Goal: Task Accomplishment & Management: Use online tool/utility

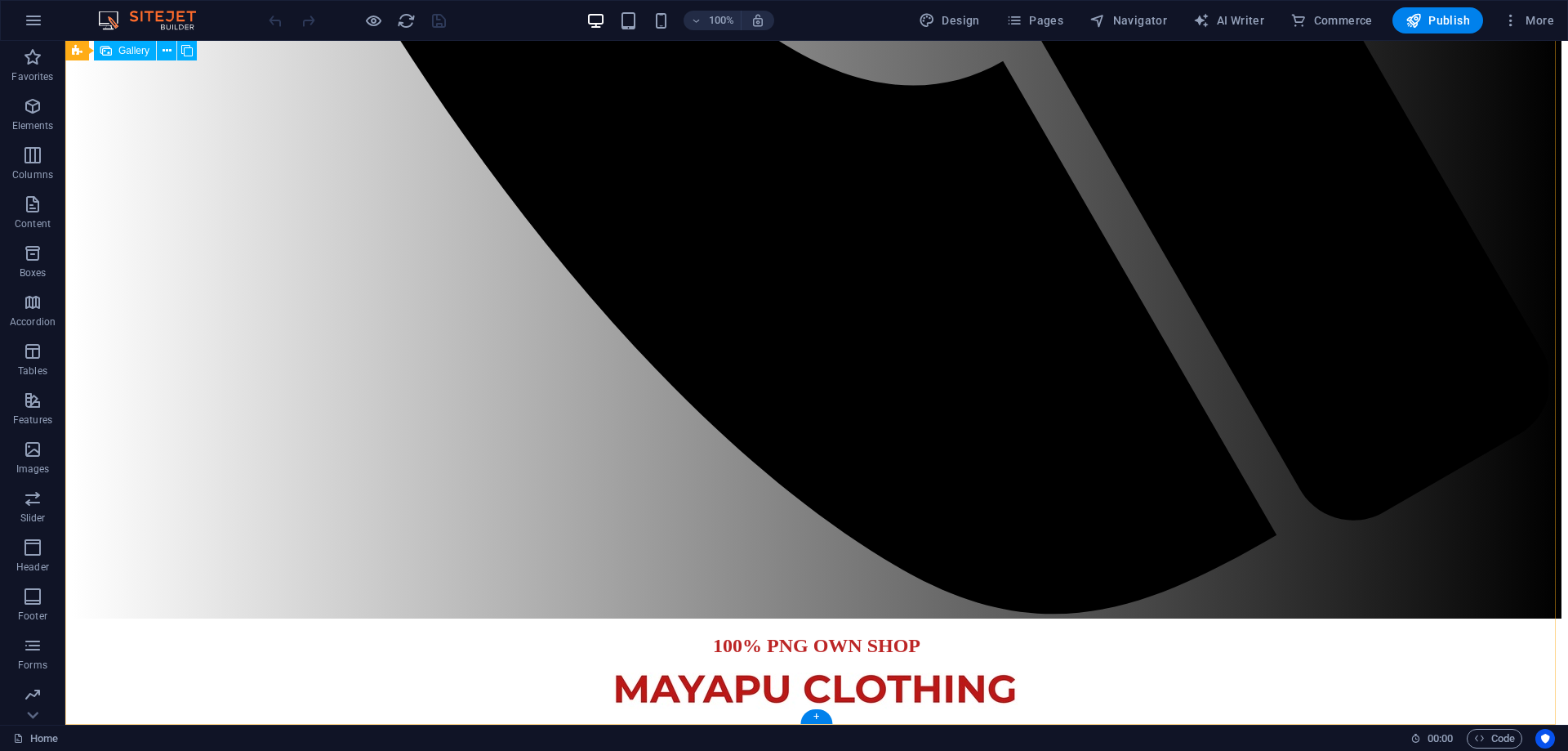
scroll to position [2245, 0]
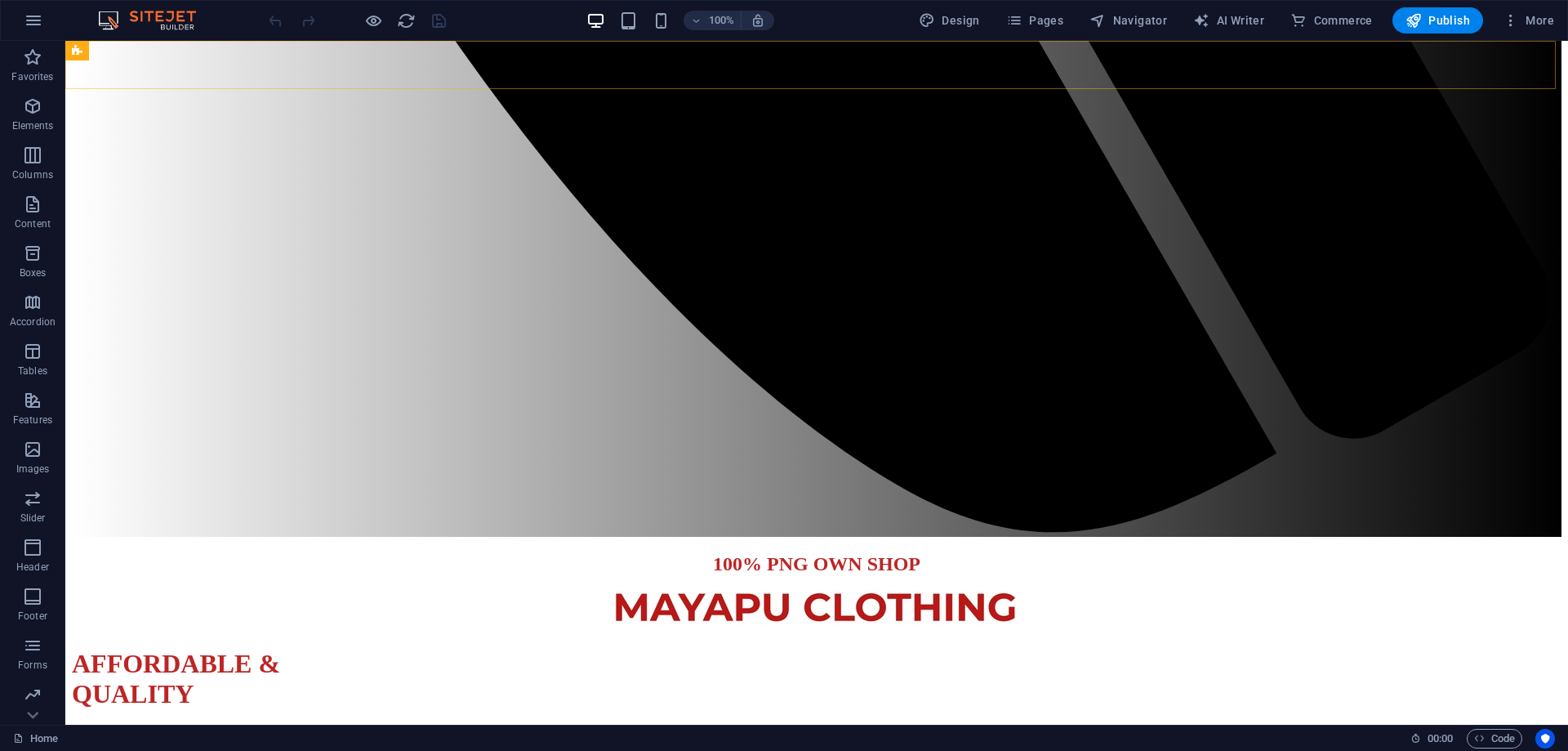
click at [958, 23] on span "Design" at bounding box center [950, 21] width 62 height 17
select select "px"
select select "300"
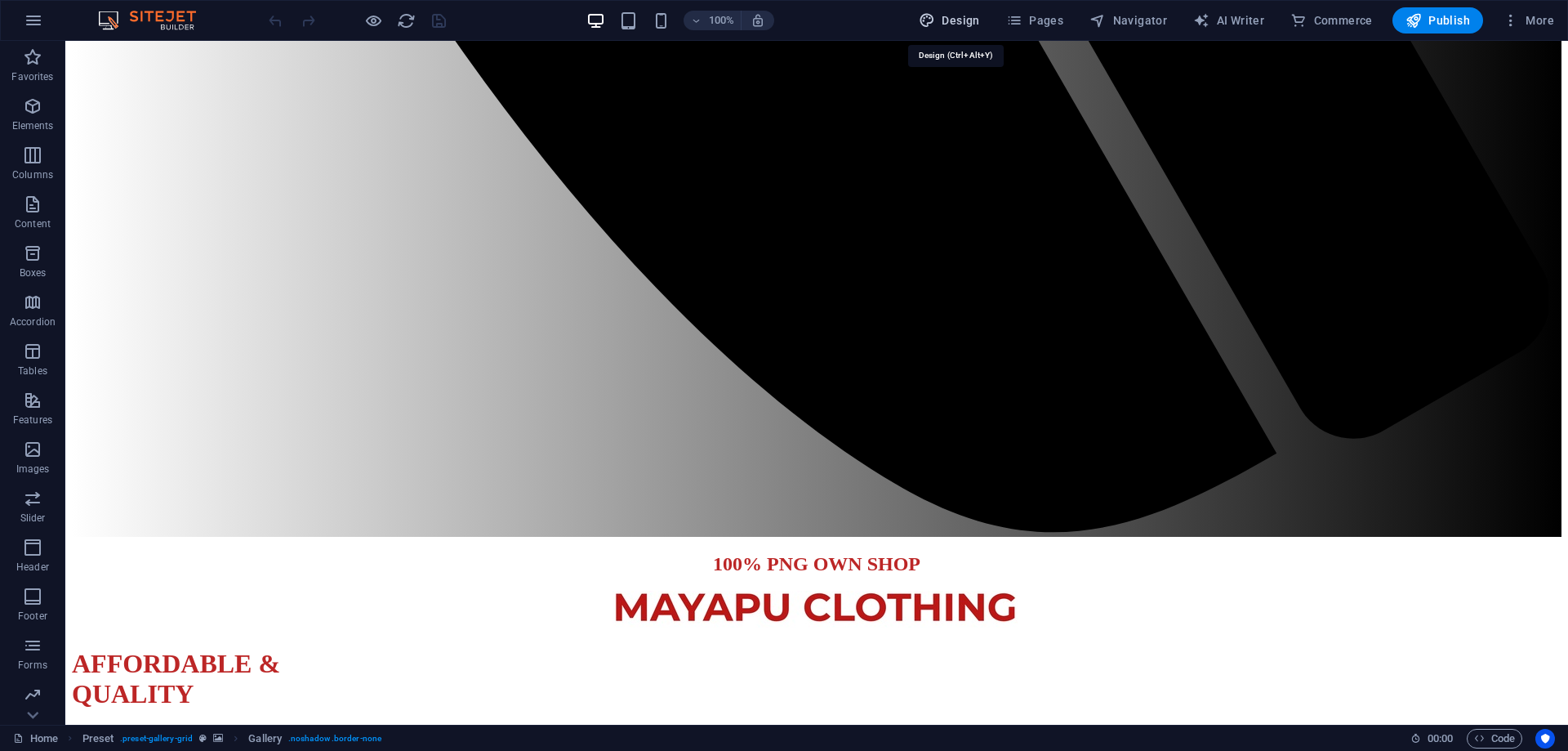
select select "px"
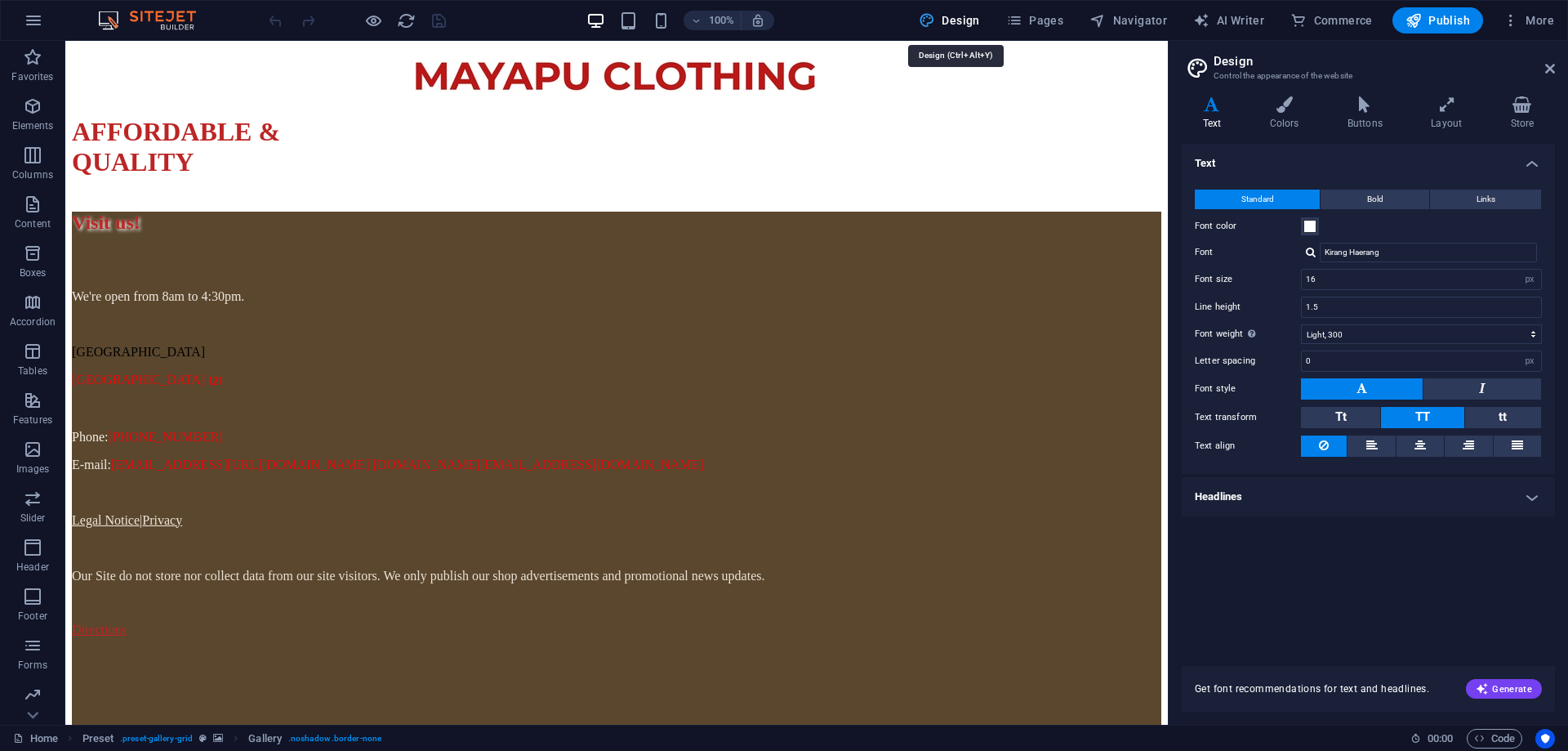
scroll to position [1944, 0]
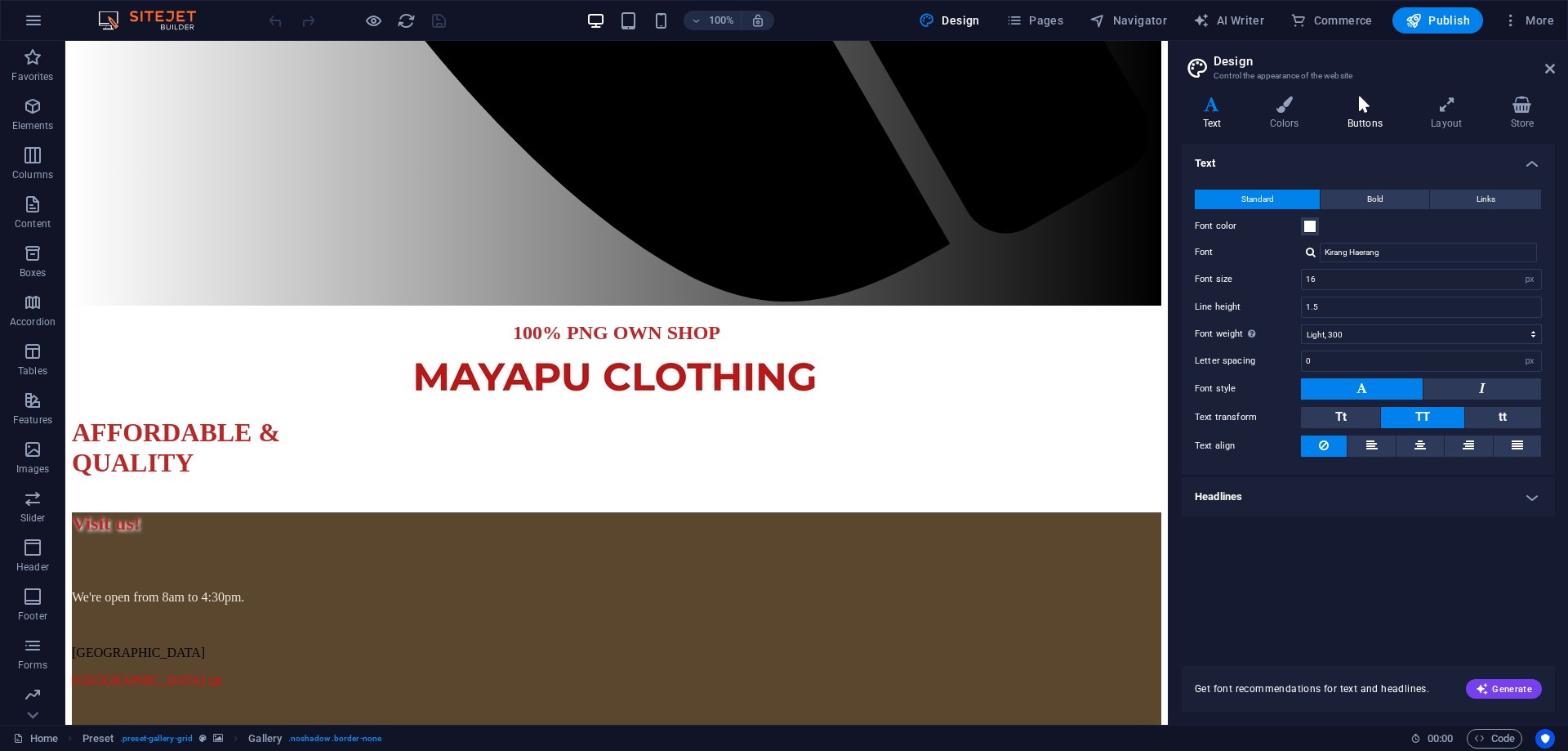
click at [1367, 116] on h4 "Buttons" at bounding box center [1368, 113] width 83 height 34
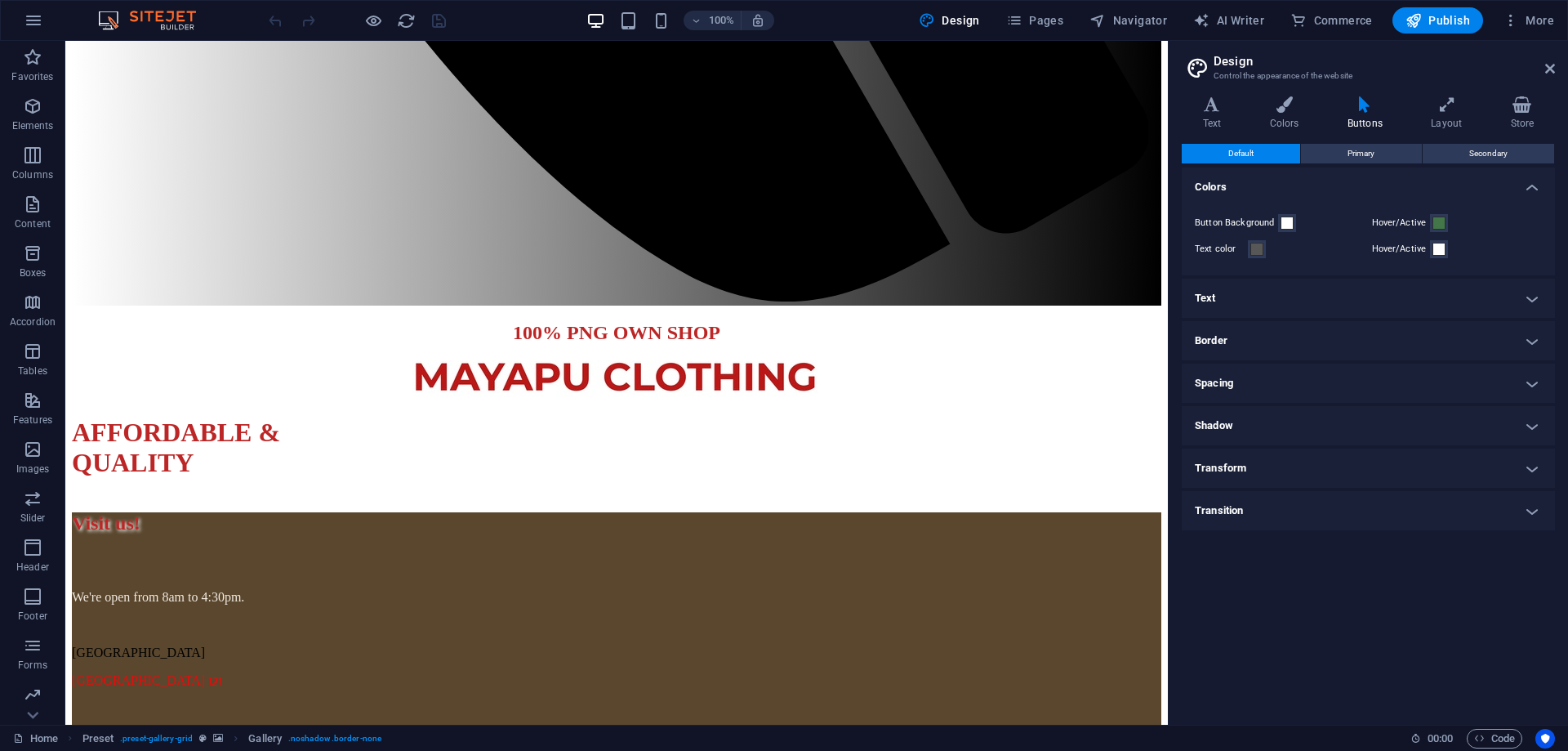
click at [1367, 116] on h4 "Buttons" at bounding box center [1368, 113] width 83 height 34
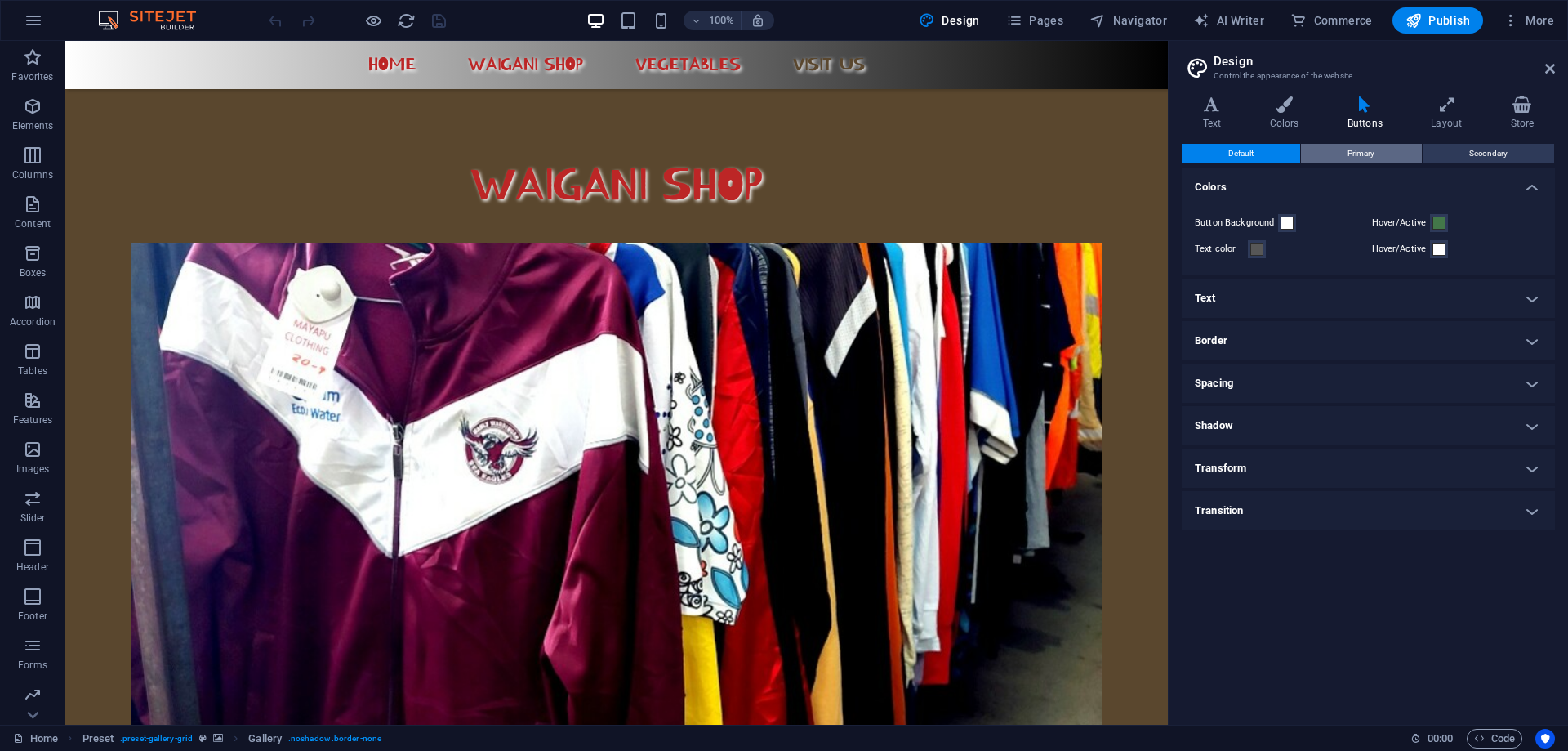
click at [1372, 151] on span "Primary" at bounding box center [1361, 154] width 27 height 20
click at [1499, 152] on span "Secondary" at bounding box center [1489, 154] width 38 height 20
click at [1466, 105] on icon at bounding box center [1446, 105] width 72 height 17
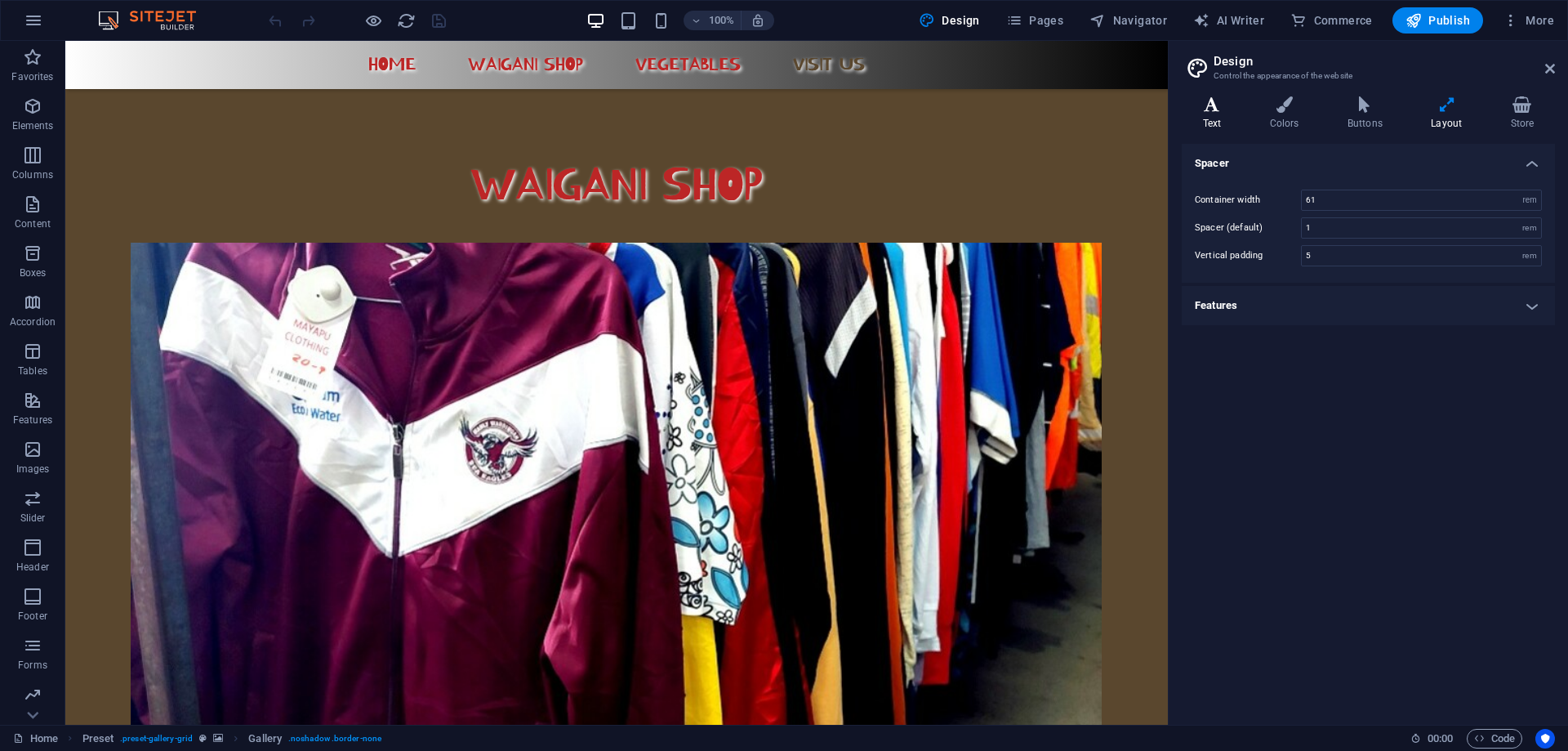
click at [1228, 117] on h4 "Text" at bounding box center [1215, 113] width 67 height 34
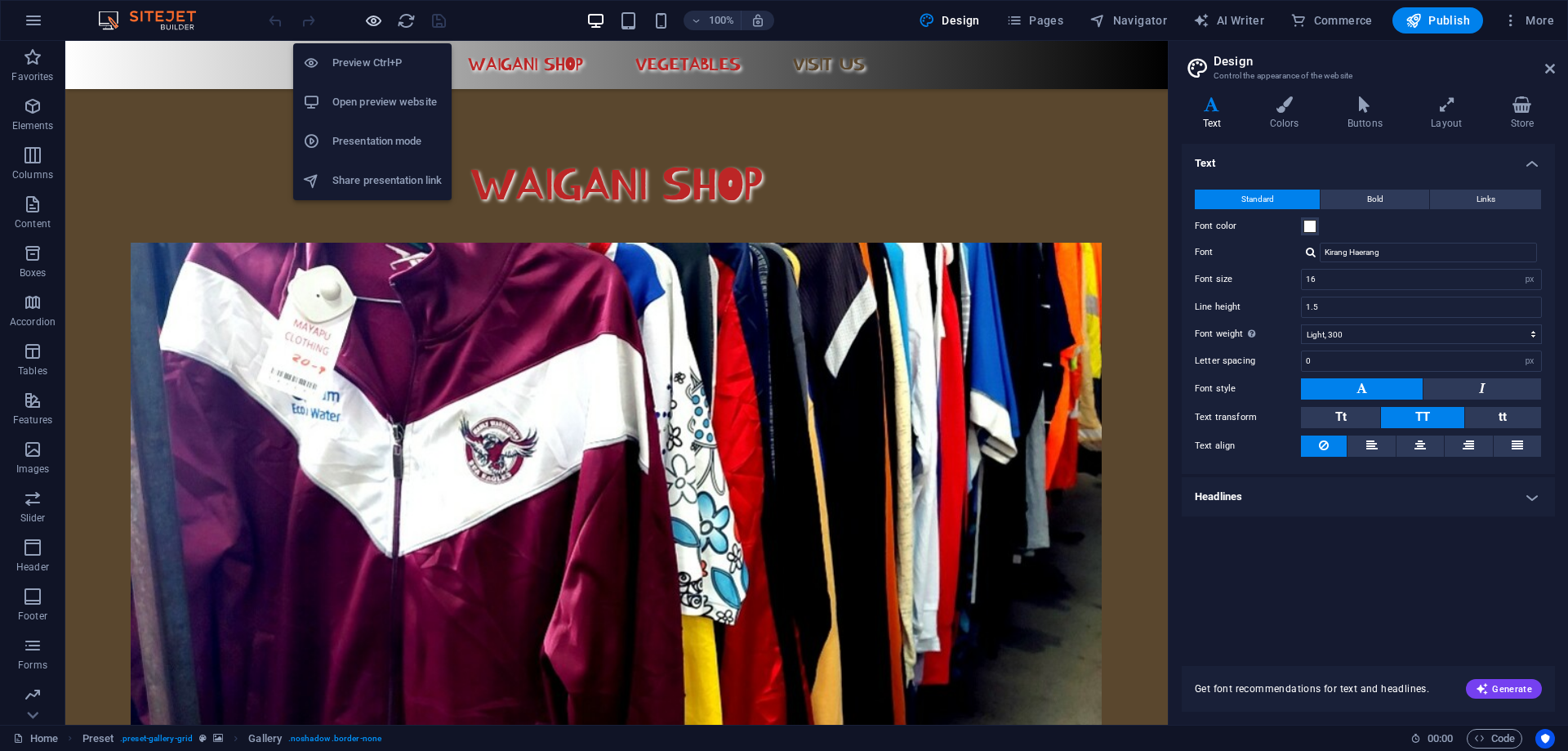
click at [374, 25] on icon "button" at bounding box center [374, 21] width 19 height 19
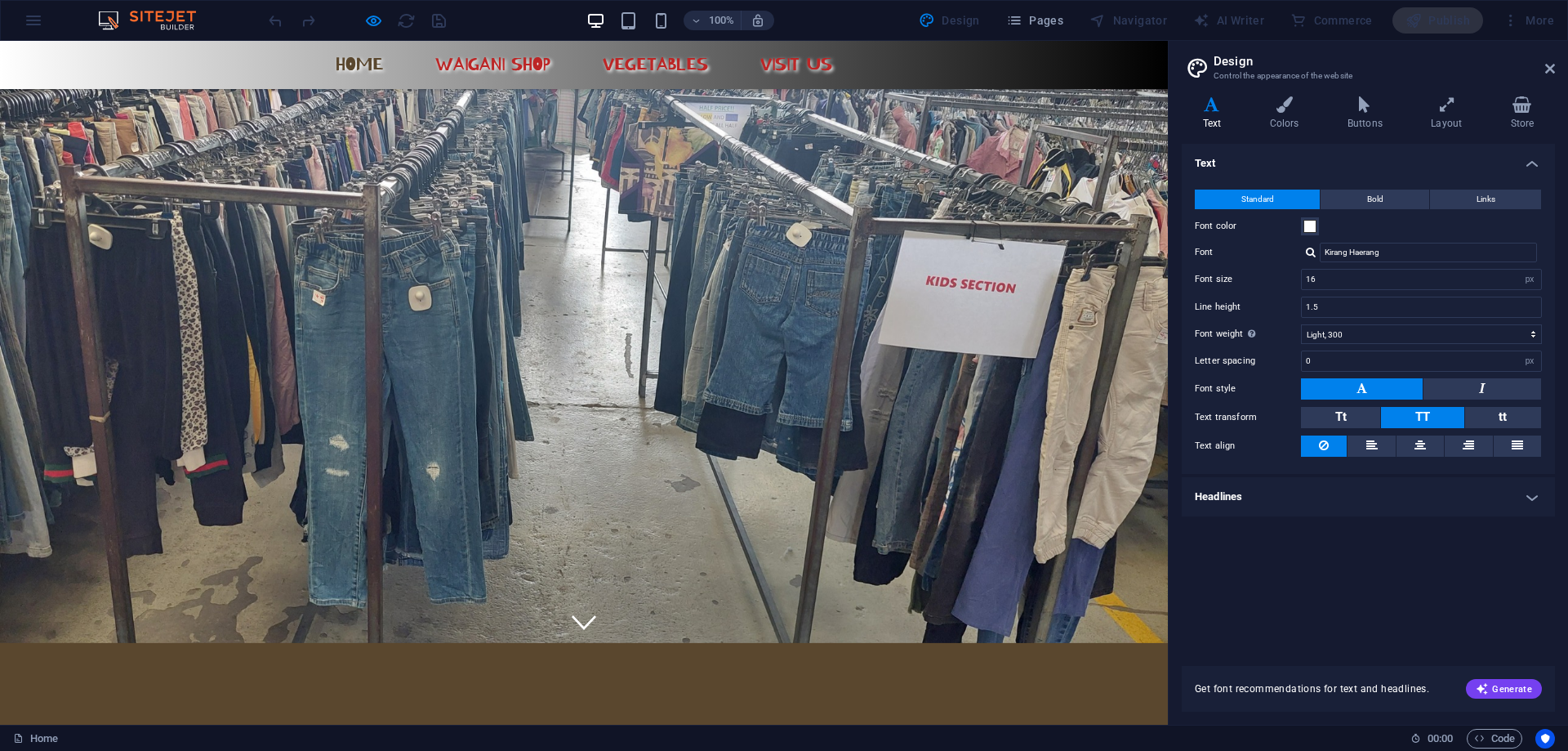
scroll to position [327, 0]
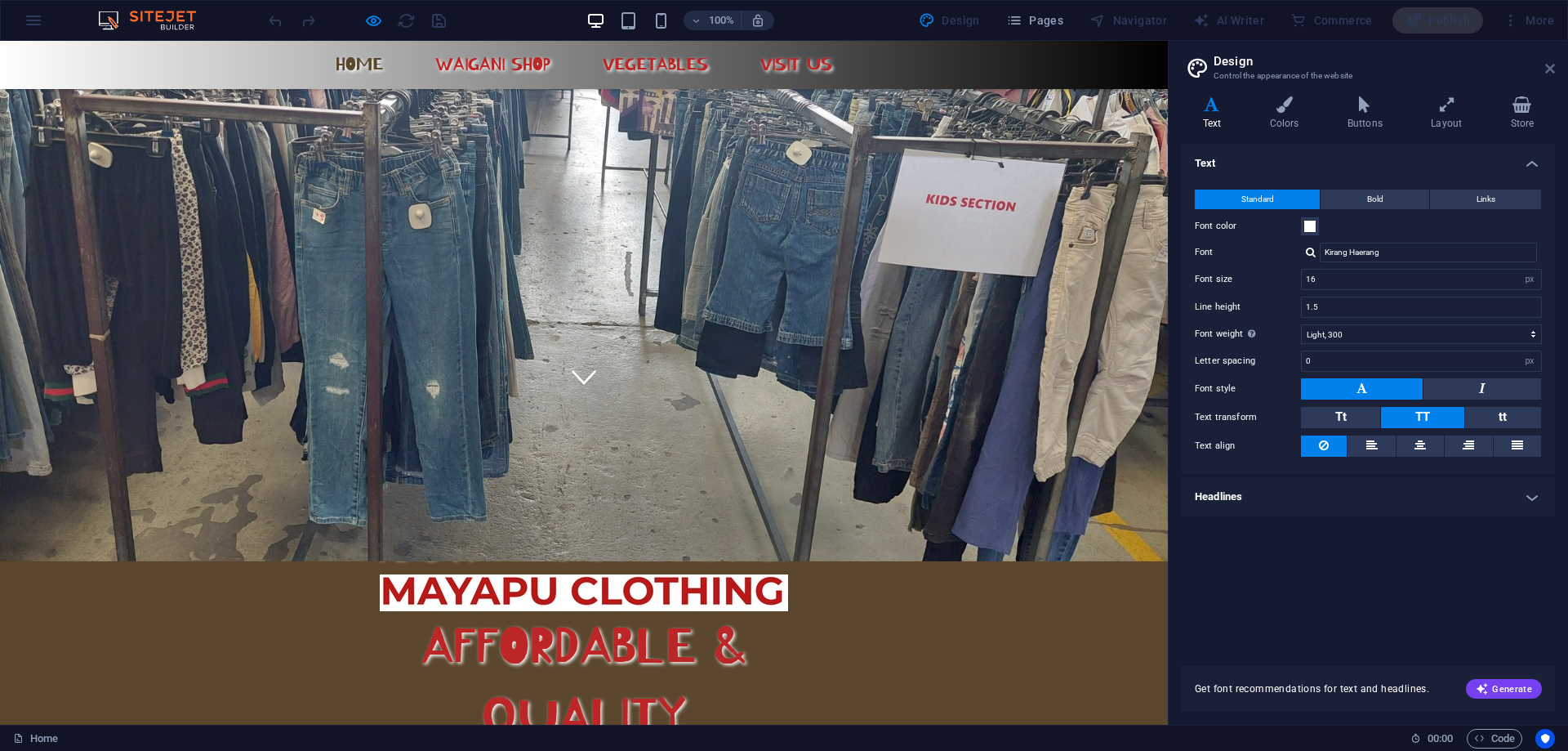
click at [1549, 67] on icon at bounding box center [1551, 69] width 10 height 13
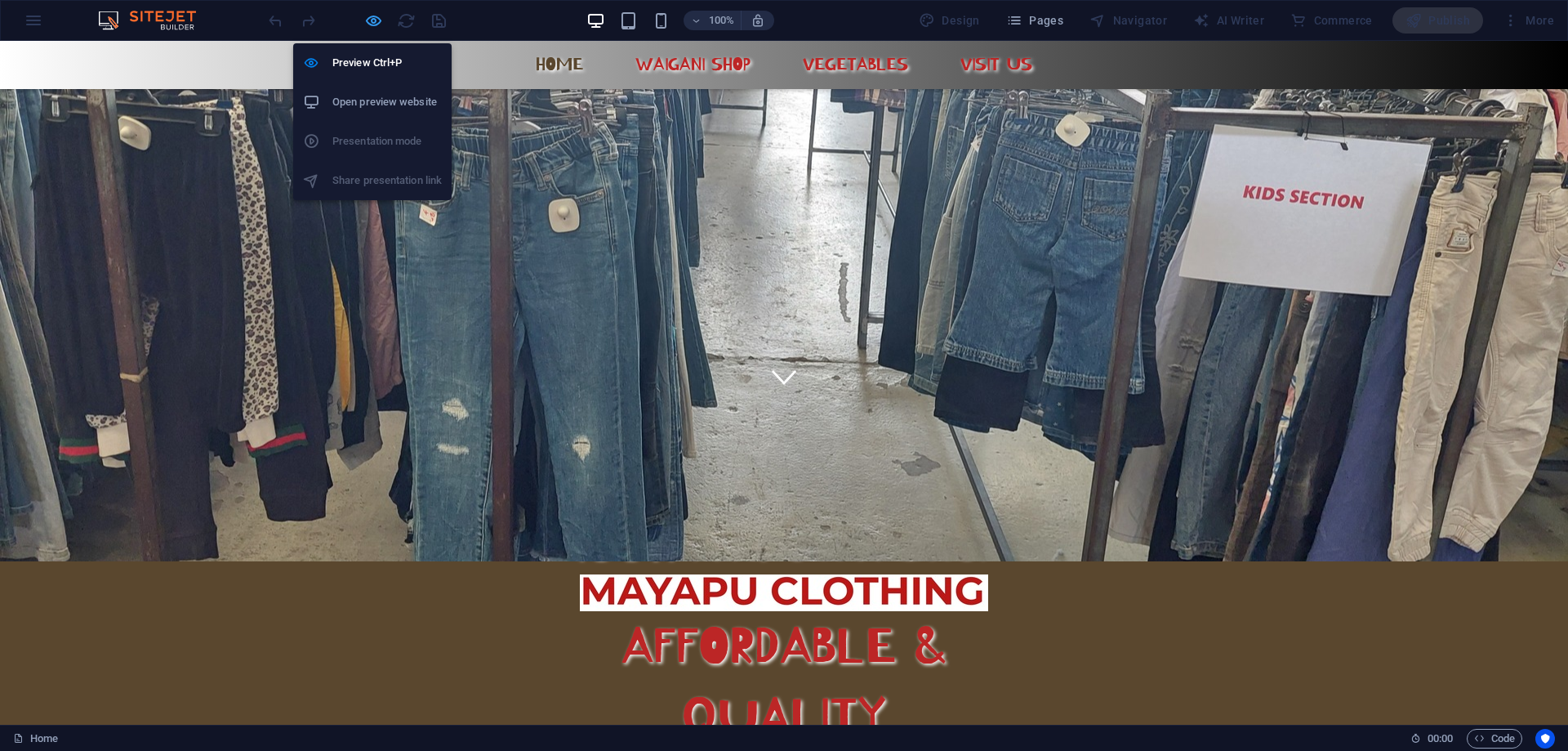
click at [370, 19] on icon "button" at bounding box center [374, 21] width 19 height 19
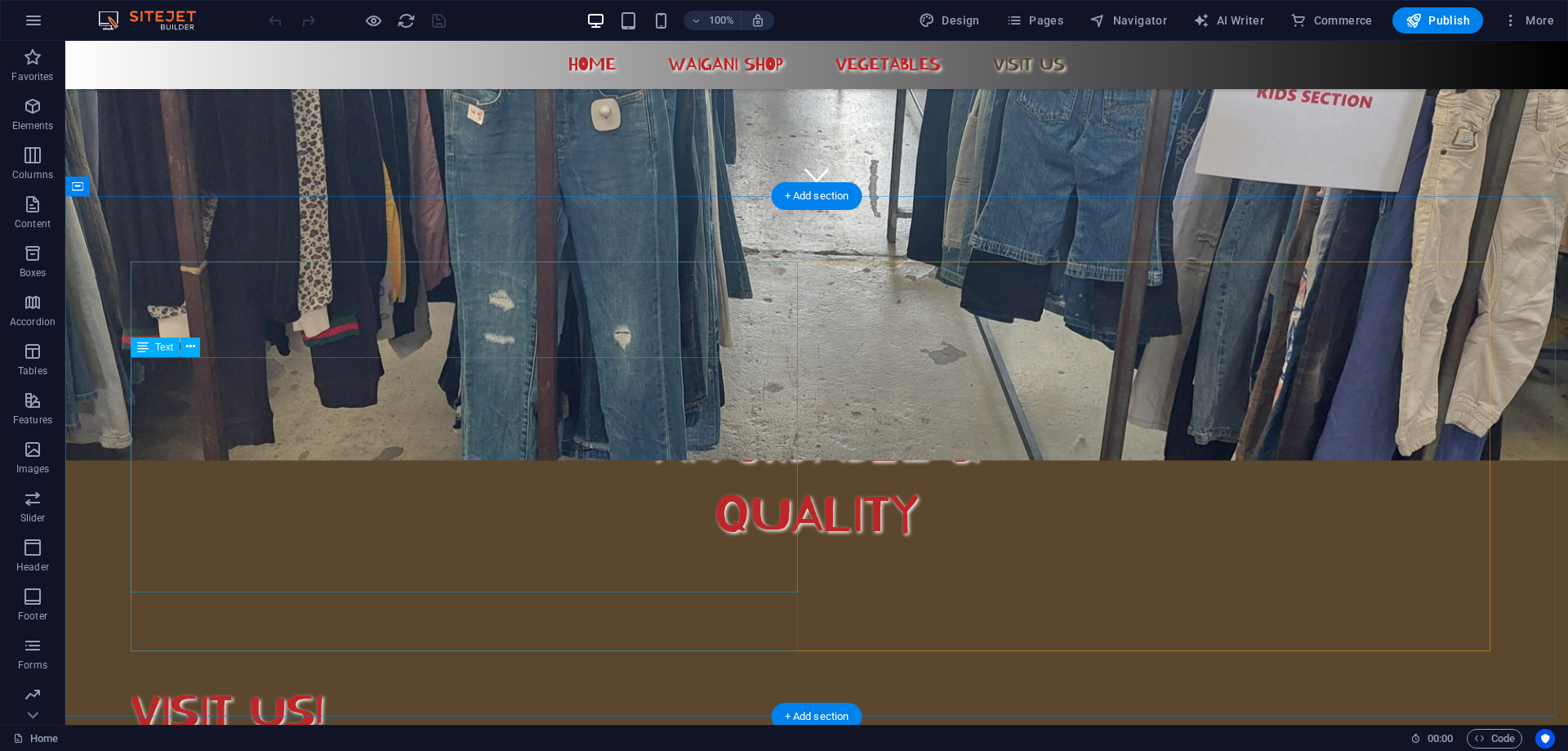
scroll to position [284, 0]
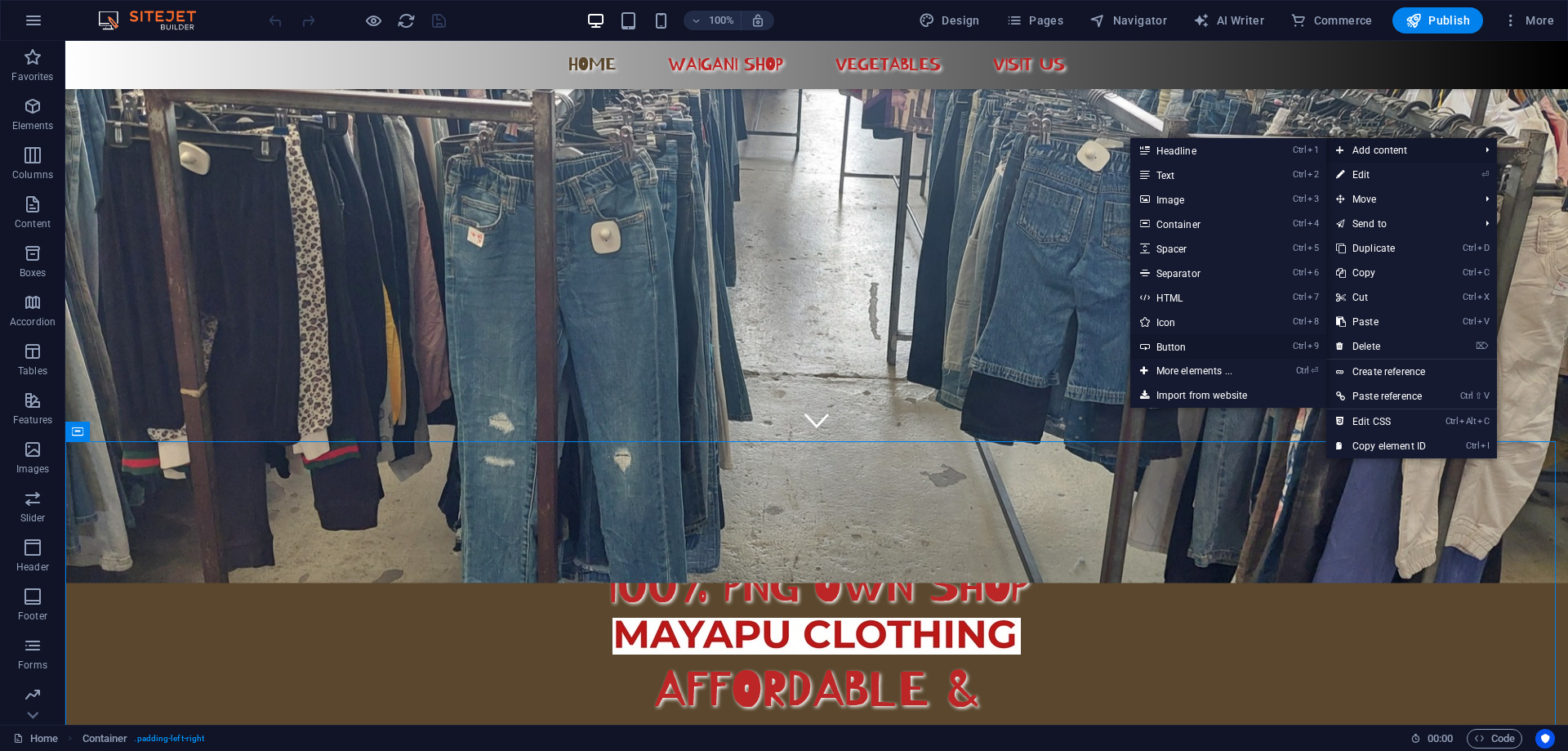
click at [1175, 347] on link "Ctrl 9 Button" at bounding box center [1198, 346] width 135 height 24
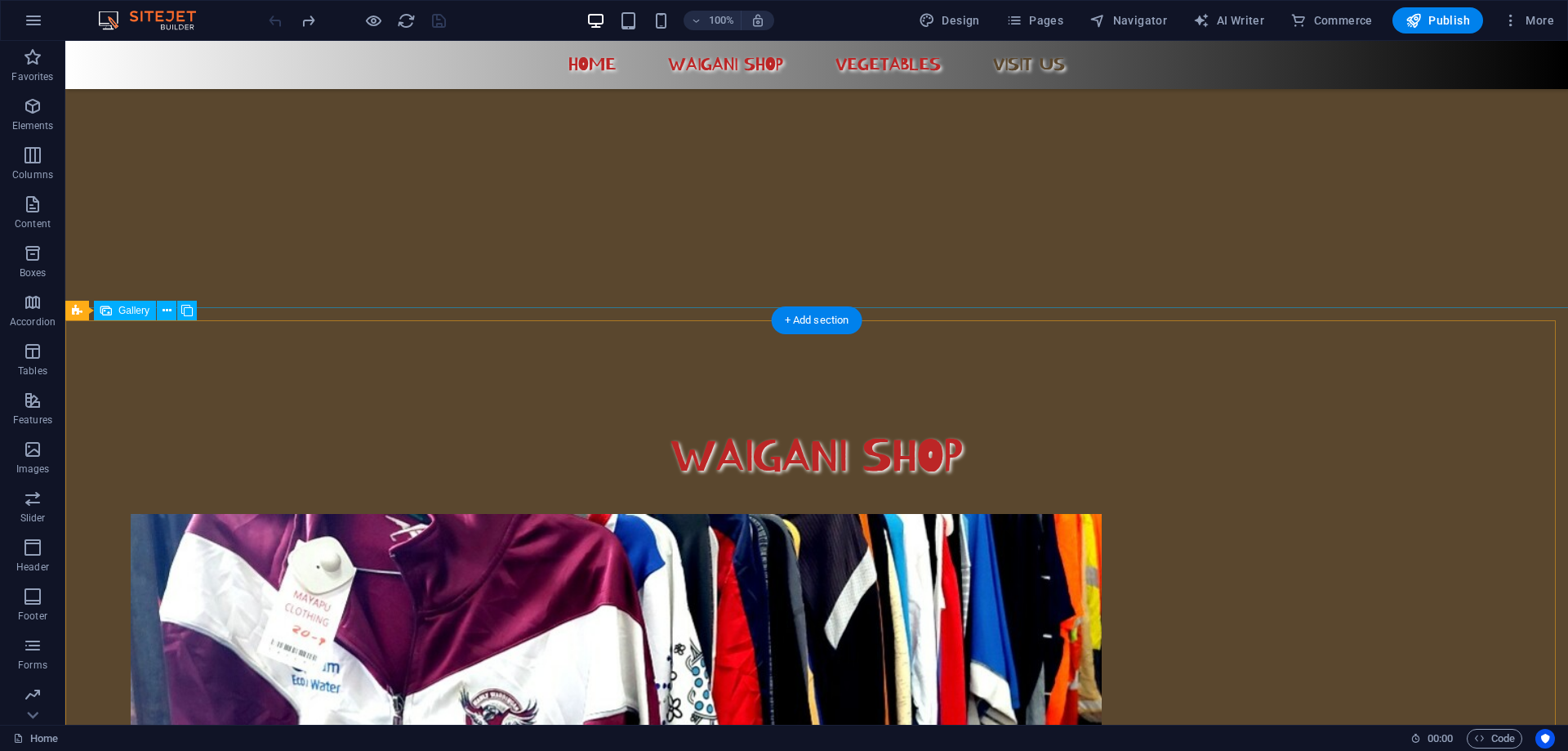
scroll to position [1591, 0]
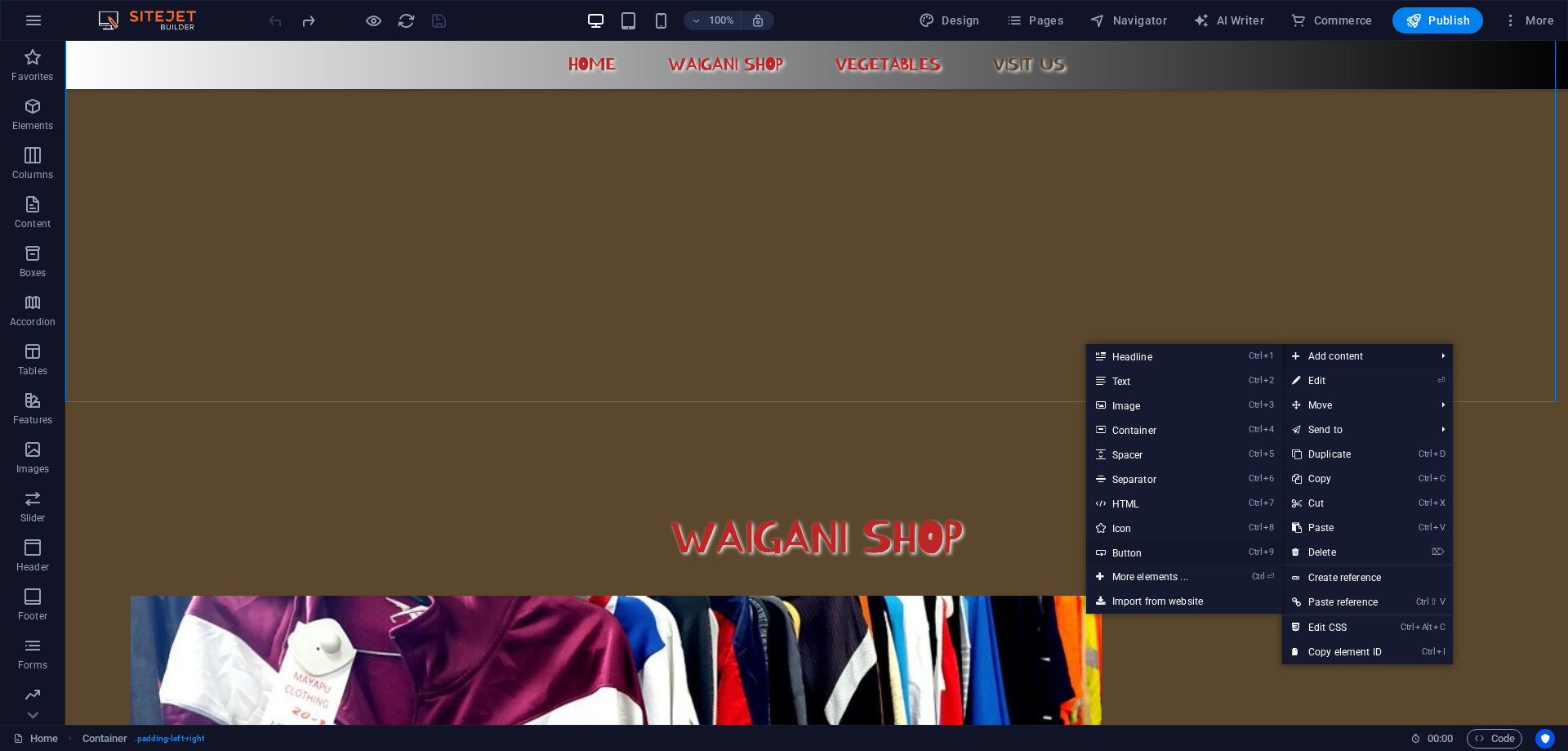
click at [1146, 549] on link "Ctrl 9 Button" at bounding box center [1154, 552] width 135 height 24
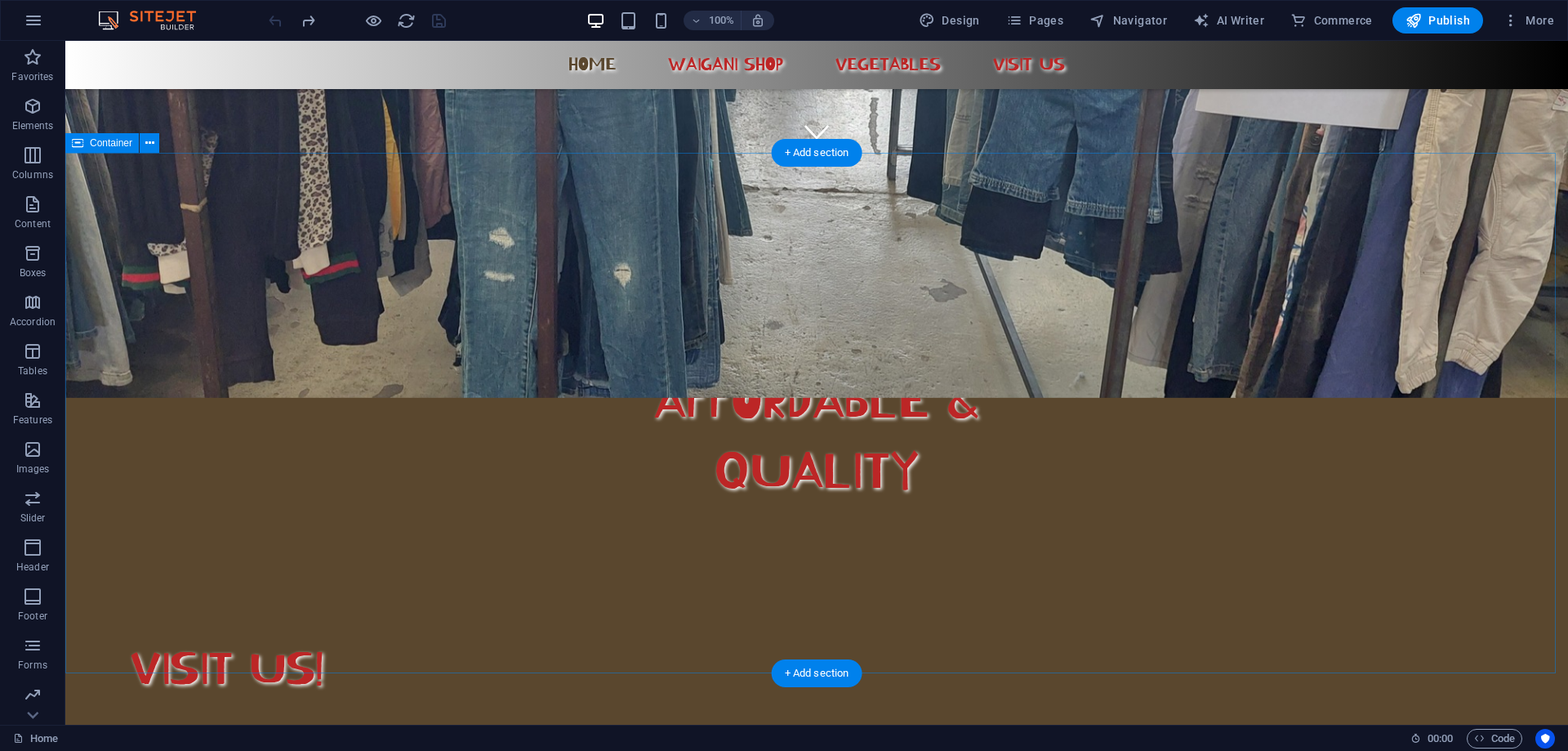
scroll to position [490, 0]
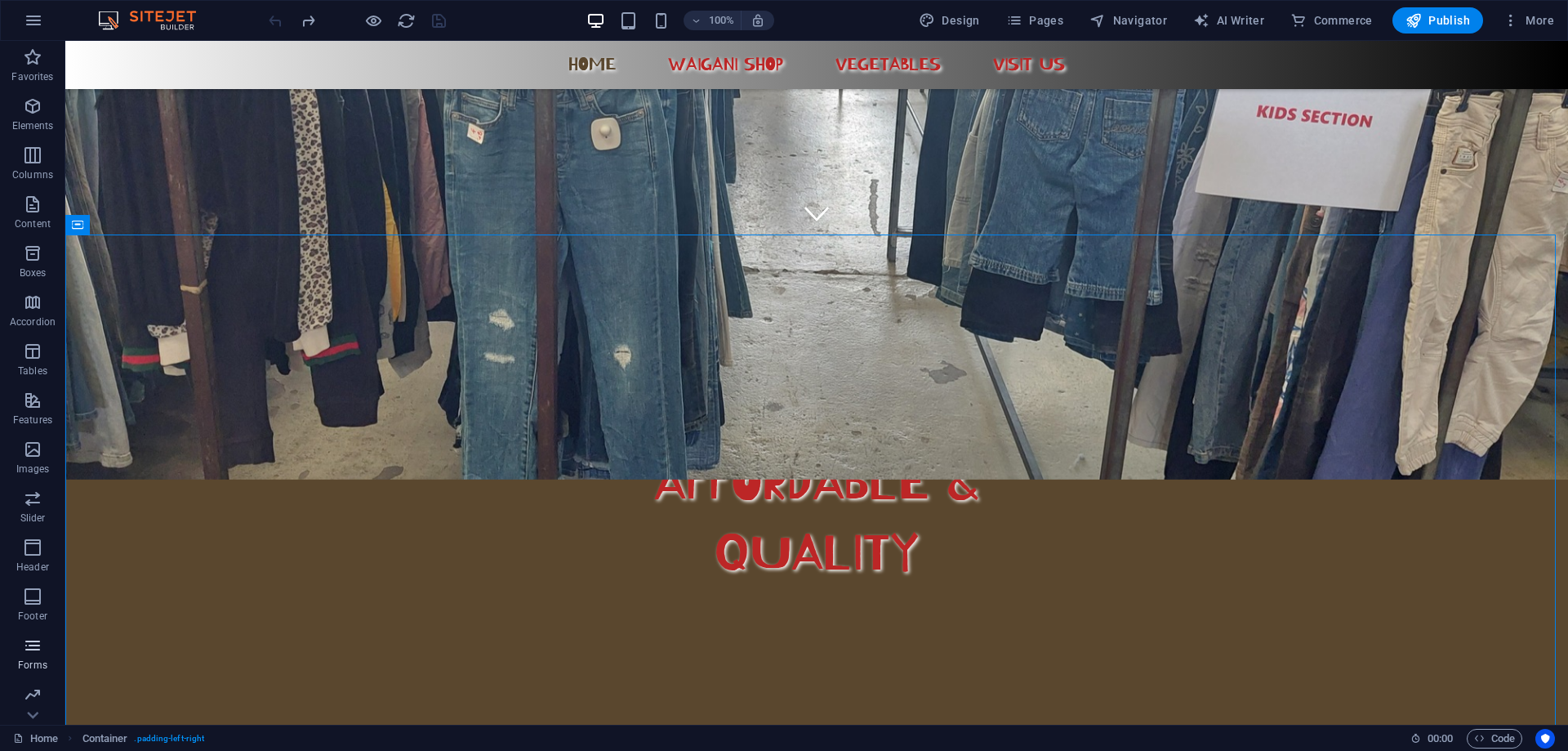
scroll to position [101, 0]
click at [29, 500] on icon "button" at bounding box center [32, 496] width 20 height 20
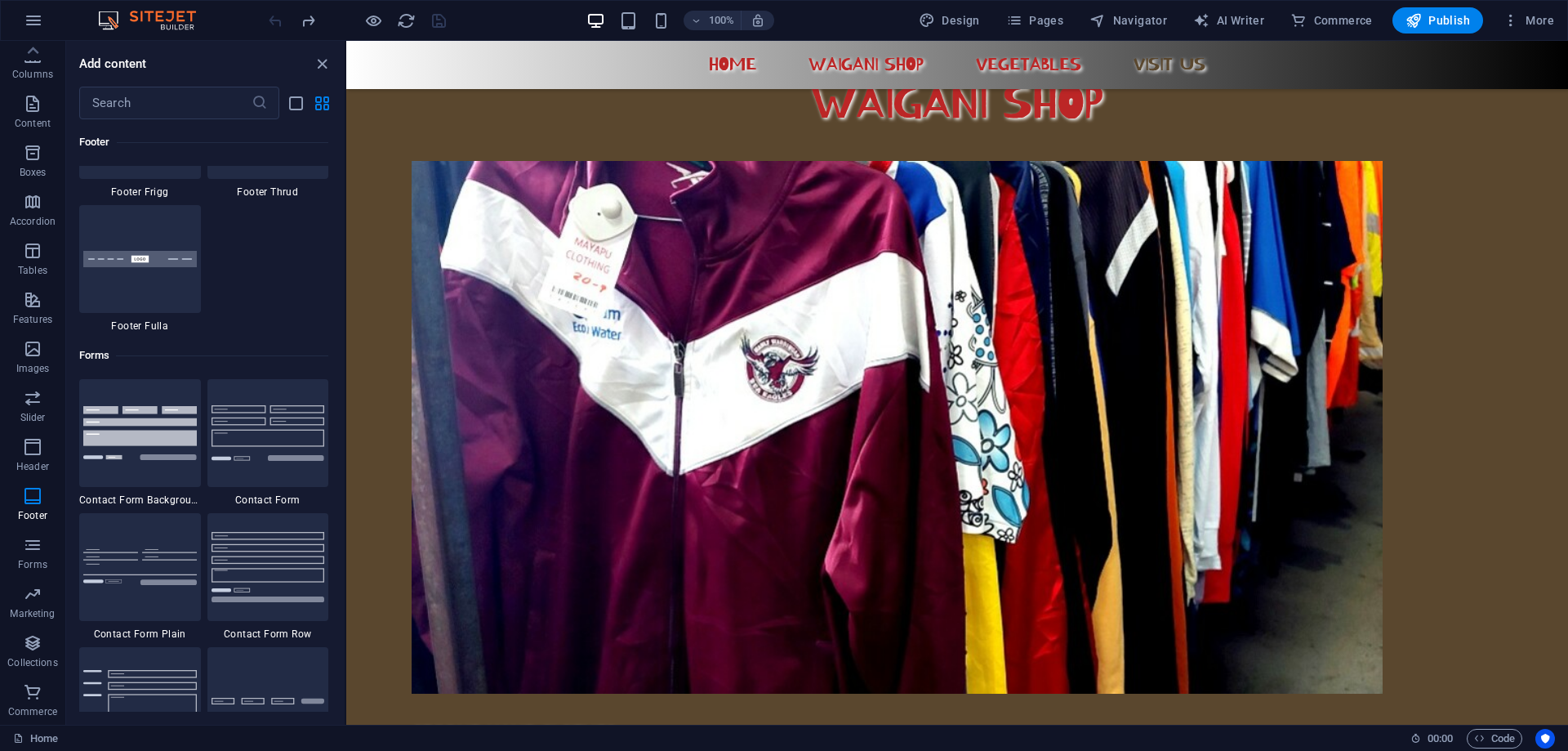
scroll to position [12370, 0]
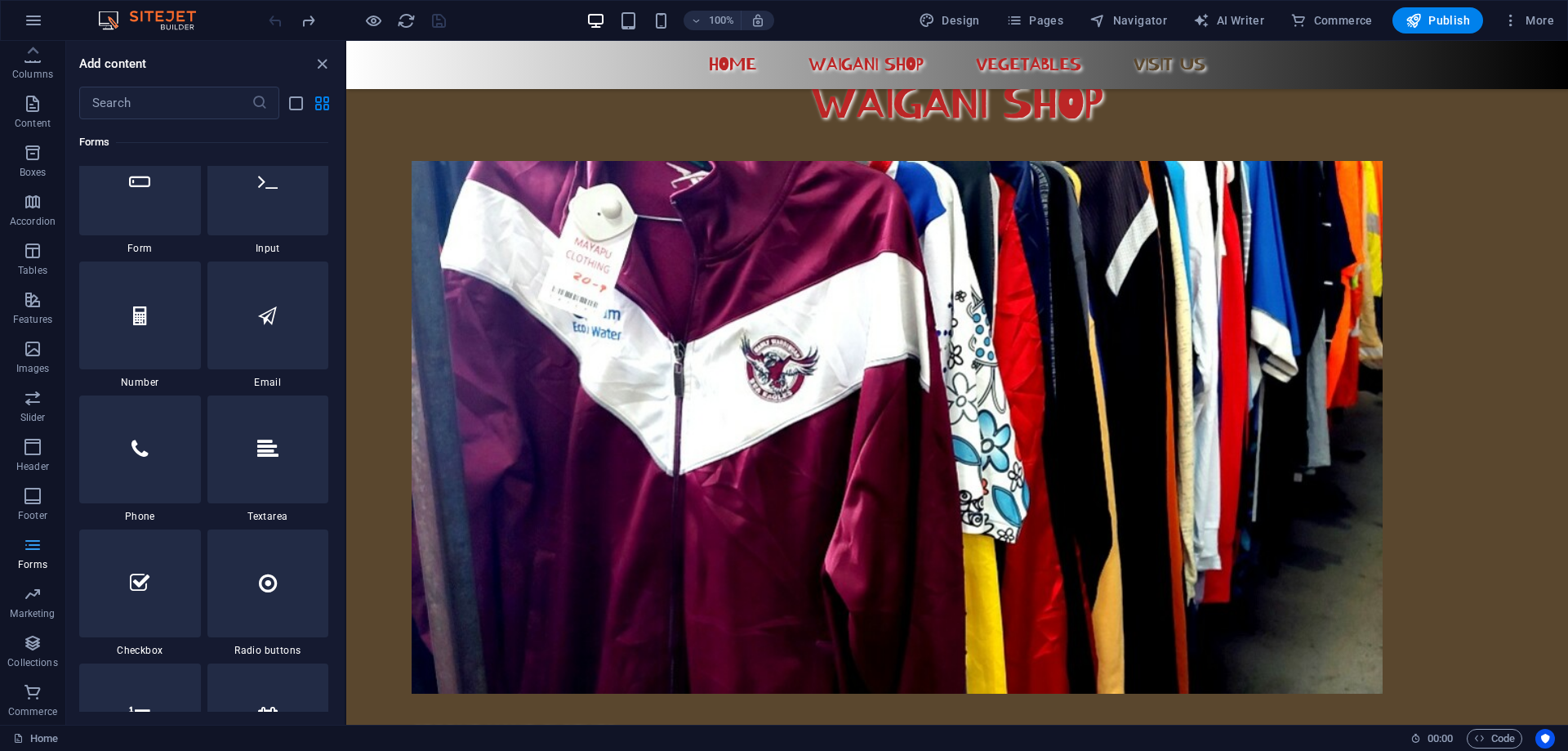
click at [22, 548] on span "Forms" at bounding box center [32, 555] width 66 height 39
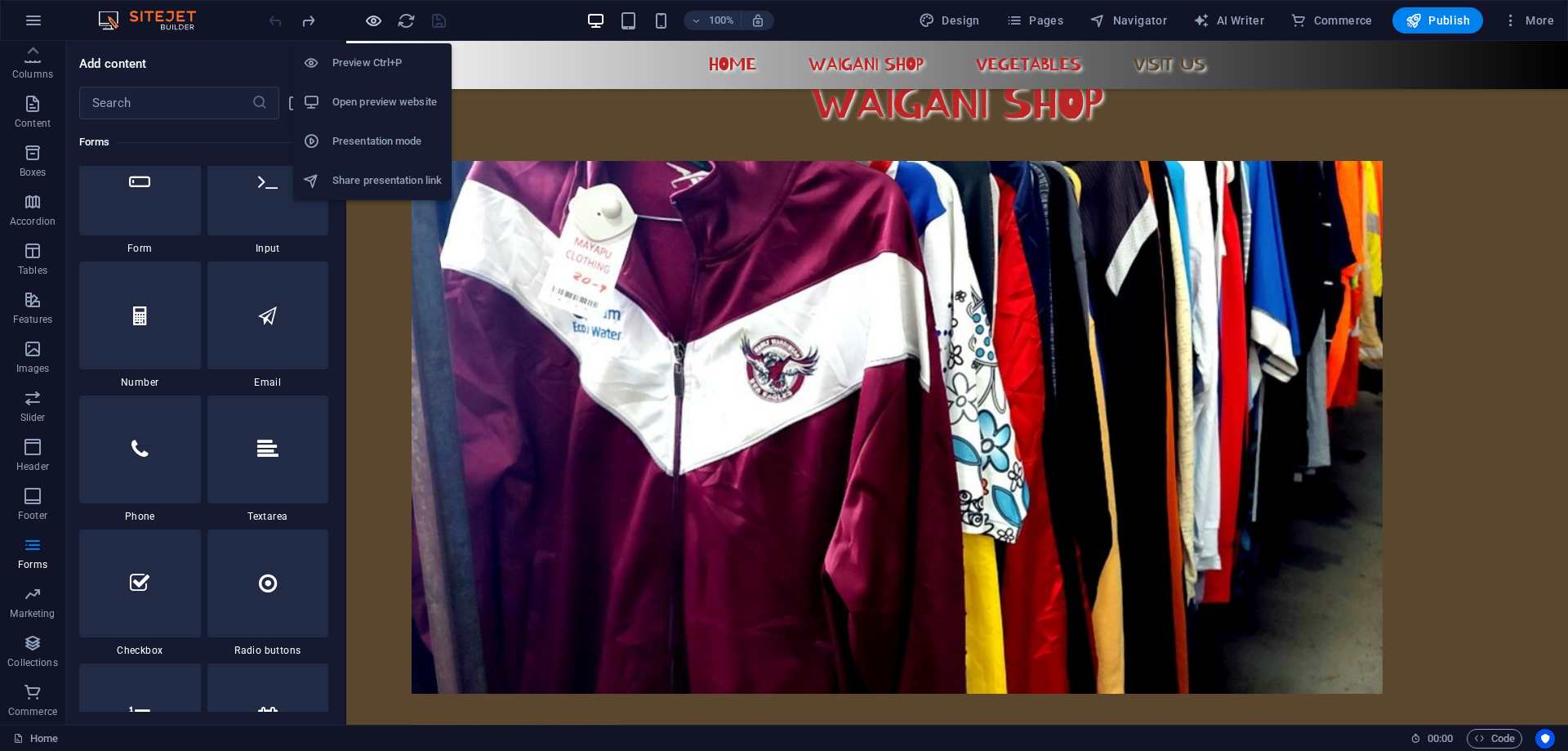
click at [370, 23] on icon "button" at bounding box center [374, 21] width 19 height 19
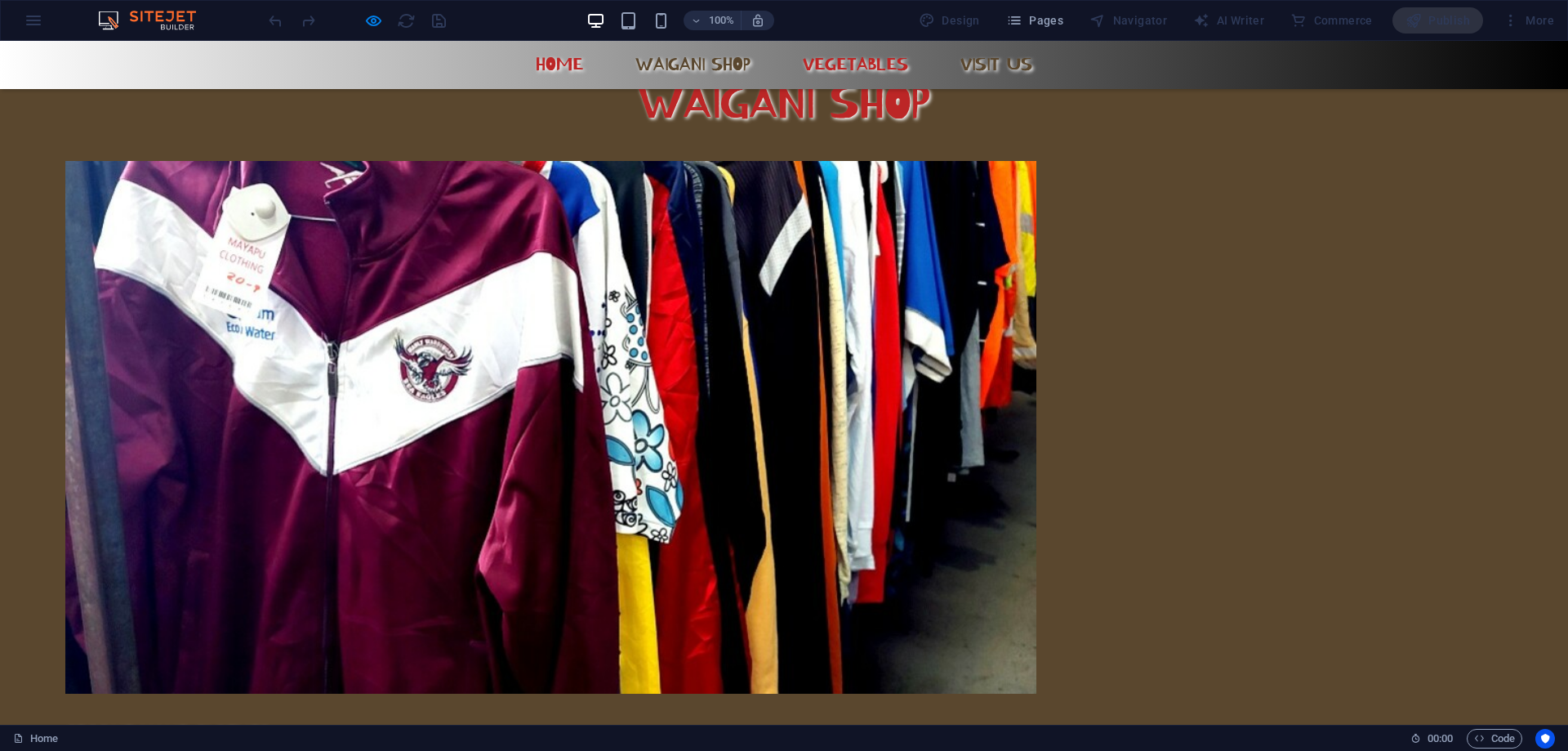
click at [663, 69] on link "WAIGANI SHOP" at bounding box center [693, 64] width 141 height 21
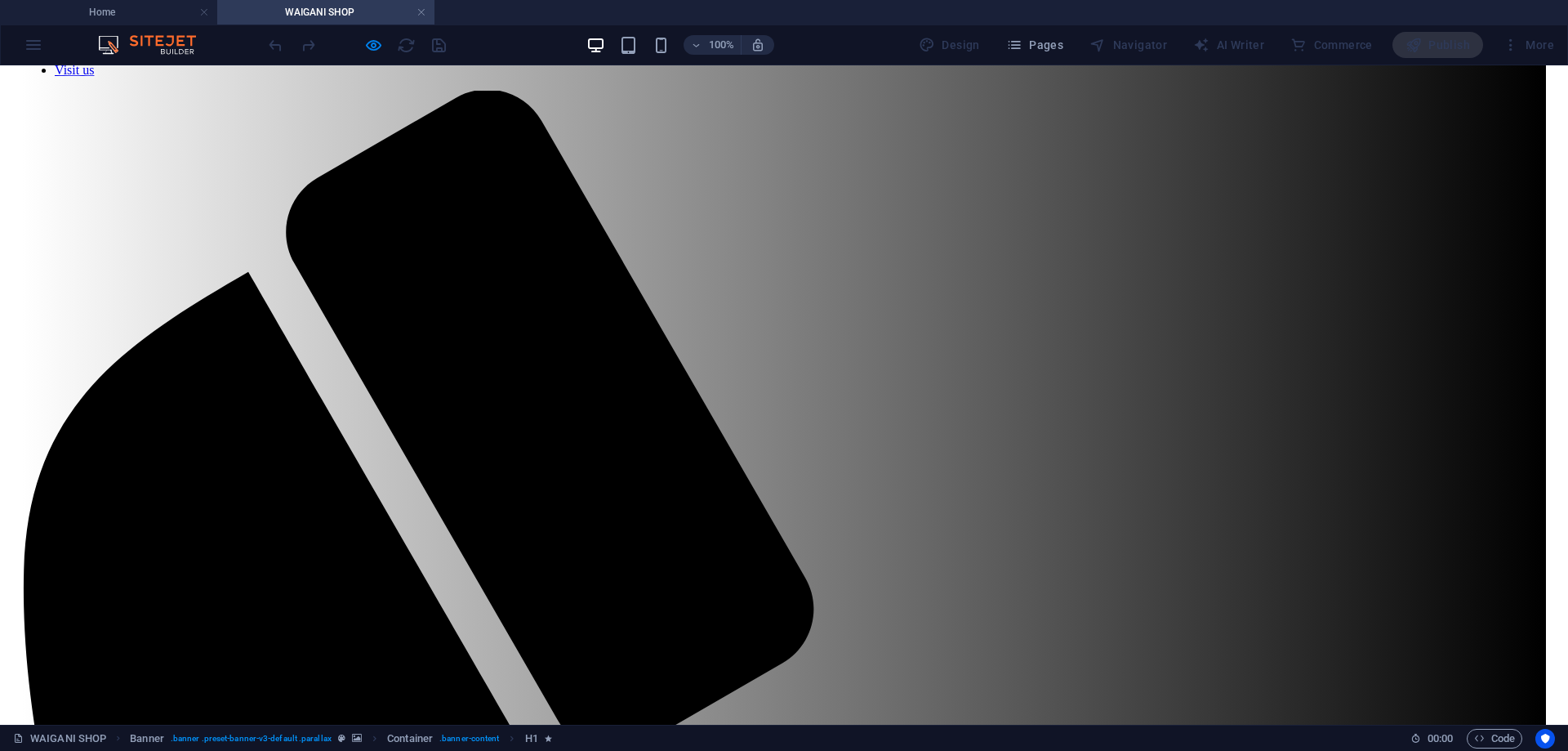
scroll to position [0, 0]
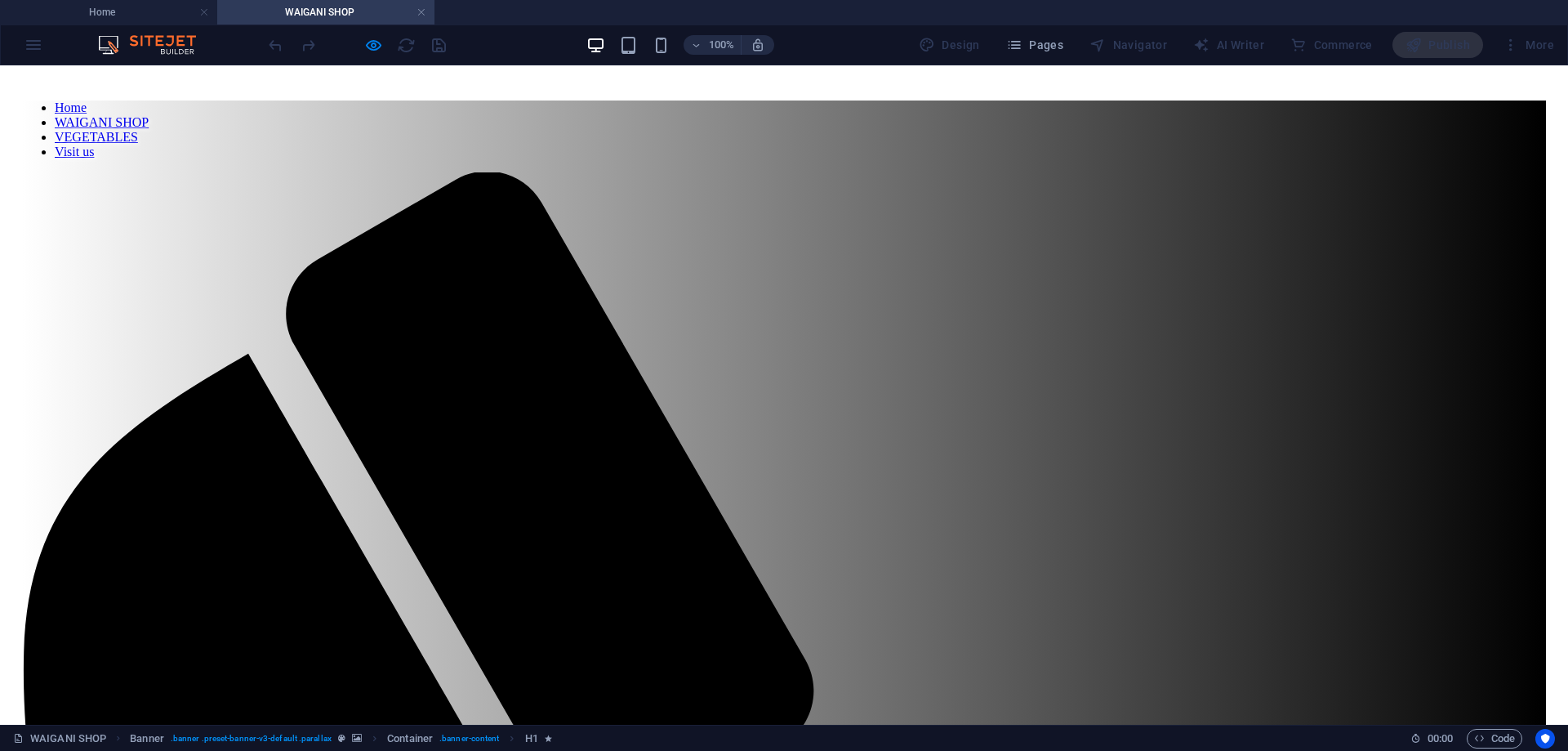
click at [687, 134] on nav "Home WAIGANI SHOP VEGETABLES Visit us" at bounding box center [783, 130] width 1524 height 59
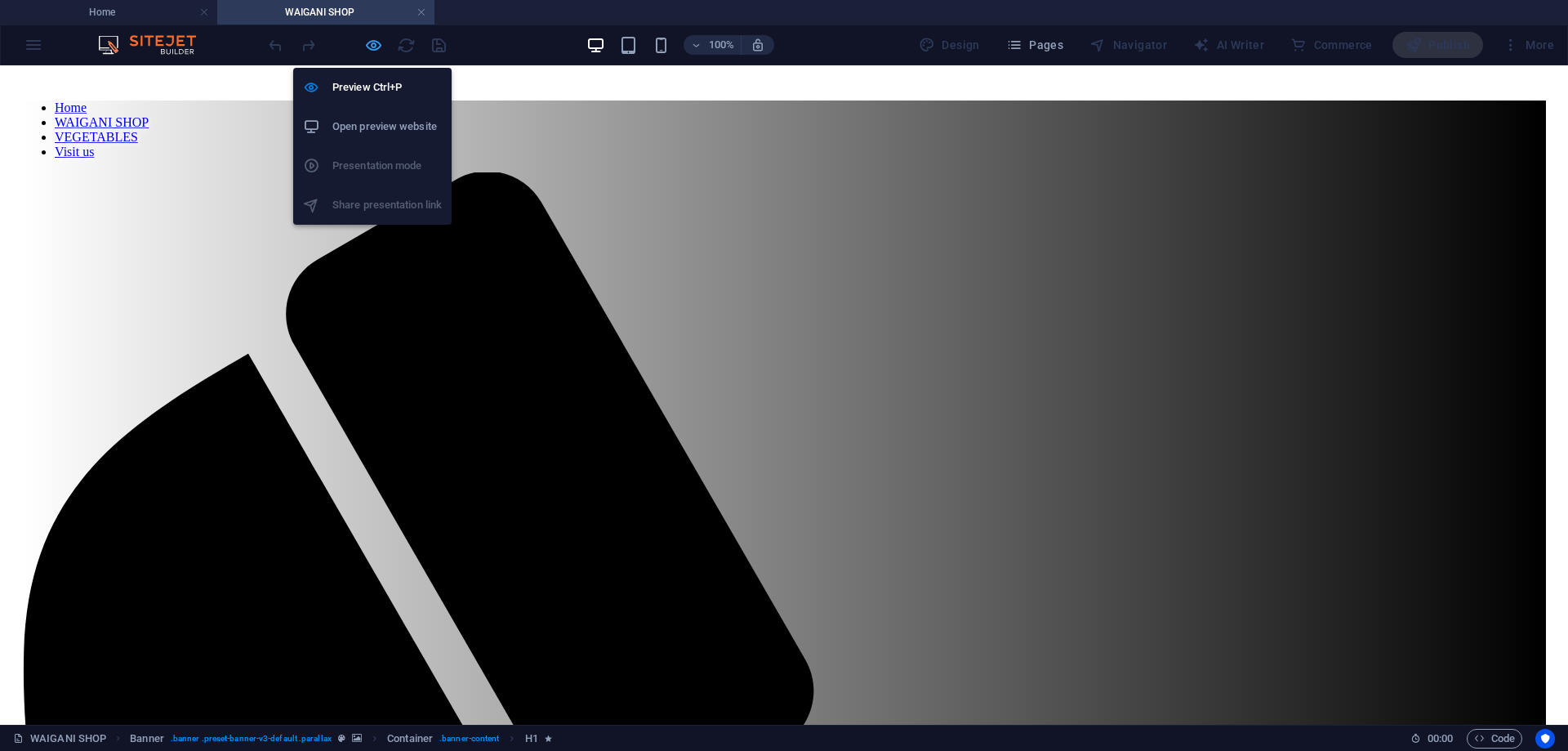
click at [369, 41] on icon "button" at bounding box center [374, 45] width 19 height 19
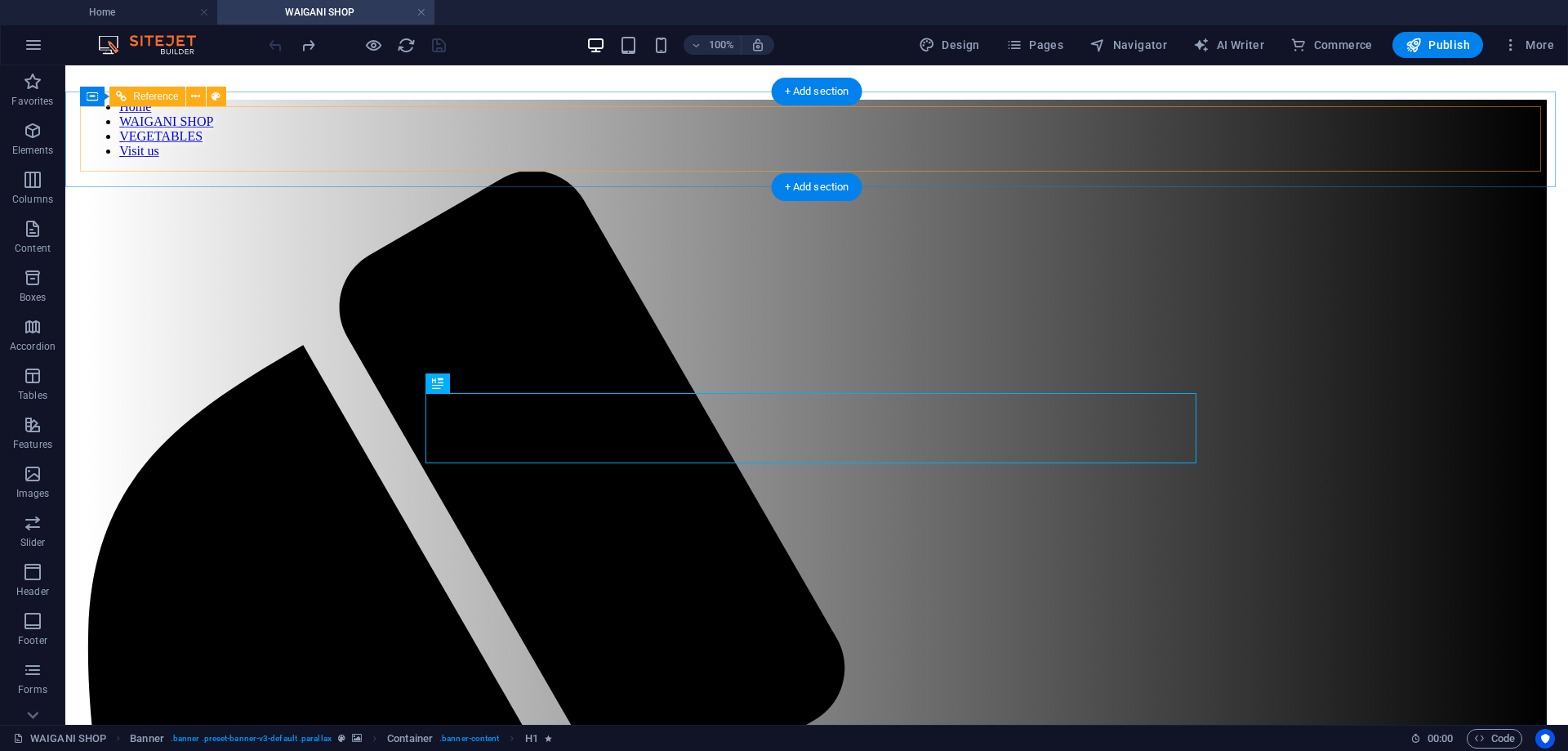
click at [784, 154] on nav "Home WAIGANI SHOP VEGETABLES Visit us" at bounding box center [816, 129] width 1461 height 59
click at [794, 133] on nav "Home WAIGANI SHOP VEGETABLES Visit us" at bounding box center [816, 129] width 1461 height 59
click at [195, 99] on icon at bounding box center [196, 97] width 9 height 17
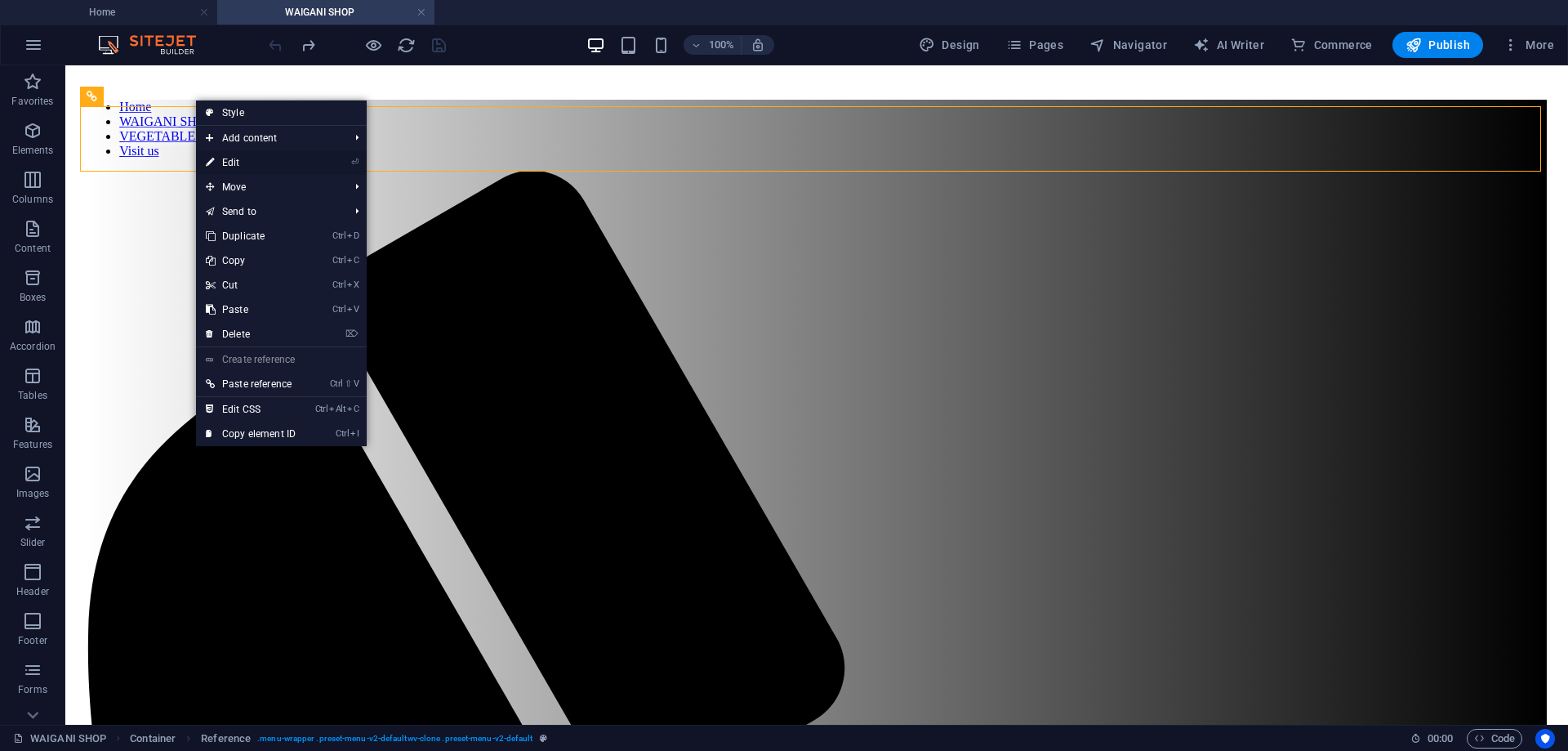
click at [275, 163] on link "⏎ Edit" at bounding box center [251, 162] width 110 height 24
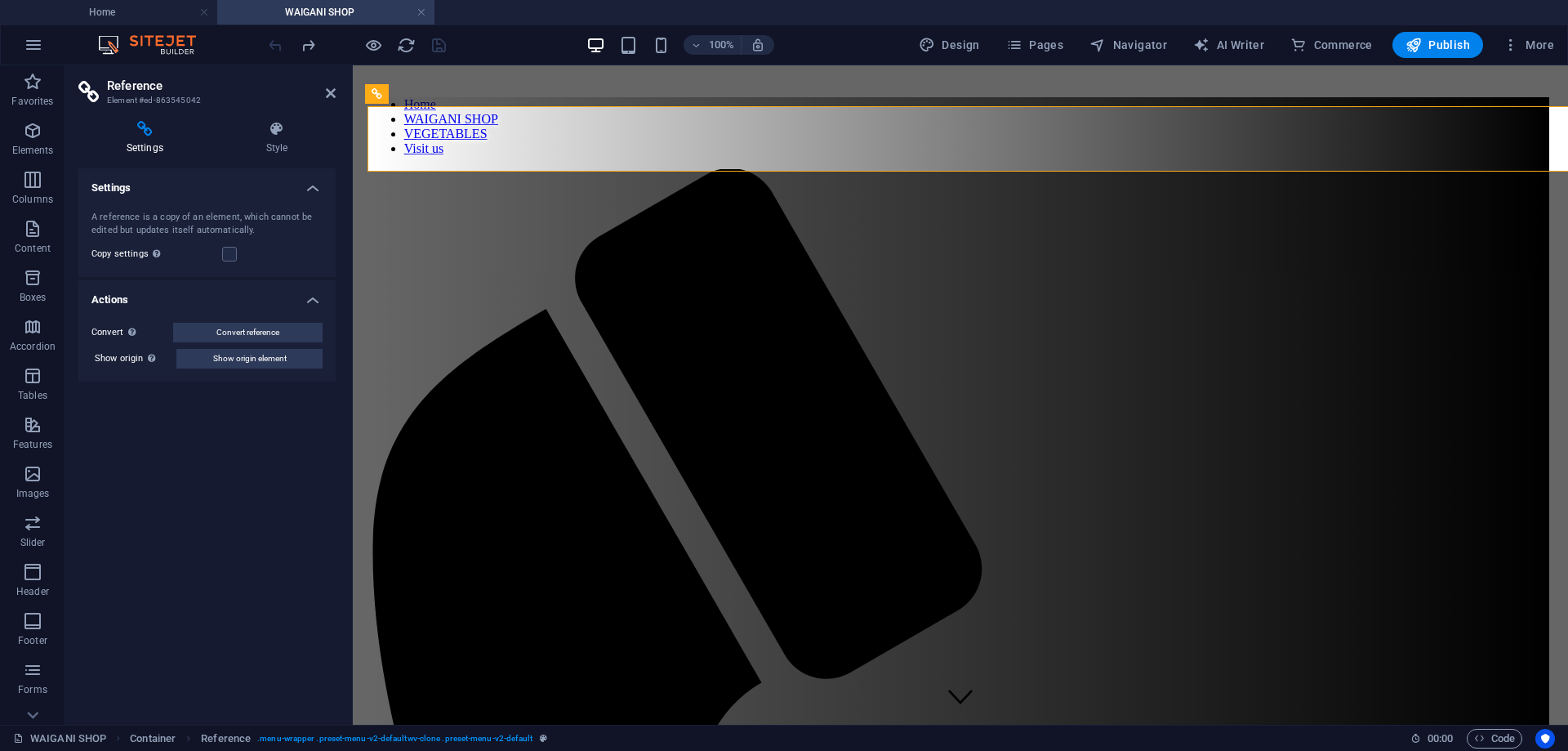
select select "rem"
select select "preset-menu-v2-defaultwv-clone"
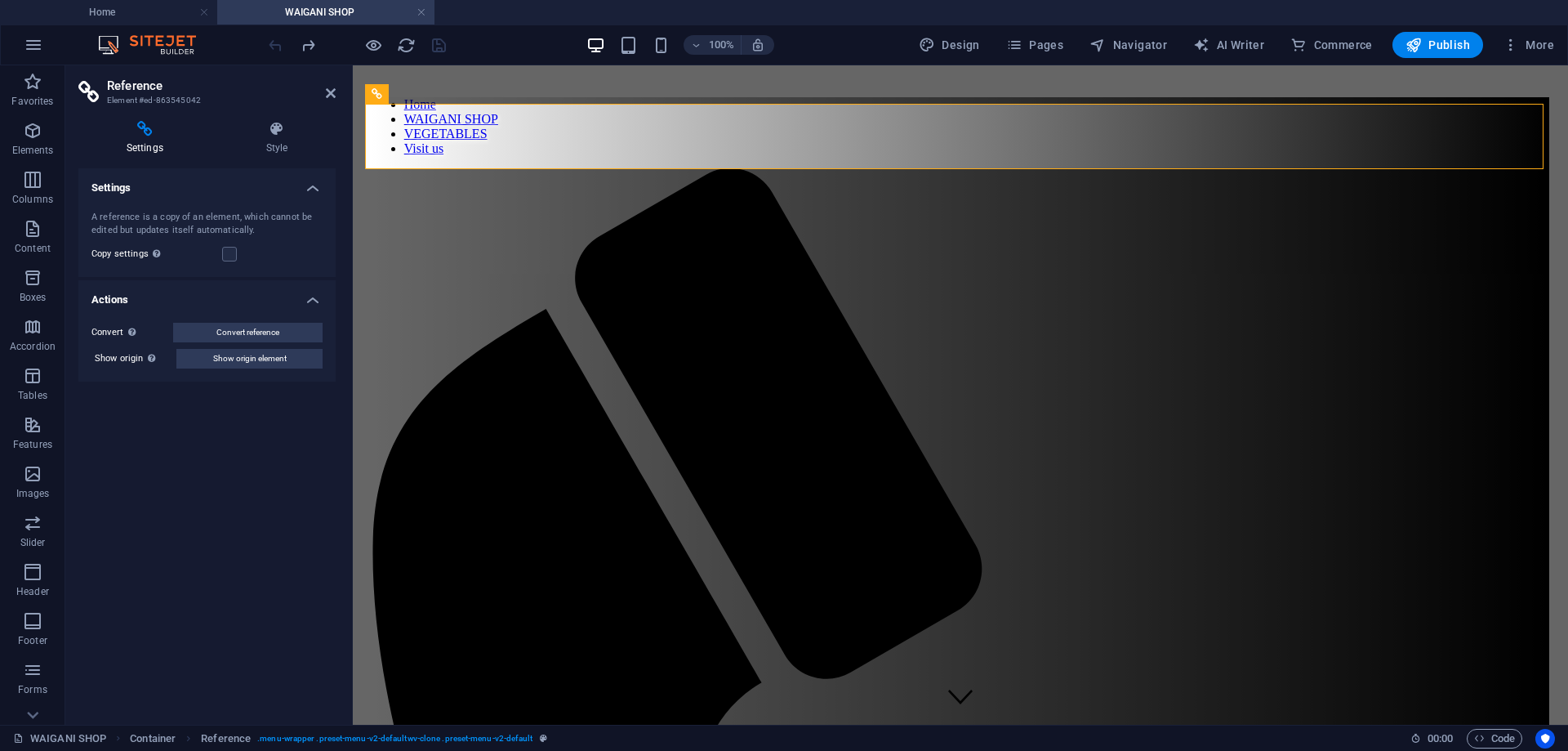
click at [159, 133] on icon at bounding box center [145, 129] width 133 height 17
click at [276, 144] on h4 "Style" at bounding box center [276, 137] width 117 height 34
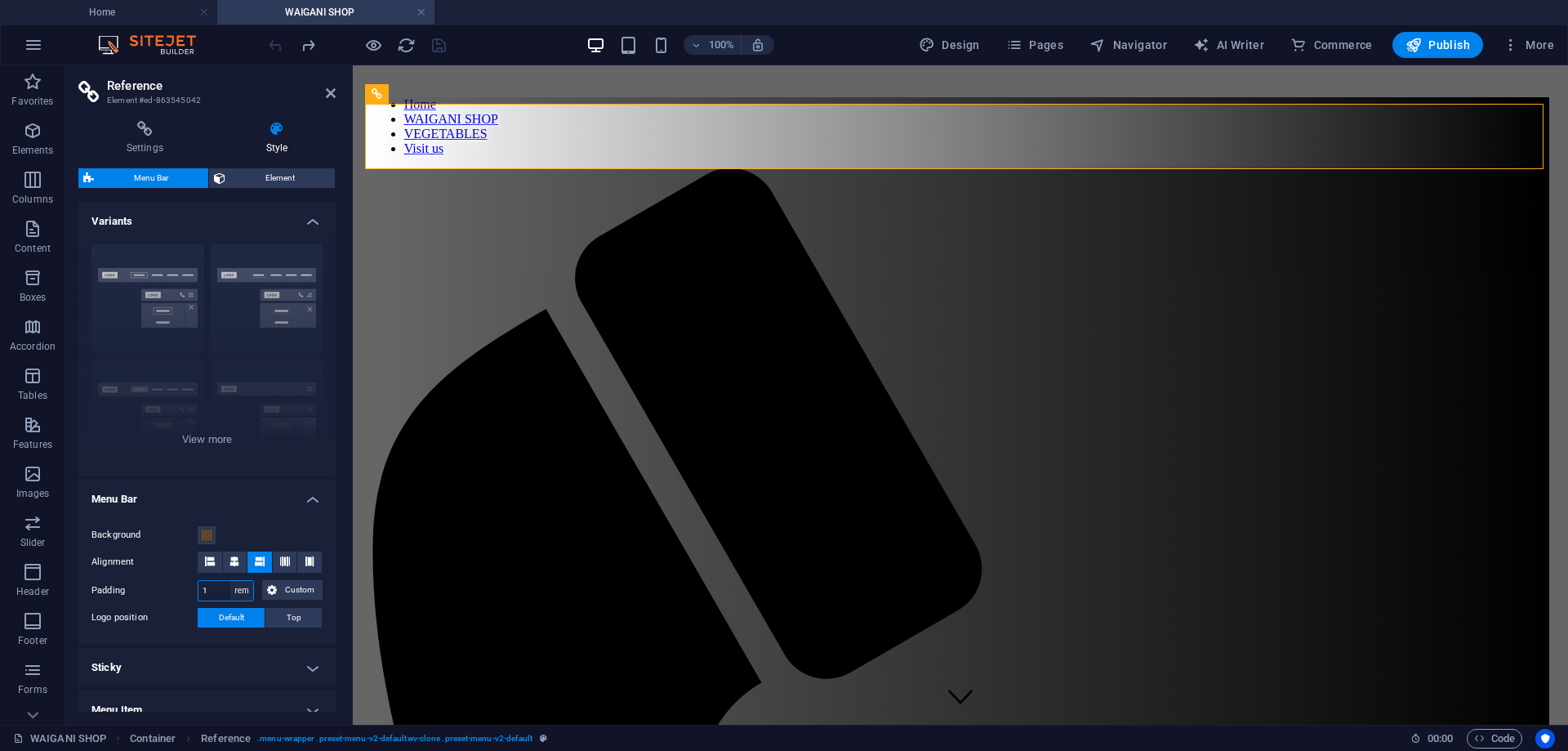
click at [239, 591] on select "px rem % vh vw Custom" at bounding box center [241, 591] width 22 height 20
select select "%"
click at [231, 581] on select "px rem % vh vw Custom" at bounding box center [241, 591] width 22 height 20
click at [221, 589] on input "100" at bounding box center [226, 591] width 55 height 20
type input "1"
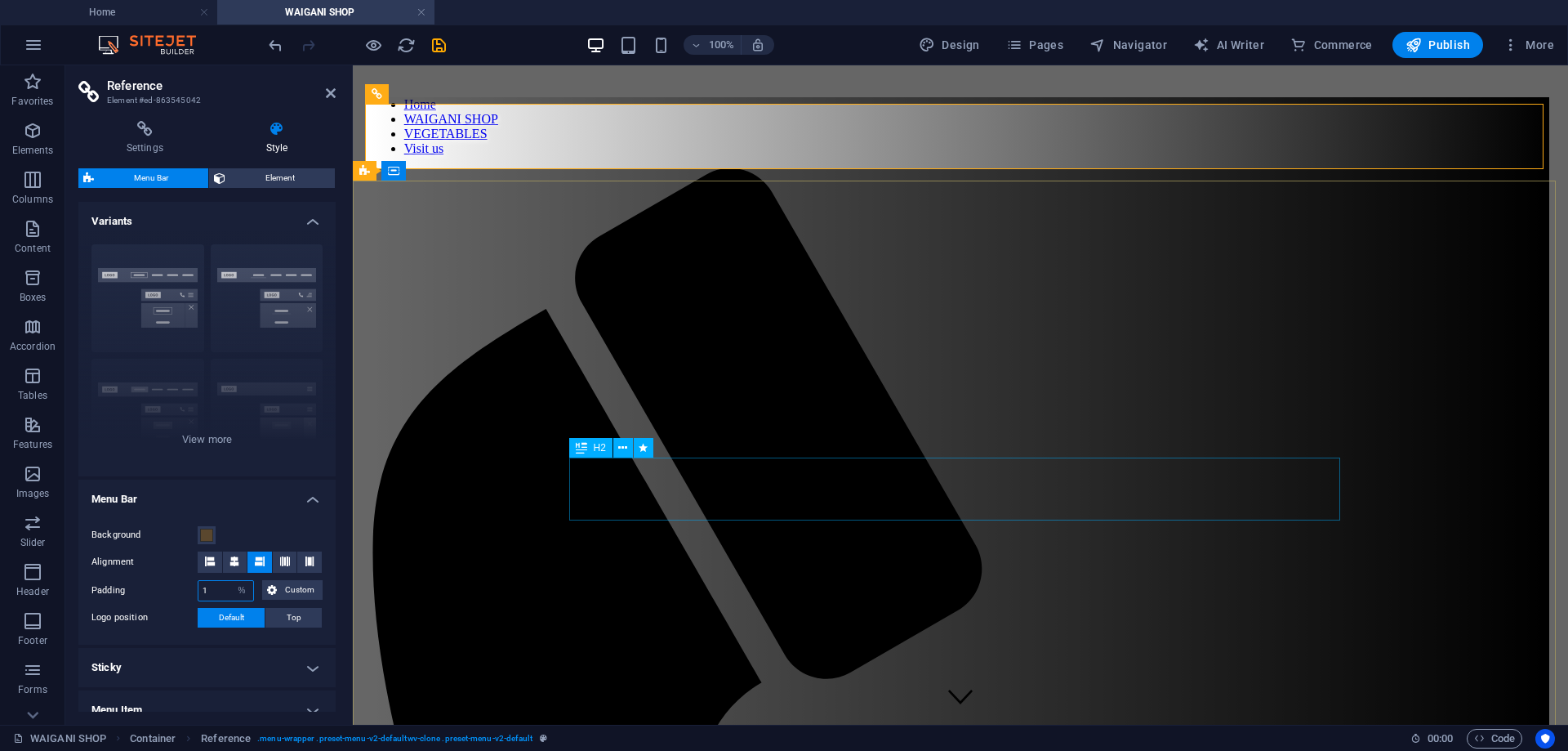
type input "1"
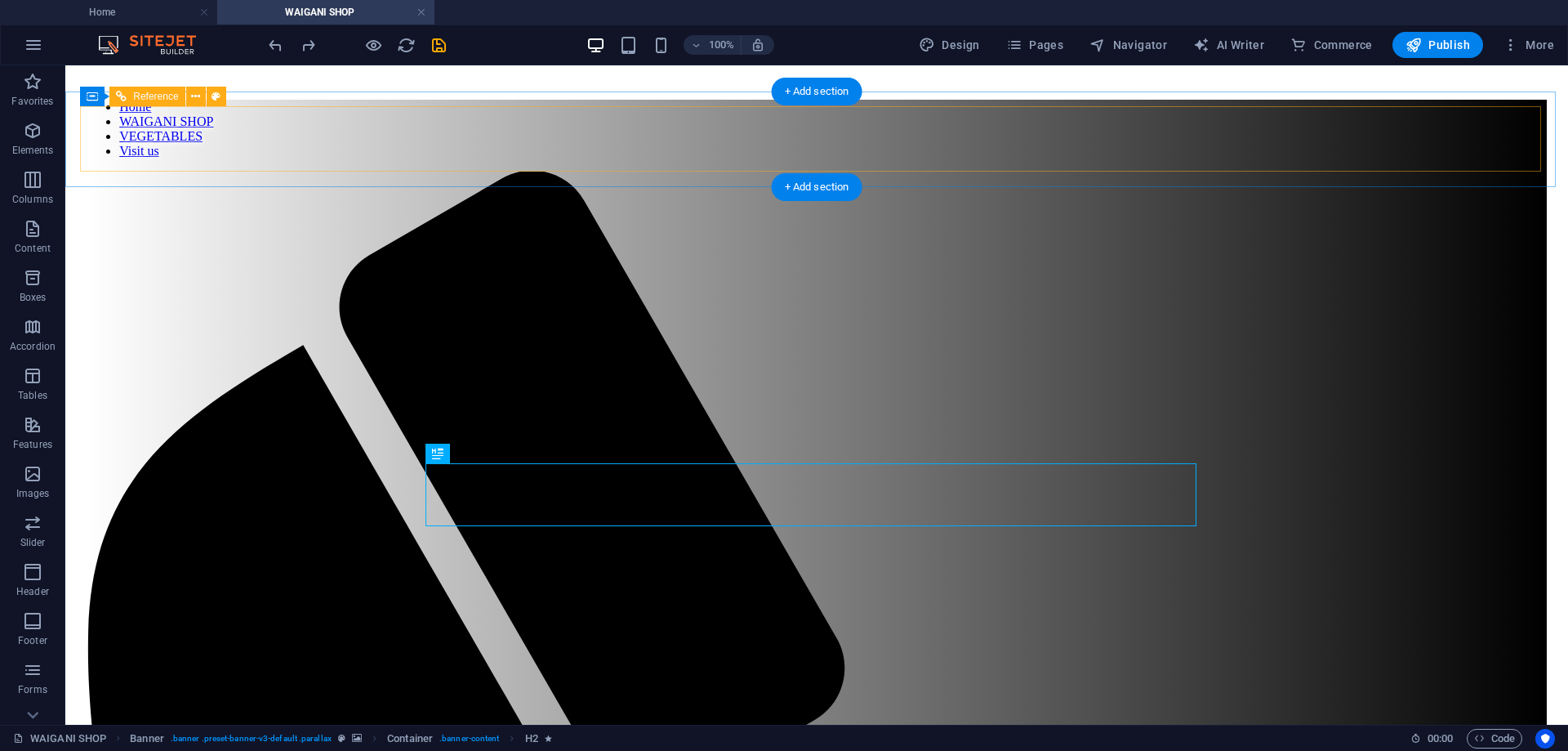
click at [548, 135] on nav "Home WAIGANI SHOP VEGETABLES Visit us" at bounding box center [816, 129] width 1461 height 59
click at [823, 136] on nav "Home WAIGANI SHOP VEGETABLES Visit us" at bounding box center [816, 129] width 1461 height 59
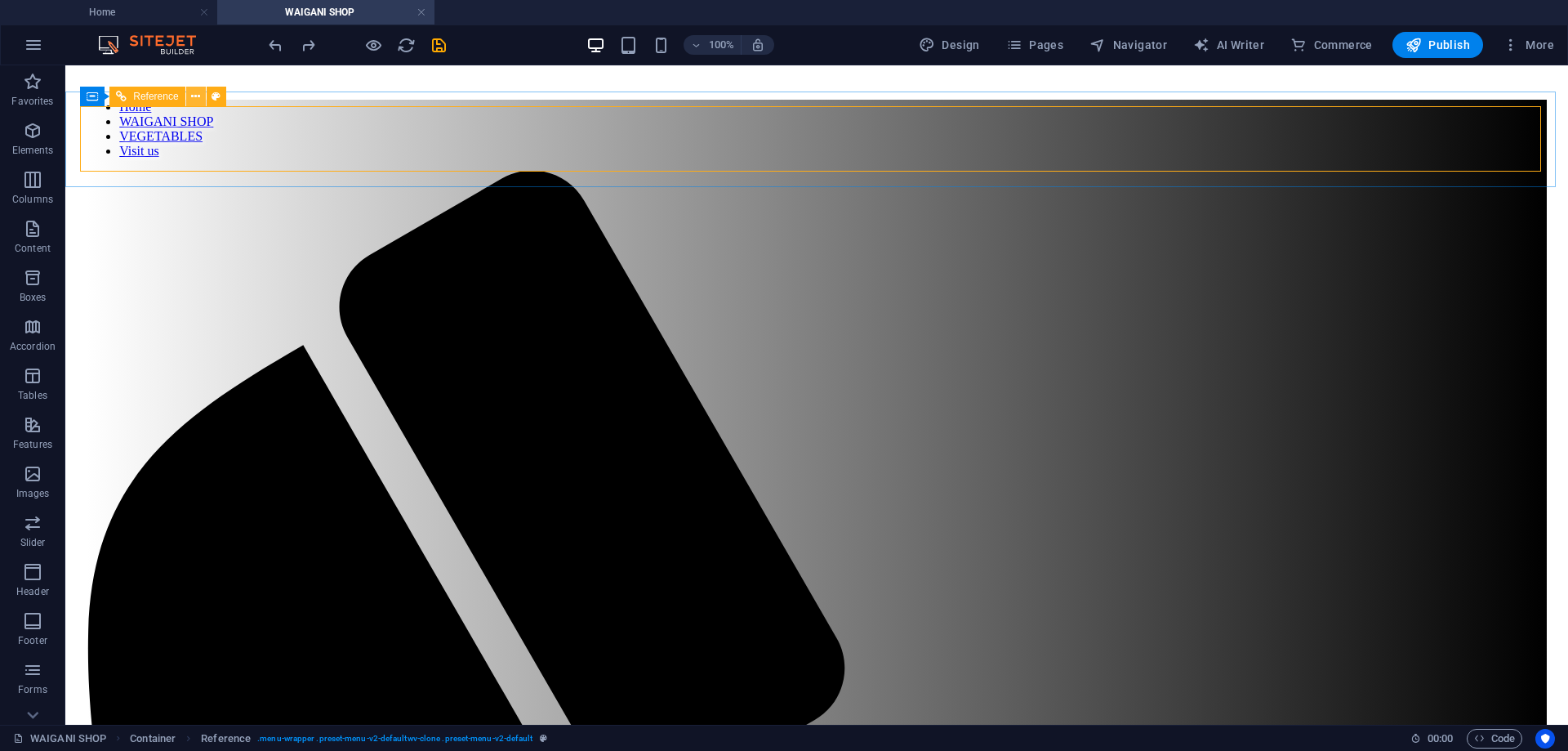
click at [198, 92] on icon at bounding box center [196, 97] width 9 height 17
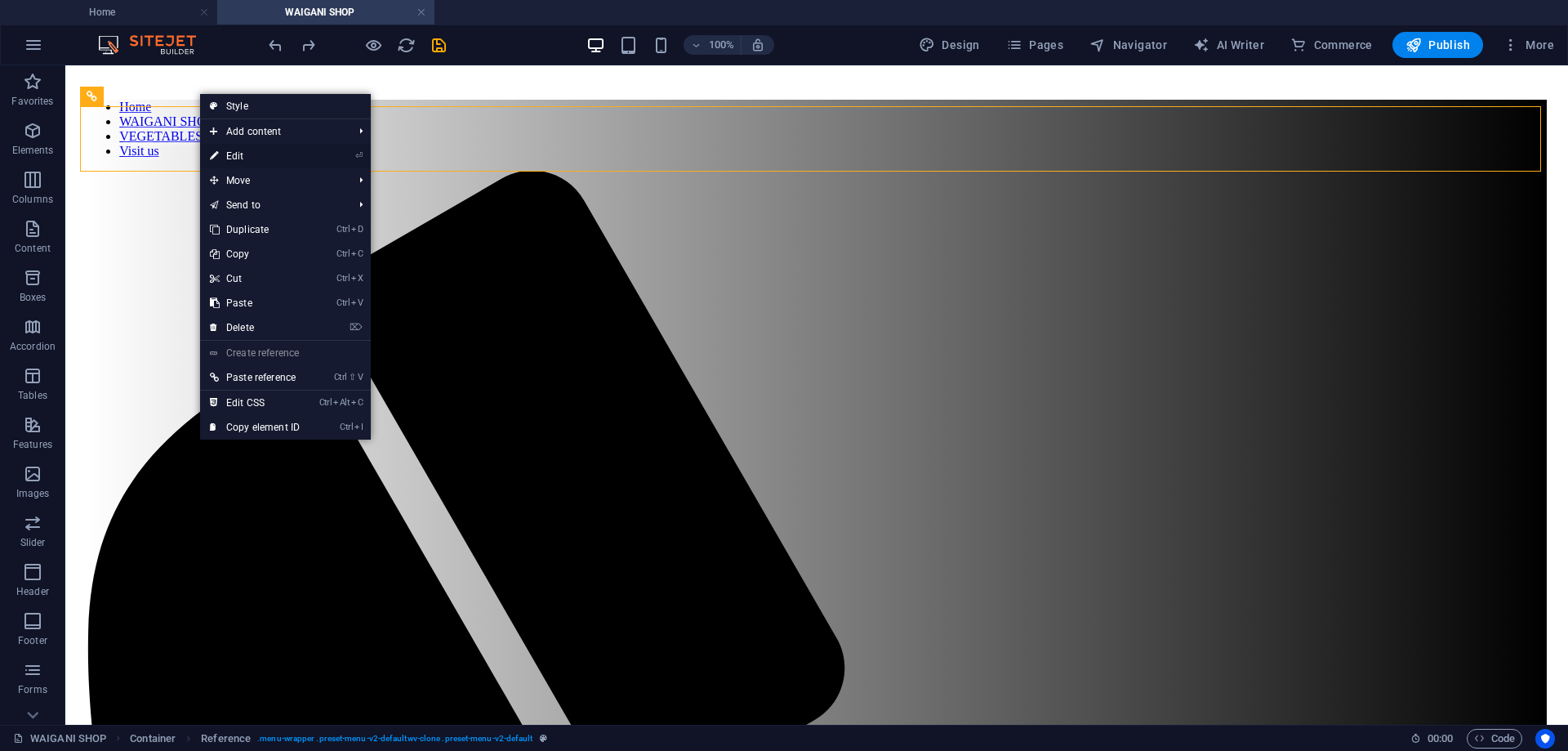
click at [259, 154] on link "⏎ Edit" at bounding box center [255, 156] width 110 height 24
select select "%"
select select "preset-menu-v2-defaultwv-clone"
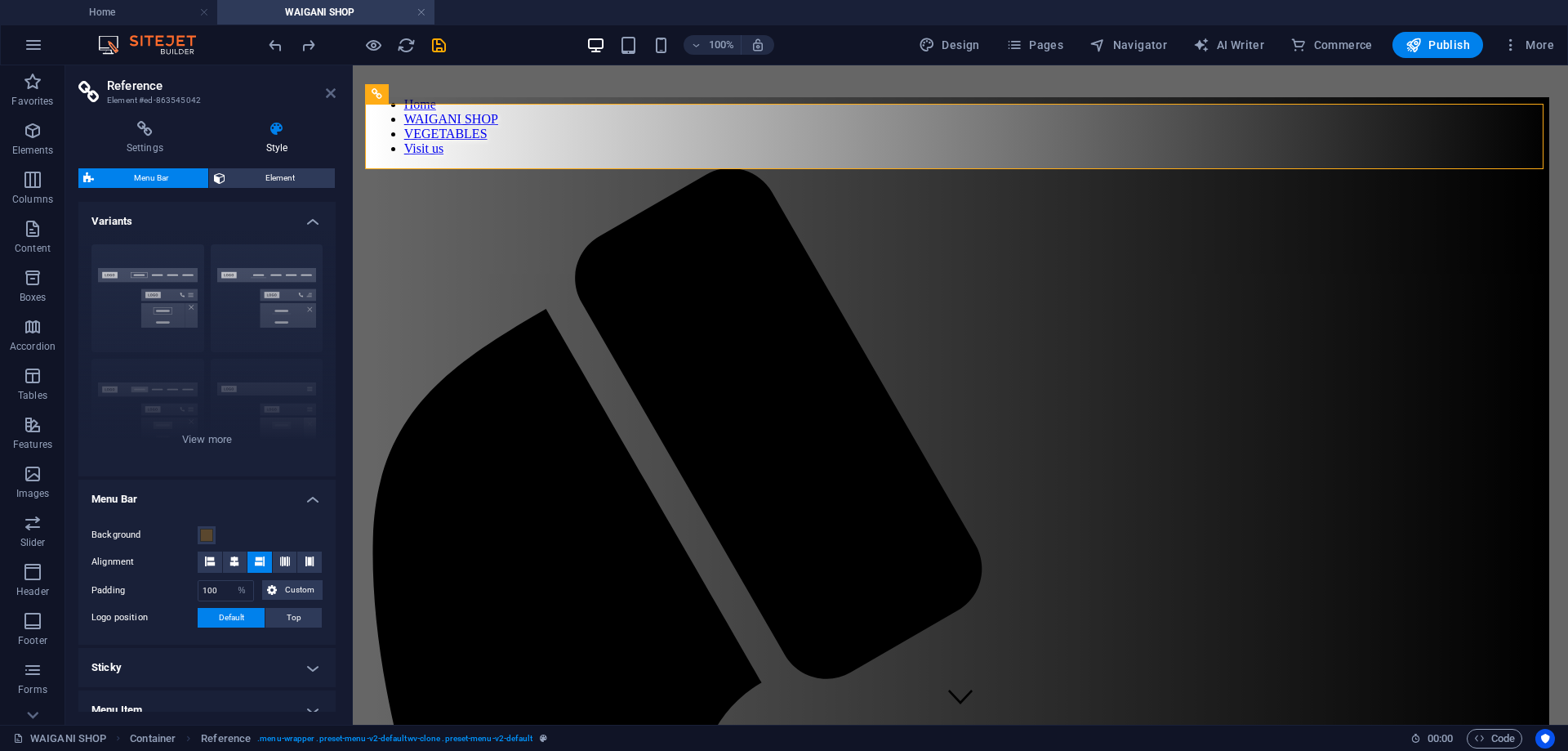
click at [328, 90] on icon at bounding box center [331, 93] width 10 height 13
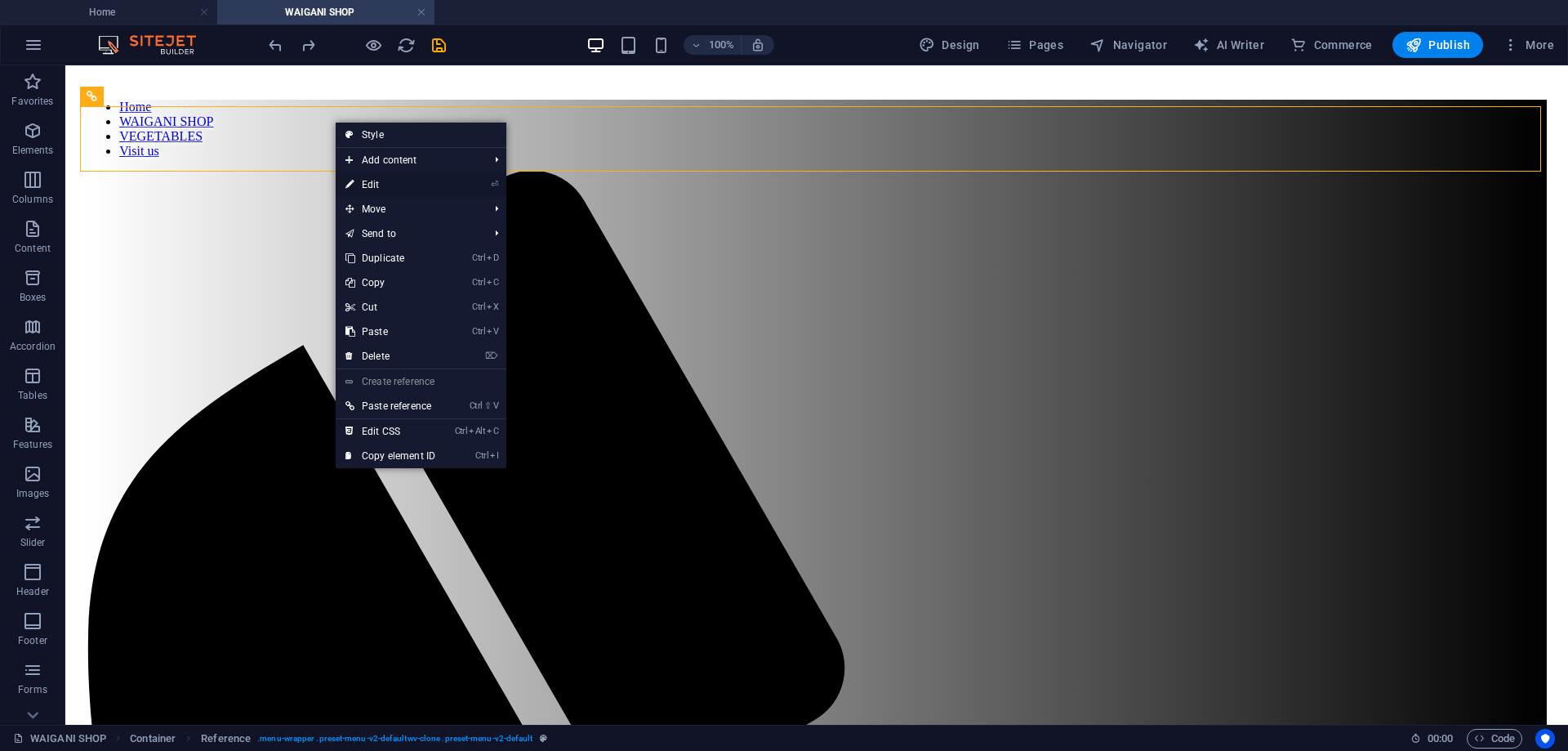
click at [391, 179] on link "⏎ Edit" at bounding box center [390, 184] width 110 height 24
select select "%"
select select "preset-menu-v2-defaultwv-clone"
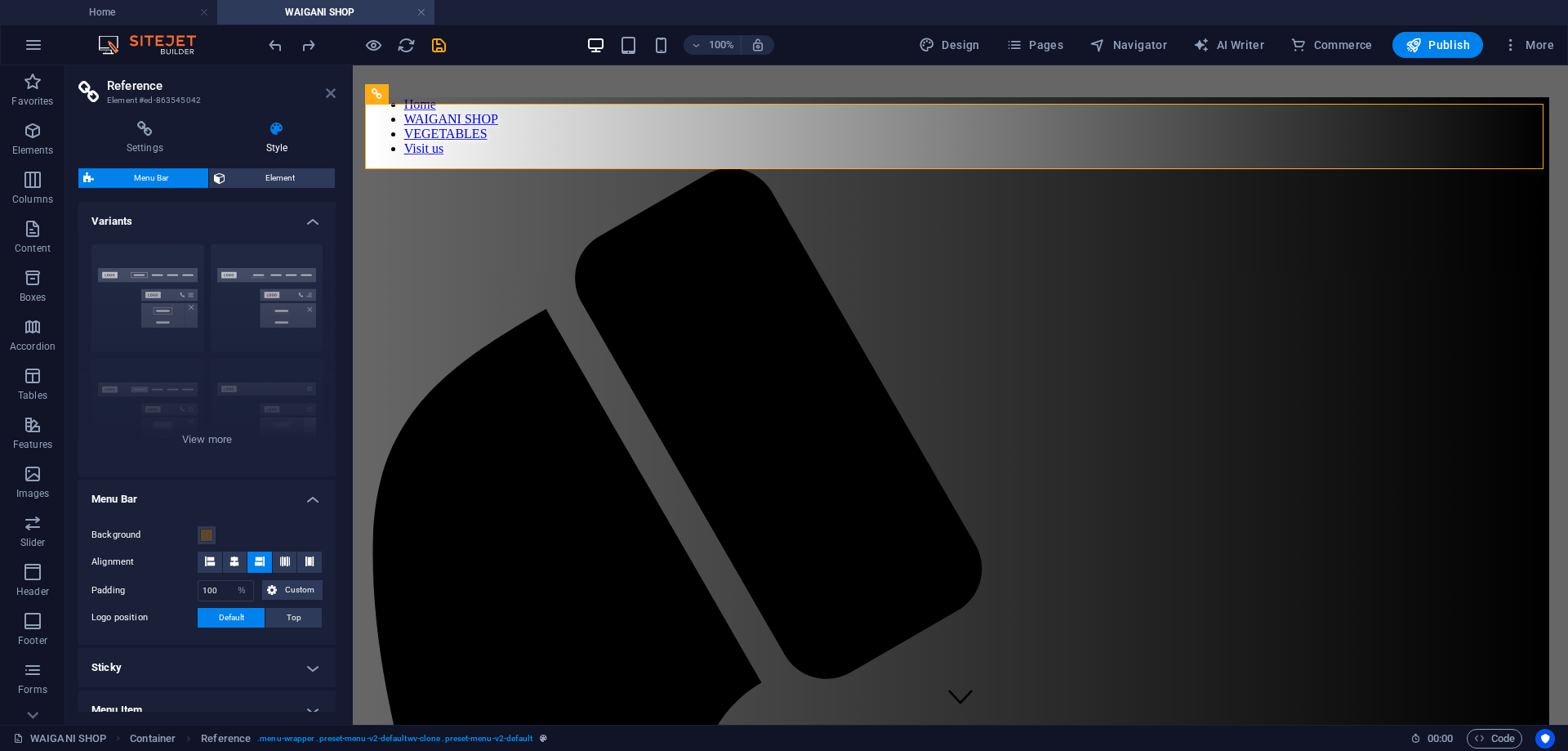
click at [329, 91] on icon at bounding box center [331, 93] width 10 height 13
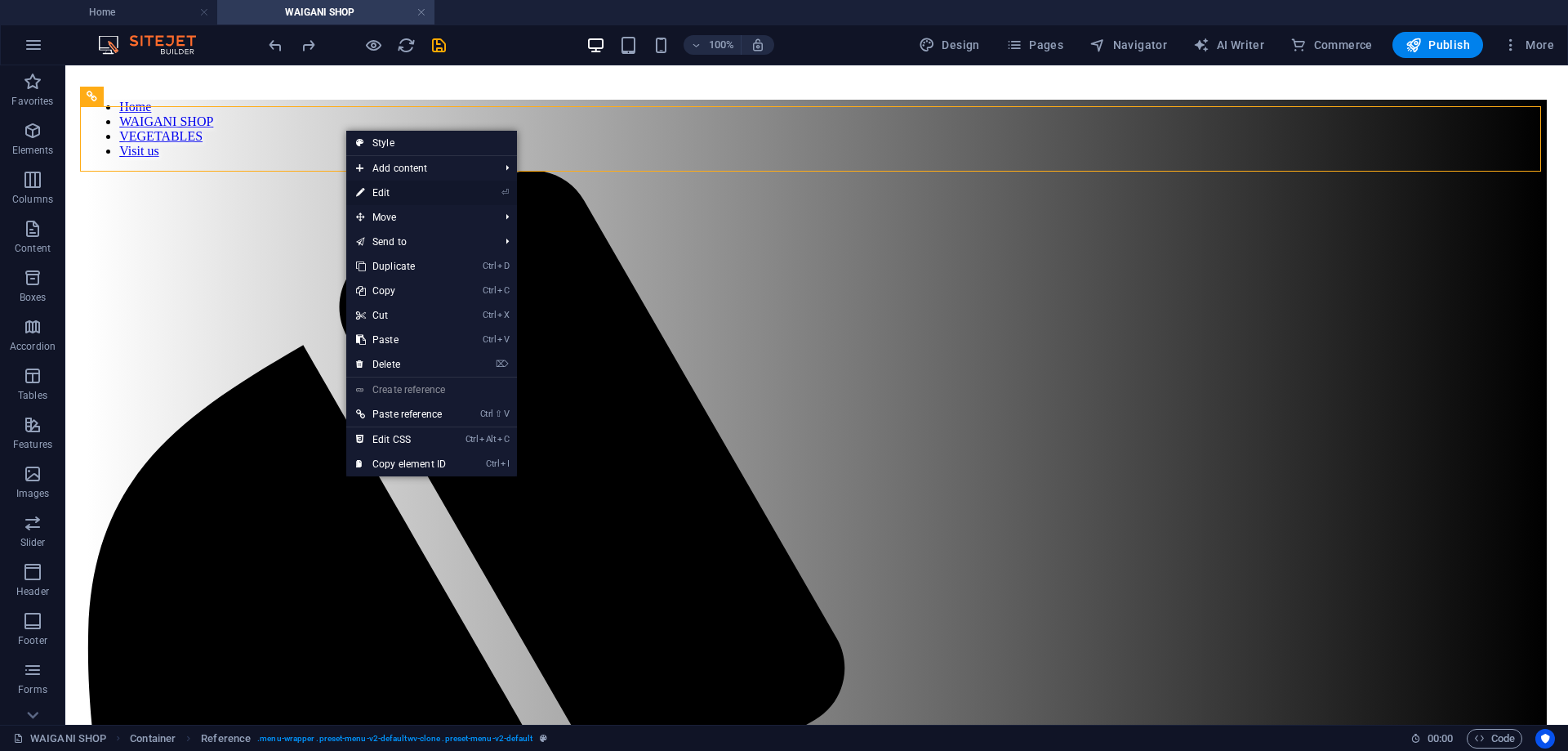
click at [417, 194] on link "⏎ Edit" at bounding box center [401, 192] width 110 height 24
select select "%"
select select "preset-menu-v2-defaultwv-clone"
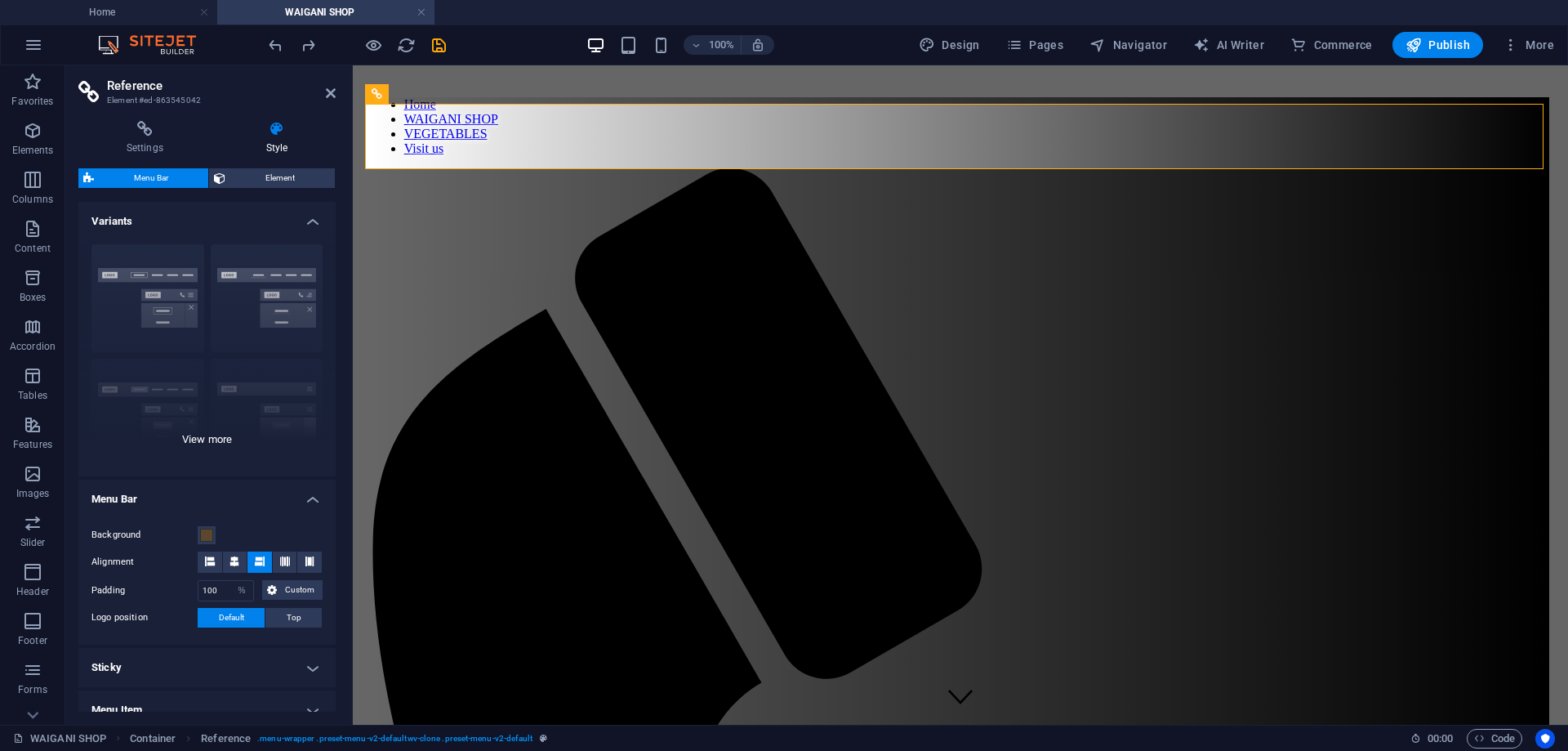
scroll to position [211, 0]
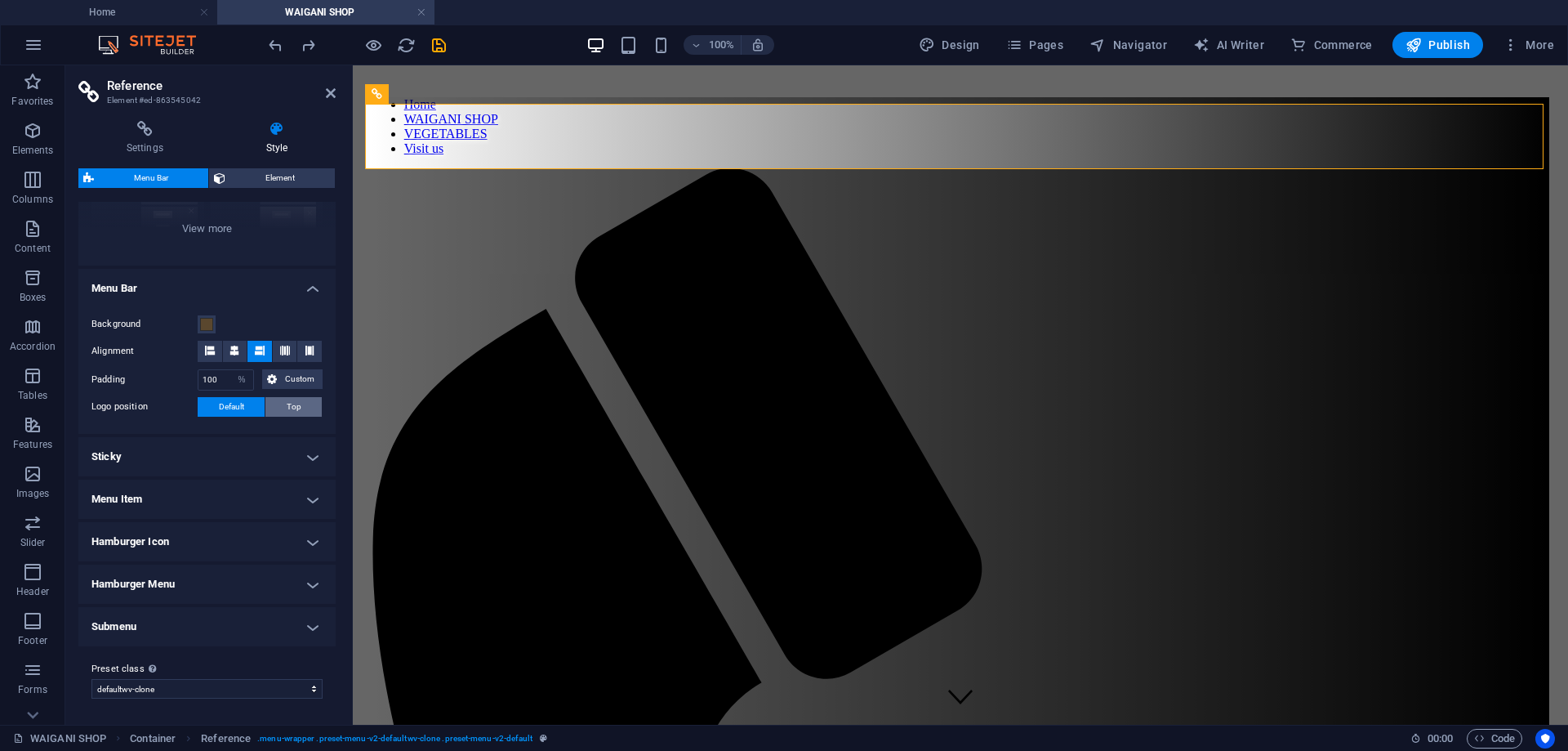
click at [287, 405] on span "Top" at bounding box center [294, 407] width 15 height 20
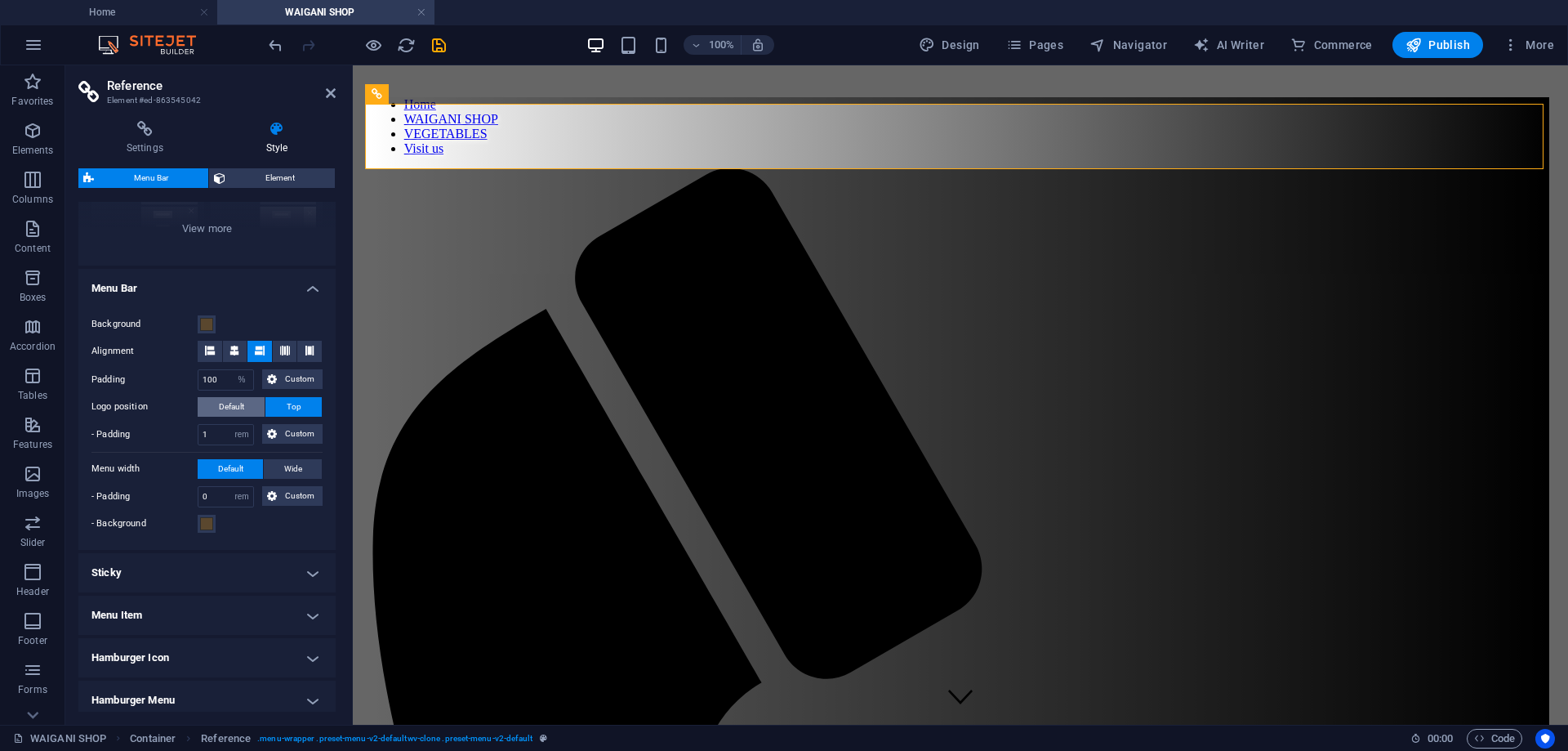
click at [249, 411] on button "Default" at bounding box center [231, 407] width 67 height 20
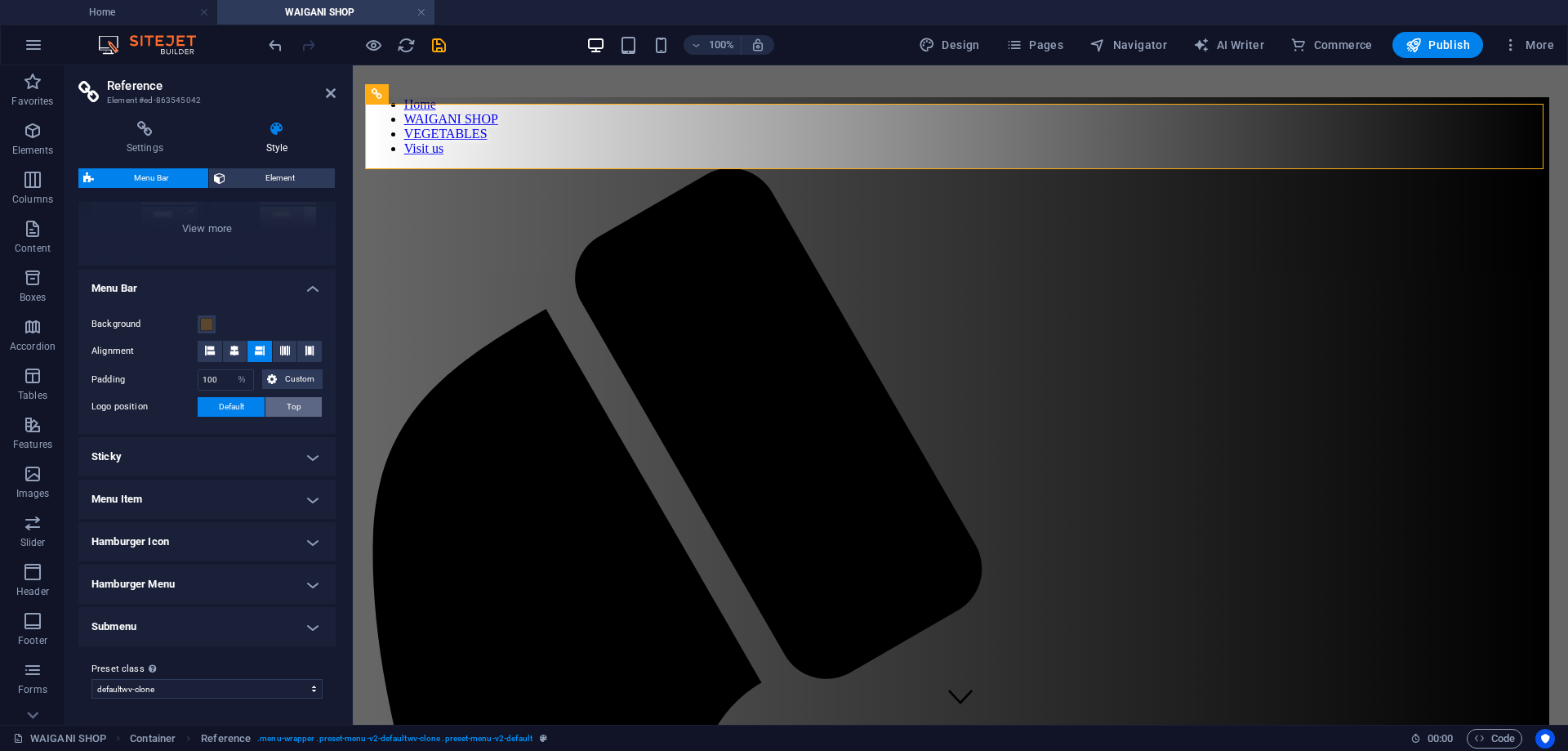
click at [280, 407] on button "Top" at bounding box center [294, 407] width 57 height 20
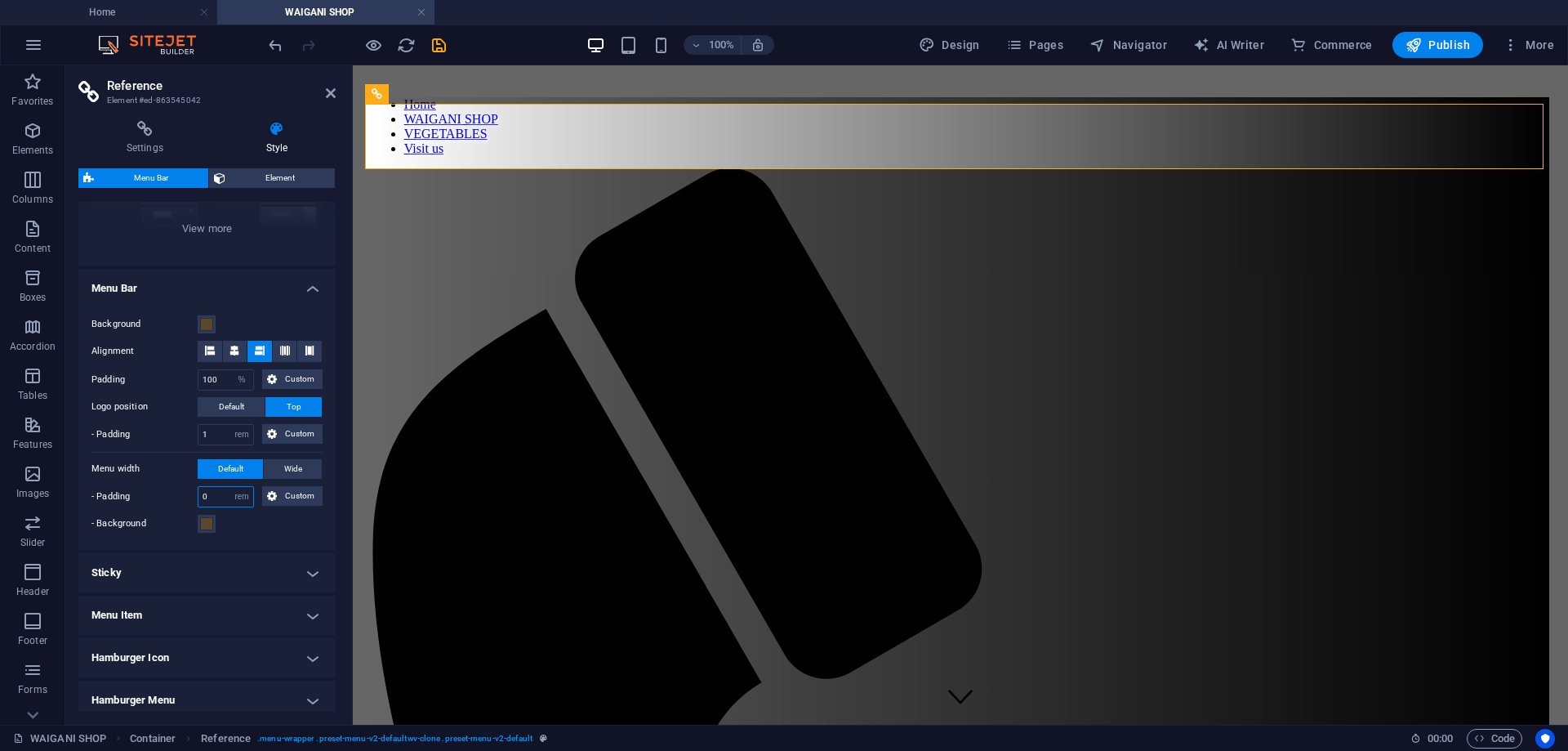
click at [213, 495] on input "0" at bounding box center [226, 497] width 55 height 20
type input "1"
type input "0"
click at [216, 440] on input "1" at bounding box center [226, 435] width 55 height 20
type input "0"
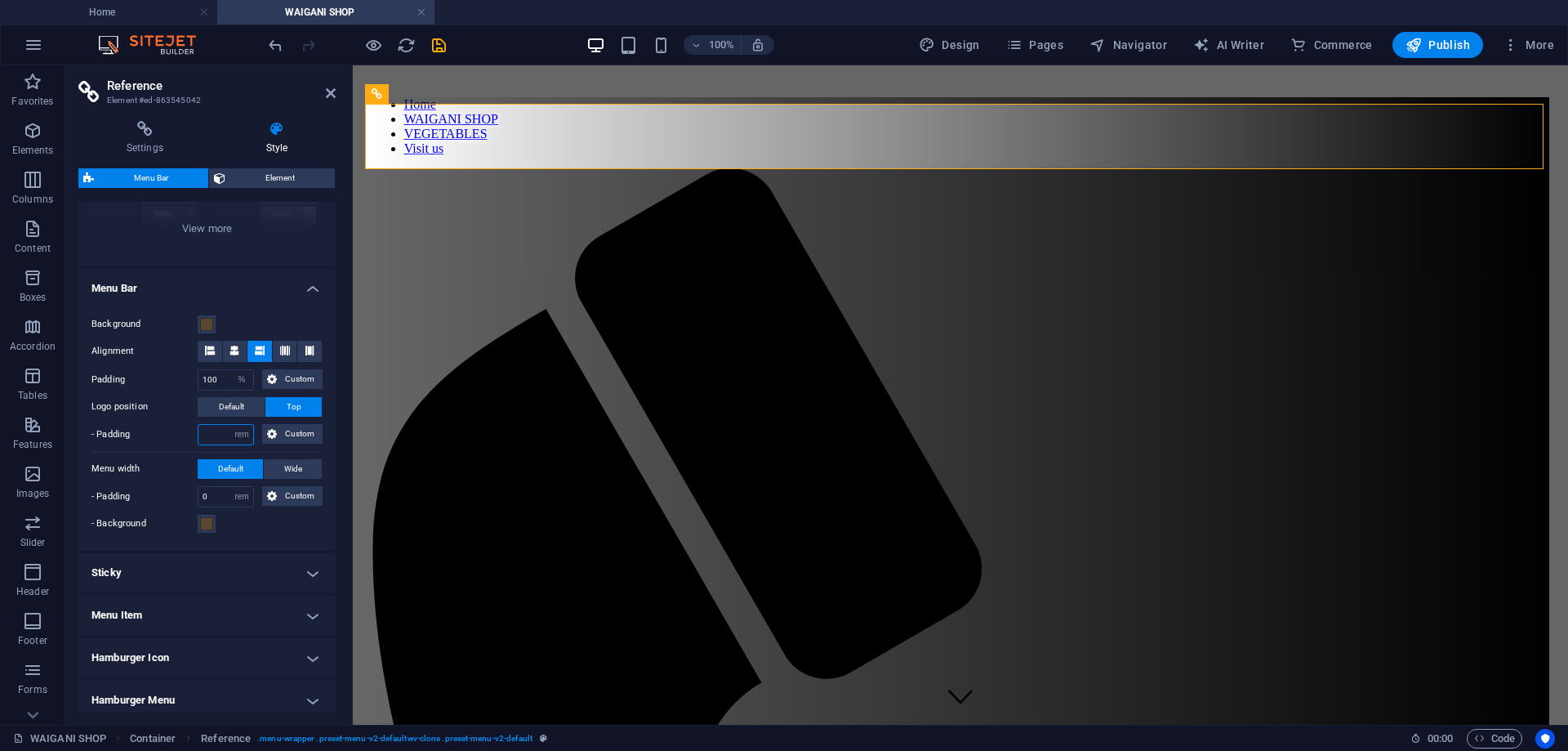
type input "1"
click at [240, 375] on select "px rem % vh vw Custom" at bounding box center [241, 380] width 22 height 20
click at [231, 371] on select "px rem % vh vw Custom" at bounding box center [241, 380] width 22 height 20
click at [238, 379] on select "px rem % vh vw Custom" at bounding box center [241, 380] width 22 height 20
select select "%"
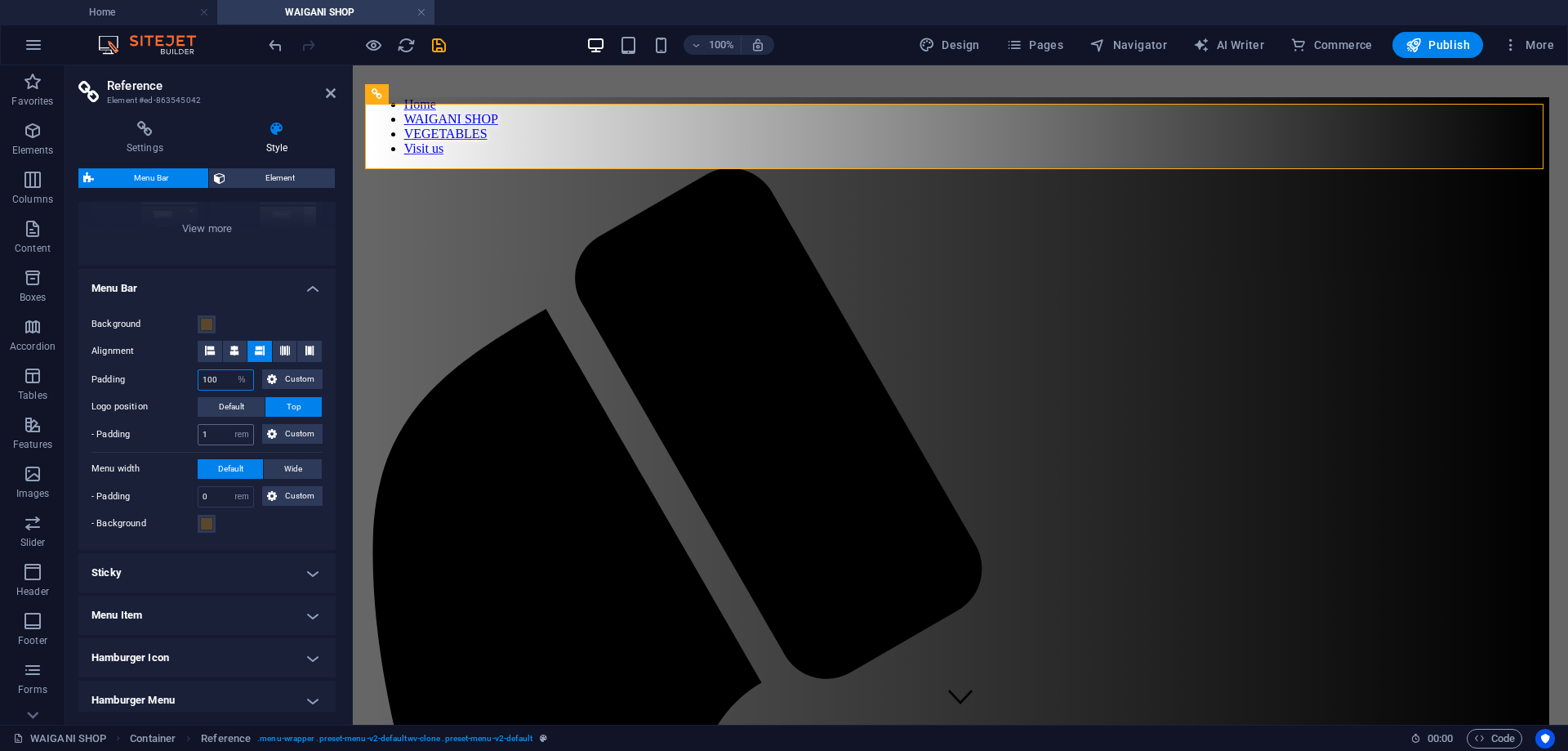
click at [231, 371] on select "px rem % vh vw Custom" at bounding box center [241, 380] width 22 height 20
click at [228, 377] on input "100" at bounding box center [226, 380] width 55 height 20
type input "1"
type input "5"
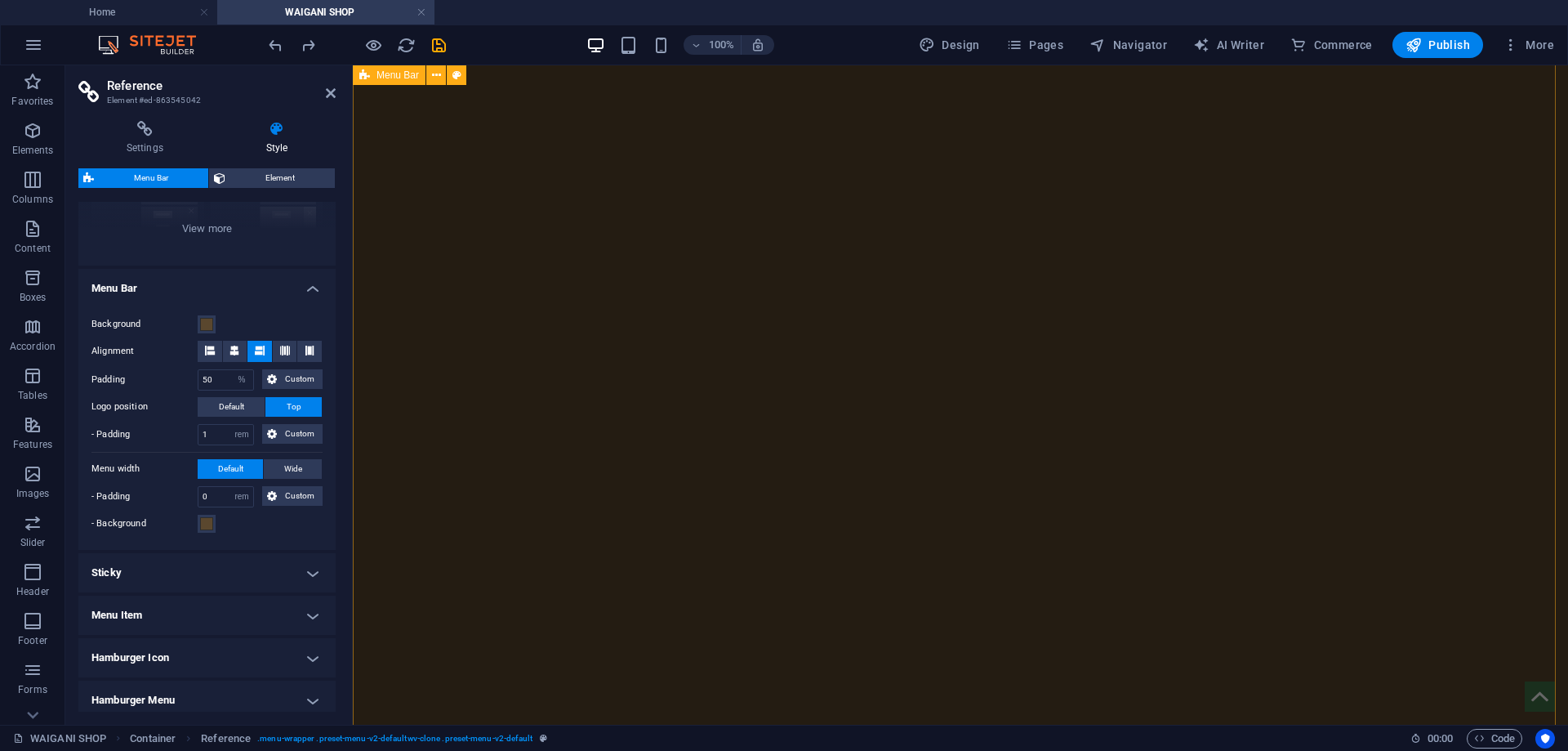
scroll to position [3623, 0]
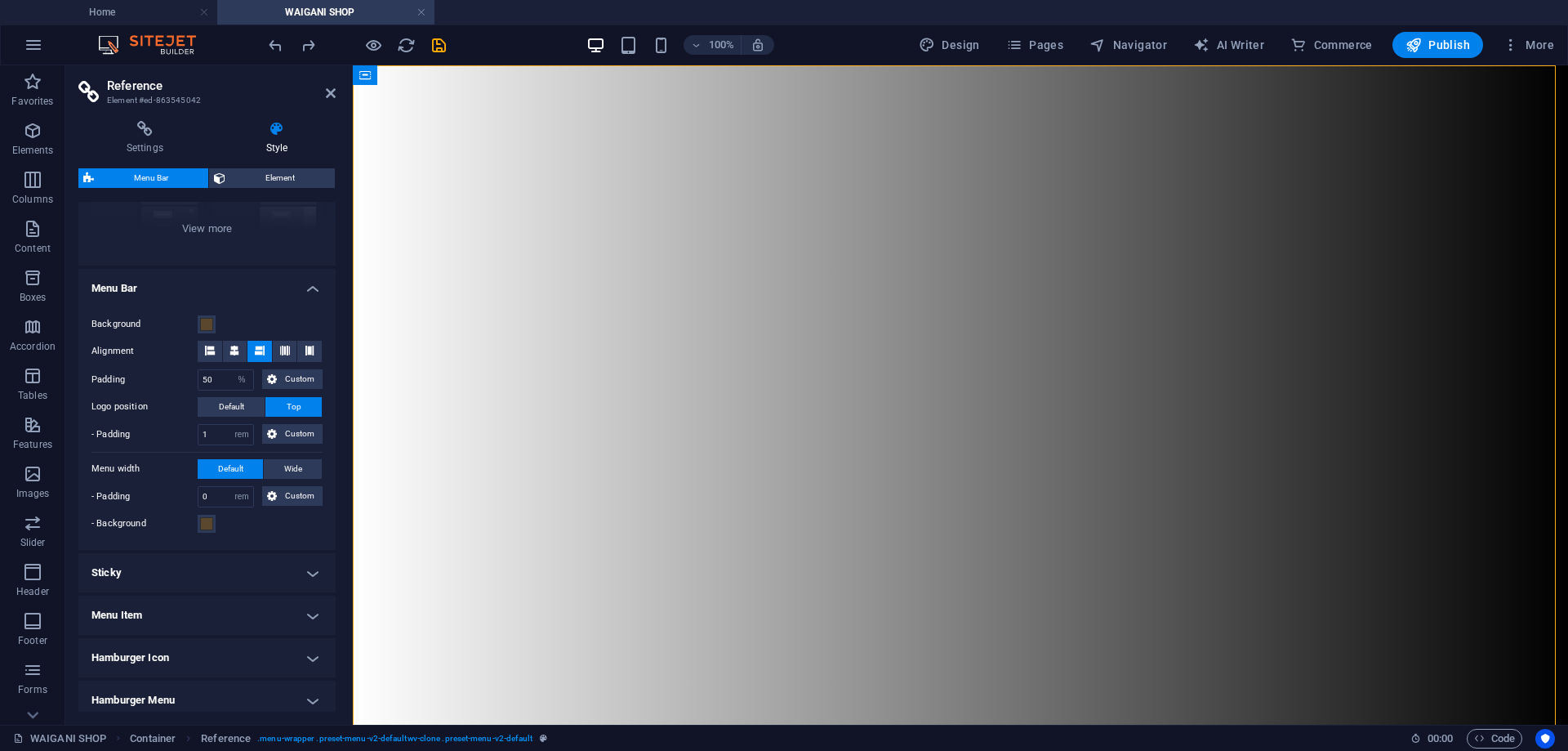
type input "100"
select select "%"
type input "0"
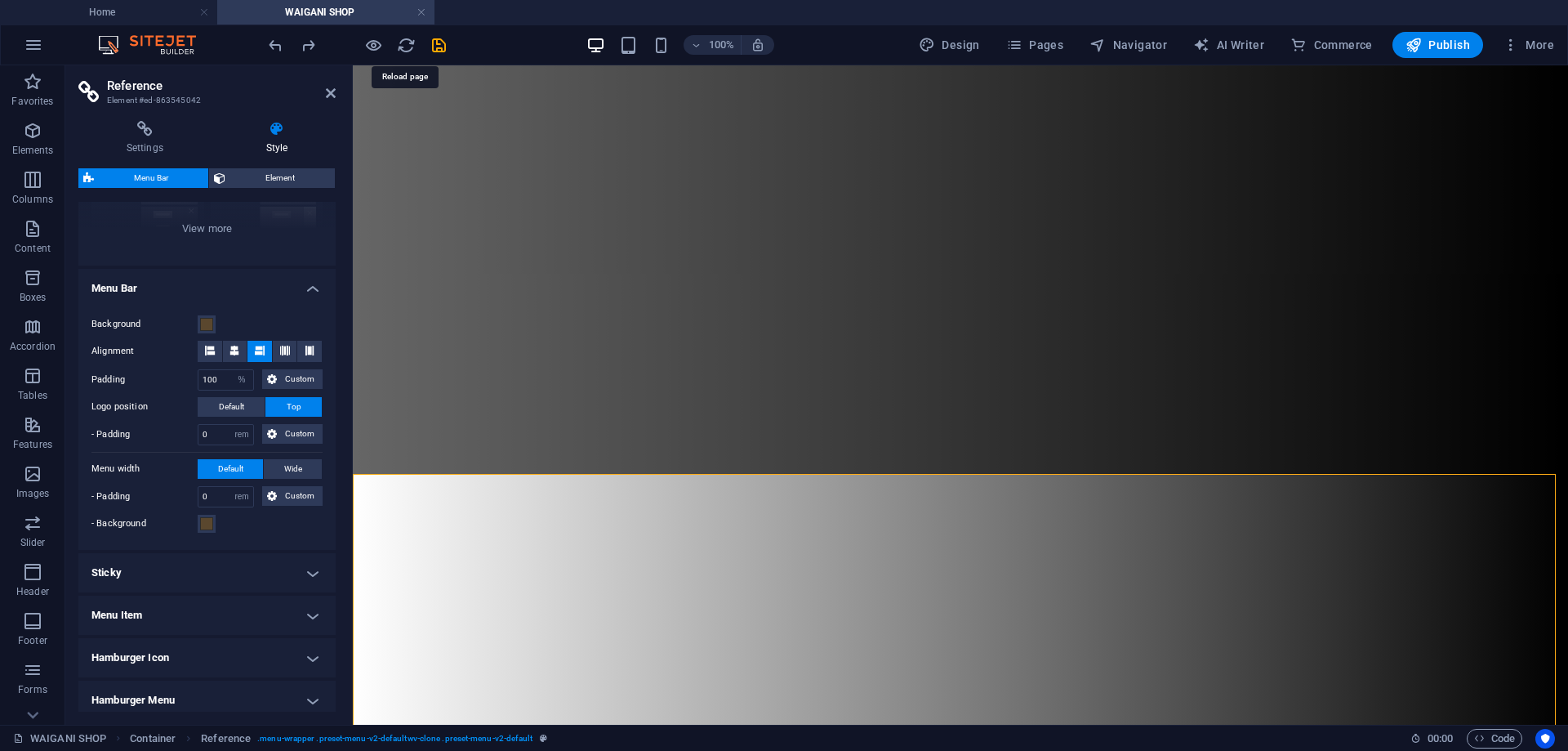
drag, startPoint x: 398, startPoint y: 47, endPoint x: 851, endPoint y: 47, distance: 453.0
click at [399, 47] on icon "reload" at bounding box center [406, 45] width 19 height 19
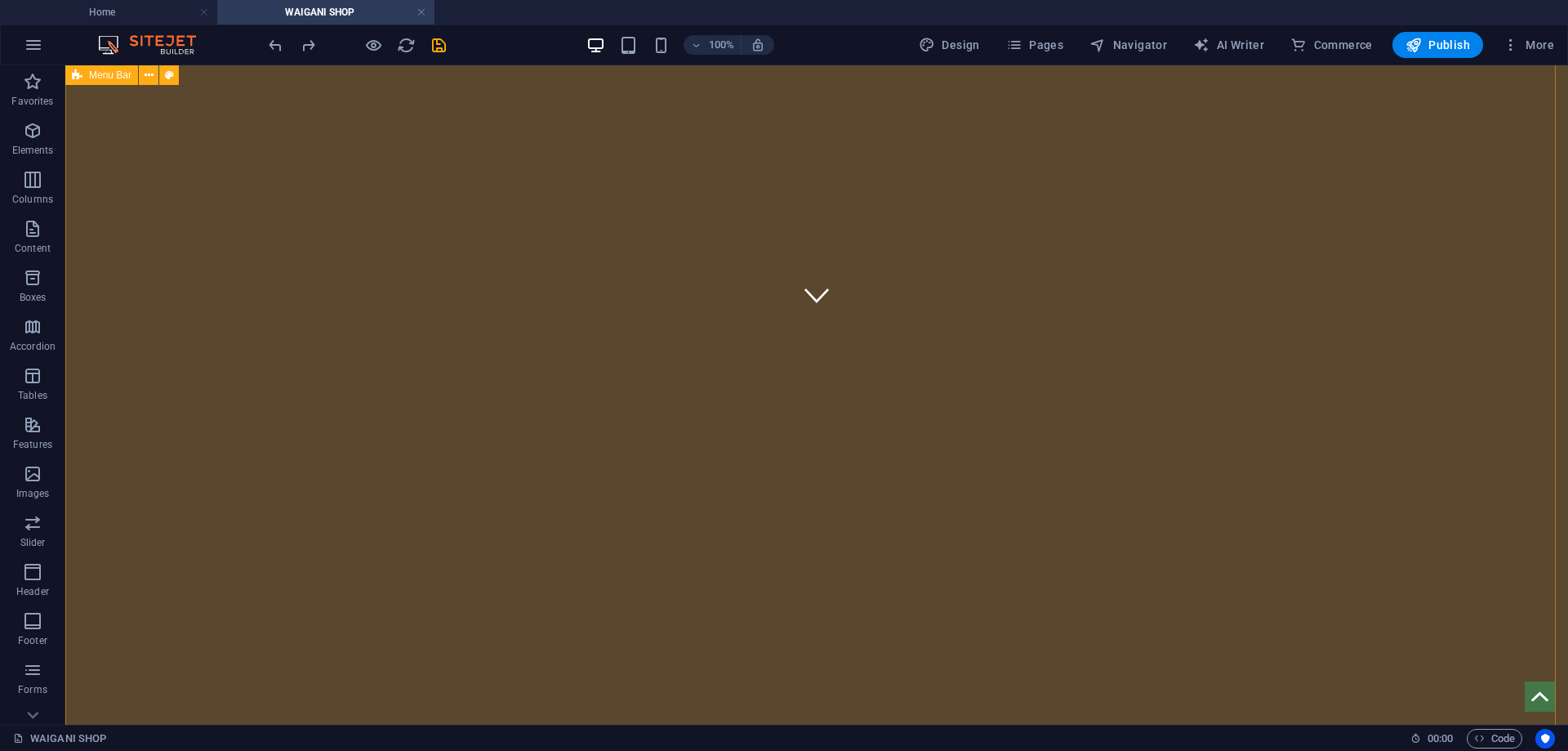
scroll to position [817, 0]
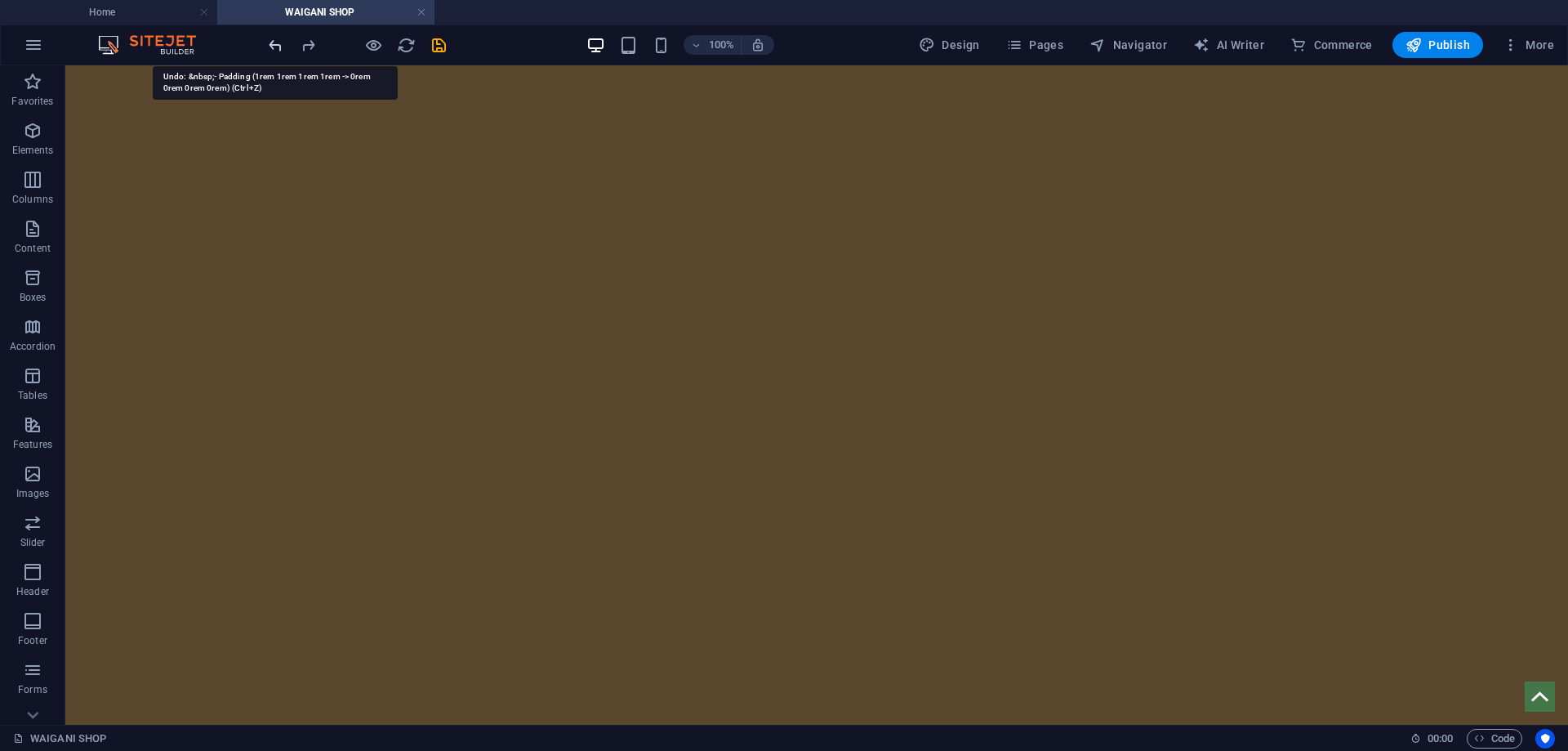
click at [277, 46] on icon "undo" at bounding box center [275, 45] width 19 height 19
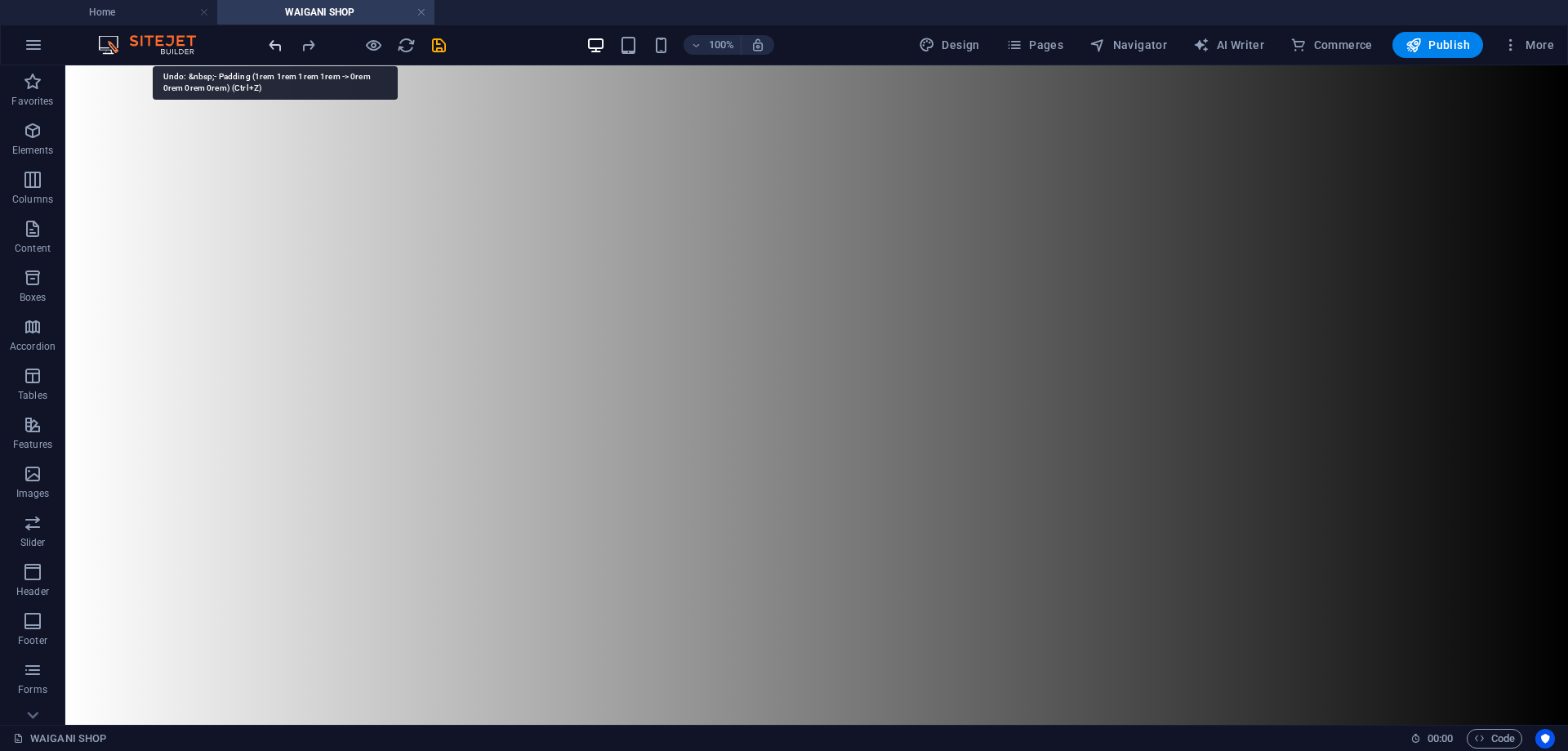
scroll to position [4237, 0]
click at [277, 47] on icon "undo" at bounding box center [275, 45] width 19 height 19
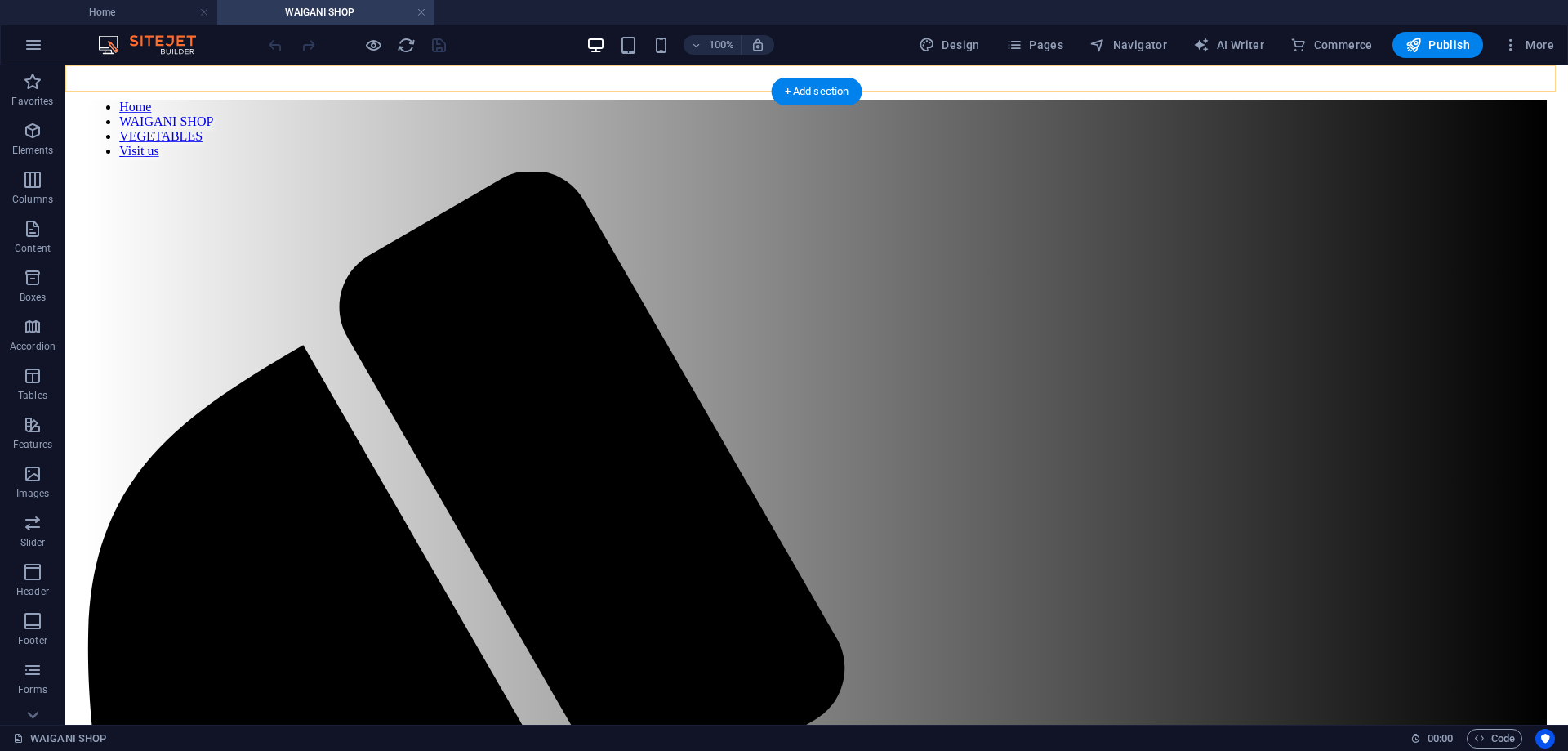
scroll to position [0, 0]
click at [846, 129] on nav "Home WAIGANI SHOP VEGETABLES Visit us" at bounding box center [816, 129] width 1461 height 59
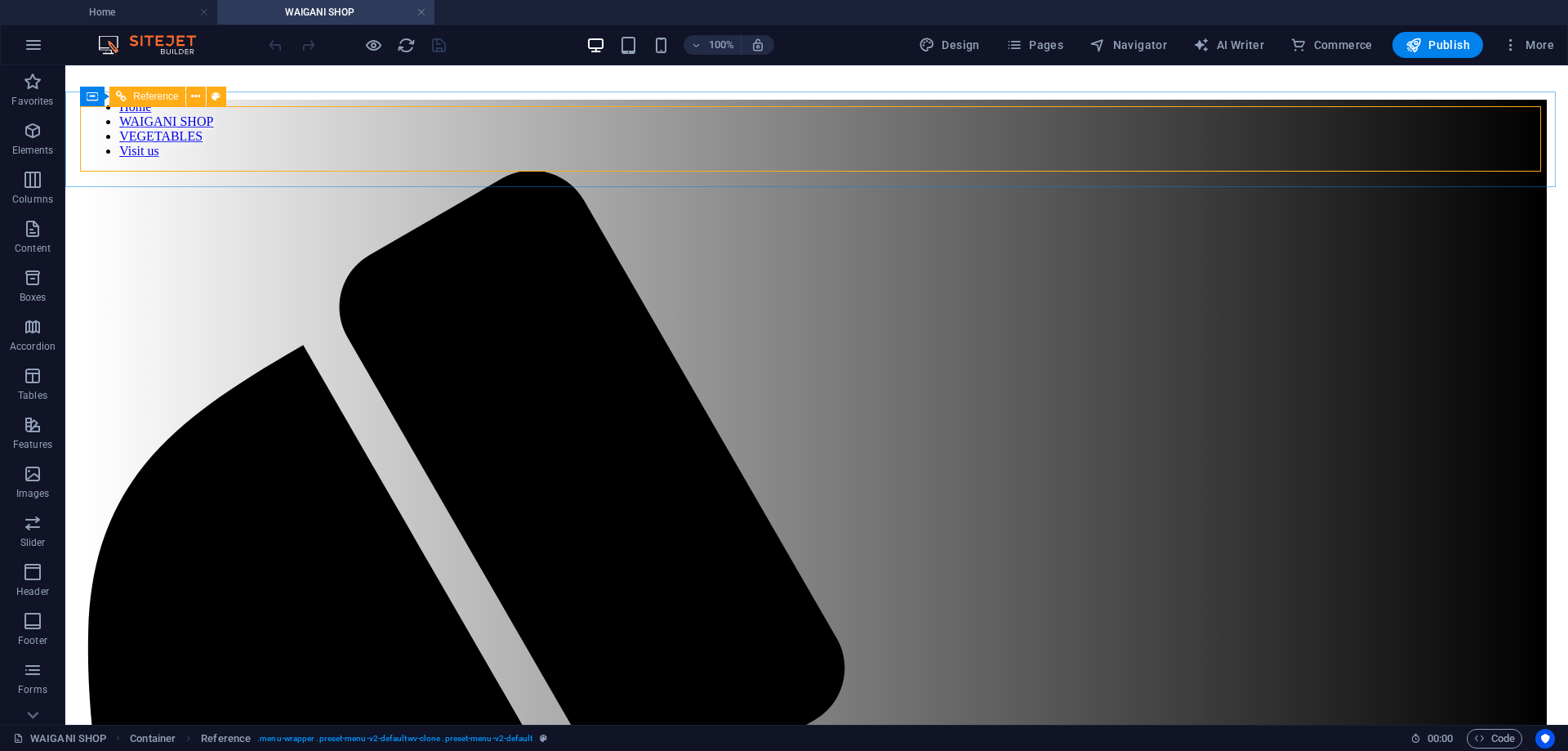
click at [157, 94] on span "Reference" at bounding box center [156, 97] width 45 height 10
click at [200, 99] on icon at bounding box center [196, 97] width 9 height 17
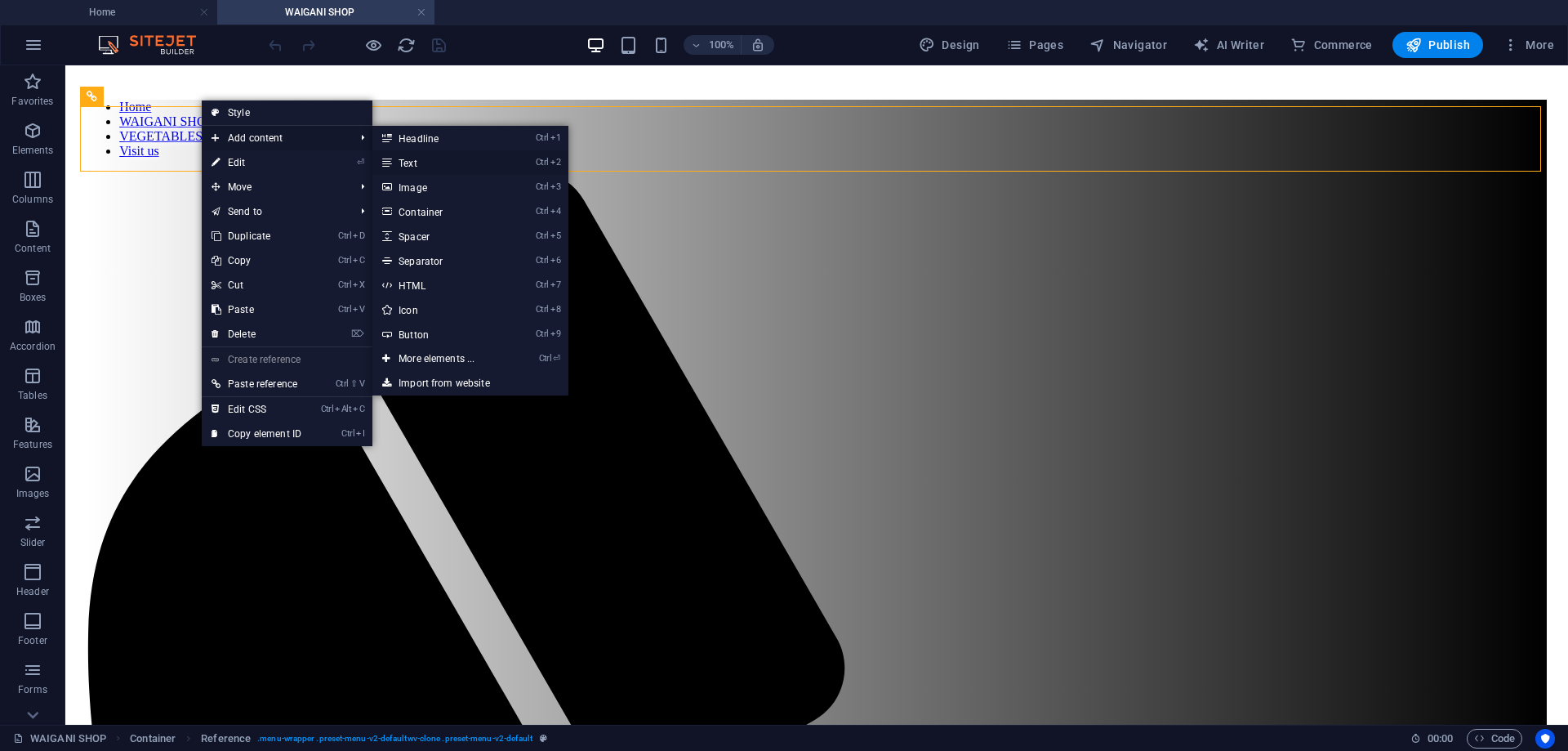
click at [424, 164] on link "Ctrl 2 Text" at bounding box center [440, 162] width 135 height 24
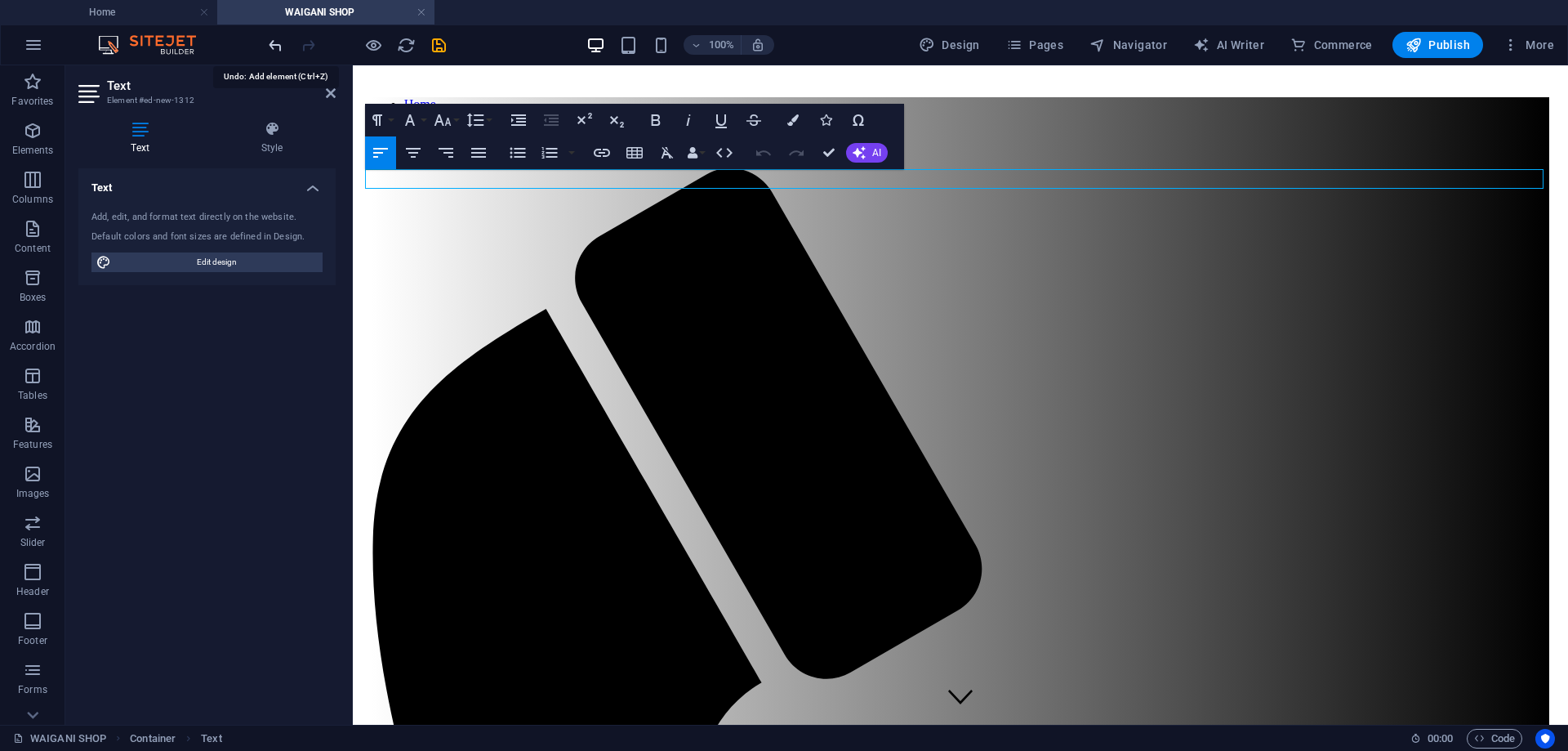
click at [268, 38] on icon "undo" at bounding box center [275, 45] width 19 height 19
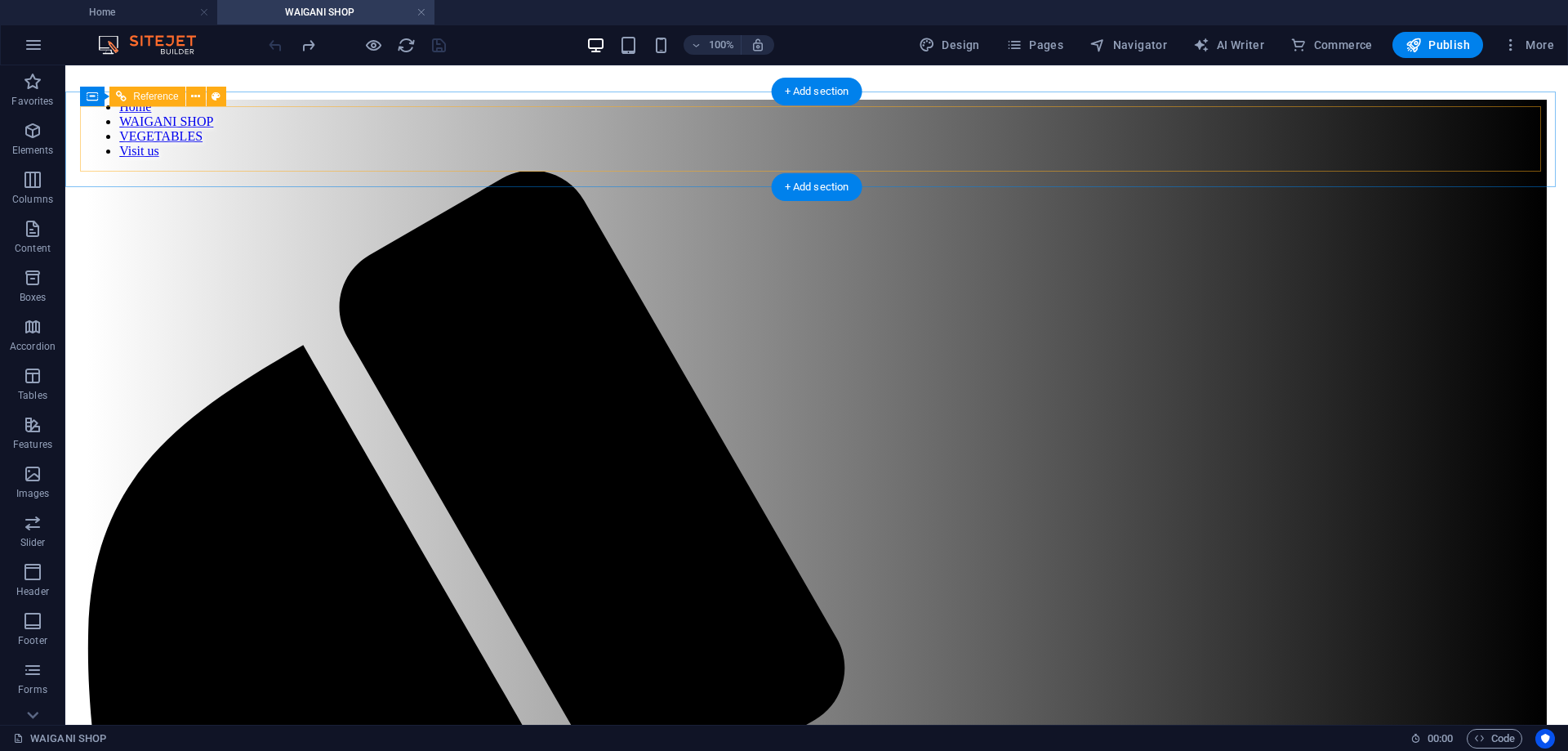
click at [943, 130] on nav "Home WAIGANI SHOP VEGETABLES Visit us" at bounding box center [816, 129] width 1461 height 59
click at [697, 135] on nav "Home WAIGANI SHOP VEGETABLES Visit us" at bounding box center [816, 129] width 1461 height 59
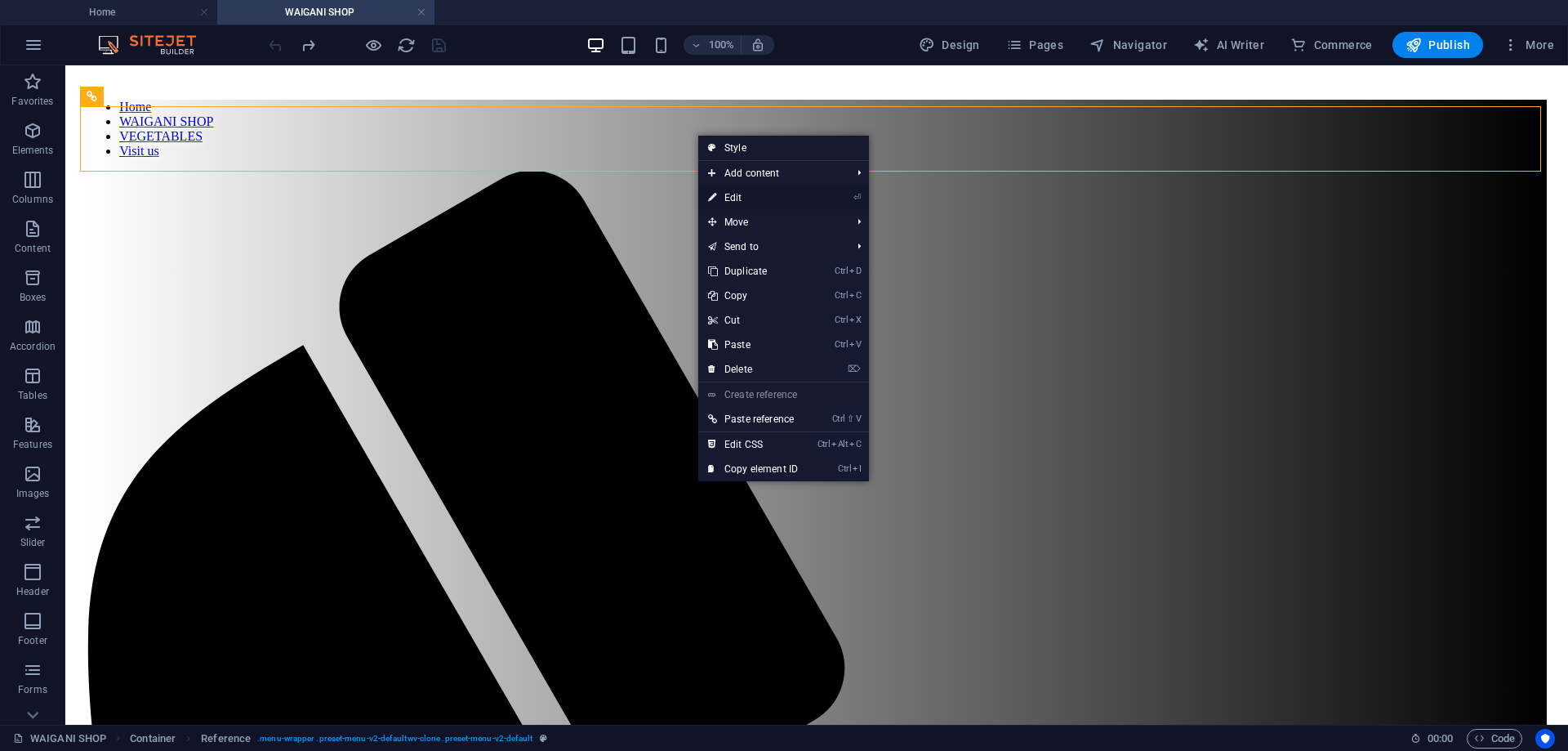
click at [743, 194] on link "⏎ Edit" at bounding box center [753, 197] width 110 height 24
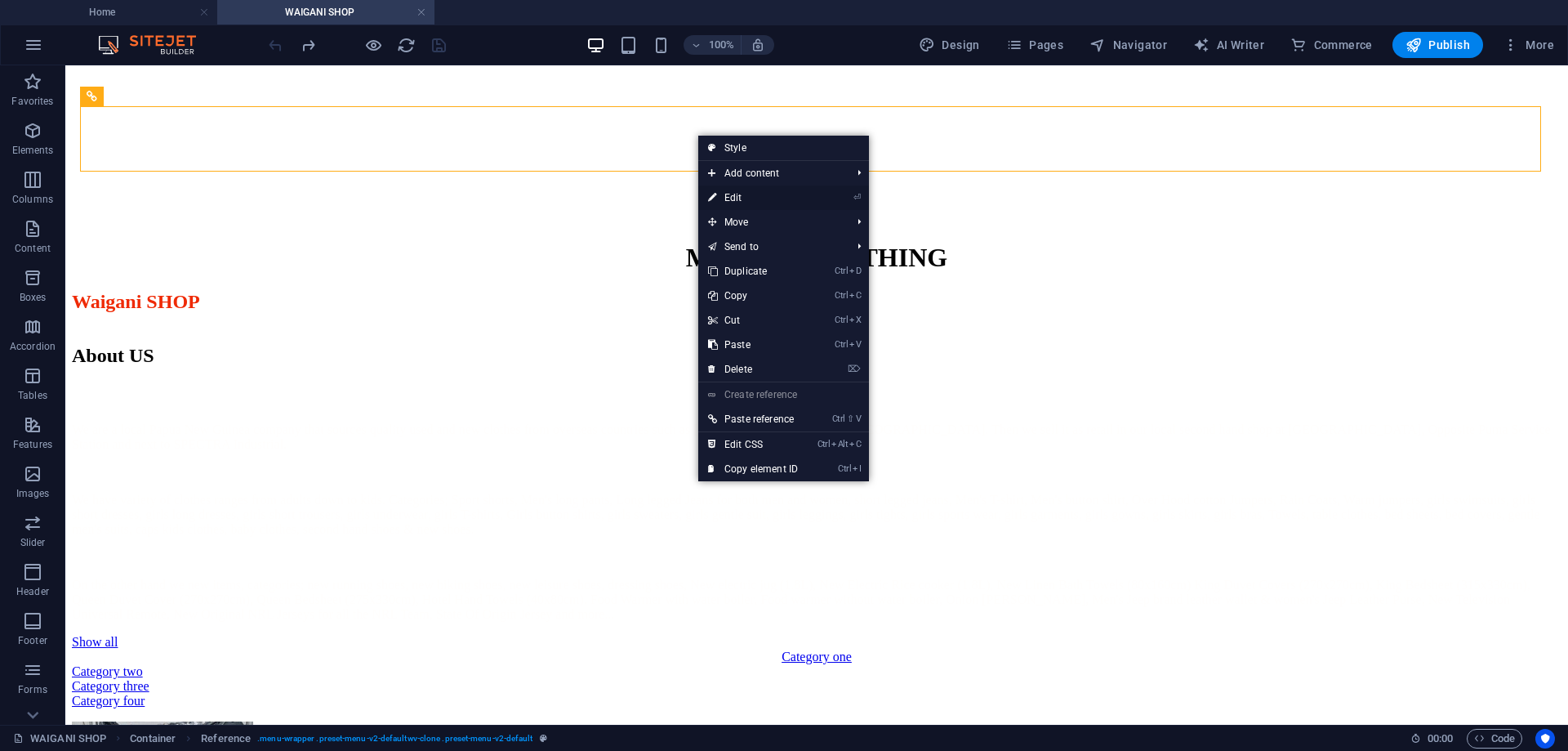
select select "%"
select select "rem"
select select "preset-menu-v2-defaultwv-clone"
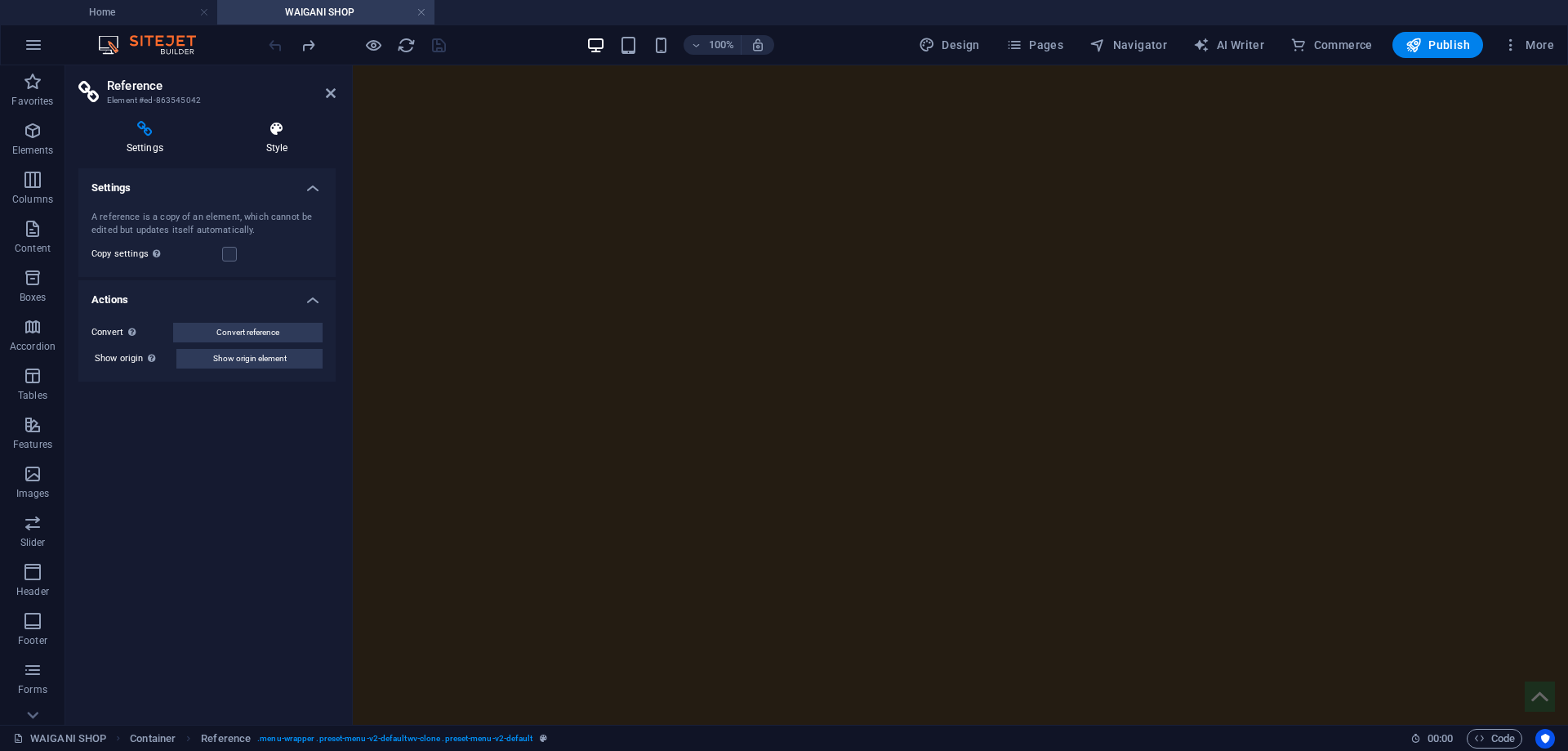
click at [271, 137] on icon at bounding box center [276, 129] width 117 height 17
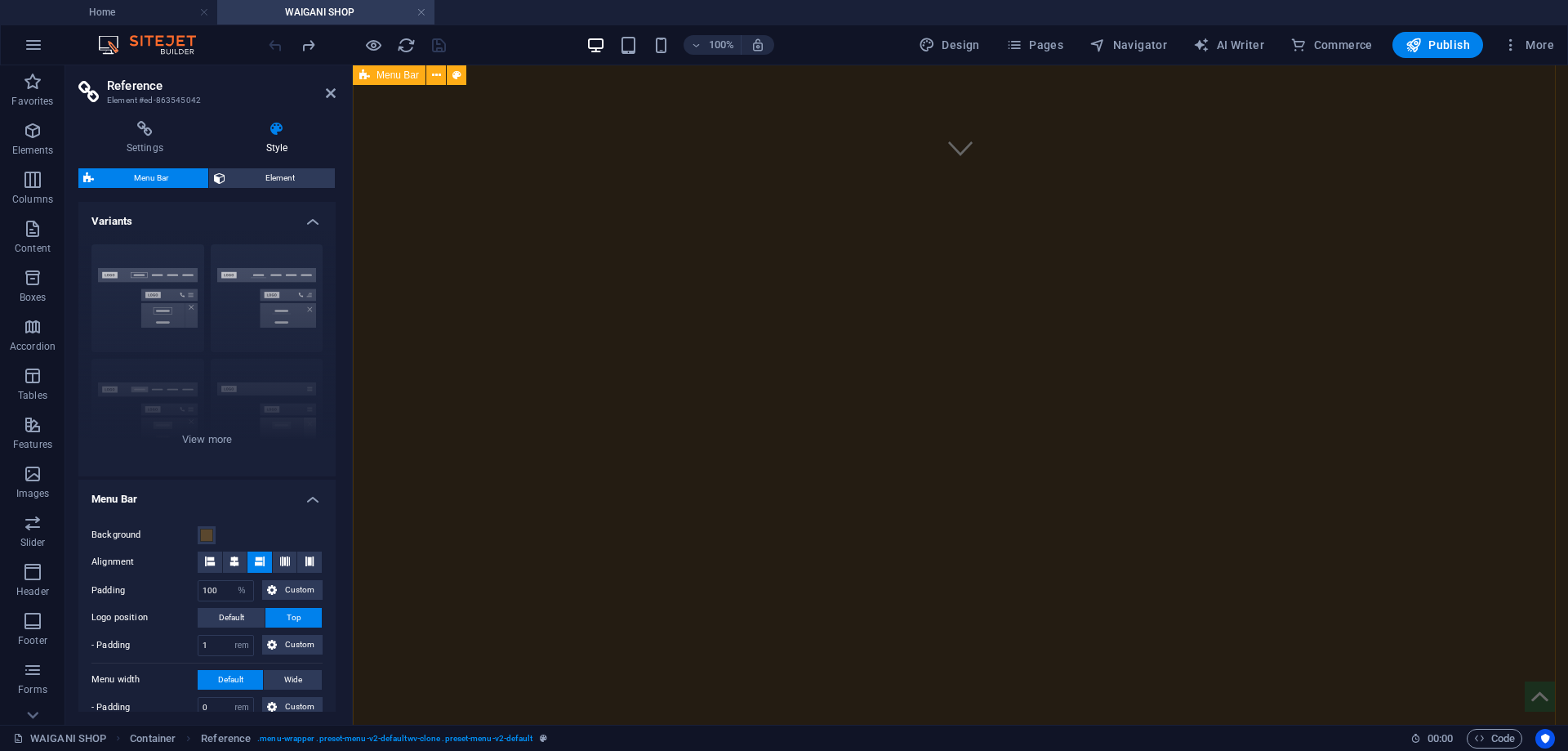
scroll to position [0, 0]
click at [238, 592] on select "px rem % vh vw Custom" at bounding box center [241, 591] width 22 height 20
click at [231, 581] on select "px rem % vh vw Custom" at bounding box center [241, 591] width 22 height 20
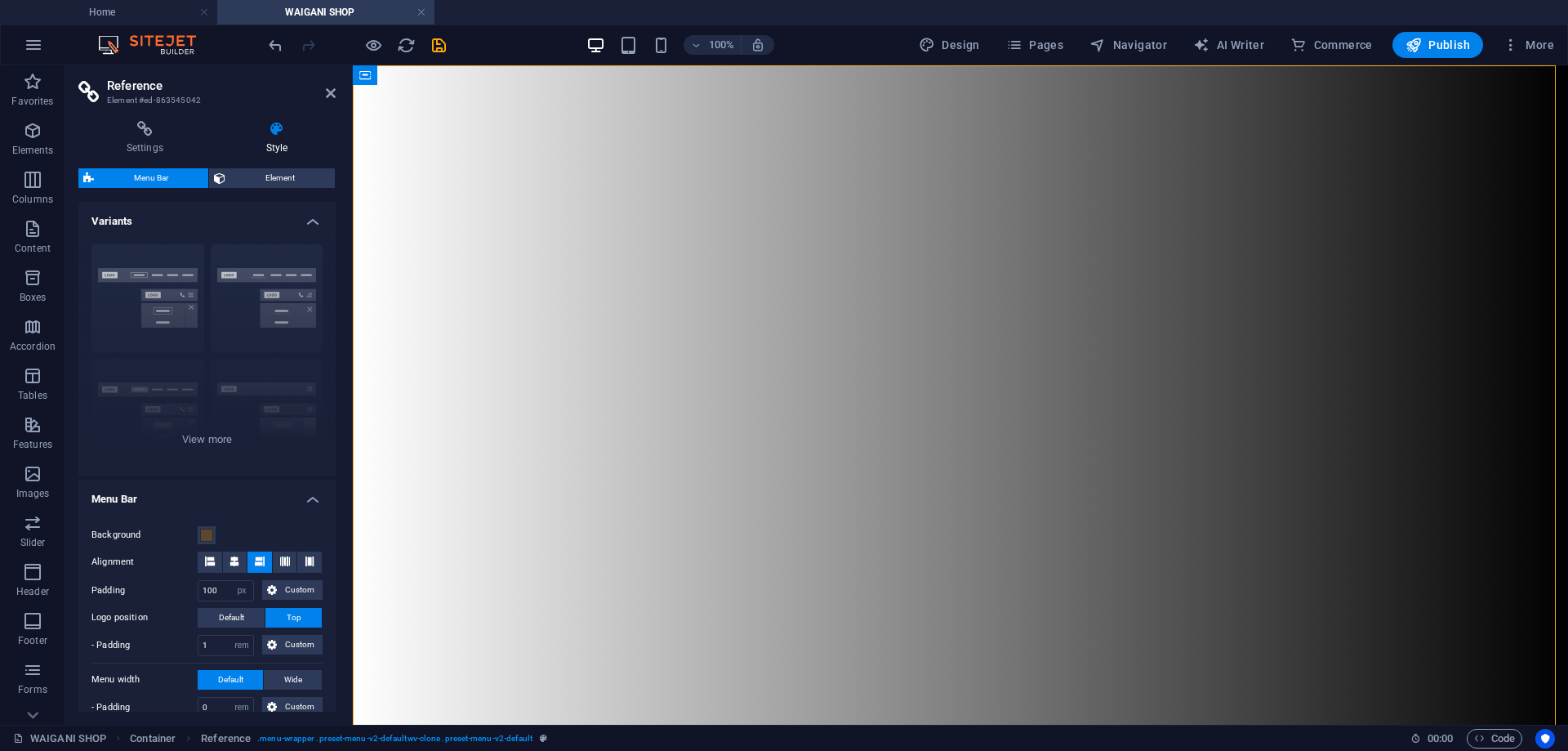
scroll to position [3623, 0]
click at [246, 593] on select "px rem % vh vw Custom" at bounding box center [241, 591] width 22 height 20
select select "rem"
click at [231, 581] on select "px rem % vh vw Custom" at bounding box center [241, 591] width 22 height 20
click at [245, 589] on select "px rem % vh vw Custom" at bounding box center [241, 591] width 22 height 20
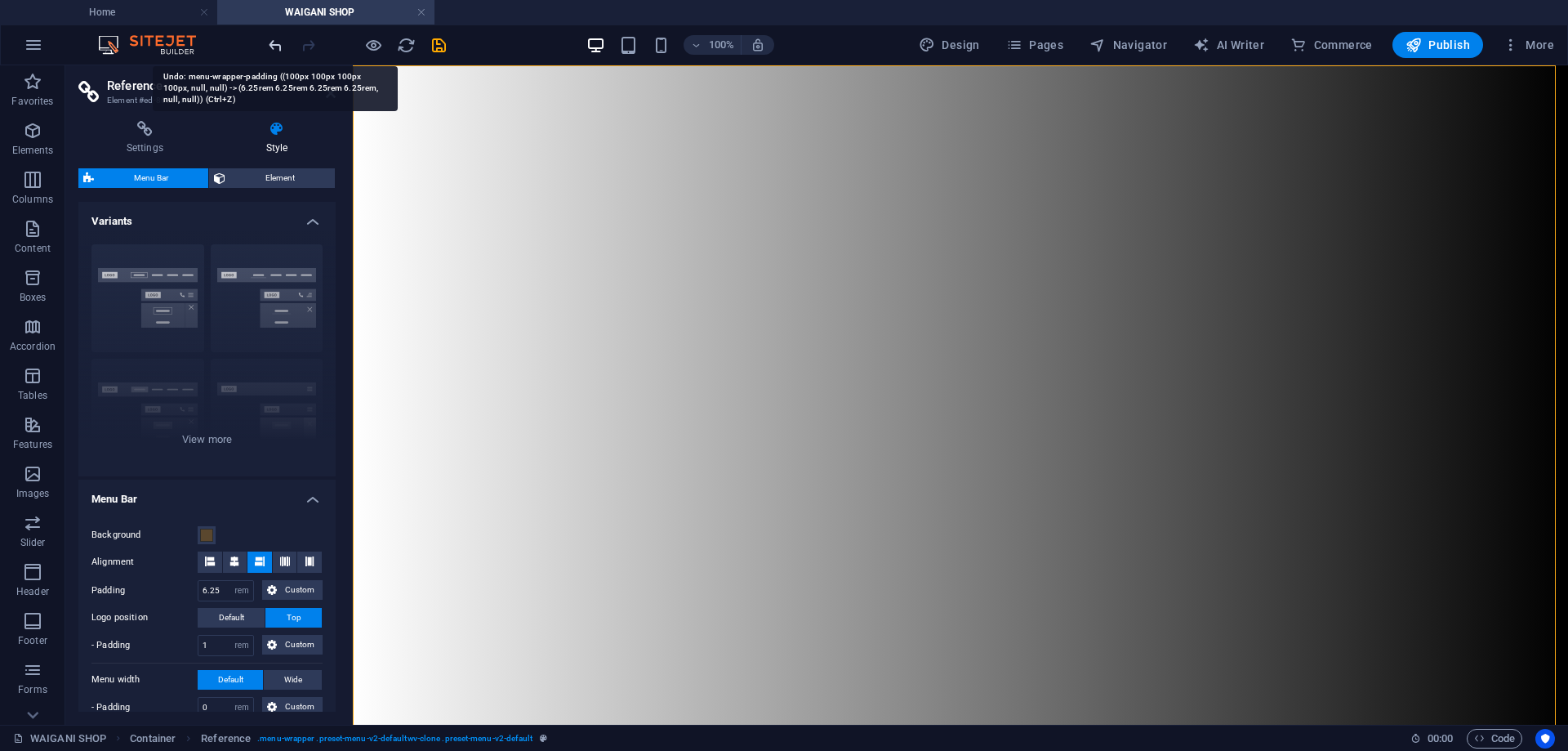
click at [268, 42] on icon "undo" at bounding box center [275, 45] width 19 height 19
type input "100"
click at [268, 42] on icon "undo" at bounding box center [275, 45] width 19 height 19
select select "%"
click at [268, 42] on div at bounding box center [357, 44] width 183 height 26
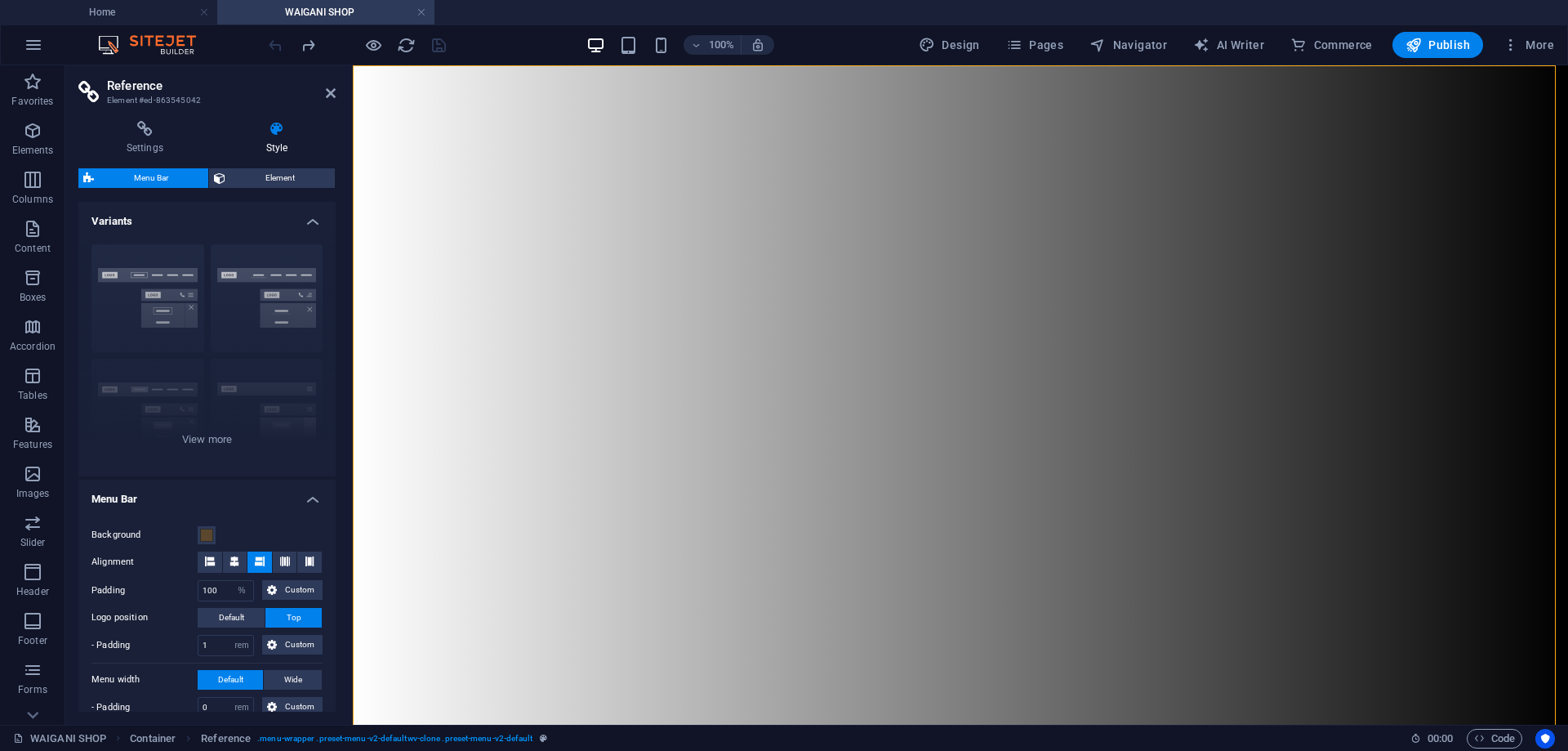
click at [268, 42] on div at bounding box center [357, 44] width 183 height 26
click at [268, 42] on div at bounding box center [357, 44] width 183 height 26
click at [325, 83] on h2 "Reference" at bounding box center [221, 86] width 229 height 15
click at [324, 89] on h2 "Reference" at bounding box center [221, 86] width 229 height 15
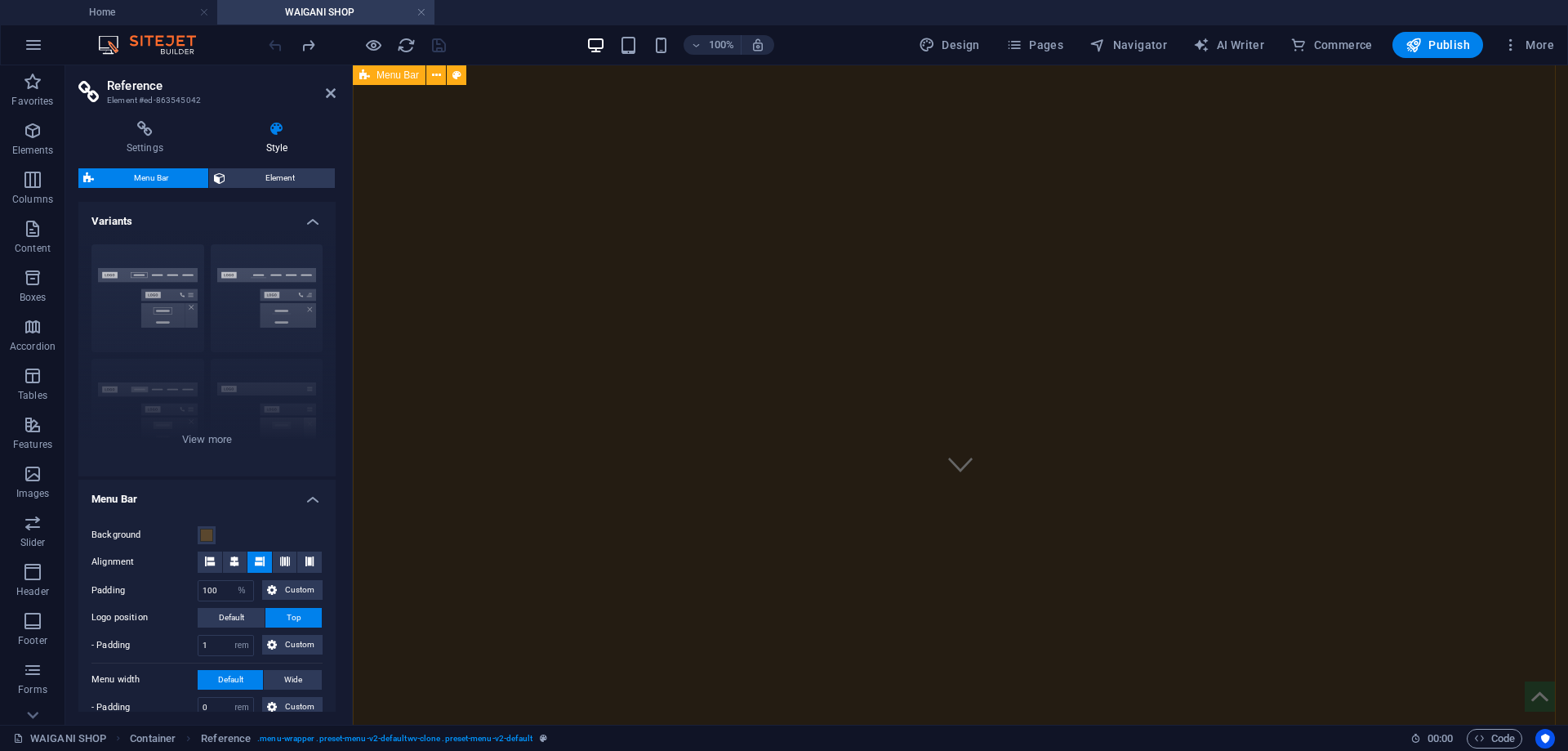
scroll to position [0, 0]
click at [400, 44] on icon "reload" at bounding box center [406, 45] width 19 height 19
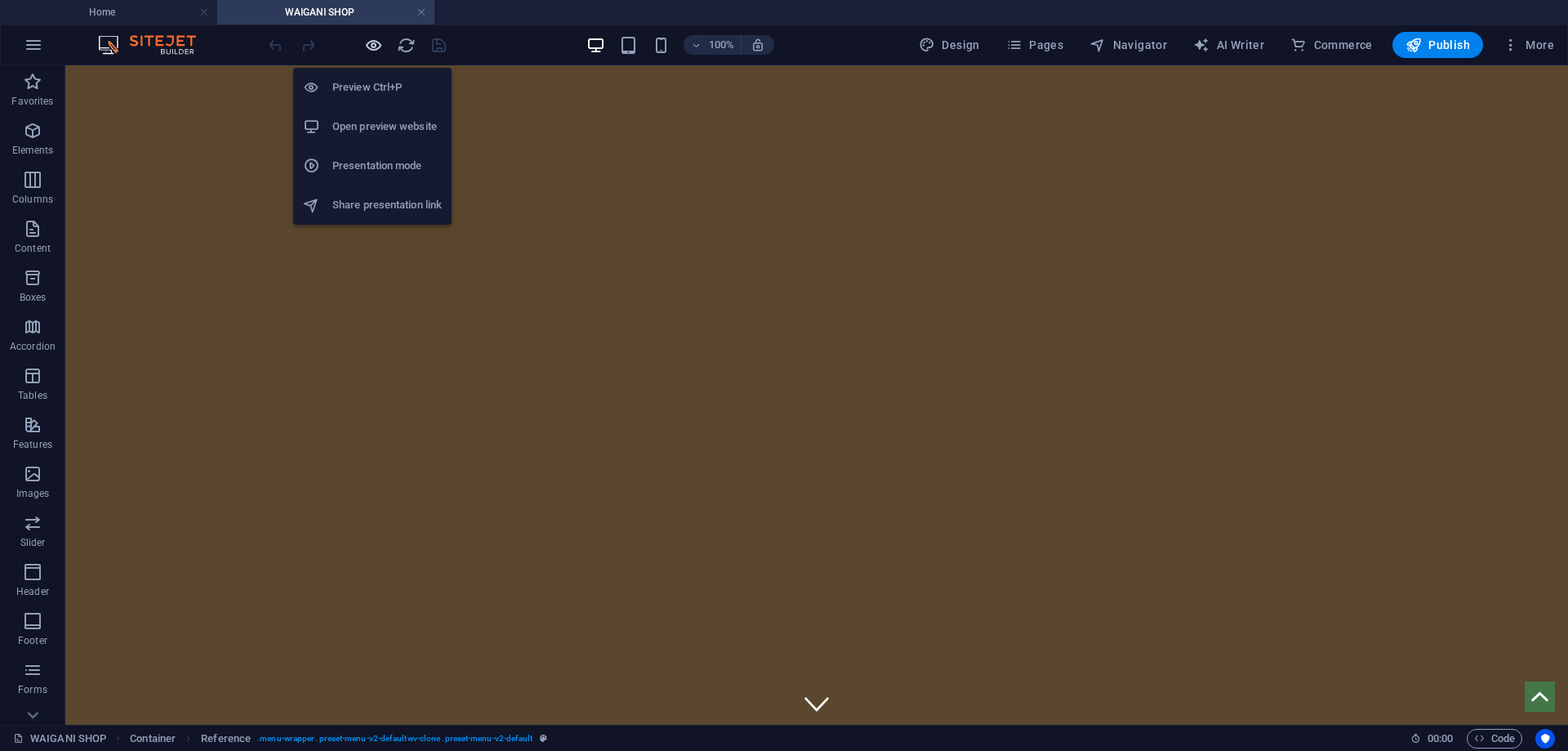
click at [379, 46] on icon "button" at bounding box center [374, 45] width 19 height 19
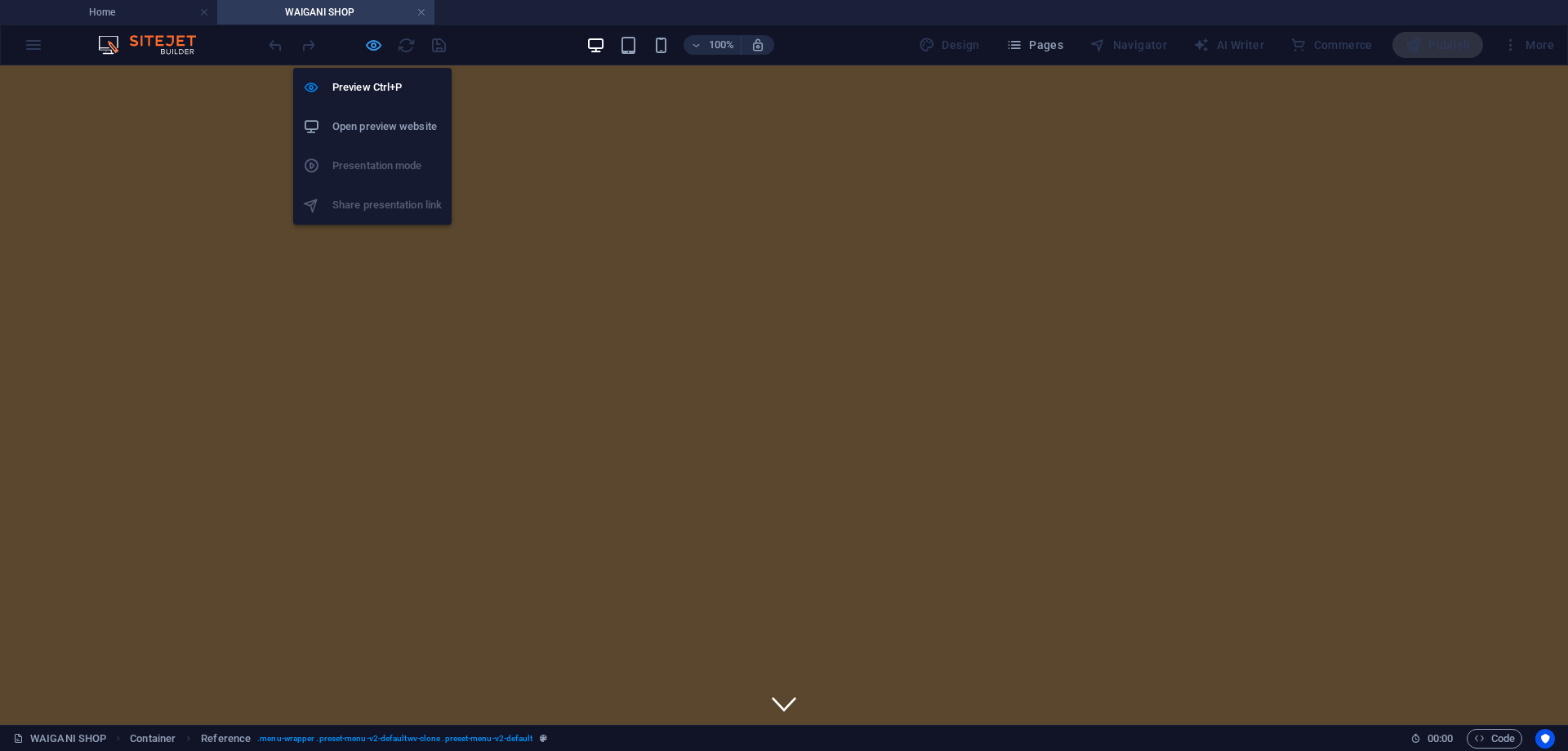
click at [376, 51] on icon "button" at bounding box center [374, 45] width 19 height 19
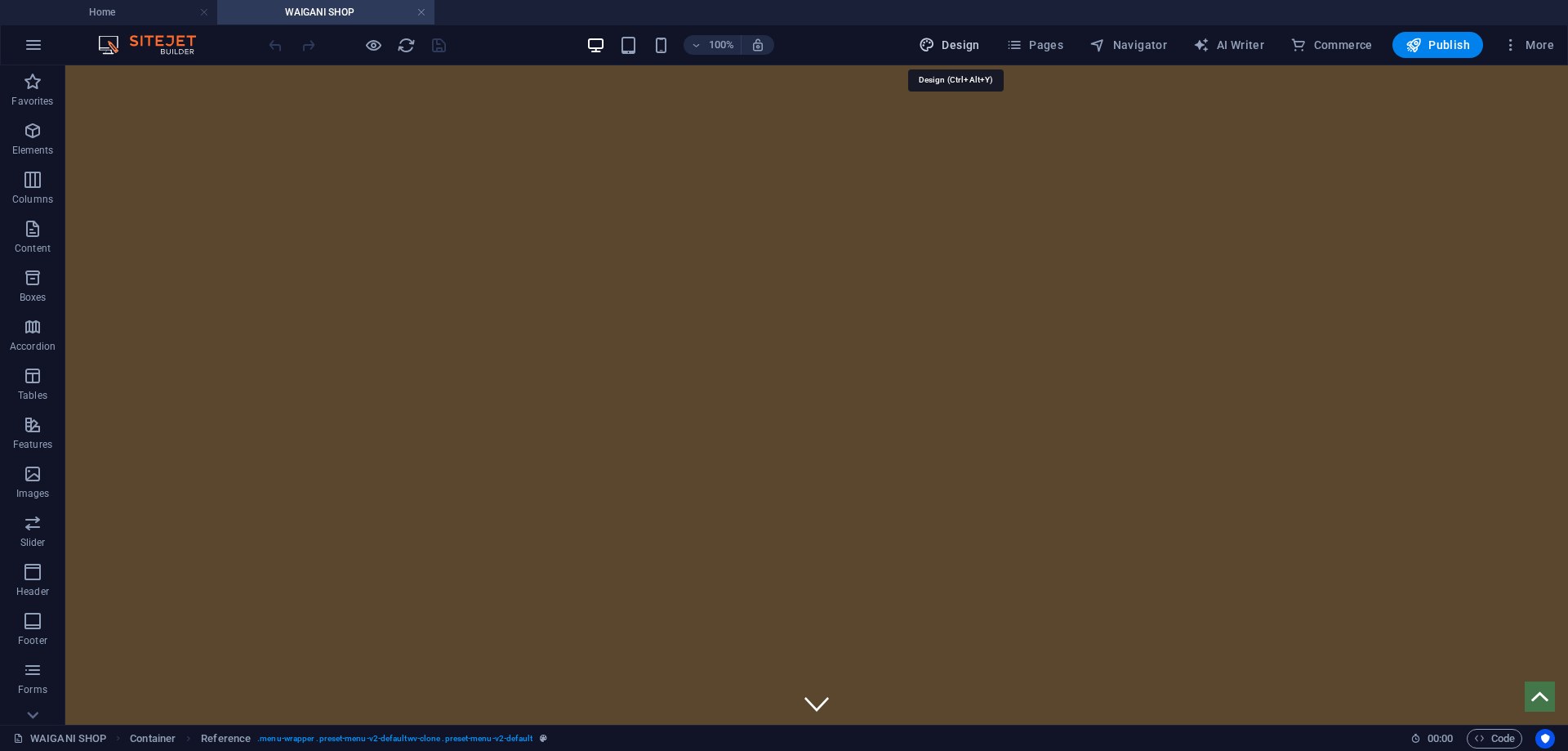
click at [970, 42] on span "Design" at bounding box center [950, 45] width 62 height 17
select select "px"
select select "300"
select select "px"
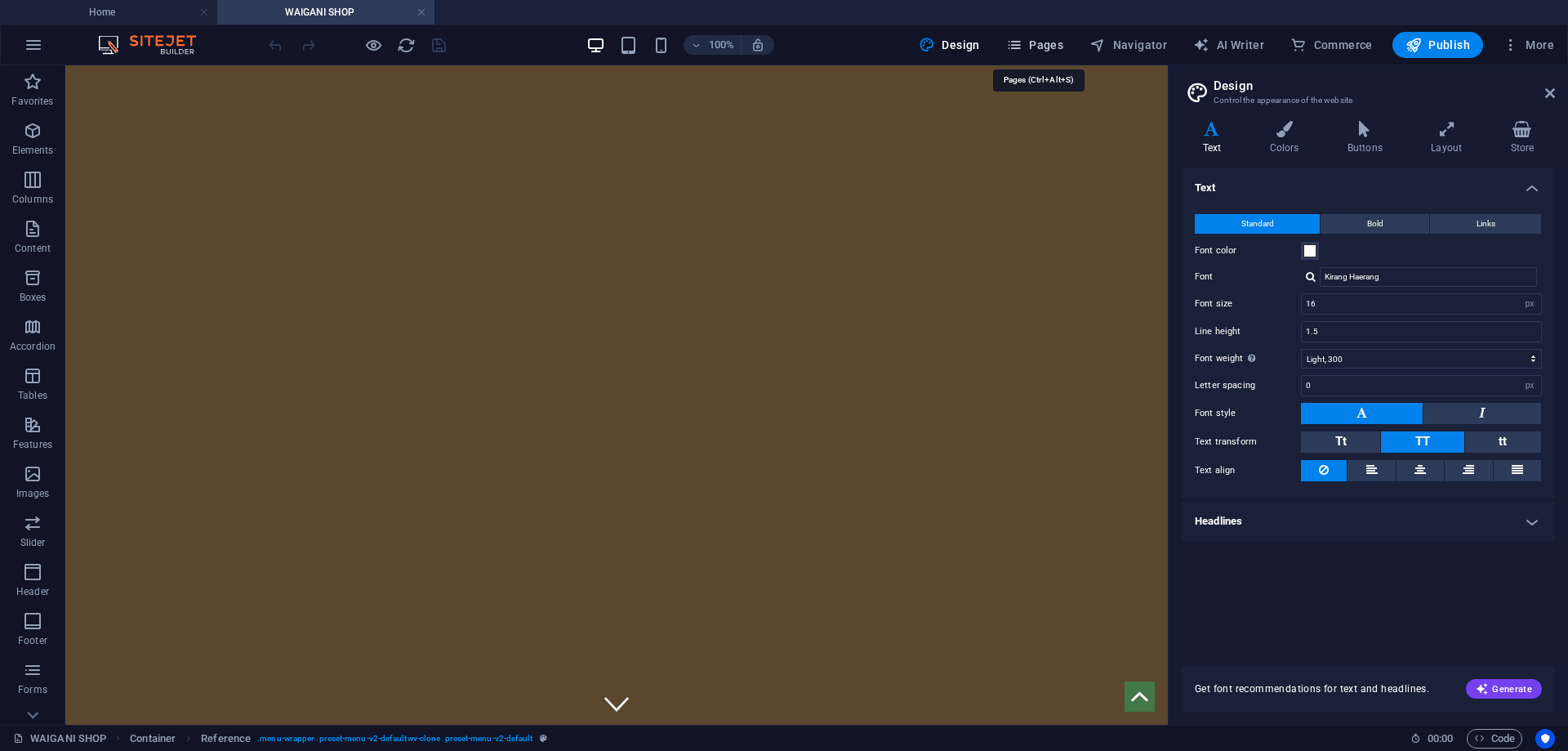
drag, startPoint x: 1020, startPoint y: 37, endPoint x: 1024, endPoint y: 48, distance: 11.7
click at [1020, 38] on button "Pages" at bounding box center [1035, 44] width 70 height 26
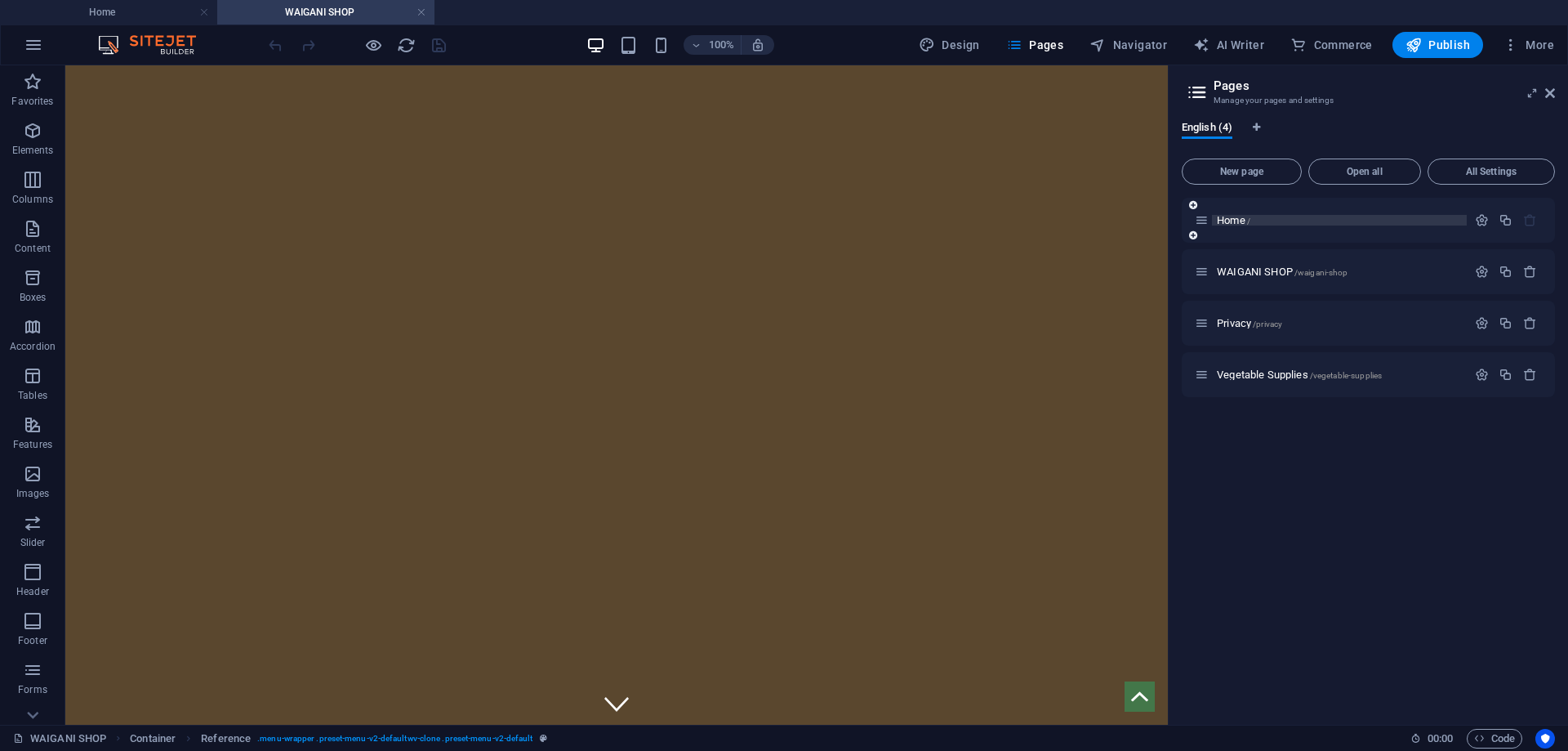
click at [1266, 219] on p "Home /" at bounding box center [1339, 220] width 245 height 11
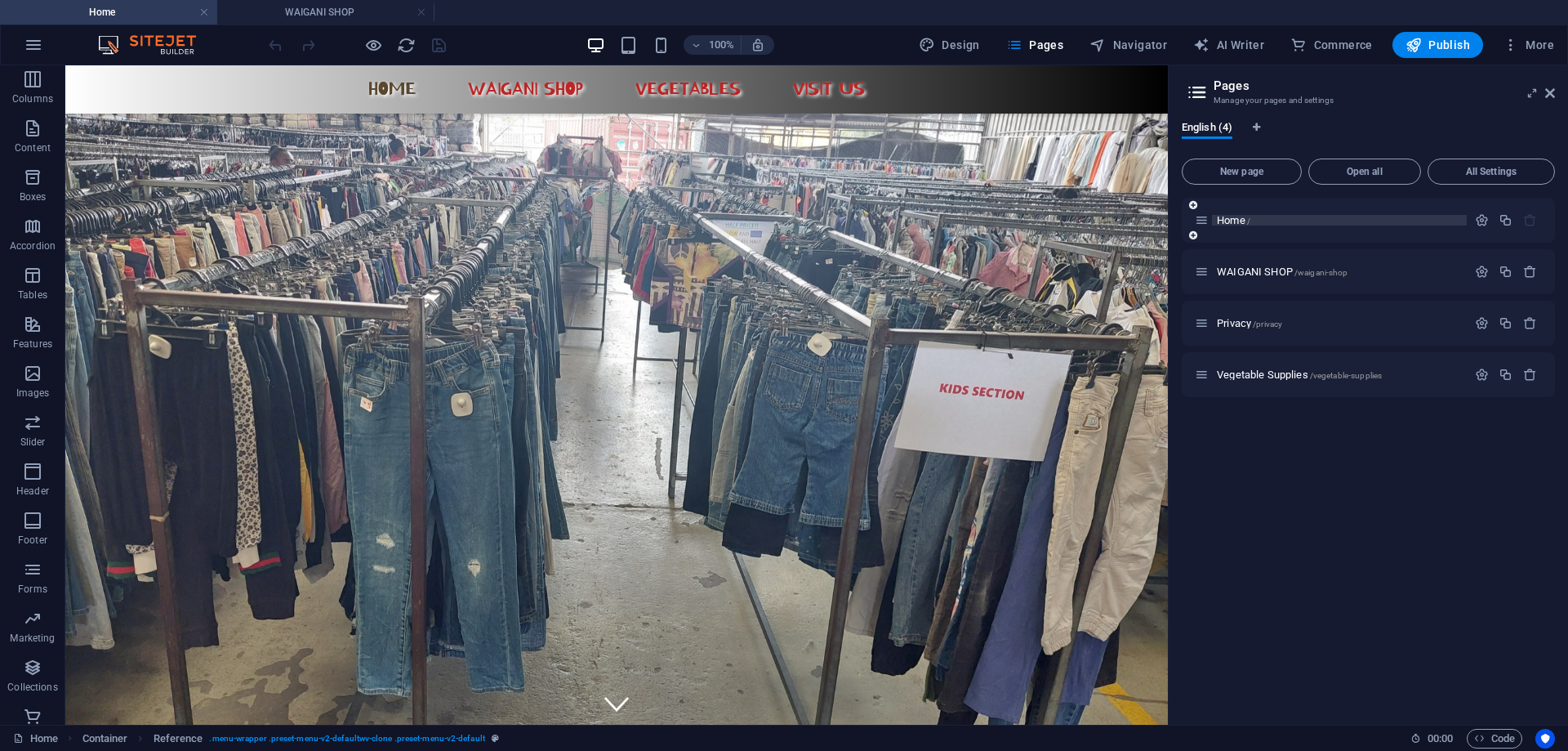
scroll to position [1944, 0]
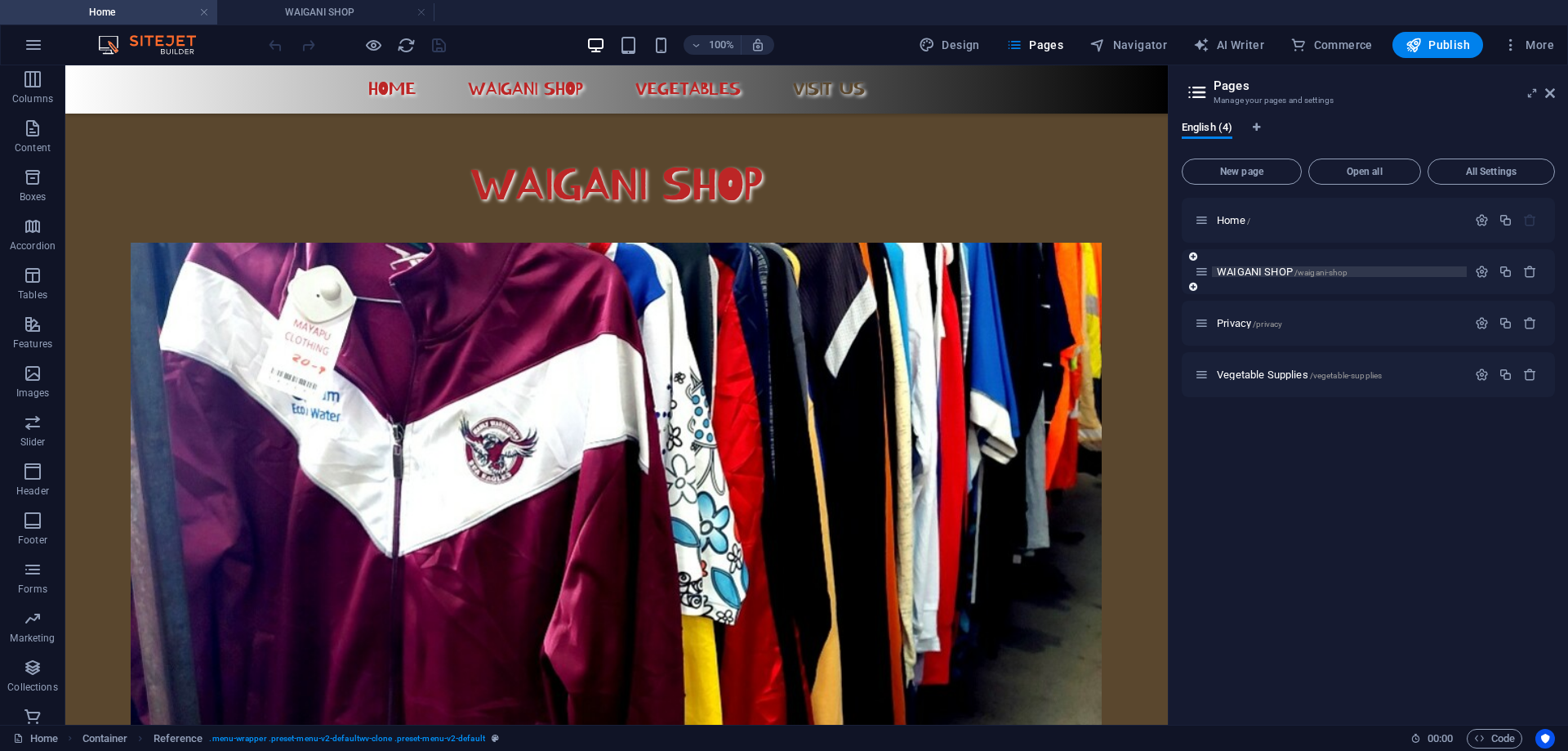
click at [1273, 271] on span "WAIGANI SHOP /waigani-shop" at bounding box center [1282, 271] width 131 height 12
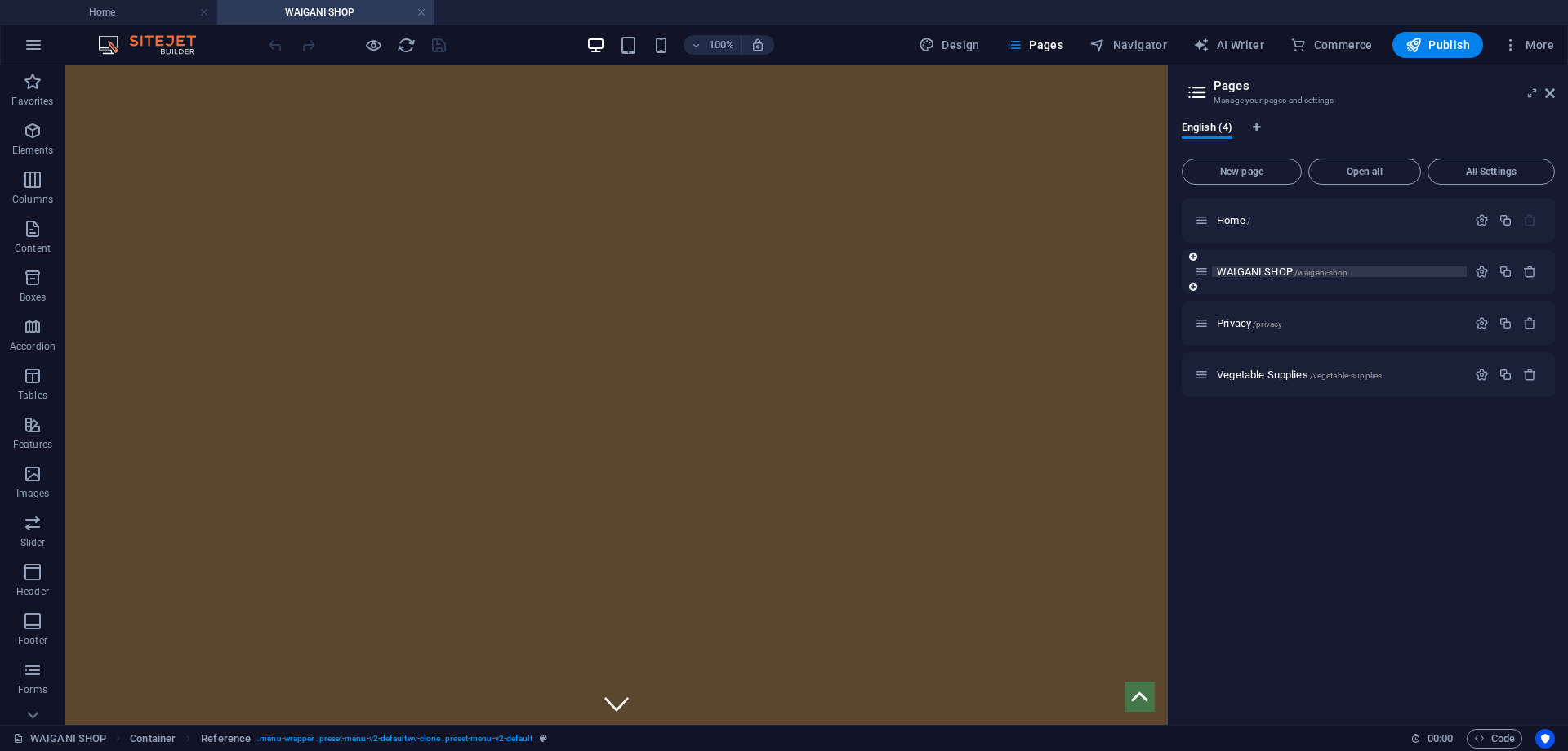
scroll to position [0, 0]
click at [1273, 321] on span "/privacy" at bounding box center [1267, 324] width 29 height 9
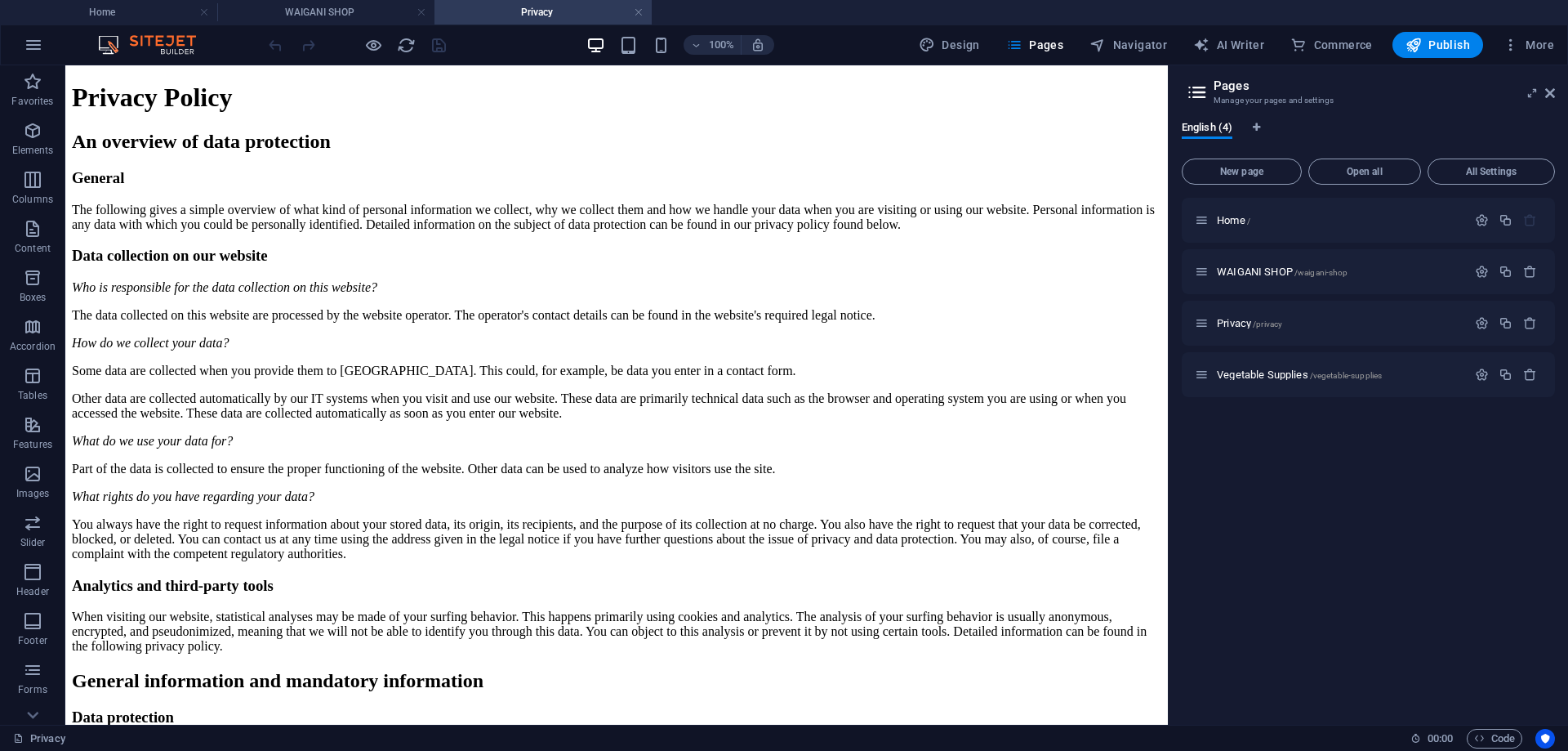
click at [1273, 348] on div "Home / WAIGANI SHOP /waigani-shop Privacy /privacy Vegetable Supplies /vegetabl…" at bounding box center [1368, 296] width 373 height 199
click at [1268, 373] on span "Vegetable Supplies /vegetable-supplies" at bounding box center [1299, 375] width 165 height 12
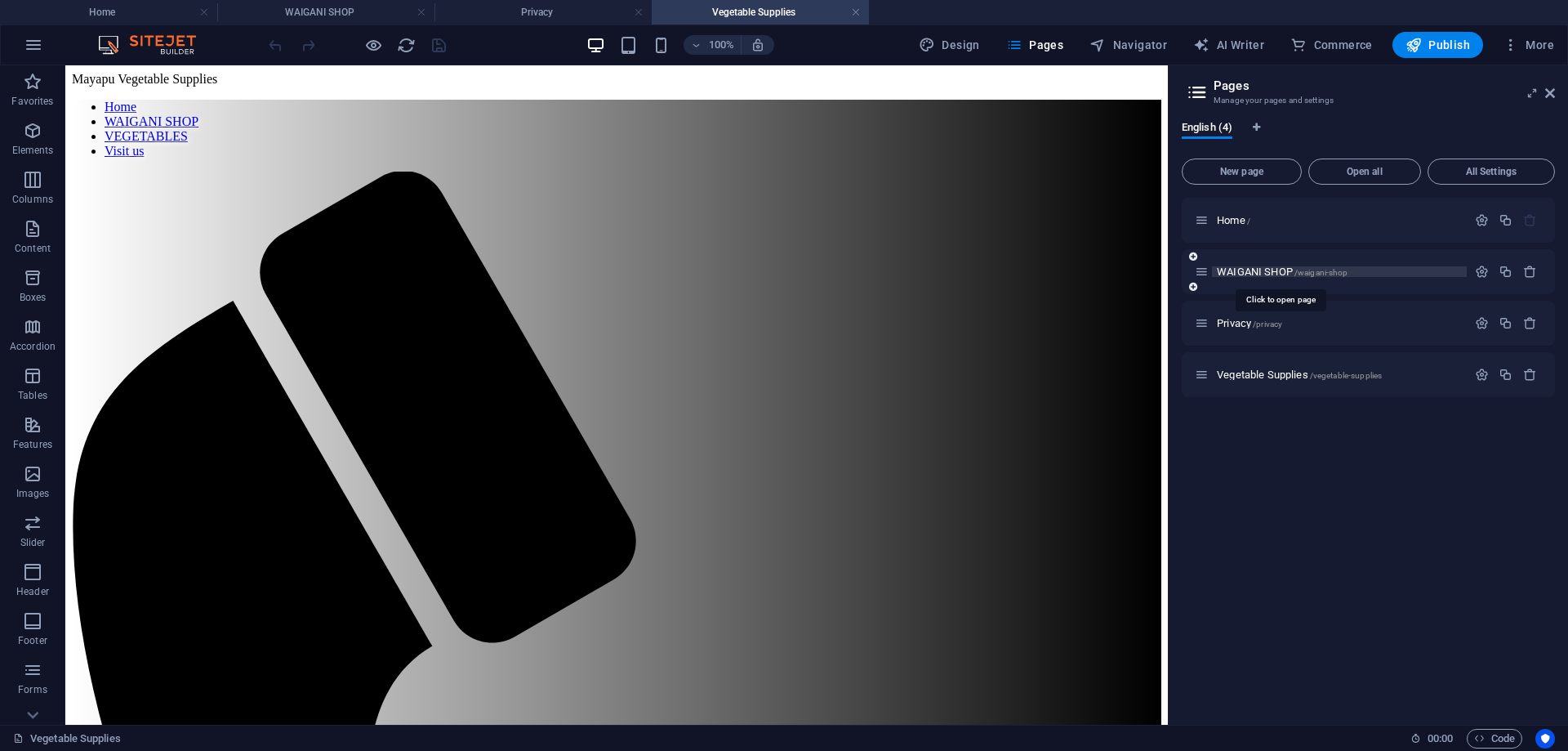
click at [1234, 267] on span "WAIGANI SHOP /waigani-shop" at bounding box center [1282, 271] width 131 height 12
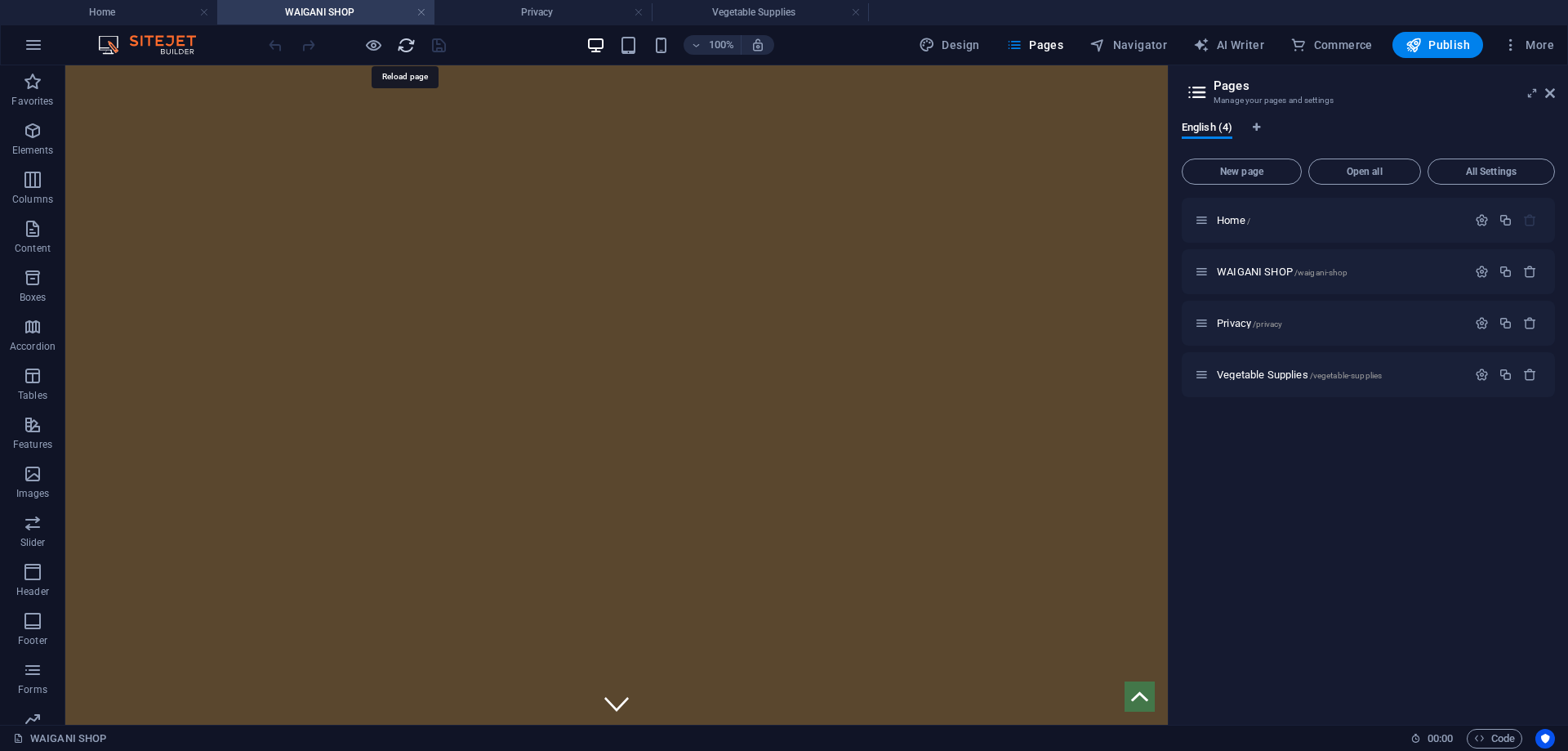
click at [402, 44] on icon "reload" at bounding box center [406, 45] width 19 height 19
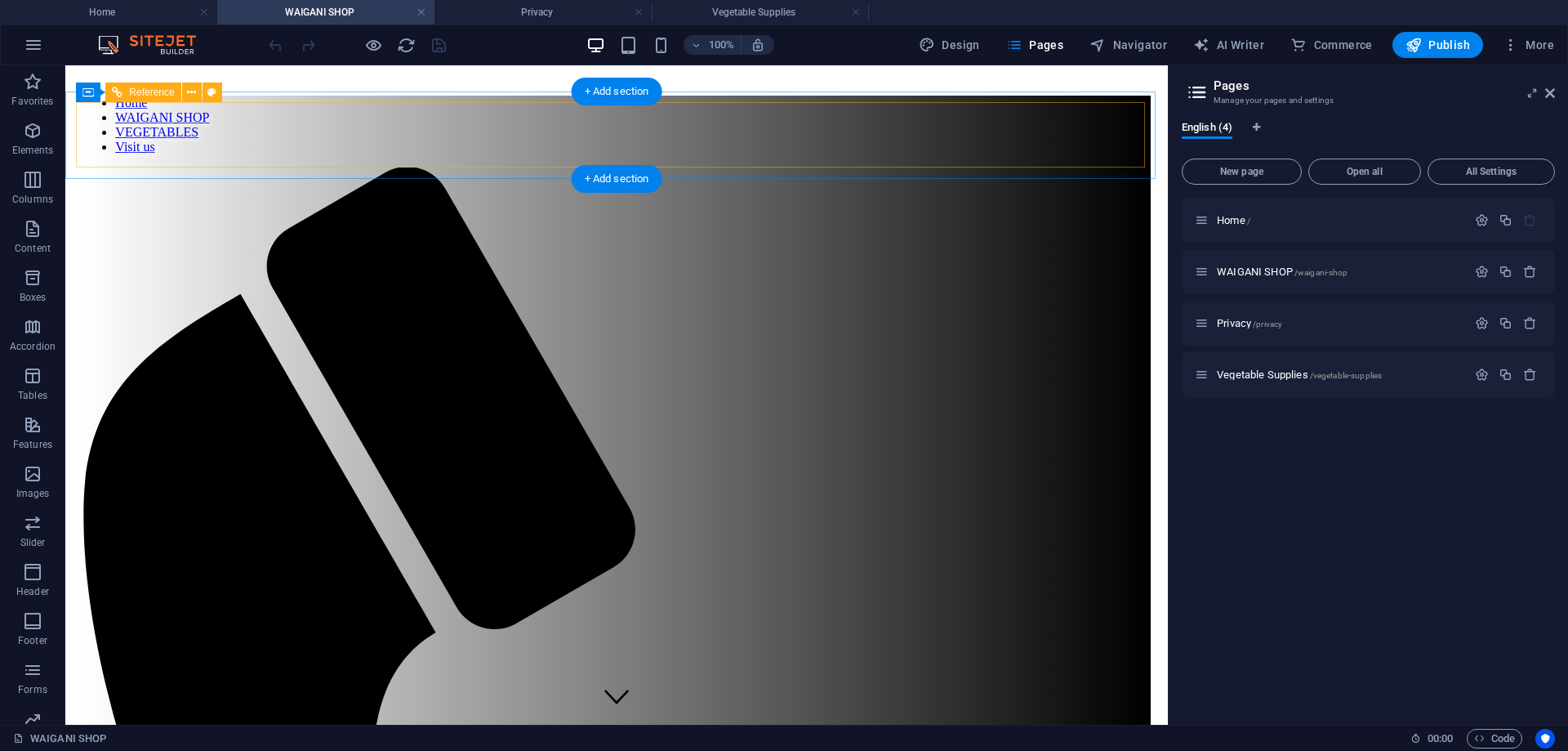
click at [395, 147] on nav "Home WAIGANI SHOP VEGETABLES Visit us" at bounding box center [616, 125] width 1068 height 59
drag, startPoint x: 595, startPoint y: 127, endPoint x: 944, endPoint y: 132, distance: 349.0
click at [944, 132] on nav "Home WAIGANI SHOP VEGETABLES Visit us" at bounding box center [616, 125] width 1068 height 59
drag, startPoint x: 925, startPoint y: 129, endPoint x: 794, endPoint y: 107, distance: 132.8
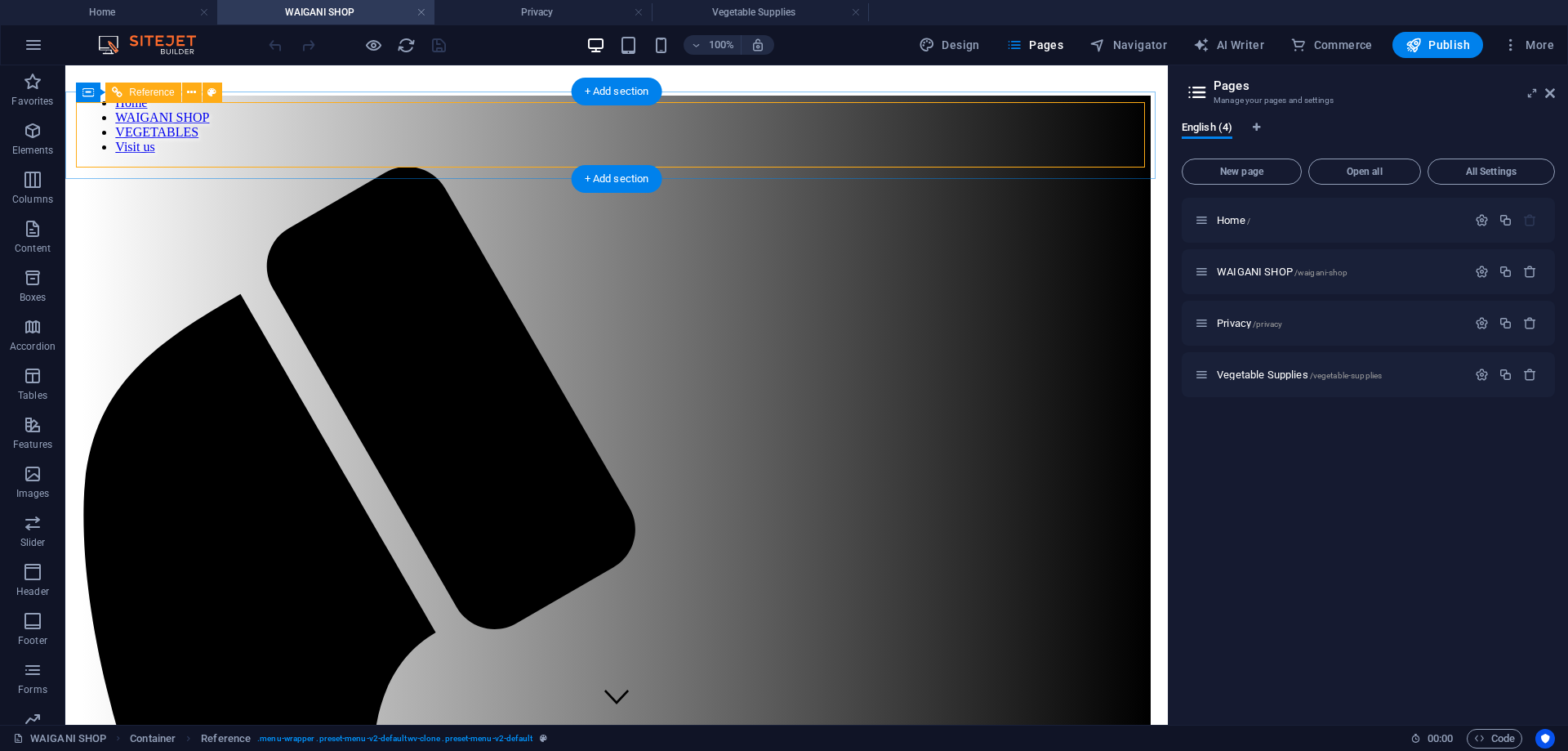
click at [989, 152] on nav "Home WAIGANI SHOP VEGETABLES Visit us" at bounding box center [616, 125] width 1068 height 59
click at [519, 128] on nav "Home WAIGANI SHOP VEGETABLES Visit us" at bounding box center [616, 125] width 1068 height 59
click at [519, 142] on nav "Home WAIGANI SHOP VEGETABLES Visit us" at bounding box center [616, 125] width 1068 height 59
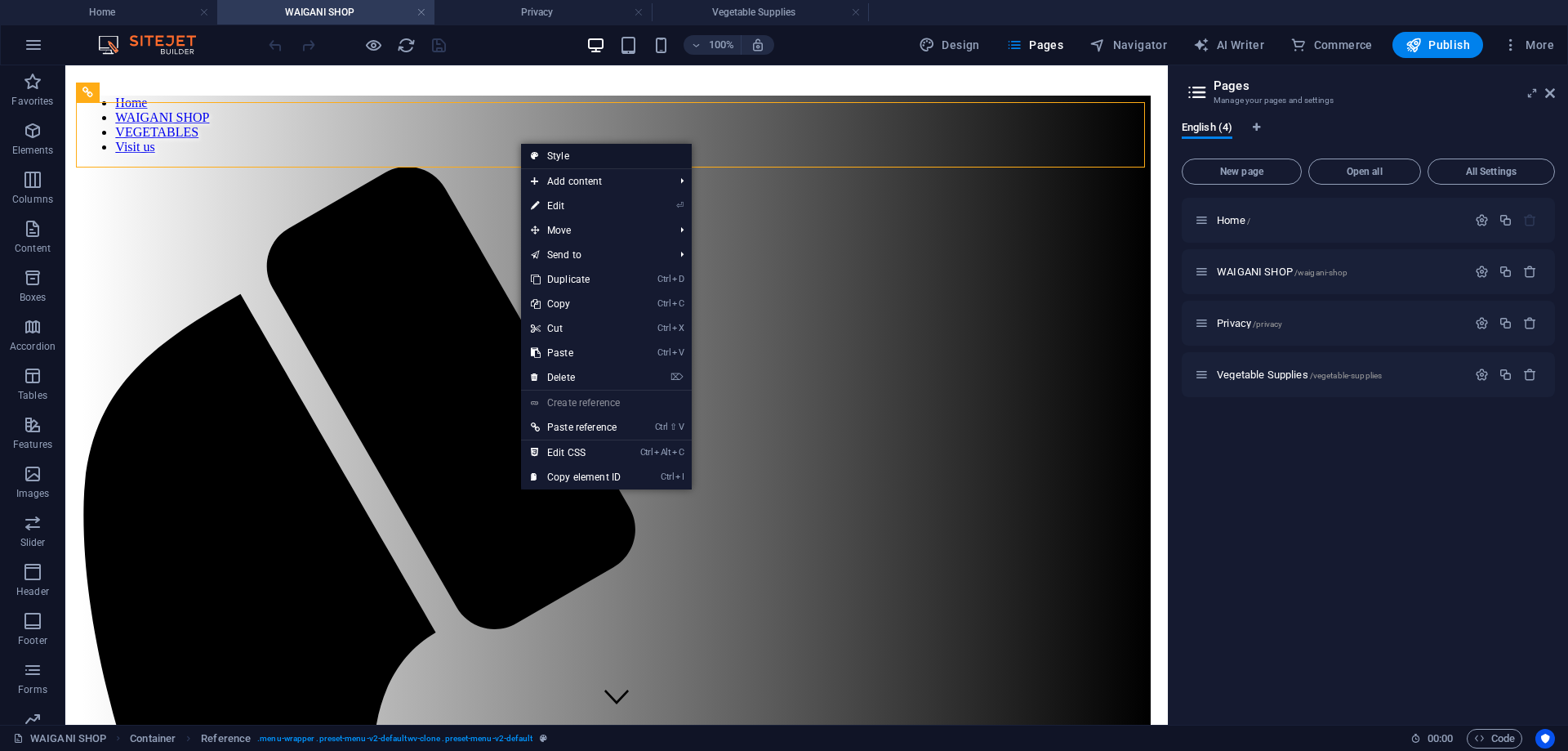
click at [568, 157] on link "Style" at bounding box center [606, 156] width 171 height 24
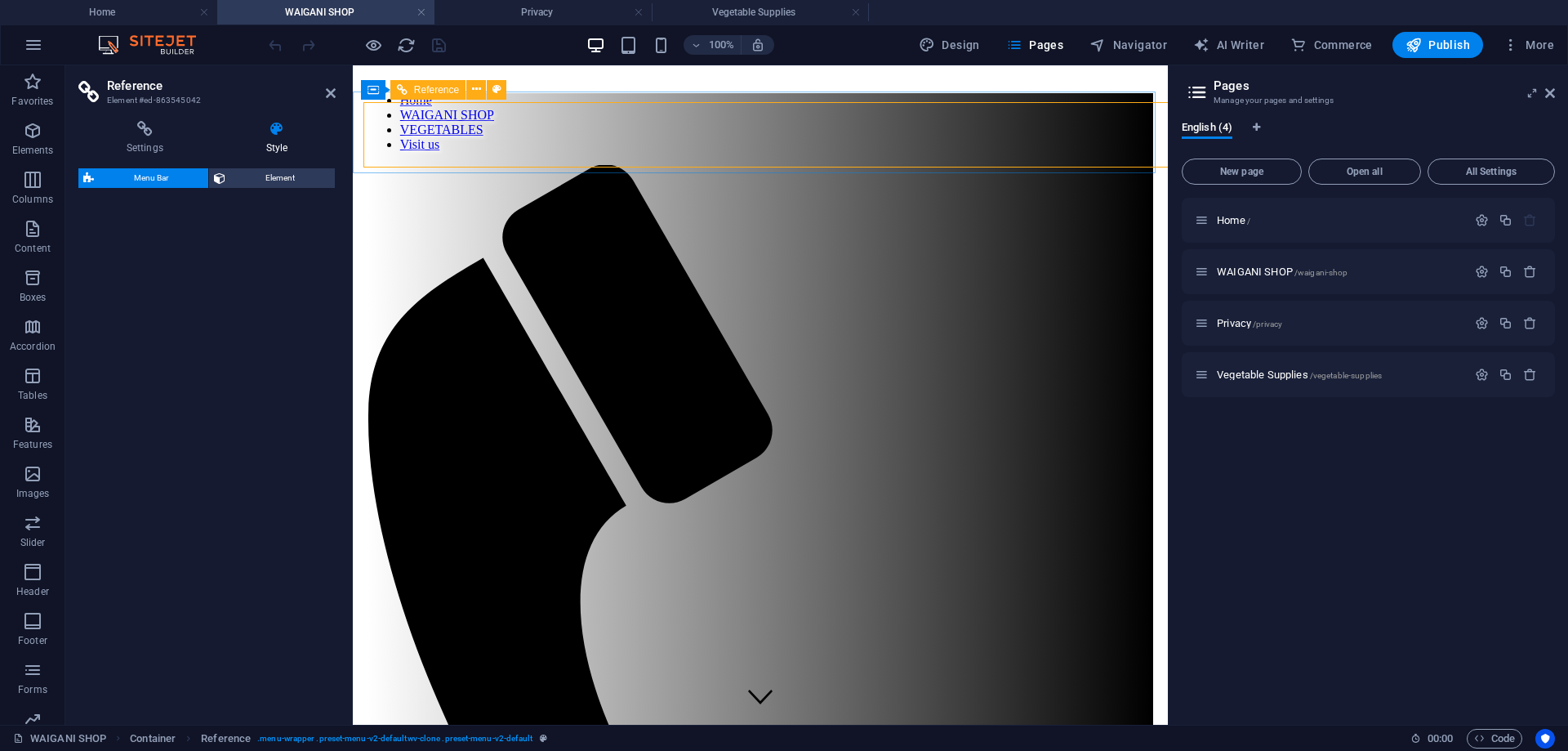
select select "%"
select select "rem"
select select "preset-menu-v2-defaultwv-clone"
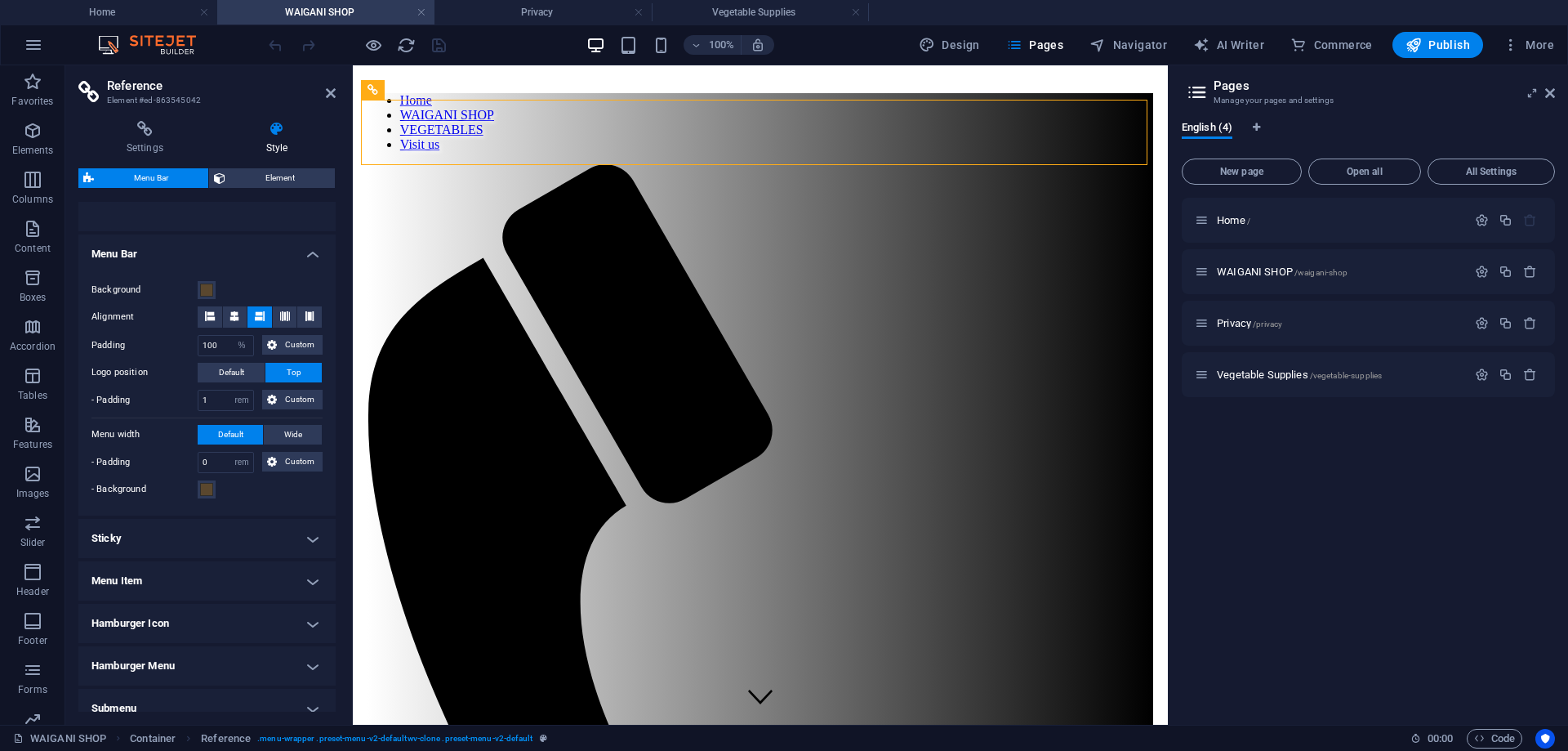
scroll to position [327, 0]
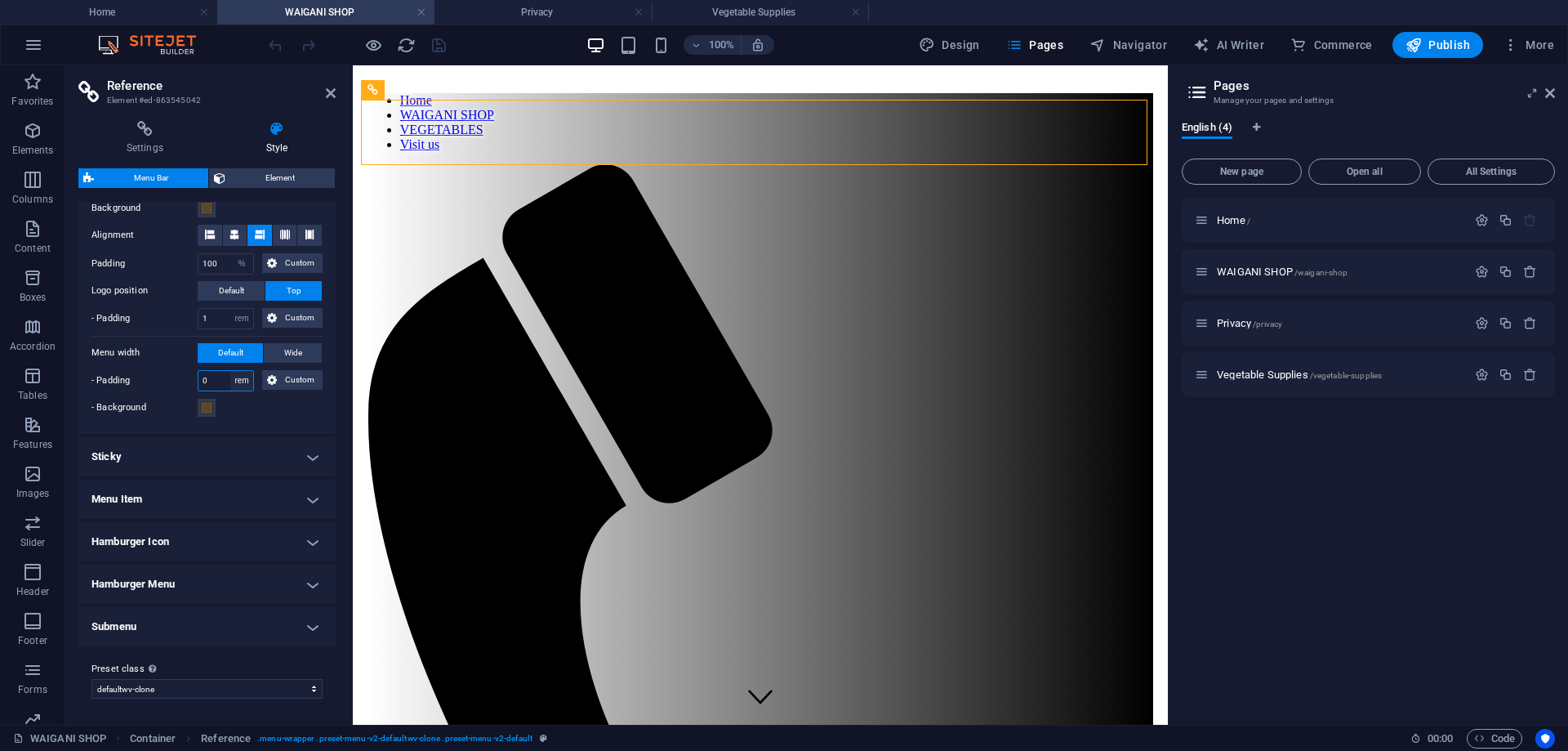
click at [245, 380] on select "px rem % vh vw Custom" at bounding box center [241, 381] width 22 height 20
select select "%"
click at [231, 371] on select "px rem % vh vw Custom" at bounding box center [241, 381] width 22 height 20
type input "5"
type input "100"
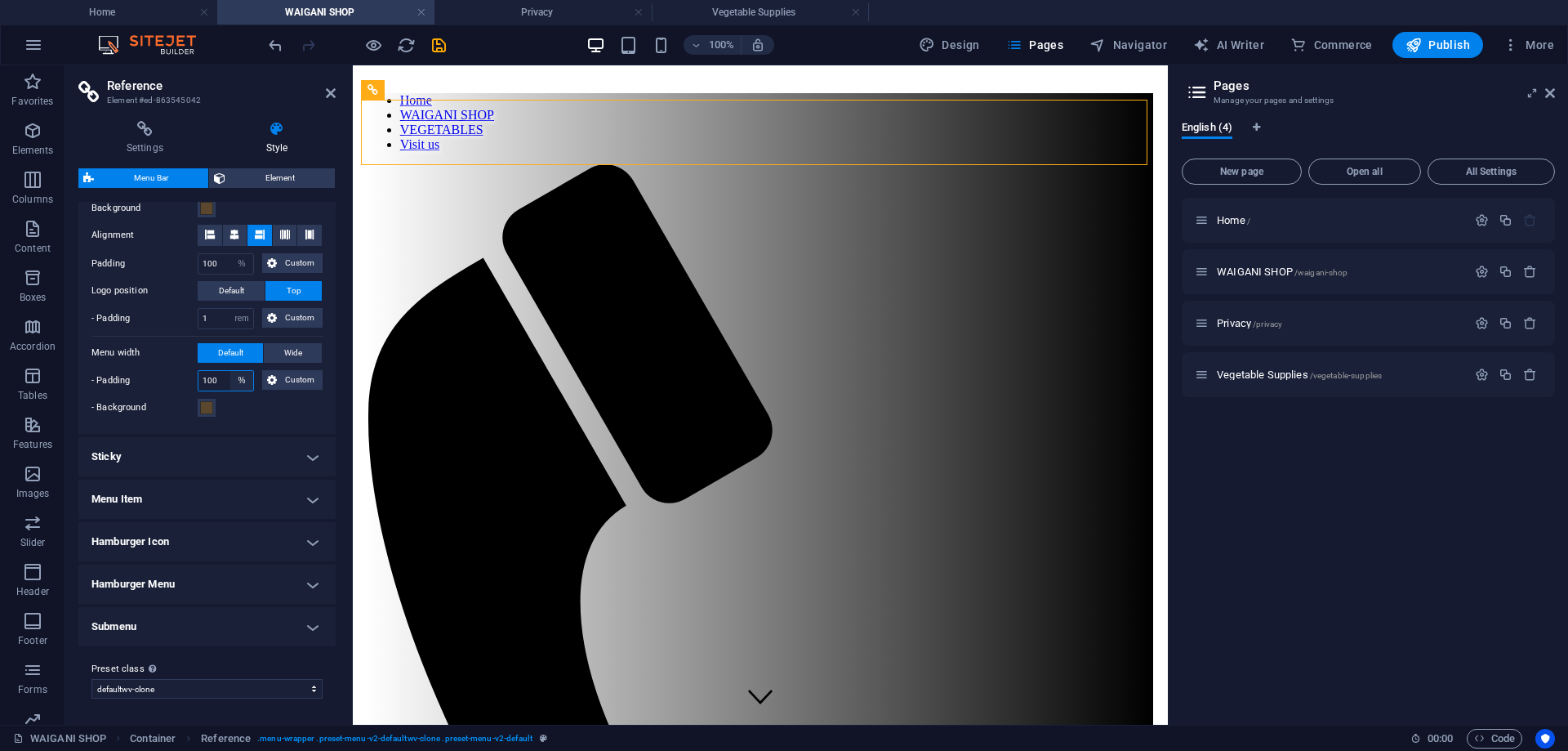
click at [231, 372] on select "px rem % vh vw Custom" at bounding box center [241, 381] width 22 height 20
click at [231, 371] on select "px rem % vh vw Custom" at bounding box center [241, 381] width 22 height 20
click at [241, 376] on select "px rem % vh vw Custom" at bounding box center [241, 381] width 22 height 20
select select "rem"
click at [231, 371] on select "px rem % vh vw Custom" at bounding box center [241, 381] width 22 height 20
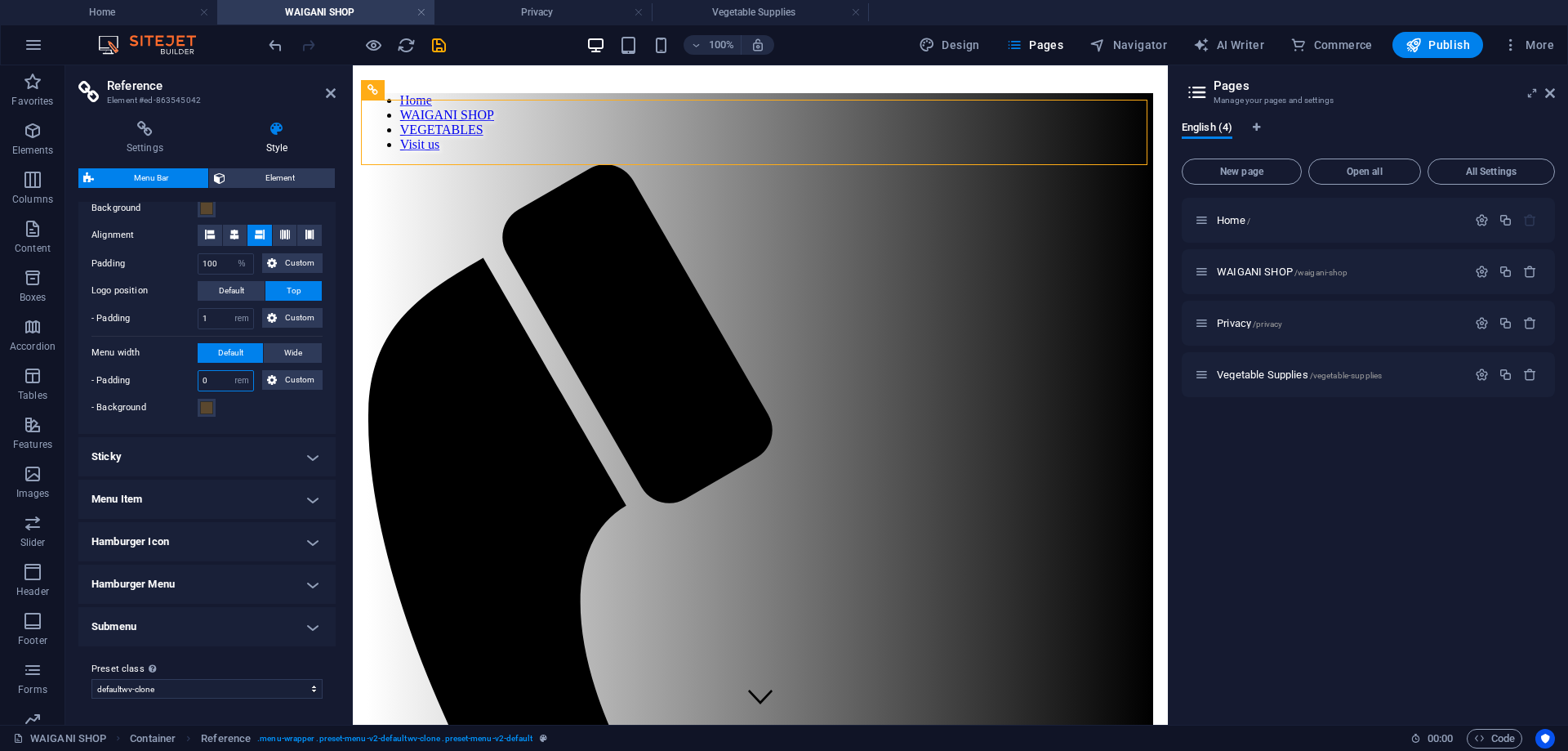
type input "0"
click at [249, 414] on div "- Background" at bounding box center [207, 408] width 231 height 20
click at [251, 351] on button "Default" at bounding box center [230, 353] width 66 height 20
click at [287, 346] on span "Wide" at bounding box center [294, 353] width 18 height 20
click at [224, 361] on span "Default" at bounding box center [231, 353] width 25 height 20
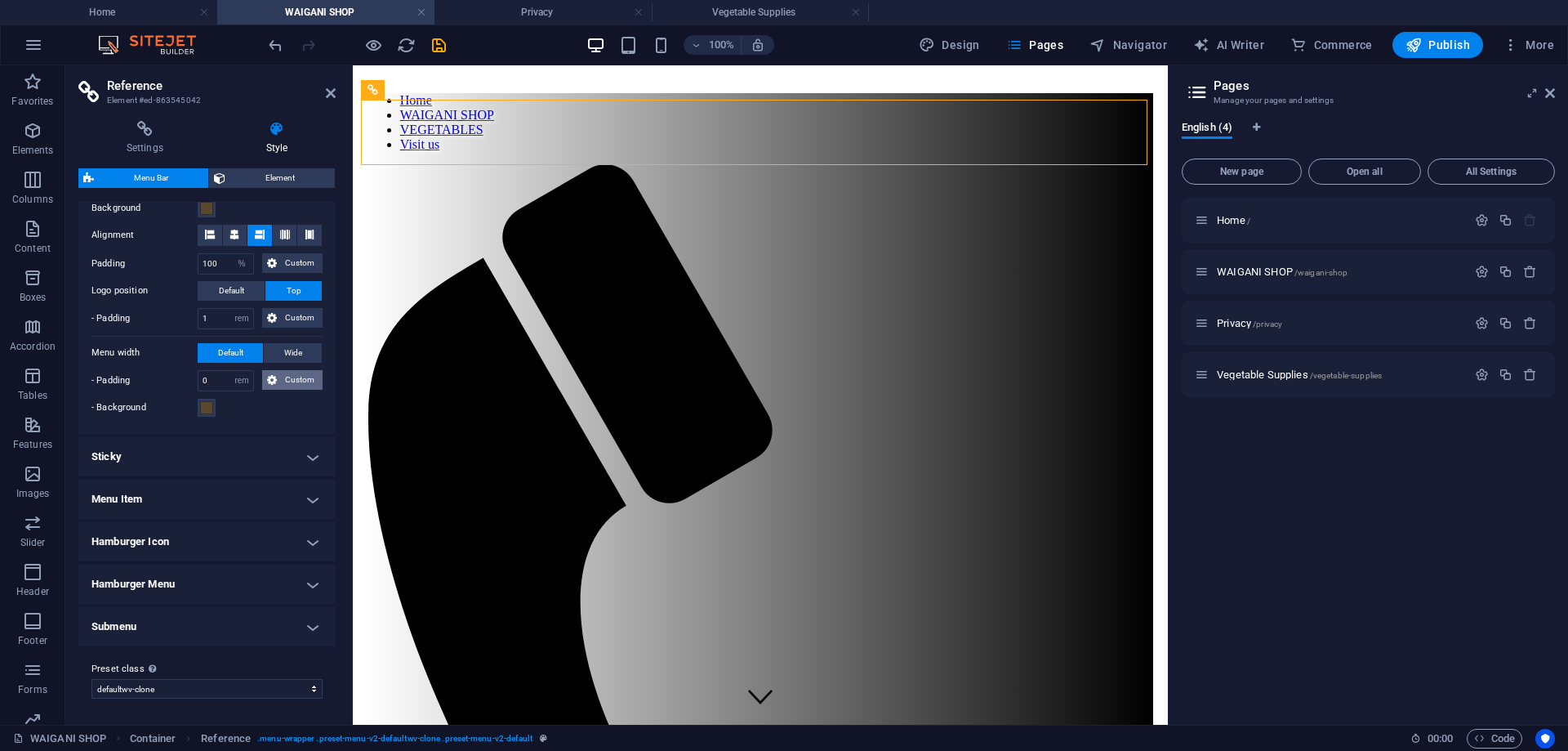
click at [267, 376] on icon at bounding box center [272, 380] width 10 height 20
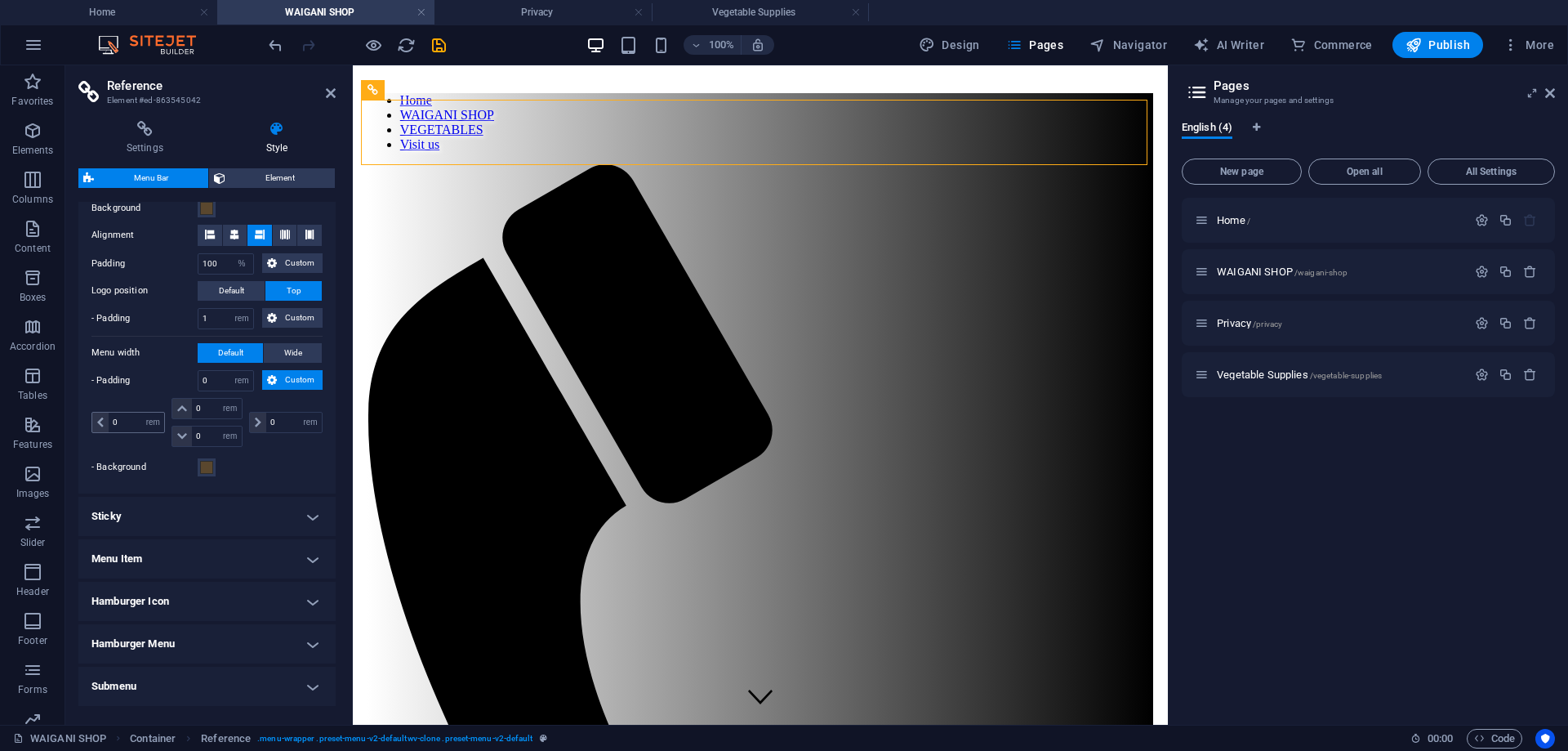
click at [97, 426] on span at bounding box center [101, 423] width 17 height 20
click at [691, 137] on nav "Home WAIGANI SHOP VEGETABLES Visit us" at bounding box center [761, 122] width 786 height 59
click at [232, 233] on icon at bounding box center [235, 235] width 10 height 10
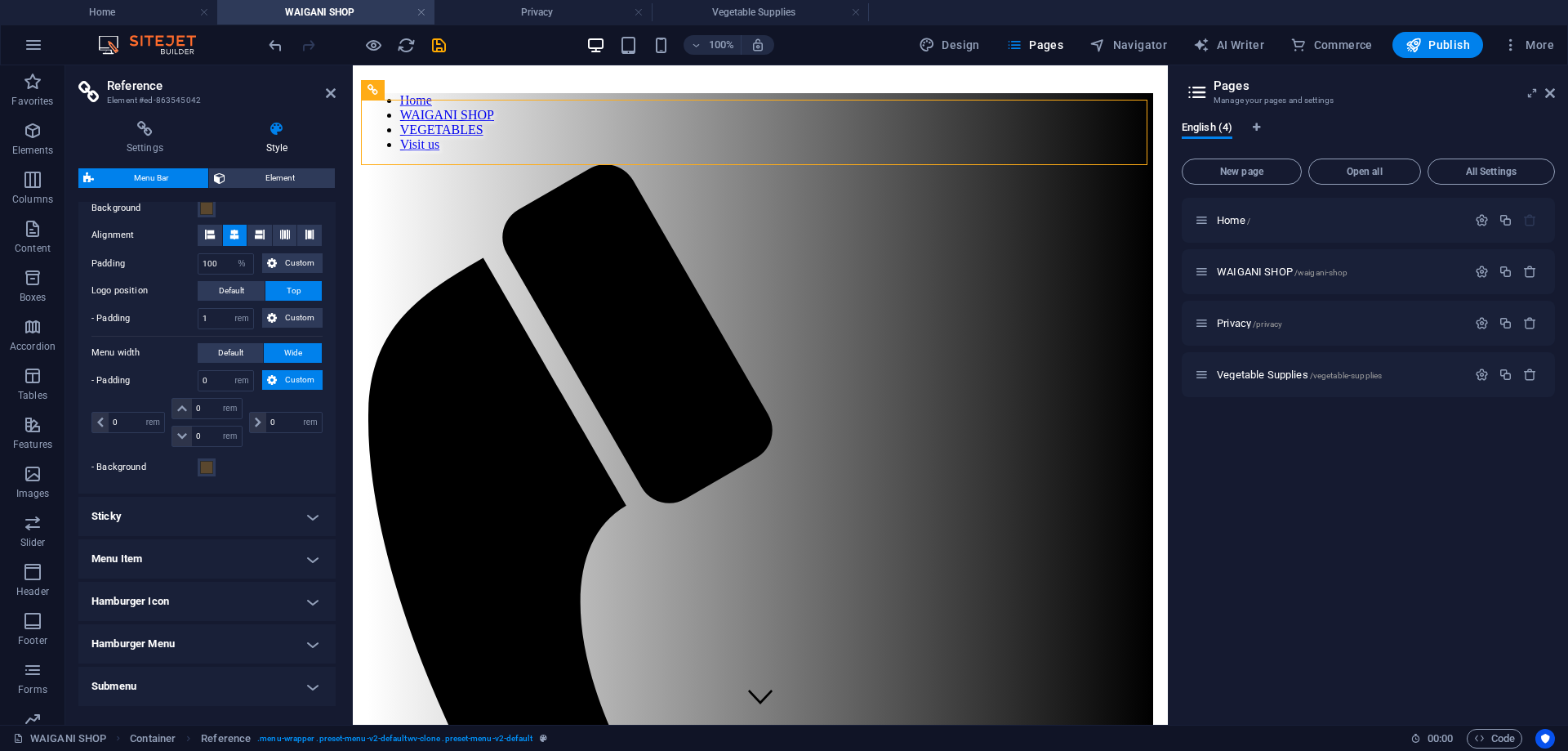
click at [196, 235] on label "Alignment" at bounding box center [145, 236] width 107 height 20
click at [205, 235] on icon at bounding box center [210, 235] width 10 height 10
click at [259, 232] on icon at bounding box center [260, 235] width 10 height 10
click at [266, 181] on span "Element" at bounding box center [280, 178] width 100 height 20
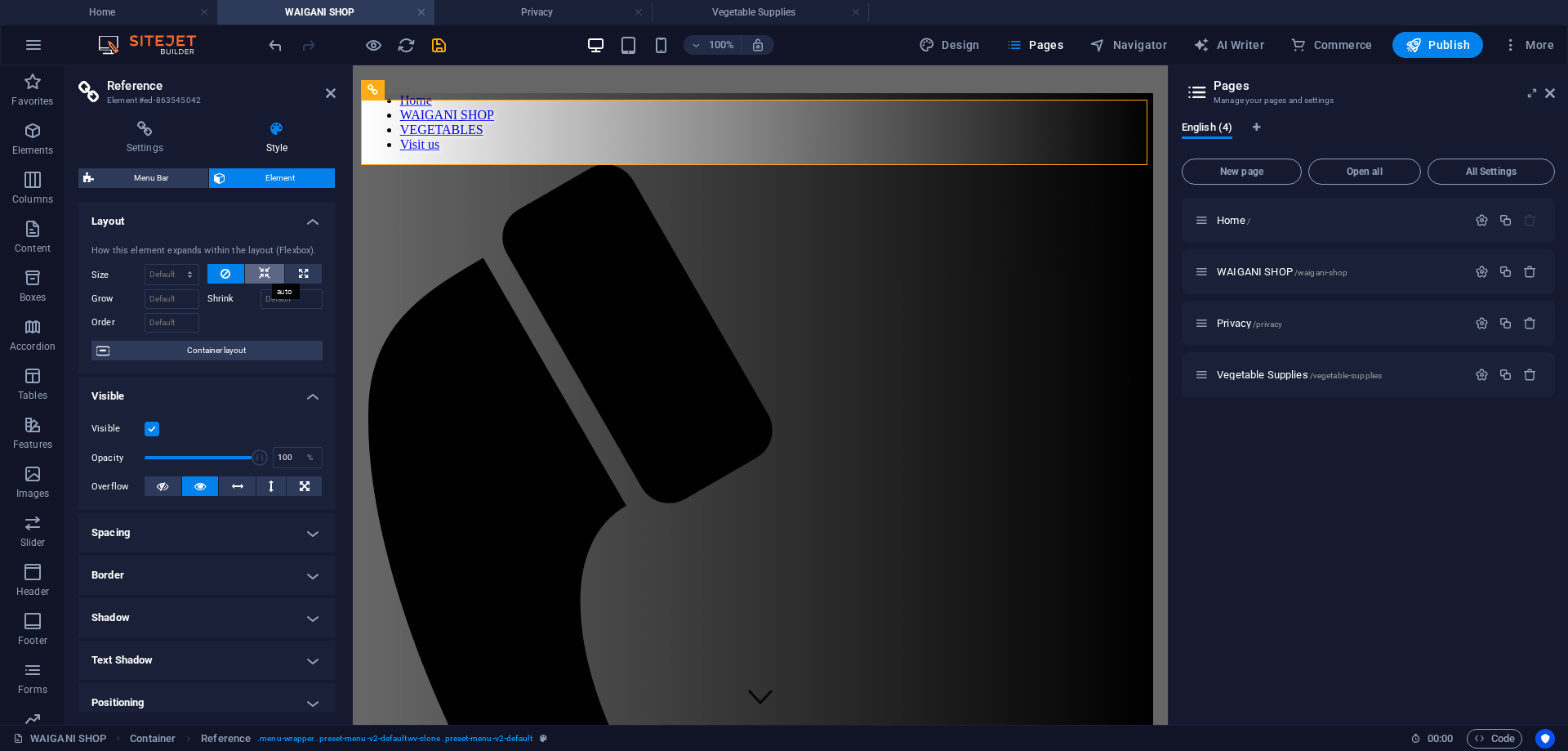
click at [265, 268] on icon at bounding box center [265, 274] width 12 height 20
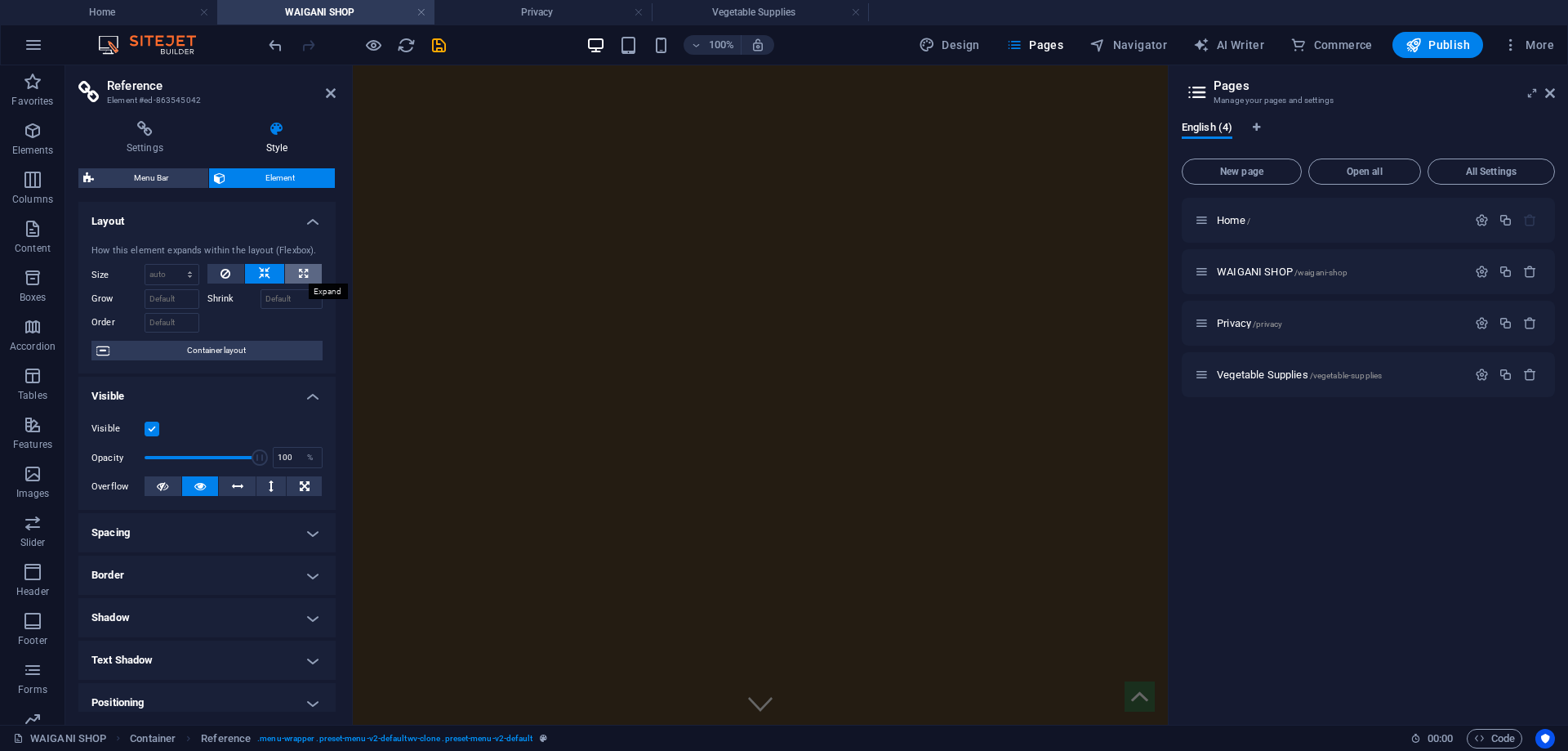
click at [302, 268] on icon at bounding box center [303, 274] width 9 height 20
type input "100"
select select "%"
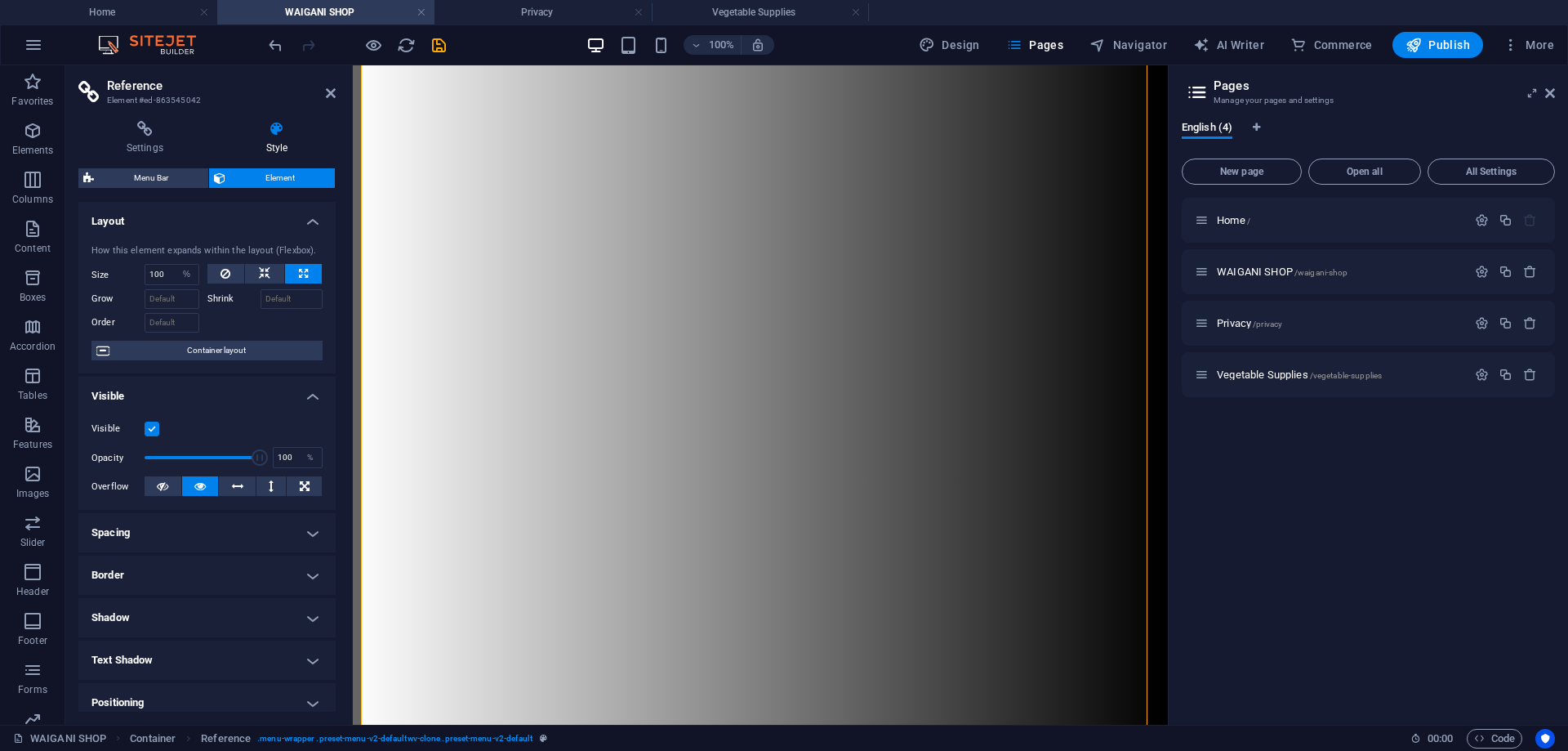
scroll to position [2591, 0]
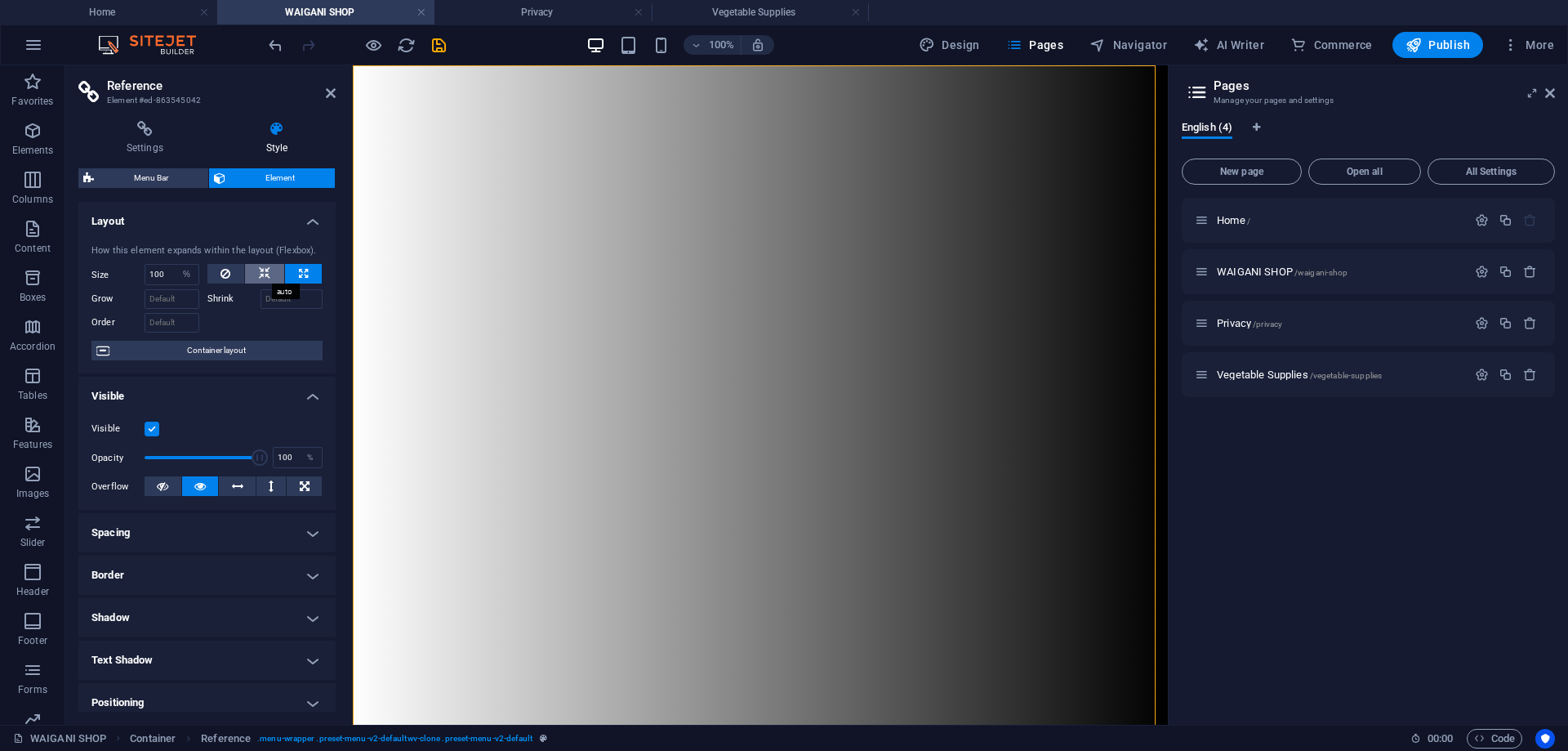
click at [256, 271] on button at bounding box center [264, 274] width 39 height 20
select select "DISABLED_OPTION_VALUE"
click at [224, 271] on icon at bounding box center [226, 274] width 10 height 20
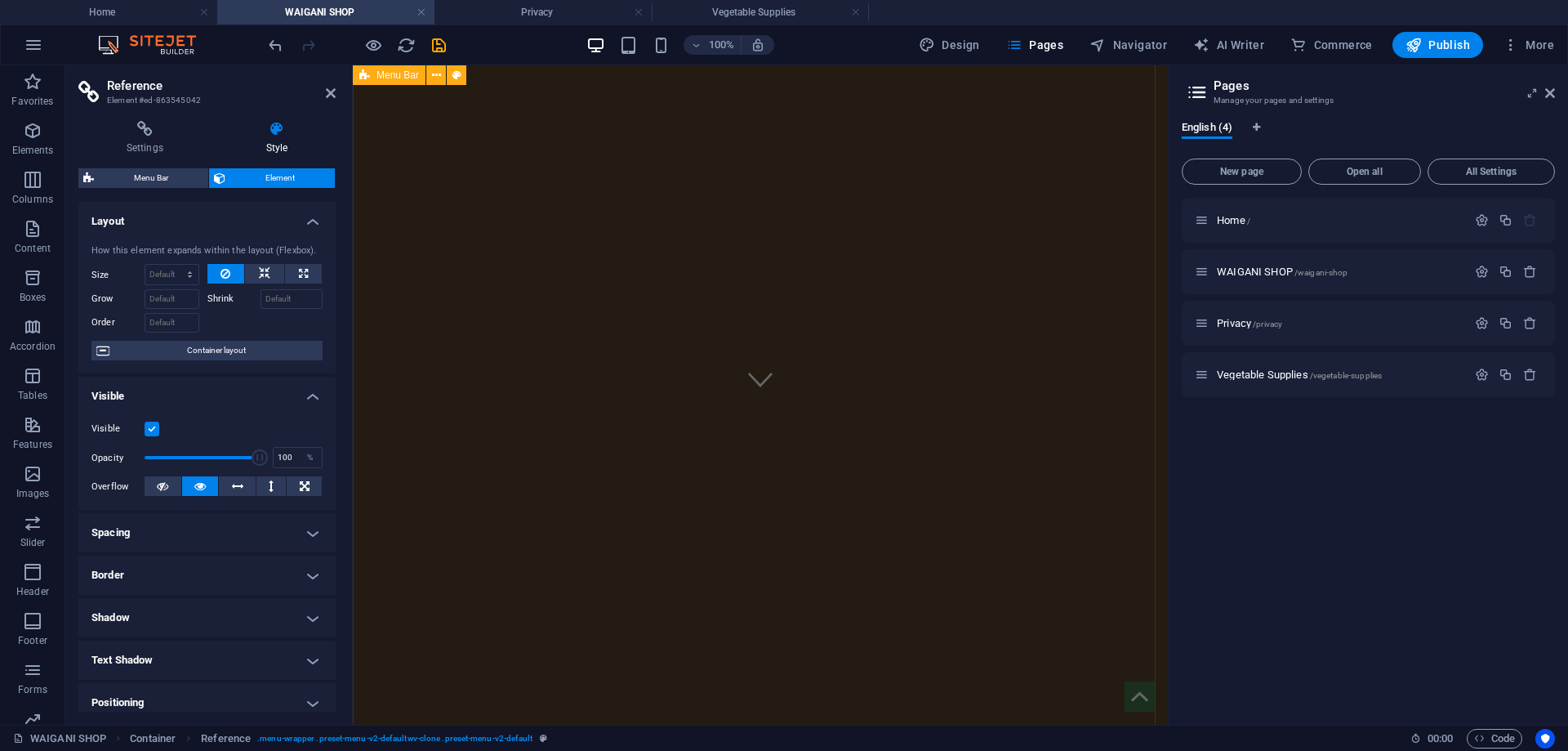
scroll to position [0, 0]
click at [256, 272] on button at bounding box center [264, 274] width 39 height 20
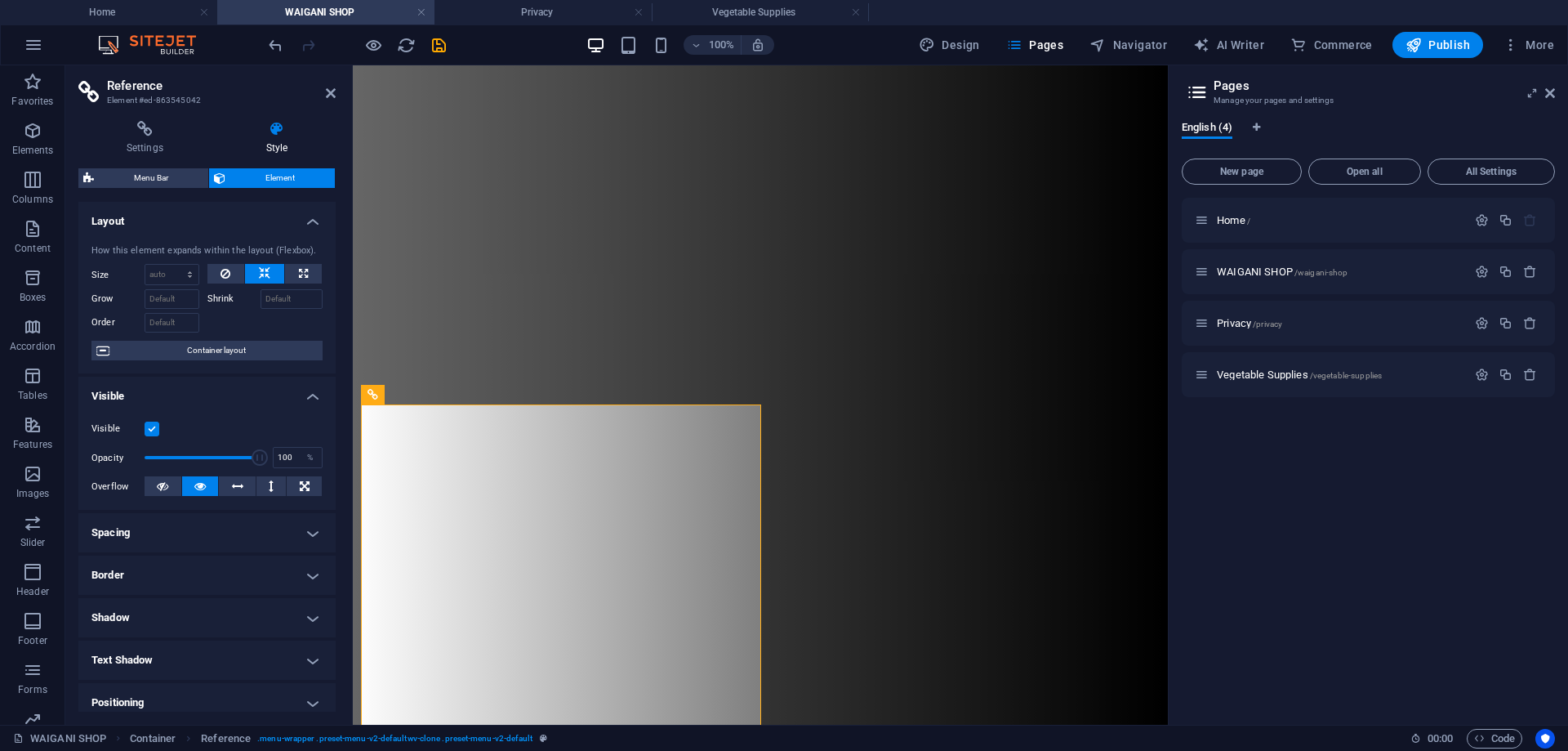
scroll to position [2205, 0]
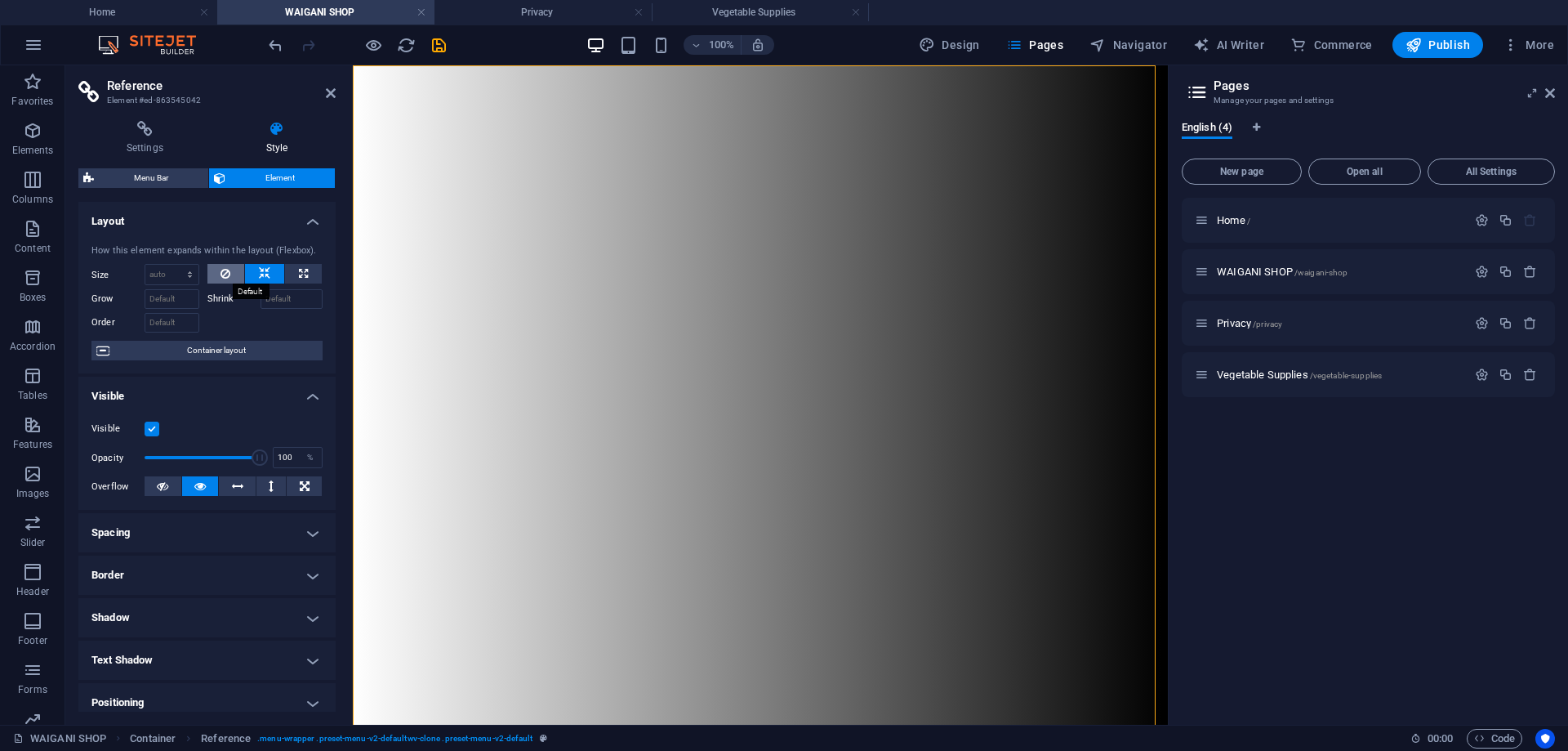
click at [232, 275] on button at bounding box center [226, 274] width 37 height 20
click at [219, 358] on span "Container layout" at bounding box center [216, 351] width 203 height 20
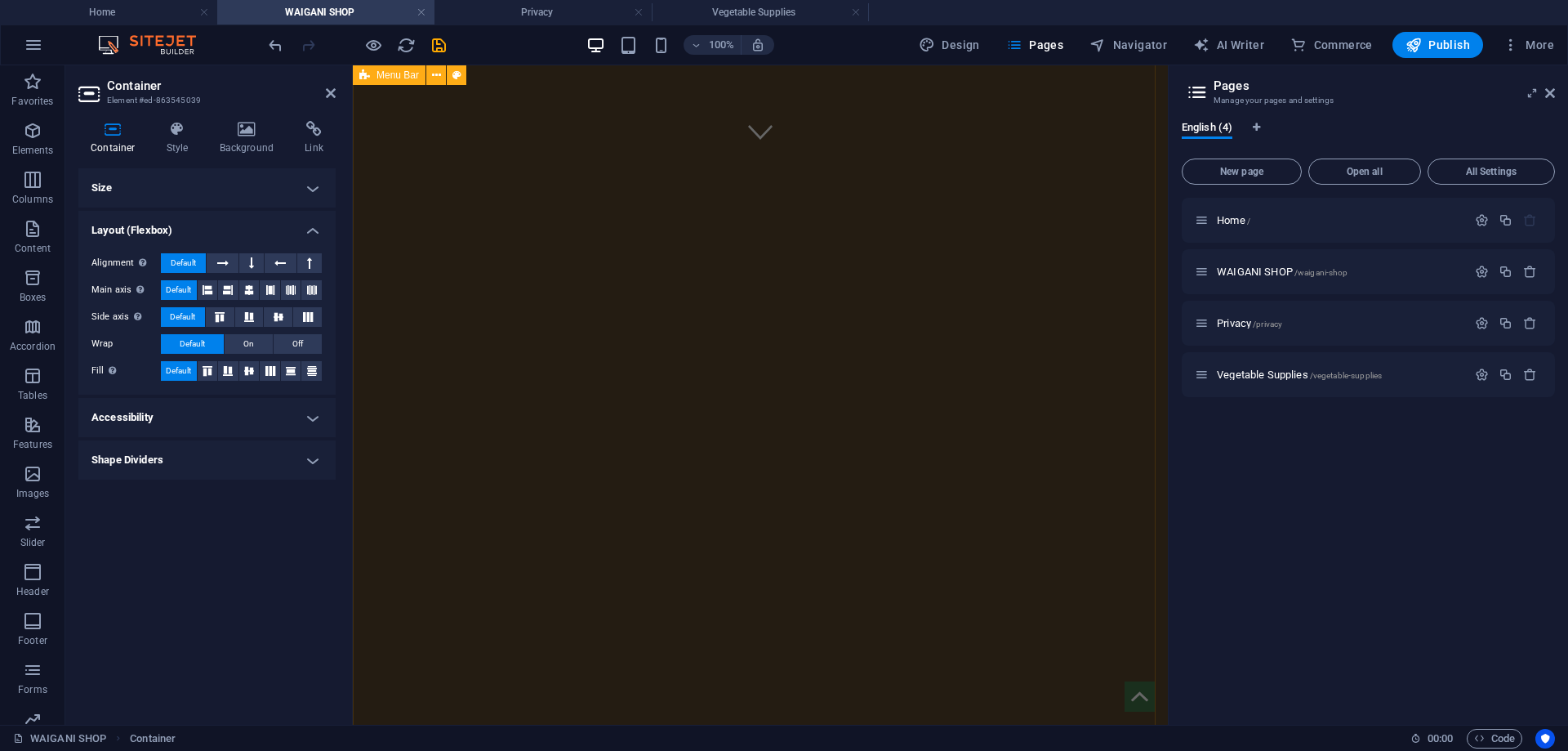
scroll to position [0, 0]
click at [332, 92] on icon at bounding box center [331, 93] width 10 height 13
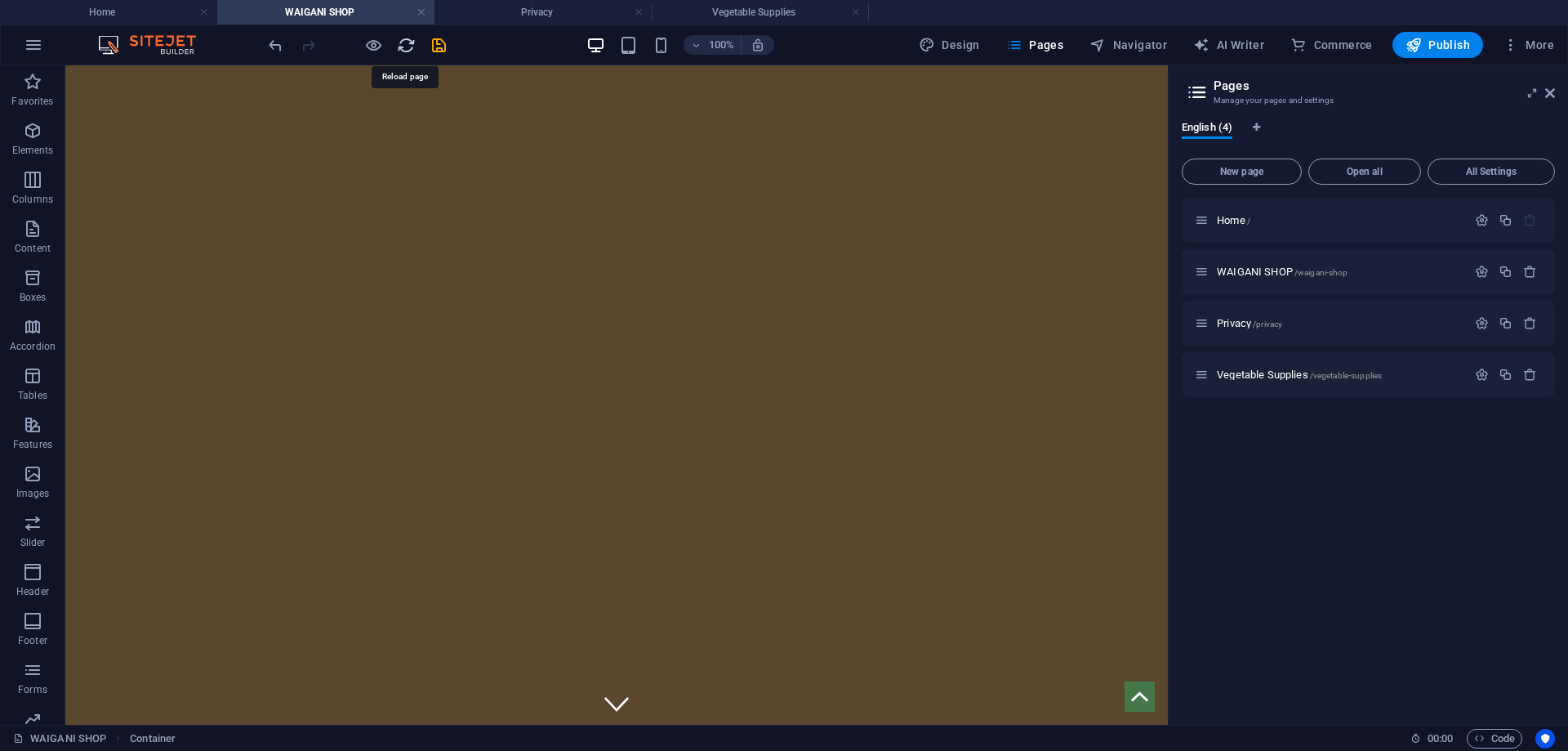
click at [412, 47] on icon "reload" at bounding box center [406, 45] width 19 height 19
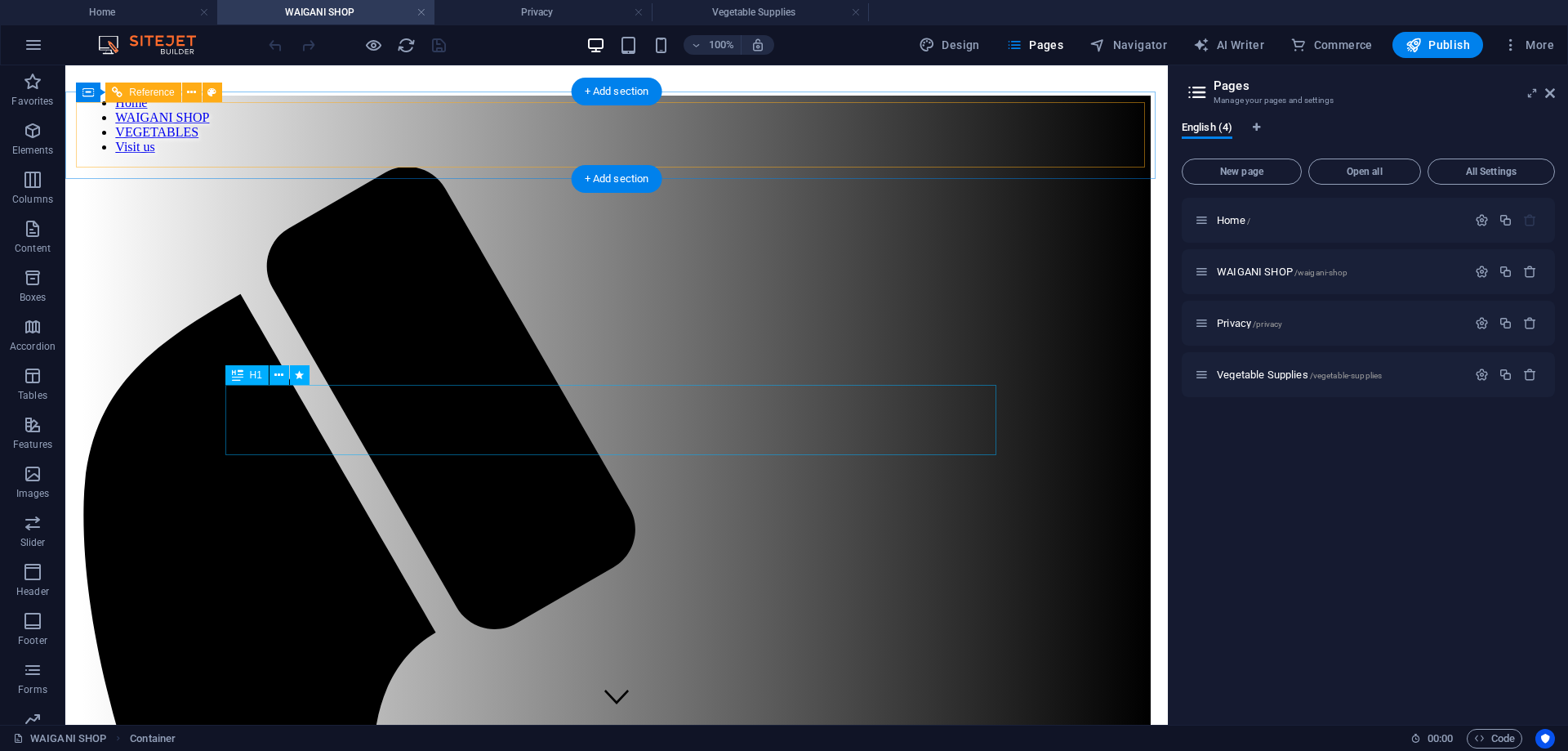
click at [486, 129] on nav "Home WAIGANI SHOP VEGETABLES Visit us" at bounding box center [616, 125] width 1068 height 59
click at [195, 93] on icon at bounding box center [191, 92] width 9 height 17
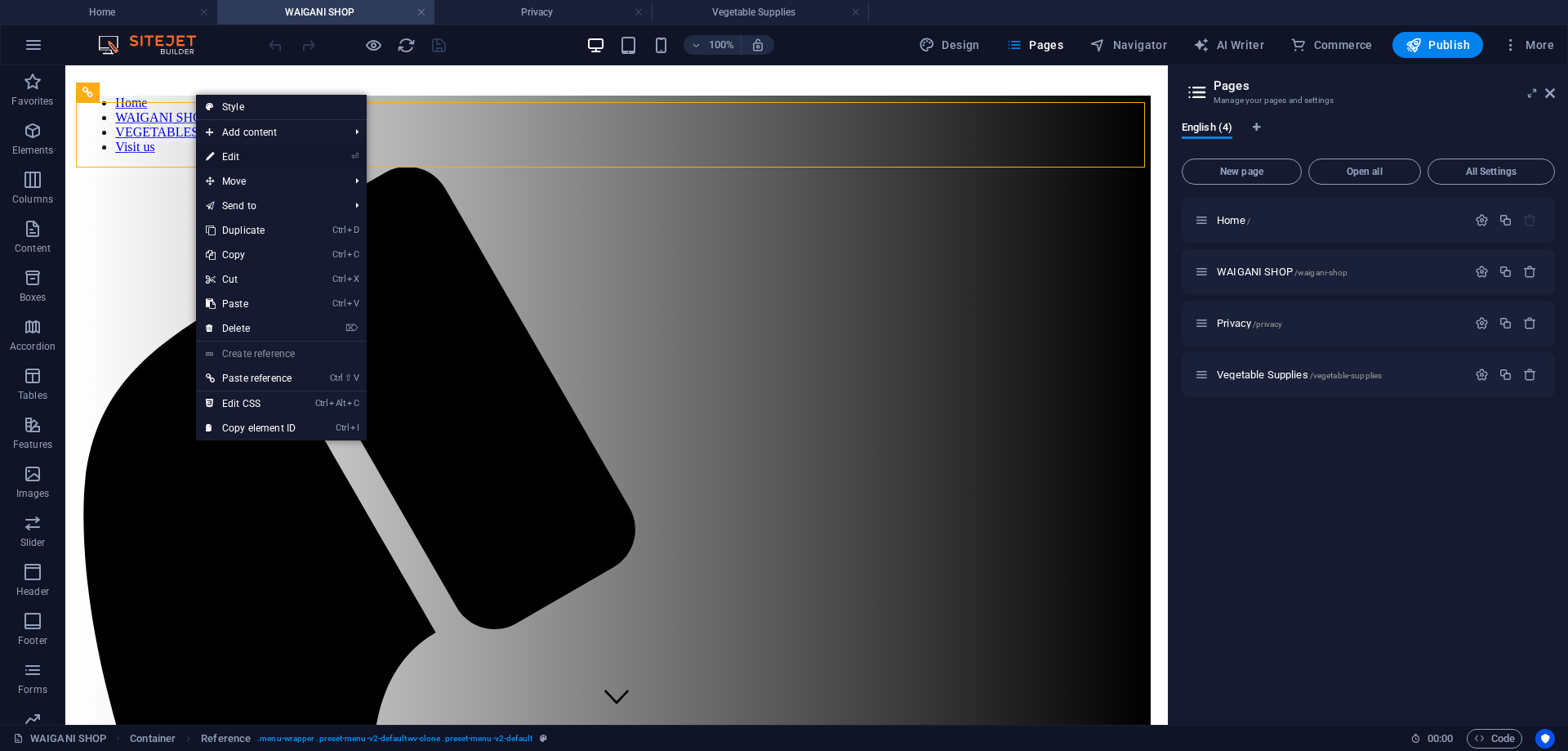
click at [237, 157] on link "⏎ Edit" at bounding box center [251, 157] width 110 height 24
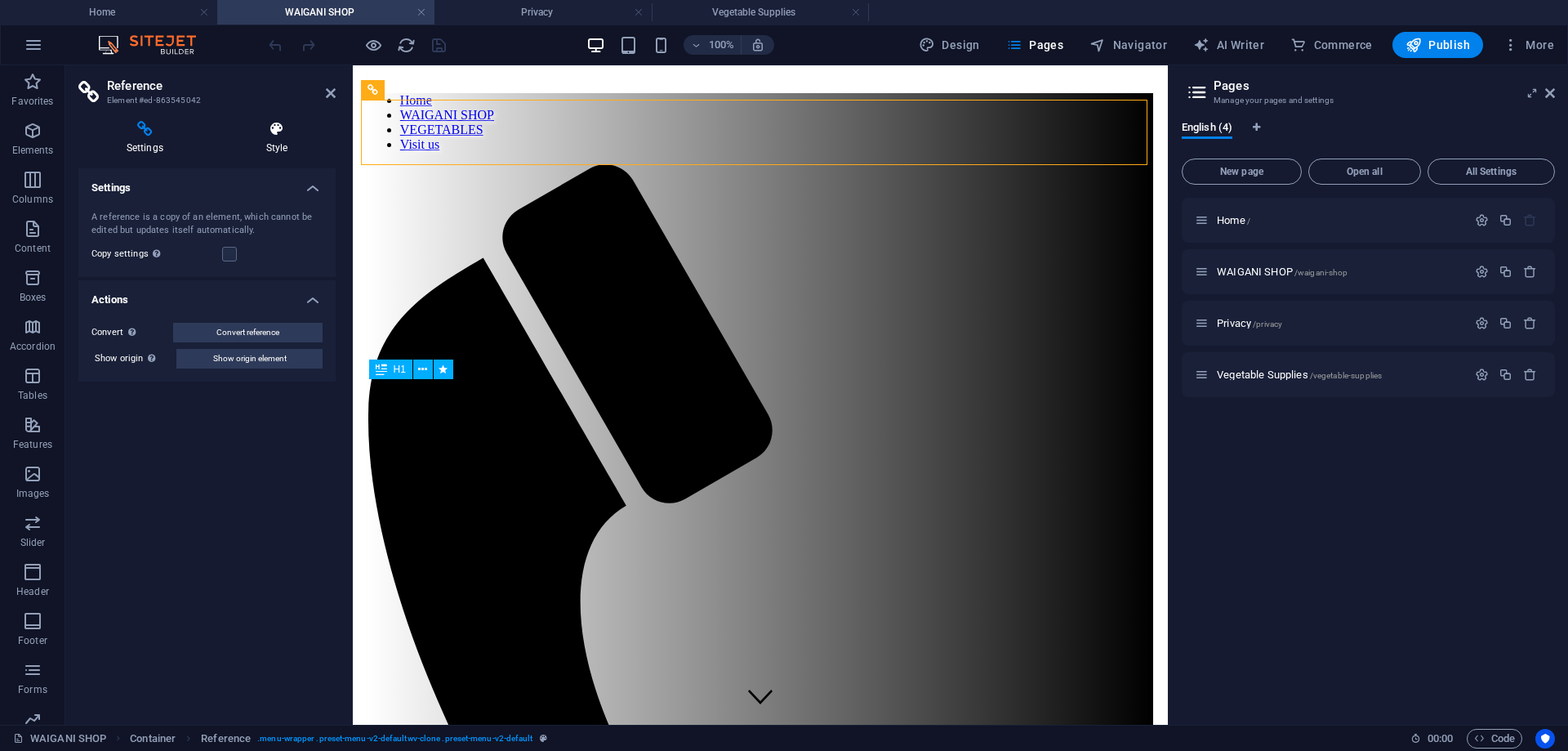
click at [280, 132] on icon at bounding box center [276, 129] width 117 height 17
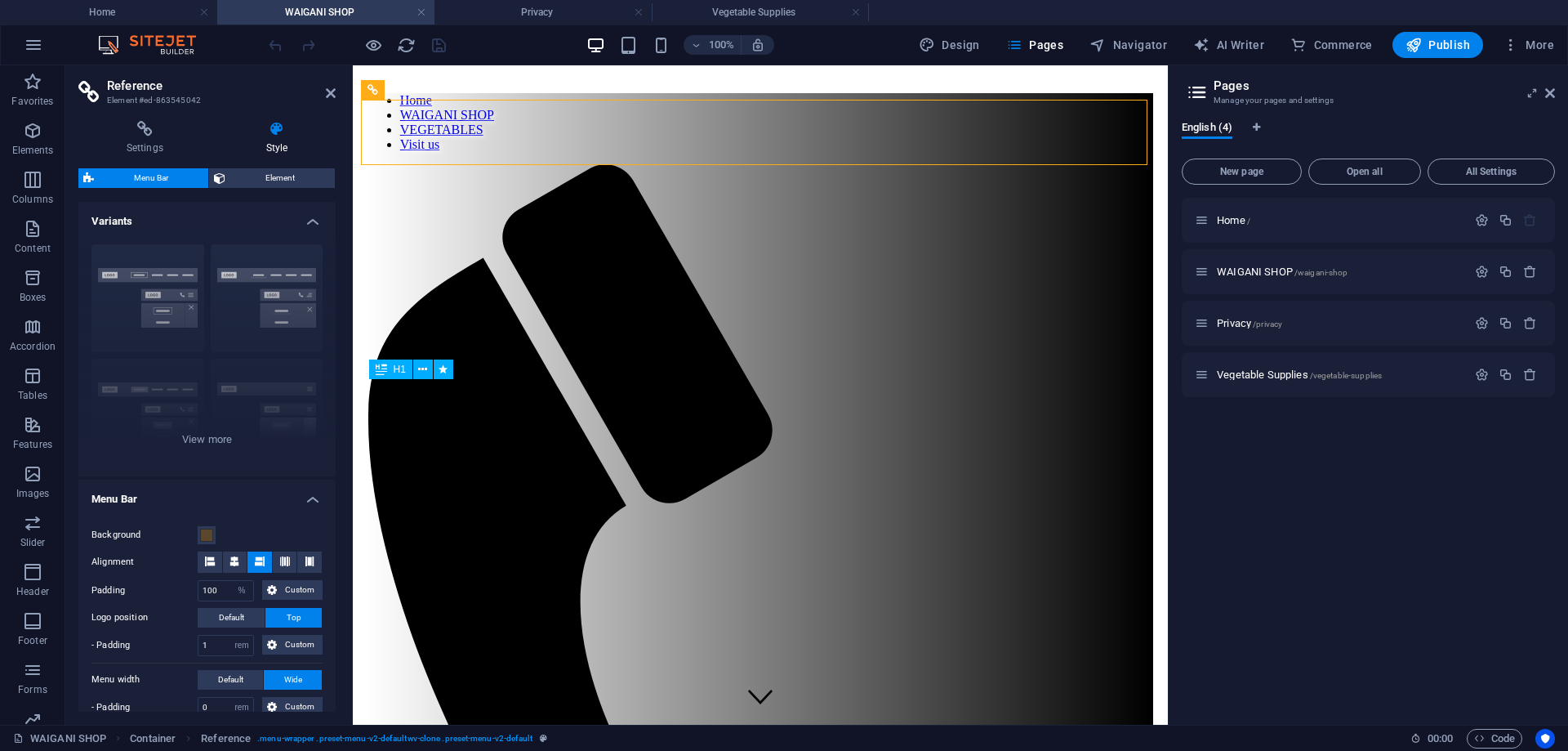
scroll to position [163, 0]
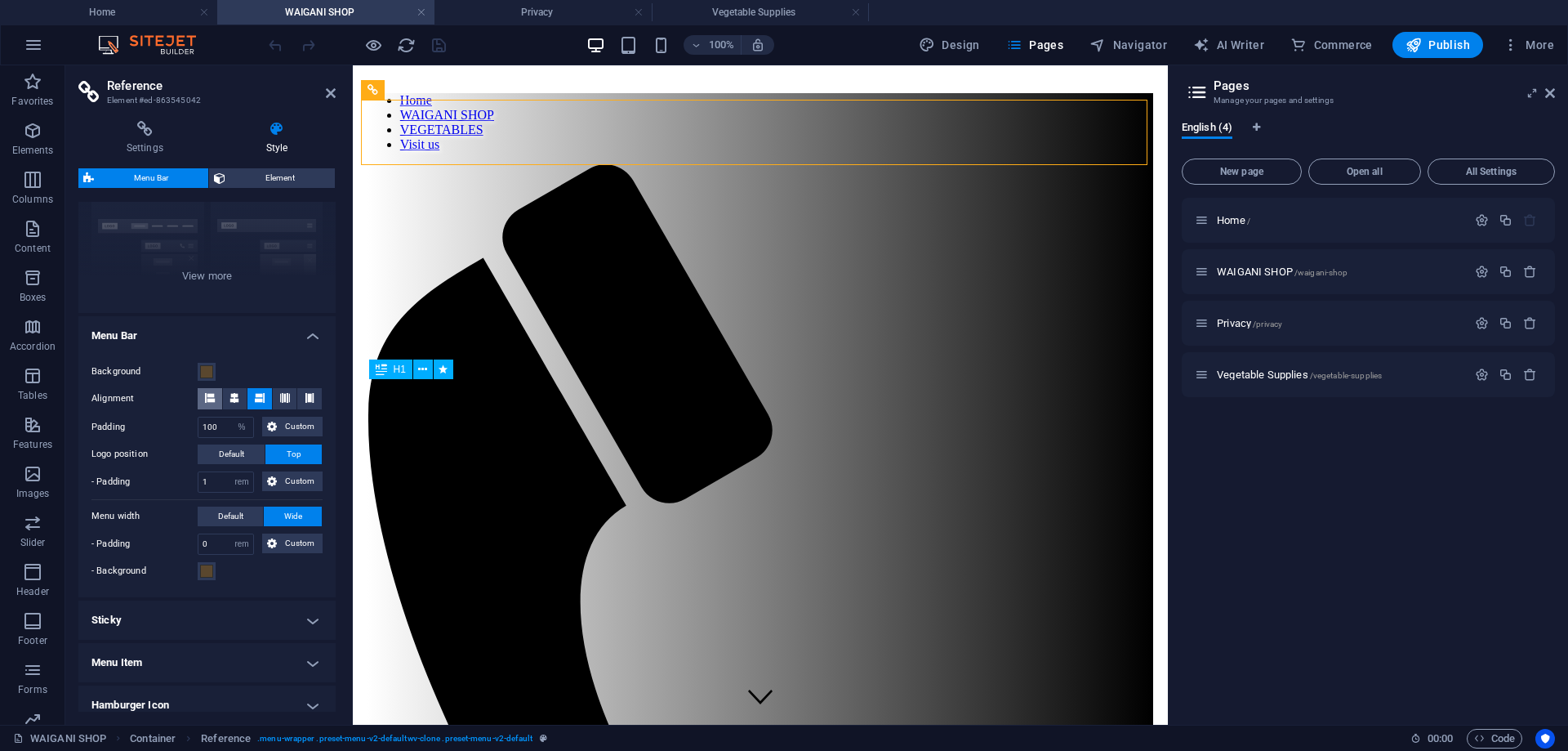
click at [219, 401] on button at bounding box center [209, 399] width 24 height 22
click at [231, 401] on icon at bounding box center [235, 398] width 10 height 10
click at [259, 400] on icon at bounding box center [260, 398] width 10 height 10
click at [280, 400] on icon at bounding box center [285, 398] width 10 height 10
click at [305, 400] on icon at bounding box center [310, 398] width 10 height 10
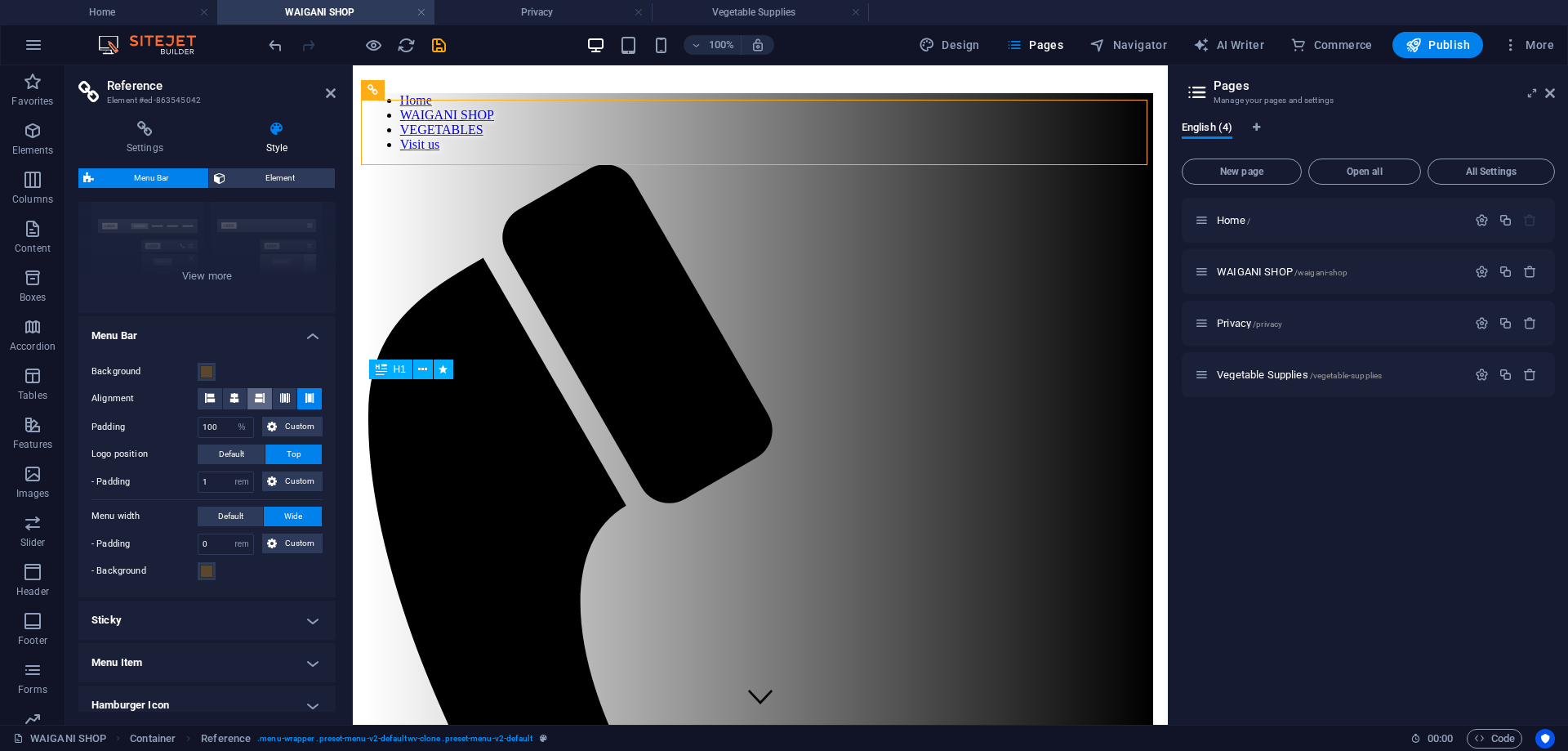
click at [255, 400] on icon at bounding box center [260, 398] width 10 height 10
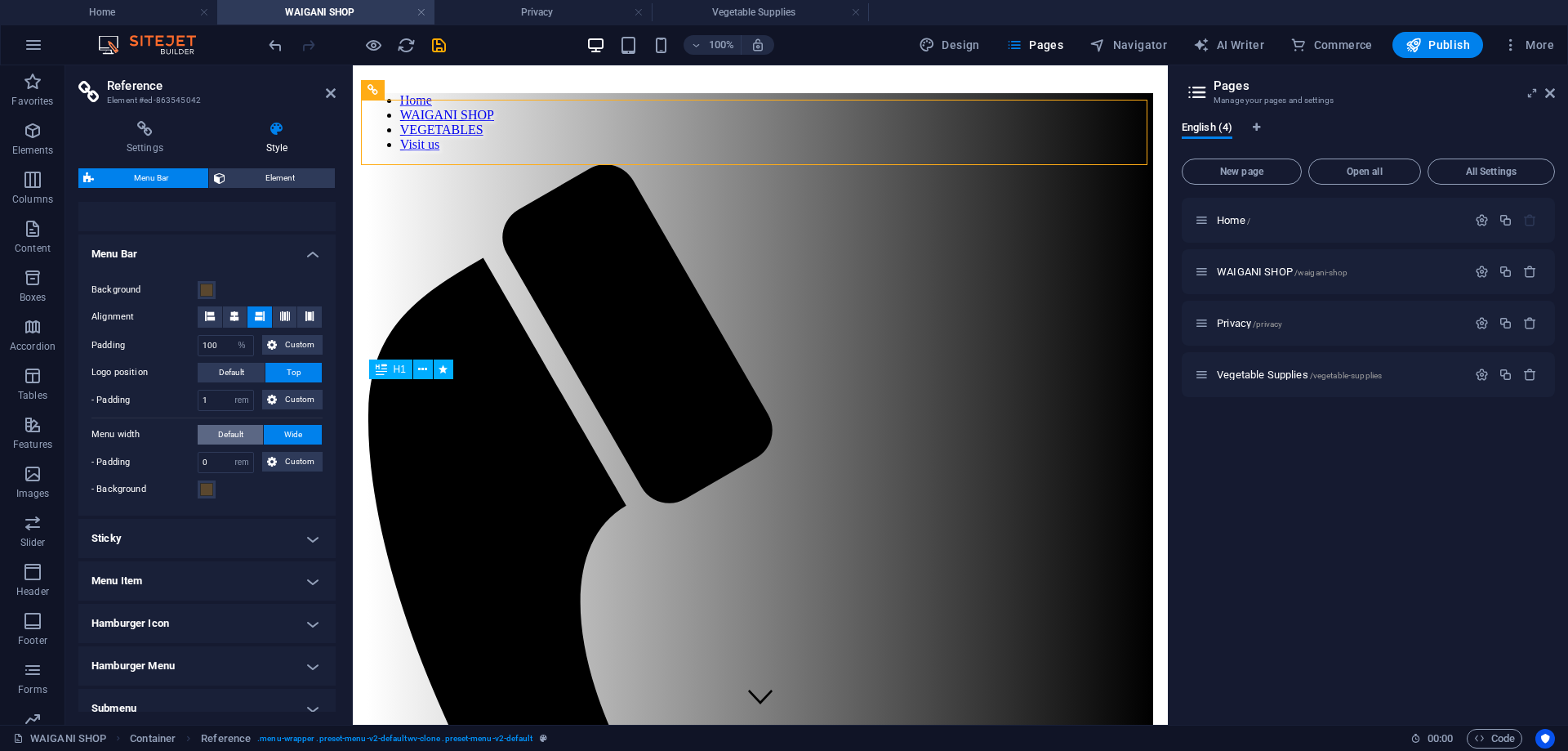
click at [241, 427] on span "Default" at bounding box center [231, 435] width 25 height 20
click at [291, 430] on span "Wide" at bounding box center [294, 435] width 18 height 20
click at [273, 461] on icon at bounding box center [272, 462] width 10 height 20
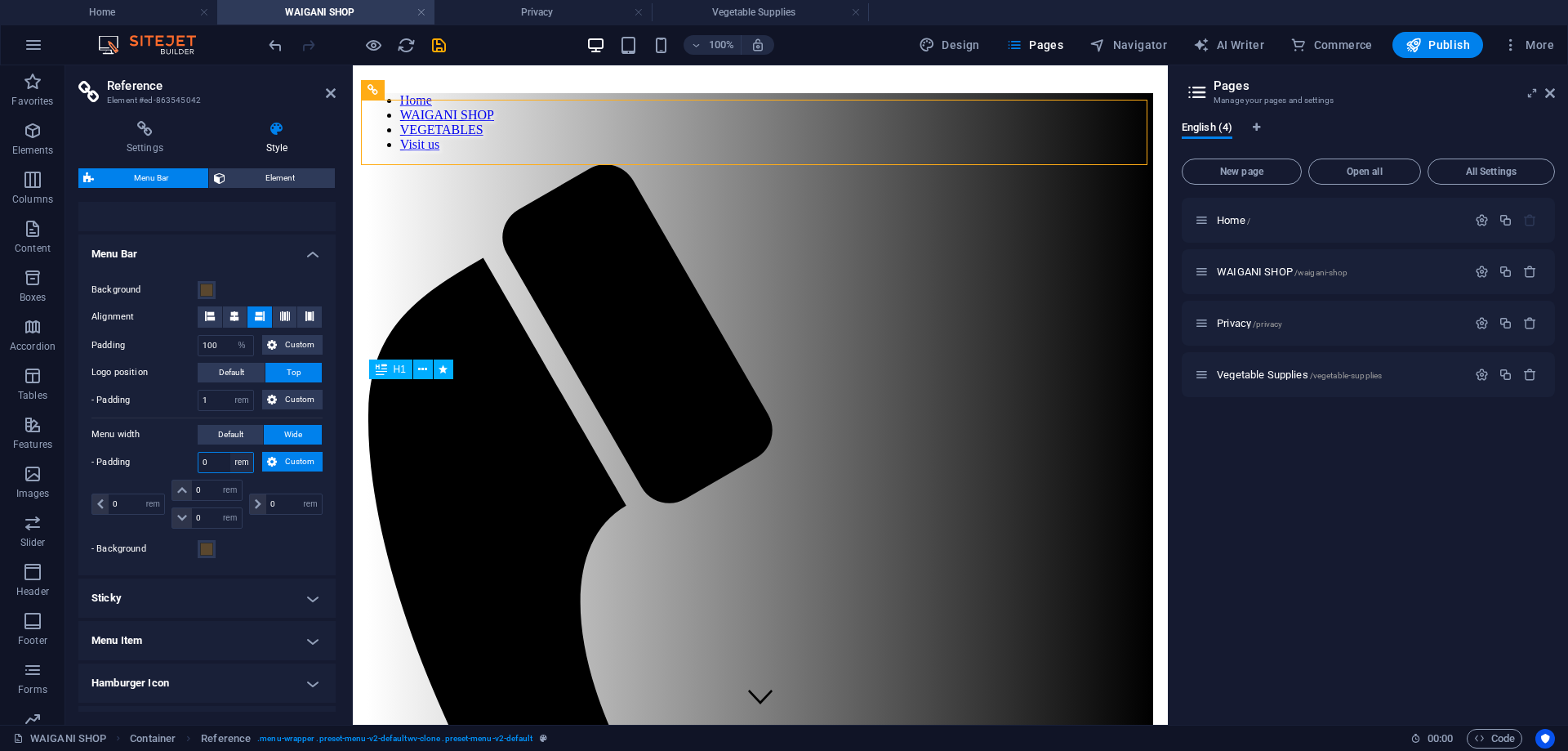
click at [236, 461] on select "px rem % vh vw Custom" at bounding box center [241, 463] width 22 height 20
select select "%"
click at [231, 453] on select "px rem % vh vw Custom" at bounding box center [241, 463] width 22 height 20
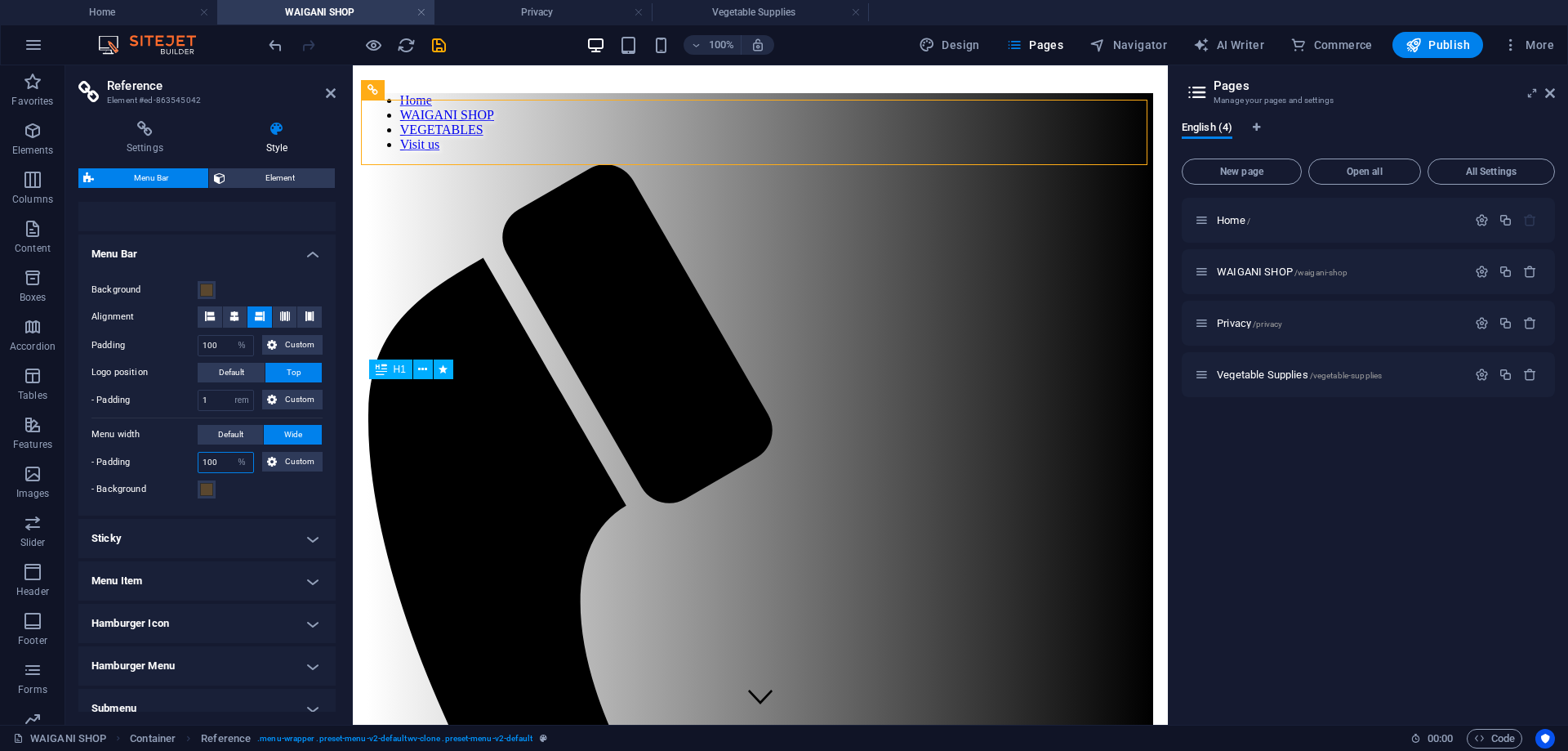
click at [222, 460] on input "100" at bounding box center [226, 463] width 55 height 20
type input "1"
type input "2"
type input "1"
click at [247, 460] on select "px rem % vh vw Custom" at bounding box center [241, 463] width 22 height 20
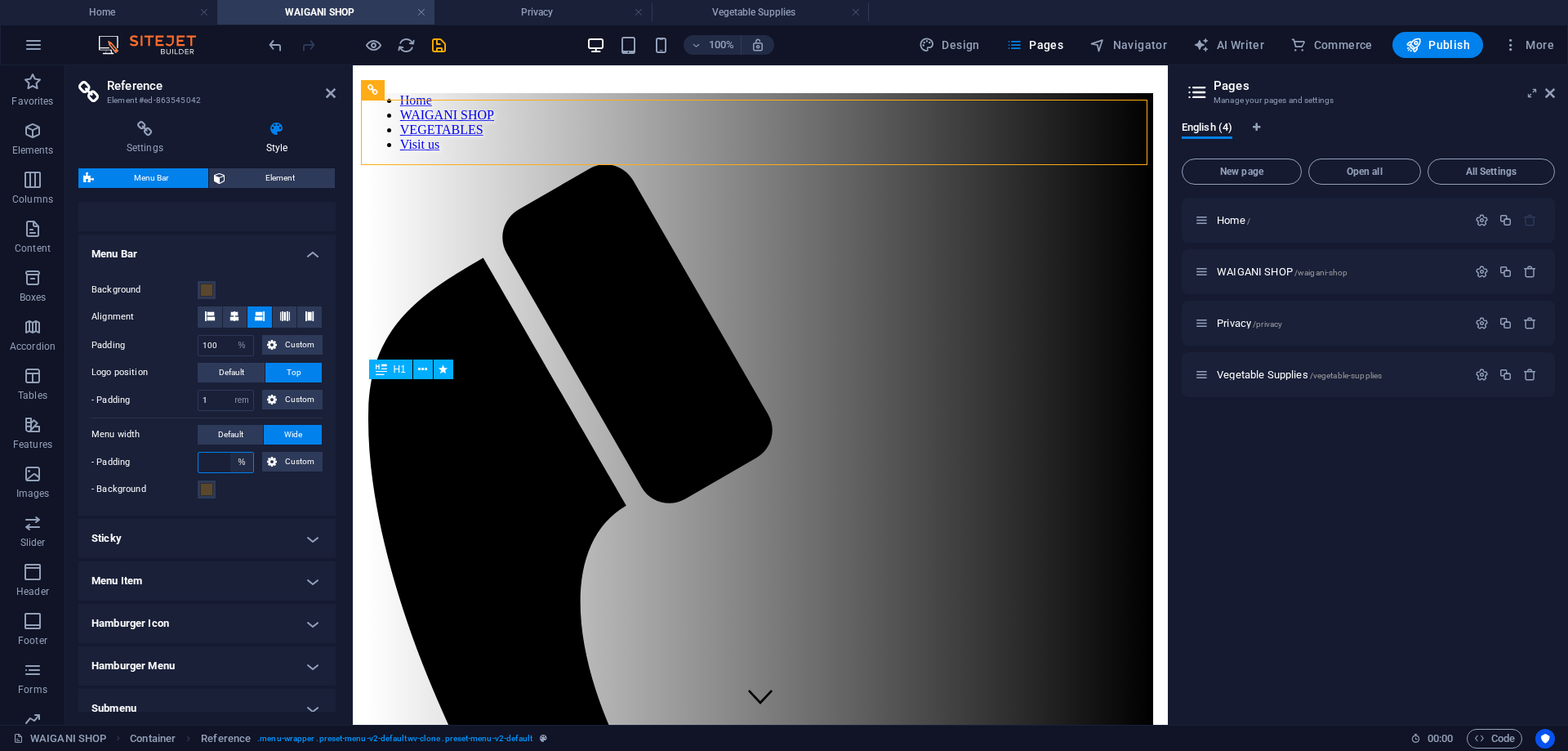
select select "rem"
click at [231, 453] on select "px rem % vh vw Custom" at bounding box center [241, 463] width 22 height 20
type input "0"
click at [244, 506] on div "Background Alignment Padding 100 px rem % vh vw Custom Custom 100 px rem % vh v…" at bounding box center [206, 390] width 264 height 251
click at [975, 42] on span "Design" at bounding box center [950, 45] width 62 height 17
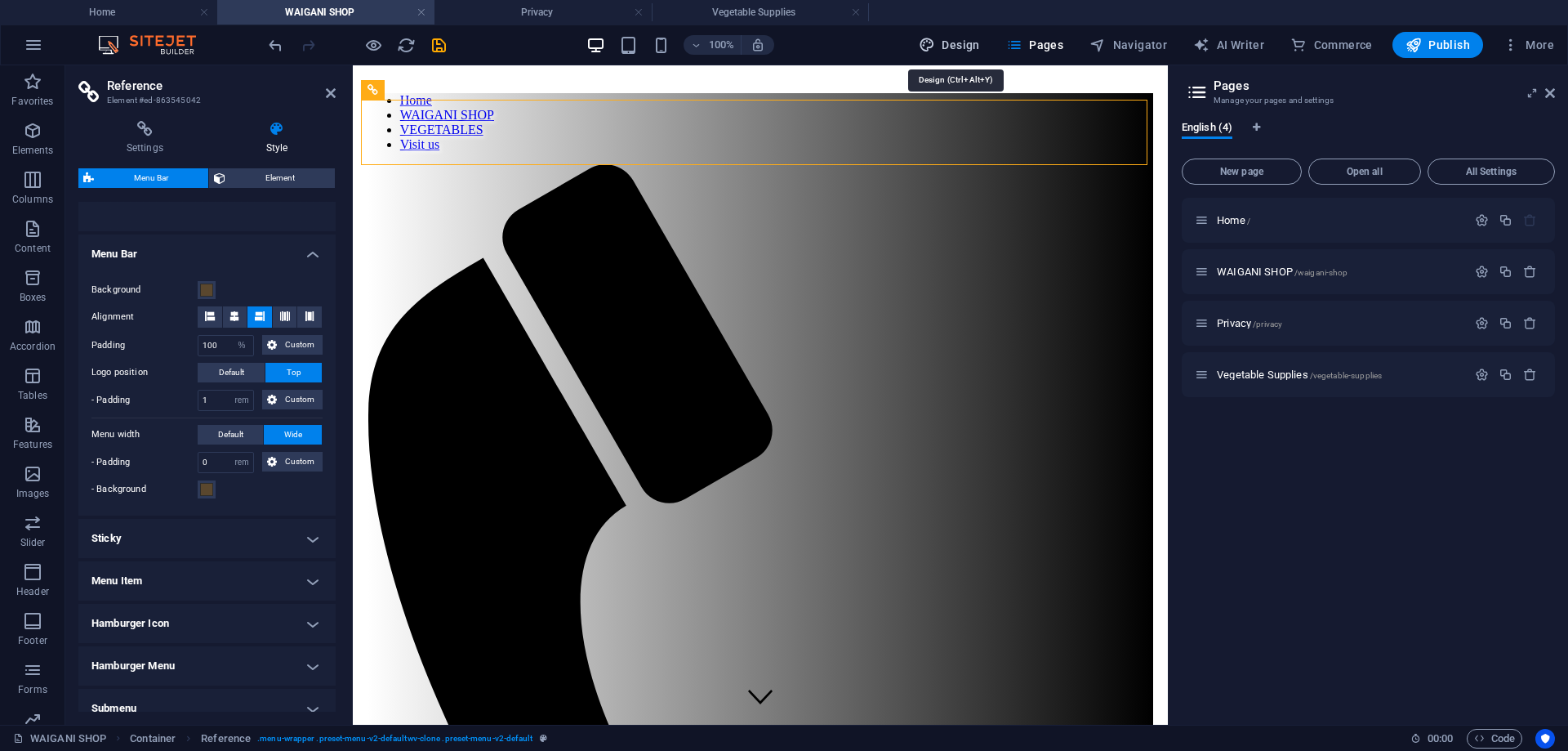
select select "px"
select select "300"
select select "px"
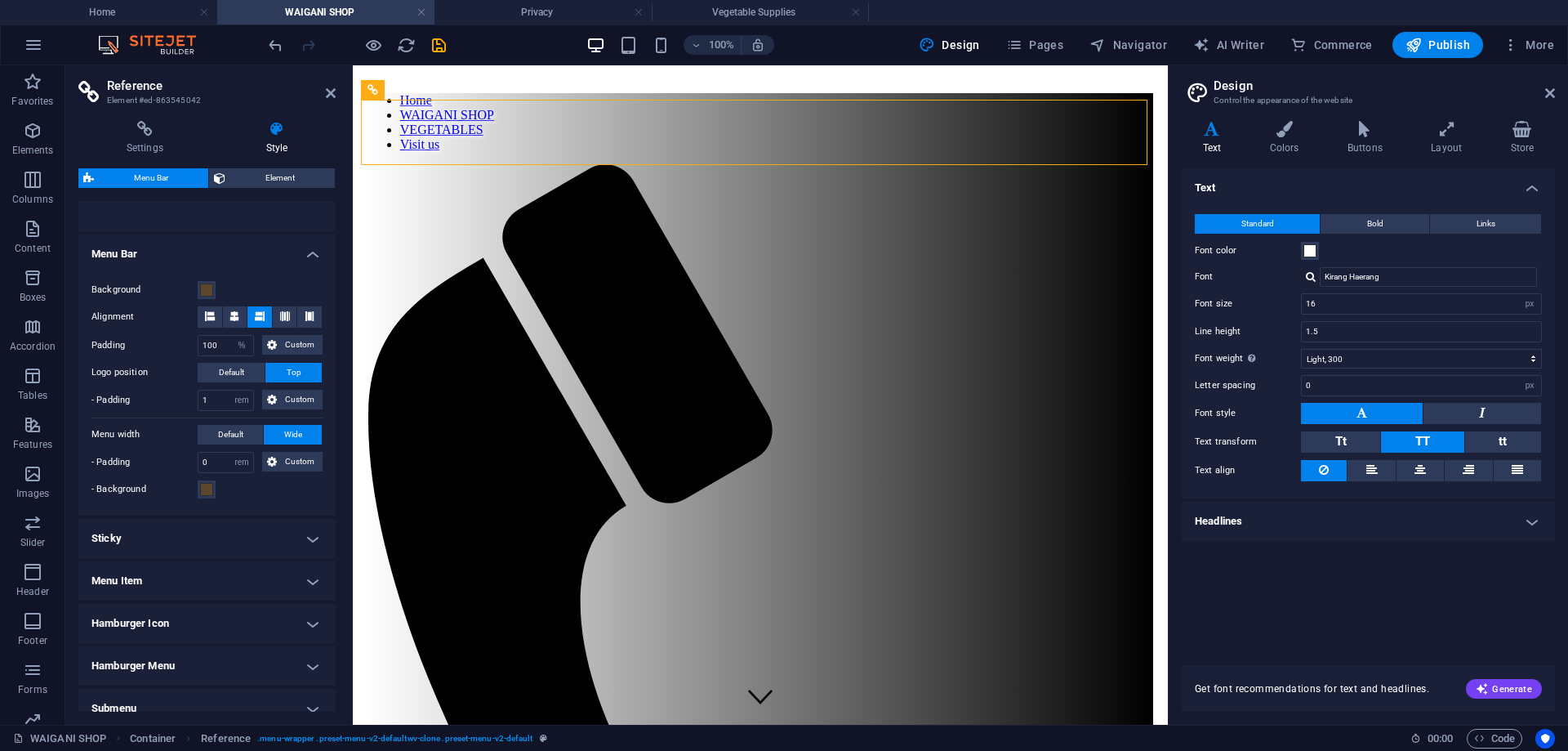
click at [1213, 147] on h4 "Text" at bounding box center [1215, 137] width 67 height 34
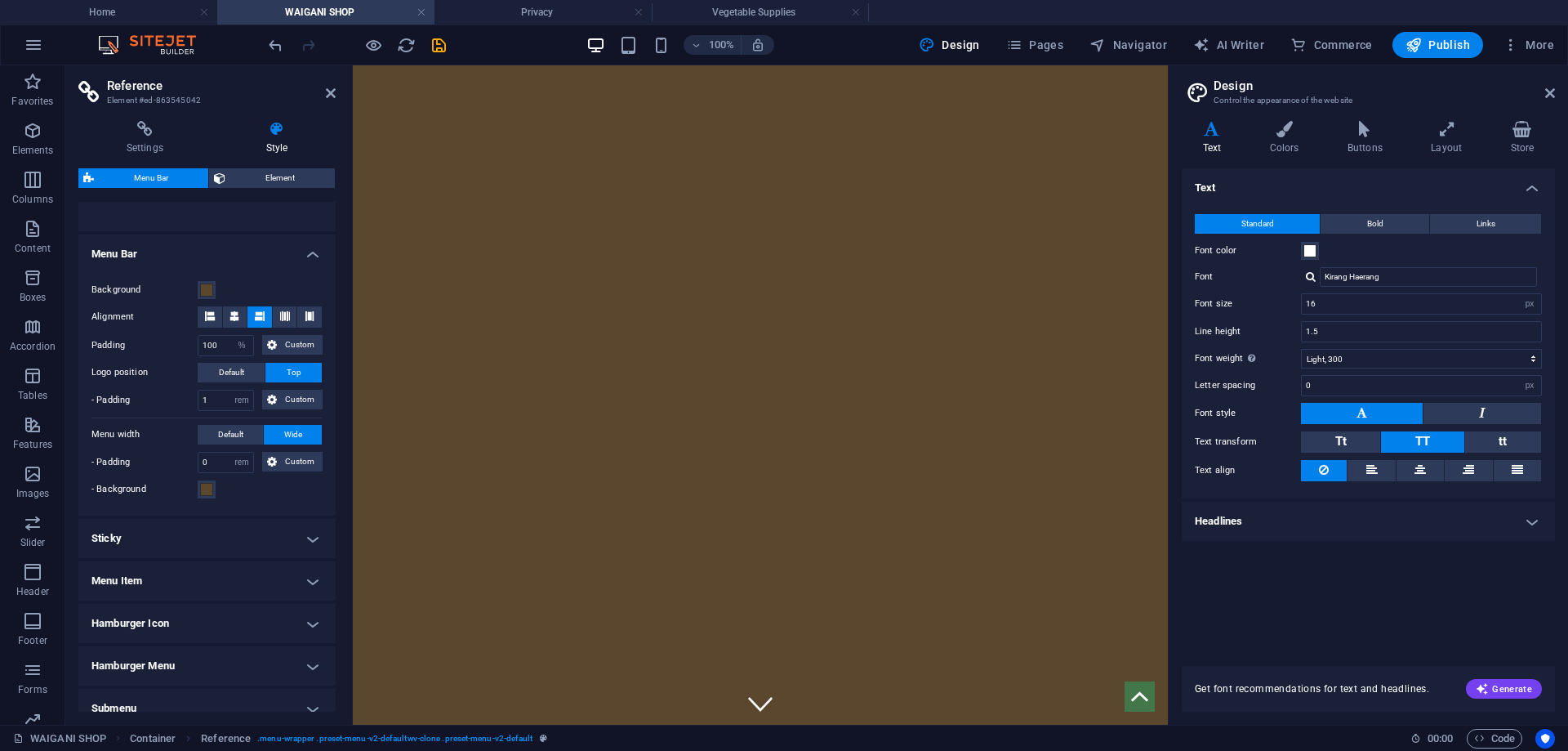
click at [1223, 516] on h4 "Headlines" at bounding box center [1368, 521] width 373 height 39
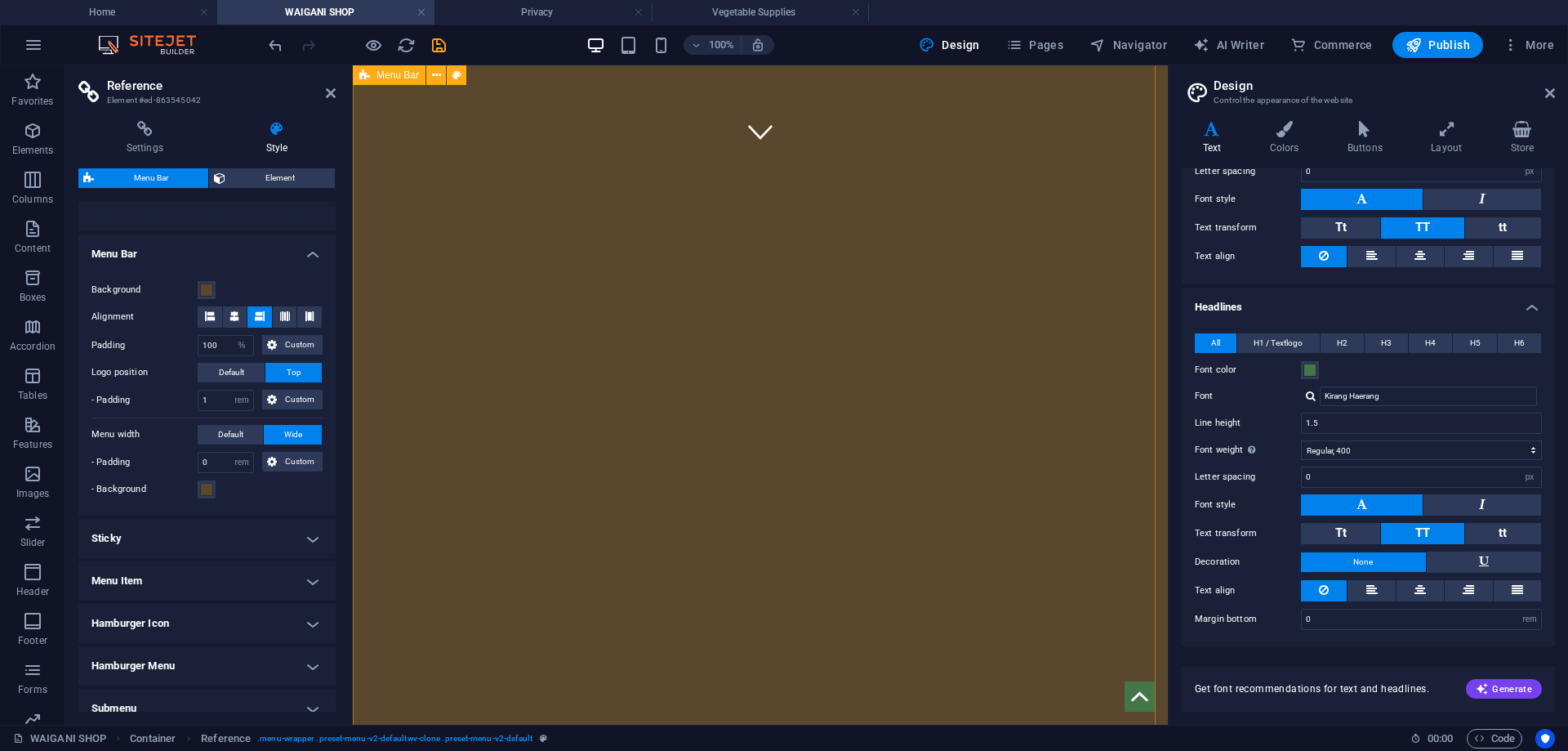
scroll to position [0, 0]
click at [1288, 132] on icon at bounding box center [1284, 129] width 71 height 17
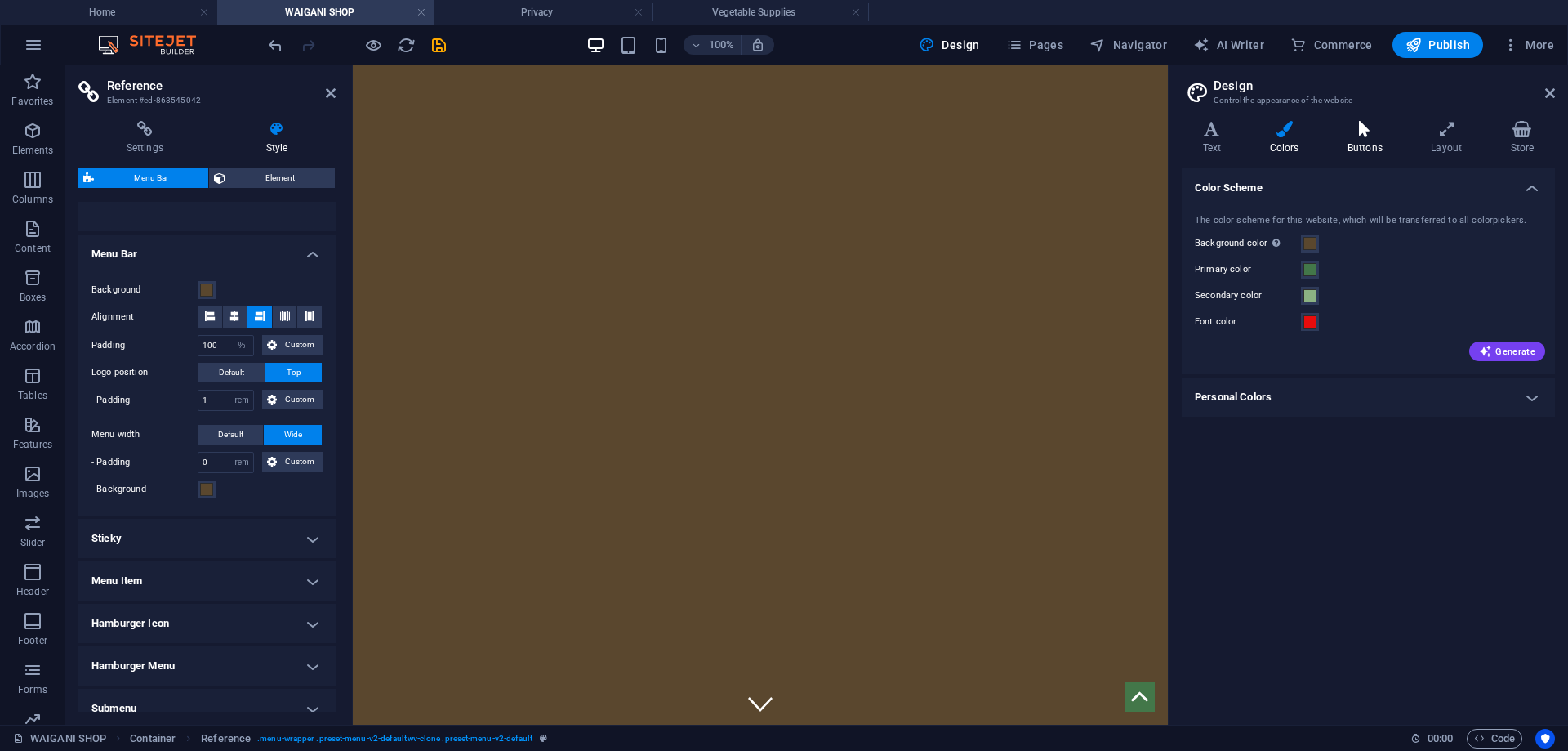
click at [1352, 134] on icon at bounding box center [1365, 129] width 77 height 17
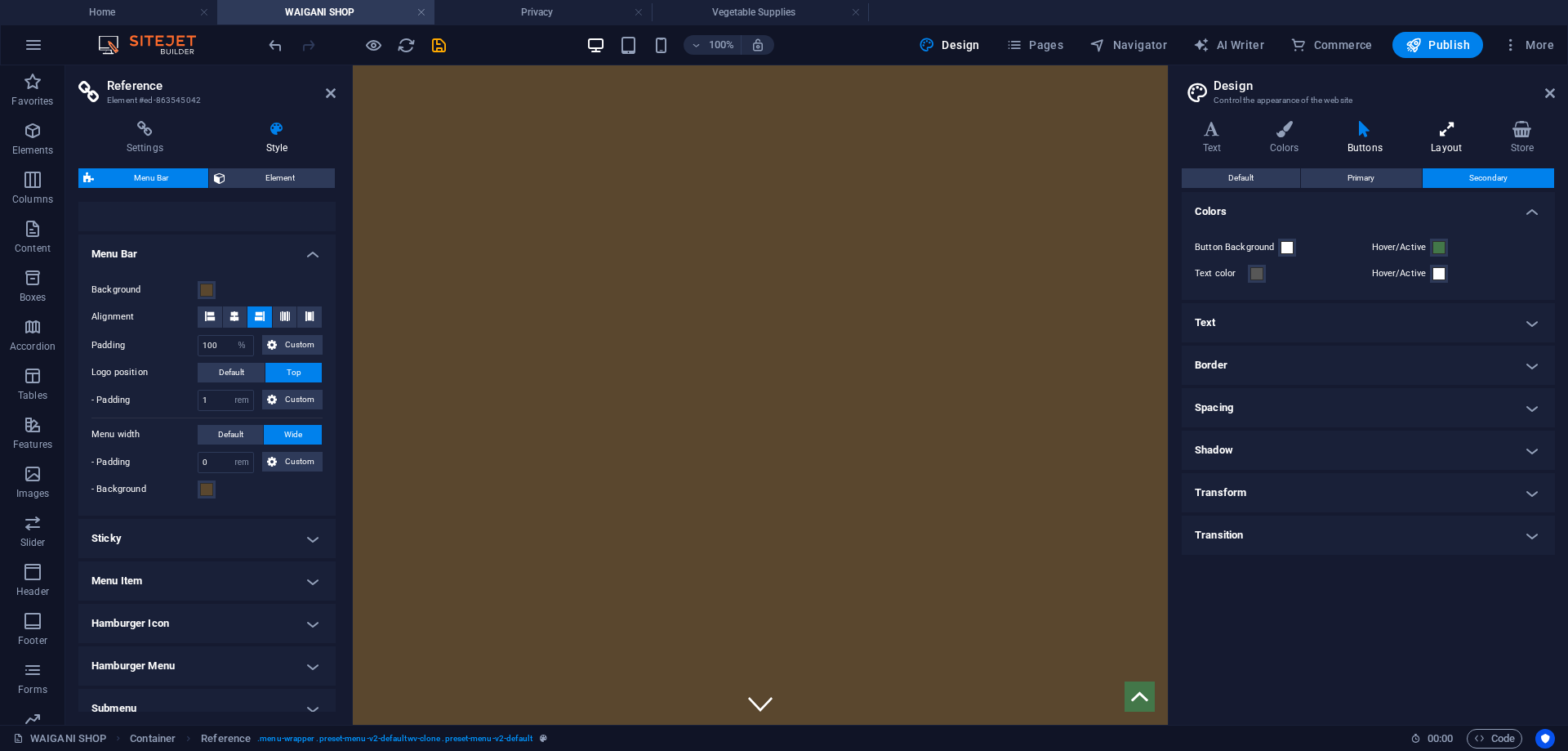
click at [1434, 134] on icon at bounding box center [1446, 129] width 72 height 17
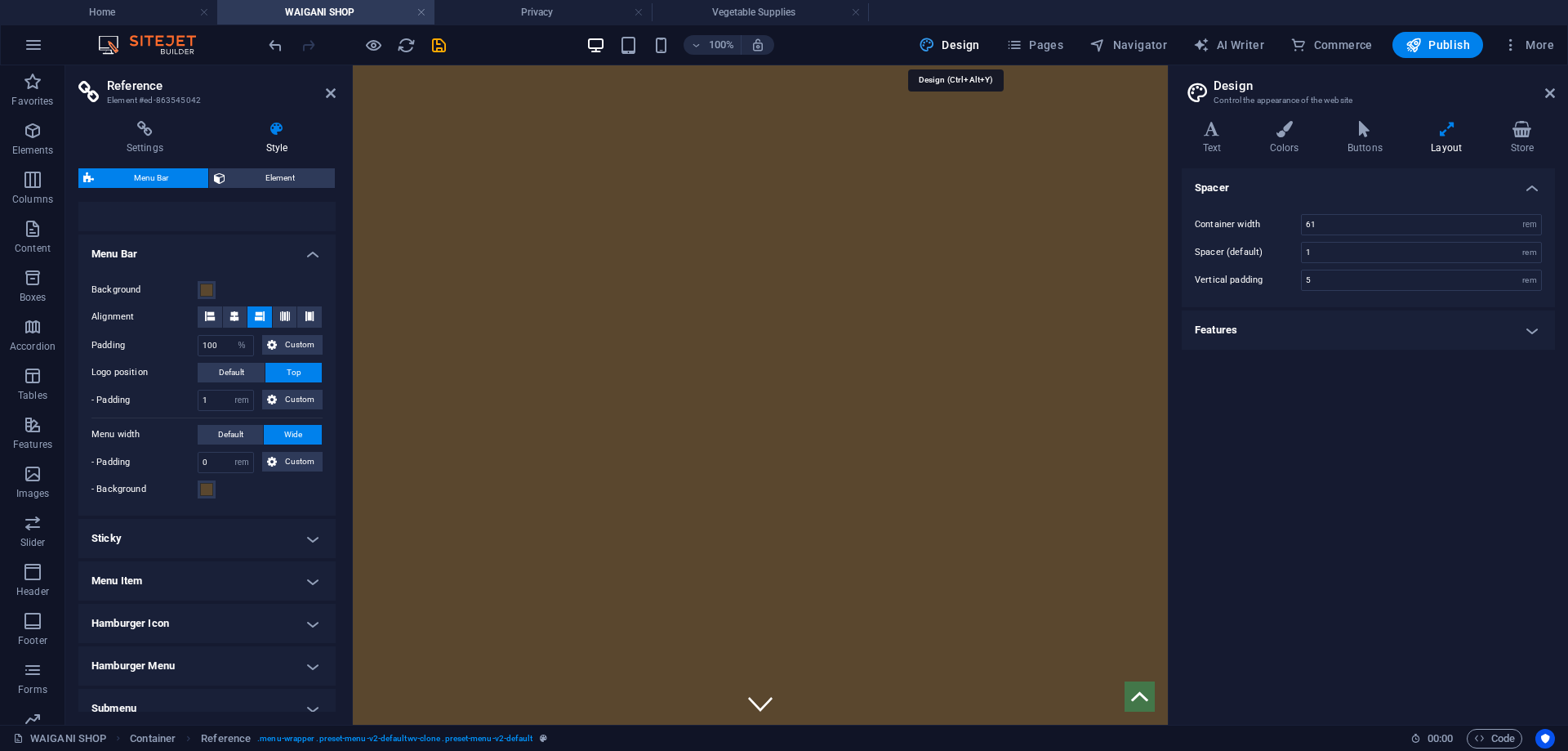
click at [954, 42] on span "Design" at bounding box center [950, 45] width 62 height 17
click at [1023, 38] on icon "button" at bounding box center [1015, 45] width 17 height 17
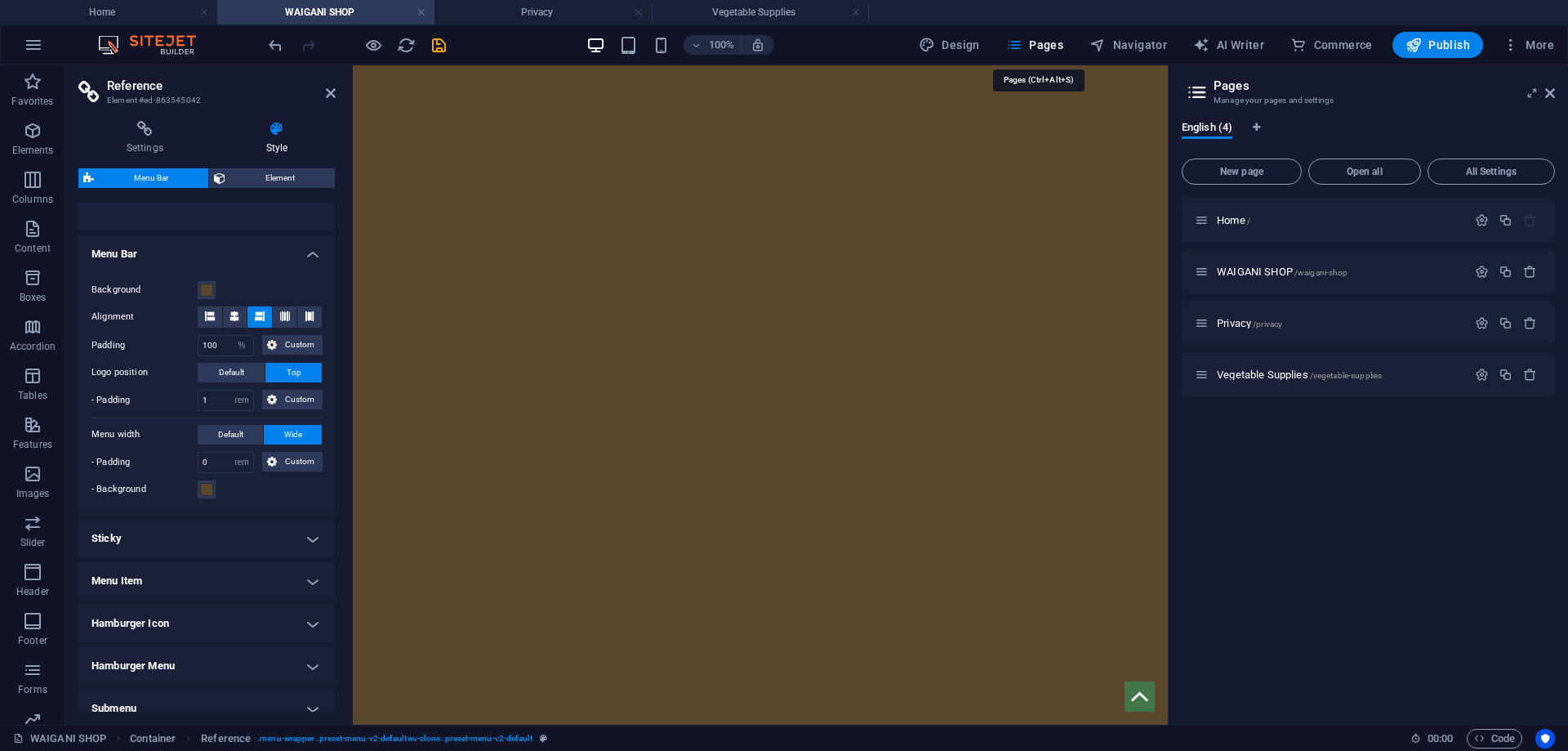
scroll to position [2097, 0]
click at [1251, 267] on span "WAIGANI SHOP /waigani-shop" at bounding box center [1282, 271] width 131 height 12
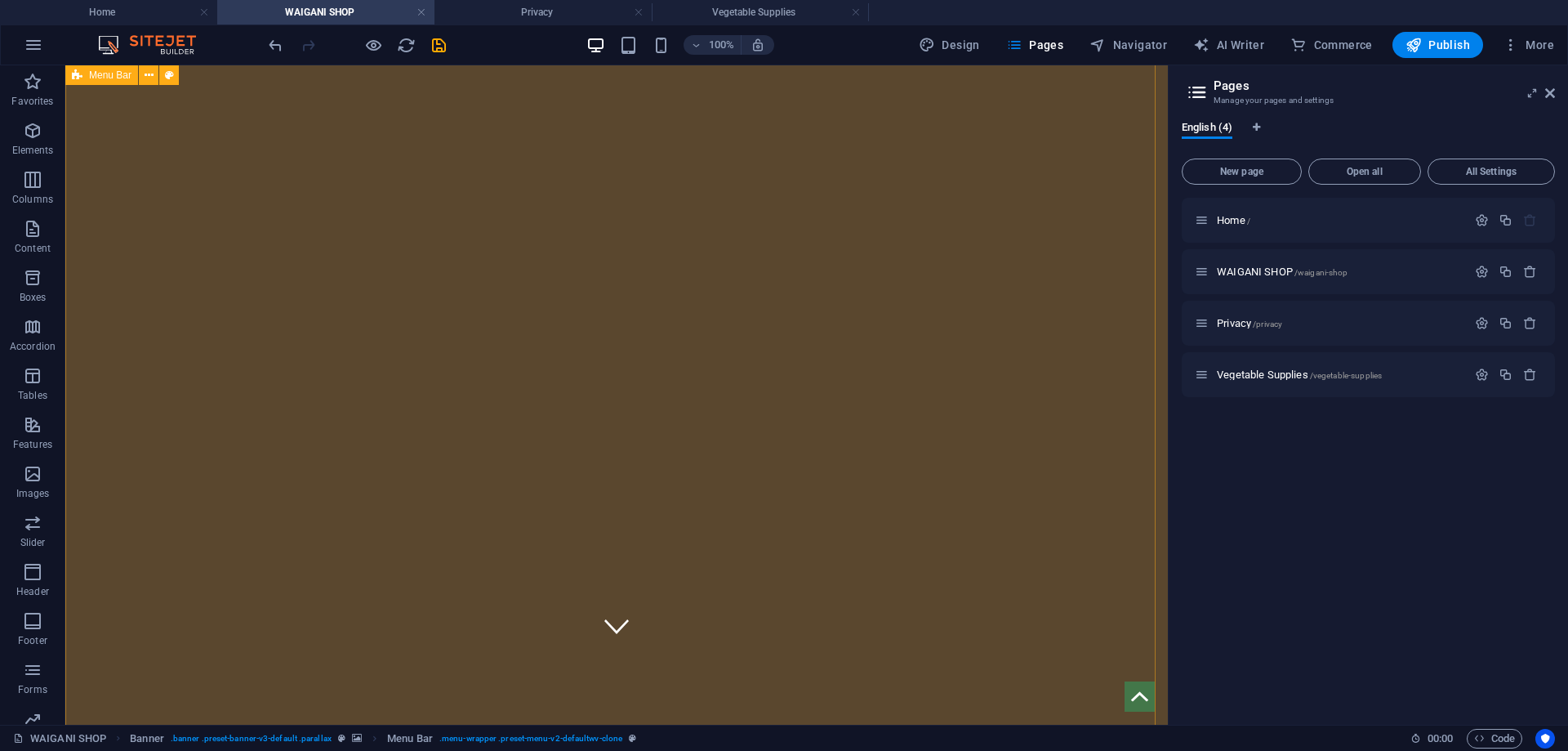
scroll to position [0, 0]
click at [412, 51] on icon "reload" at bounding box center [406, 45] width 19 height 19
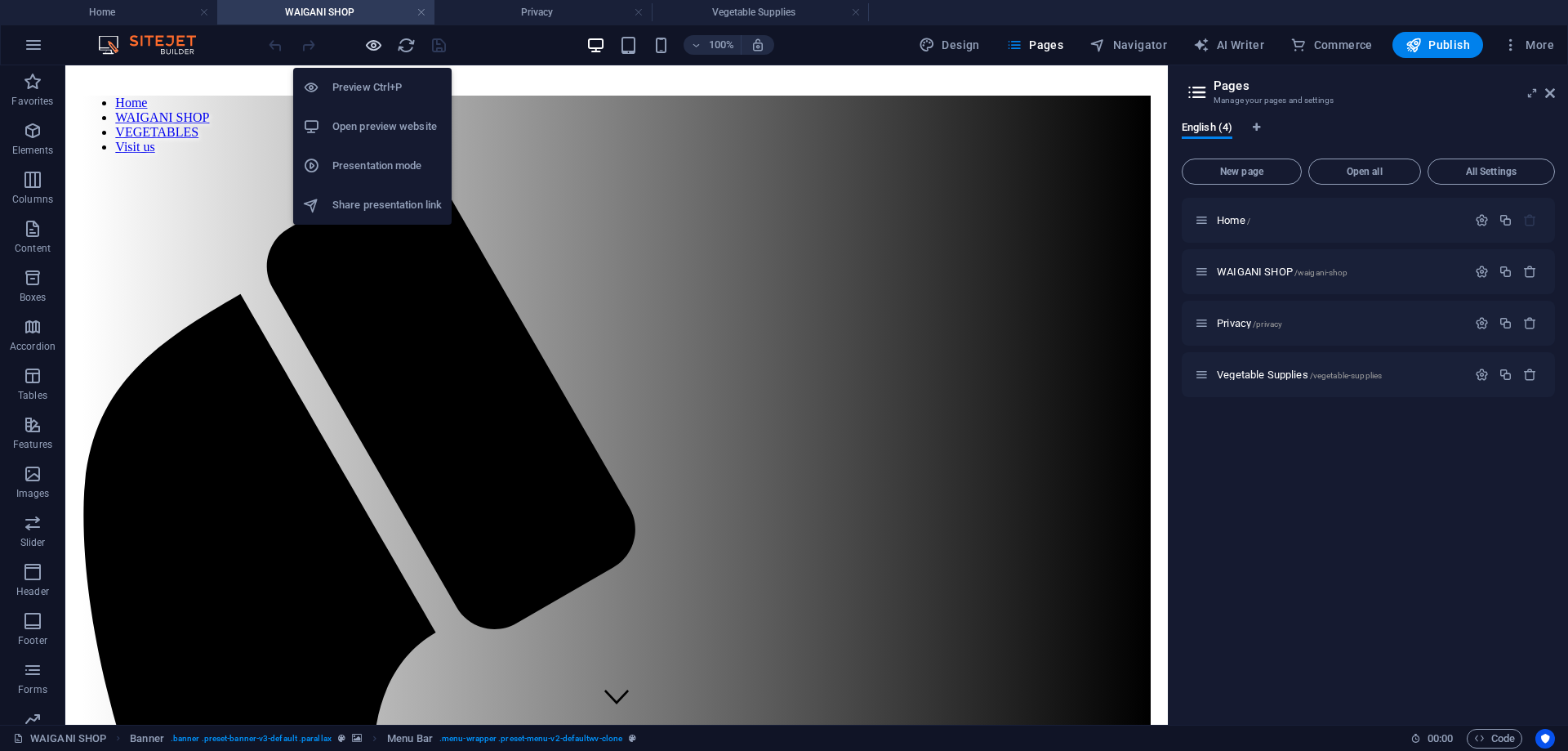
click at [370, 47] on icon "button" at bounding box center [374, 45] width 19 height 19
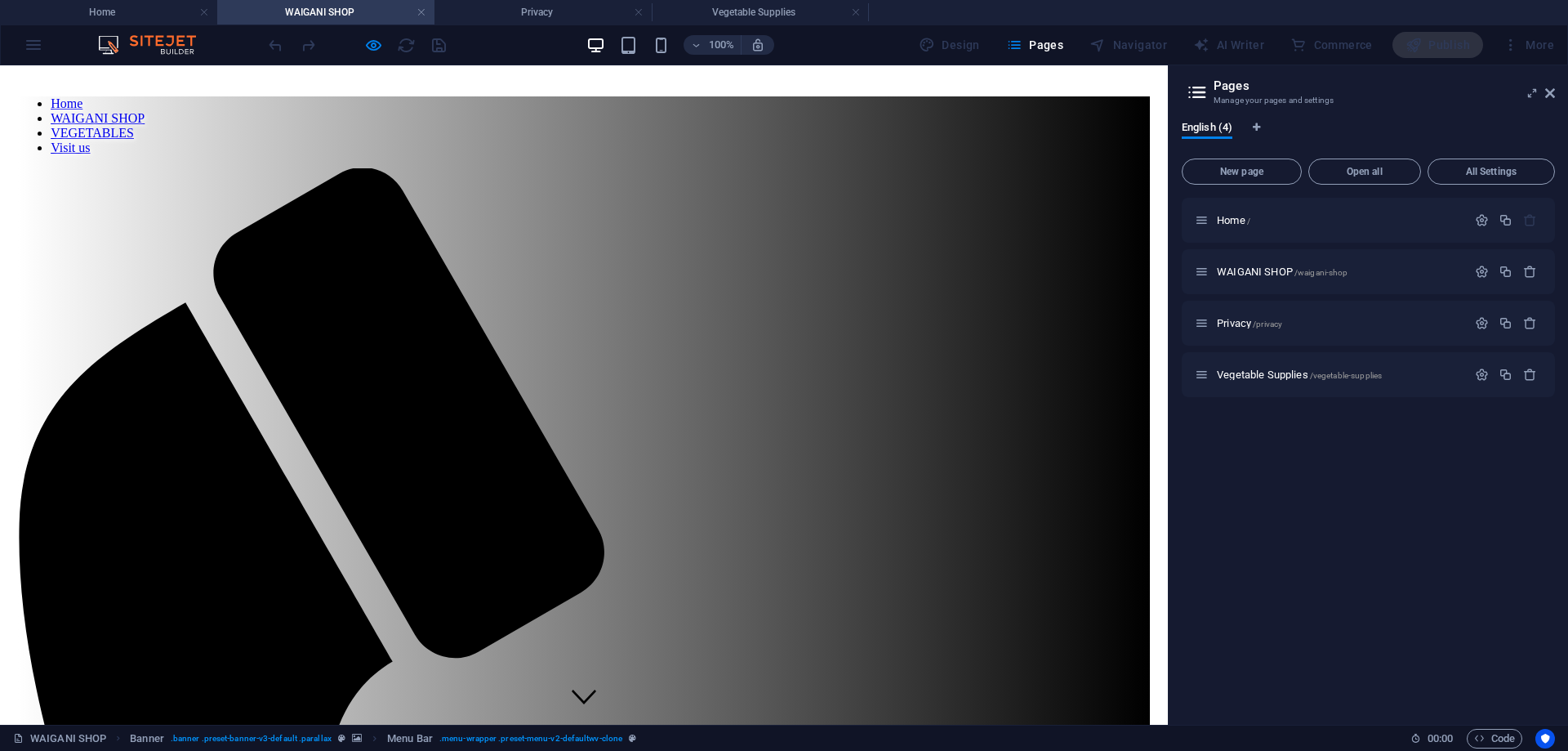
click at [134, 129] on link "VEGETABLES" at bounding box center [92, 132] width 83 height 14
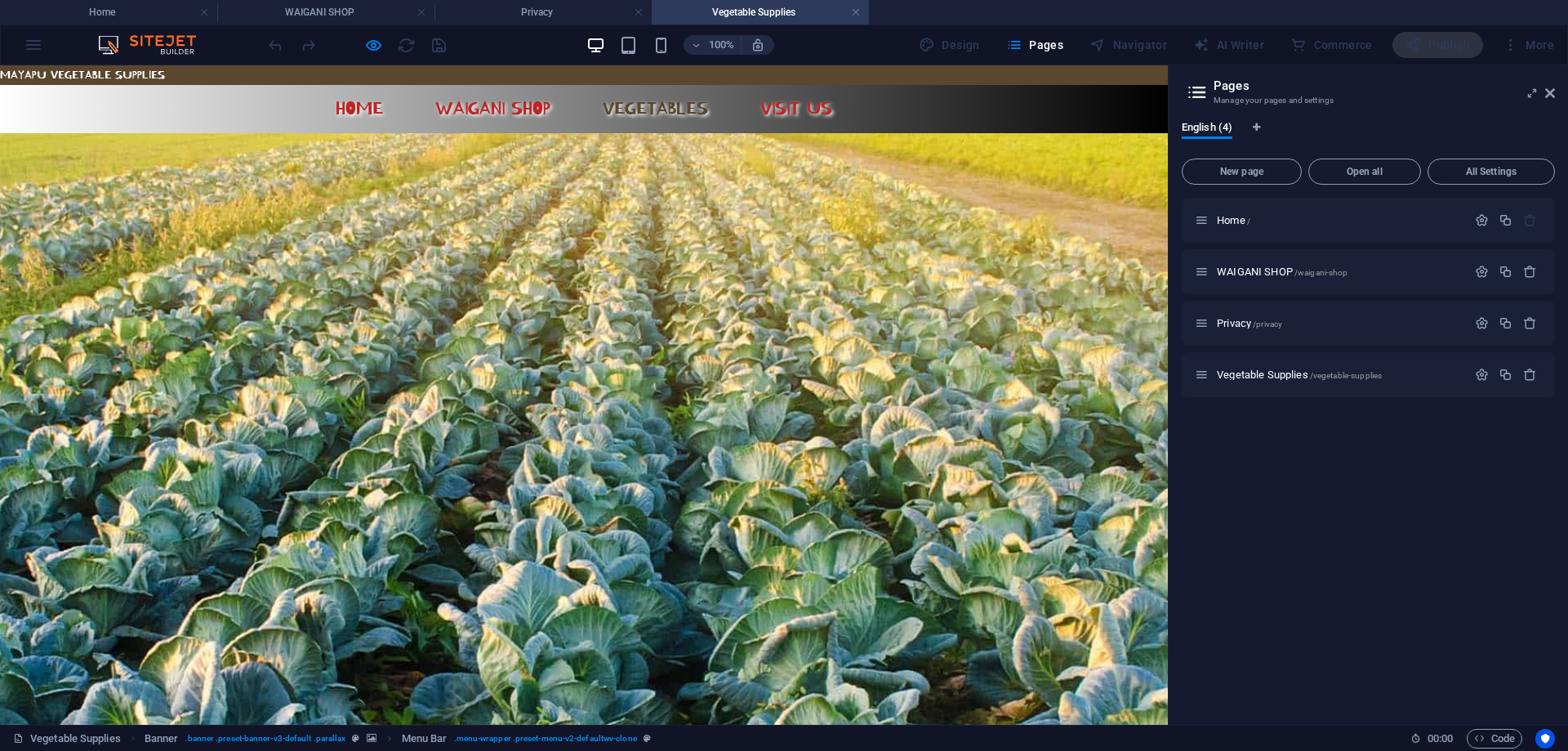
click at [642, 105] on link "VEGETABLES" at bounding box center [656, 108] width 131 height 21
click at [519, 107] on link "WAIGANI SHOP" at bounding box center [493, 108] width 141 height 21
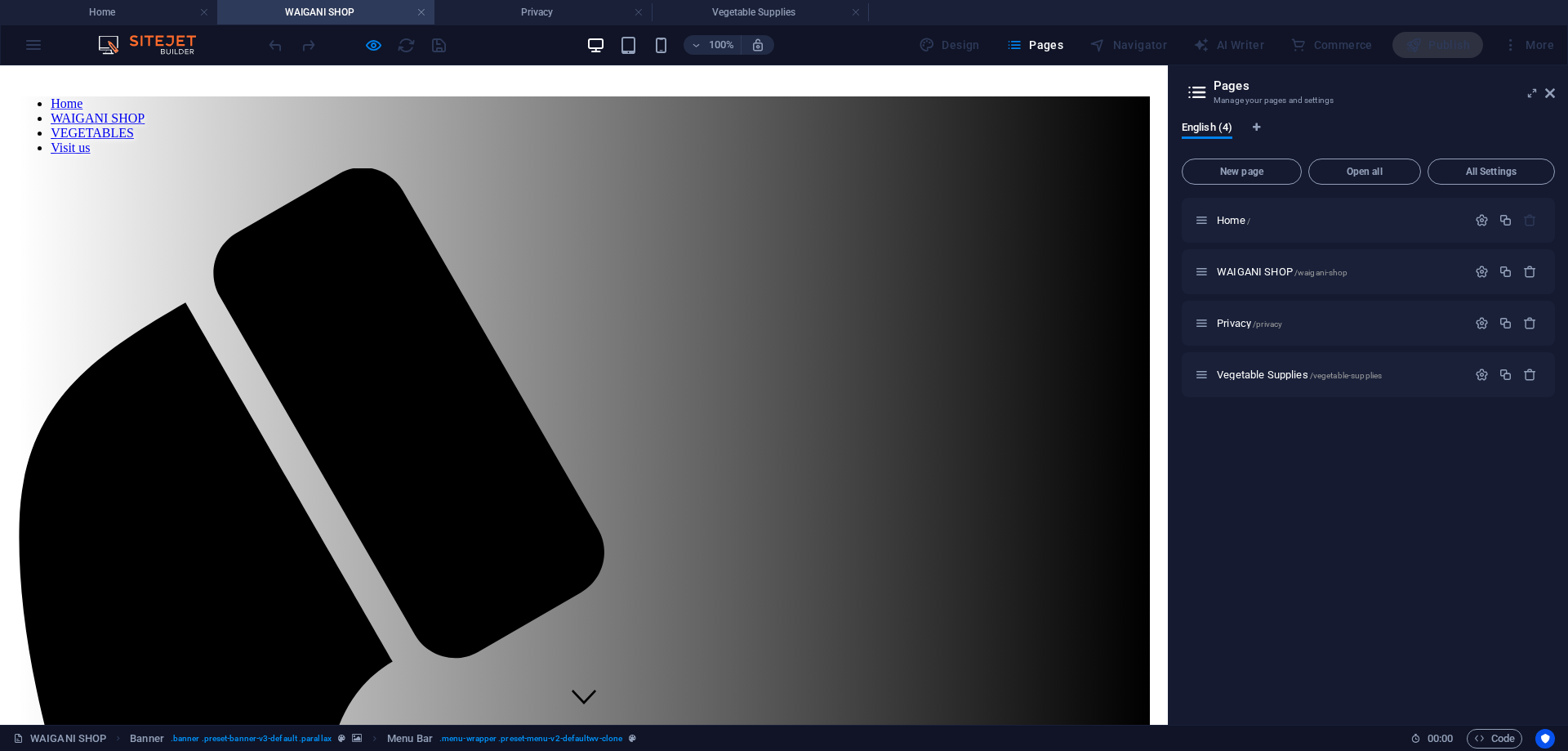
click at [145, 125] on link "WAIGANI SHOP" at bounding box center [97, 117] width 94 height 14
click at [522, 135] on ul "Home WAIGANI SHOP VEGETABLES Visit us" at bounding box center [584, 126] width 1132 height 59
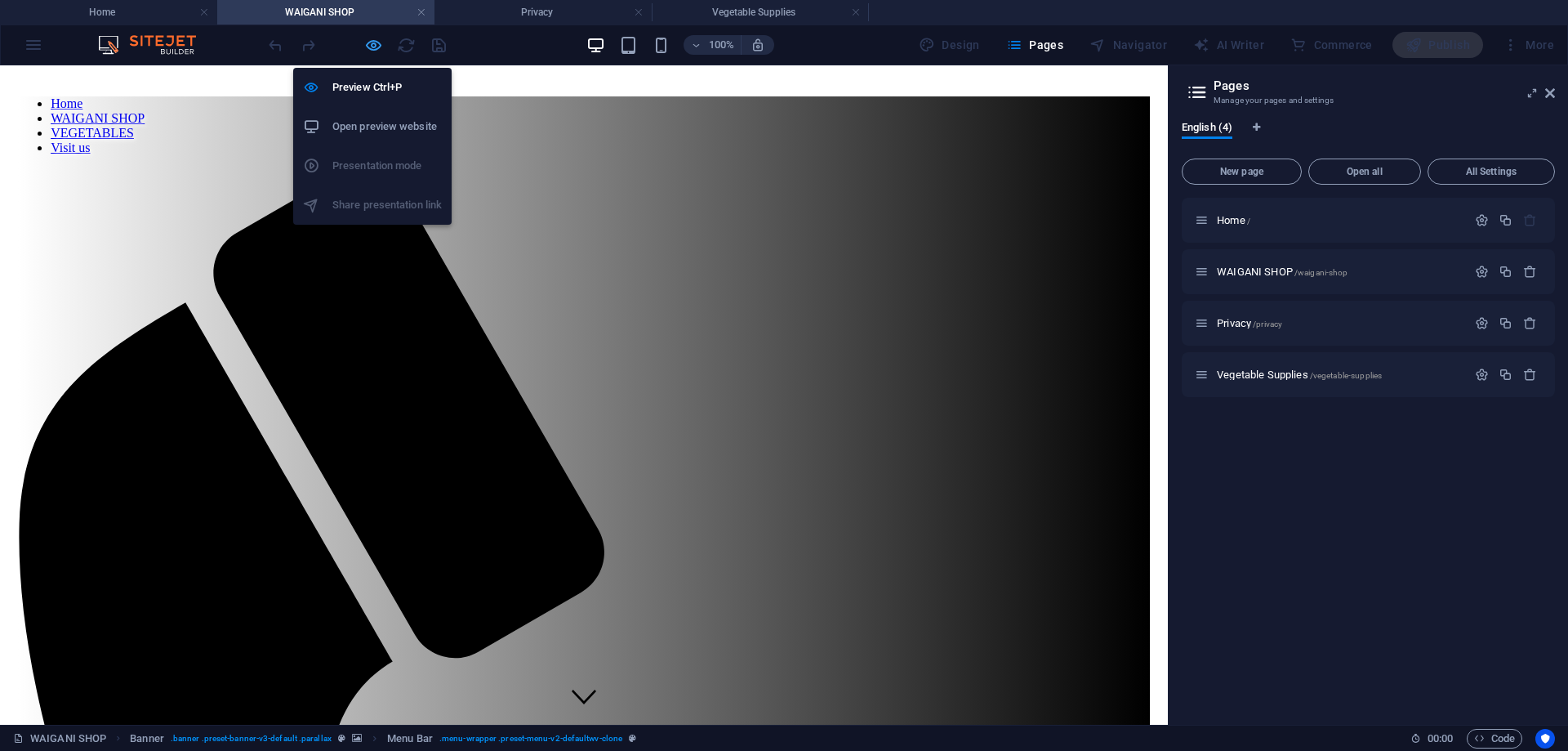
click at [377, 47] on icon "button" at bounding box center [374, 45] width 19 height 19
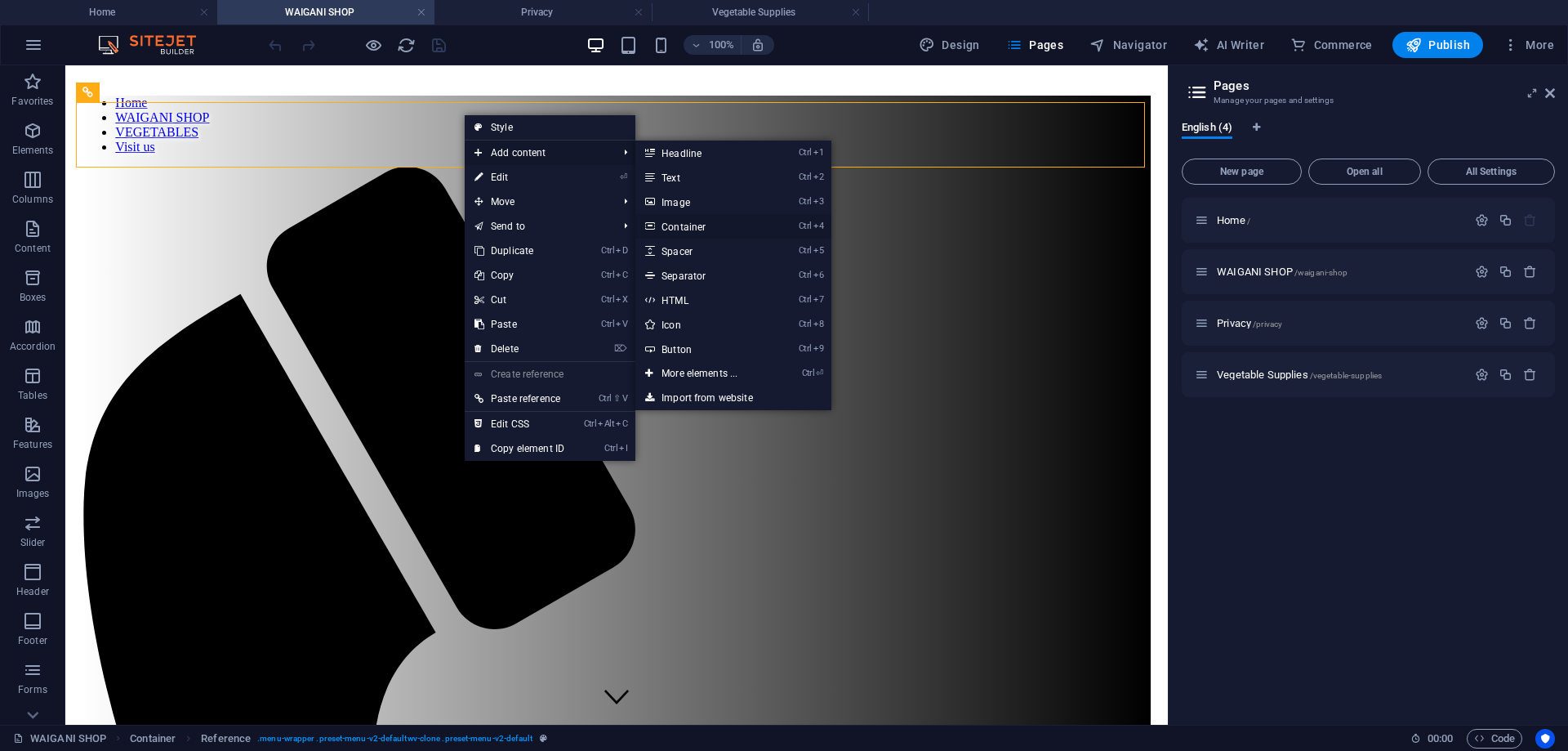
click at [695, 218] on link "Ctrl 4 Container" at bounding box center [703, 226] width 135 height 24
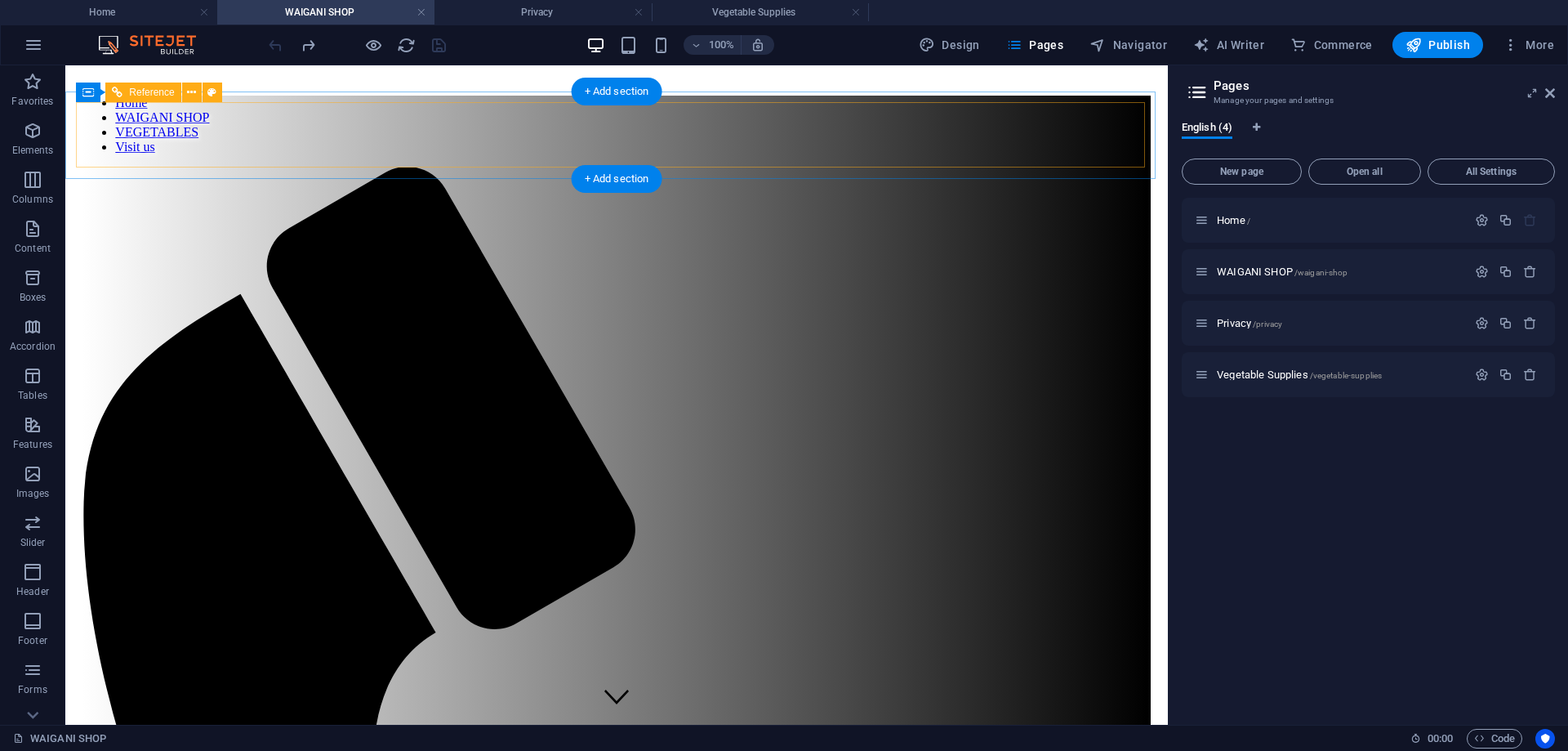
click at [301, 127] on nav "Home WAIGANI SHOP VEGETABLES Visit us" at bounding box center [616, 125] width 1068 height 59
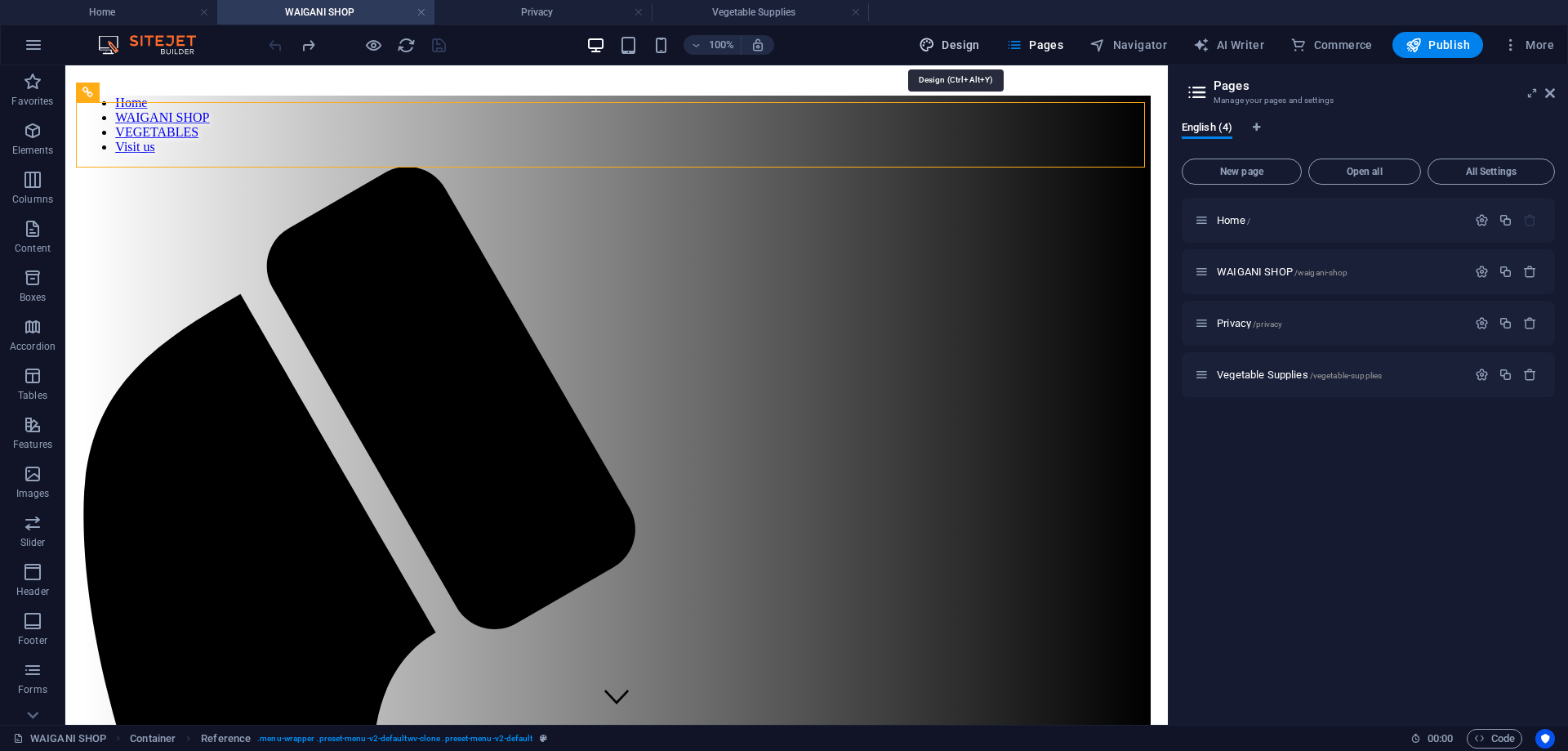
click at [971, 36] on button "Design" at bounding box center [949, 44] width 74 height 26
select select "px"
select select "300"
select select "px"
select select "400"
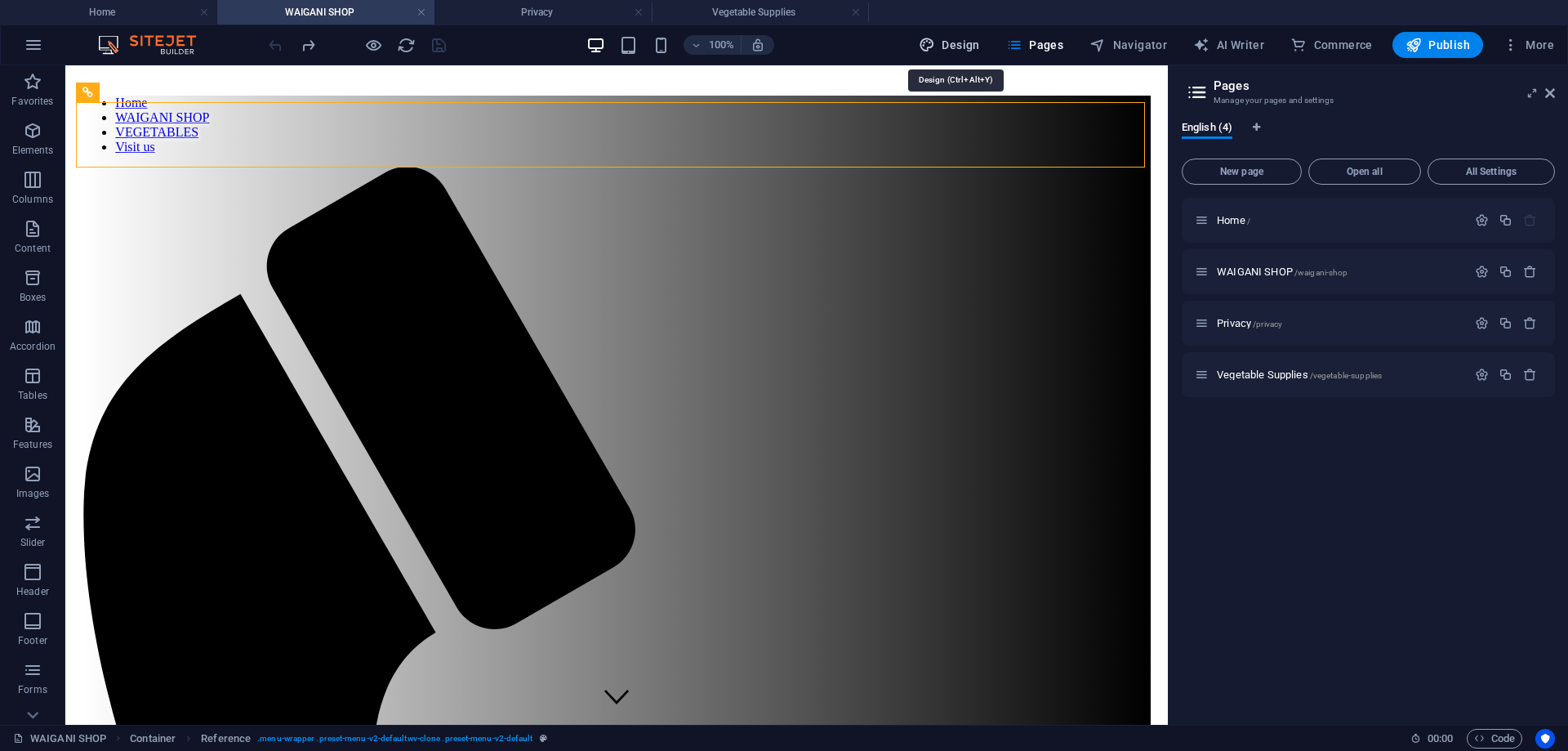
select select "px"
select select "rem"
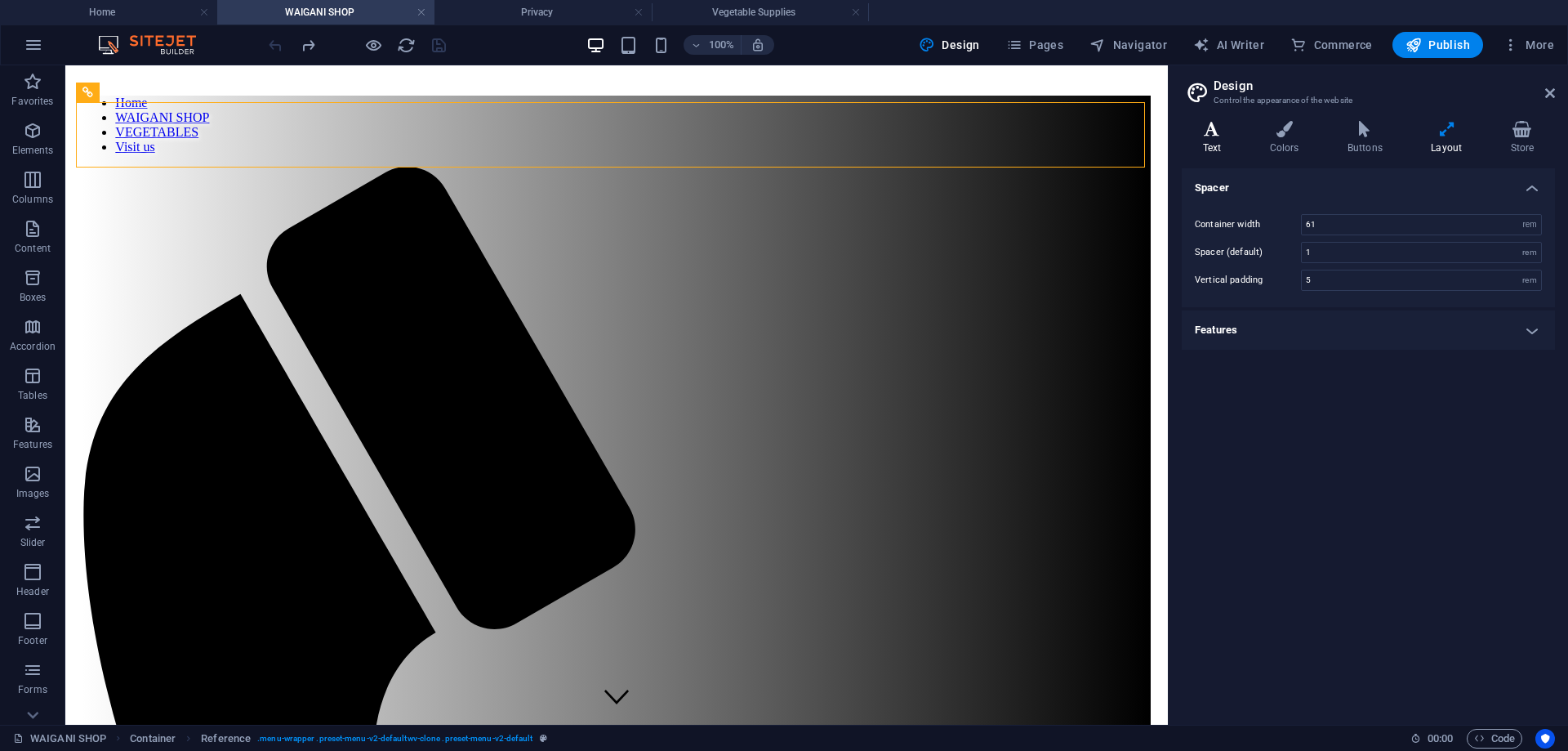
click at [1211, 130] on icon at bounding box center [1212, 129] width 61 height 17
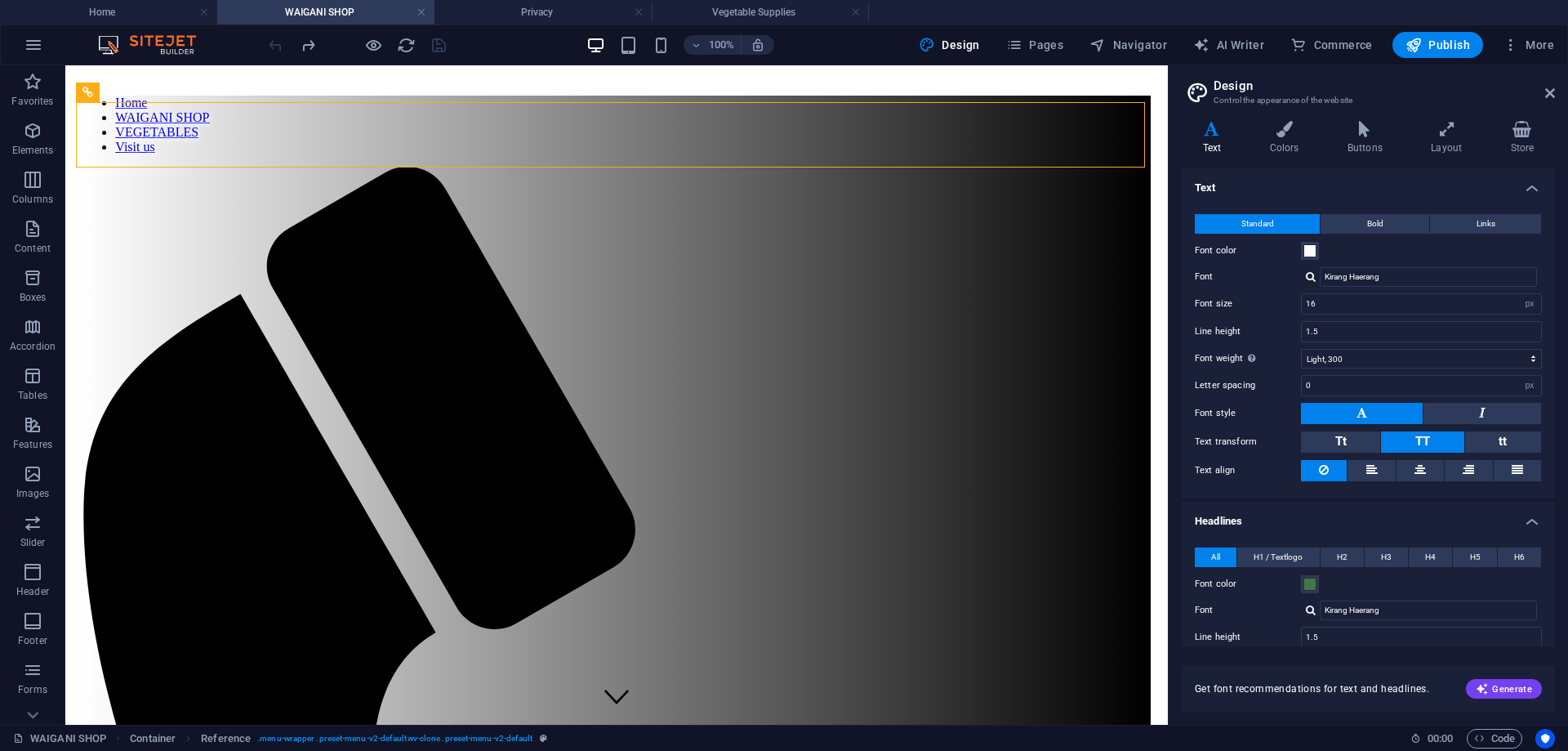
scroll to position [214, 0]
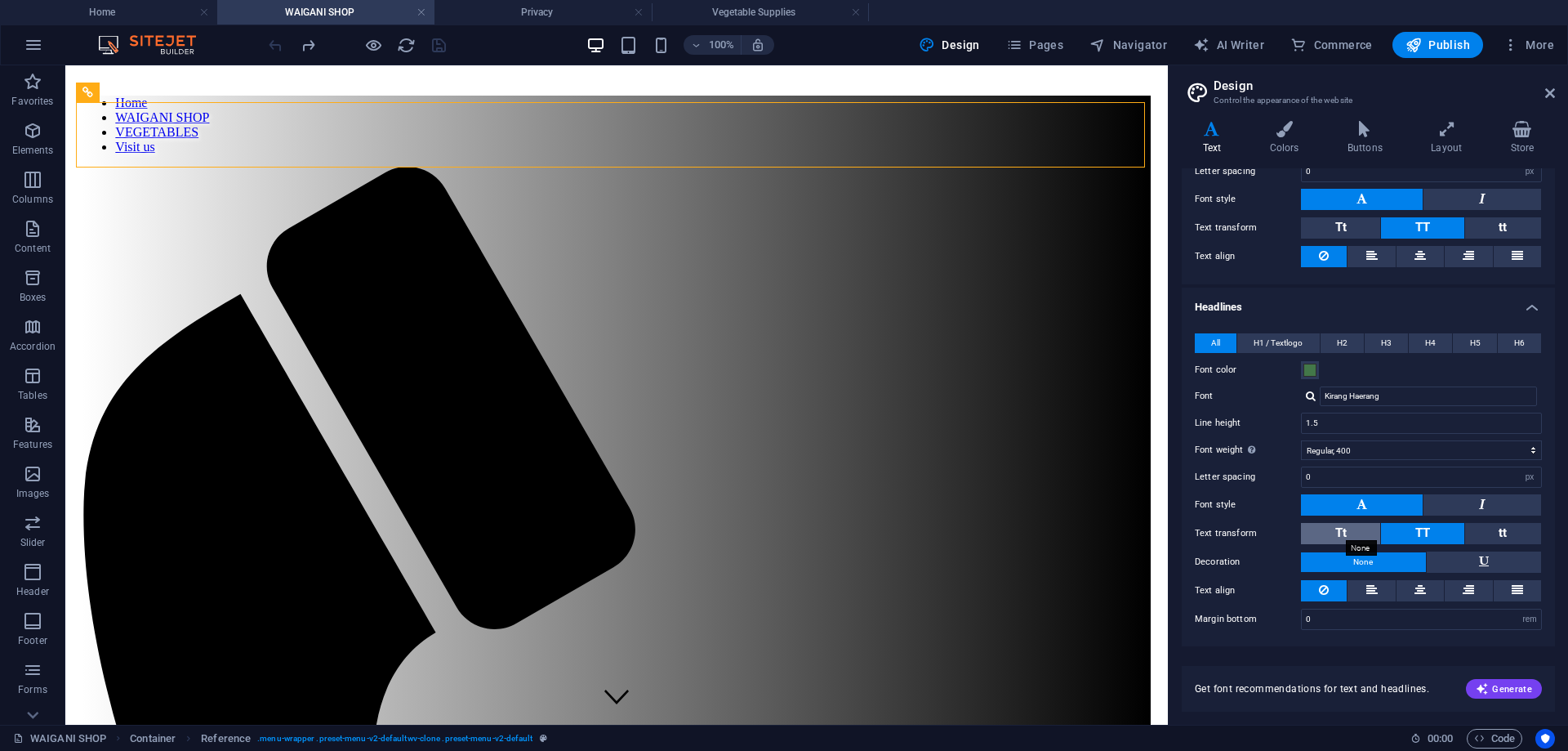
click at [1342, 535] on span "Tt" at bounding box center [1342, 533] width 12 height 15
click at [1411, 535] on button "TT" at bounding box center [1422, 534] width 82 height 22
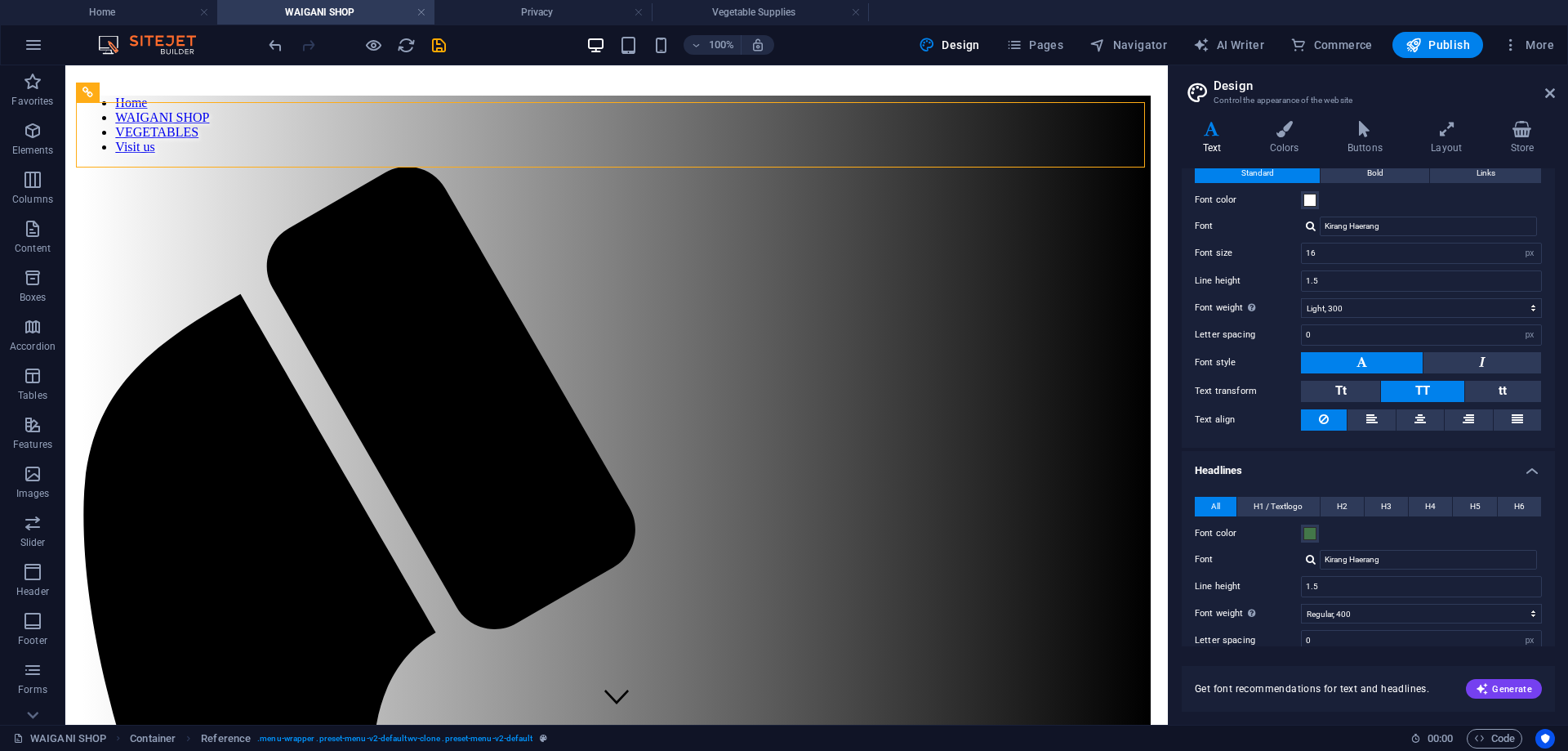
scroll to position [0, 0]
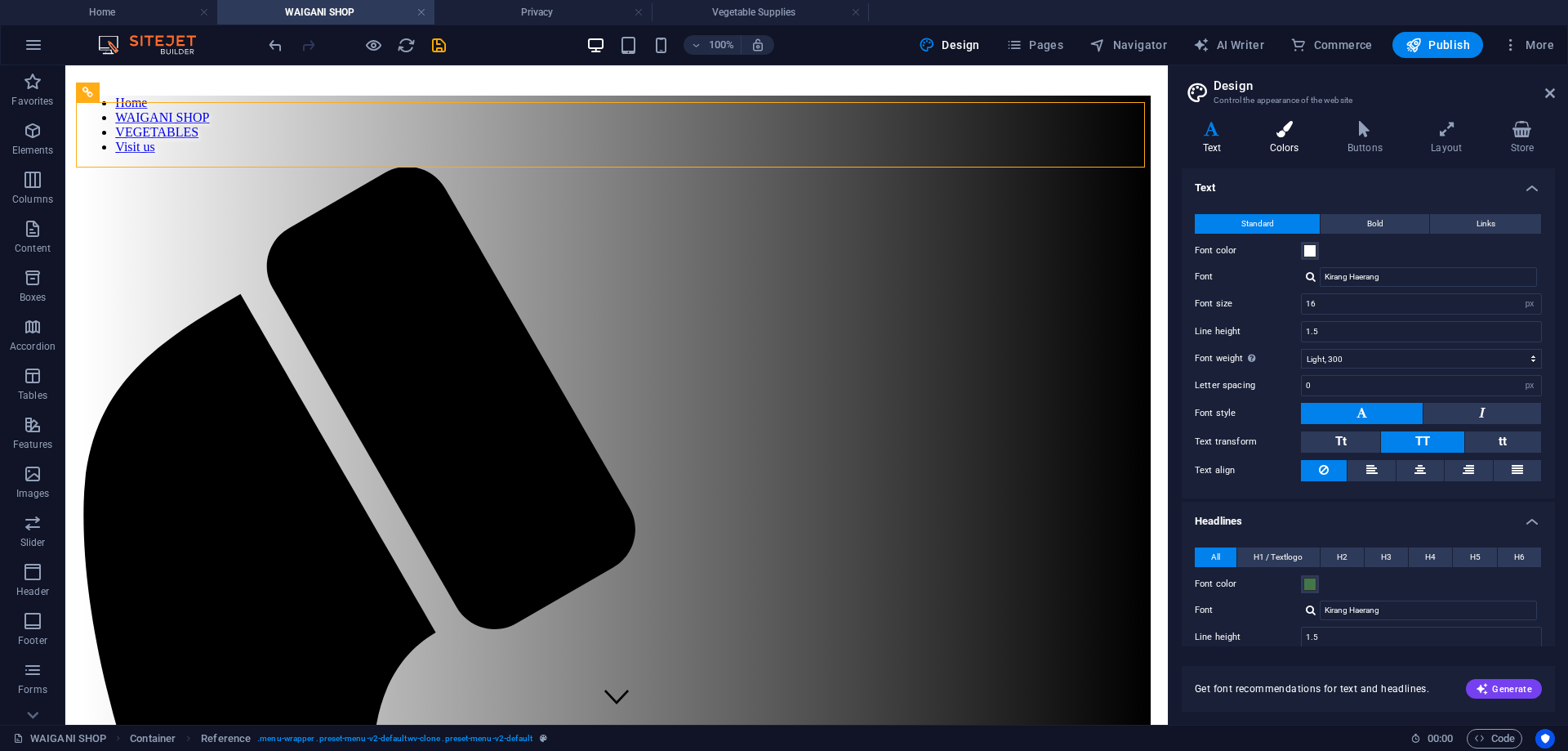
click at [1283, 132] on icon at bounding box center [1284, 129] width 71 height 17
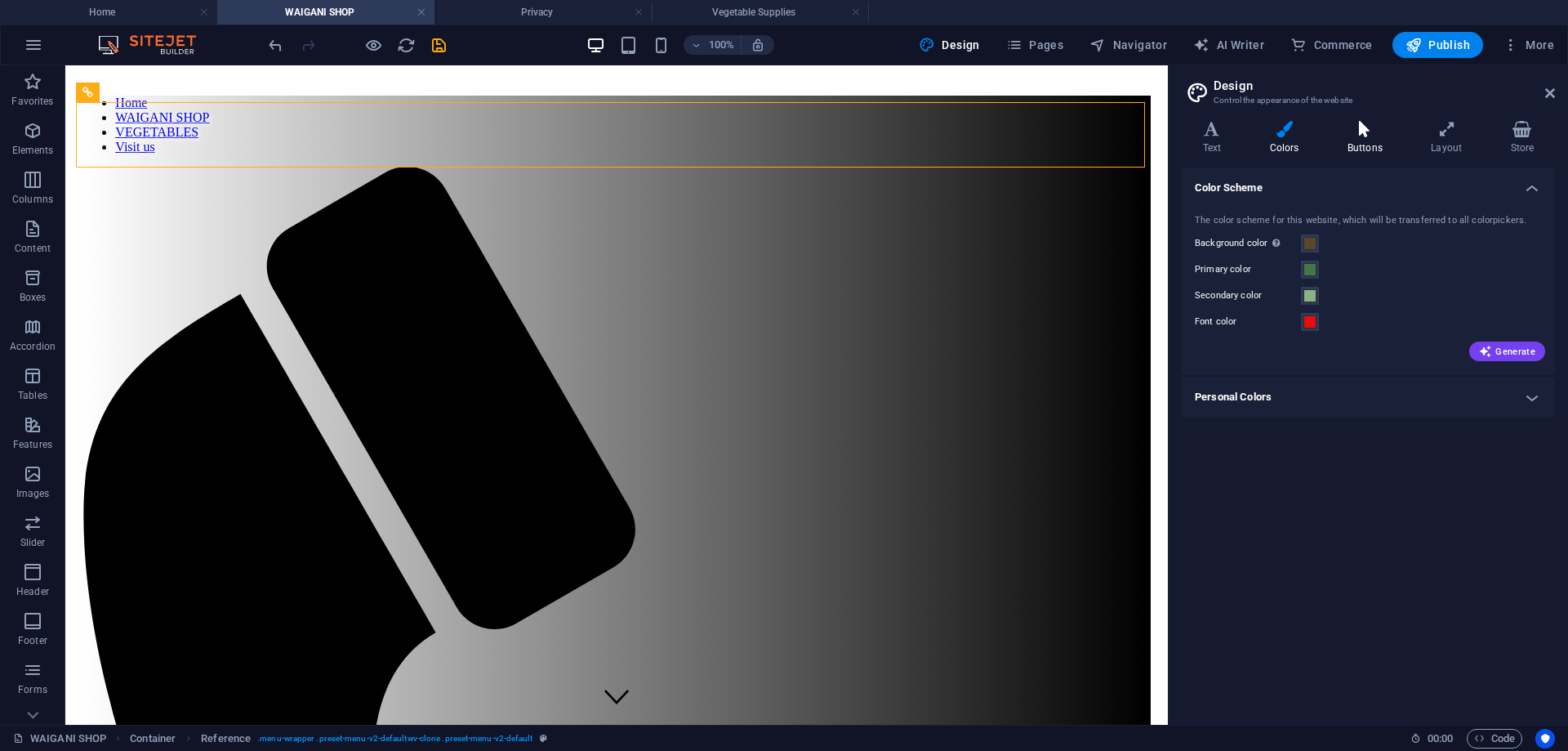
click at [1358, 132] on icon at bounding box center [1365, 129] width 77 height 17
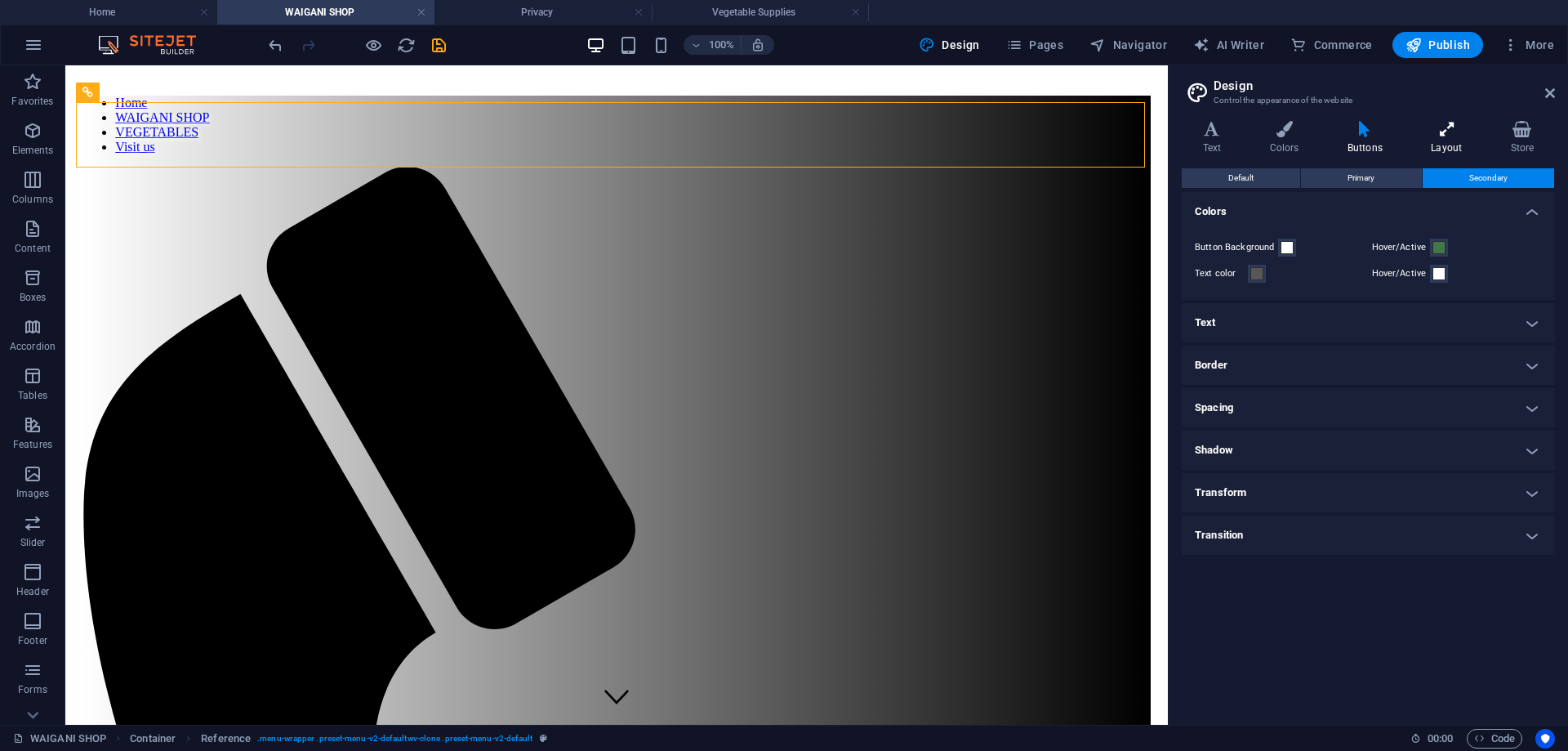
click at [1449, 133] on icon at bounding box center [1446, 129] width 72 height 17
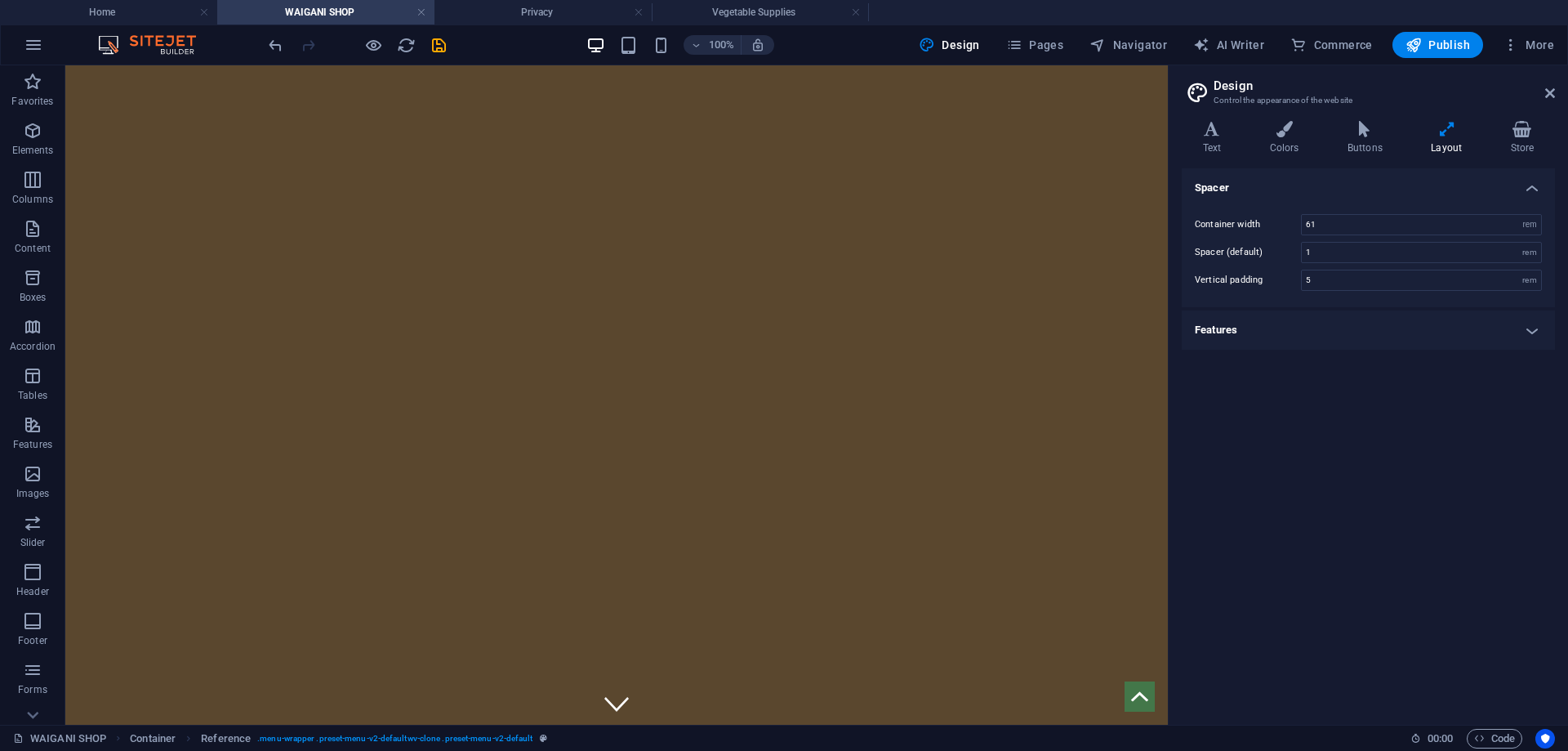
click at [1484, 327] on h4 "Features" at bounding box center [1368, 330] width 373 height 39
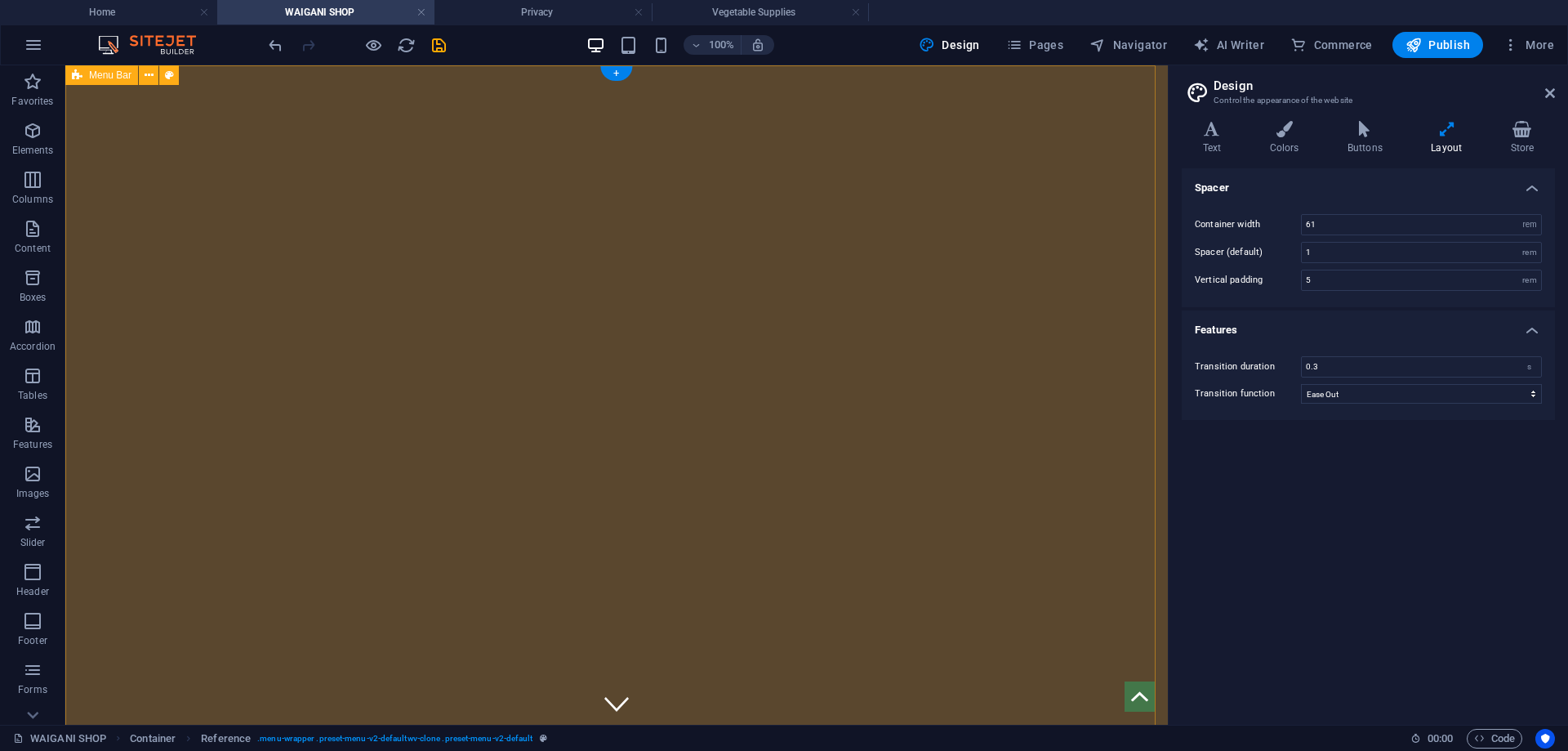
click at [276, 42] on icon "undo" at bounding box center [275, 45] width 19 height 19
click at [1043, 33] on button "Pages" at bounding box center [1035, 44] width 70 height 26
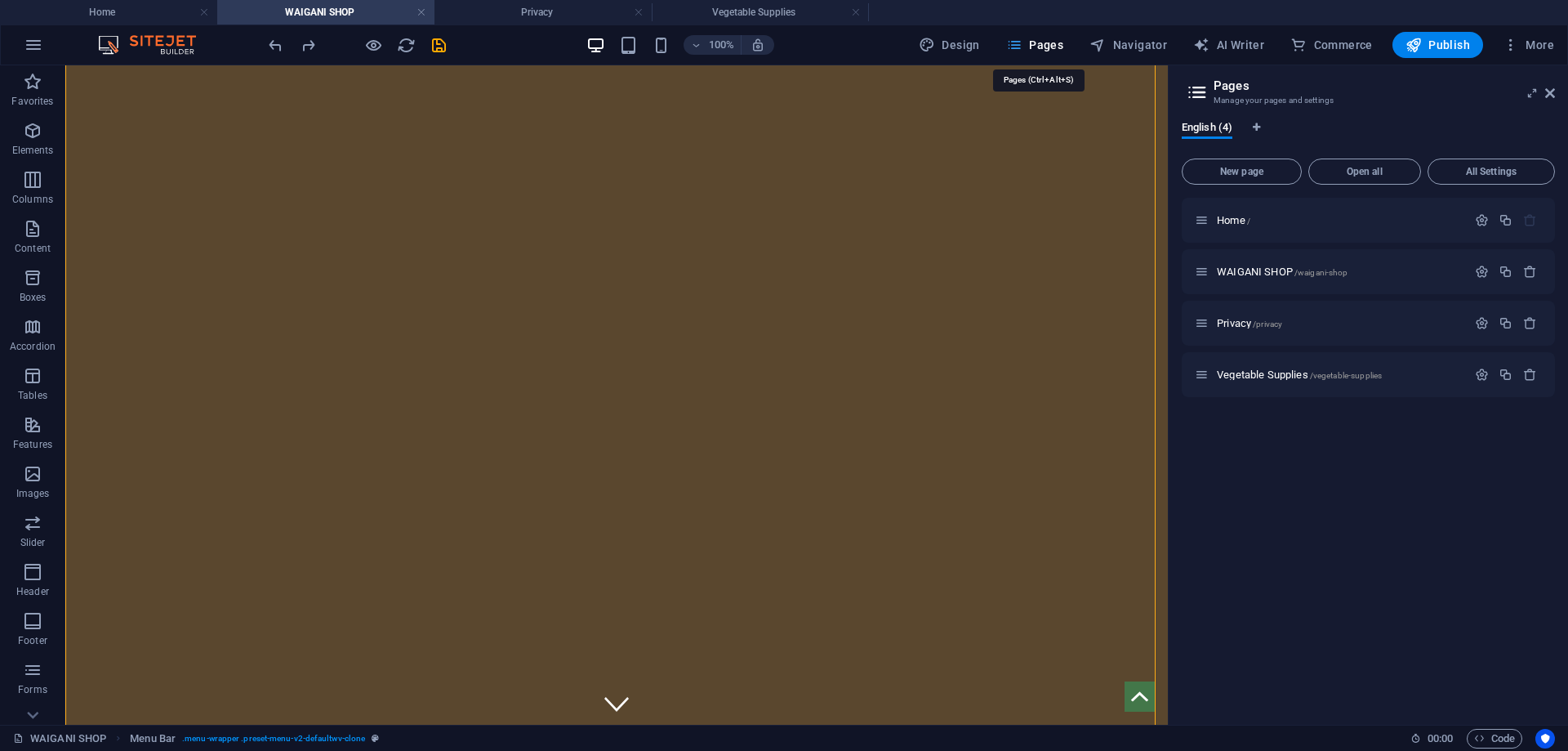
scroll to position [768, 0]
click at [1375, 224] on p "Home /" at bounding box center [1339, 220] width 245 height 11
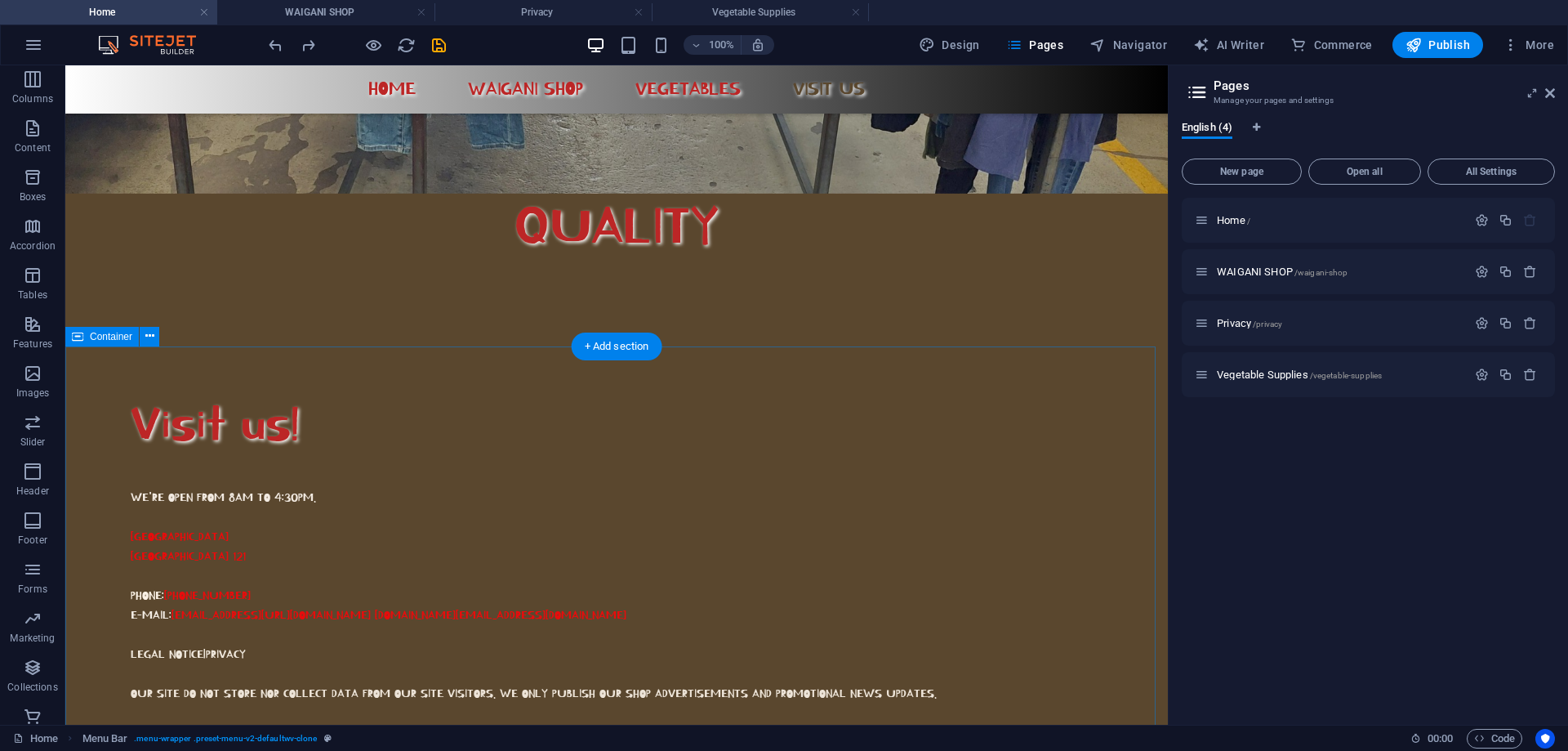
scroll to position [899, 0]
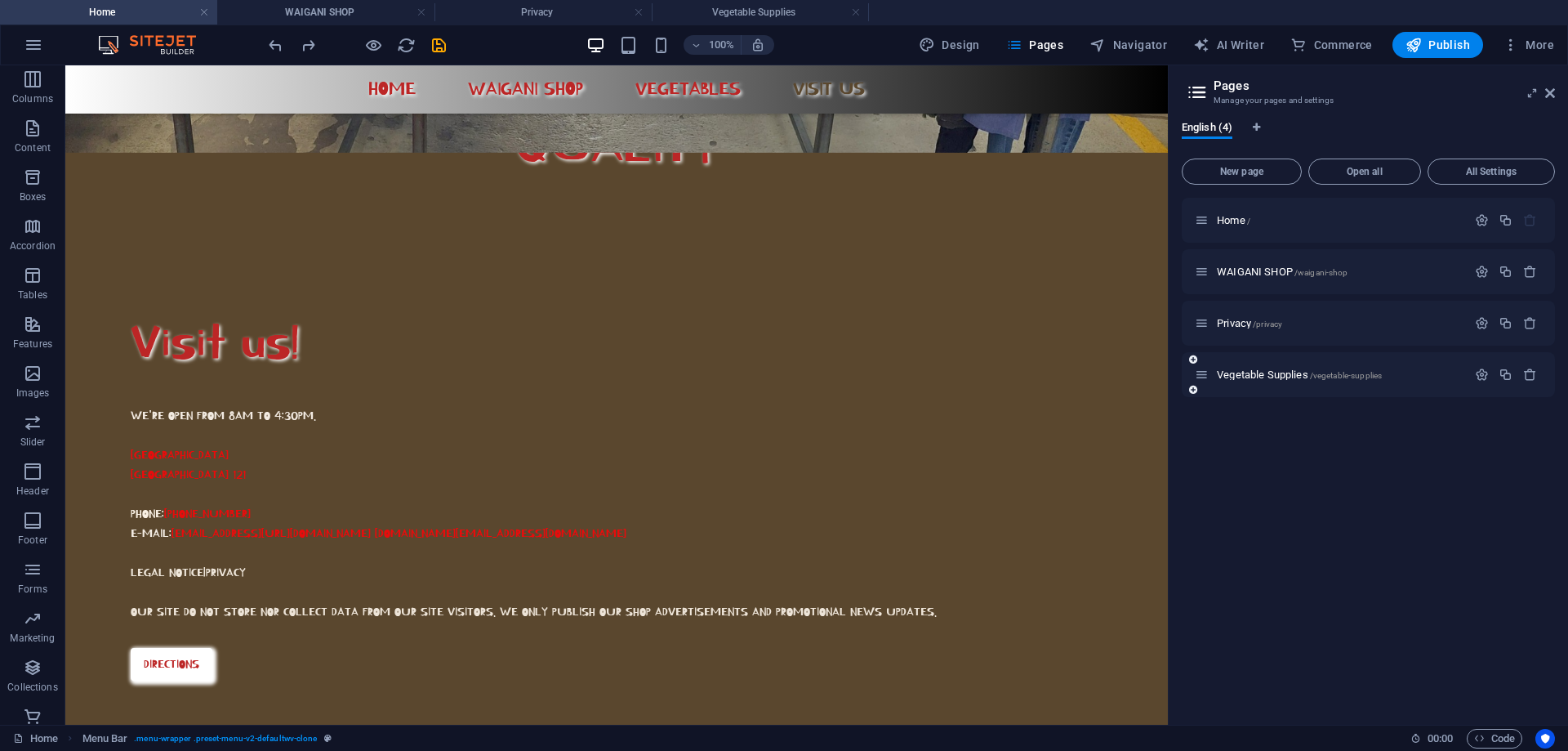
click at [1272, 384] on div "Vegetable Supplies /vegetable-supplies" at bounding box center [1368, 375] width 373 height 45
click at [1272, 377] on span "Vegetable Supplies /vegetable-supplies" at bounding box center [1299, 375] width 165 height 12
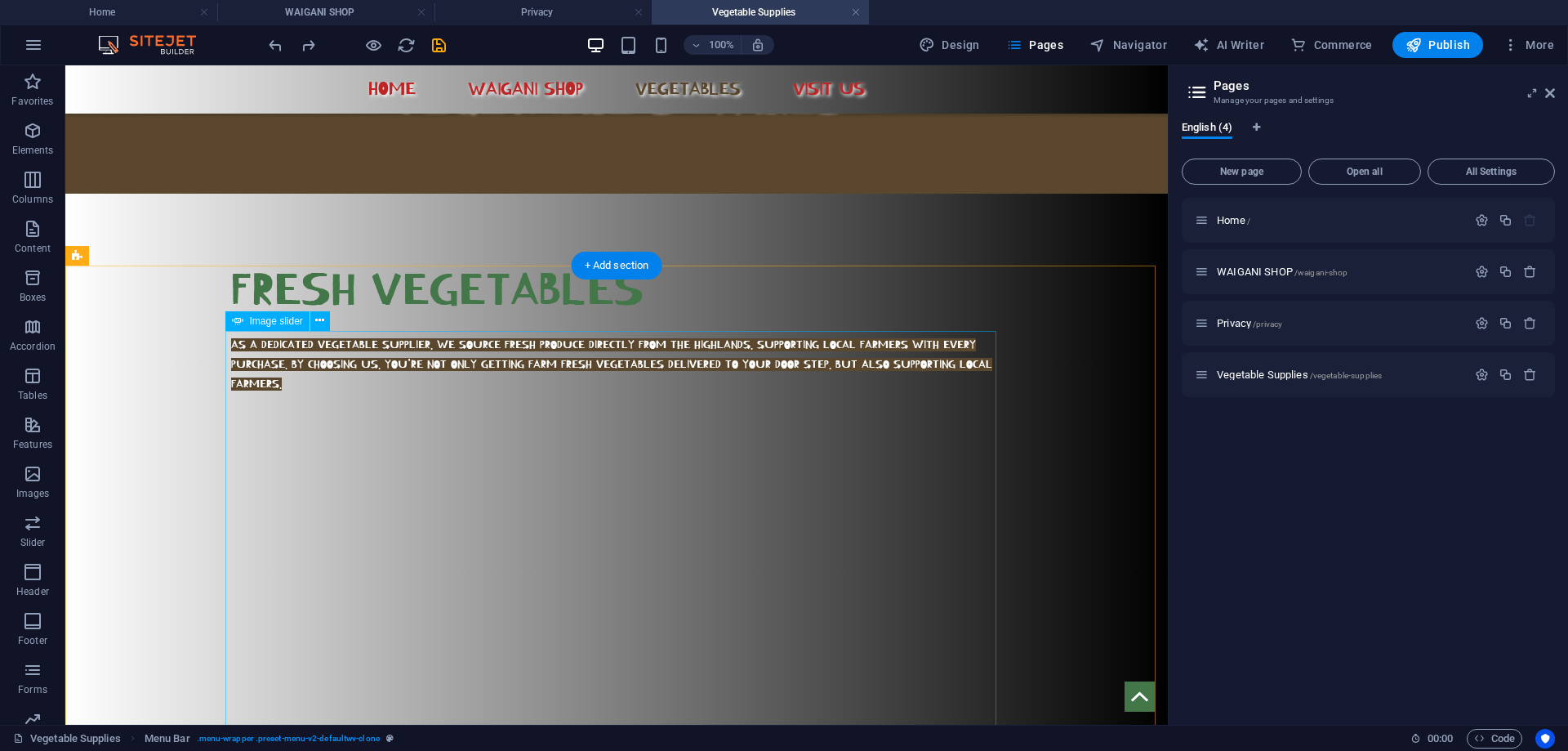
scroll to position [0, 0]
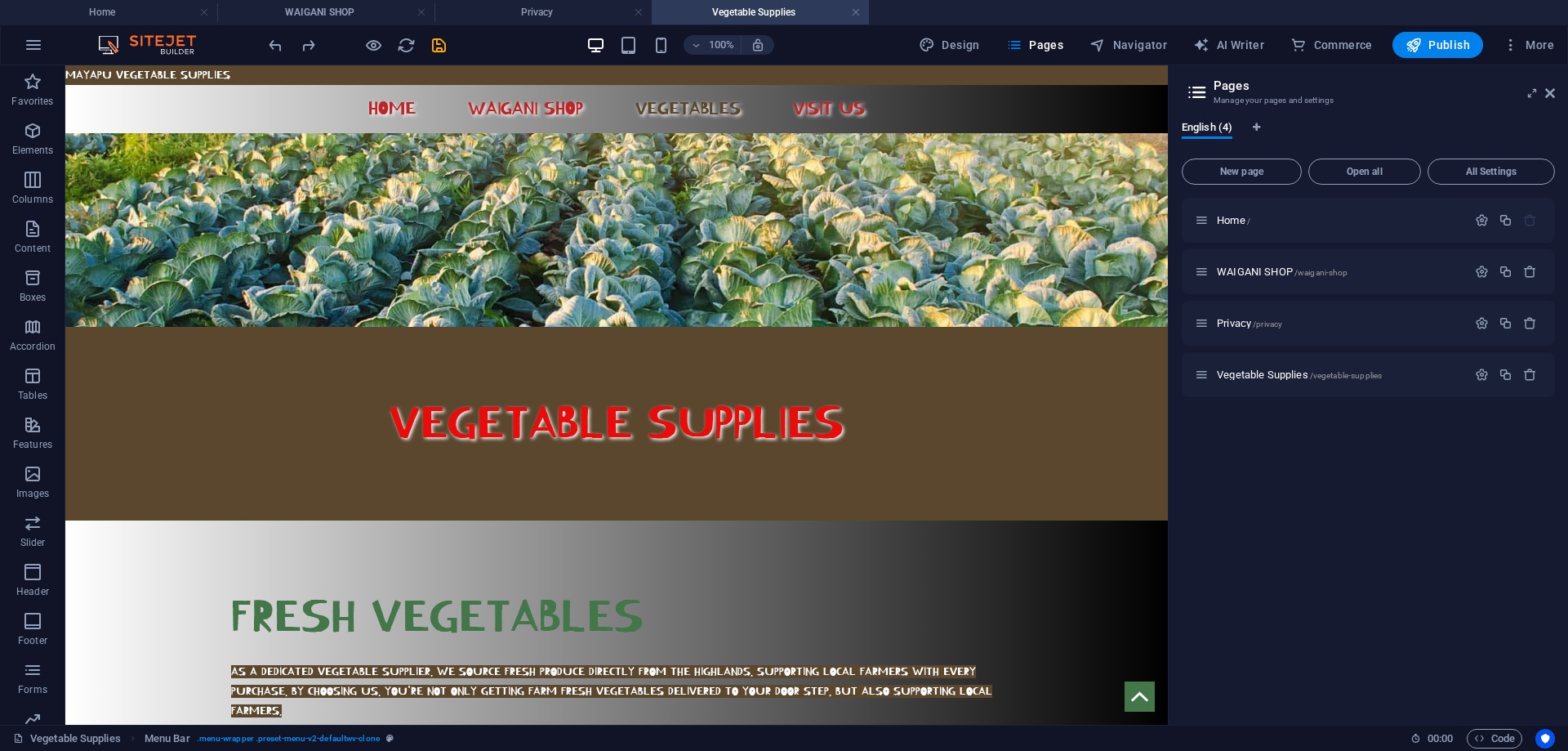
click at [365, 67] on body "Mayapu Vegetable Supplies Home WAIGANI SHOP VEGETABLES Visit us VEGETABLE SUPPL…" at bounding box center [617, 695] width 1103 height 1260
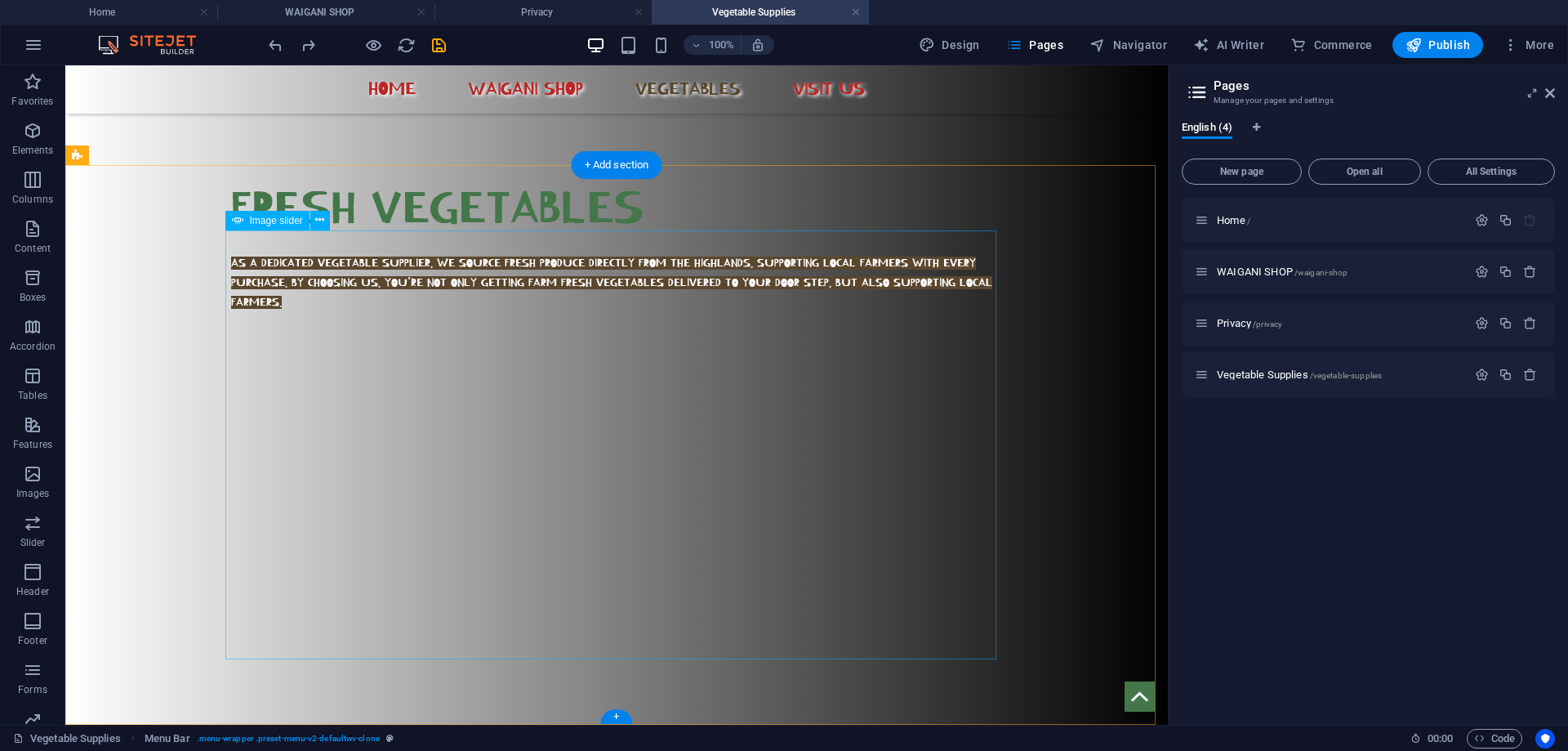
scroll to position [427, 0]
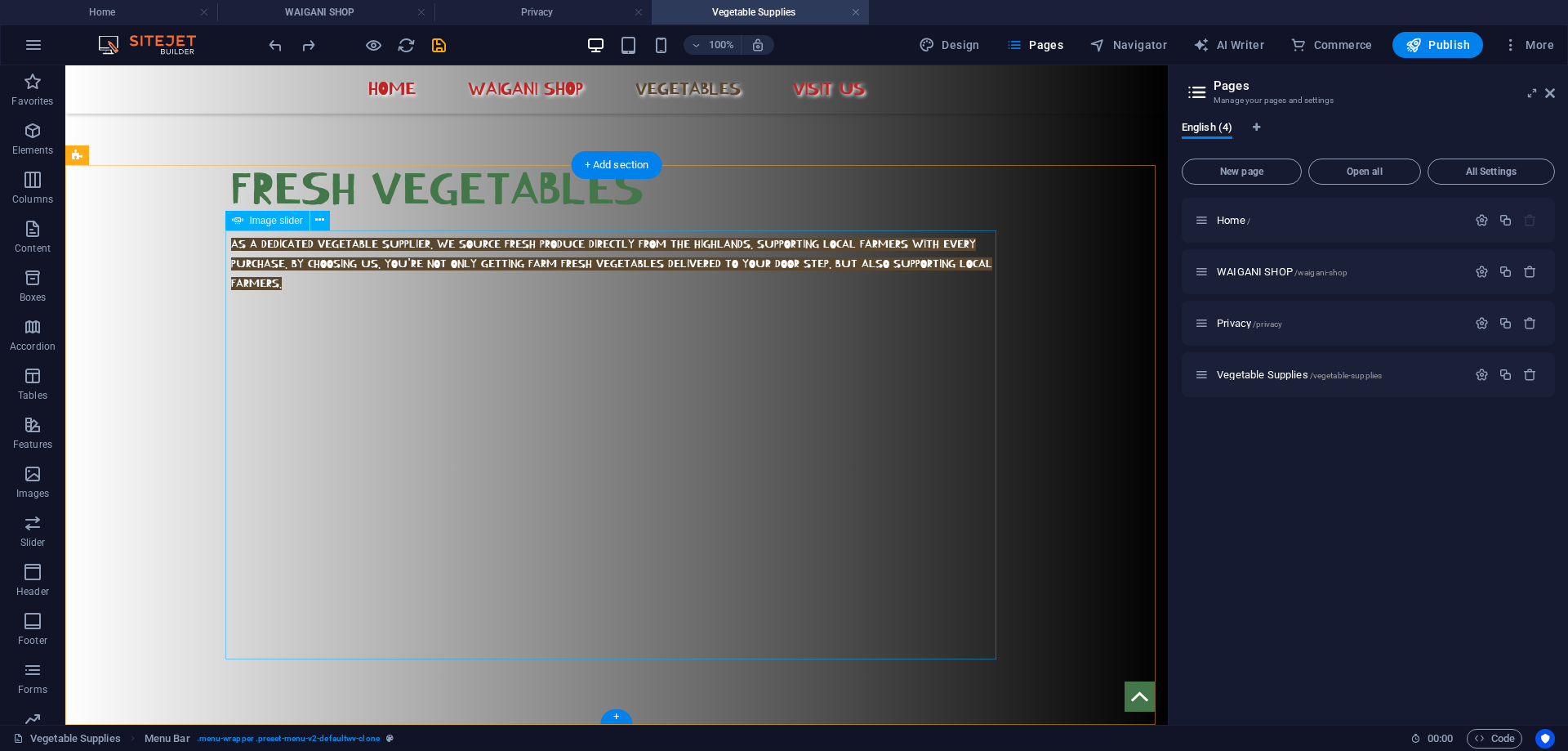
click at [937, 359] on div "1 2 3 4 5 6 7 8" at bounding box center [617, 629] width 1103 height 540
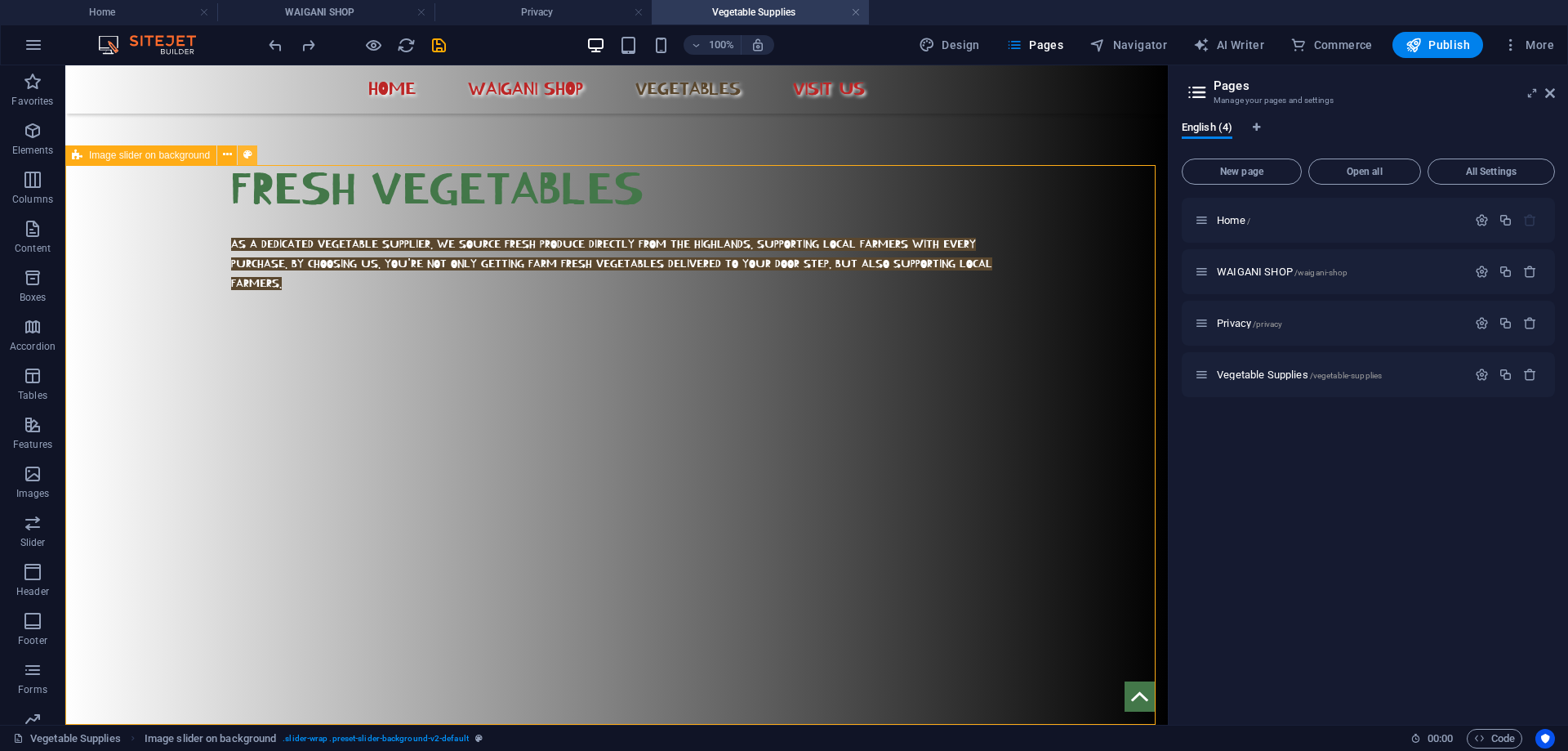
click at [243, 152] on icon at bounding box center [247, 155] width 9 height 17
select select "rem"
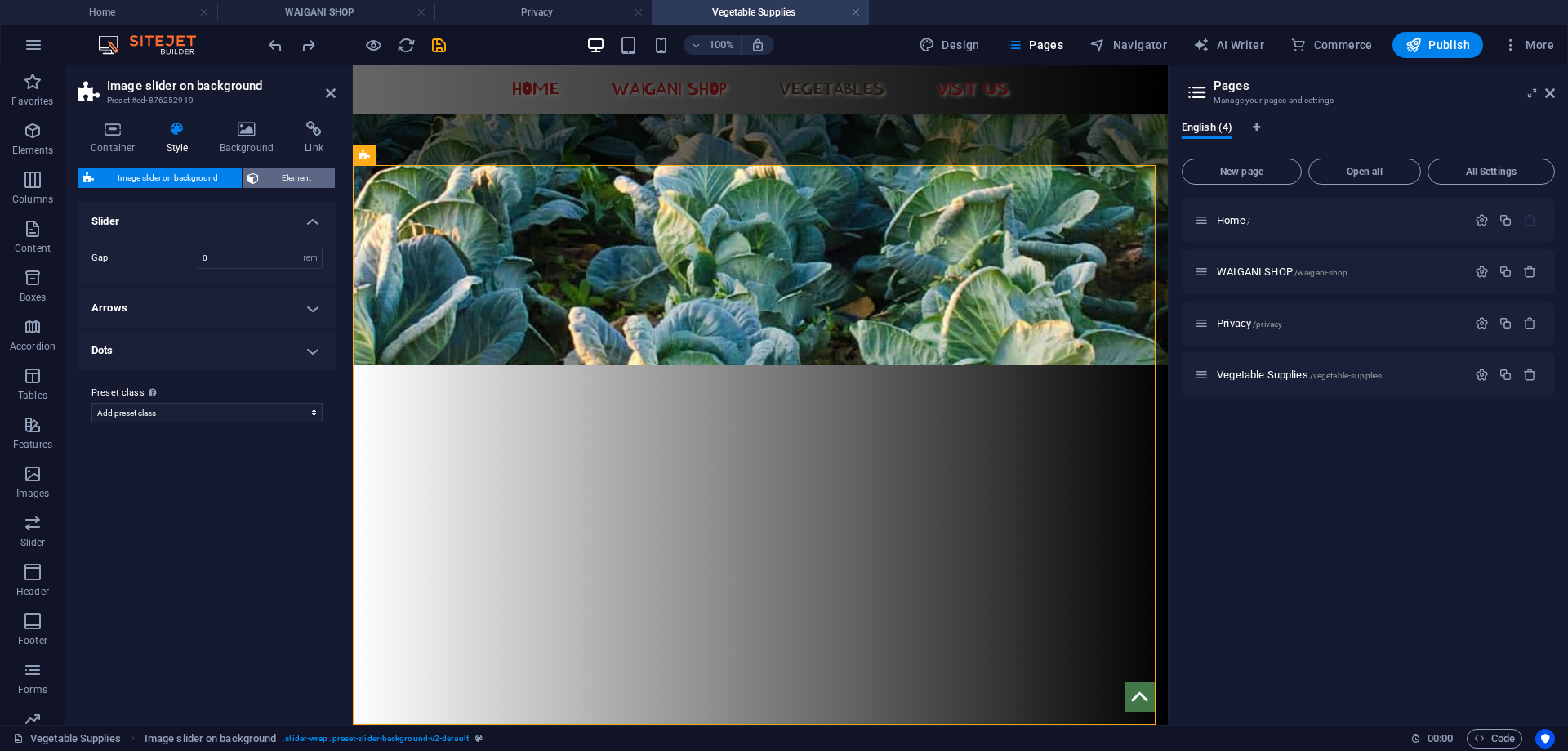
click at [283, 176] on span "Element" at bounding box center [297, 178] width 67 height 20
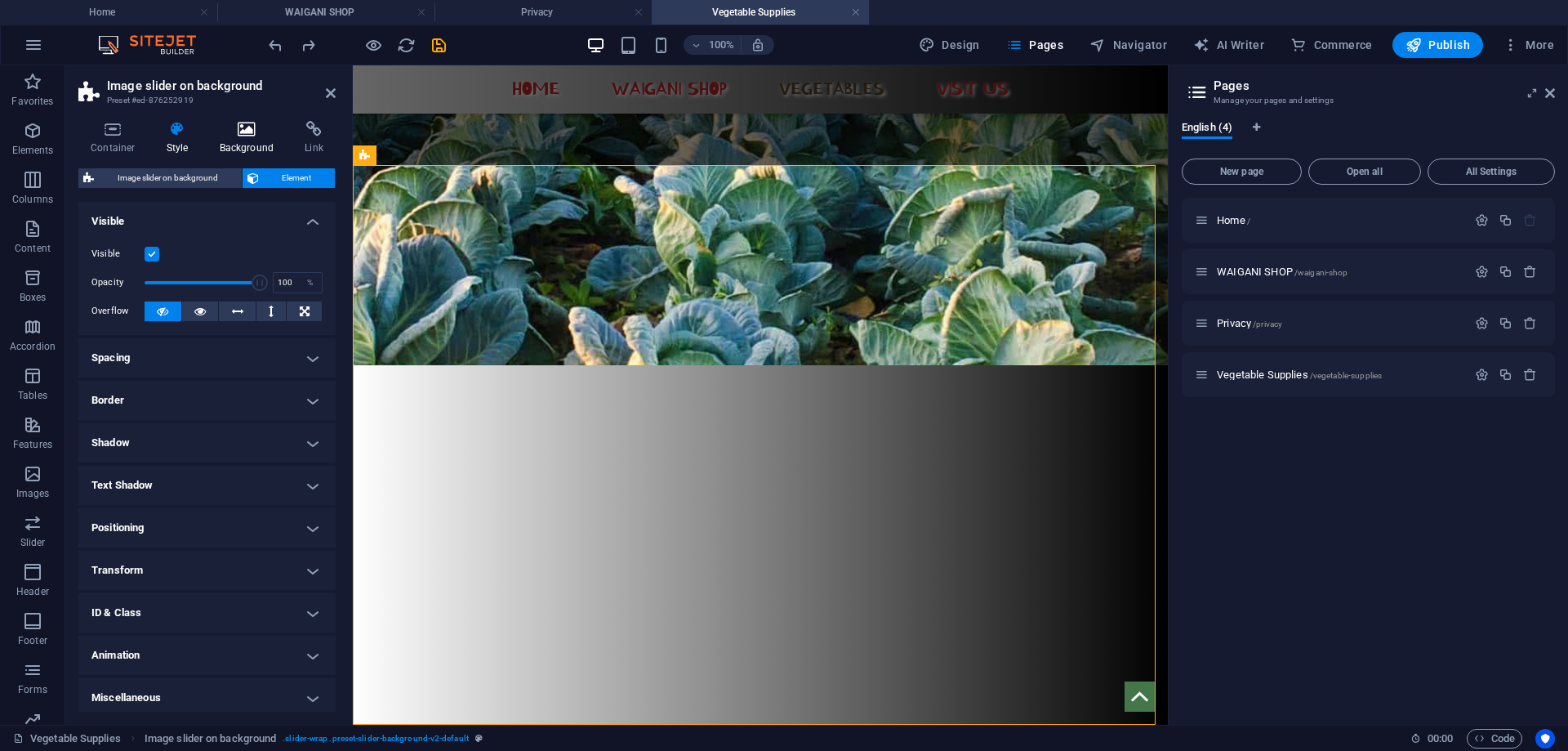
click at [254, 132] on icon at bounding box center [246, 129] width 79 height 17
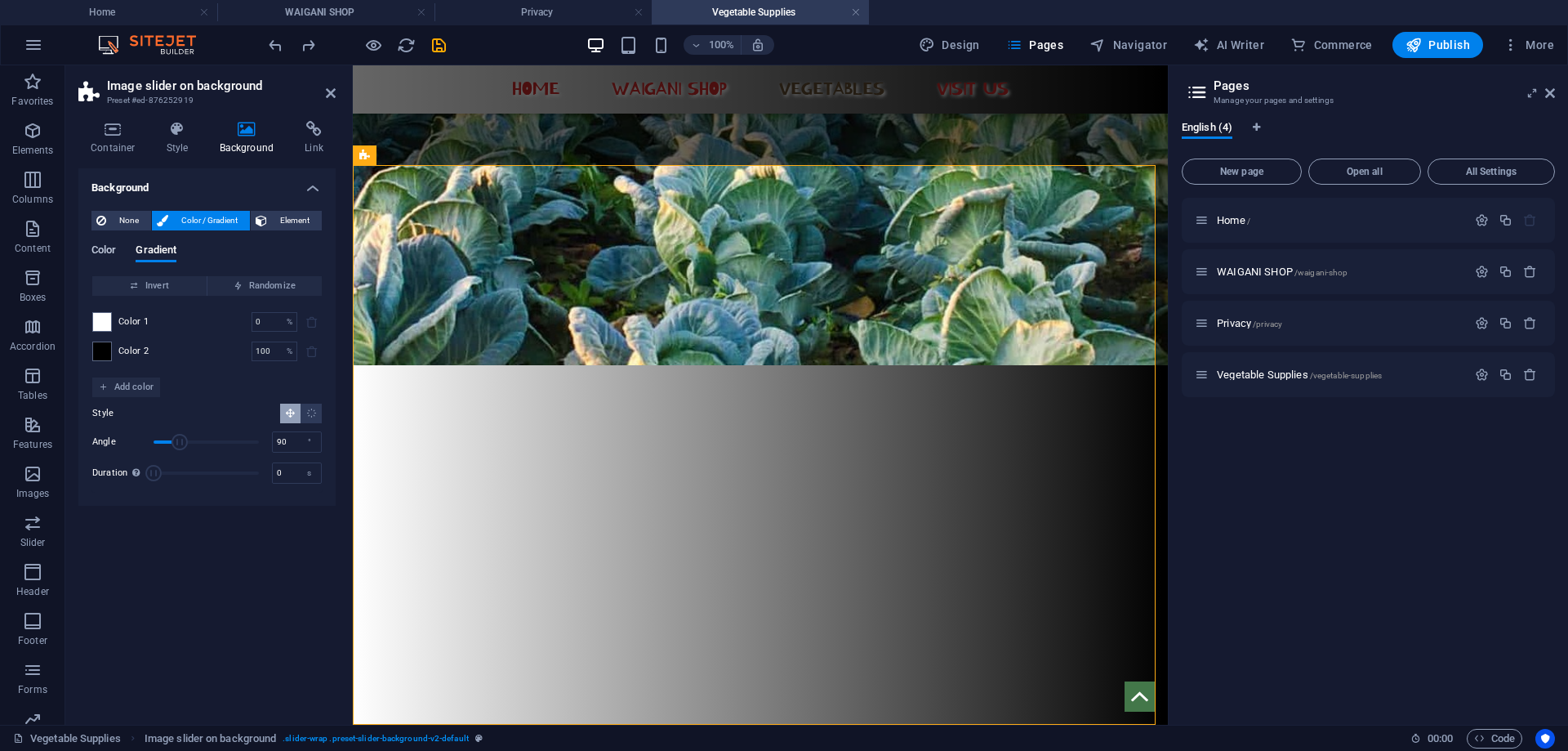
click at [112, 249] on span "Color" at bounding box center [103, 251] width 24 height 22
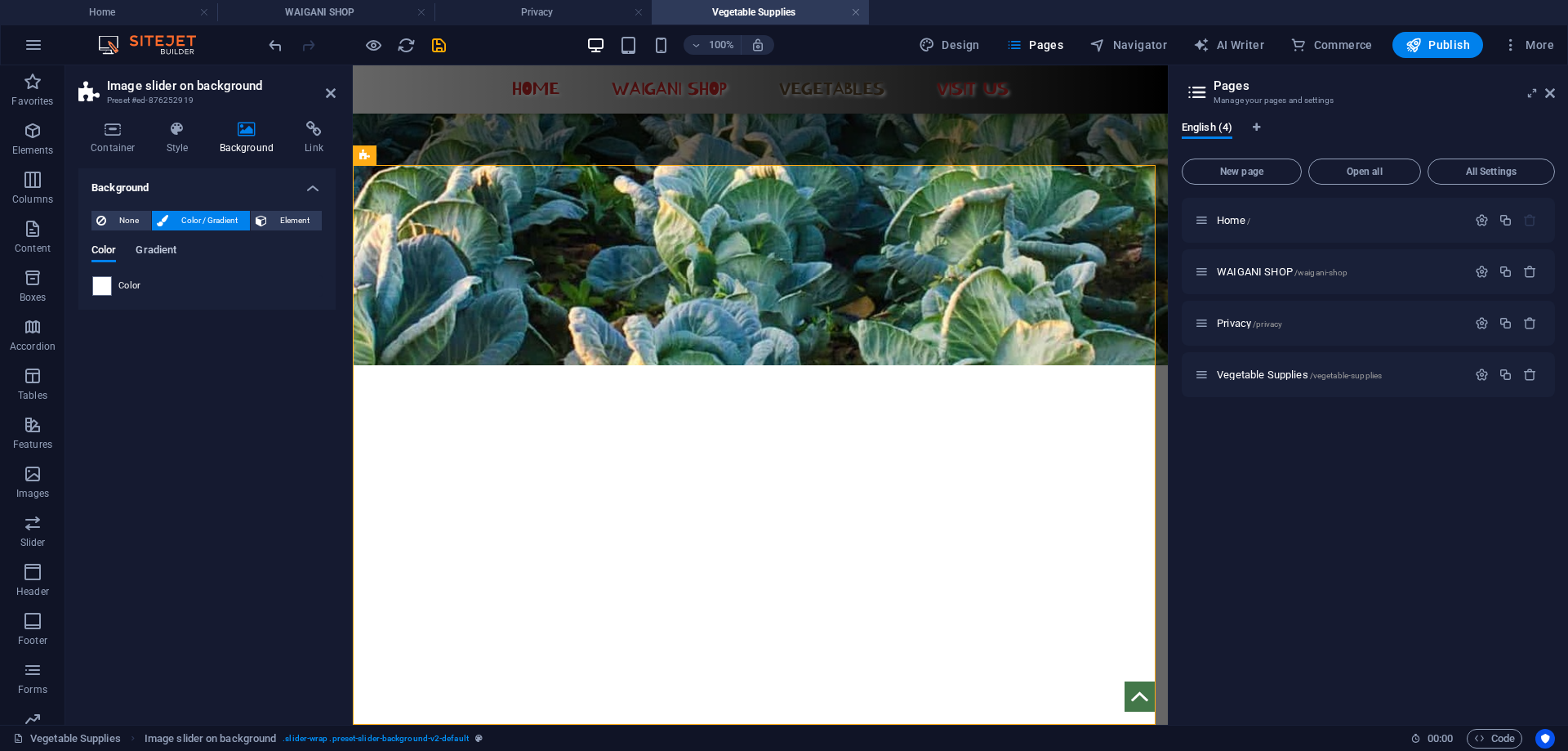
click at [150, 248] on span "Gradient" at bounding box center [156, 251] width 41 height 22
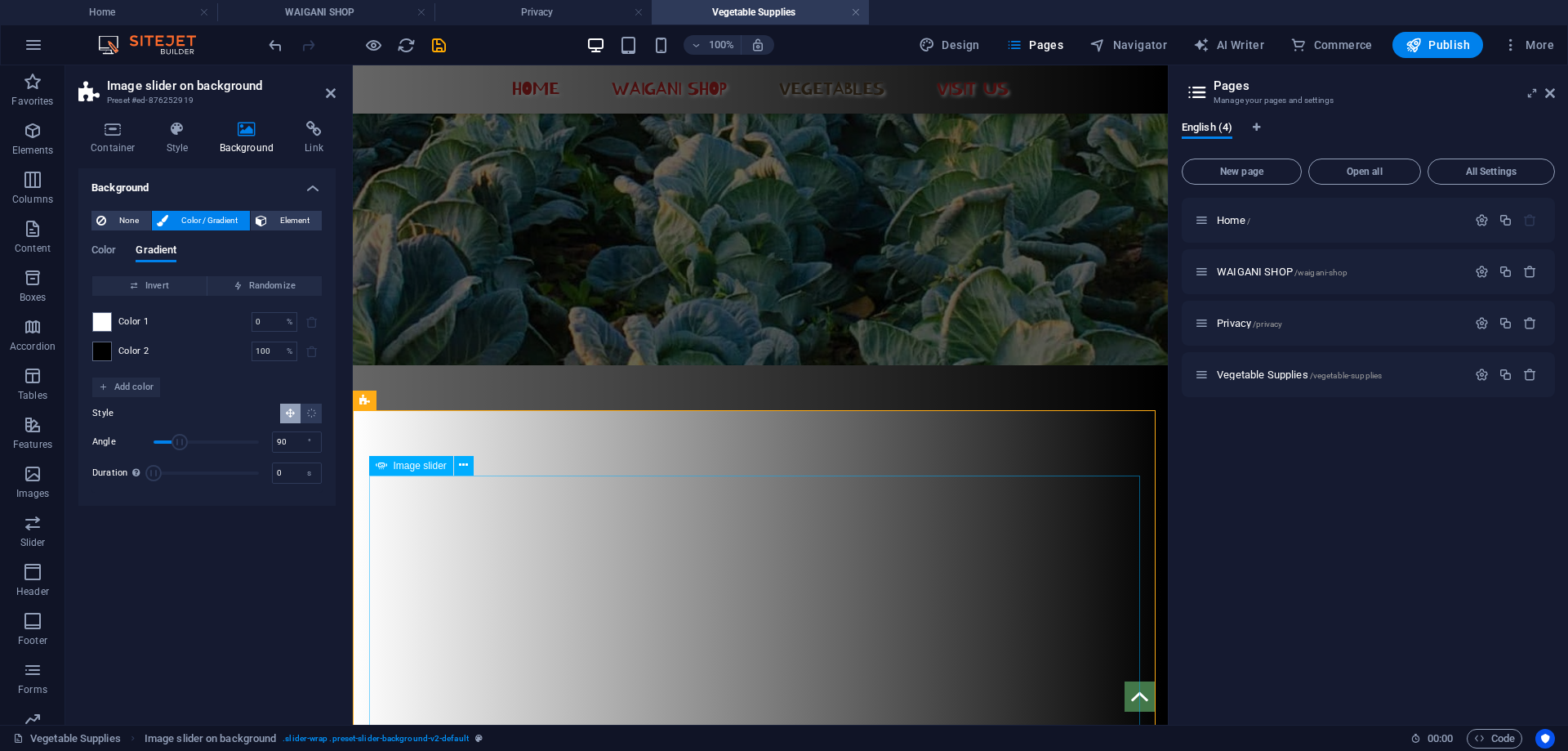
scroll to position [19, 0]
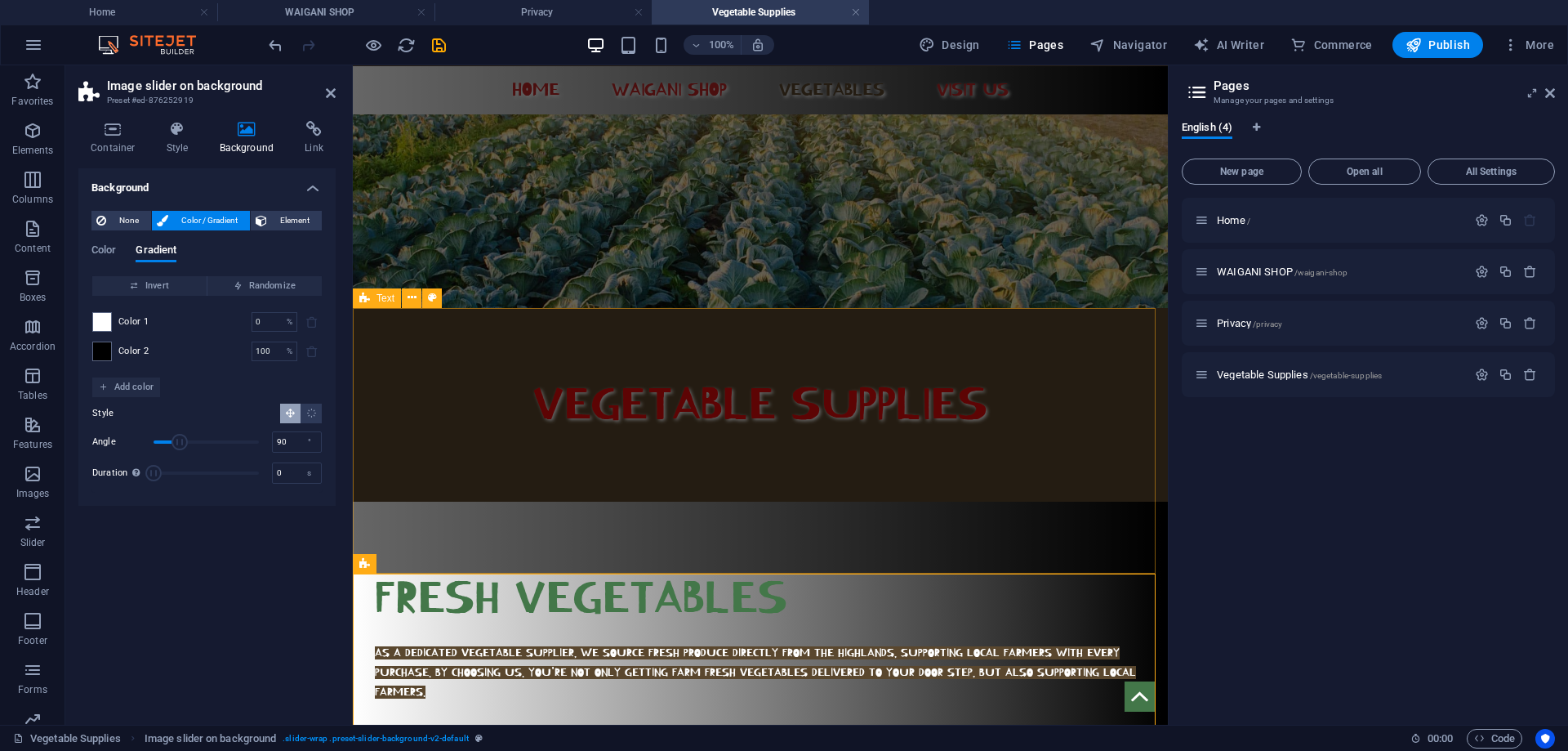
click at [798, 502] on div "FRESH VEGETABLES AS A DEDICATED VEGETABLE SUPPLIER, WE SOURCE FRESH PRODUCE DIR…" at bounding box center [760, 634] width 815 height 266
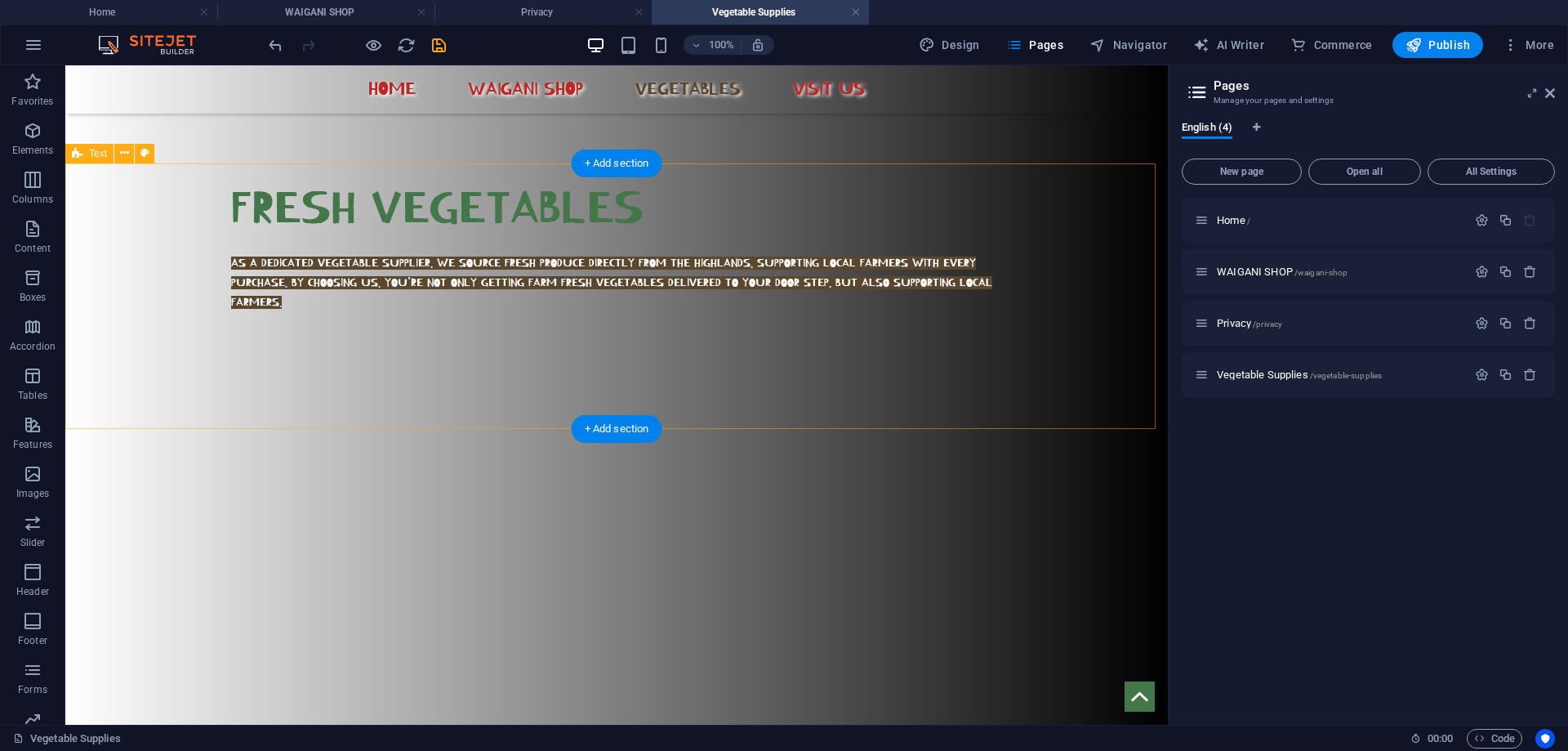
scroll to position [163, 0]
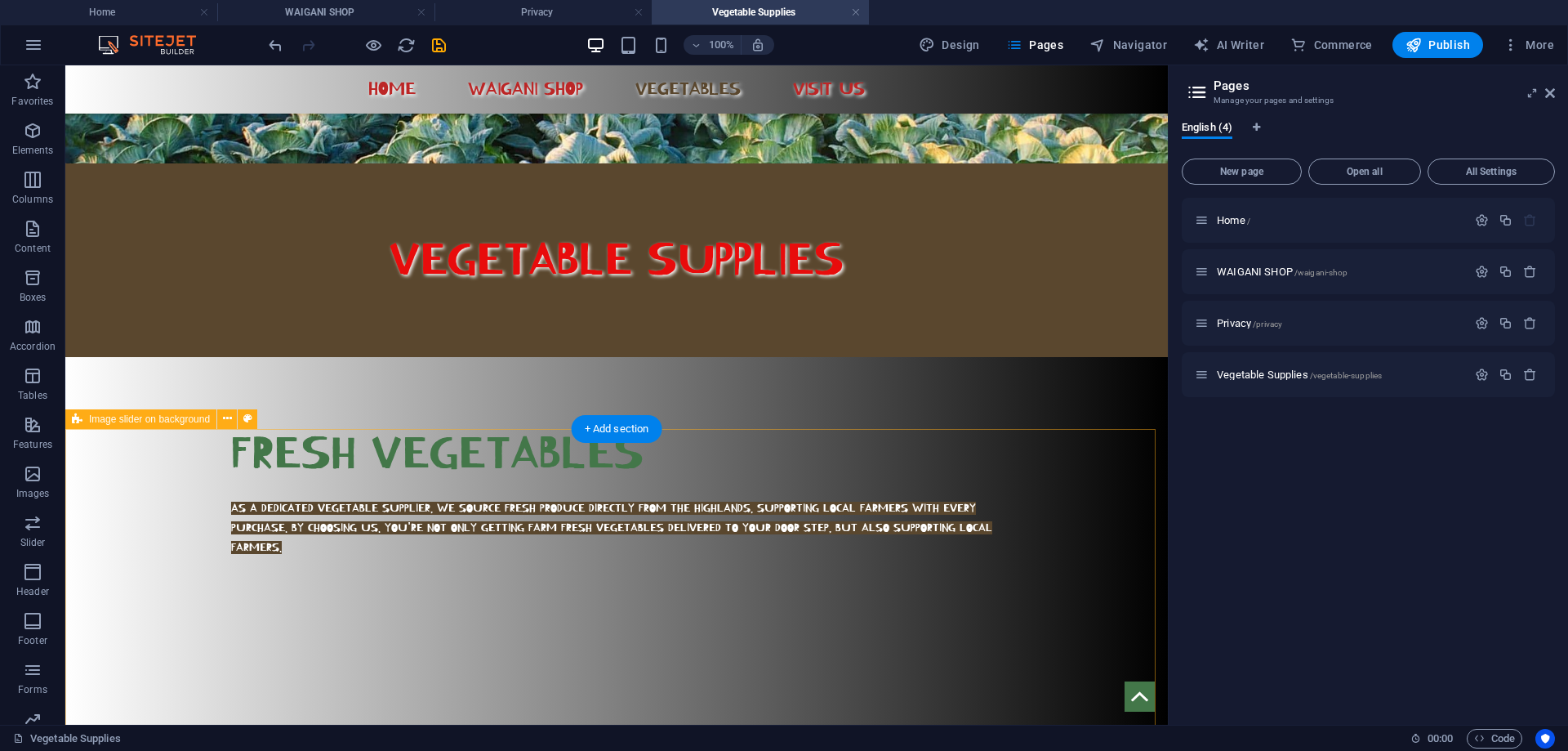
click at [241, 420] on button at bounding box center [248, 420] width 20 height 20
select select "rem"
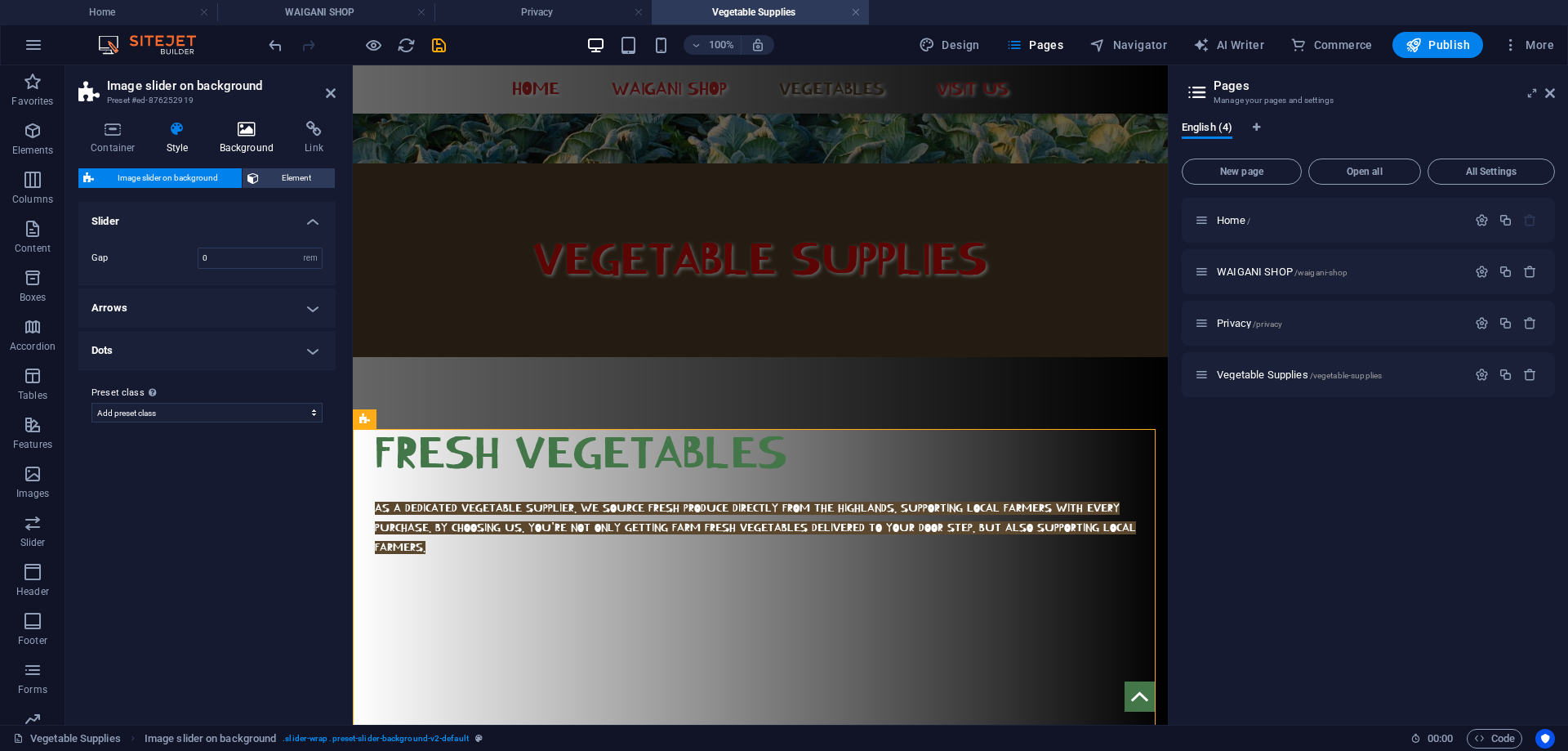
click at [244, 124] on icon at bounding box center [246, 129] width 79 height 17
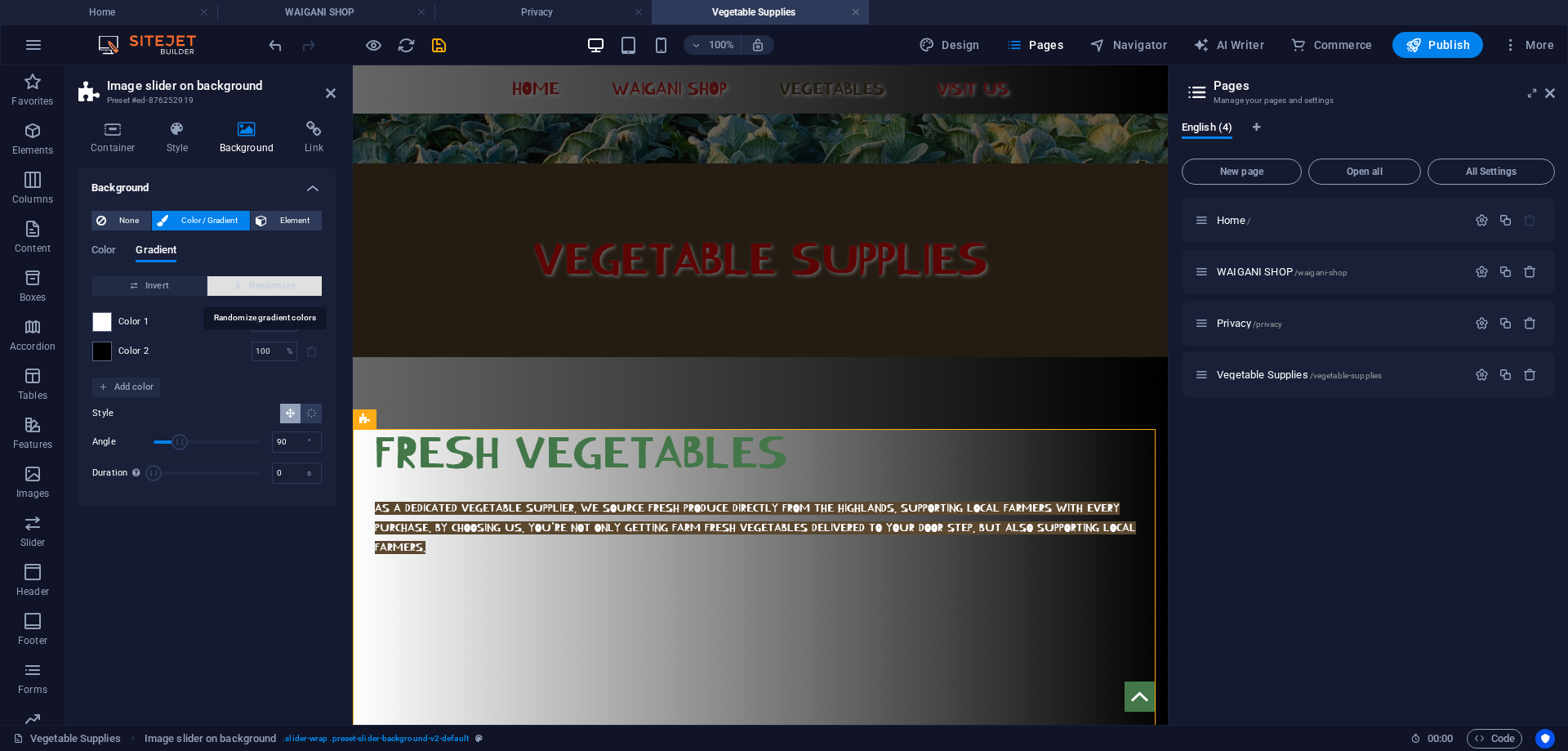
click at [241, 282] on icon "button" at bounding box center [238, 286] width 9 height 9
type input "255"
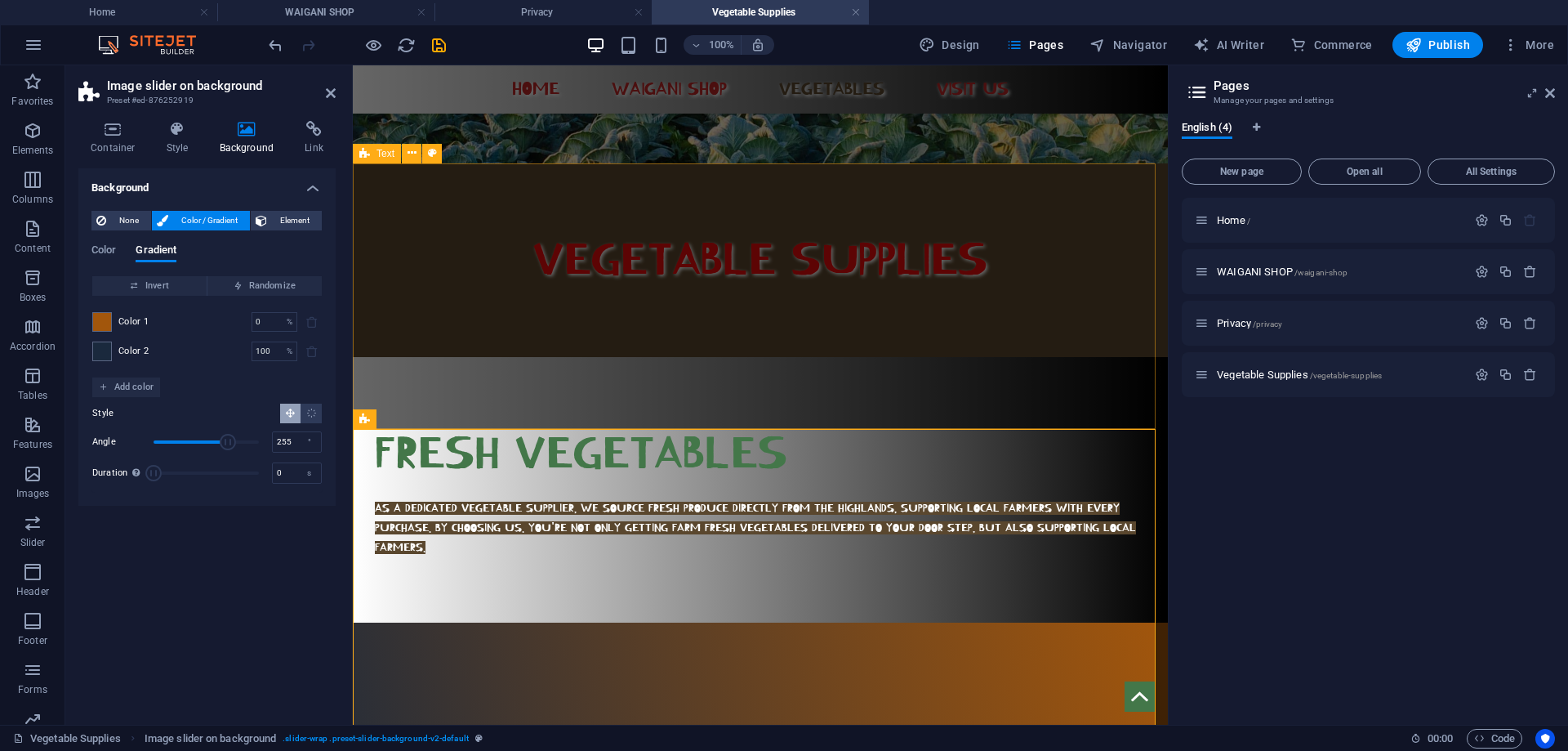
click at [469, 357] on div "FRESH VEGETABLES AS A DEDICATED VEGETABLE SUPPLIER, WE SOURCE FRESH PRODUCE DIR…" at bounding box center [760, 490] width 815 height 266
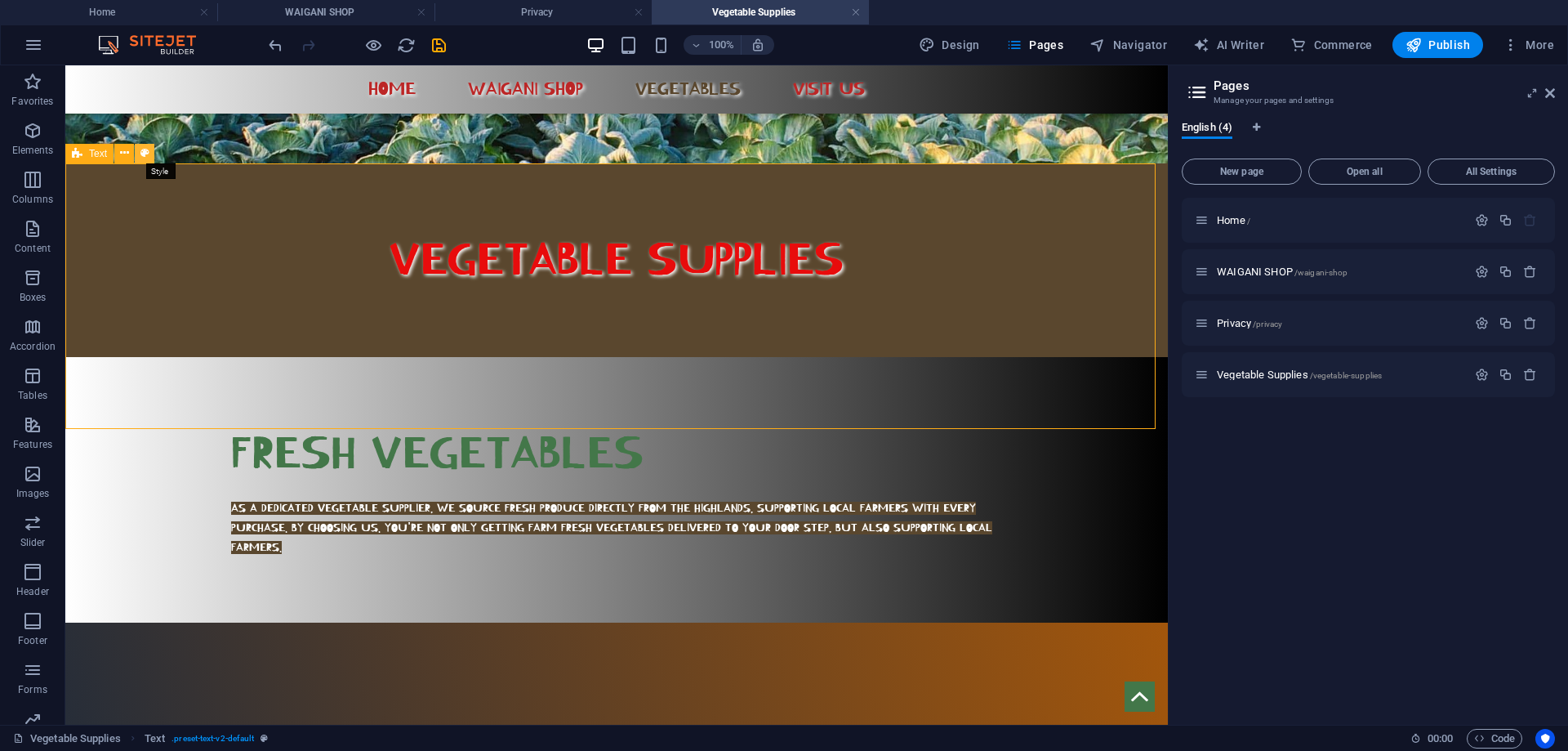
click at [144, 152] on icon at bounding box center [145, 153] width 9 height 17
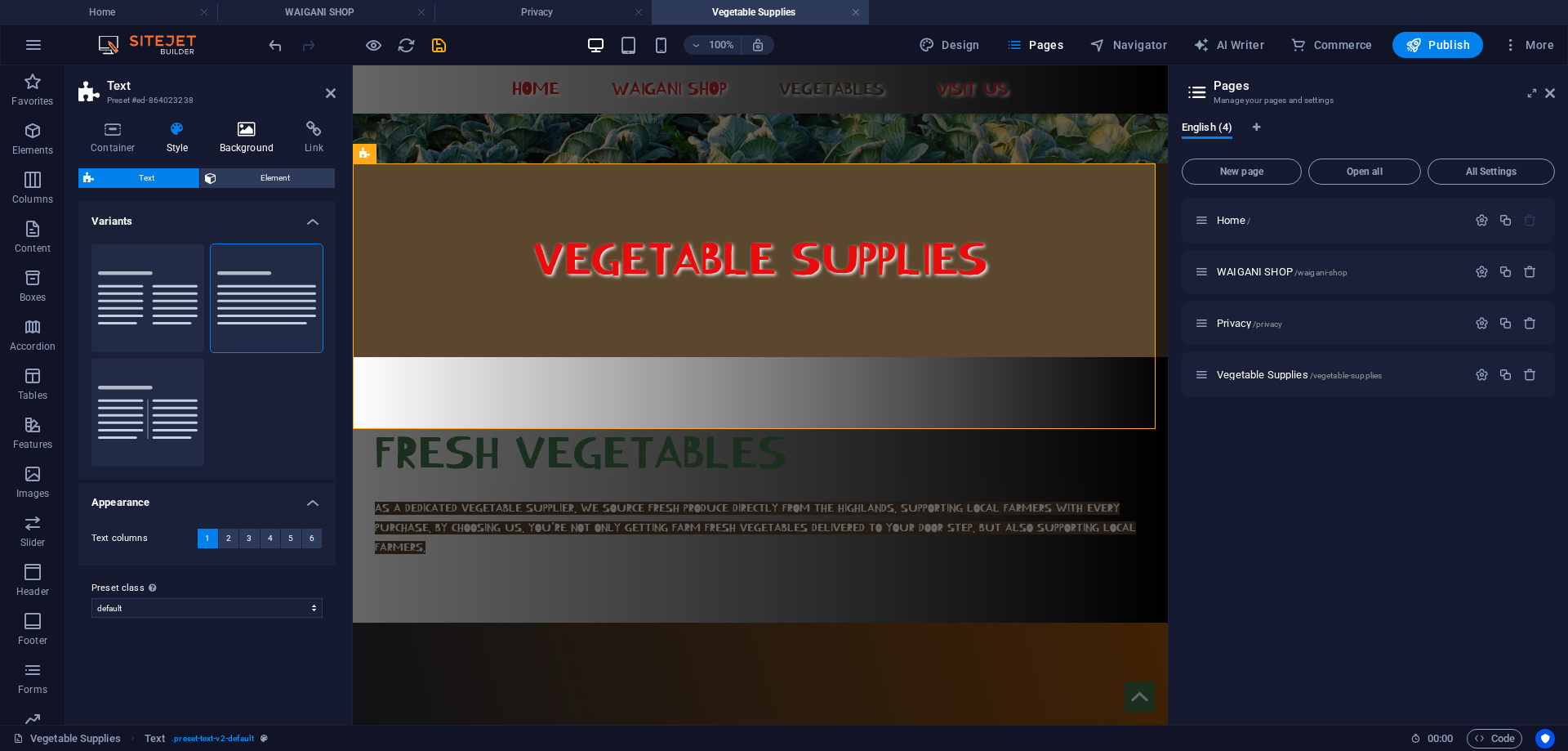
click at [241, 148] on h4 "Background" at bounding box center [250, 137] width 86 height 34
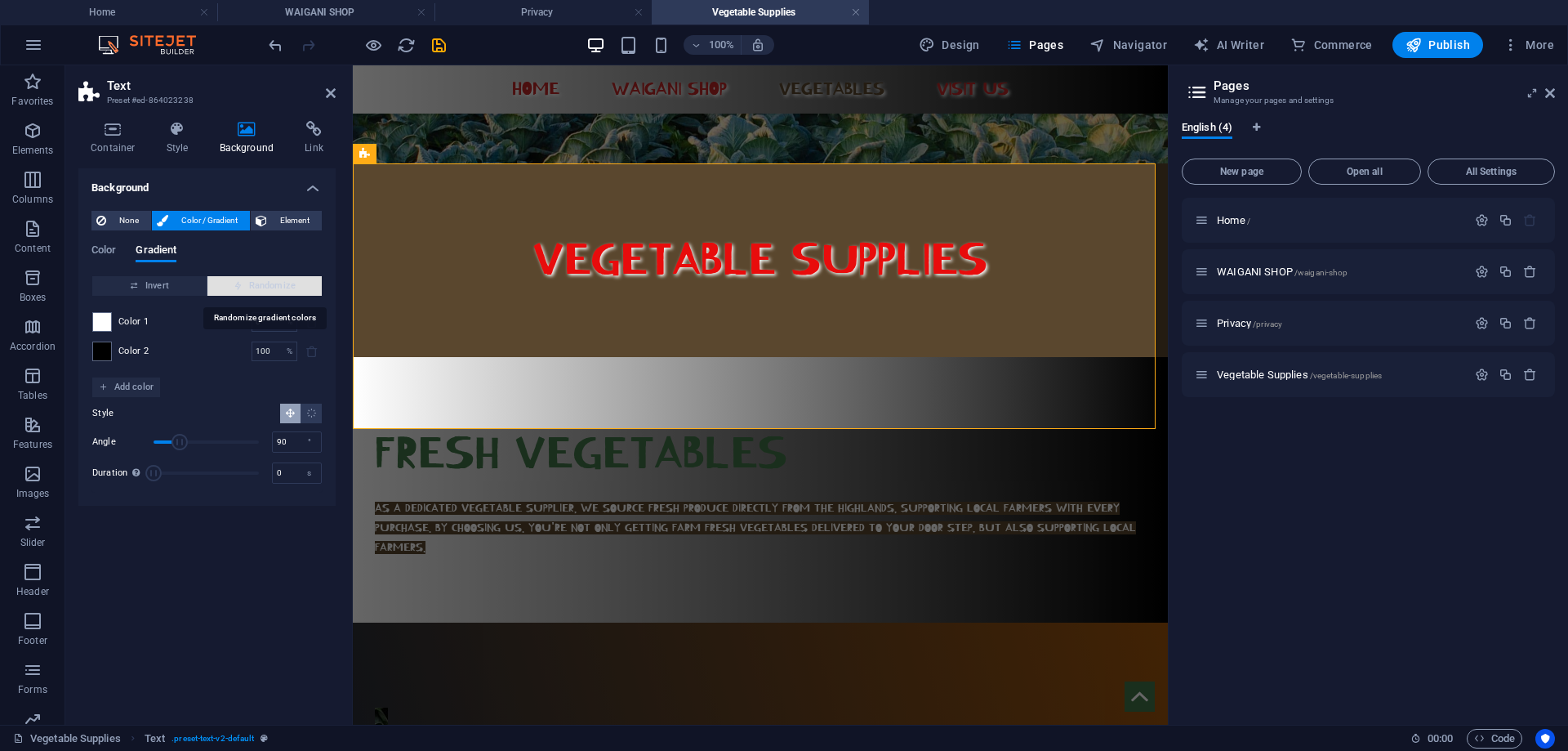
click at [284, 283] on span "Randomize" at bounding box center [265, 286] width 102 height 20
type input "37"
type input "327"
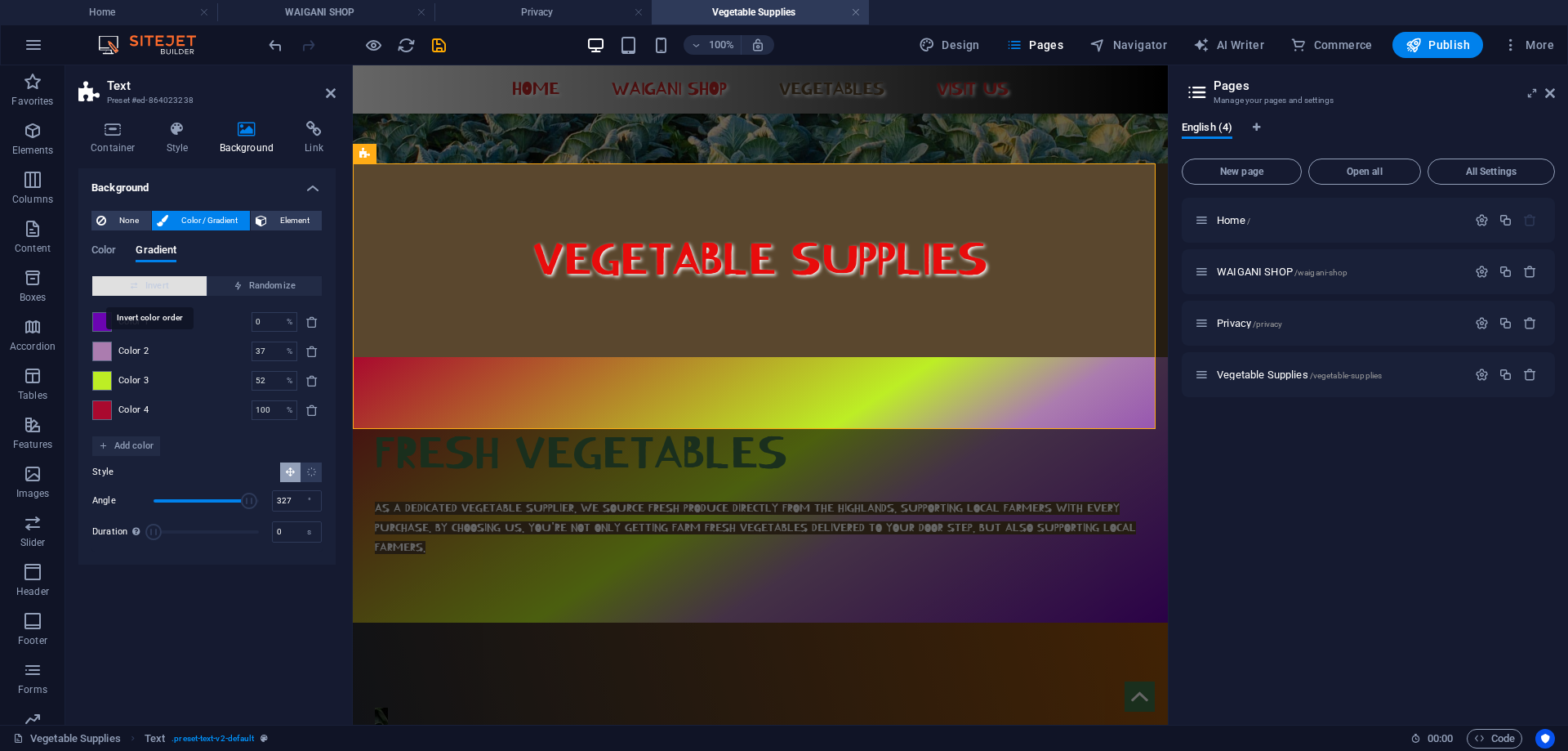
click at [161, 276] on span "Invert" at bounding box center [150, 286] width 102 height 20
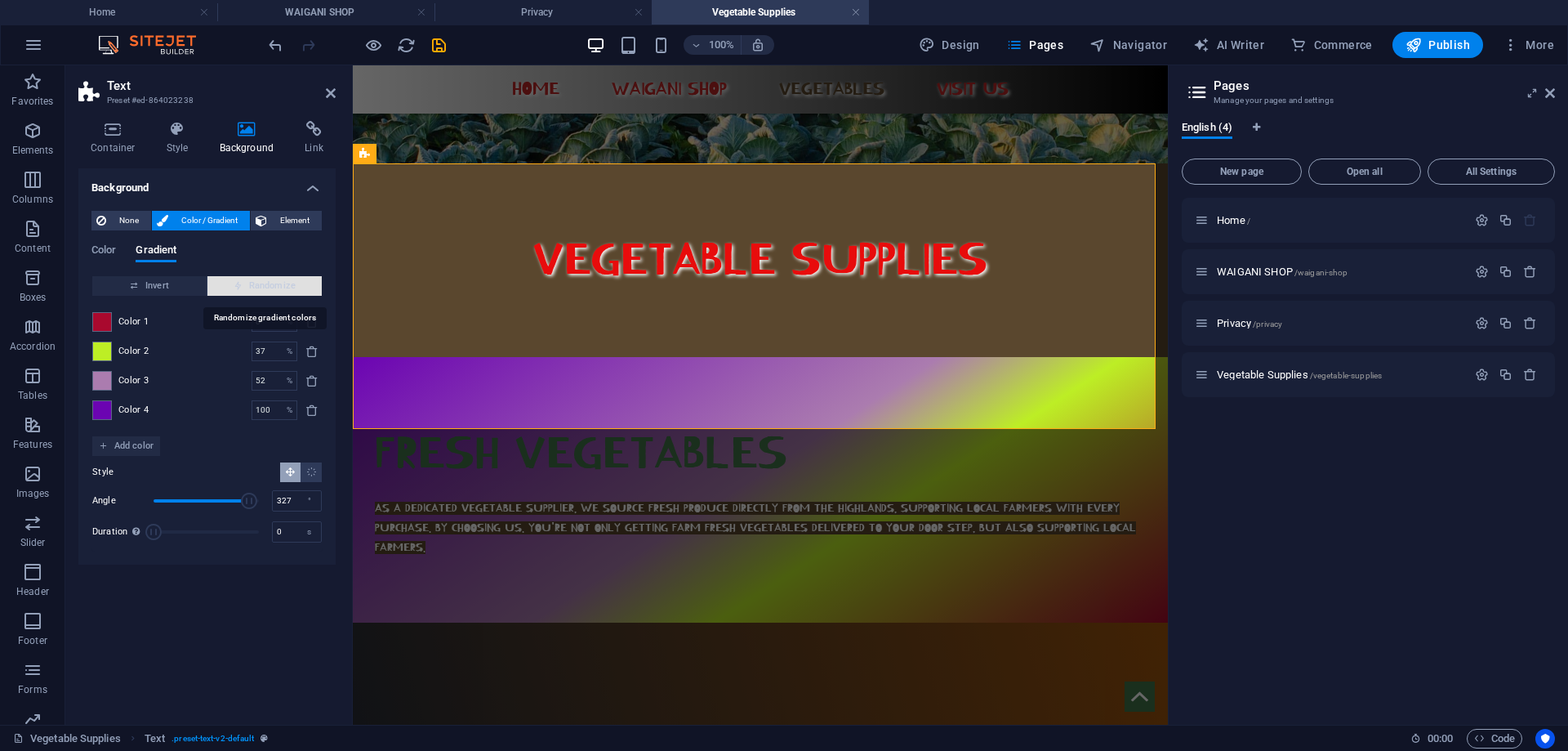
click at [270, 280] on span "Randomize" at bounding box center [265, 286] width 102 height 20
type input "60"
type input "113"
type input "87"
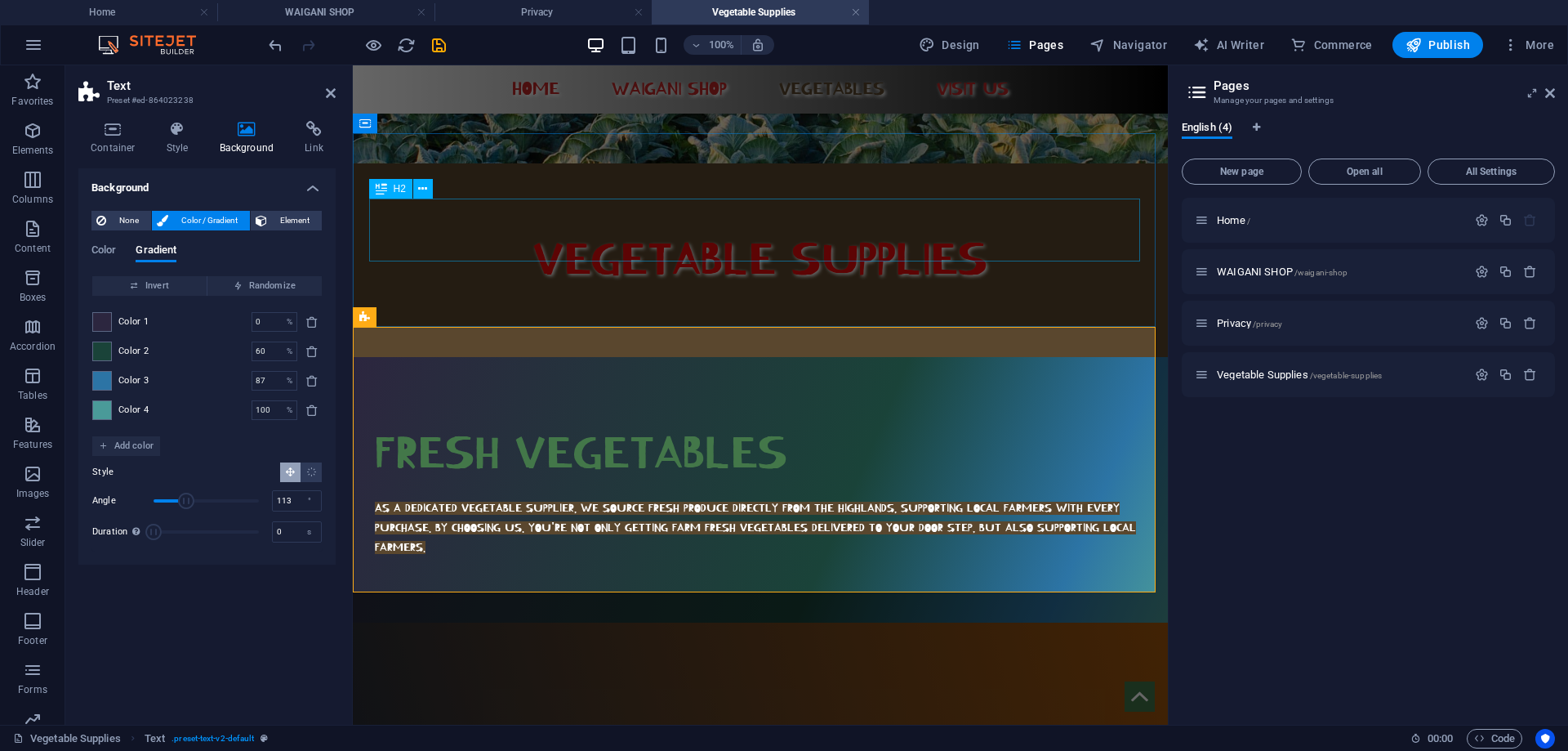
scroll to position [0, 0]
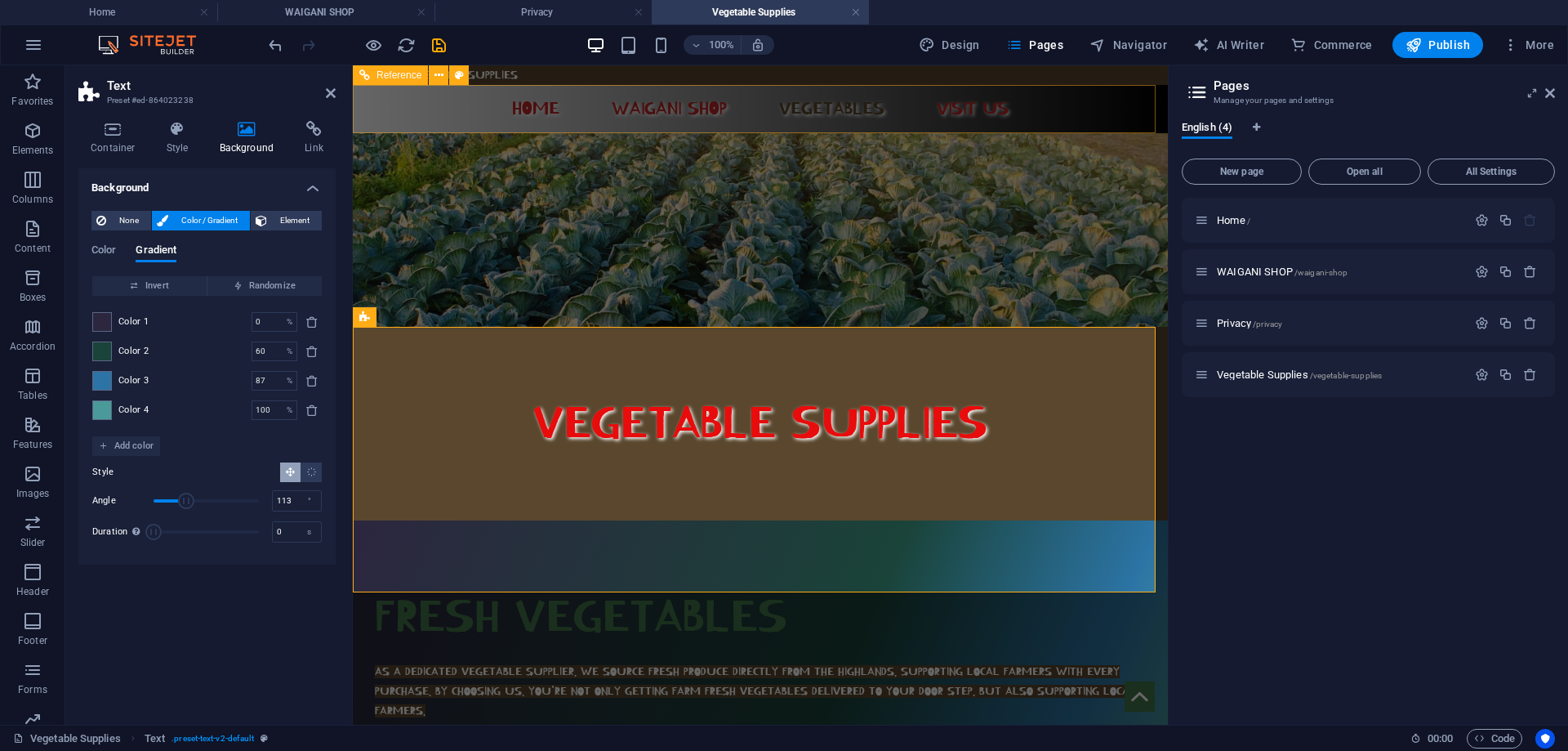
click at [489, 113] on nav "Home WAIGANI SHOP VEGETABLES Visit us" at bounding box center [760, 109] width 771 height 22
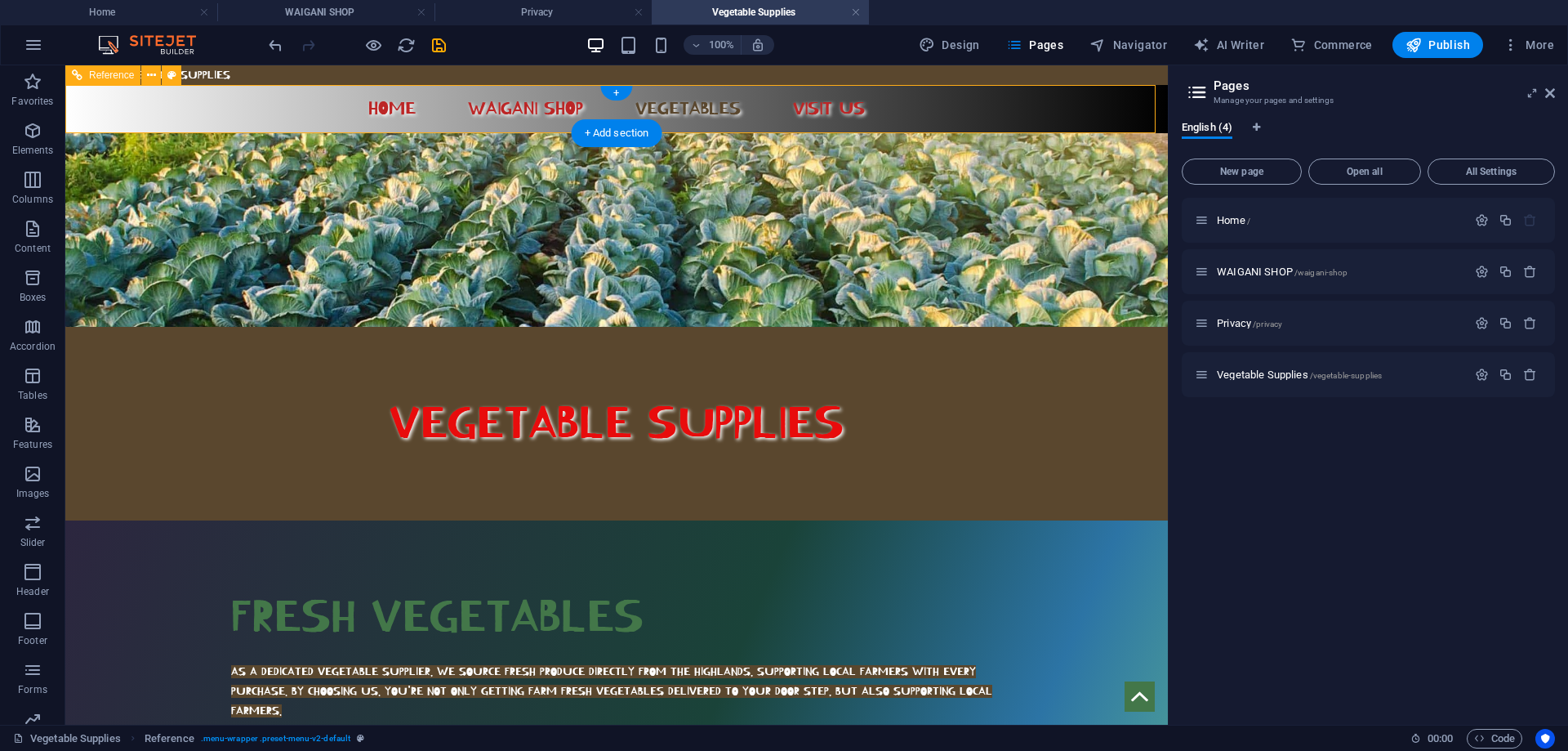
click at [224, 95] on div "Home WAIGANI SHOP VEGETABLES Visit us" at bounding box center [617, 109] width 1103 height 48
click at [169, 77] on icon at bounding box center [171, 75] width 9 height 17
select select "rem"
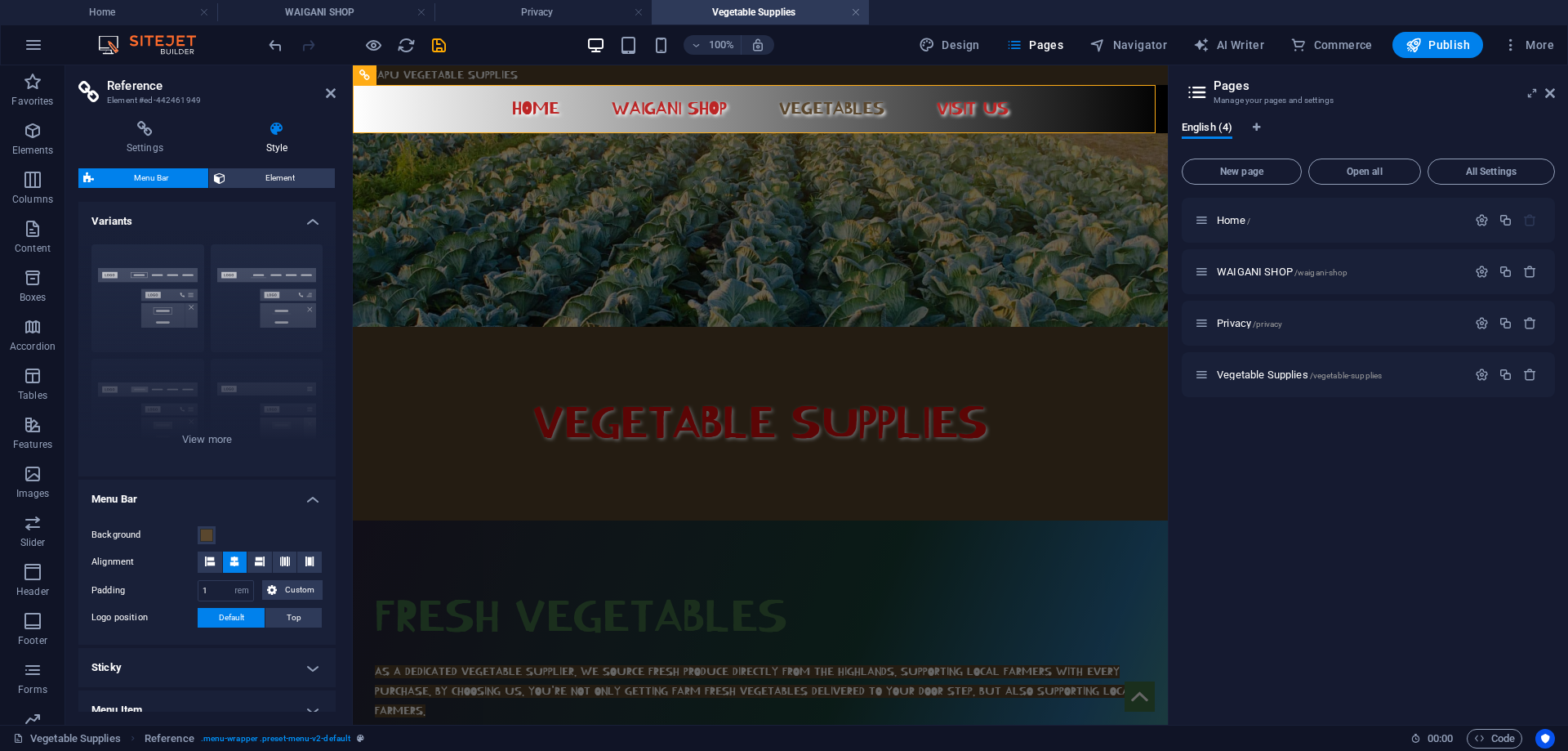
click at [558, 71] on body "Mayapu Vegetable Supplies Home WAIGANI SHOP VEGETABLES Visit us VEGETABLE SUPPL…" at bounding box center [760, 695] width 815 height 1260
click at [330, 93] on icon at bounding box center [331, 93] width 10 height 13
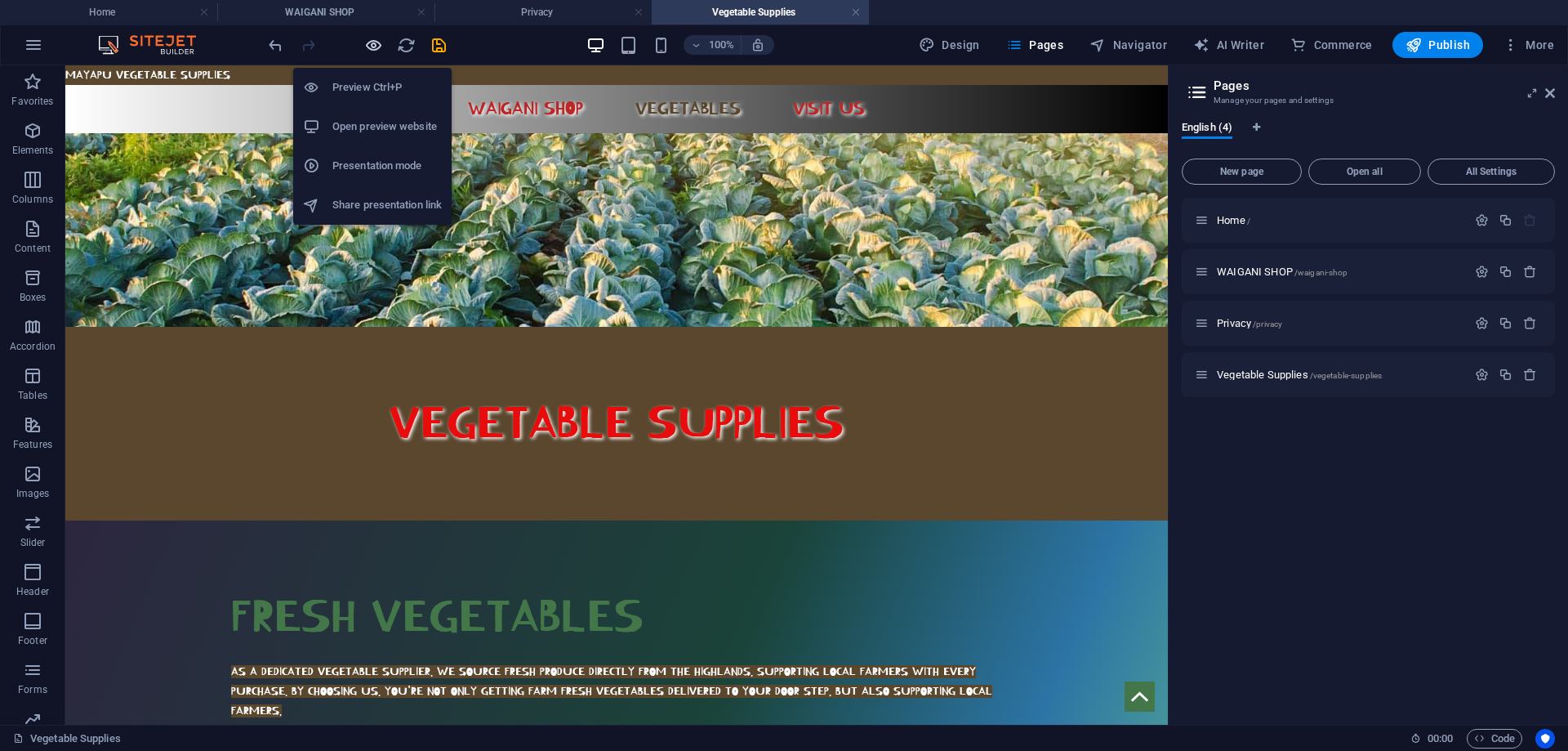
click at [368, 42] on icon "button" at bounding box center [374, 45] width 19 height 19
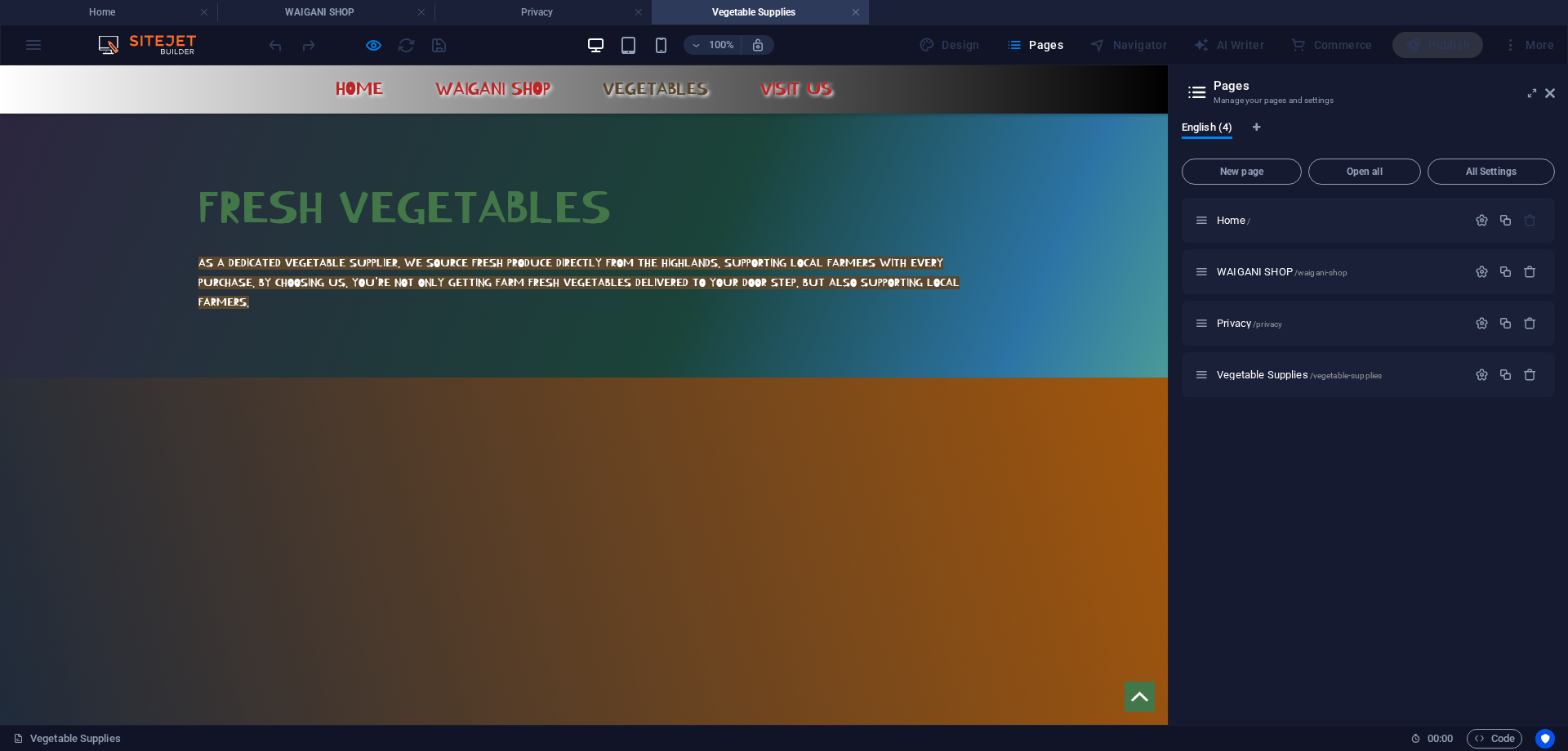
scroll to position [427, 0]
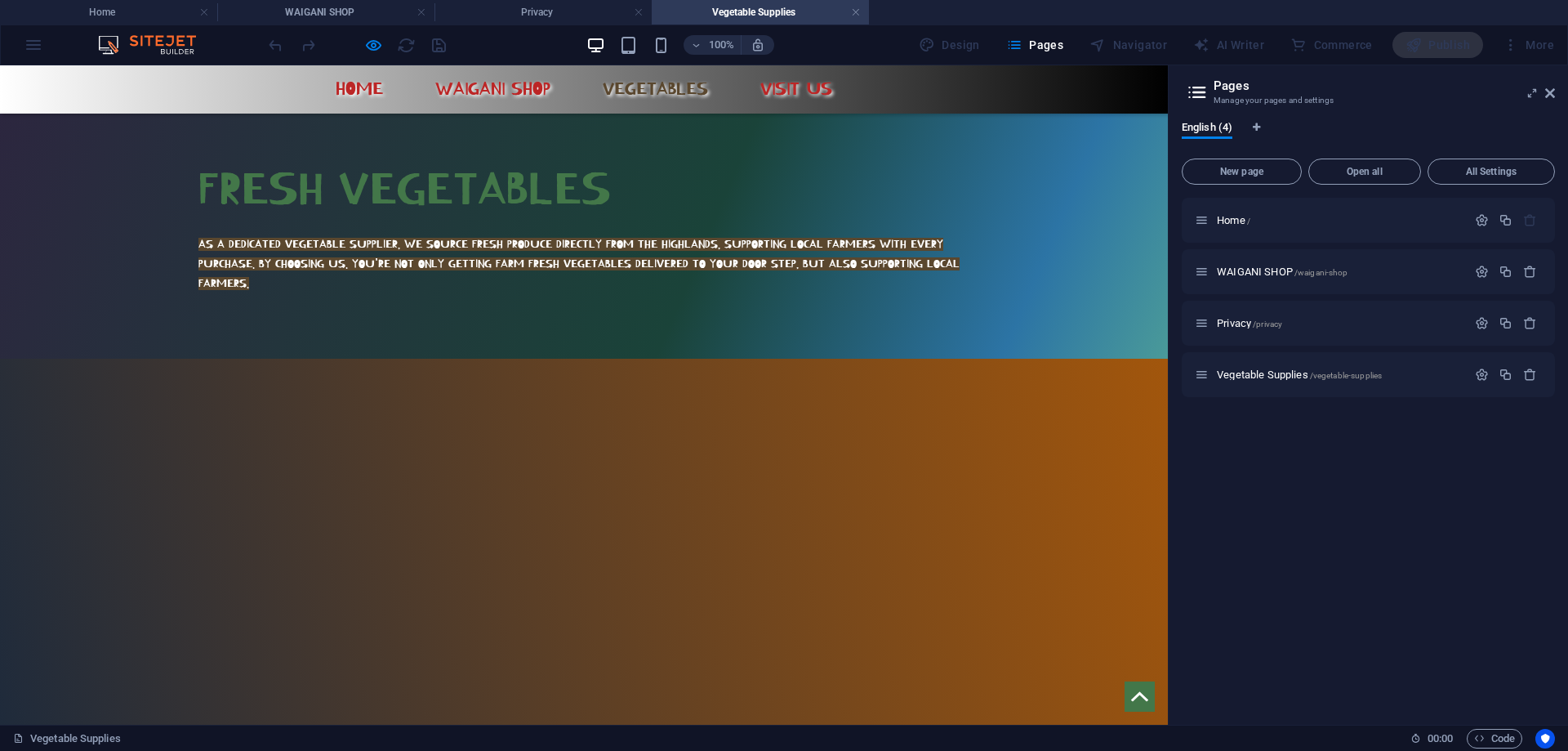
click at [146, 359] on div "1 2 3 4 5 6 7 8" at bounding box center [583, 629] width 1168 height 540
click at [304, 359] on div "1 2 3 4 5 6 7 8" at bounding box center [583, 629] width 1168 height 540
drag, startPoint x: 304, startPoint y: 191, endPoint x: 263, endPoint y: 196, distance: 41.3
click at [263, 359] on div "1 2 3 4 5 6 7 8" at bounding box center [583, 629] width 1168 height 540
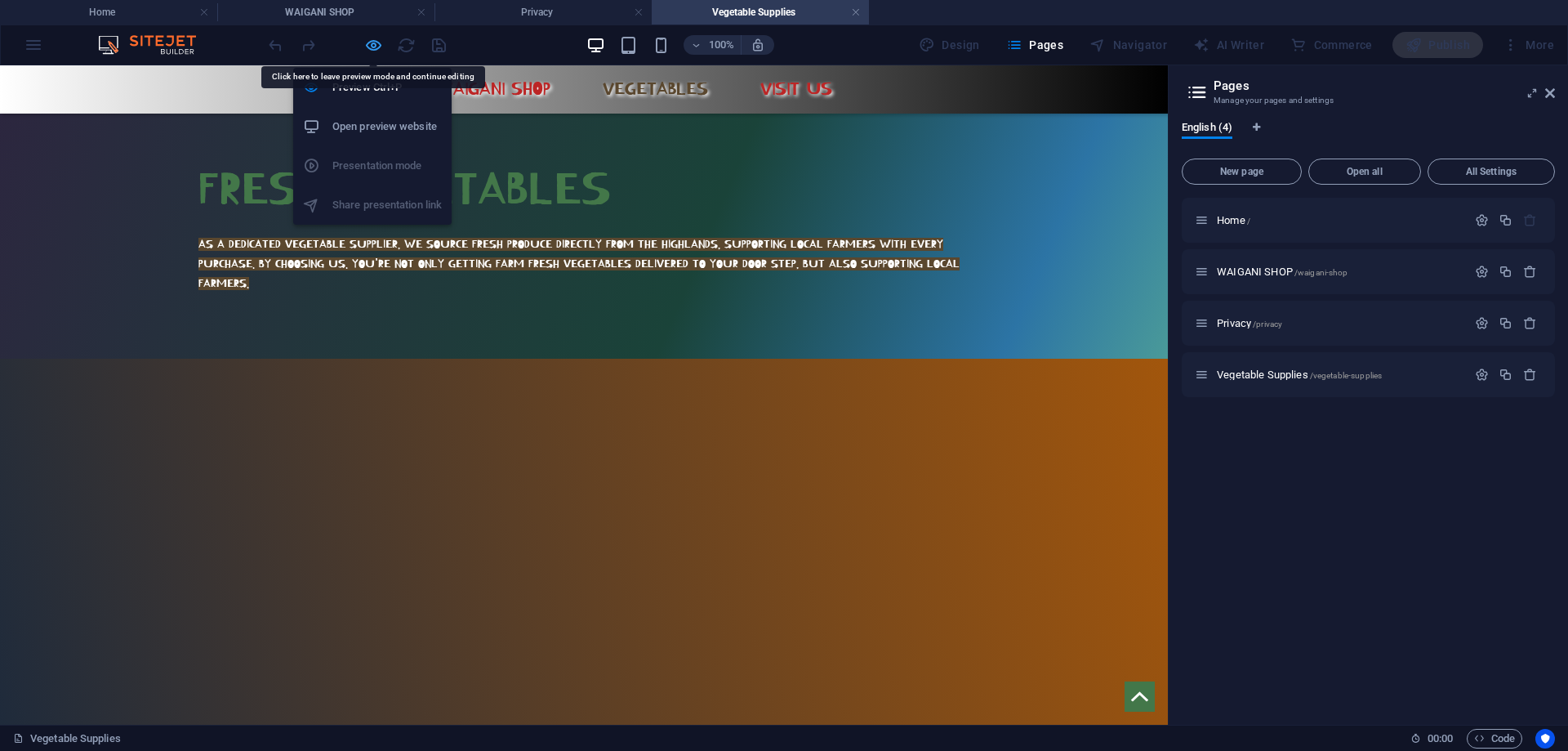
click at [381, 36] on icon "button" at bounding box center [374, 45] width 19 height 19
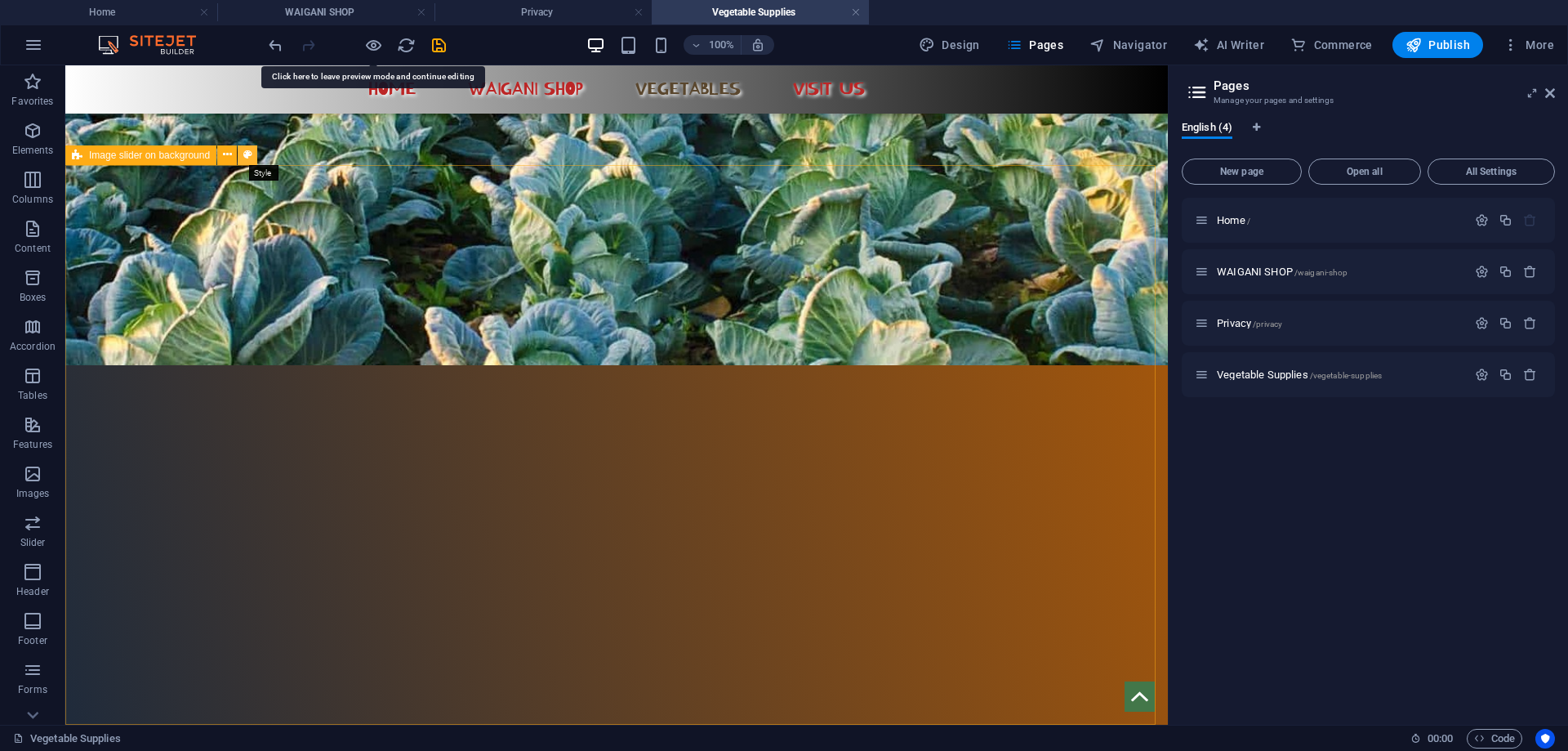
click at [245, 154] on icon at bounding box center [247, 155] width 9 height 17
select select "rem"
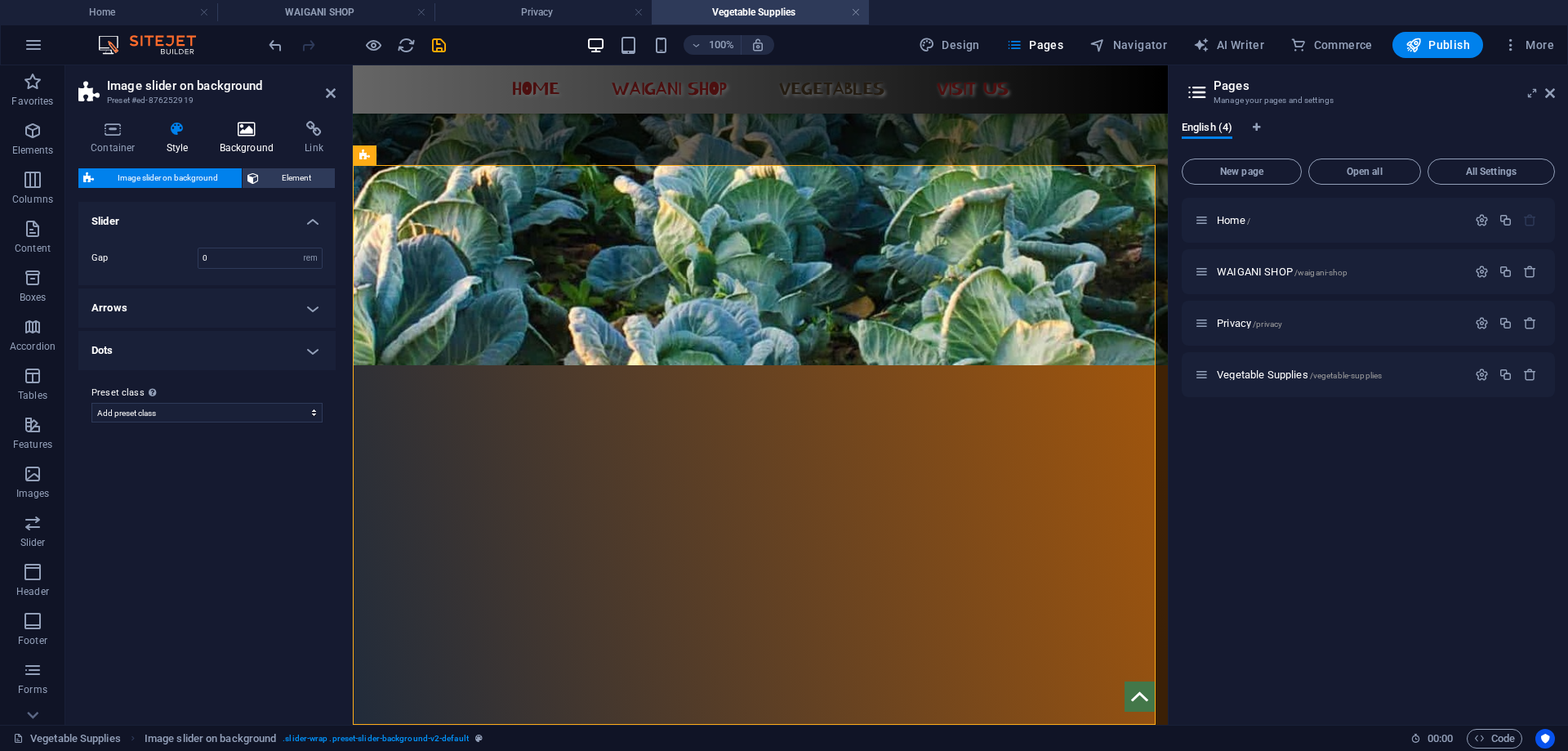
click at [240, 129] on icon at bounding box center [246, 129] width 79 height 17
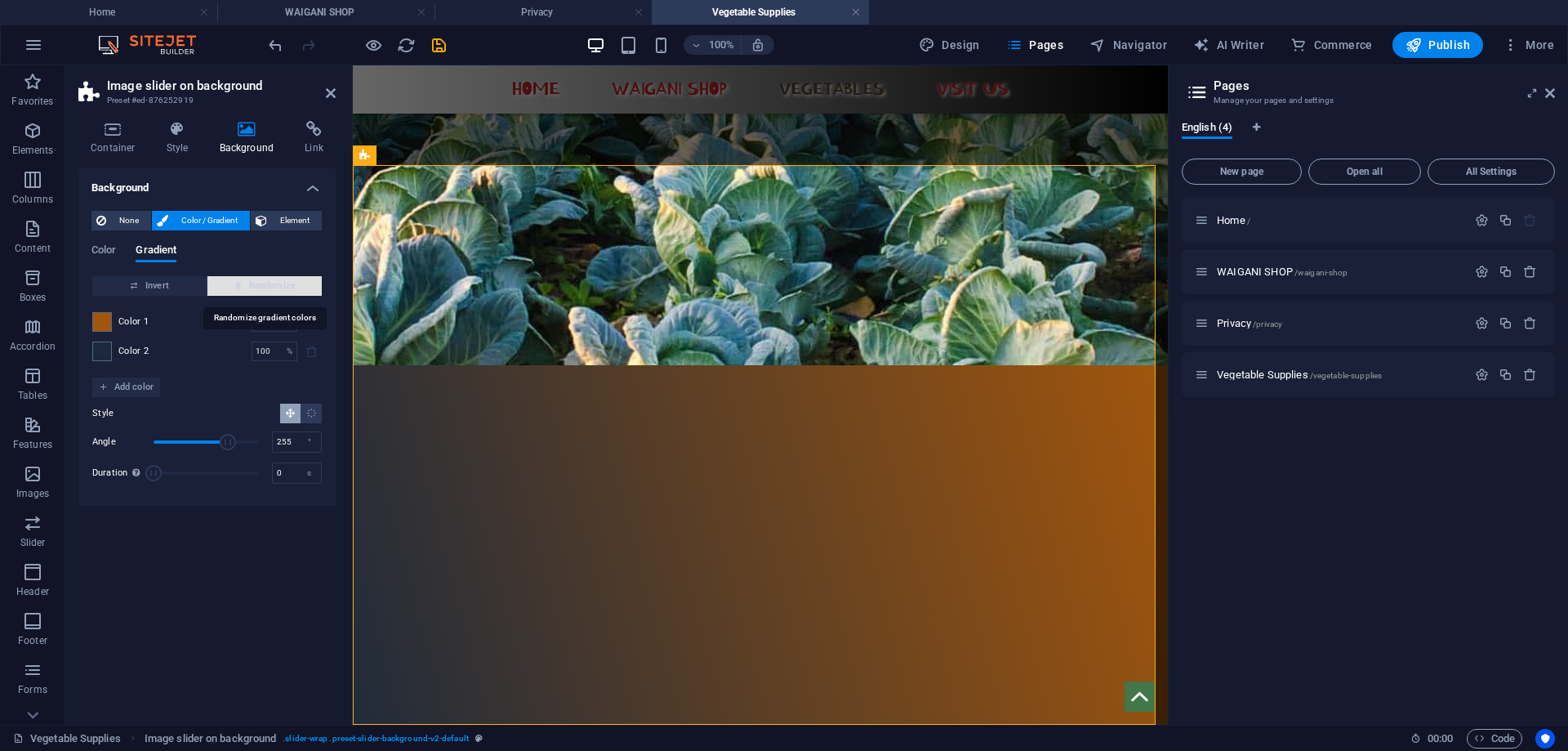
click at [269, 285] on span "Randomize" at bounding box center [265, 286] width 102 height 20
type input "72"
type input "286"
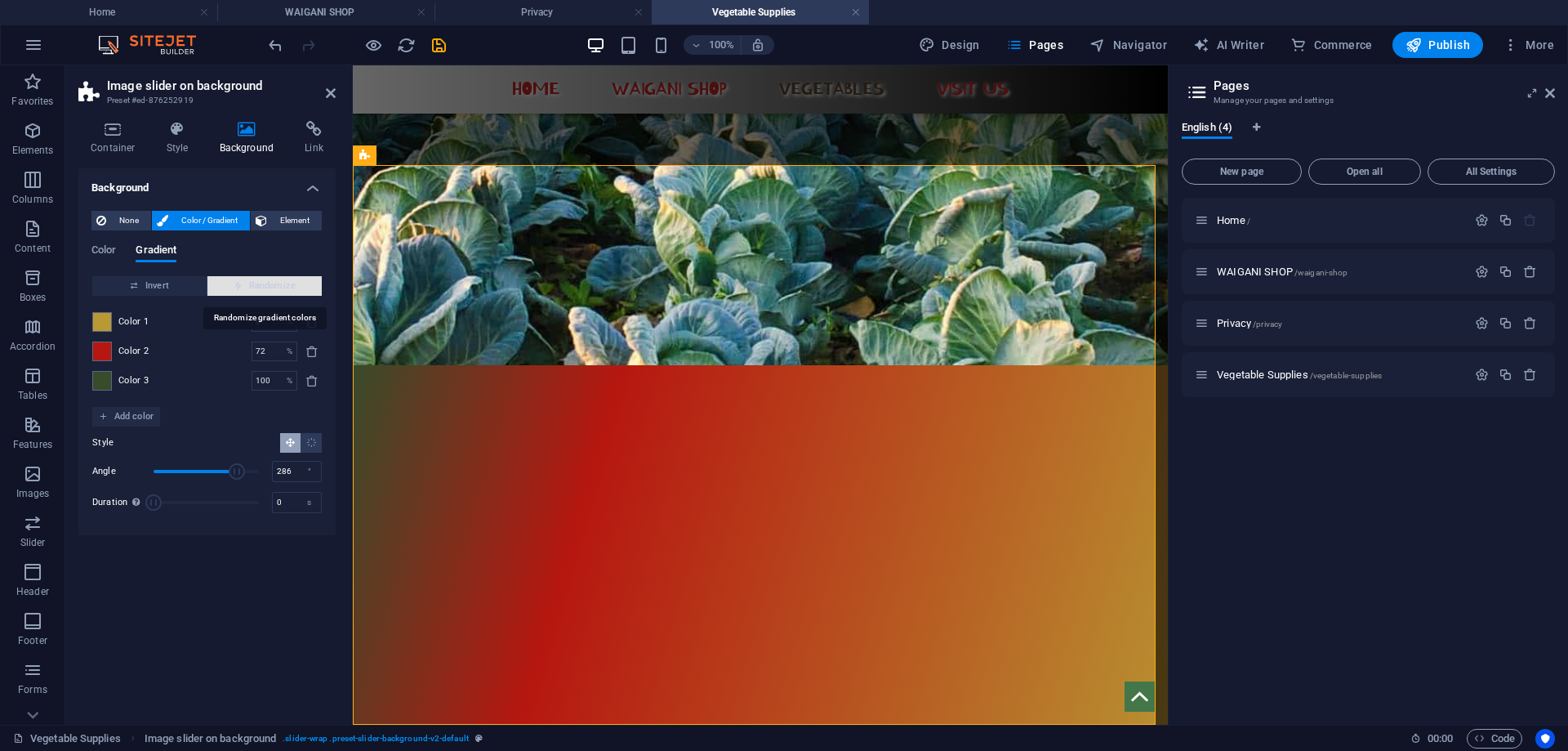
click at [269, 285] on span "Randomize" at bounding box center [265, 286] width 102 height 20
type input "100"
type input "174"
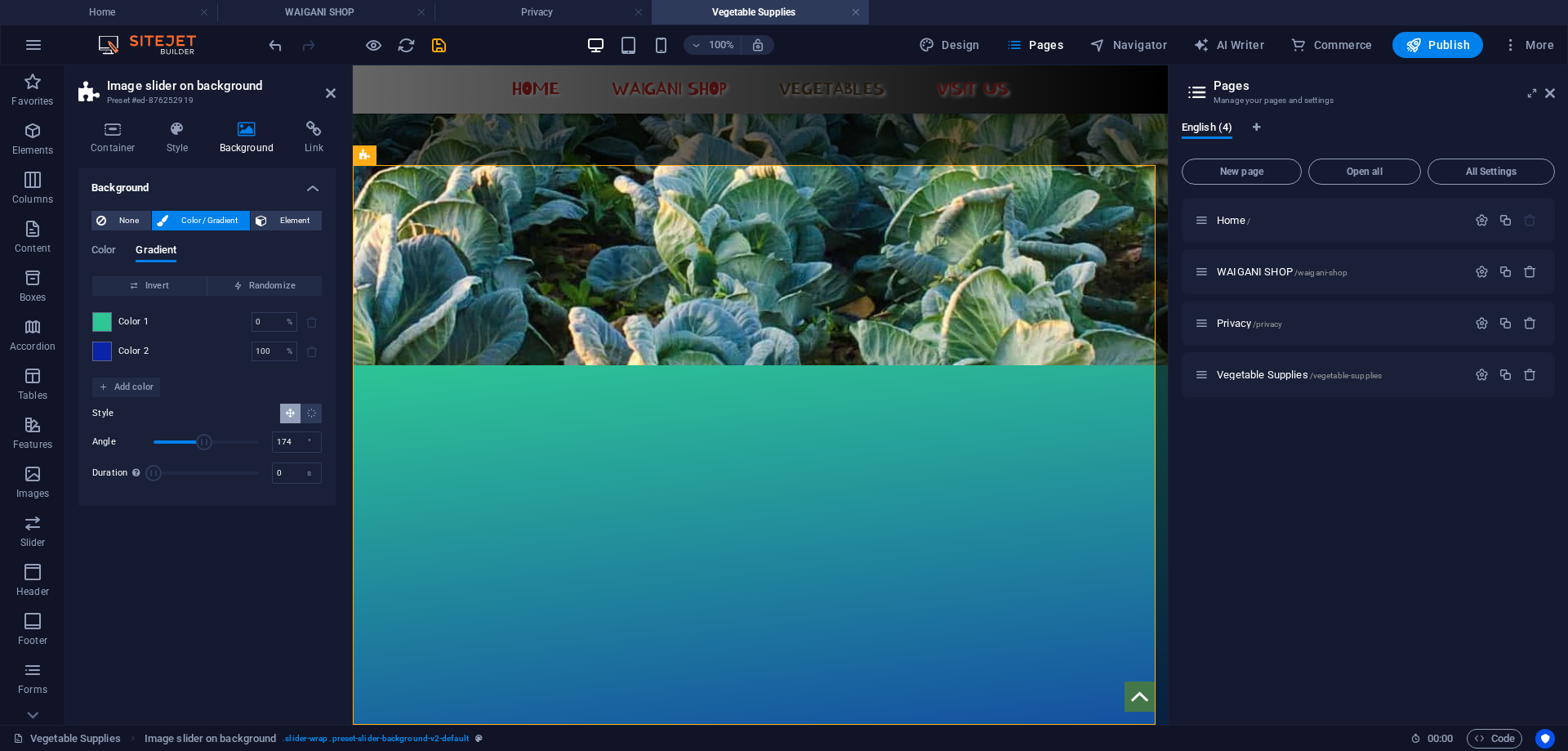
click at [170, 296] on div "Color 1 0 % ​ Color 2 100 % ​" at bounding box center [207, 336] width 230 height 82
click at [169, 291] on span "Invert" at bounding box center [150, 286] width 102 height 20
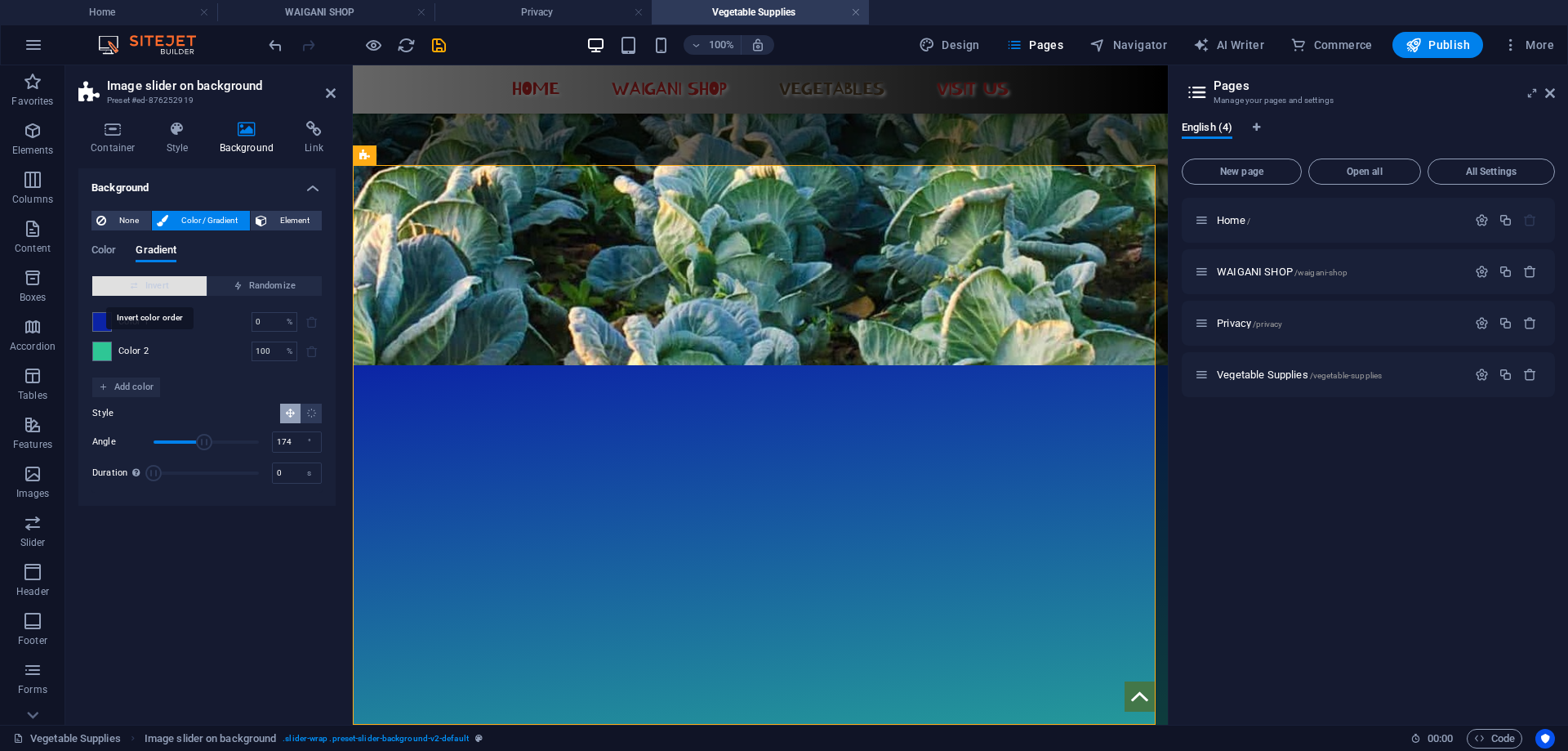
click at [169, 291] on span "Invert" at bounding box center [150, 286] width 102 height 20
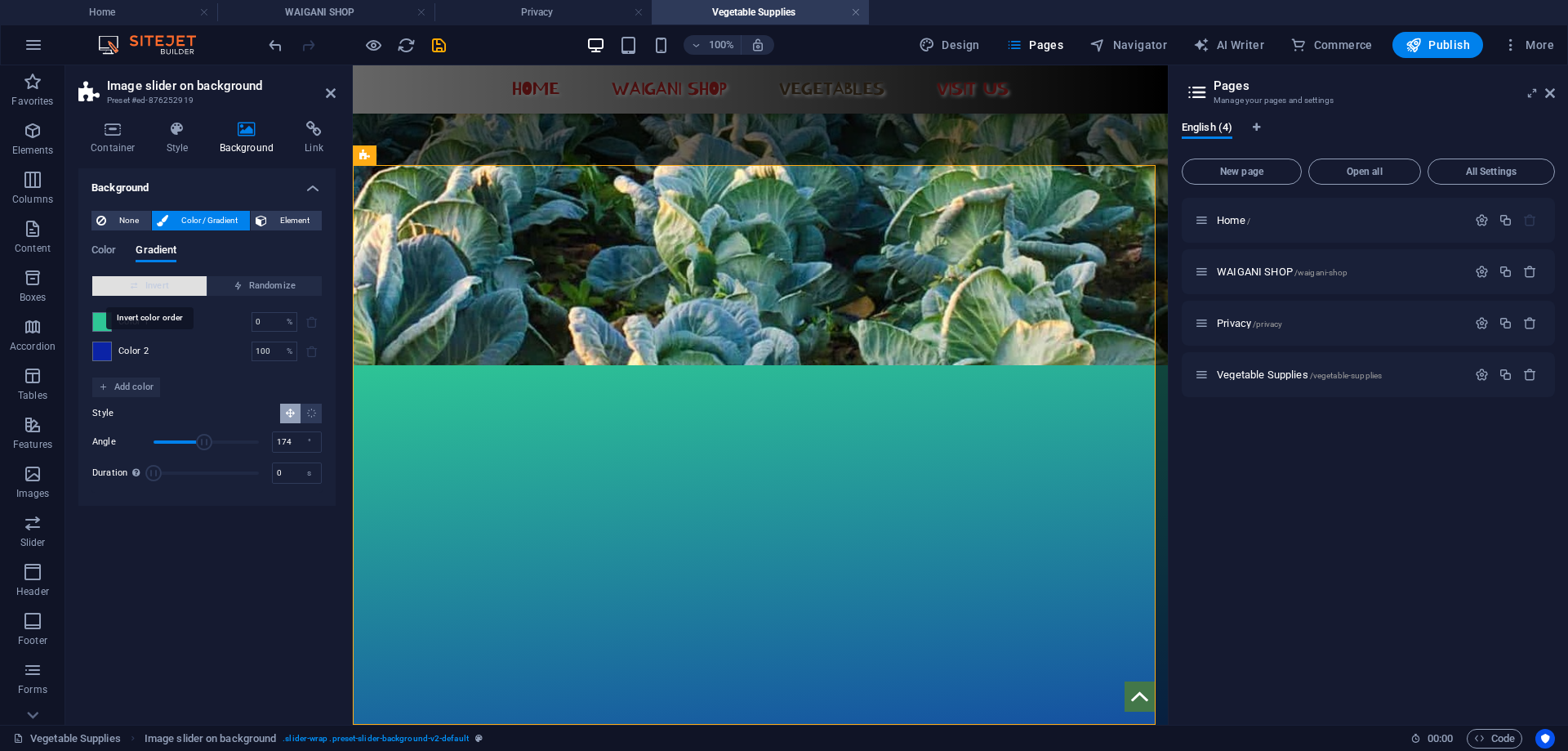
click at [169, 291] on span "Invert" at bounding box center [150, 286] width 102 height 20
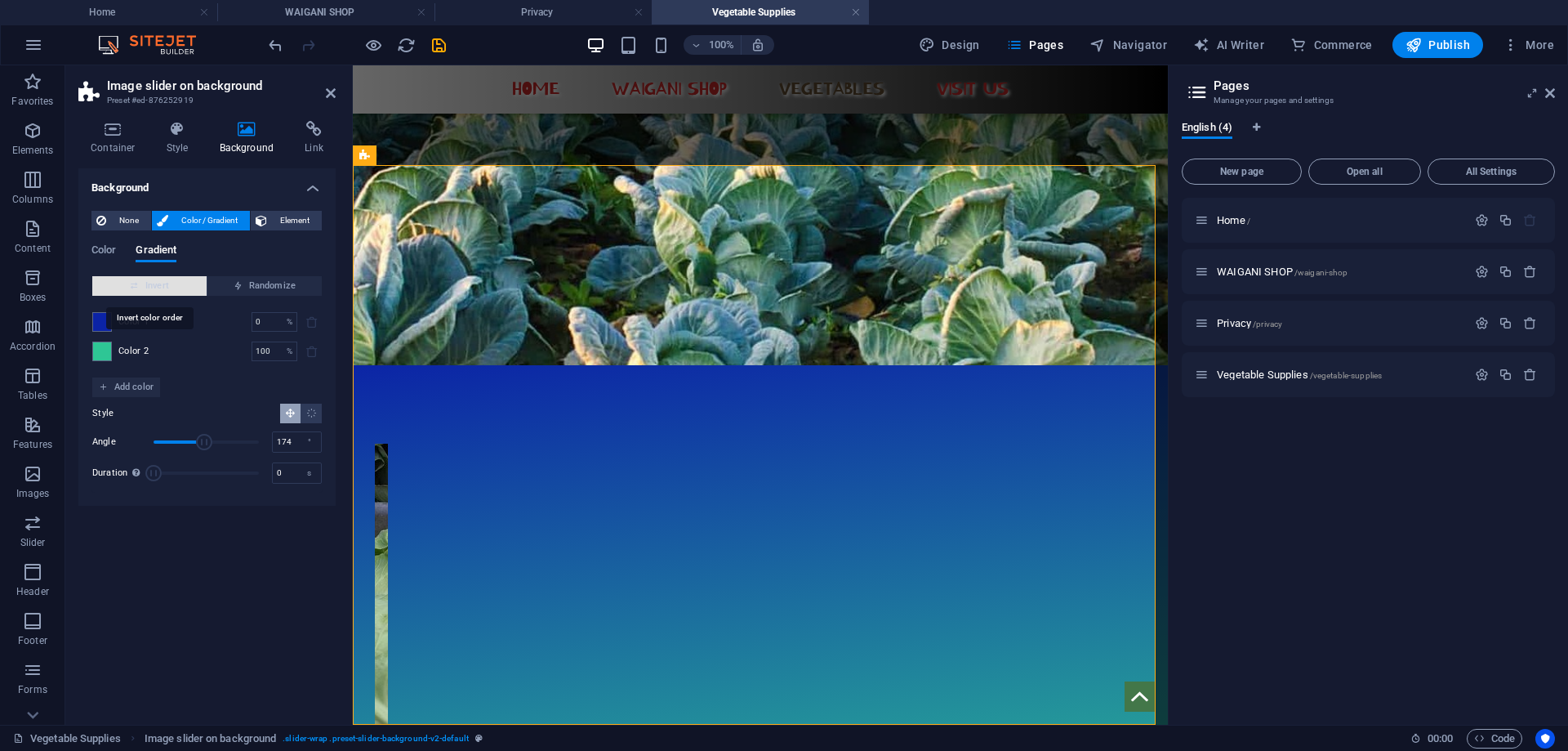
click at [169, 291] on span "Invert" at bounding box center [150, 286] width 102 height 20
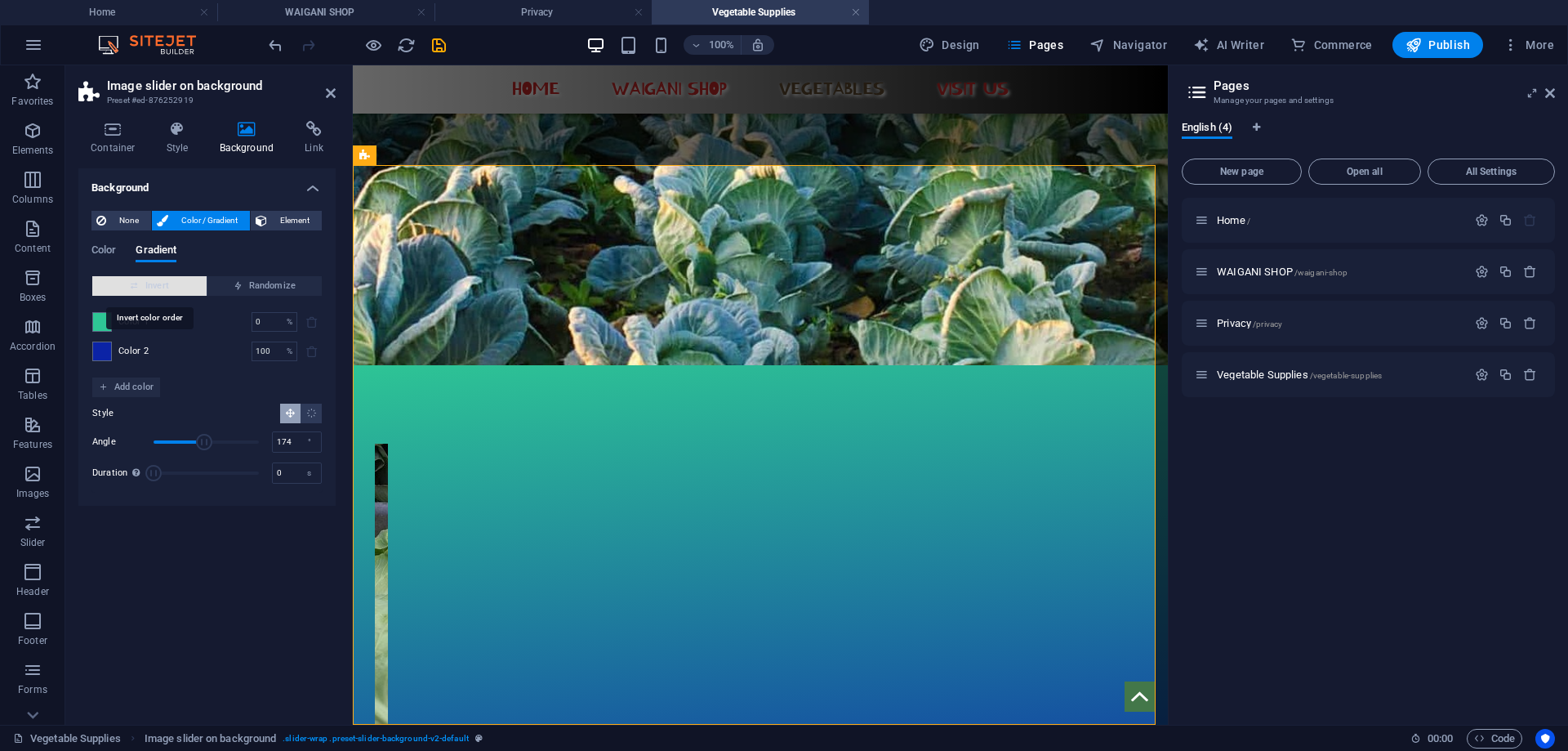
click at [169, 291] on span "Invert" at bounding box center [150, 286] width 102 height 20
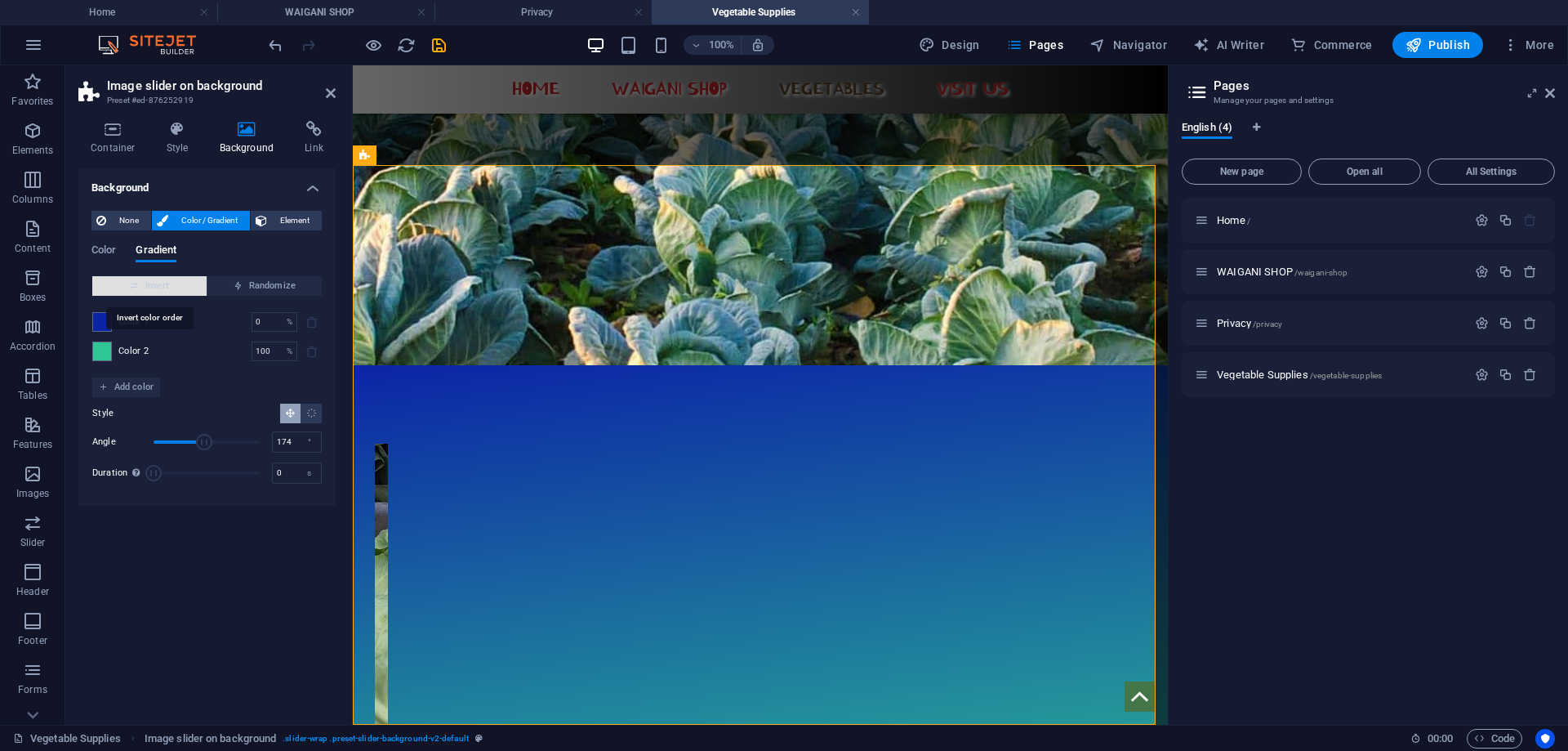
click at [169, 291] on span "Invert" at bounding box center [150, 286] width 102 height 20
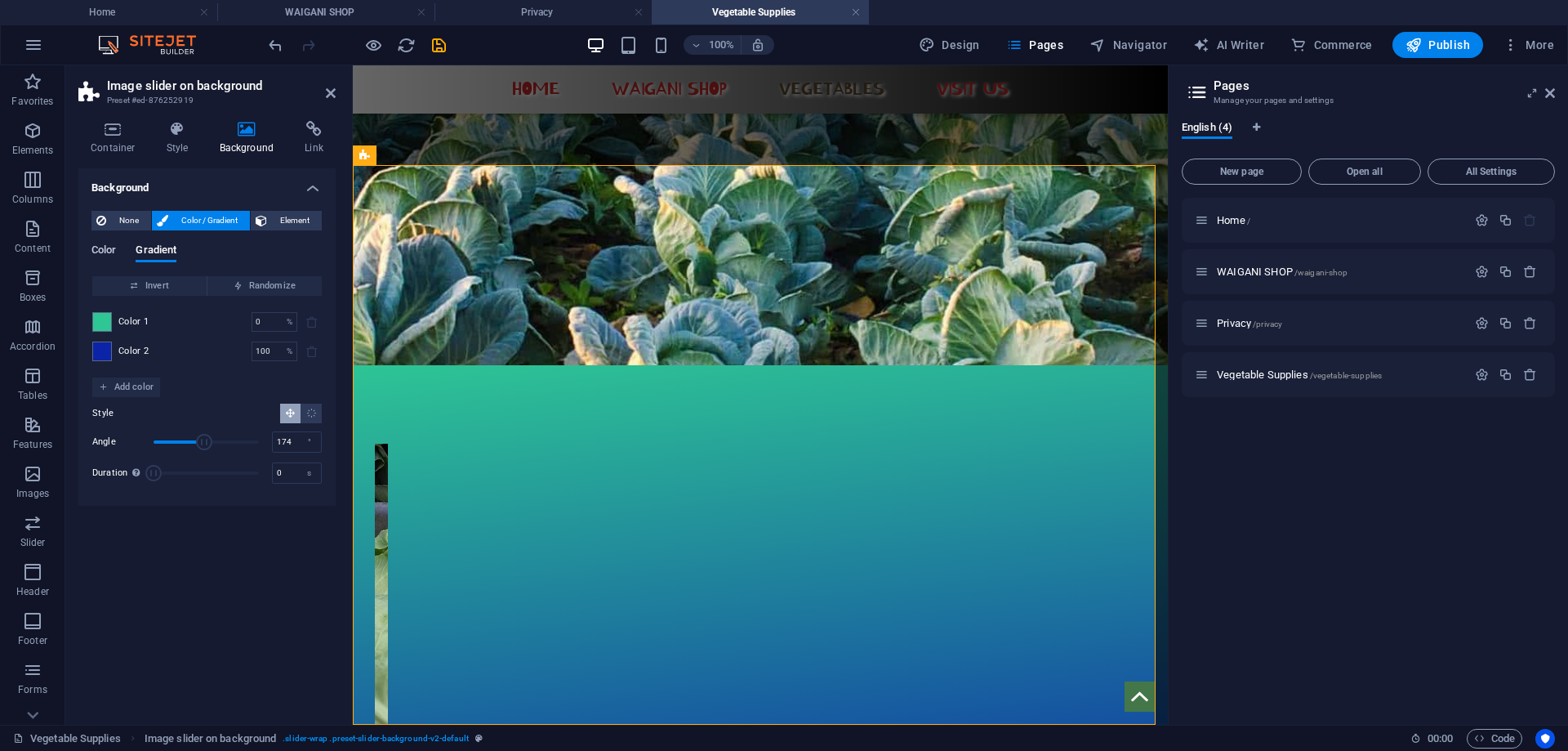
click at [105, 244] on span "Color" at bounding box center [103, 251] width 24 height 22
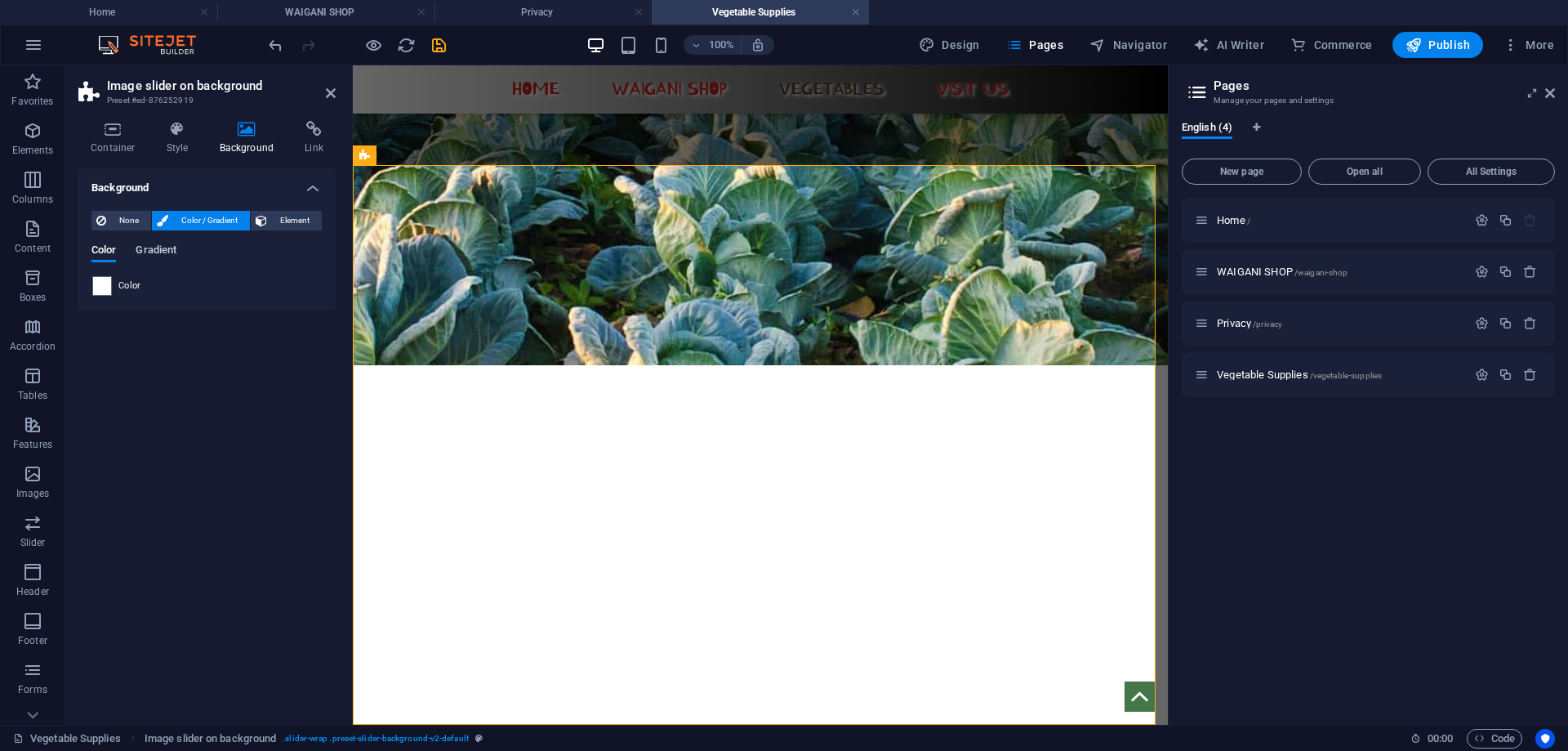
click at [164, 251] on span "Gradient" at bounding box center [156, 251] width 41 height 22
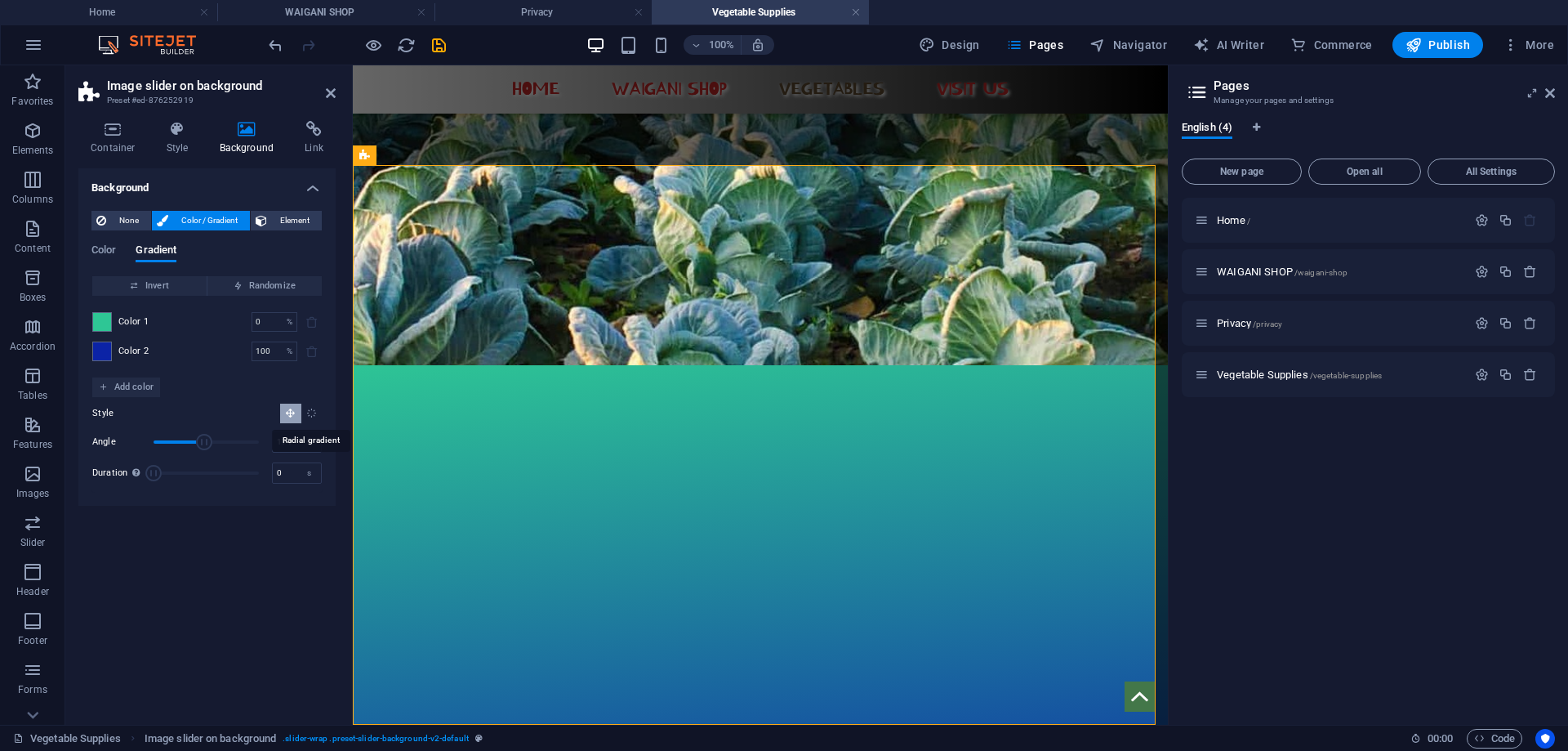
click at [311, 410] on icon "Radial gradient" at bounding box center [311, 413] width 11 height 11
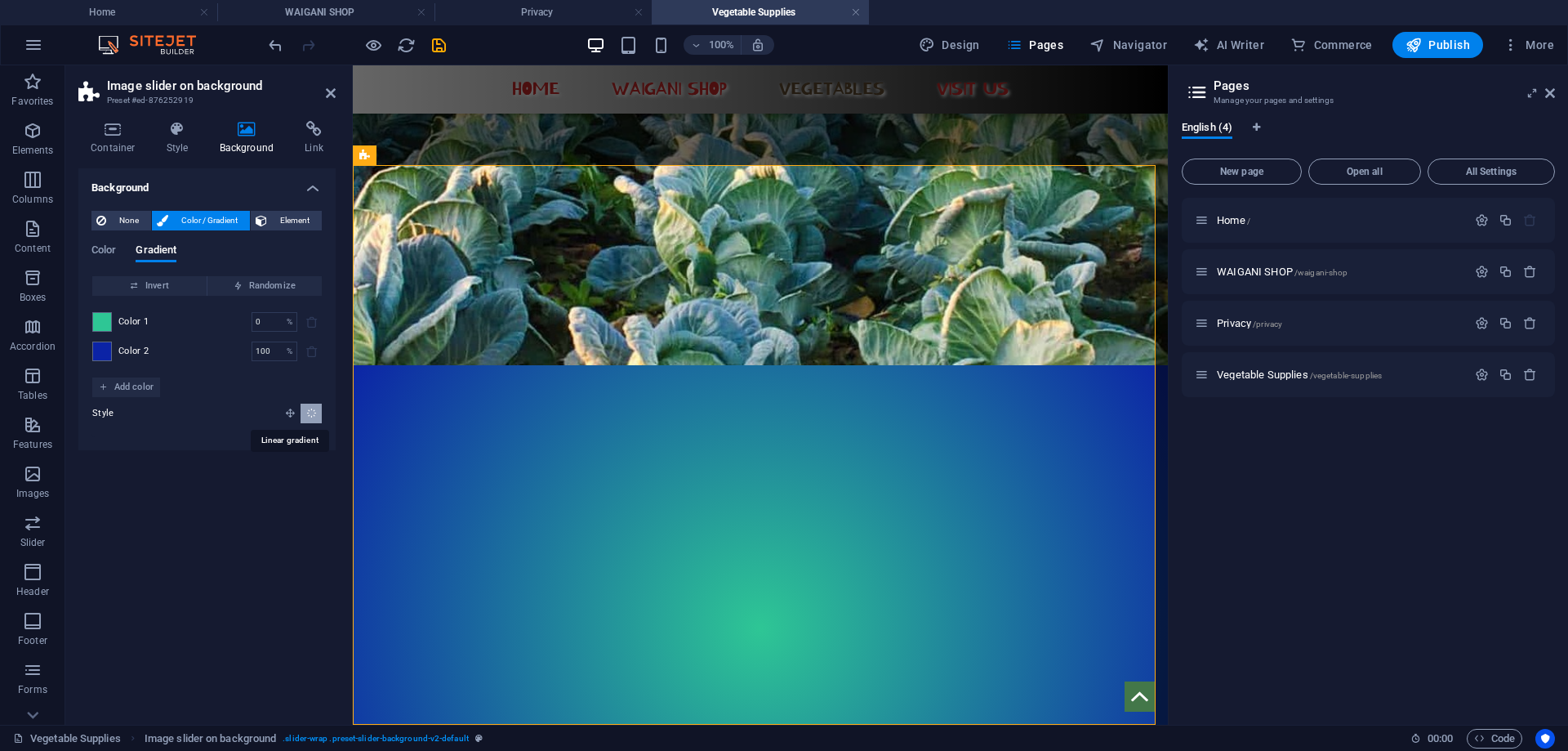
click at [295, 411] on icon "Linear gradient" at bounding box center [290, 413] width 11 height 11
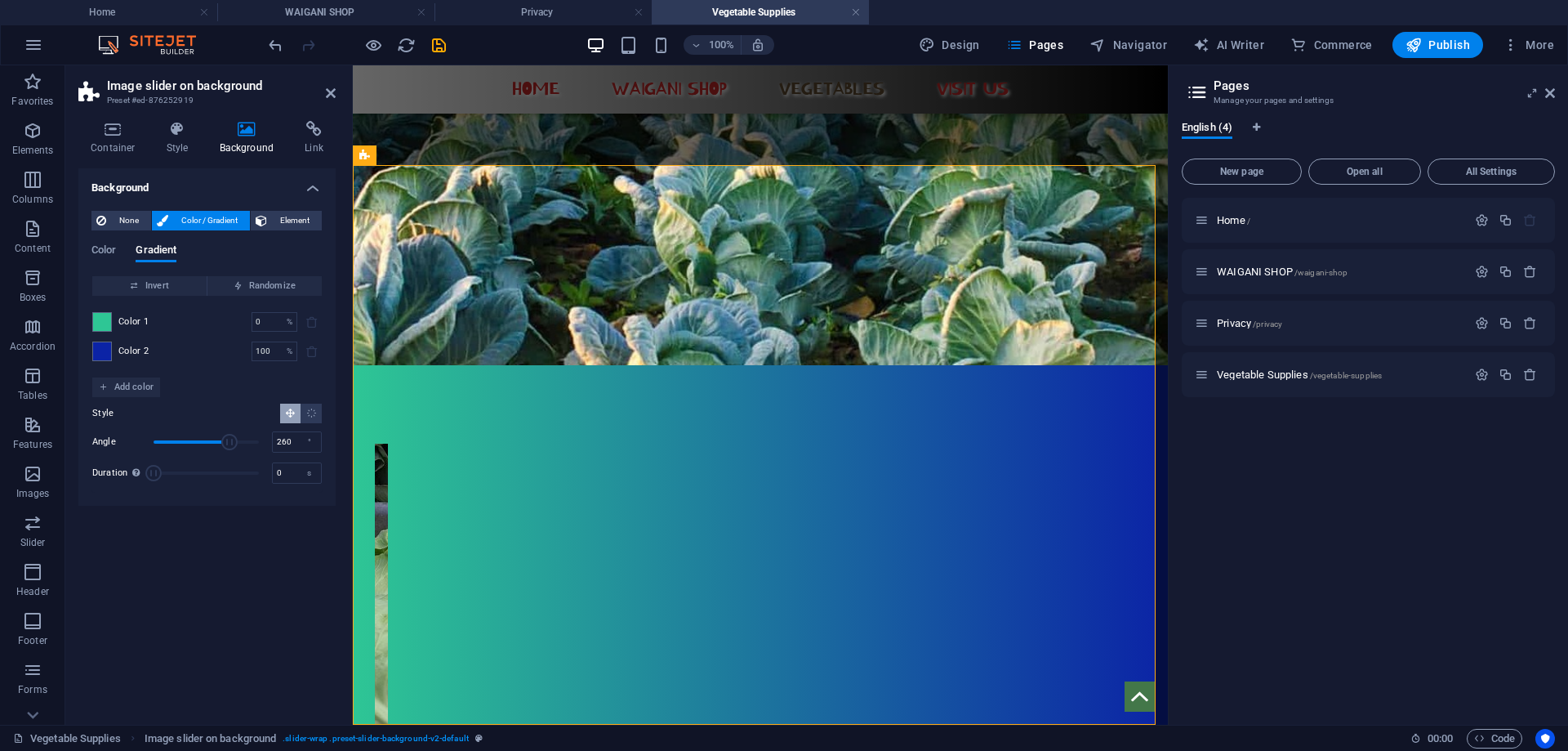
drag, startPoint x: 176, startPoint y: 441, endPoint x: 230, endPoint y: 442, distance: 54.0
click at [230, 442] on span "Angle" at bounding box center [230, 442] width 17 height 17
drag, startPoint x: 230, startPoint y: 442, endPoint x: 180, endPoint y: 442, distance: 50.0
click at [180, 442] on span "Angle" at bounding box center [180, 442] width 17 height 17
click at [178, 442] on span "Angle" at bounding box center [178, 442] width 17 height 17
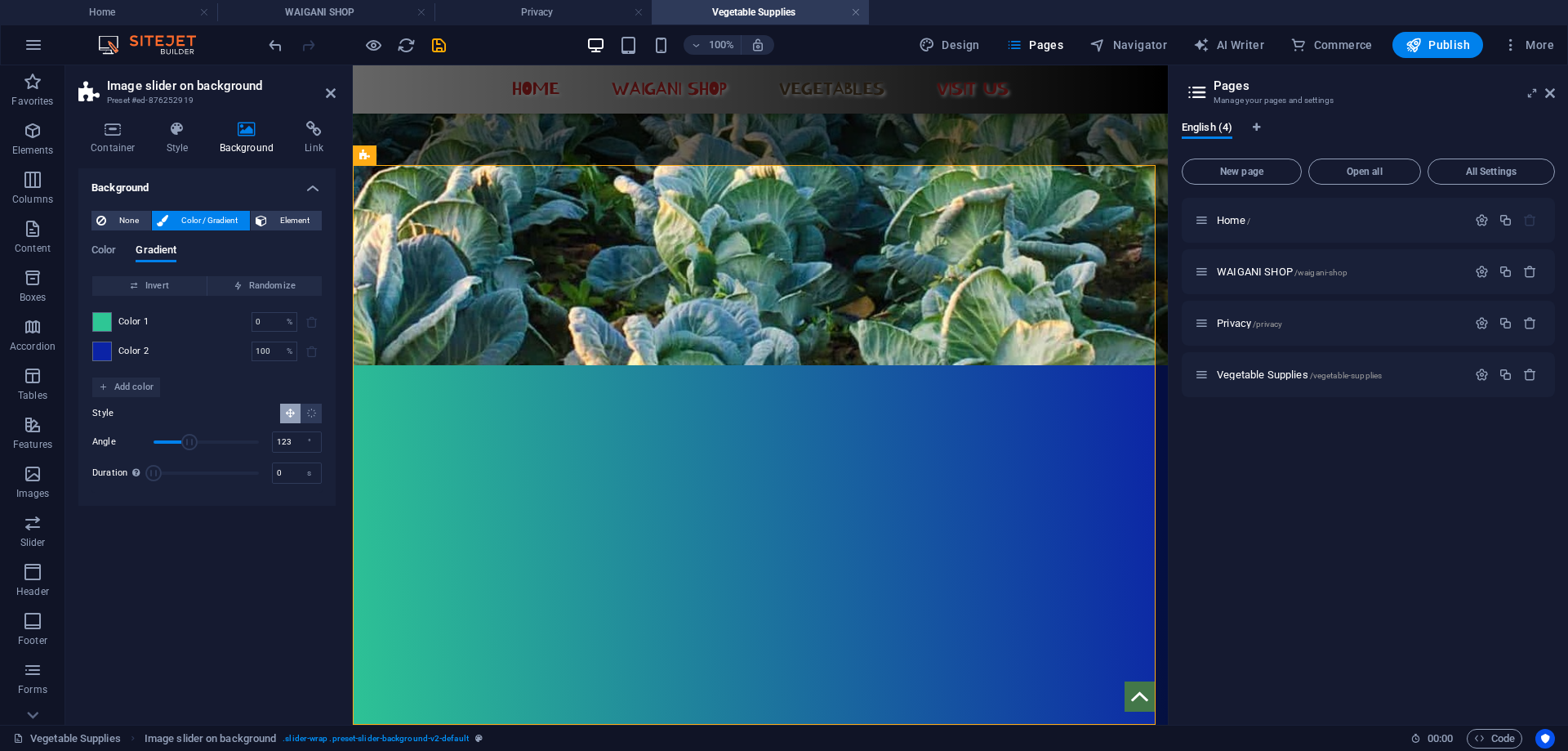
click at [190, 438] on span "Angle" at bounding box center [206, 441] width 106 height 24
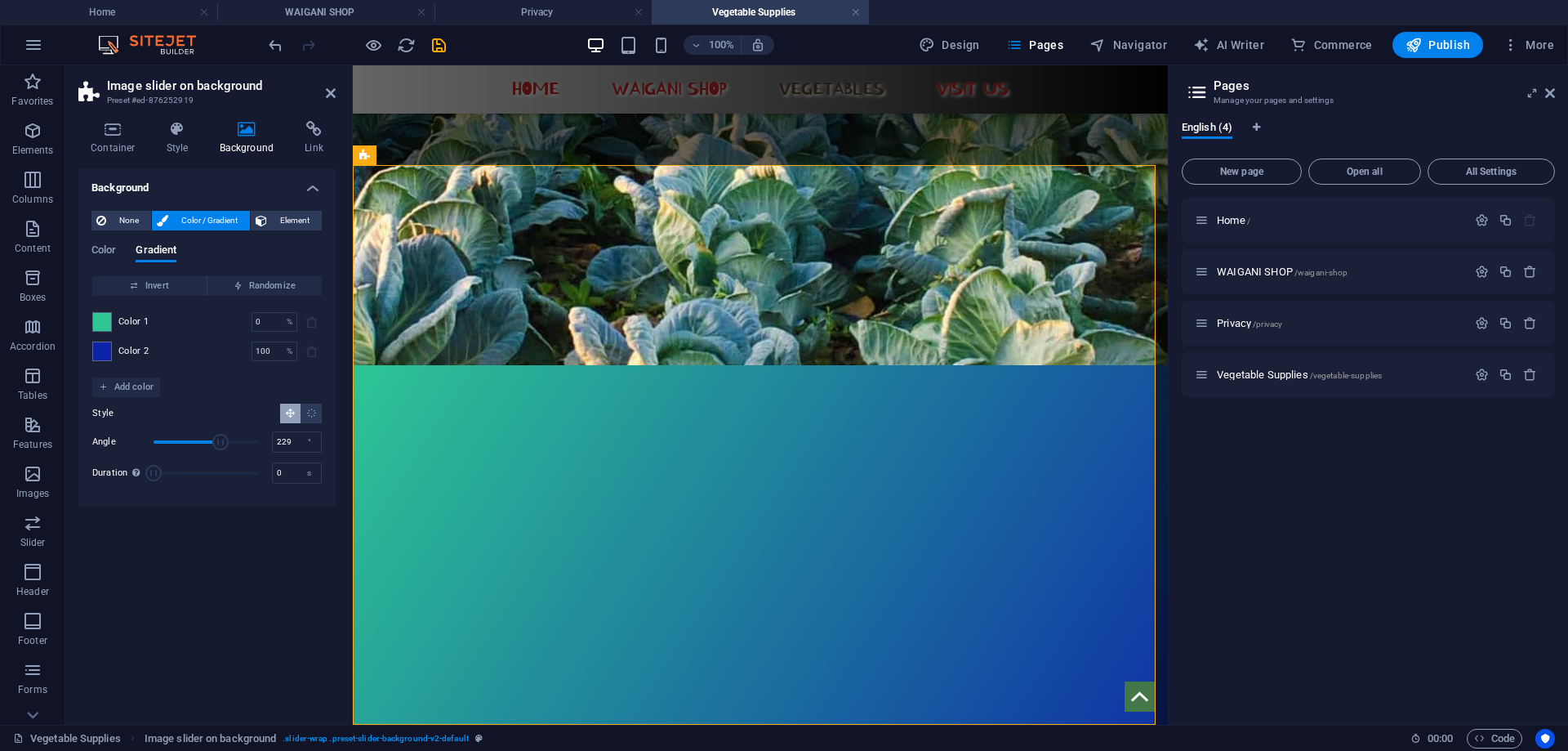
click at [221, 440] on span "Angle" at bounding box center [206, 441] width 106 height 24
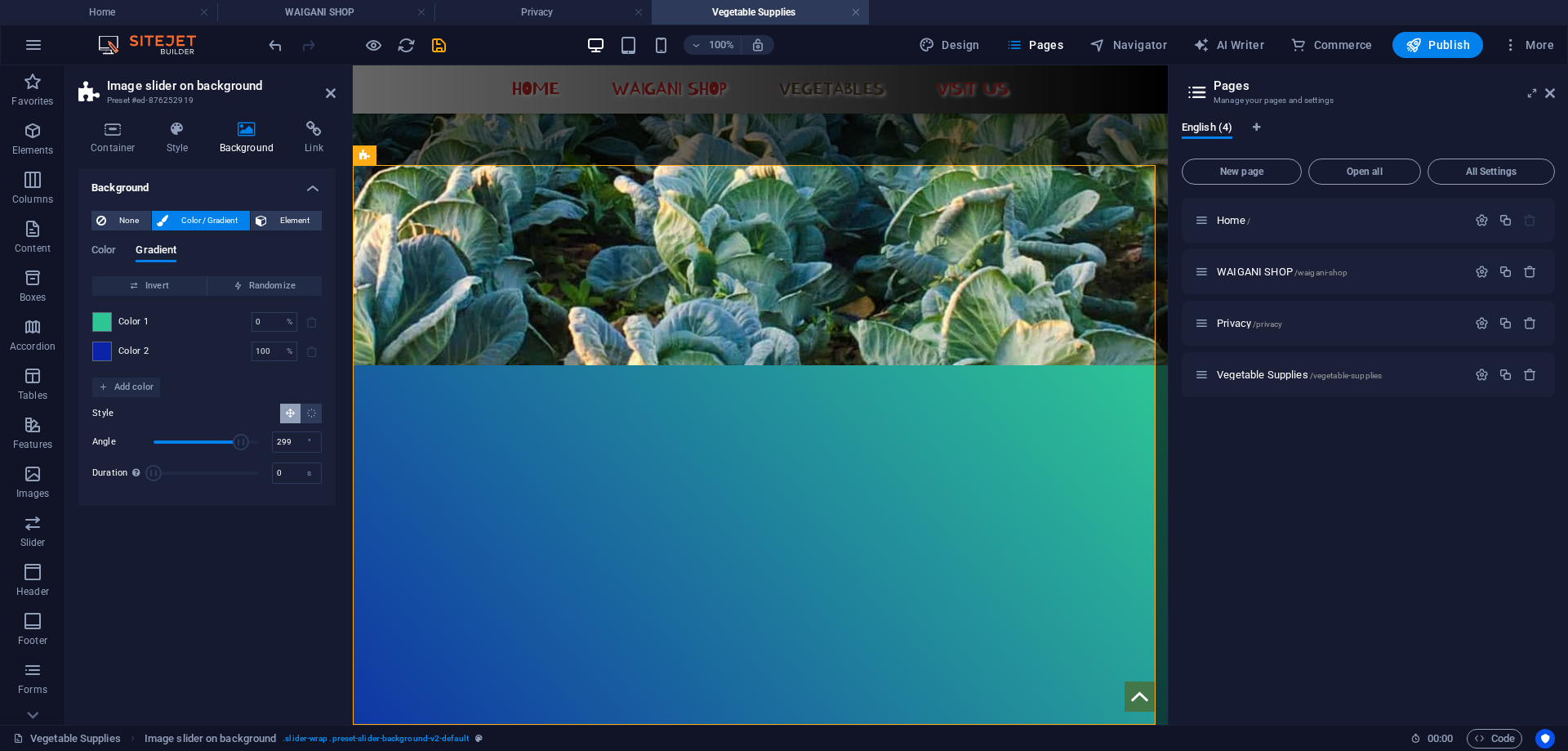
click at [241, 441] on span "Angle" at bounding box center [206, 441] width 106 height 24
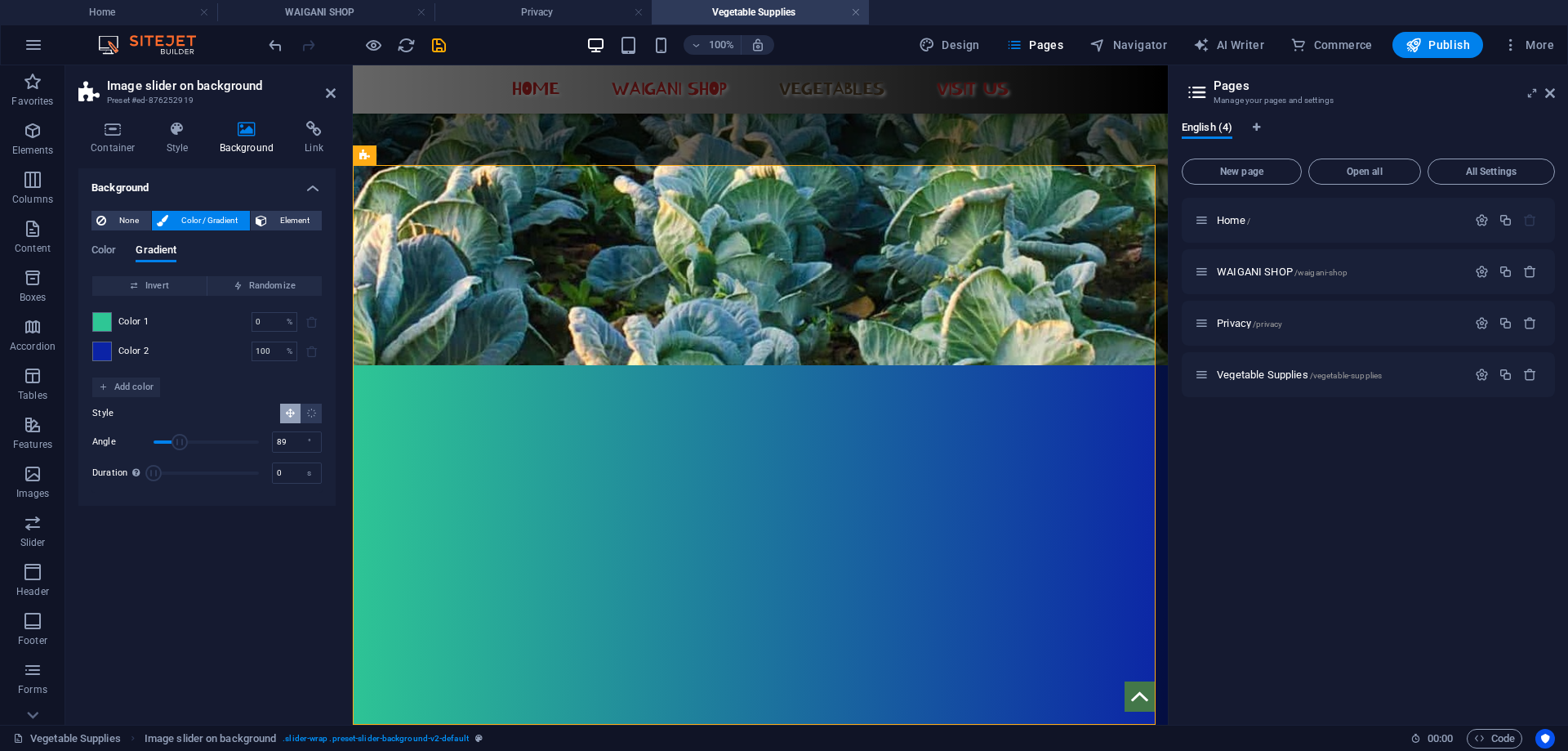
type input "92"
drag, startPoint x: 241, startPoint y: 441, endPoint x: 181, endPoint y: 439, distance: 60.0
click at [181, 439] on span "Angle" at bounding box center [181, 442] width 17 height 17
click at [316, 410] on icon "Radial gradient" at bounding box center [311, 413] width 11 height 11
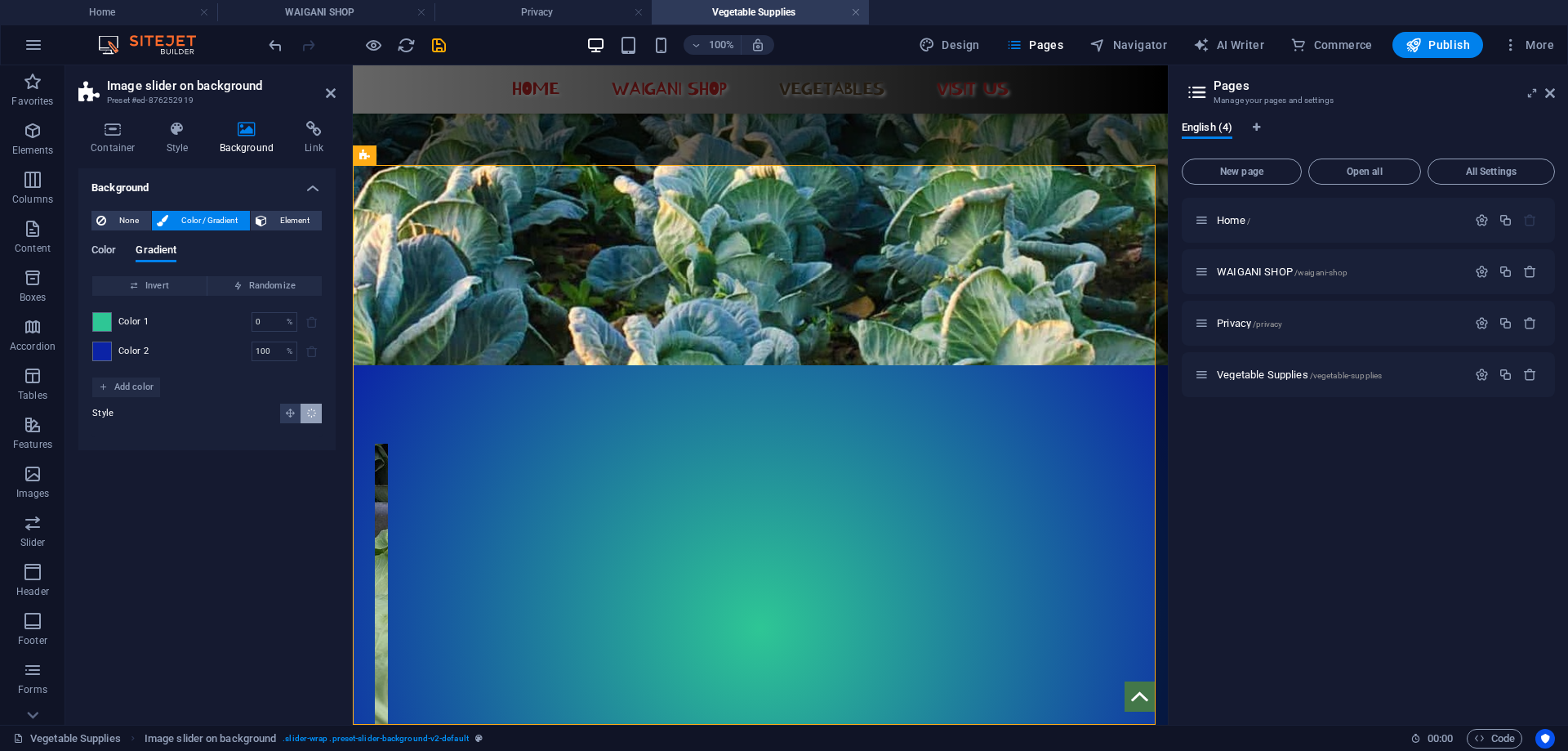
click at [102, 246] on span "Color" at bounding box center [103, 251] width 24 height 22
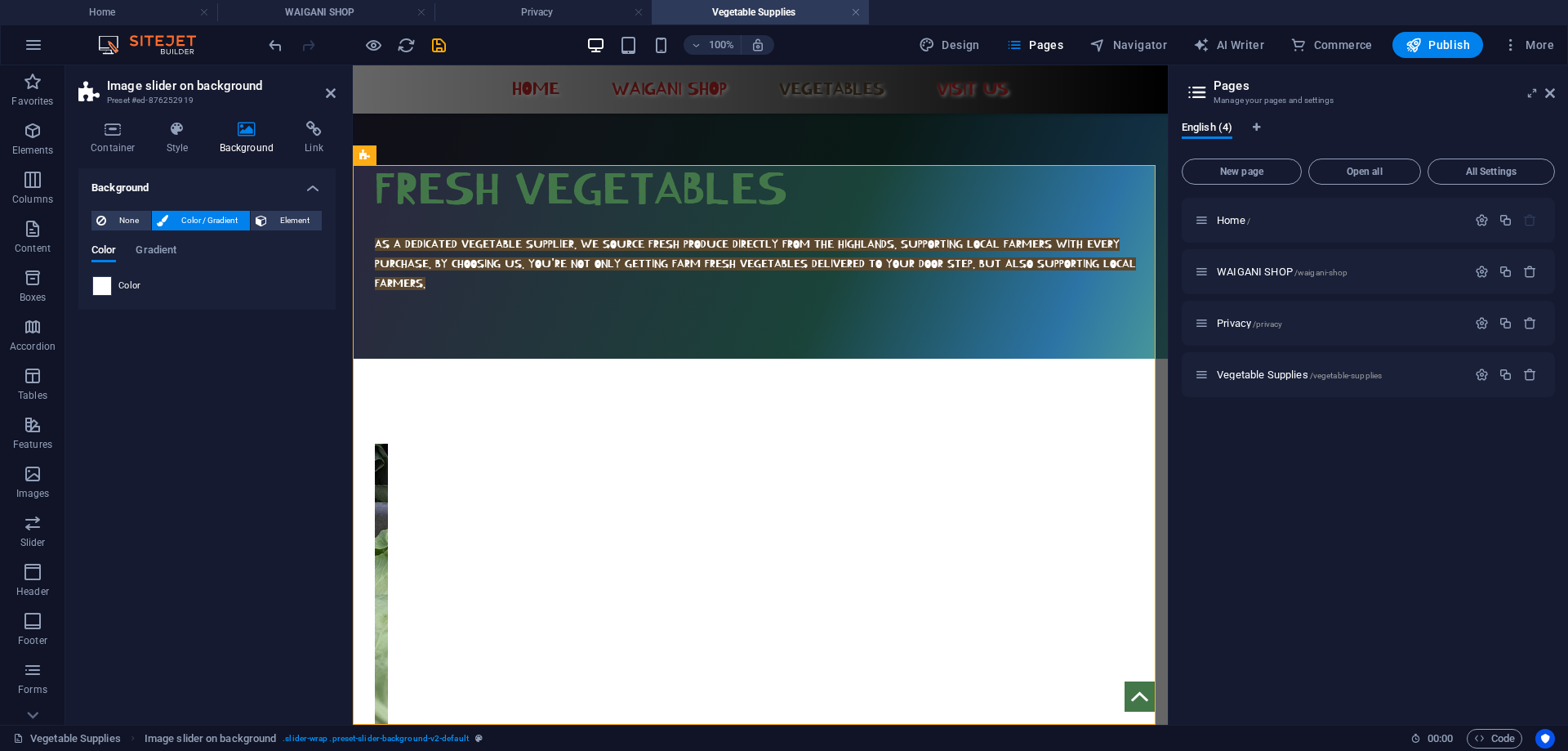
click at [106, 283] on span at bounding box center [102, 286] width 18 height 18
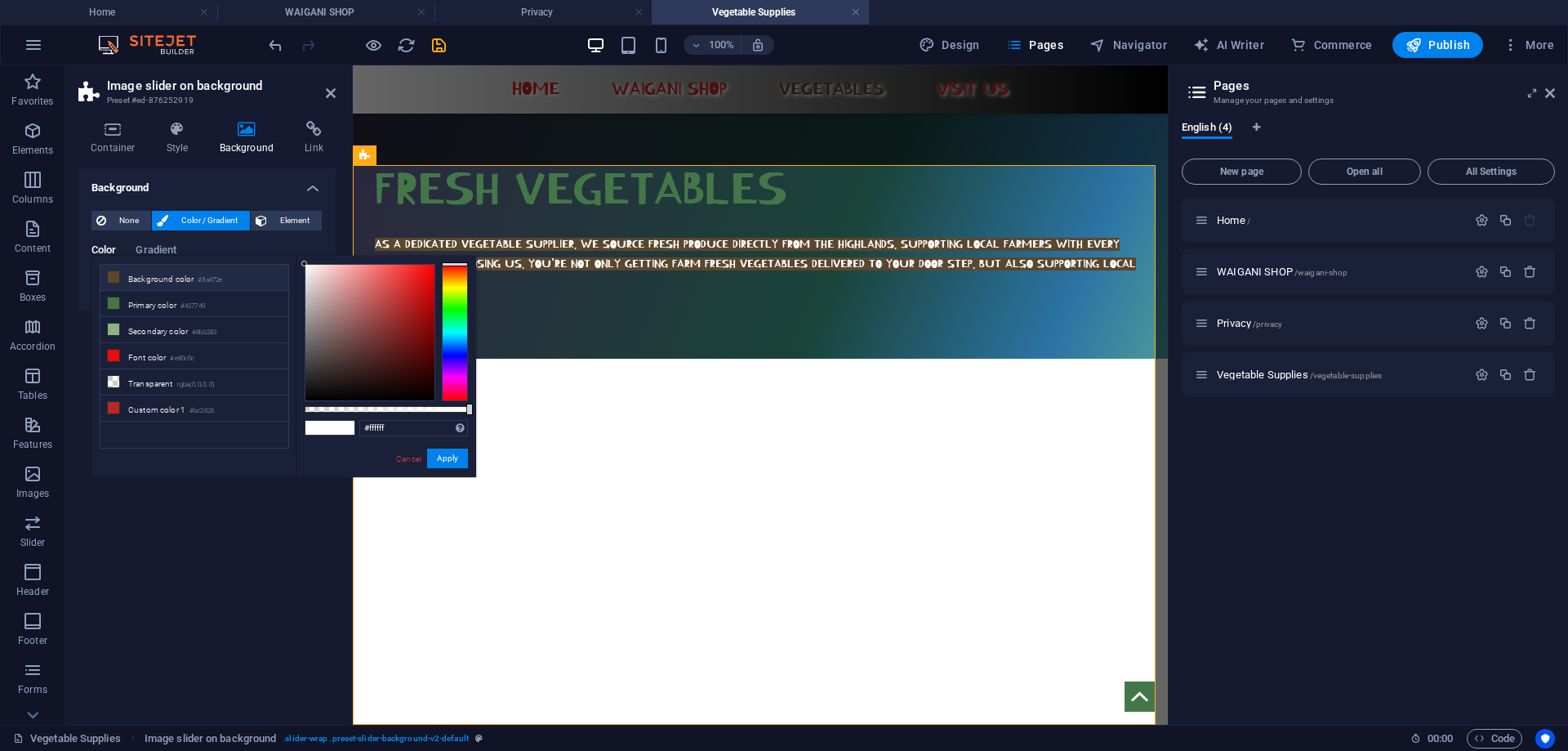
click at [154, 274] on li "Background color #5a472e" at bounding box center [195, 277] width 188 height 26
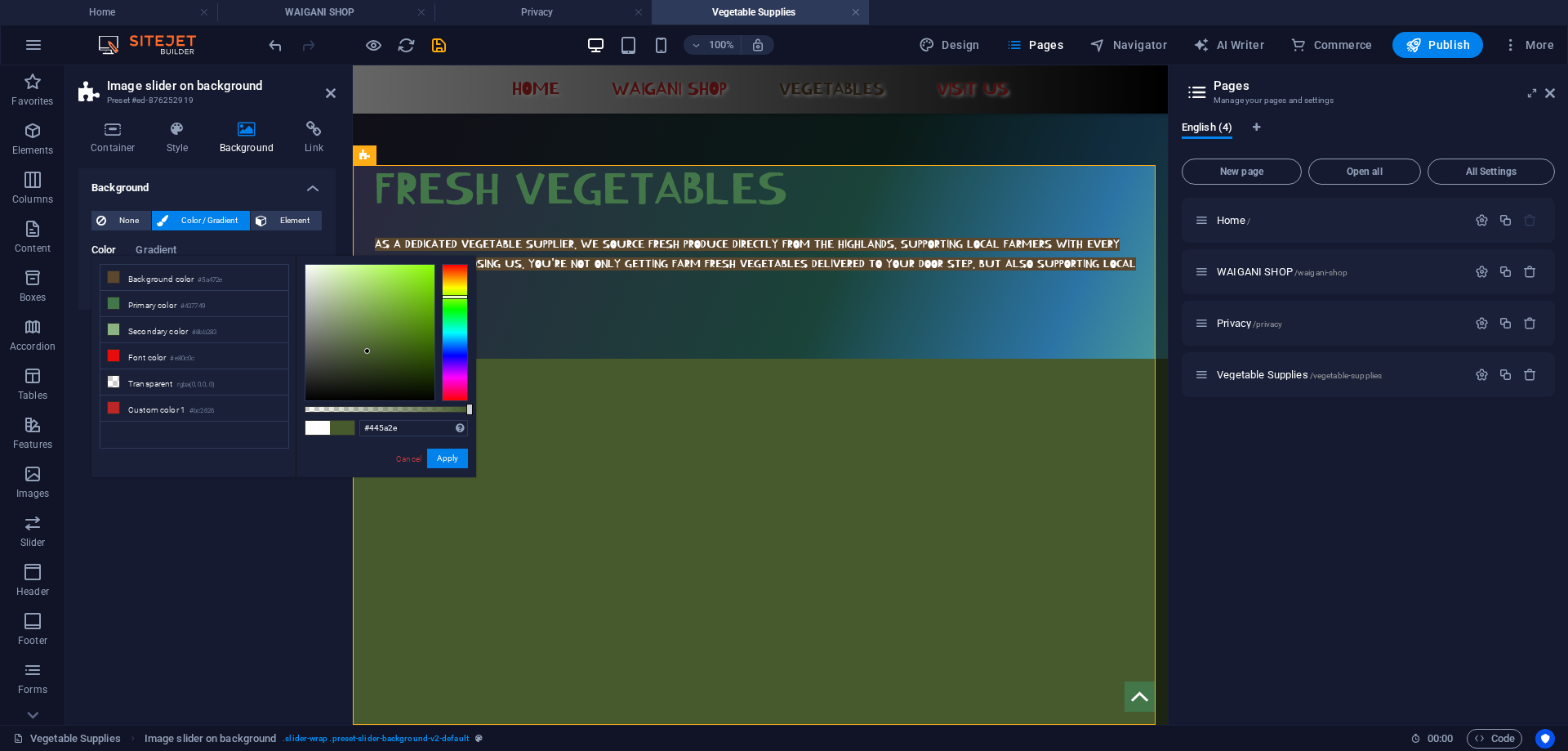
type input "#435a2e"
drag, startPoint x: 448, startPoint y: 275, endPoint x: 445, endPoint y: 298, distance: 23.2
click at [445, 298] on div at bounding box center [454, 298] width 26 height 4
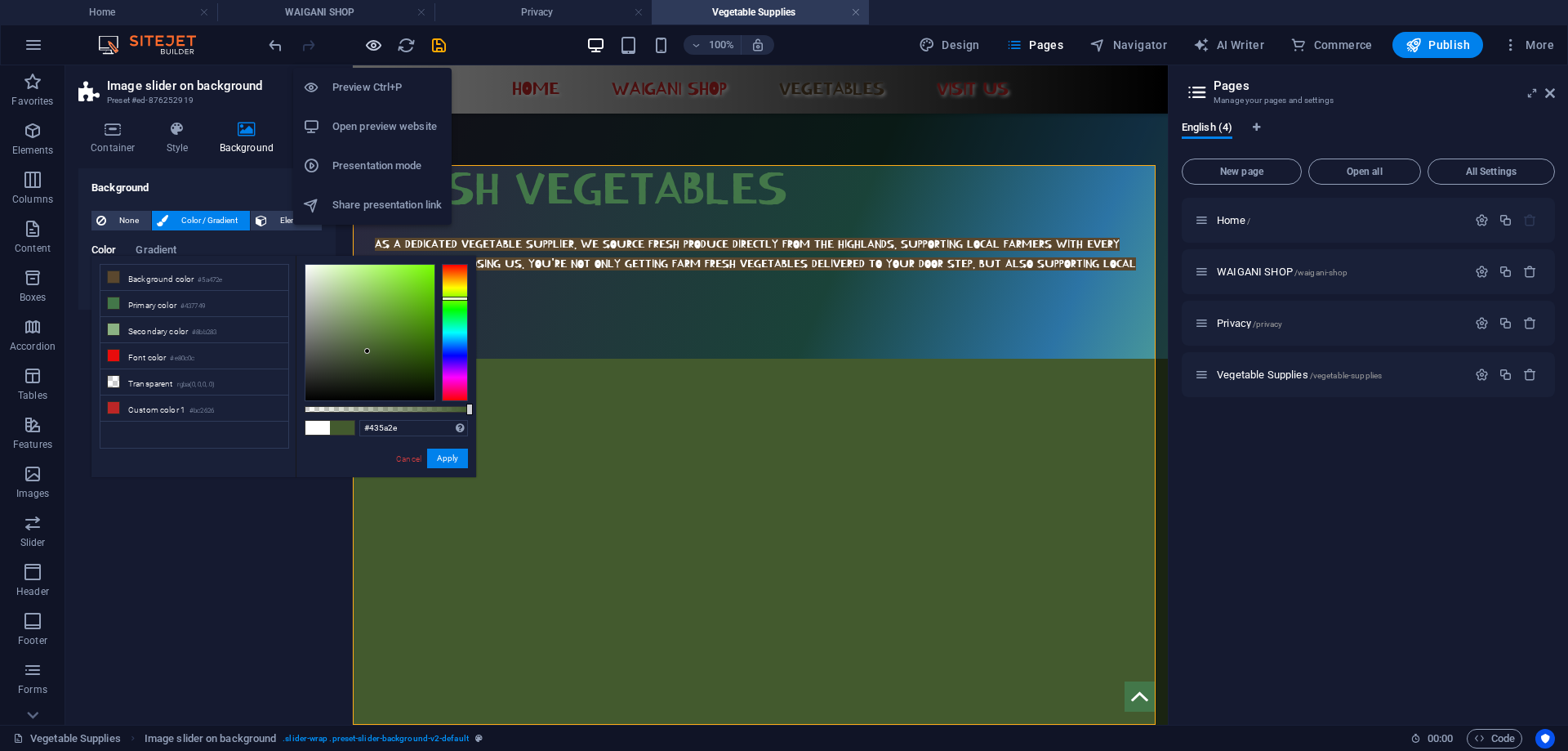
click at [373, 44] on icon "button" at bounding box center [374, 45] width 19 height 19
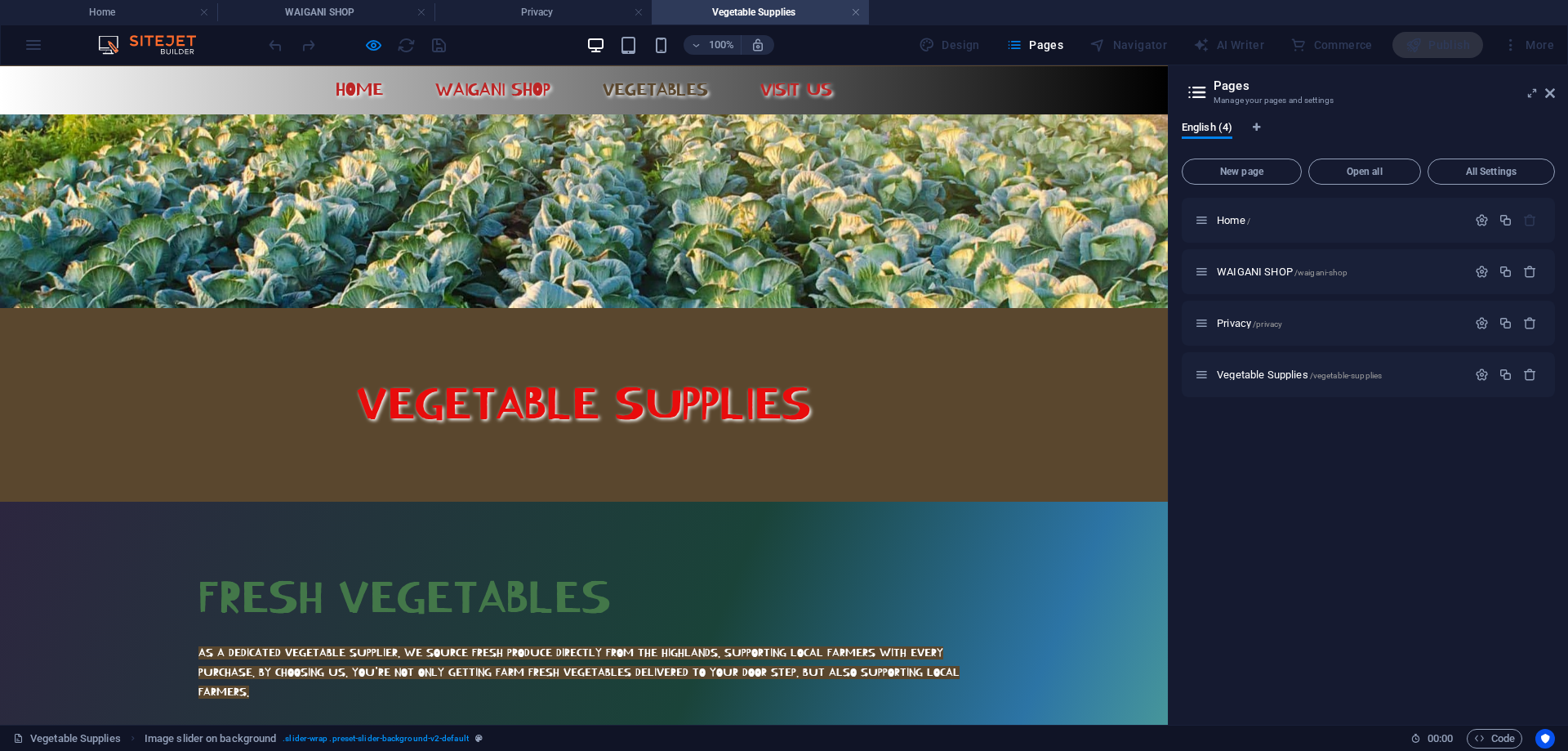
scroll to position [0, 0]
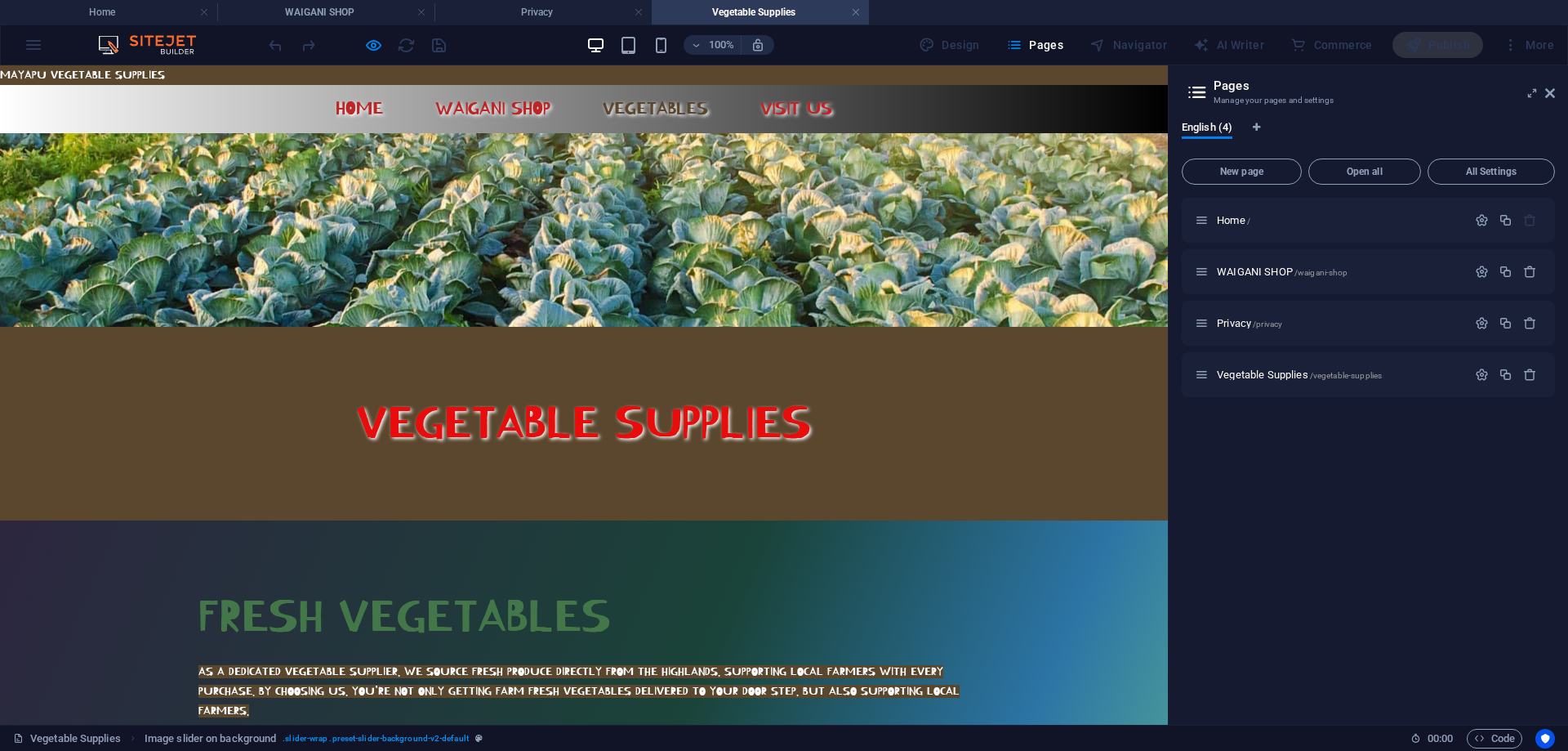
click at [486, 520] on div "FRESH VEGETABLES AS A DEDICATED VEGETABLE SUPPLIER, WE SOURCE FRESH PRODUCE DIR…" at bounding box center [583, 653] width 1168 height 266
click at [378, 520] on div "FRESH VEGETABLES AS A DEDICATED VEGETABLE SUPPLIER, WE SOURCE FRESH PRODUCE DIR…" at bounding box center [583, 653] width 1168 height 266
click at [276, 520] on div "FRESH VEGETABLES AS A DEDICATED VEGETABLE SUPPLIER, WE SOURCE FRESH PRODUCE DIR…" at bounding box center [583, 653] width 1168 height 266
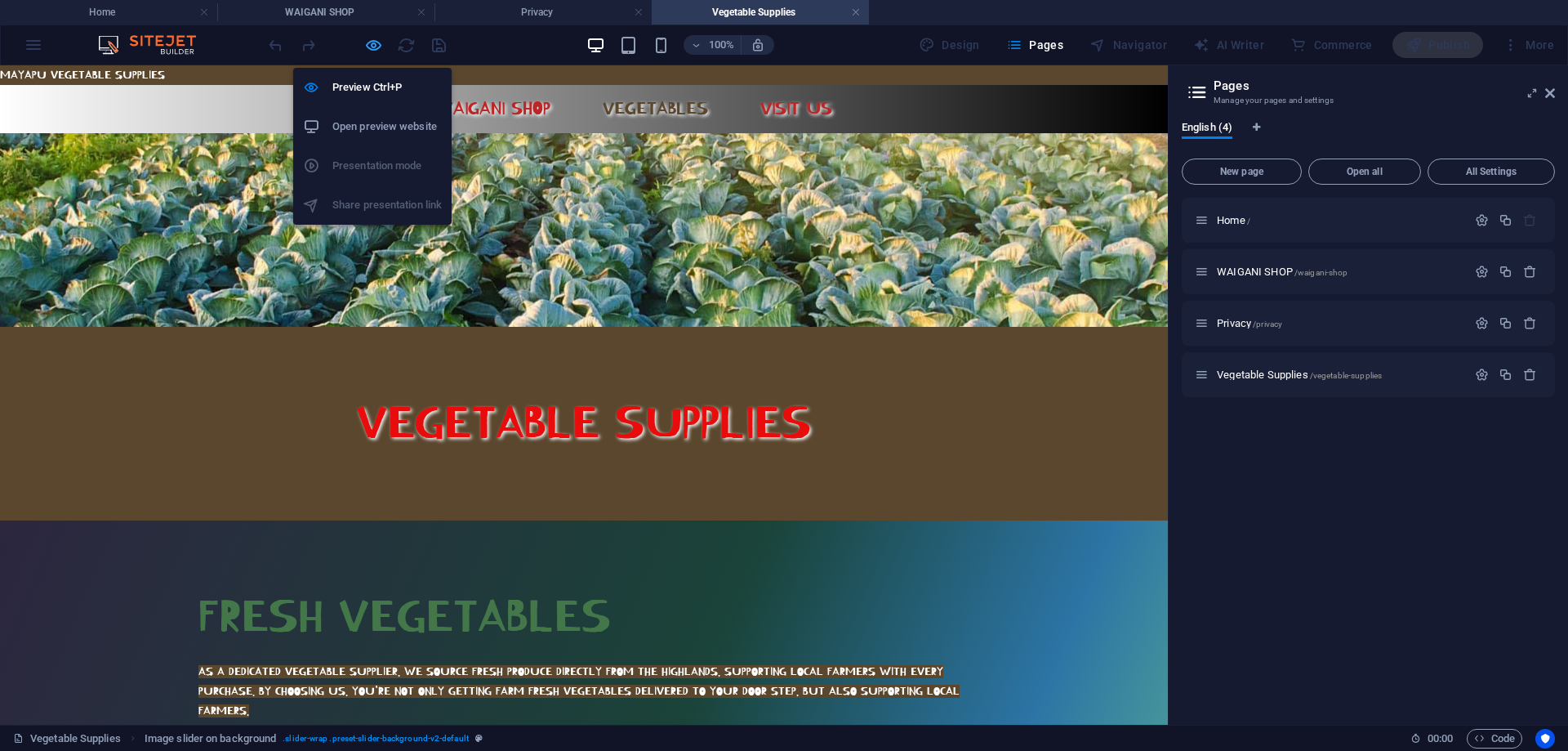
click at [366, 45] on icon "button" at bounding box center [374, 45] width 19 height 19
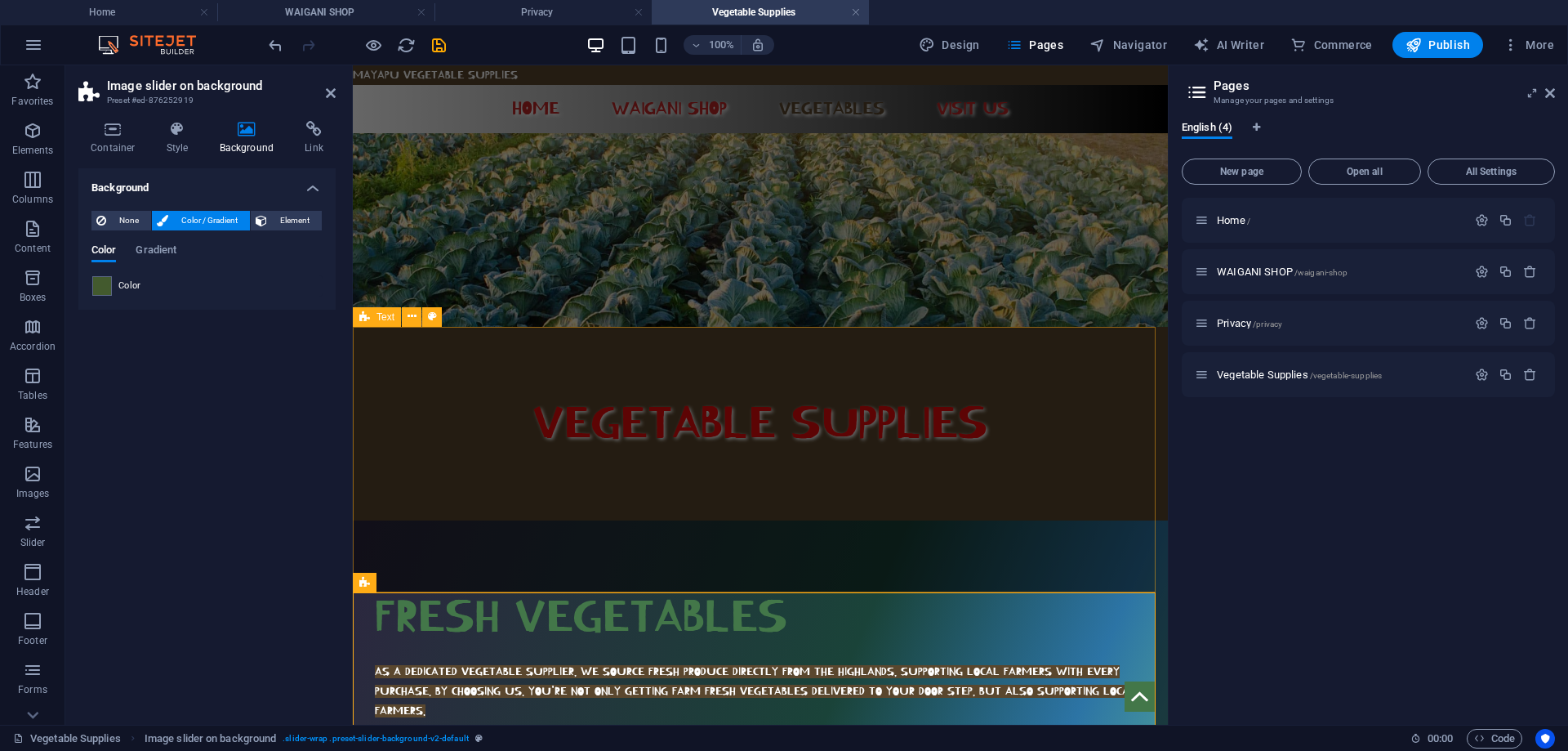
click at [564, 520] on div "FRESH VEGETABLES AS A DEDICATED VEGETABLE SUPPLIER, WE SOURCE FRESH PRODUCE DIR…" at bounding box center [760, 653] width 815 height 266
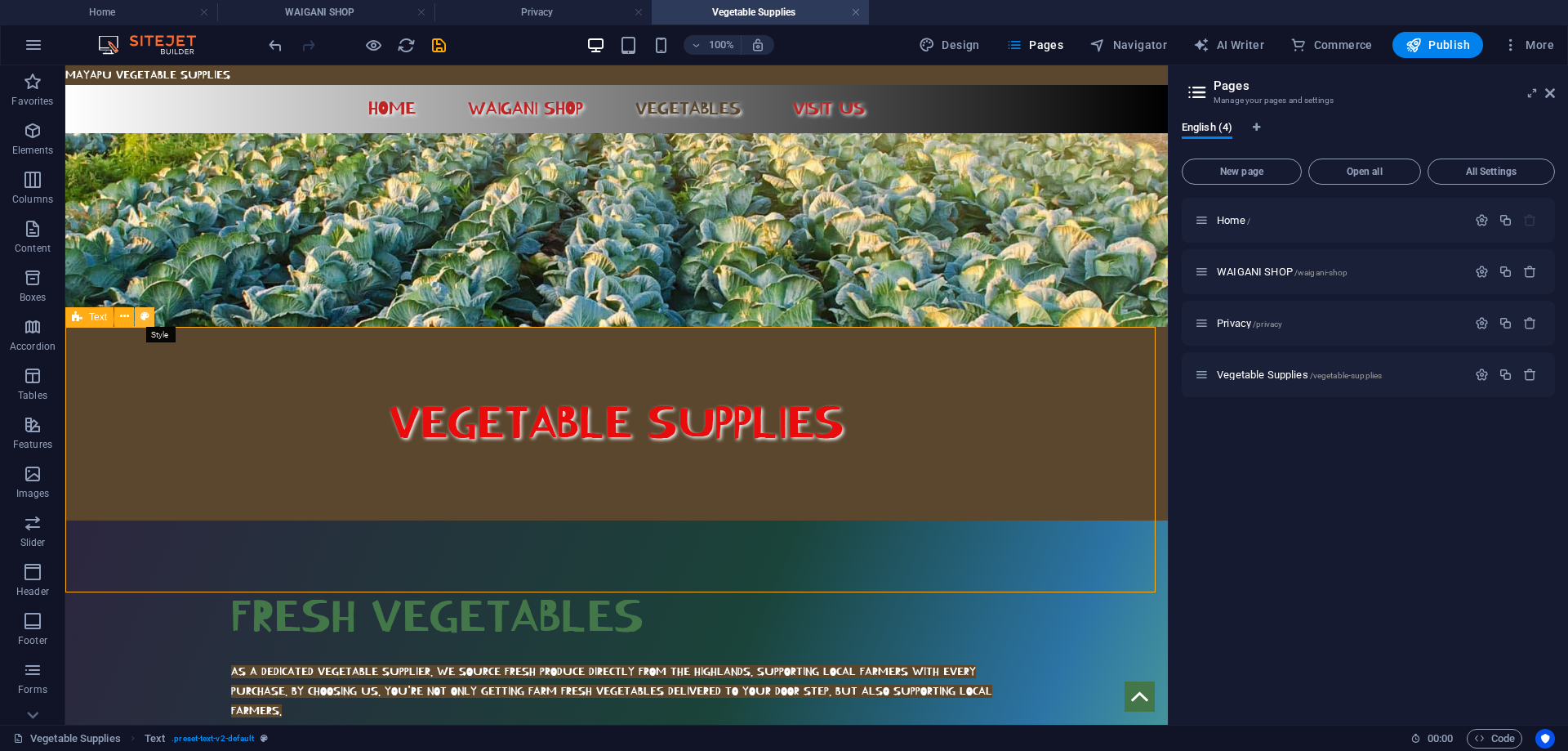
click at [149, 318] on icon at bounding box center [145, 316] width 9 height 17
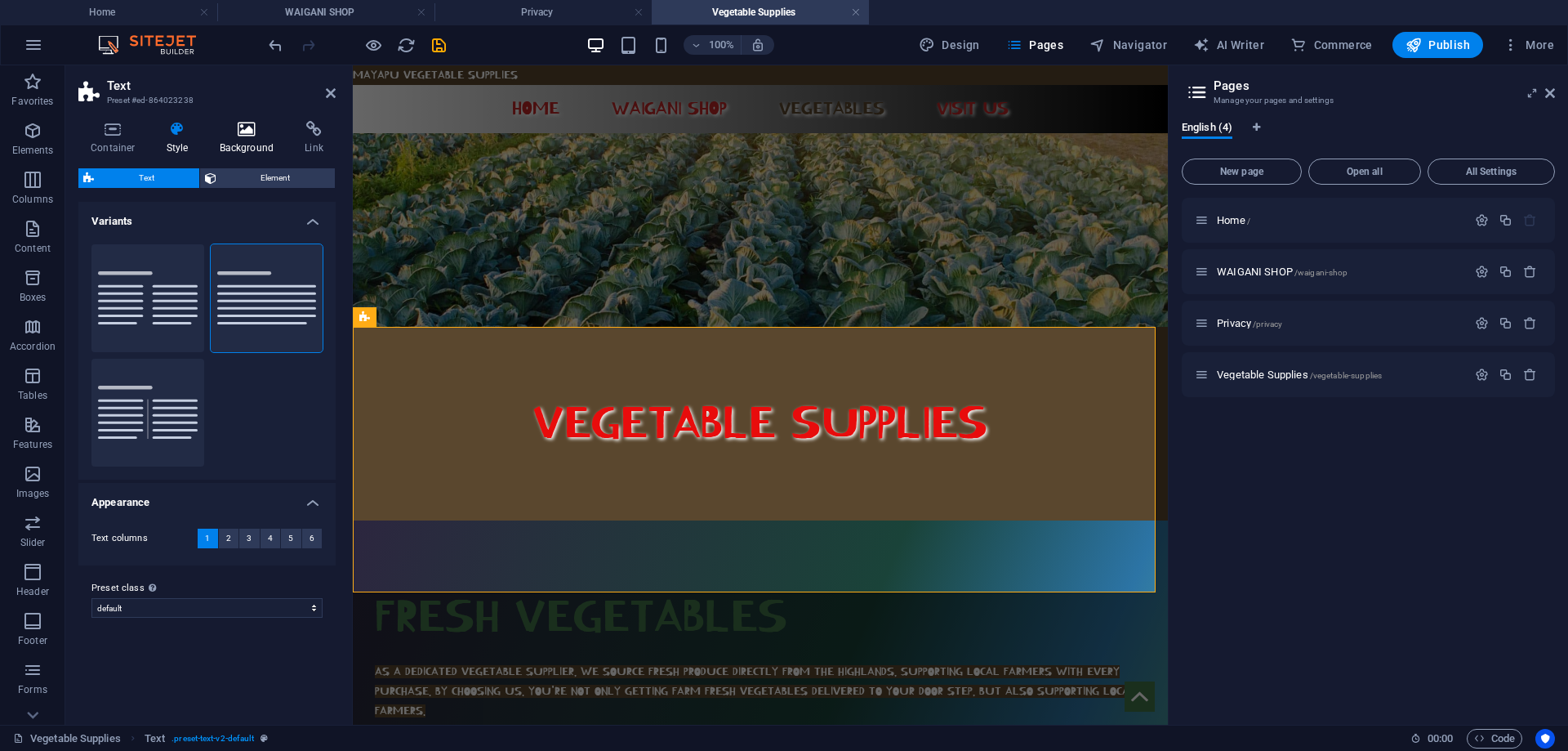
click at [239, 123] on icon at bounding box center [246, 129] width 79 height 17
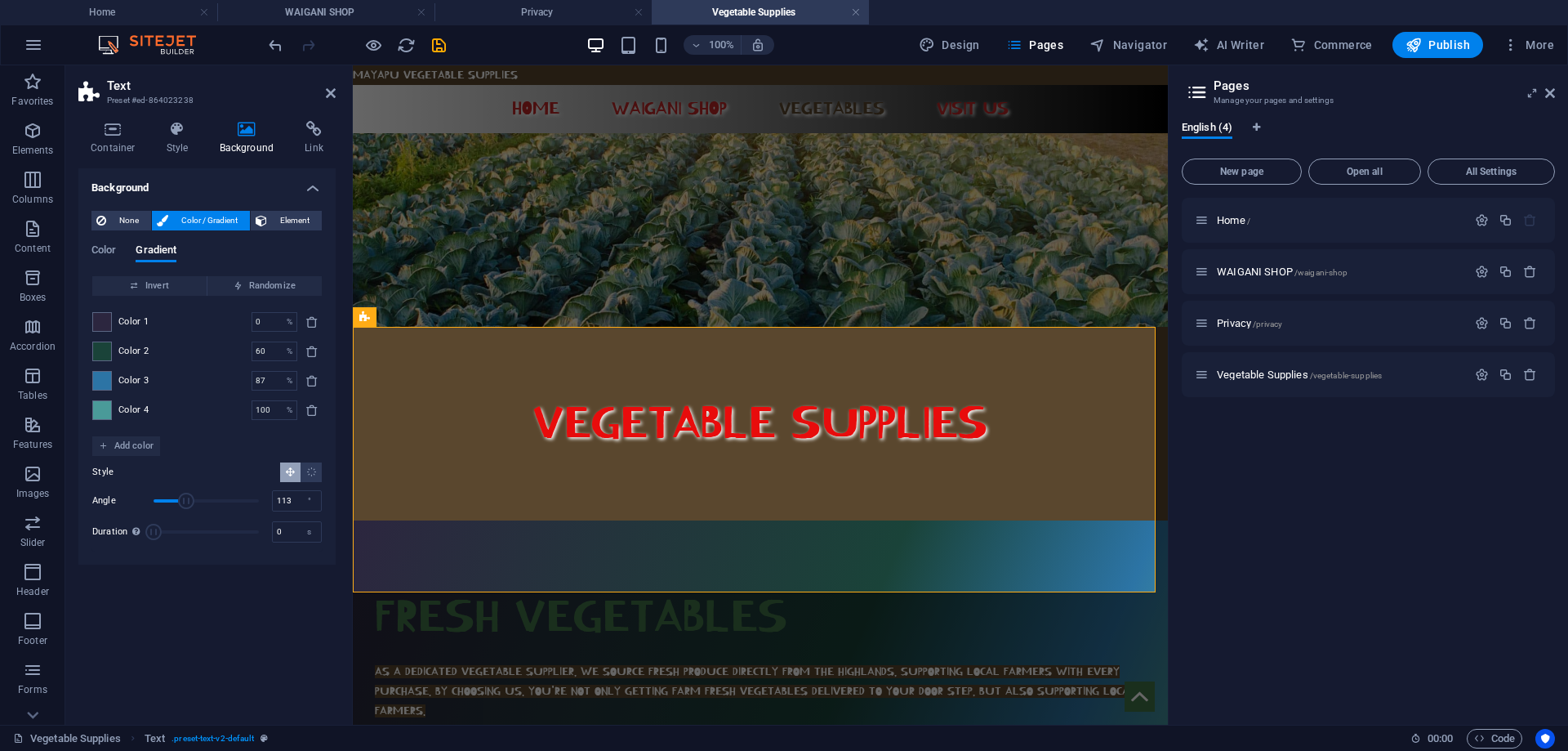
click at [117, 245] on div "Color Gradient" at bounding box center [207, 259] width 231 height 31
click at [114, 245] on span "Color" at bounding box center [103, 251] width 24 height 22
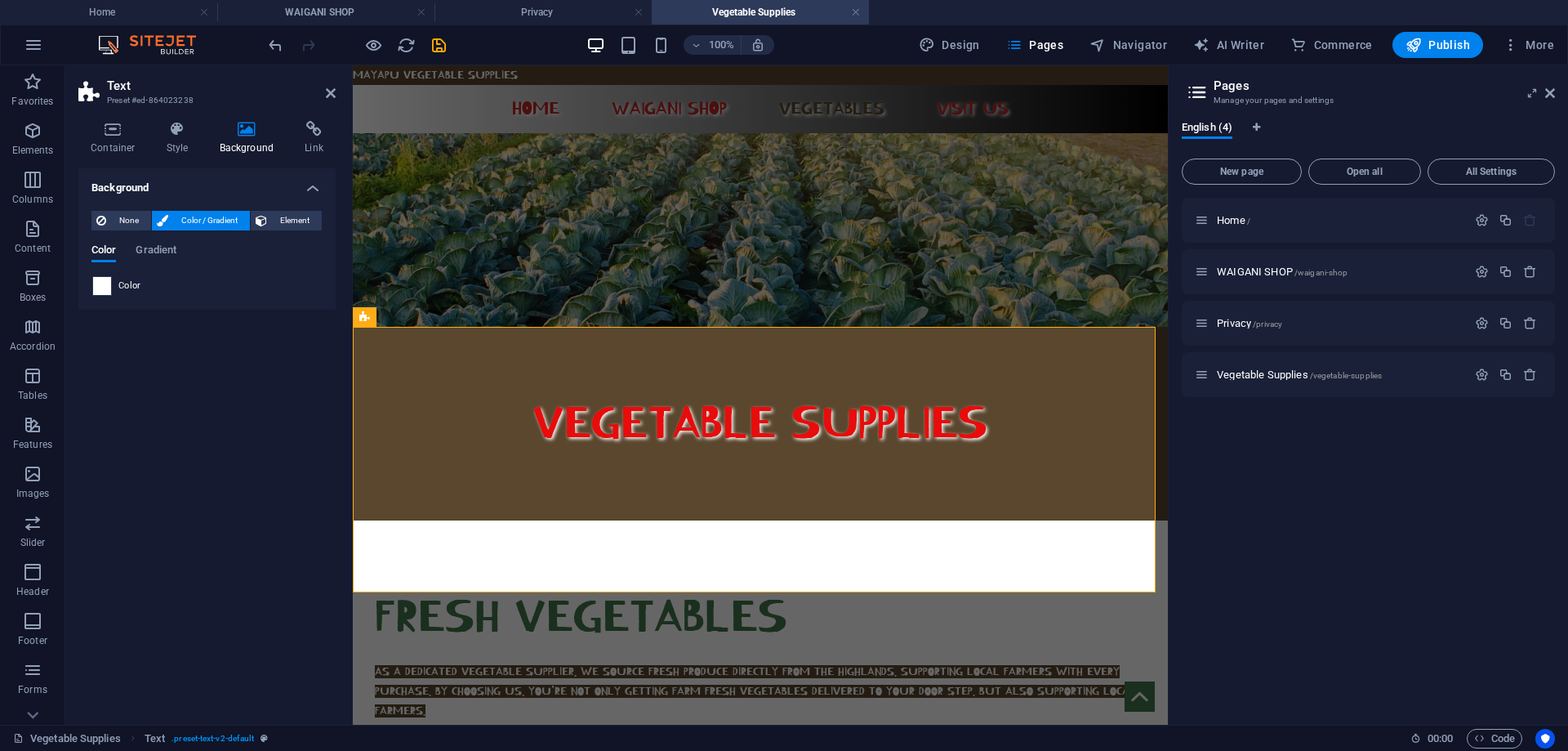
click at [107, 291] on span at bounding box center [102, 286] width 18 height 18
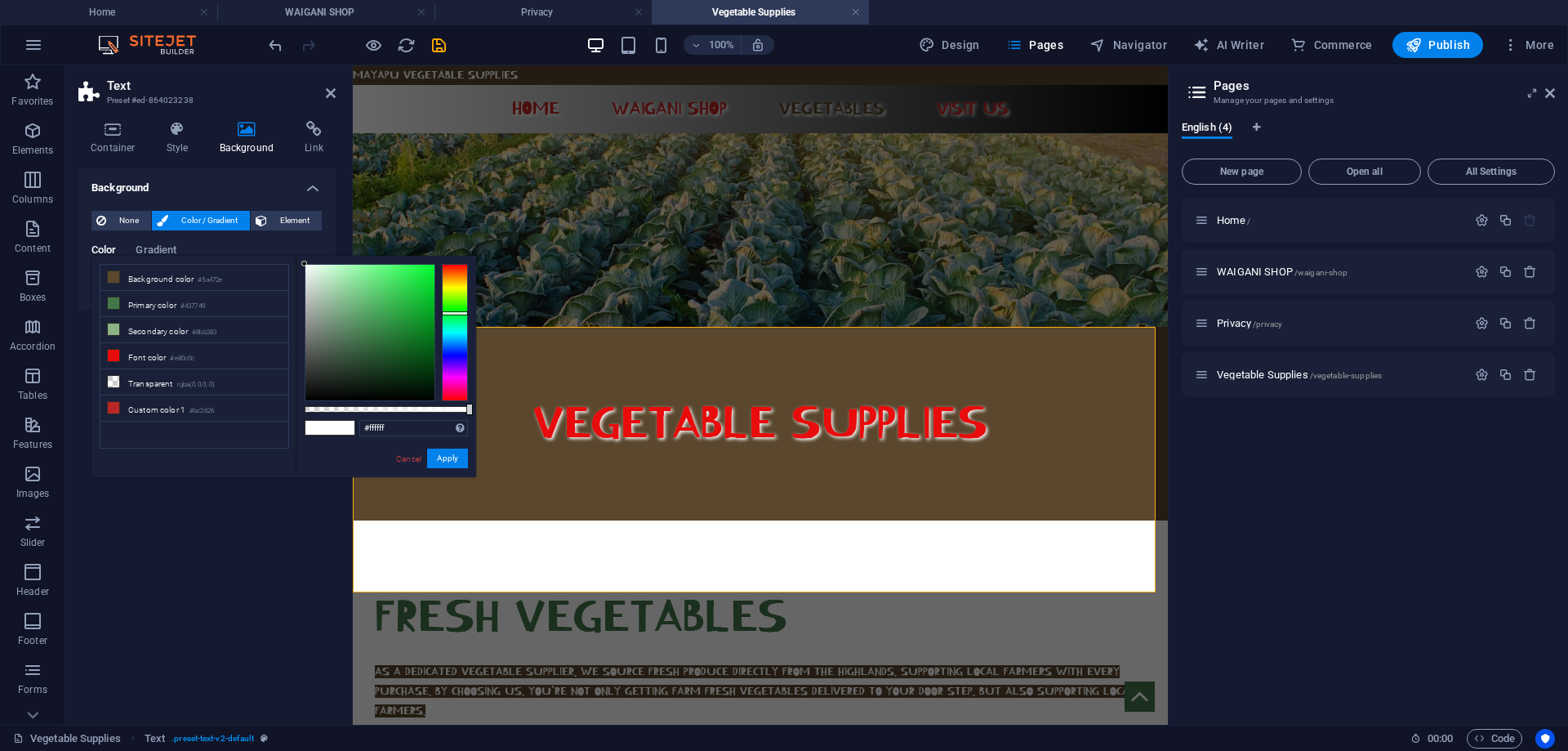
click at [459, 313] on div at bounding box center [454, 332] width 26 height 137
click at [458, 324] on div at bounding box center [454, 332] width 26 height 137
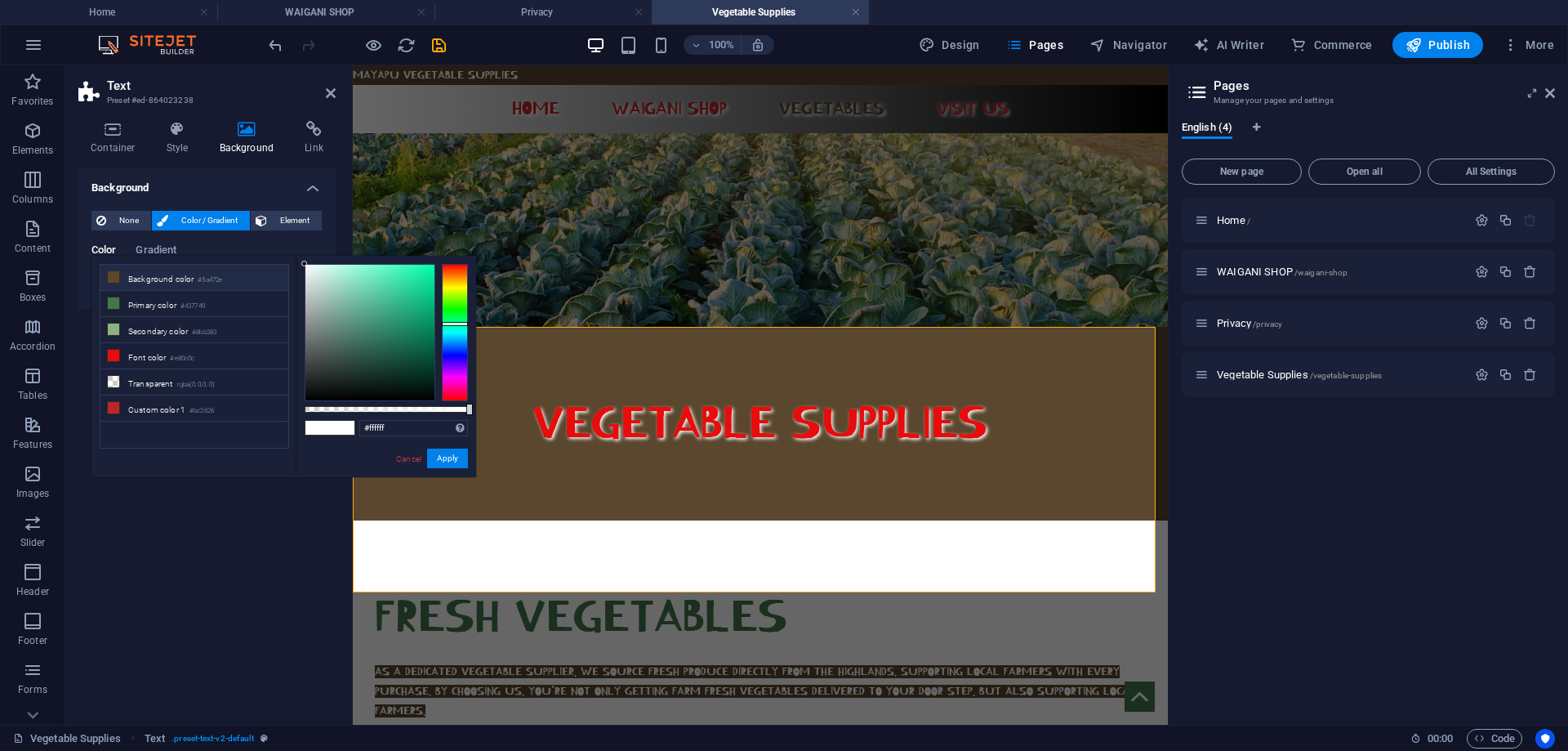
click at [176, 272] on li "Background color #5a472e" at bounding box center [195, 277] width 188 height 26
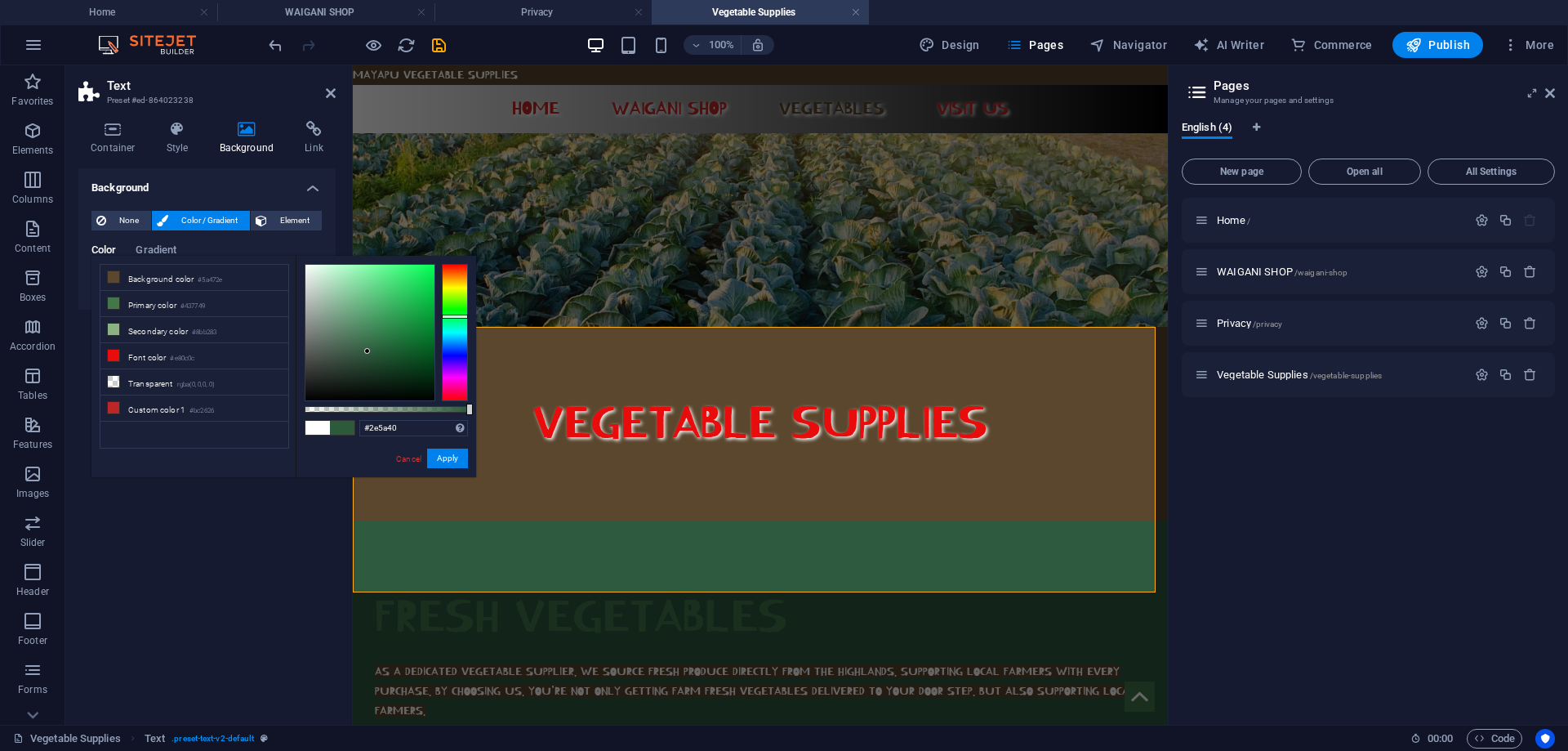
type input "#2e5a41"
drag, startPoint x: 449, startPoint y: 274, endPoint x: 452, endPoint y: 319, distance: 45.1
click at [452, 319] on div at bounding box center [454, 332] width 26 height 137
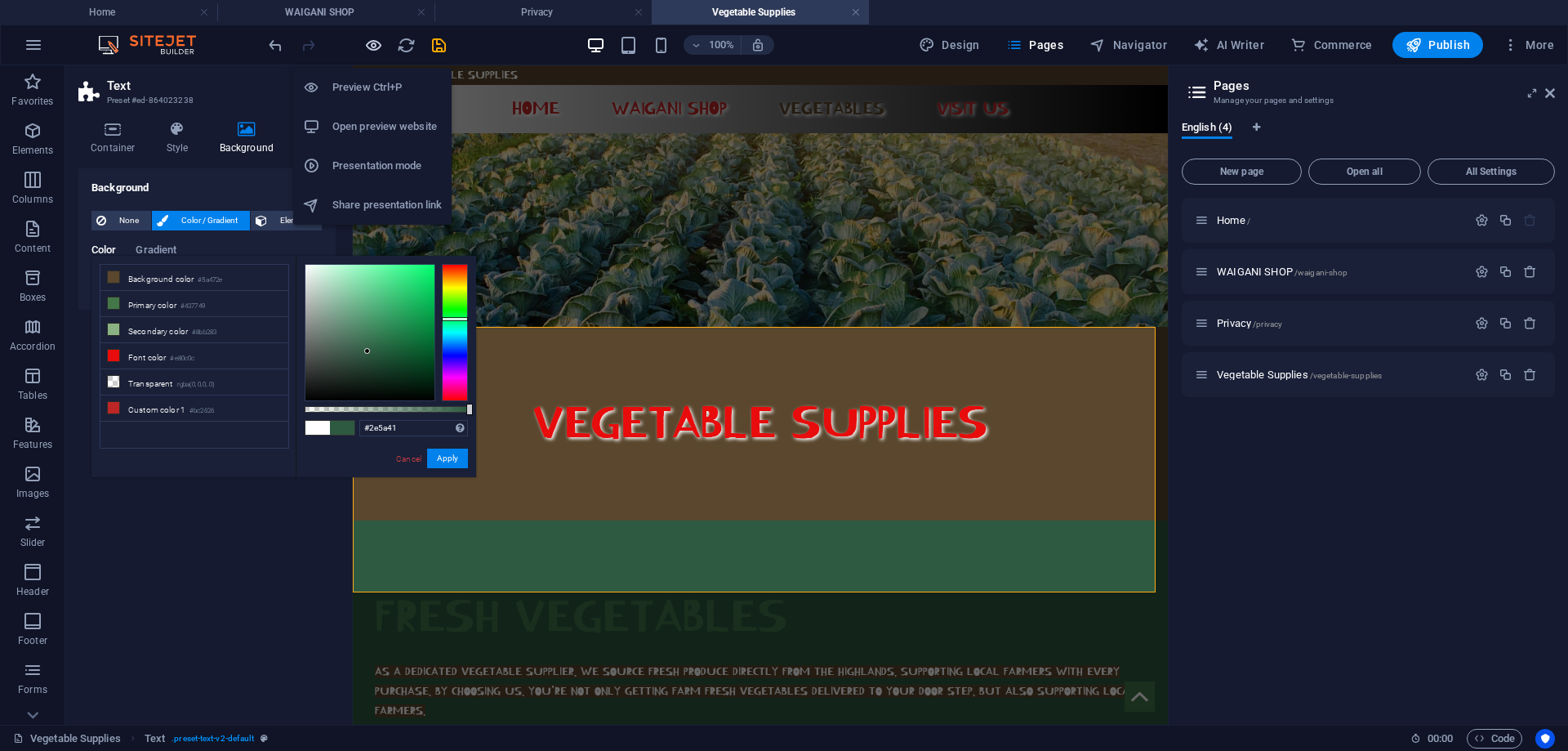
click at [377, 49] on icon "button" at bounding box center [374, 45] width 19 height 19
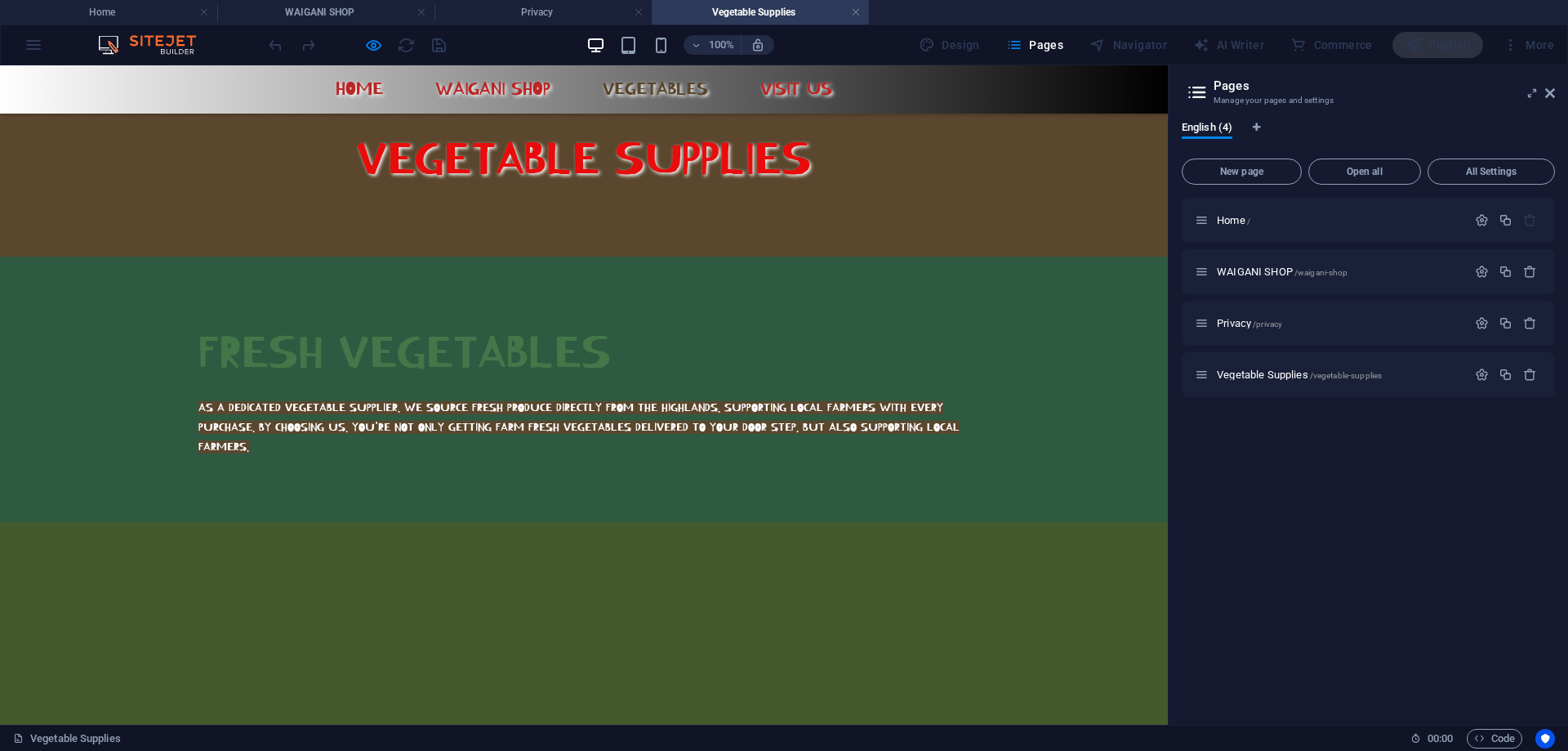
scroll to position [182, 0]
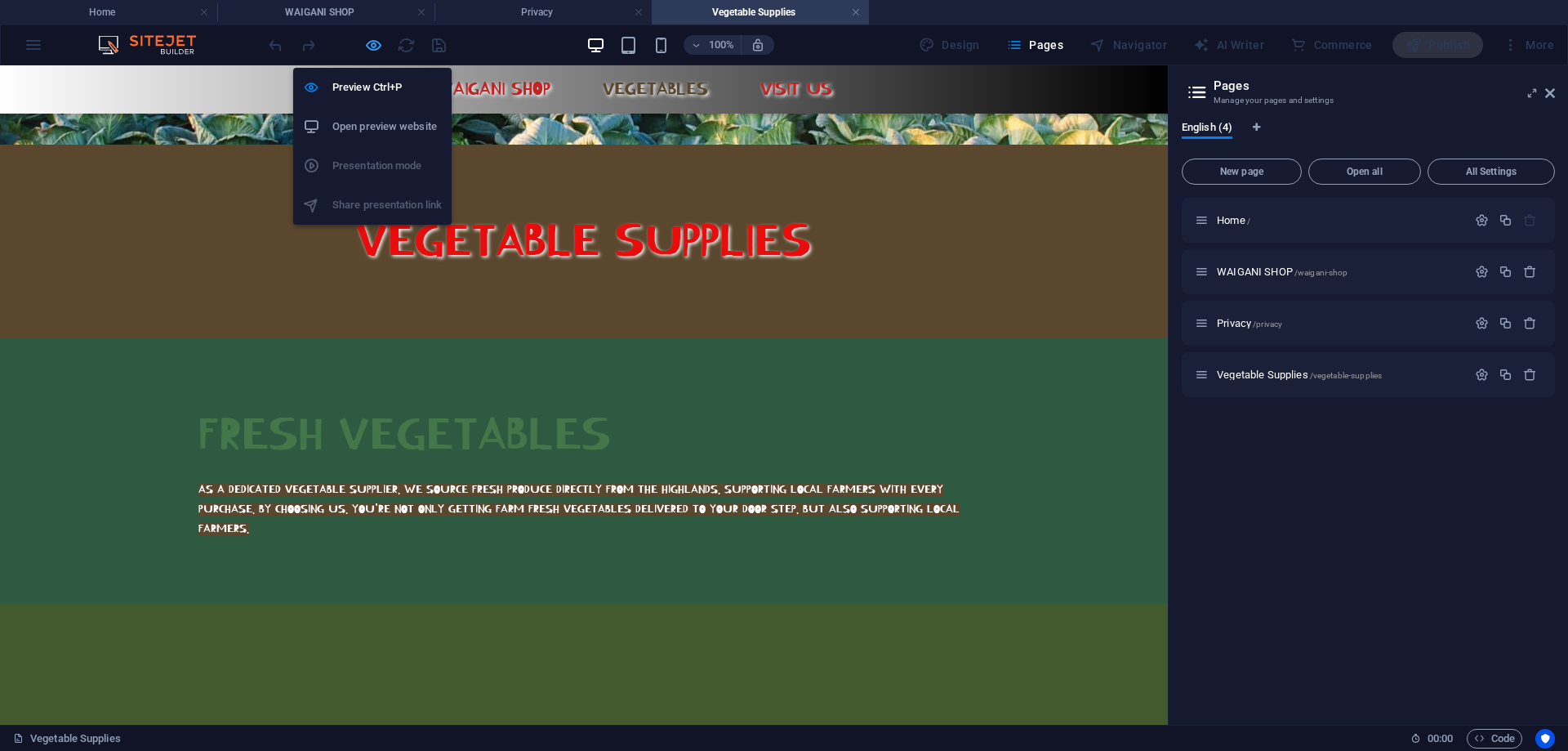
click at [374, 43] on icon "button" at bounding box center [374, 45] width 19 height 19
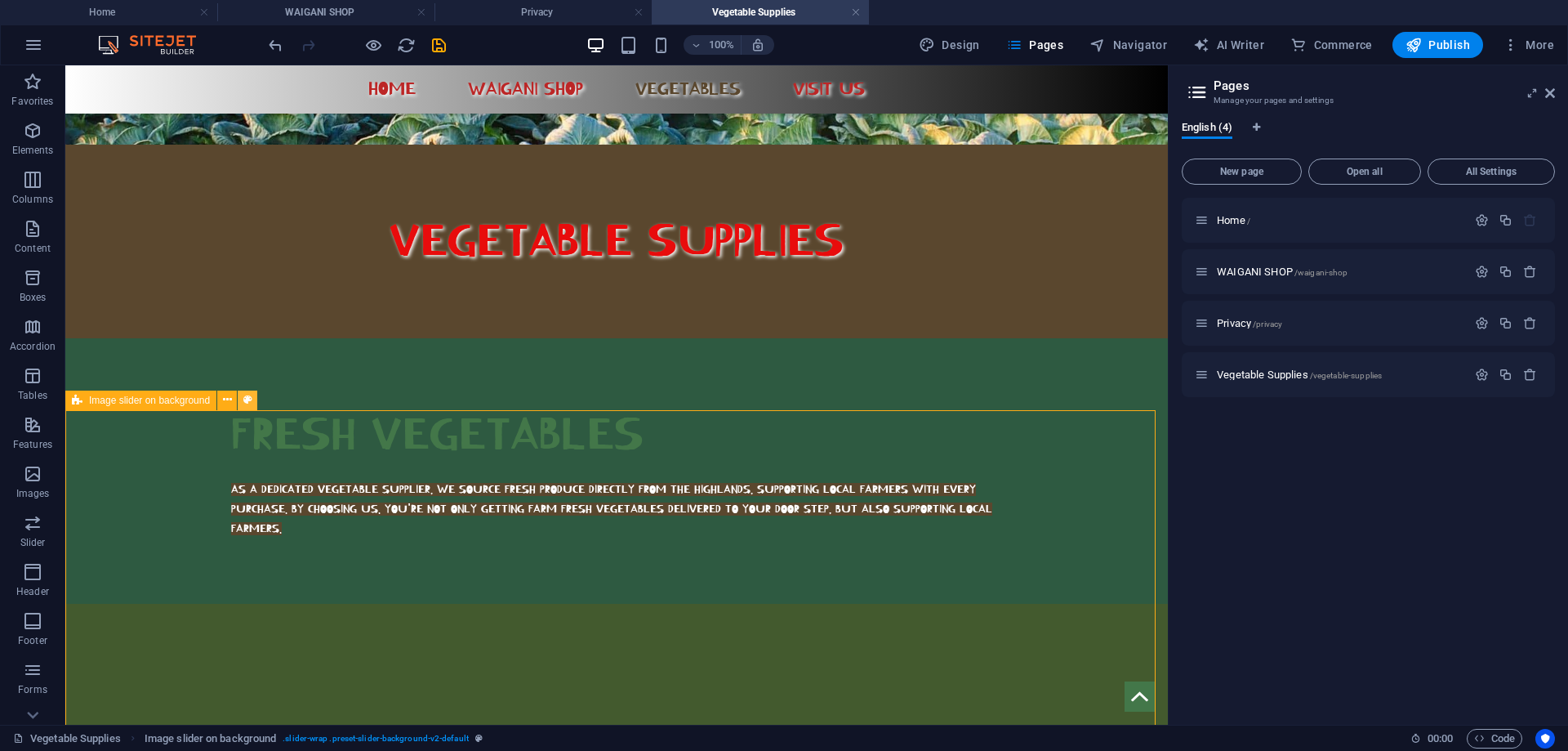
click at [249, 398] on icon at bounding box center [247, 400] width 9 height 17
select select "rem"
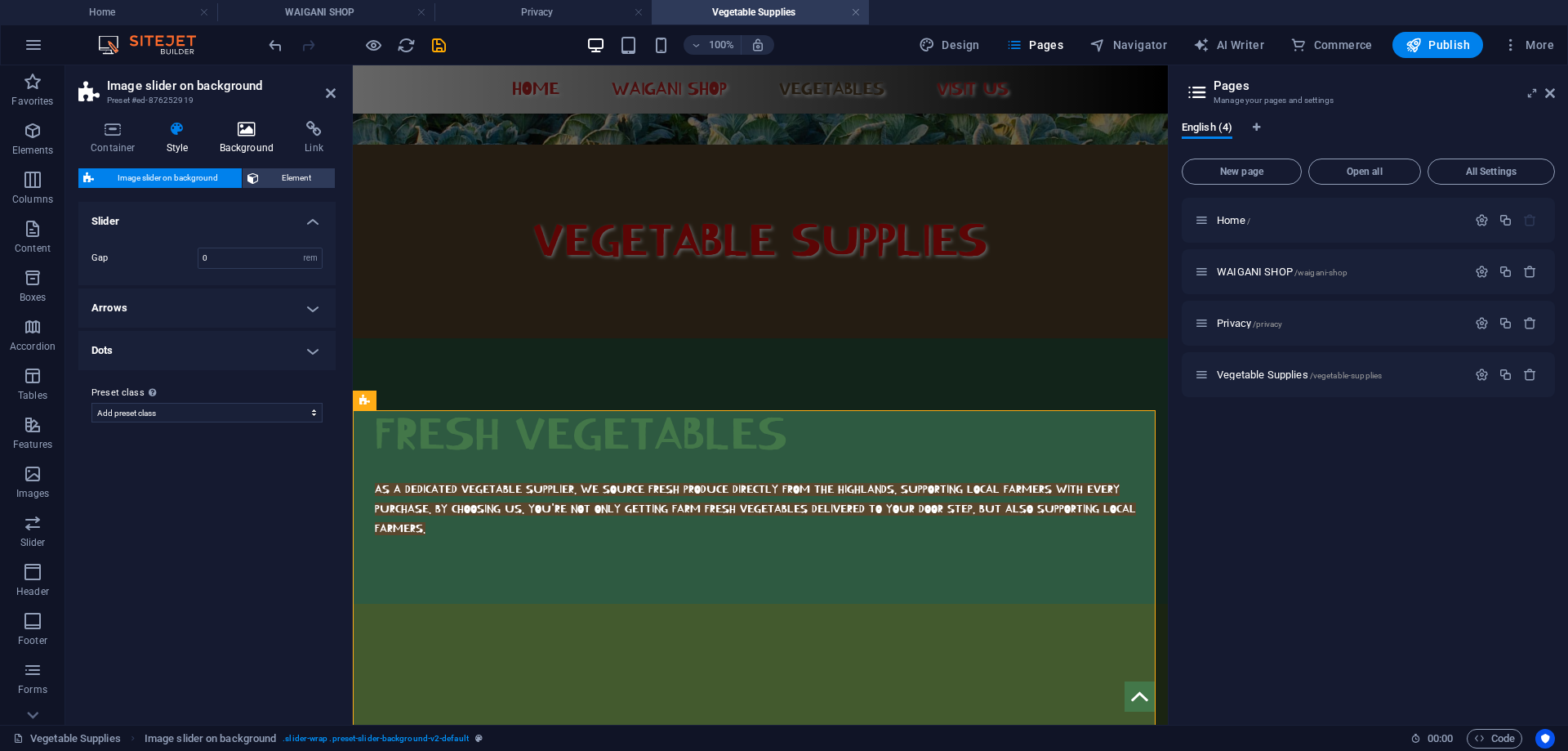
click at [241, 131] on icon at bounding box center [246, 129] width 79 height 17
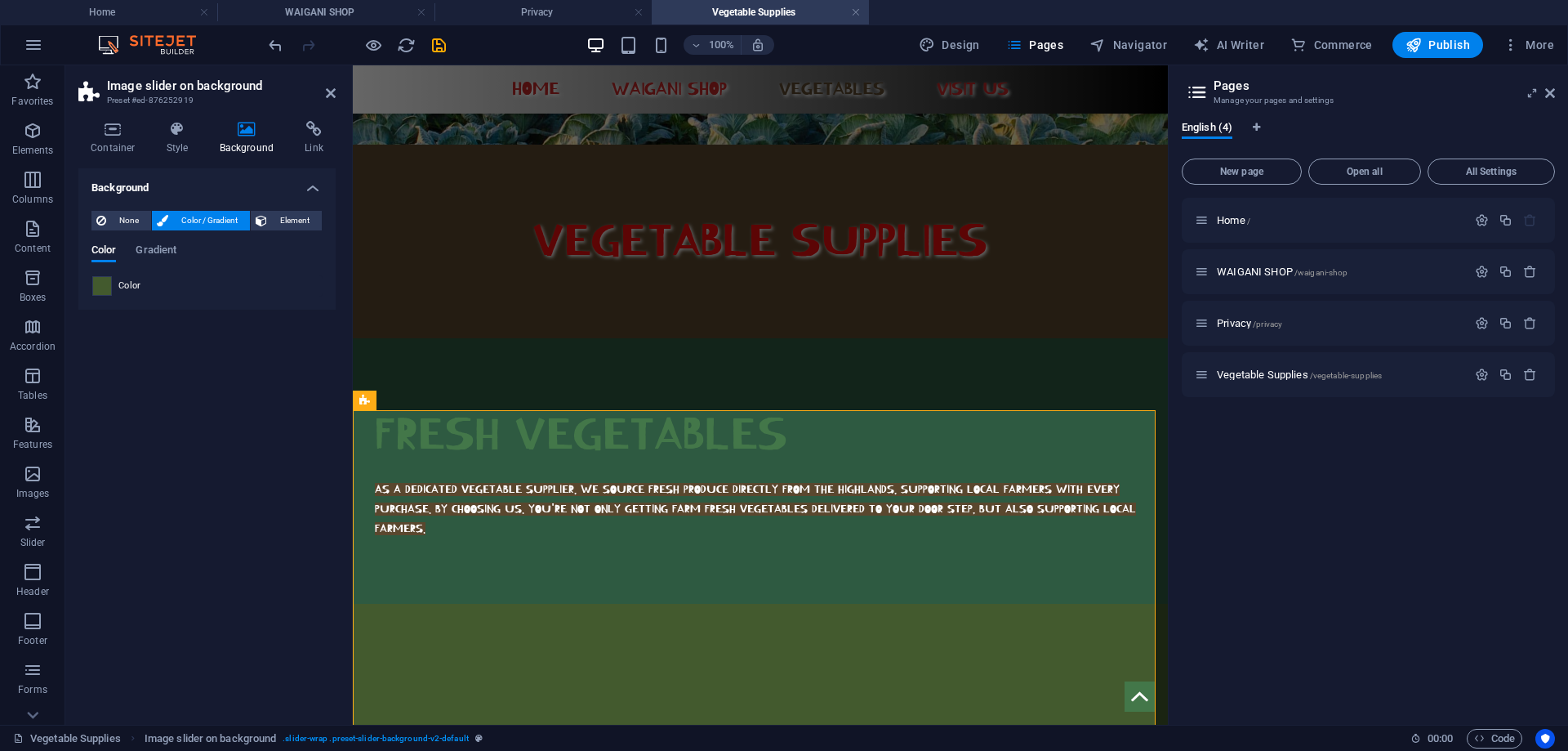
click at [105, 283] on span at bounding box center [102, 286] width 18 height 18
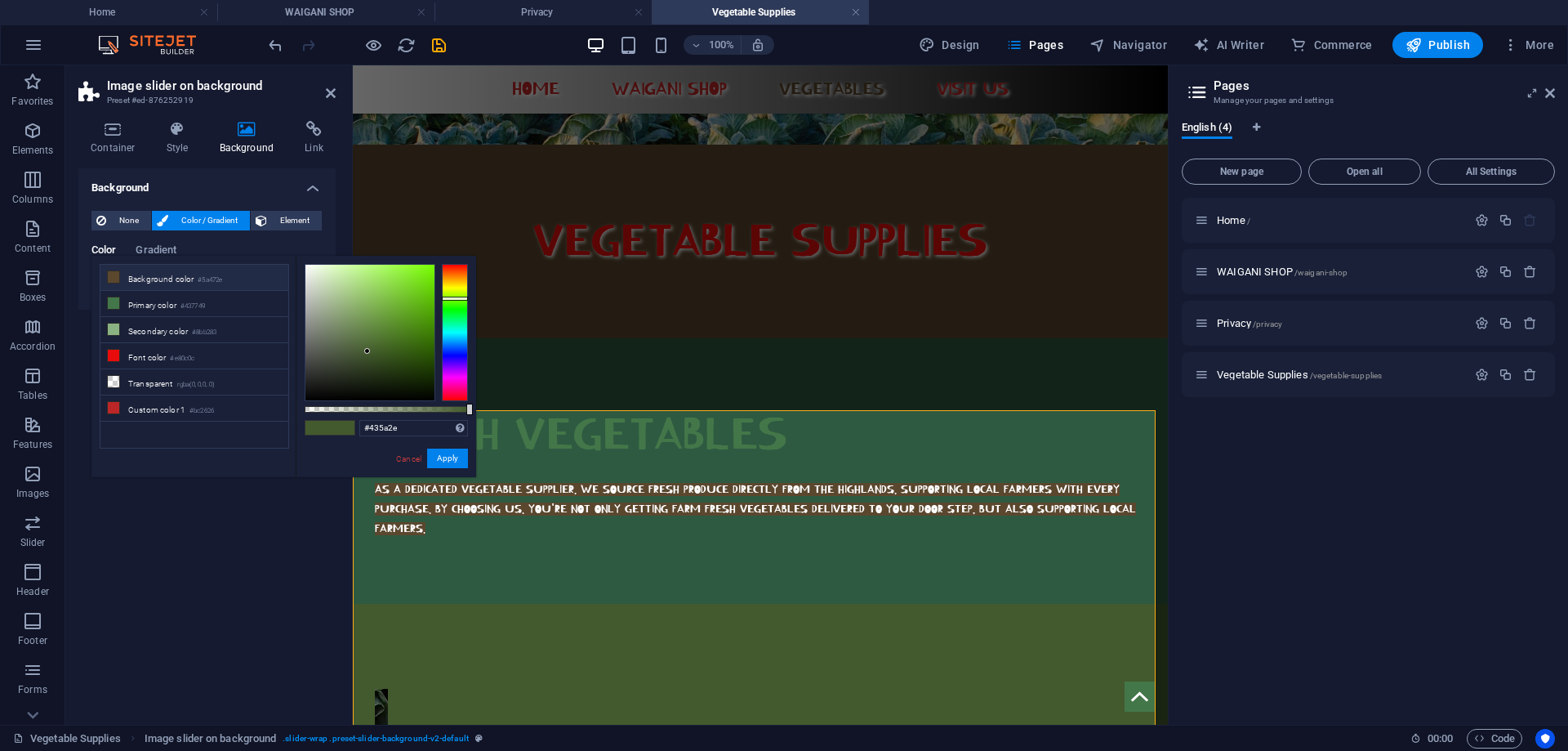
click at [149, 275] on li "Background color #5a472e" at bounding box center [195, 277] width 188 height 26
type input "#5a472e"
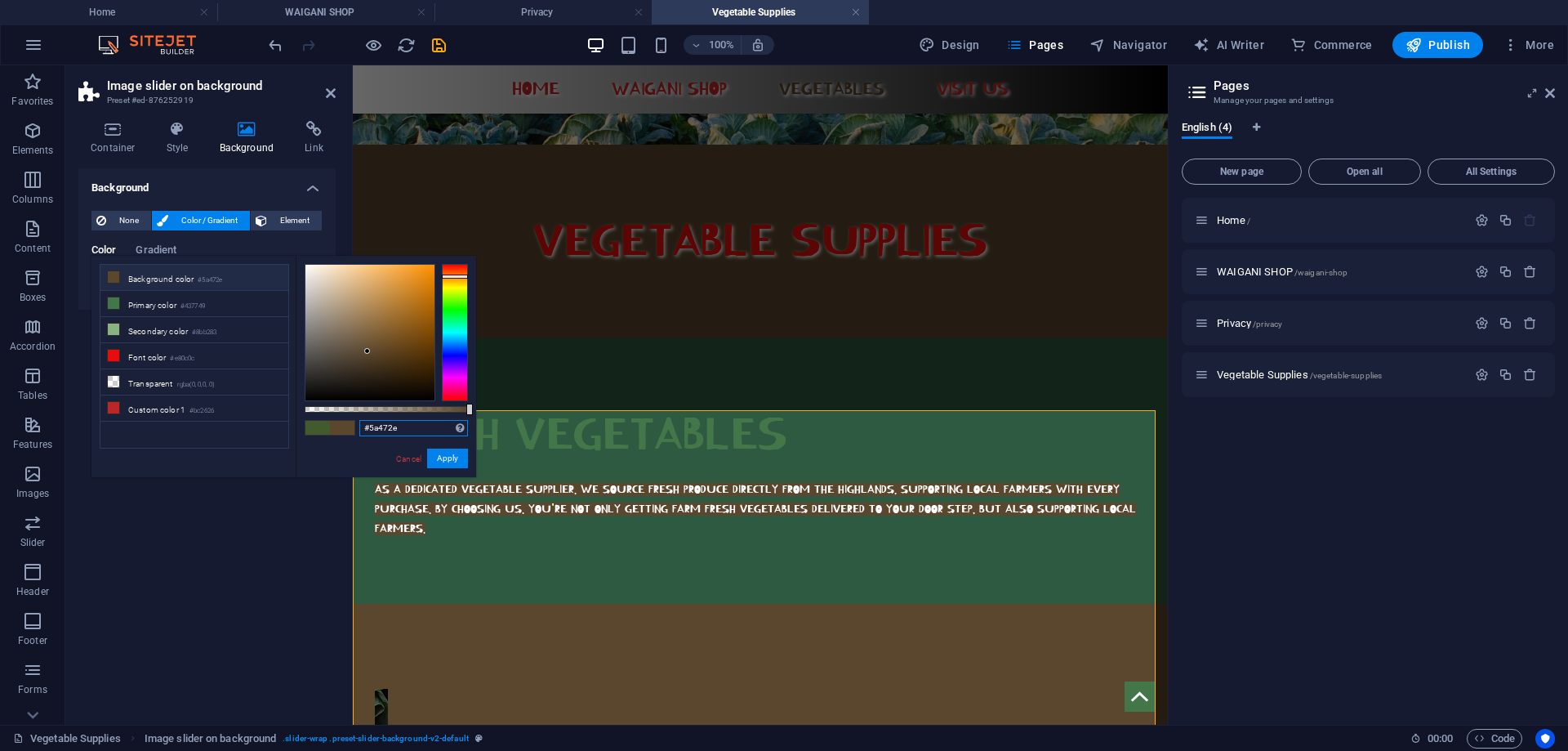
drag, startPoint x: 404, startPoint y: 430, endPoint x: 356, endPoint y: 429, distance: 48.0
click at [356, 429] on div "#5a472e Supported formats #0852ed rgb(8, 82, 237) rgba(8, 82, 237, 90%) hsv(221…" at bounding box center [385, 485] width 181 height 459
click at [628, 338] on div "FRESH VEGETABLES AS A DEDICATED VEGETABLE SUPPLIER, WE SOURCE FRESH PRODUCE DIR…" at bounding box center [760, 470] width 815 height 266
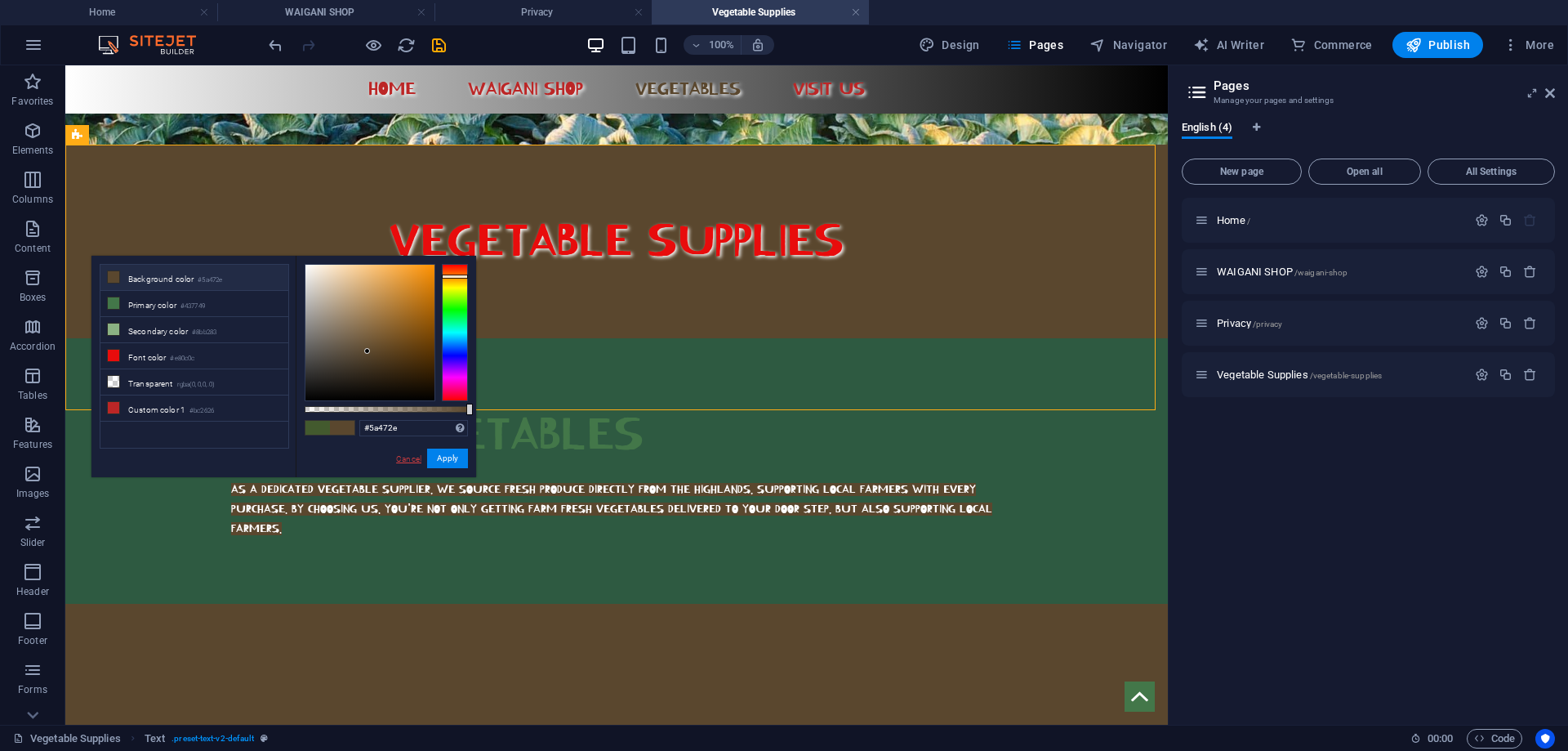
click at [398, 456] on link "Cancel" at bounding box center [409, 459] width 28 height 12
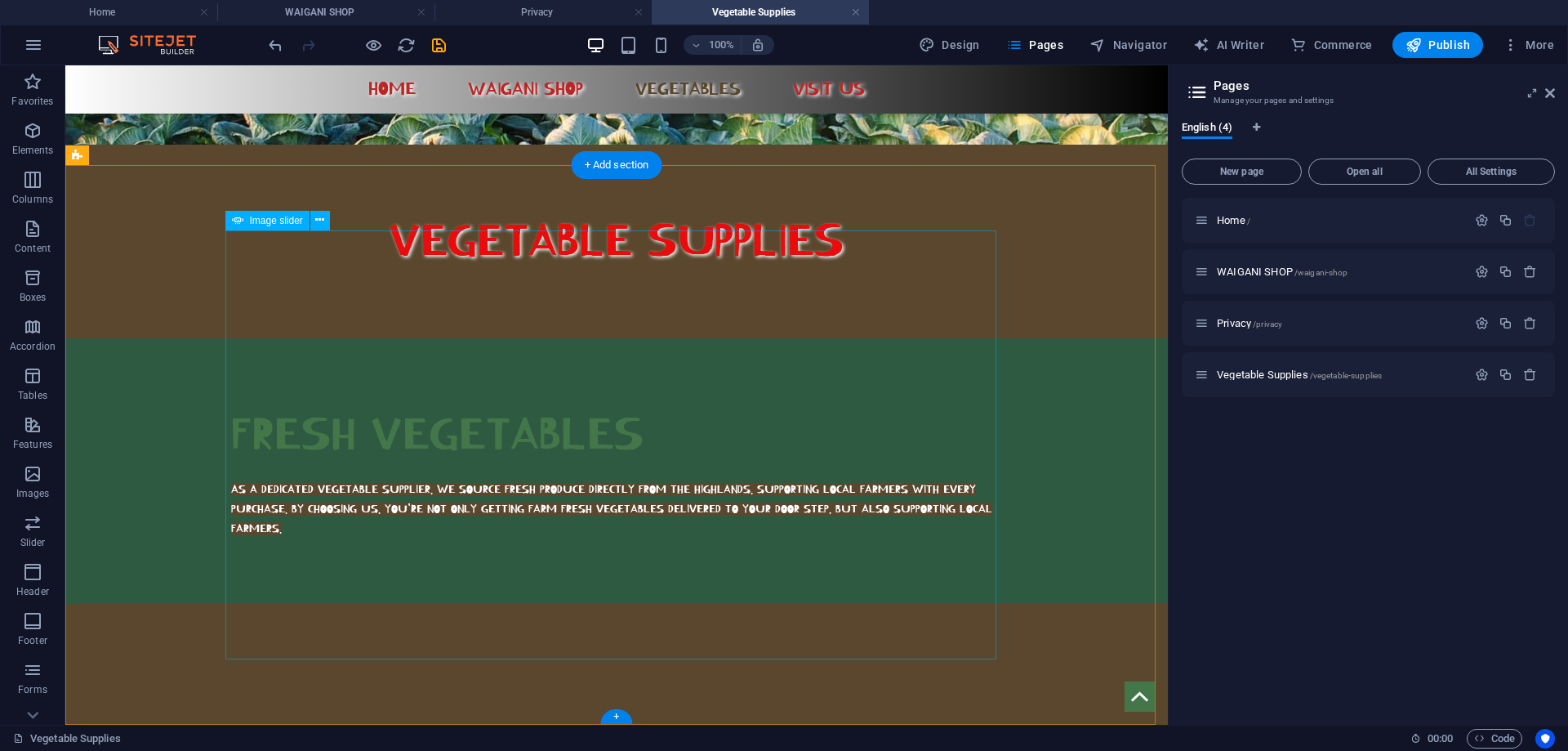
scroll to position [427, 0]
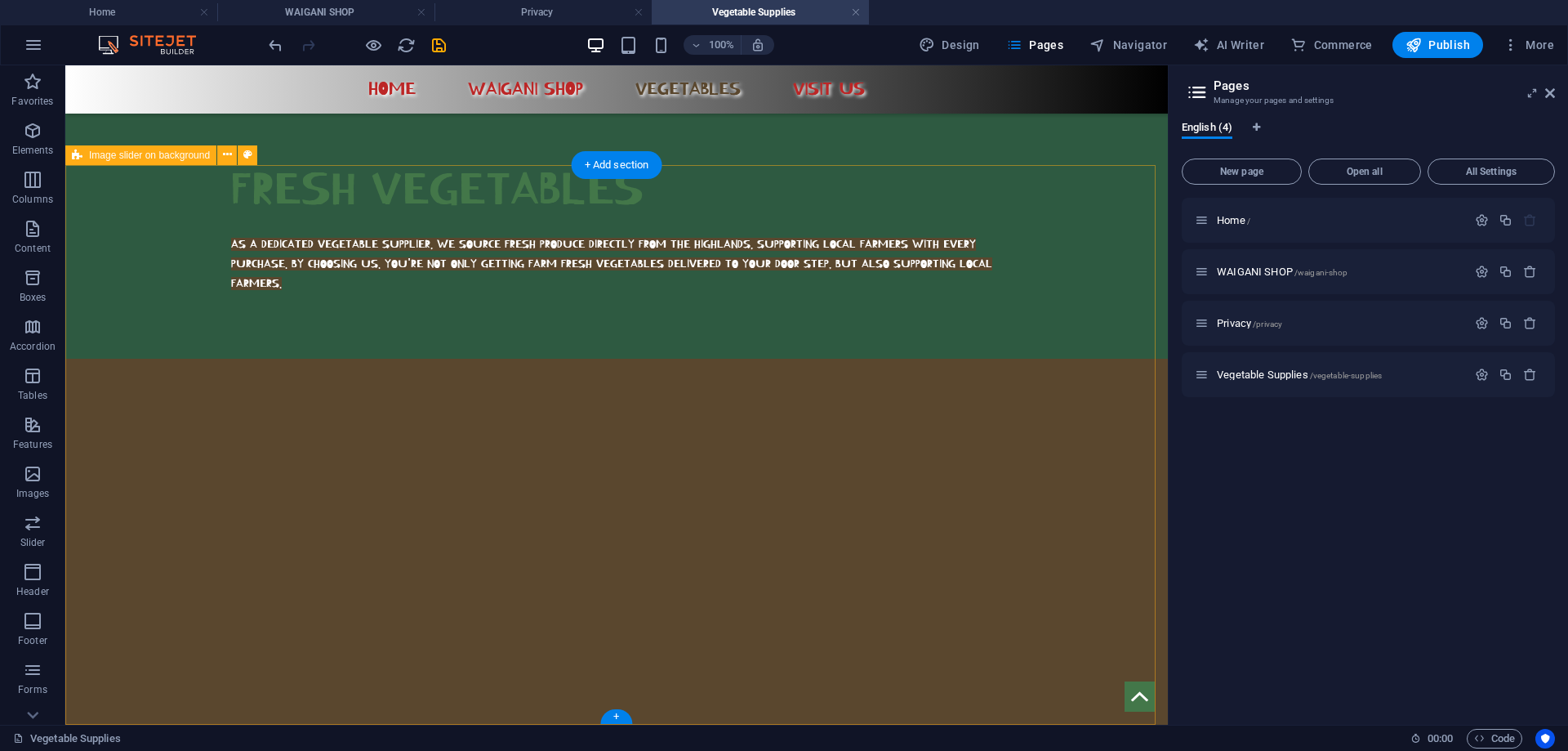
click at [158, 395] on div "1 2 3 4 5 6 7 8" at bounding box center [617, 629] width 1103 height 540
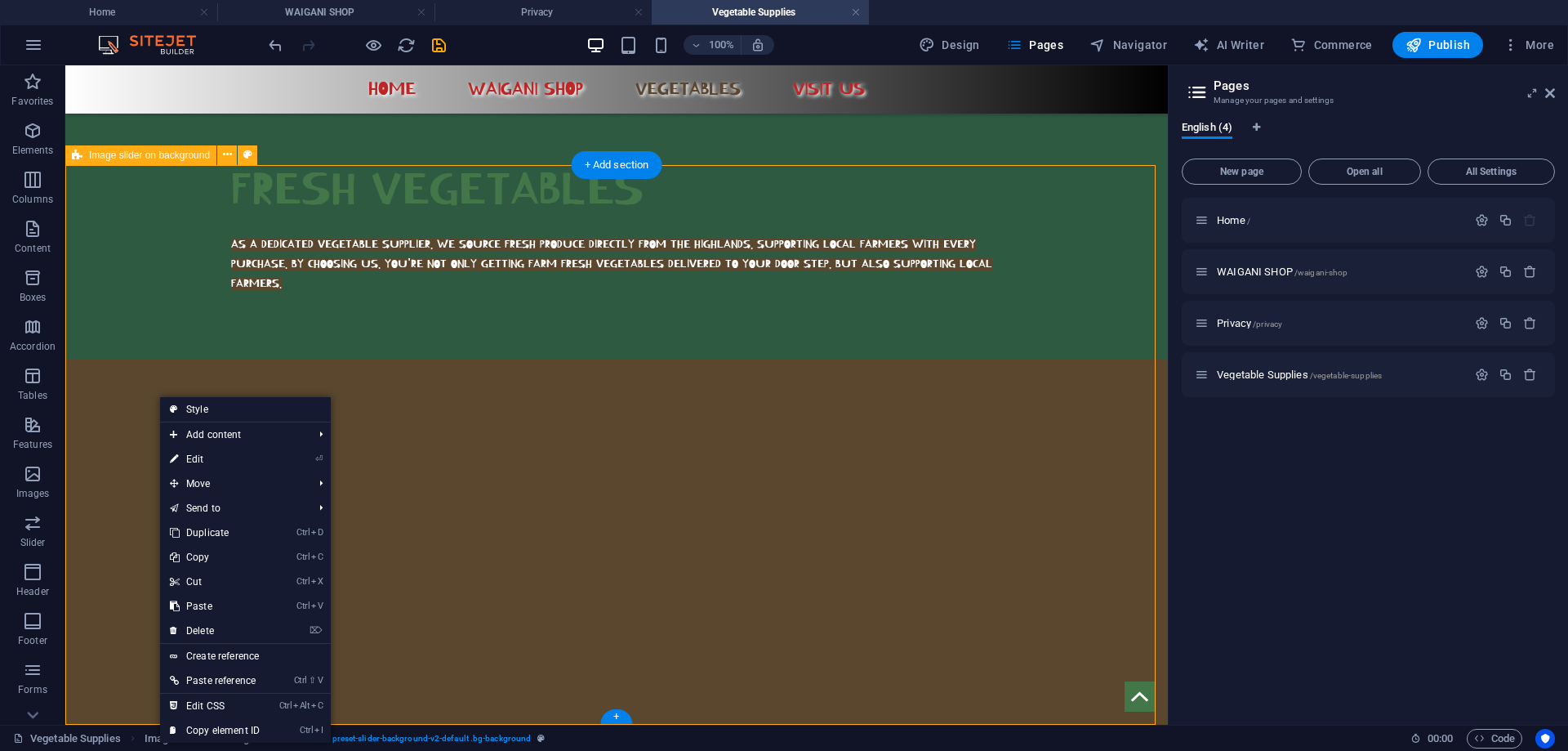
click at [134, 359] on div "1 2 3 4 5 6 7 8" at bounding box center [617, 629] width 1103 height 540
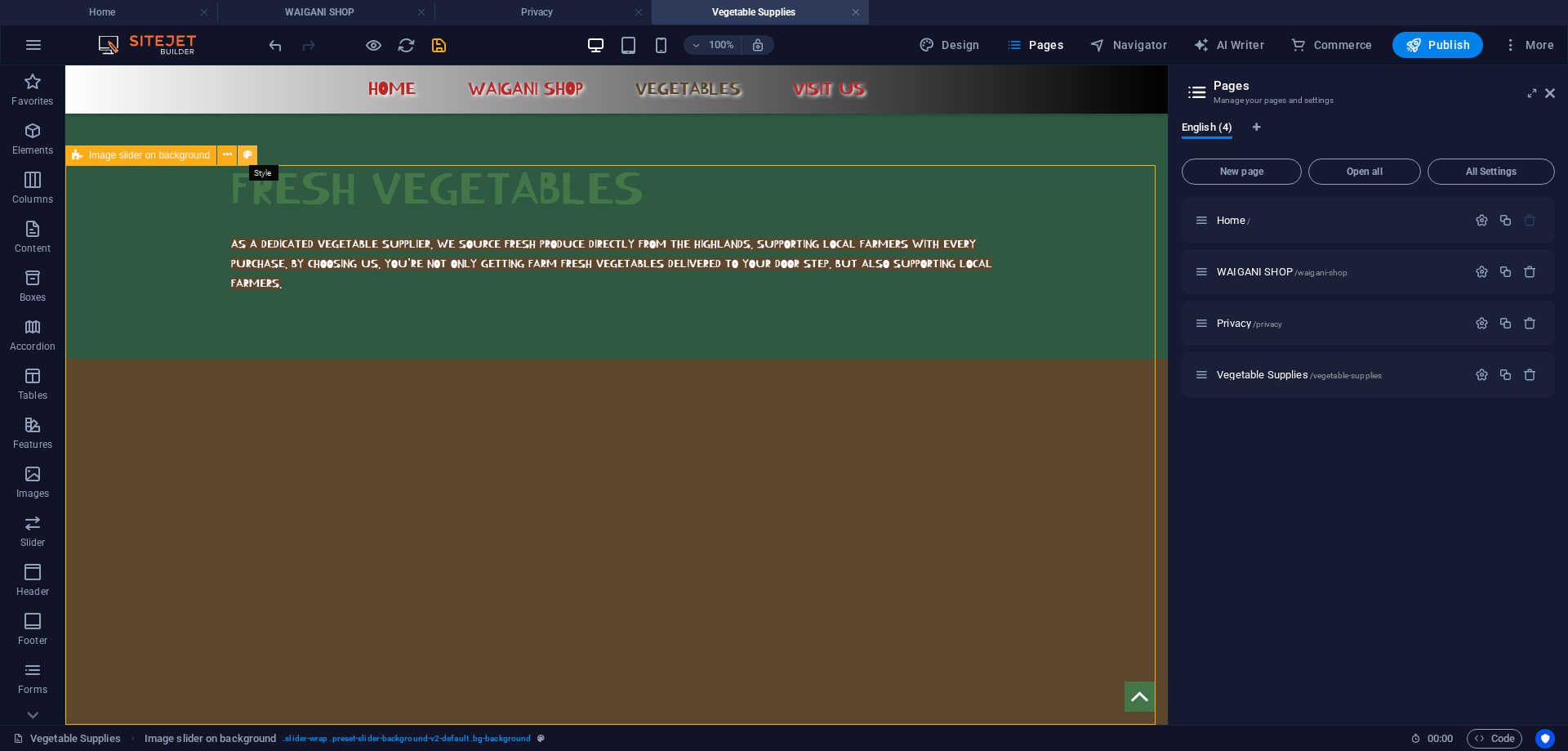
click at [249, 163] on icon at bounding box center [247, 155] width 9 height 17
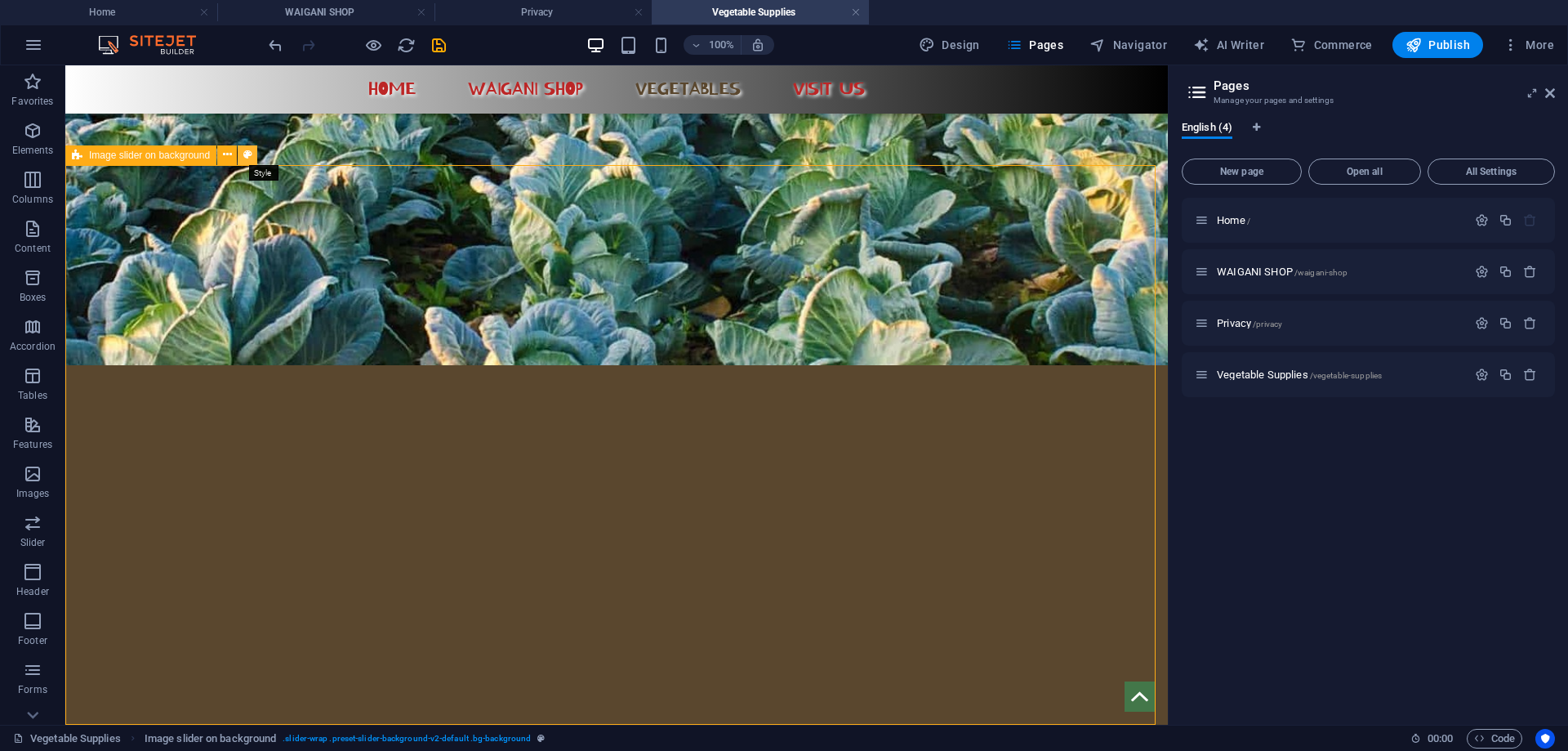
select select "rem"
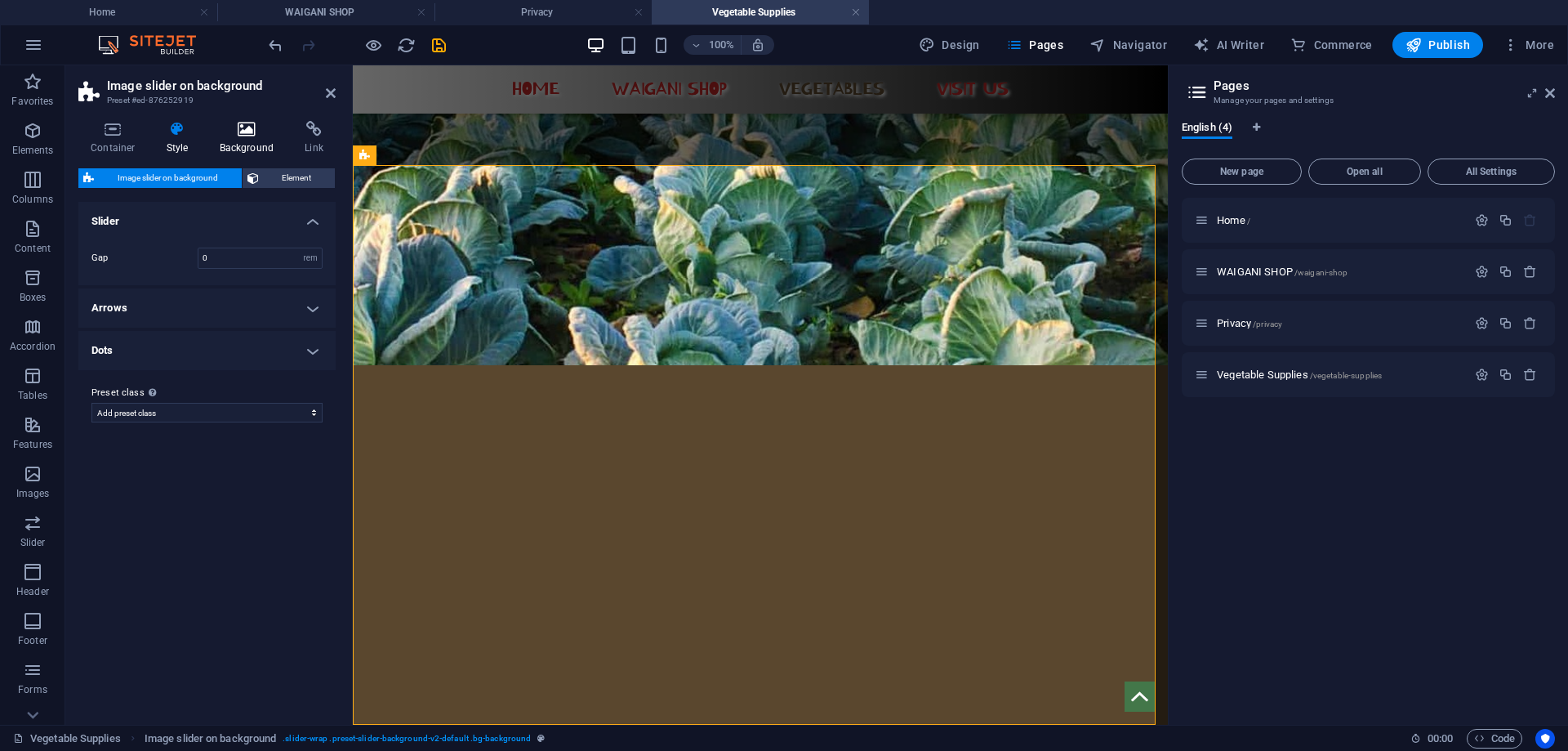
click at [246, 137] on h4 "Background" at bounding box center [250, 137] width 86 height 34
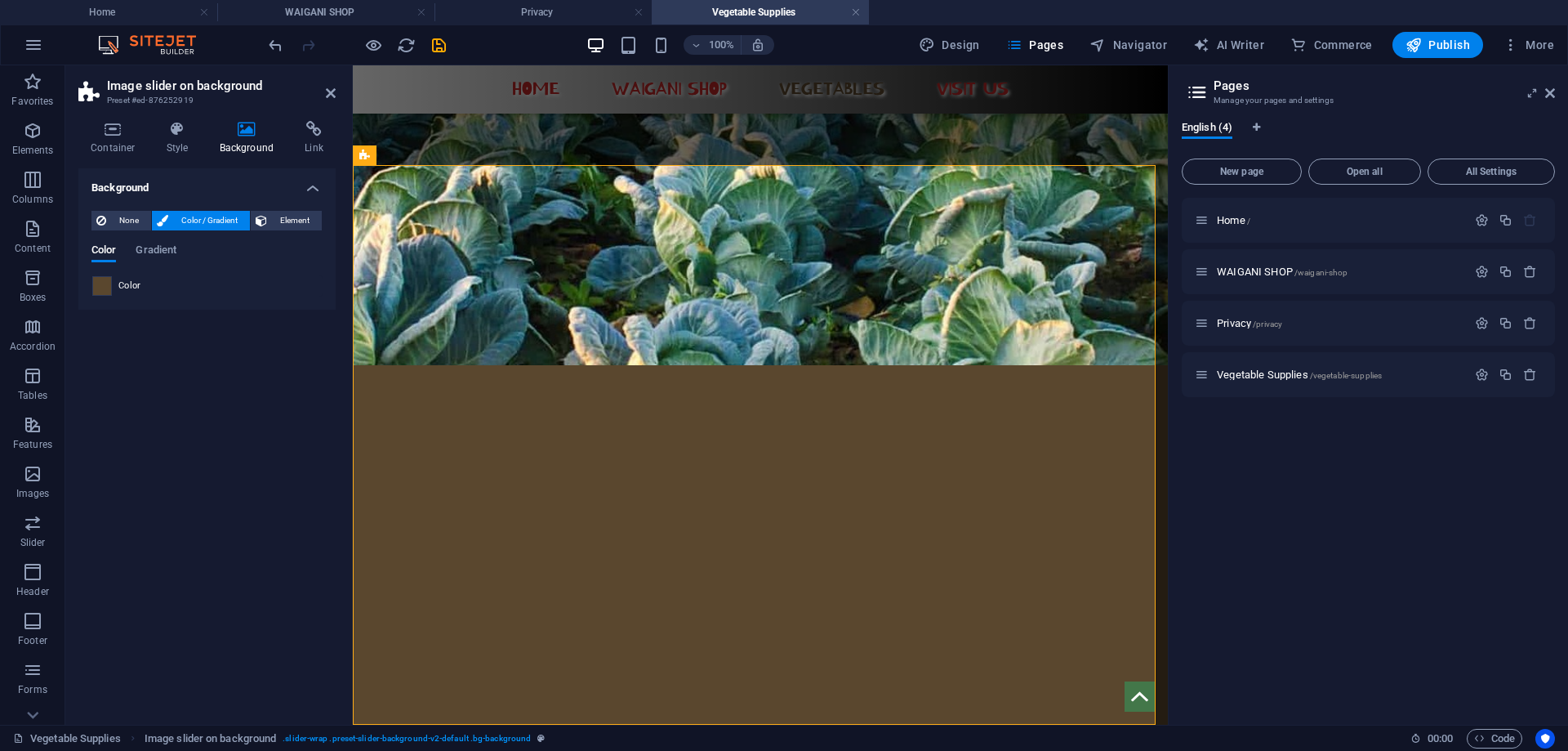
drag, startPoint x: 87, startPoint y: 284, endPoint x: 97, endPoint y: 277, distance: 12.2
click at [87, 281] on div "None Color / Gradient Element Stretch background to full-width Color overlay Pl…" at bounding box center [206, 253] width 257 height 112
click at [101, 284] on span at bounding box center [102, 286] width 18 height 18
type input "#5a472e"
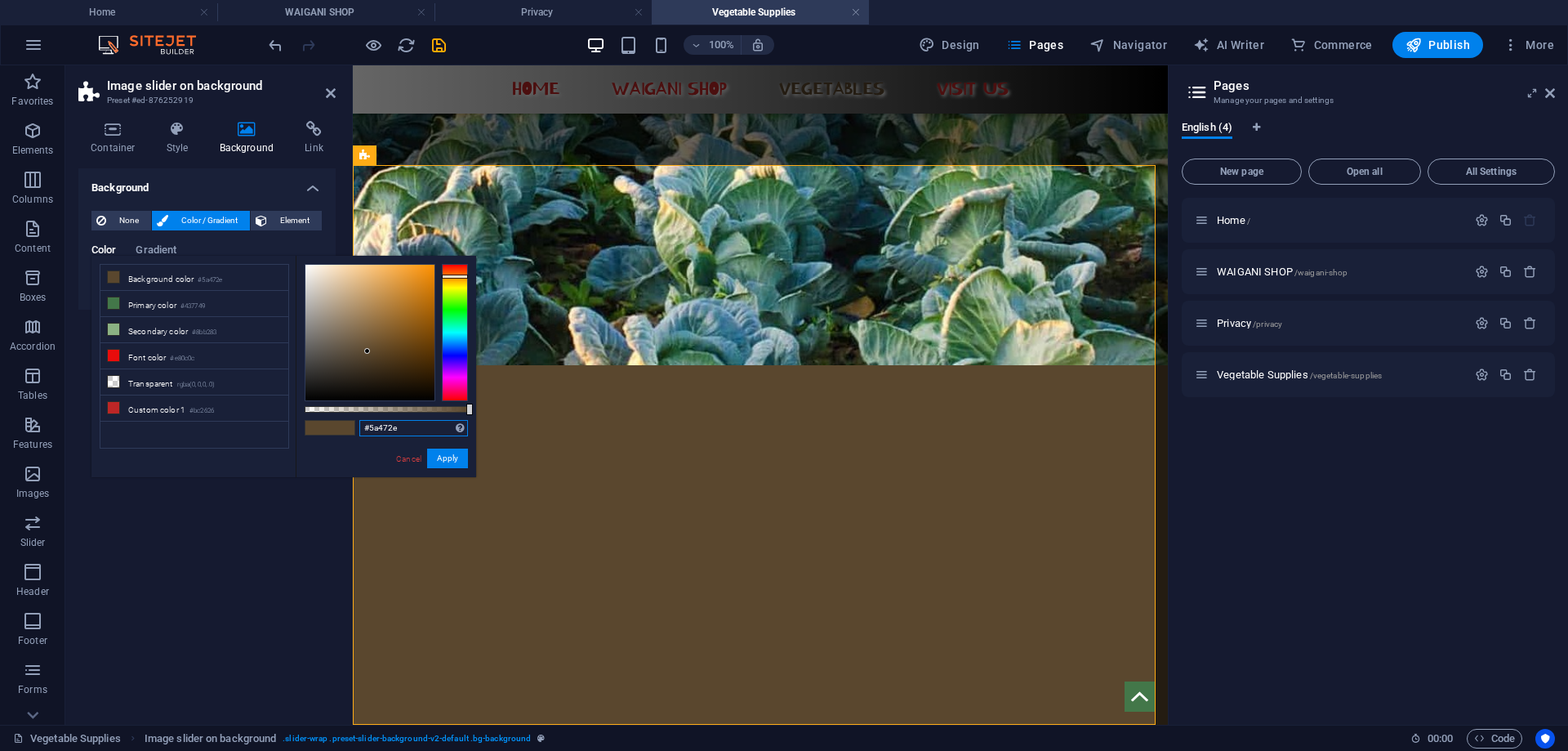
drag, startPoint x: 406, startPoint y: 432, endPoint x: 363, endPoint y: 429, distance: 43.1
click at [363, 429] on input "#5a472e" at bounding box center [414, 428] width 109 height 17
click at [222, 275] on small "#5a472e" at bounding box center [209, 281] width 24 height 12
paste input "#5a472e"
click at [439, 455] on button "Apply" at bounding box center [447, 459] width 41 height 20
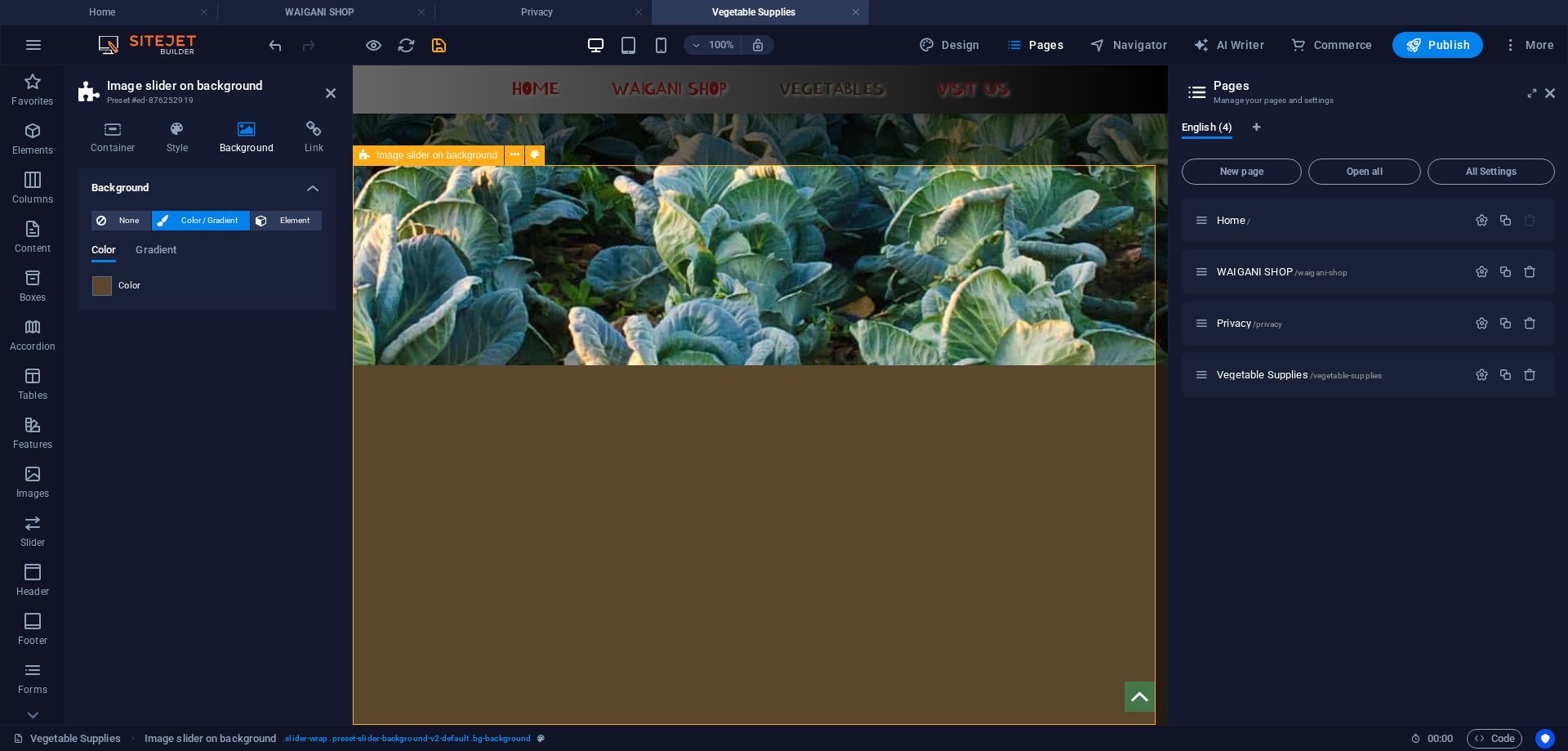
click at [505, 359] on div "1 2 3 4 5 6 7 8" at bounding box center [760, 629] width 815 height 540
click at [449, 359] on div "1 2 3 4 5 6 7 8" at bounding box center [760, 629] width 815 height 540
click at [104, 284] on span at bounding box center [102, 286] width 18 height 18
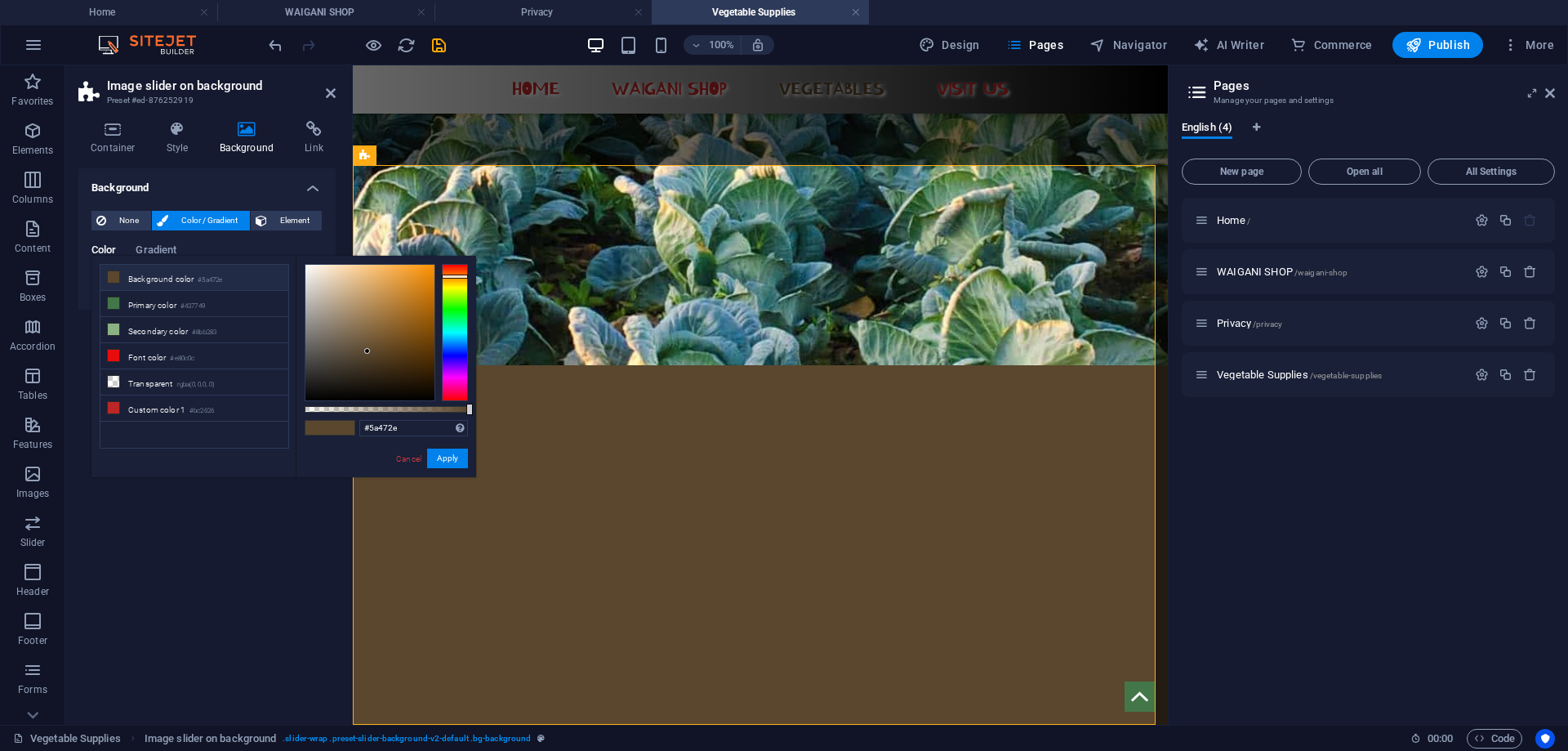
click at [175, 277] on li "Background color #5a472e" at bounding box center [195, 277] width 188 height 26
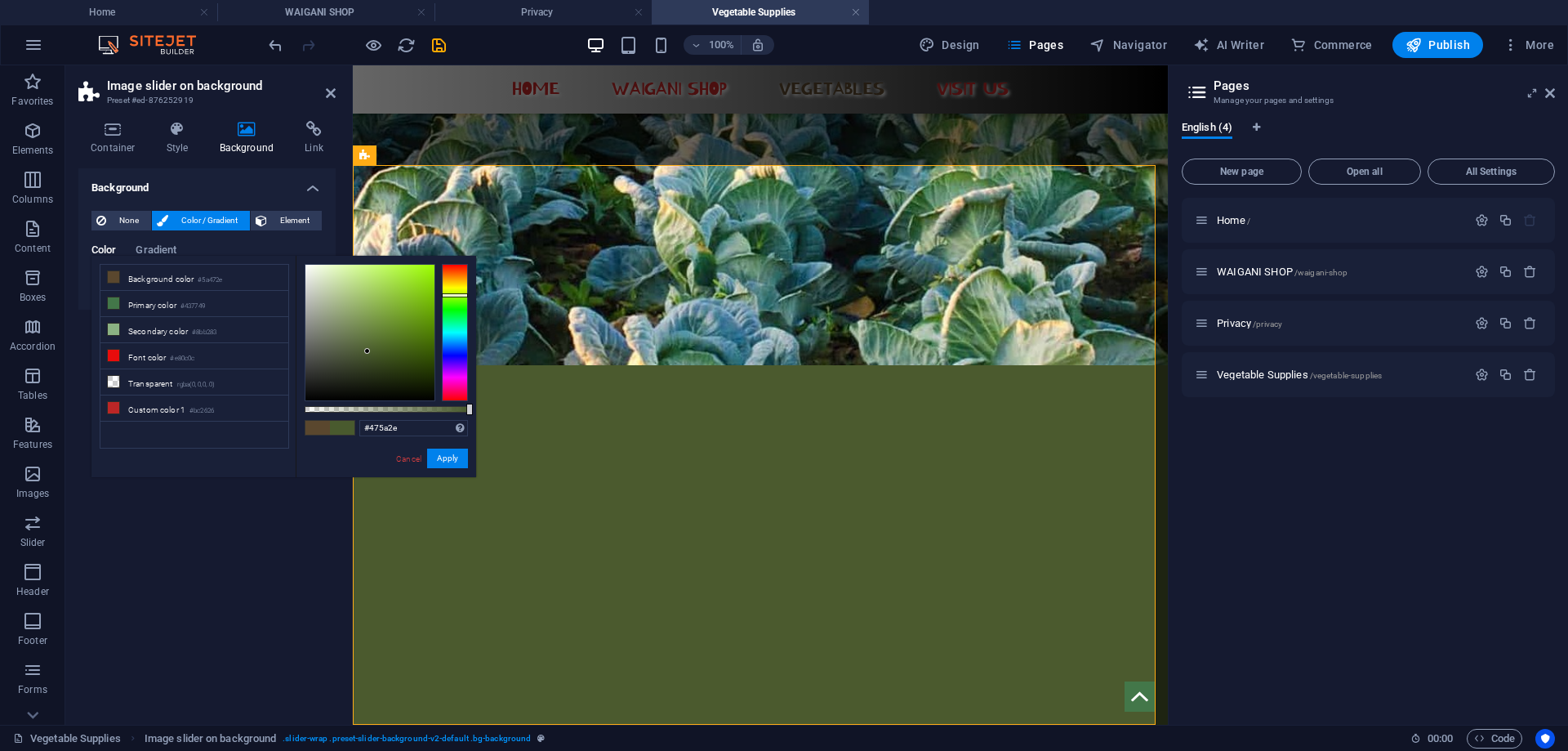
type input "#465a2e"
drag, startPoint x: 455, startPoint y: 273, endPoint x: 456, endPoint y: 296, distance: 23.0
click at [456, 296] on div at bounding box center [454, 332] width 26 height 137
drag, startPoint x: 404, startPoint y: 427, endPoint x: 363, endPoint y: 428, distance: 41.0
click at [363, 430] on input "#465a2e" at bounding box center [414, 428] width 109 height 17
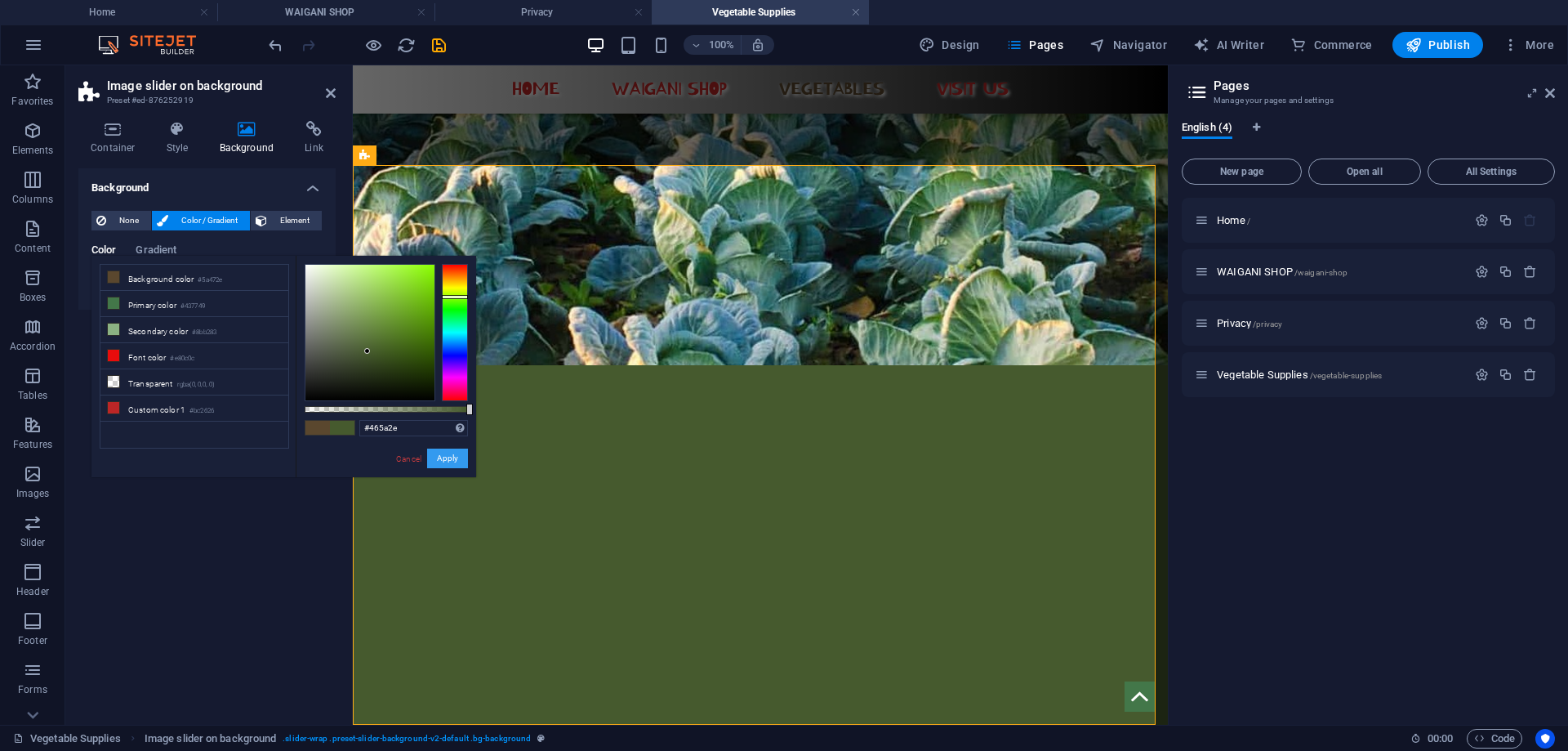
click at [463, 460] on button "Apply" at bounding box center [447, 459] width 41 height 20
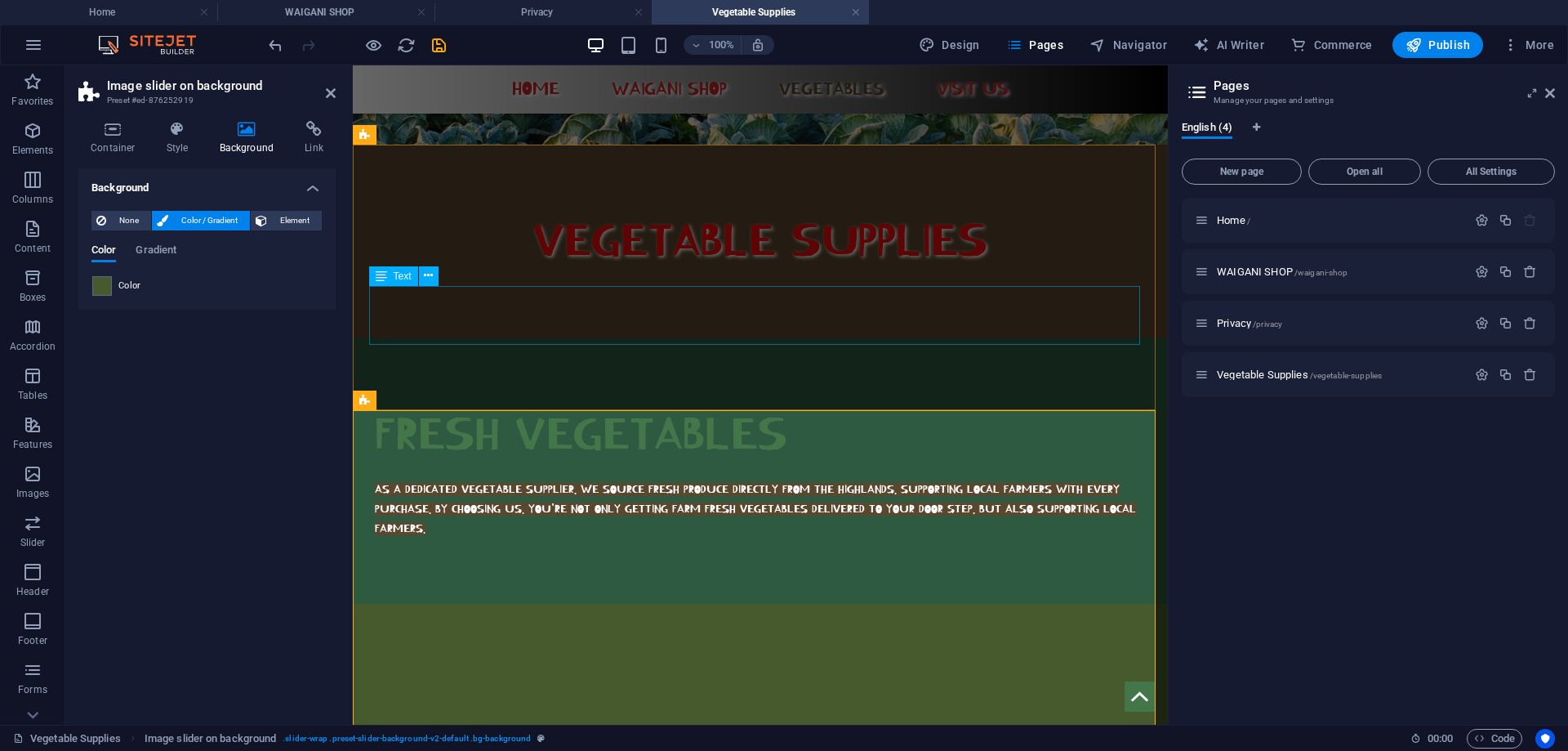
scroll to position [101, 0]
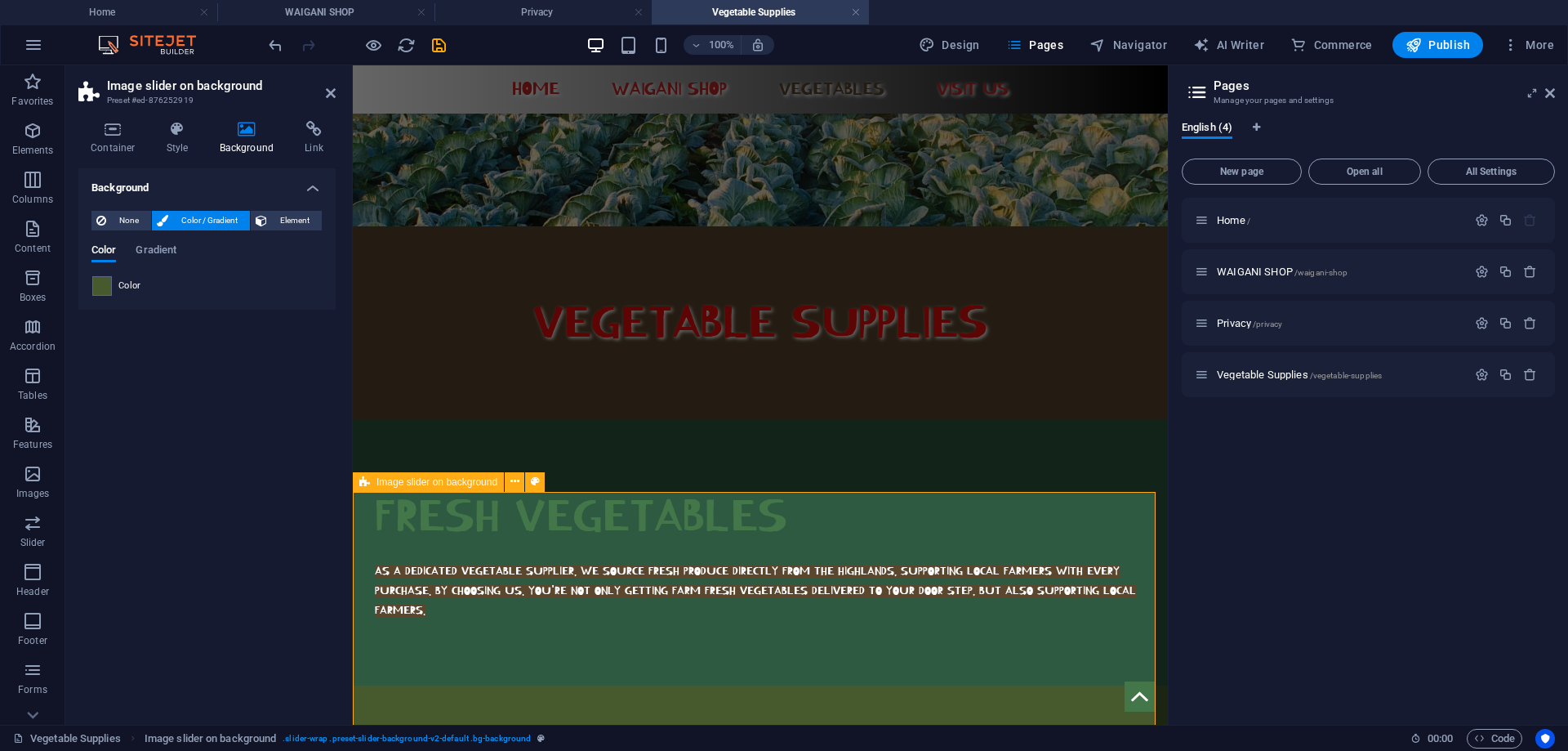
click at [824, 485] on div "FRESH VEGETABLES" at bounding box center [760, 517] width 771 height 63
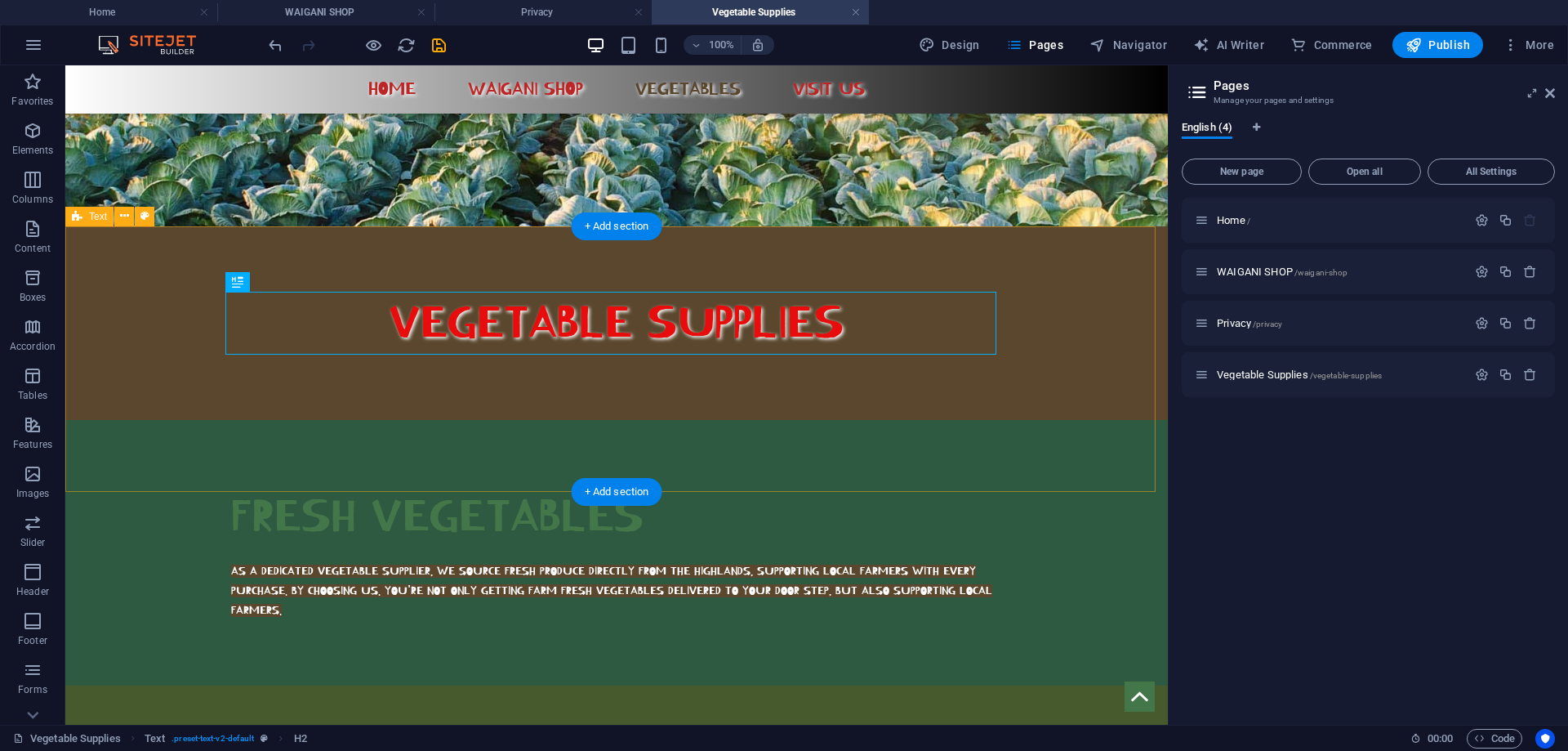
click at [799, 420] on div "FRESH VEGETABLES AS A DEDICATED VEGETABLE SUPPLIER, WE SOURCE FRESH PRODUCE DIR…" at bounding box center [617, 552] width 1103 height 266
click at [146, 218] on icon at bounding box center [145, 216] width 9 height 17
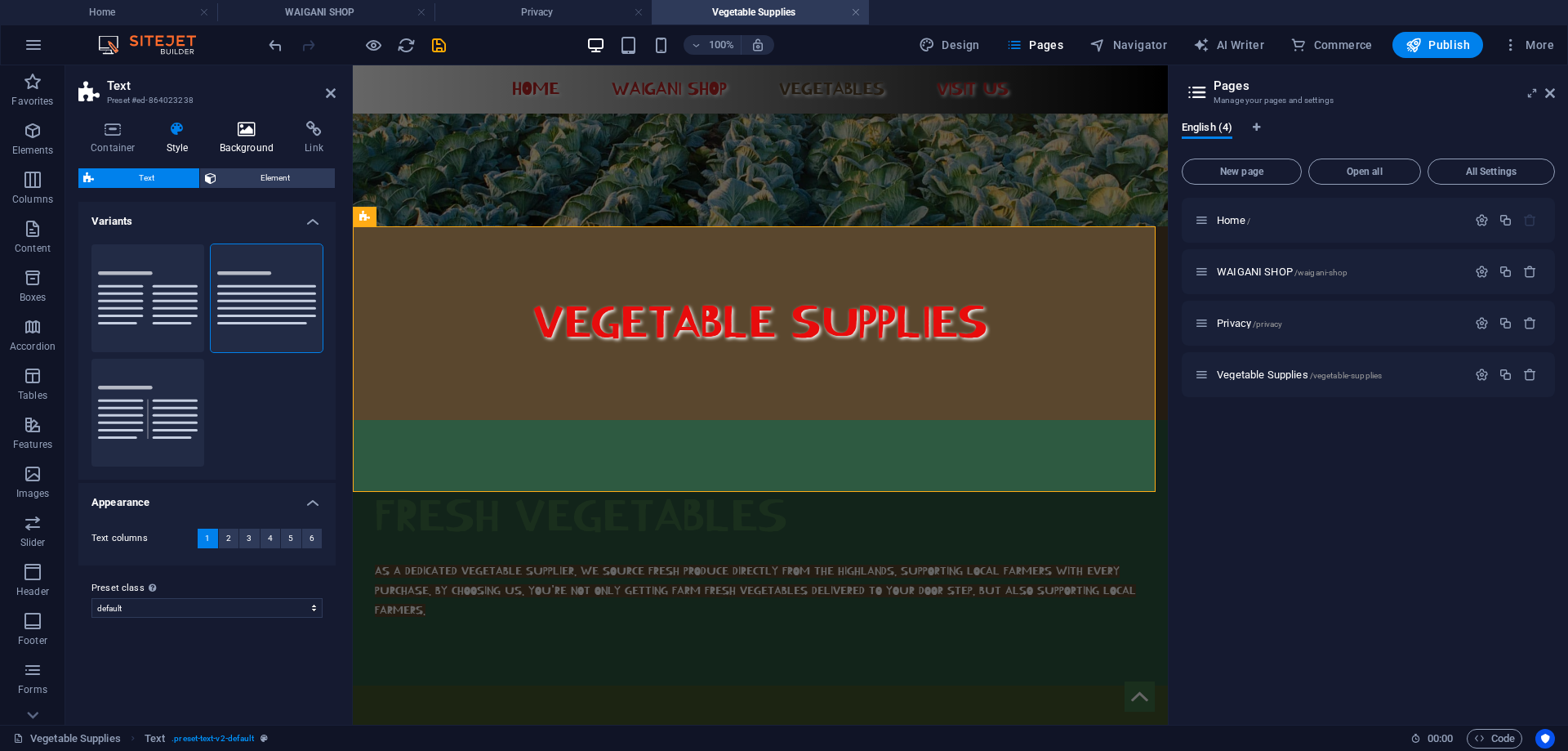
click at [240, 132] on icon at bounding box center [246, 129] width 79 height 17
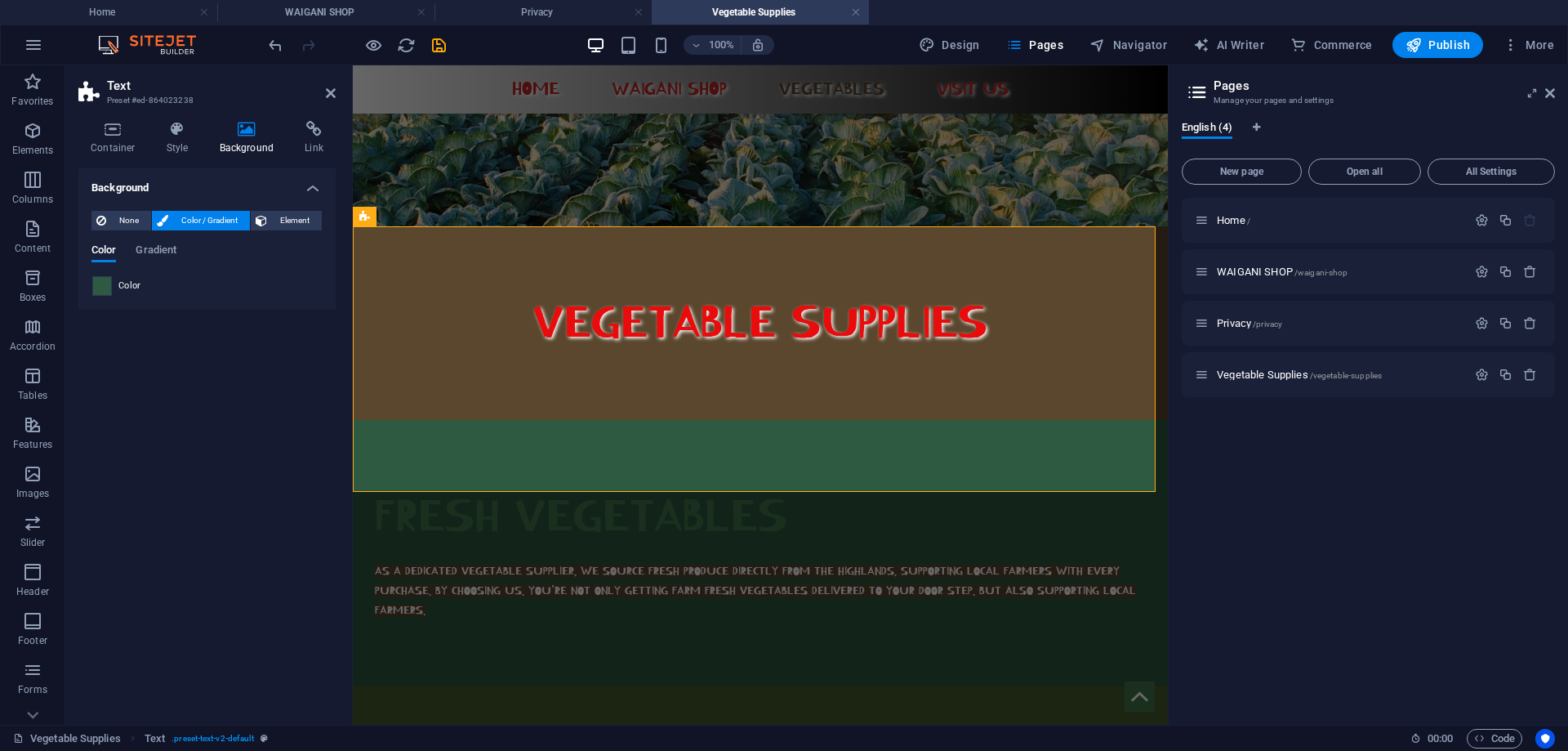
click at [105, 282] on span at bounding box center [102, 286] width 18 height 18
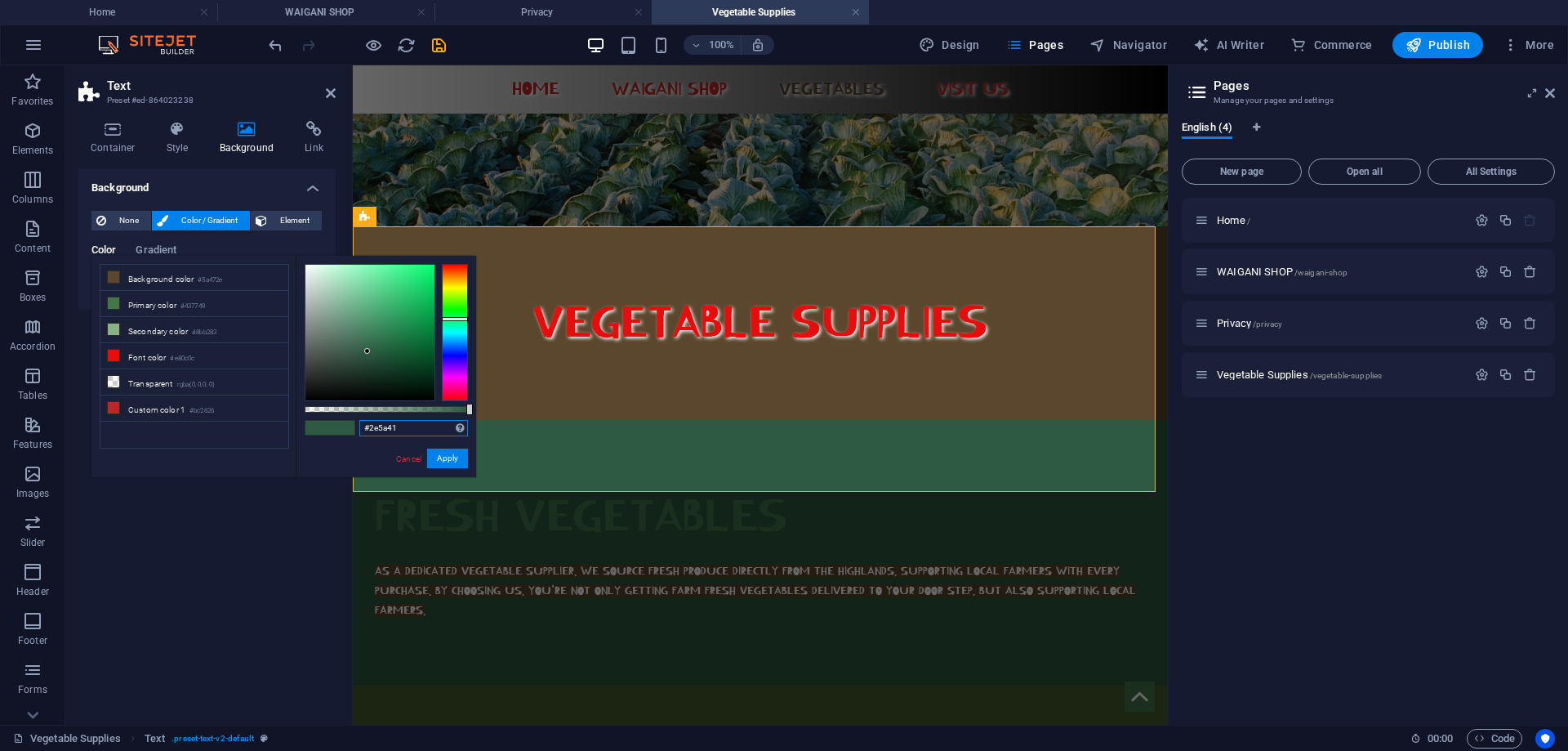
click at [407, 430] on input "#2e5a41" at bounding box center [414, 428] width 109 height 17
click at [185, 276] on li "Background color #5a472e" at bounding box center [195, 277] width 188 height 26
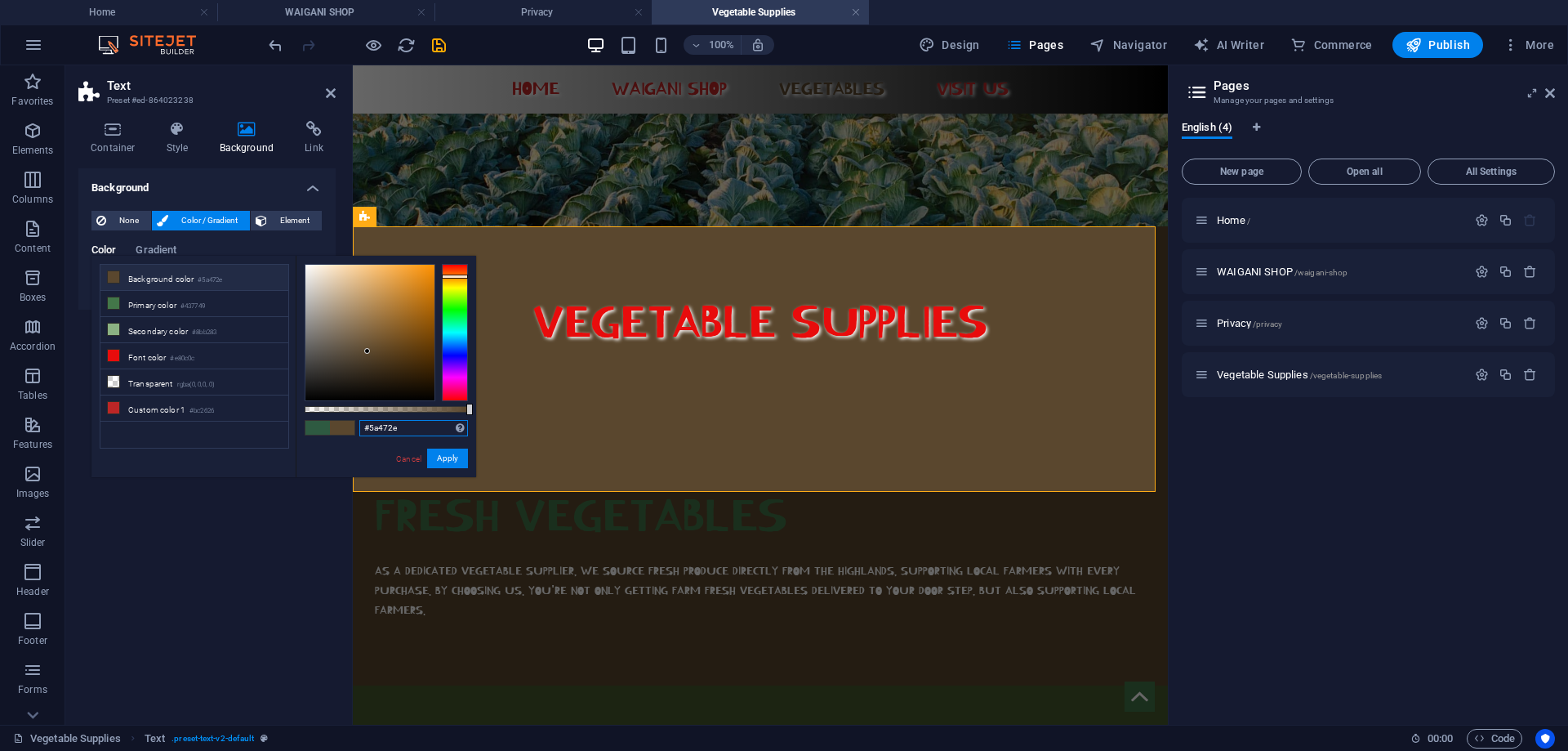
click at [402, 425] on input "#5a472e" at bounding box center [414, 428] width 109 height 17
type input "#"
paste input "#465a2e"
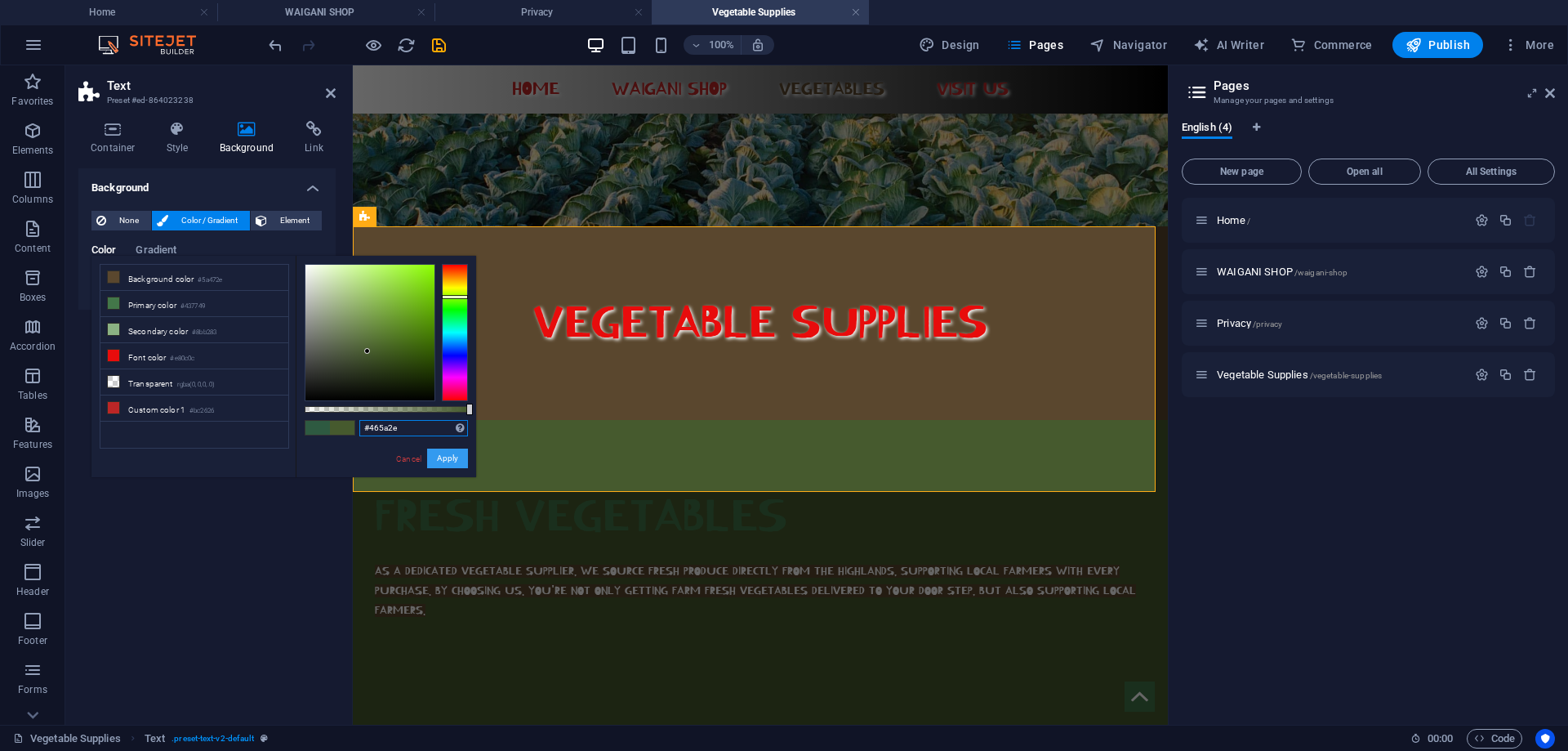
type input "#465a2e"
click at [444, 455] on button "Apply" at bounding box center [447, 459] width 41 height 20
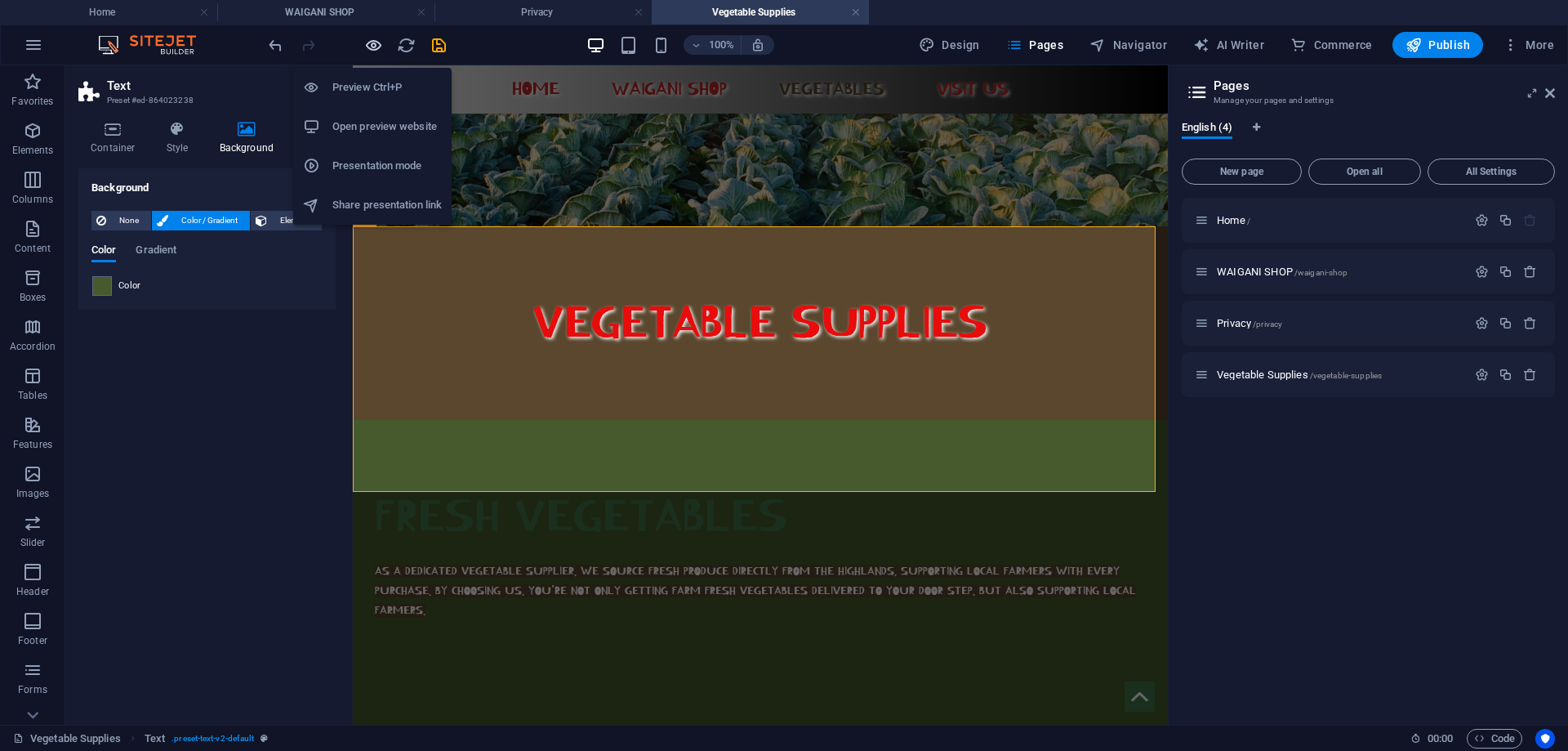
click at [379, 42] on icon "button" at bounding box center [374, 45] width 19 height 19
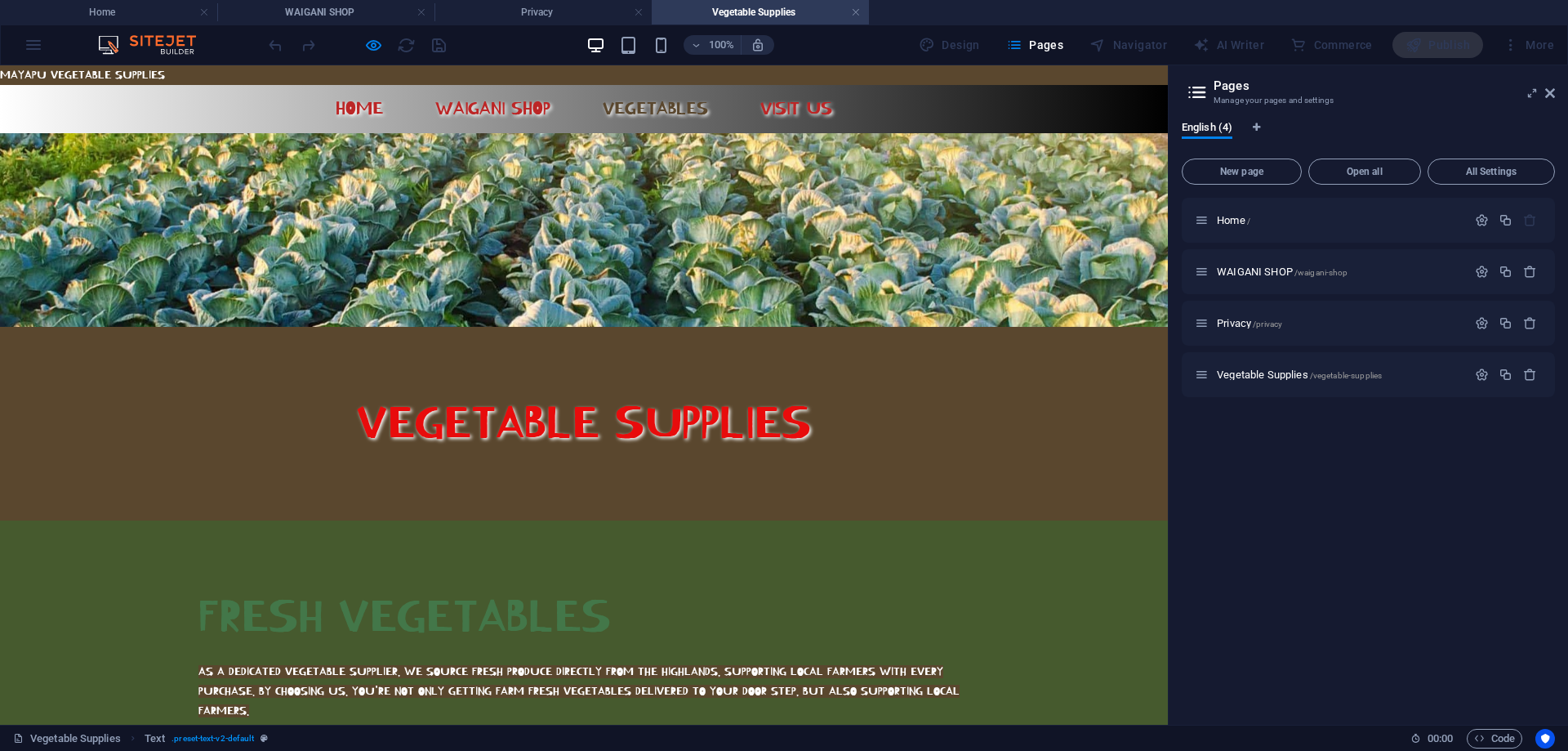
scroll to position [245, 0]
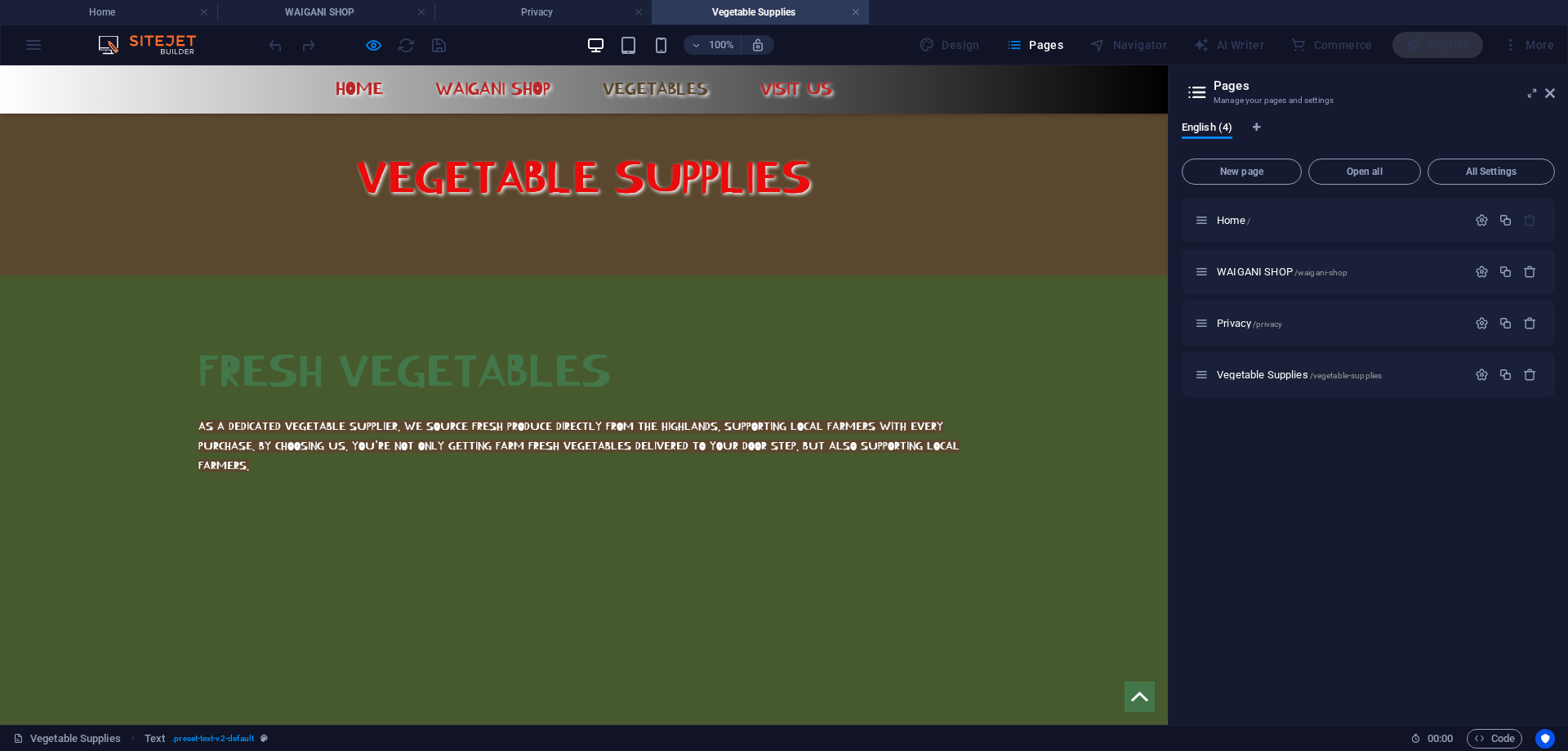
click at [425, 341] on h2 "FRESH VEGETABLES" at bounding box center [583, 372] width 771 height 63
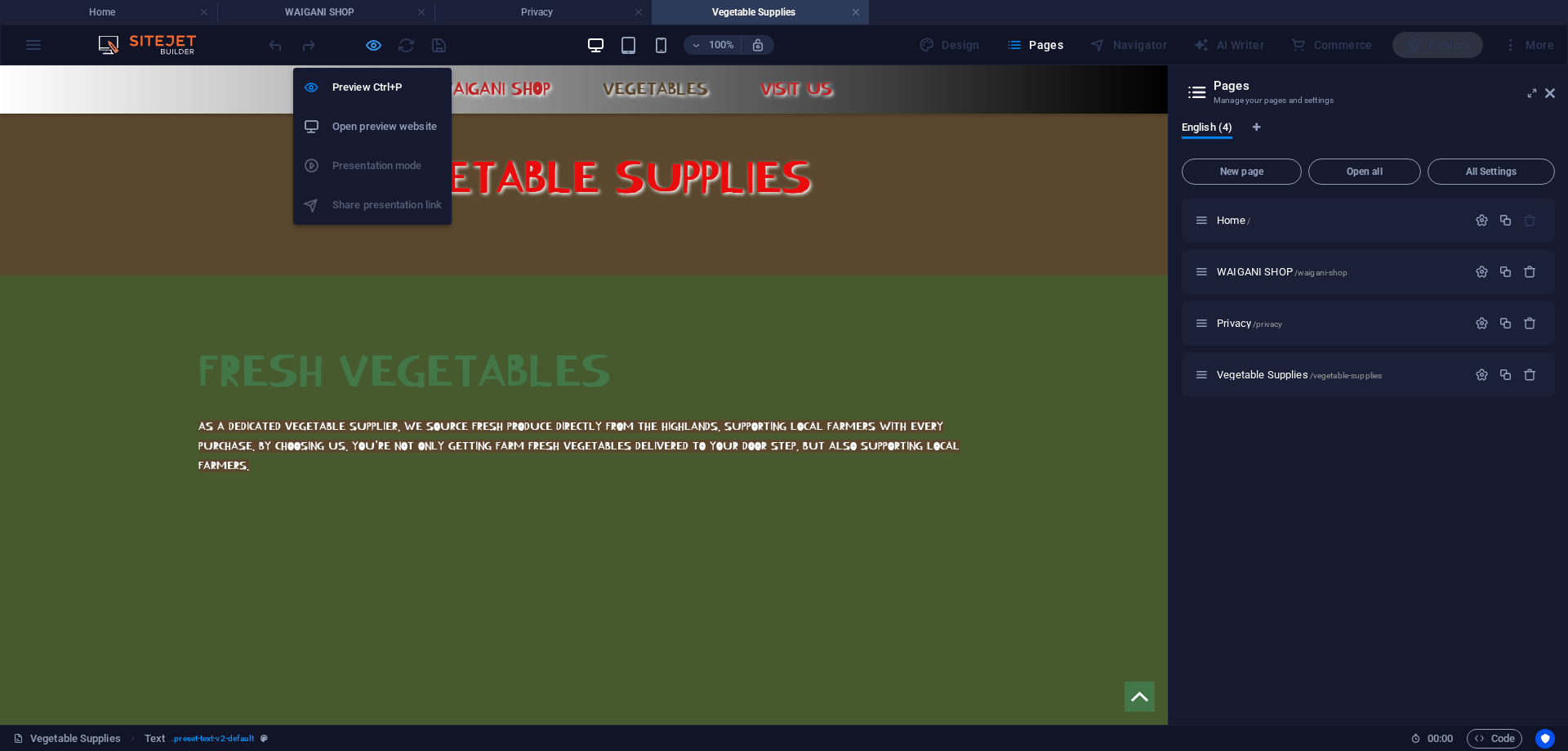
click at [366, 43] on icon "button" at bounding box center [374, 45] width 19 height 19
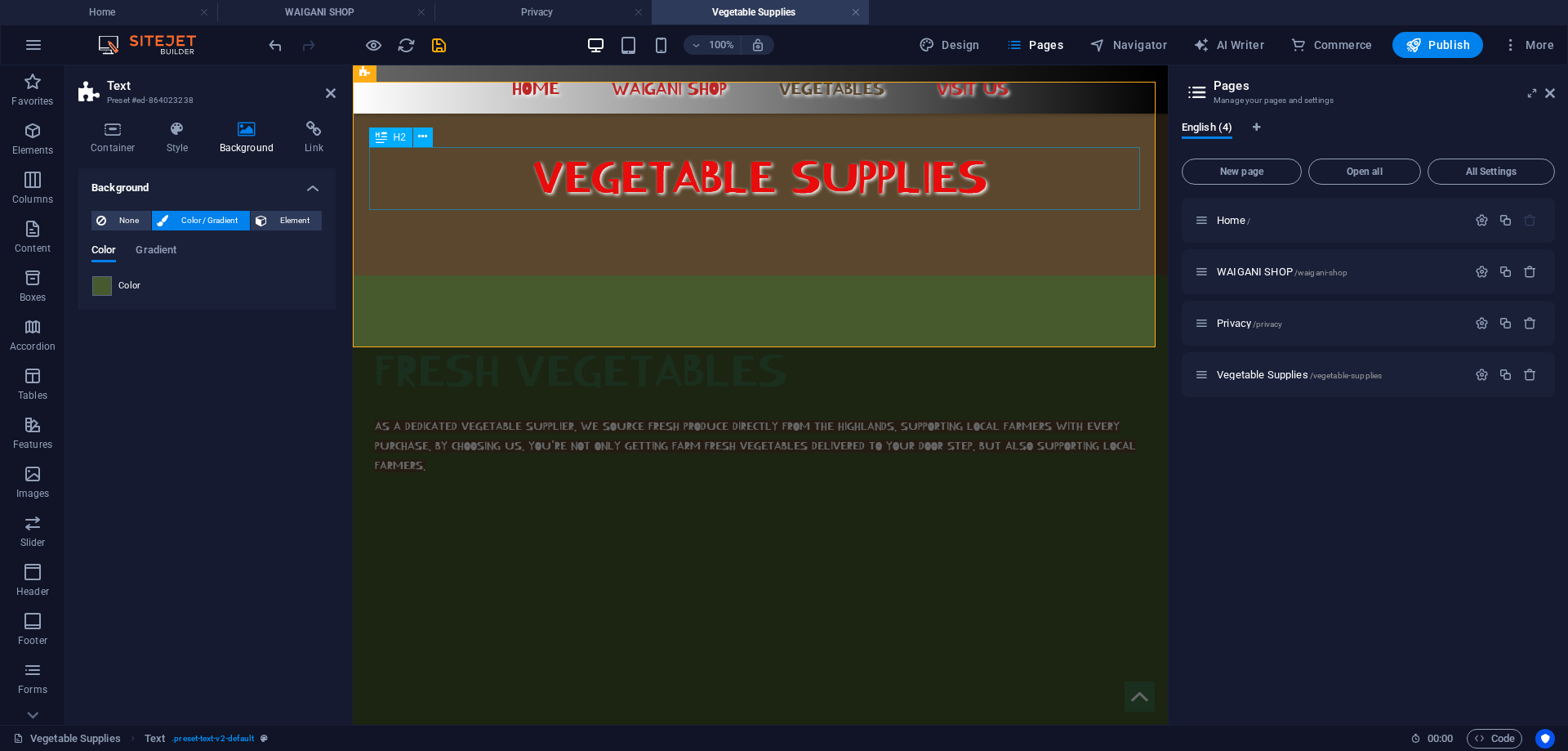
click at [717, 341] on div "FRESH VEGETABLES" at bounding box center [760, 372] width 771 height 63
click at [781, 341] on div "FRESH VEGETABLES" at bounding box center [760, 372] width 771 height 63
click at [780, 341] on div "FRESH VEGETABLES" at bounding box center [760, 372] width 771 height 63
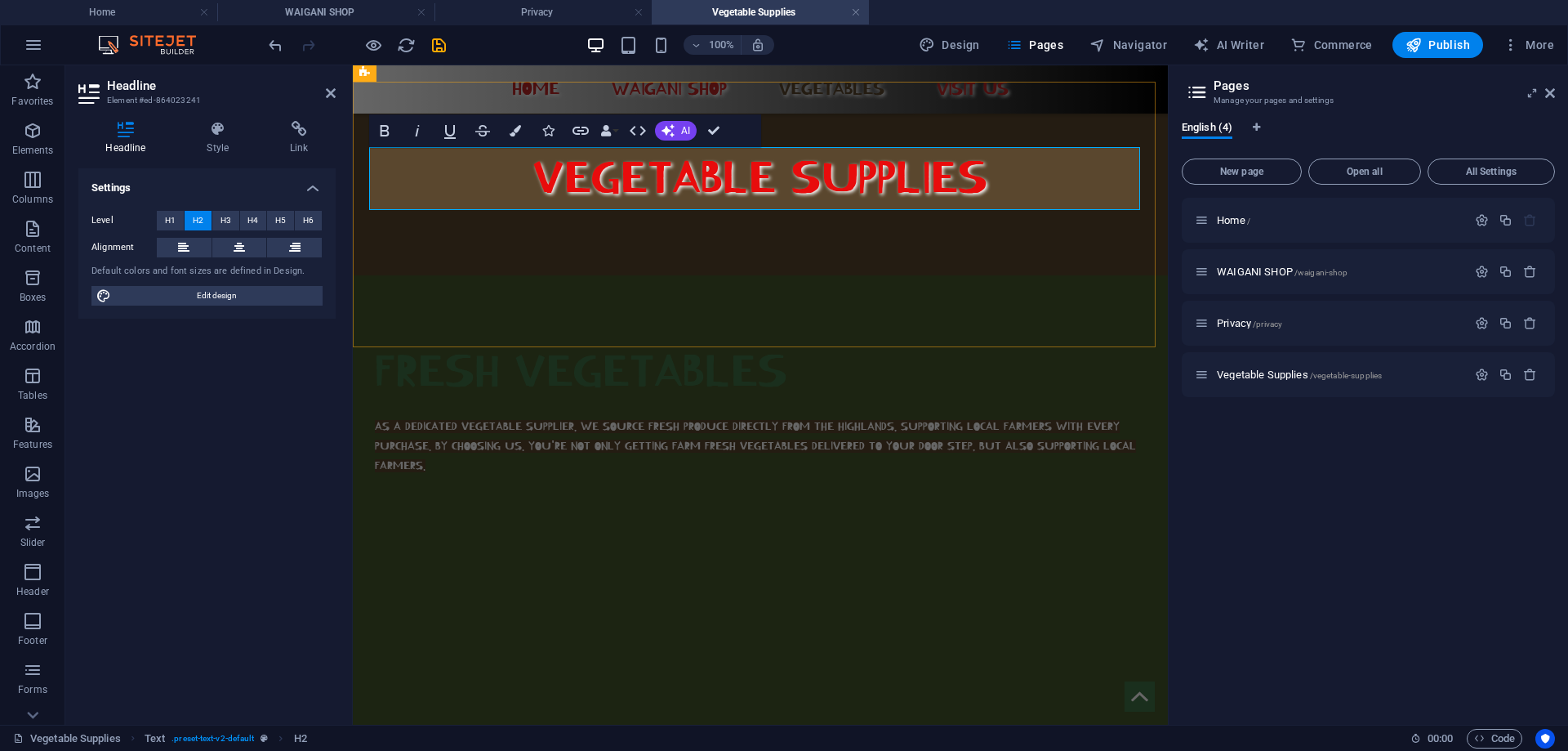
click at [782, 341] on h2 "FRESH VEGETABLES" at bounding box center [760, 372] width 771 height 63
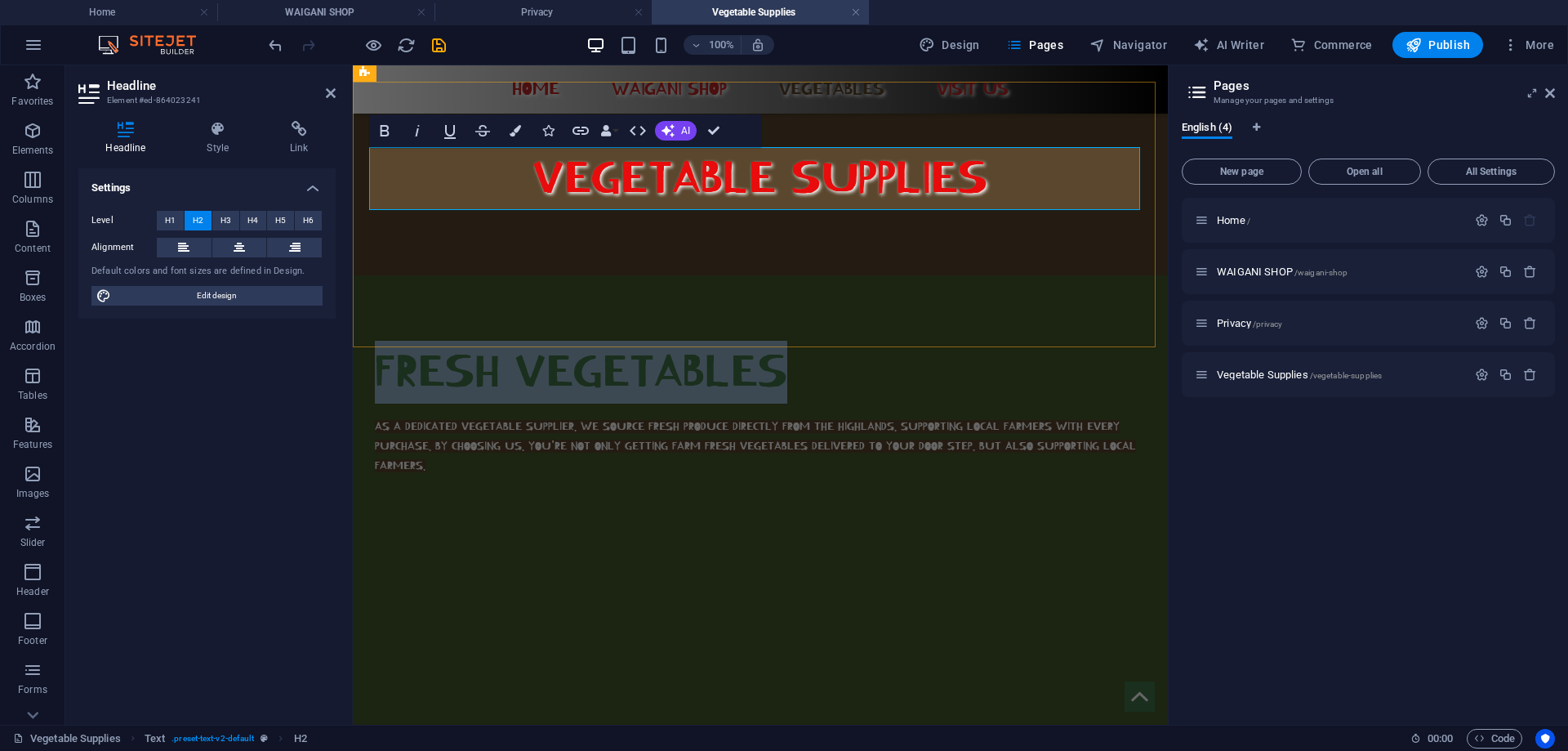
drag, startPoint x: 782, startPoint y: 177, endPoint x: 376, endPoint y: 181, distance: 406.0
click at [375, 341] on h2 "FRESH VEGETABLES" at bounding box center [760, 372] width 771 height 63
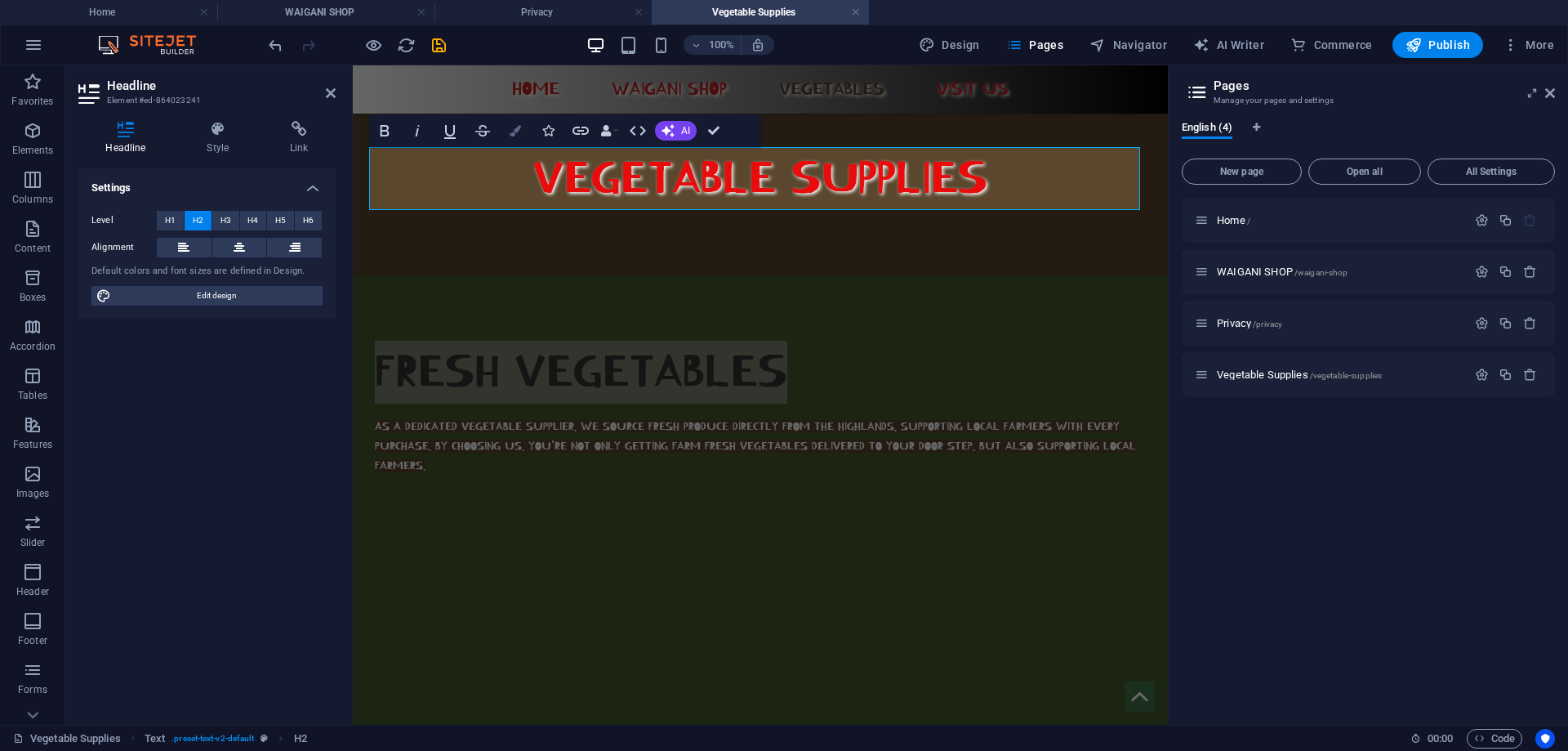
click at [516, 122] on button "Colors" at bounding box center [515, 130] width 31 height 32
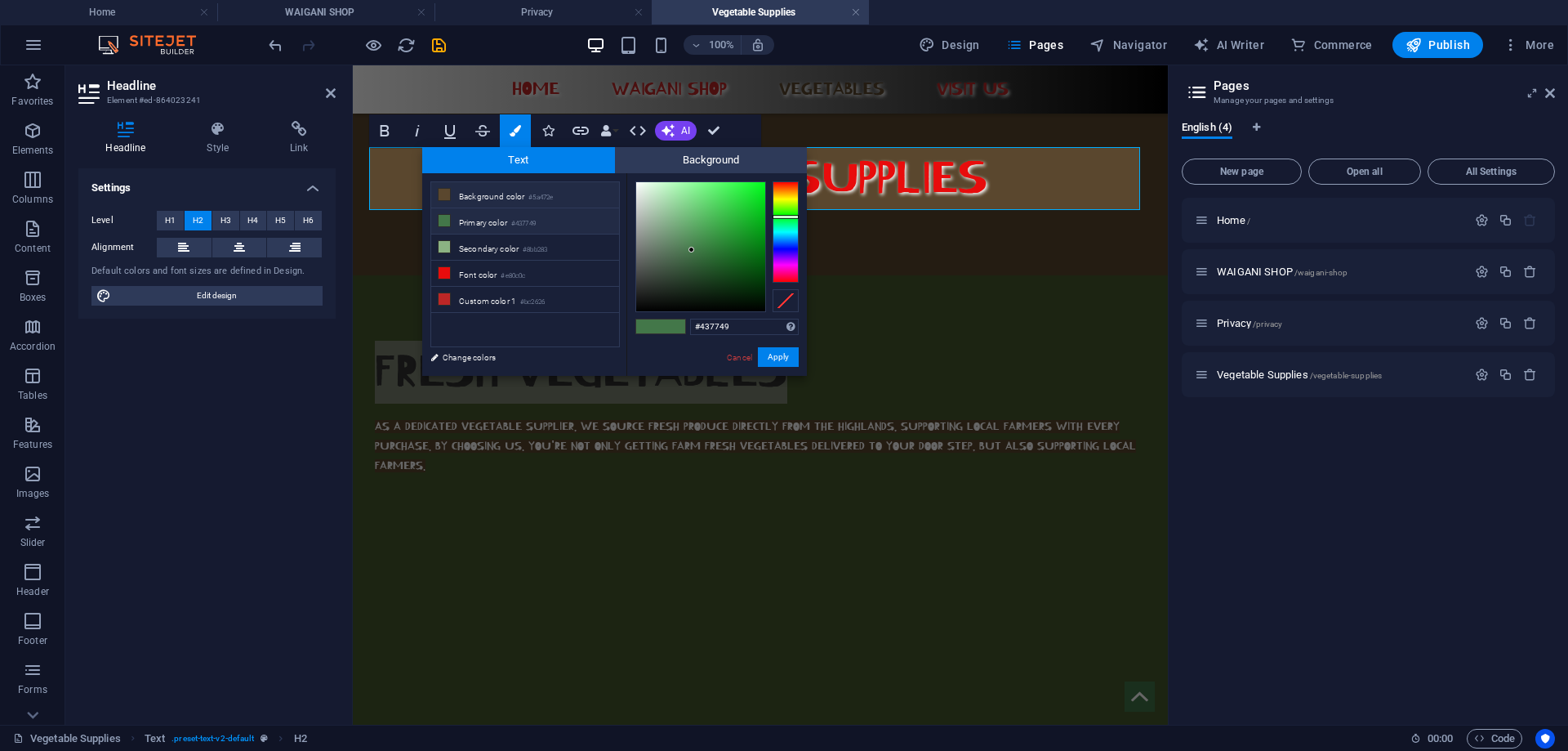
click at [502, 195] on li "Background color #5a472e" at bounding box center [525, 195] width 188 height 26
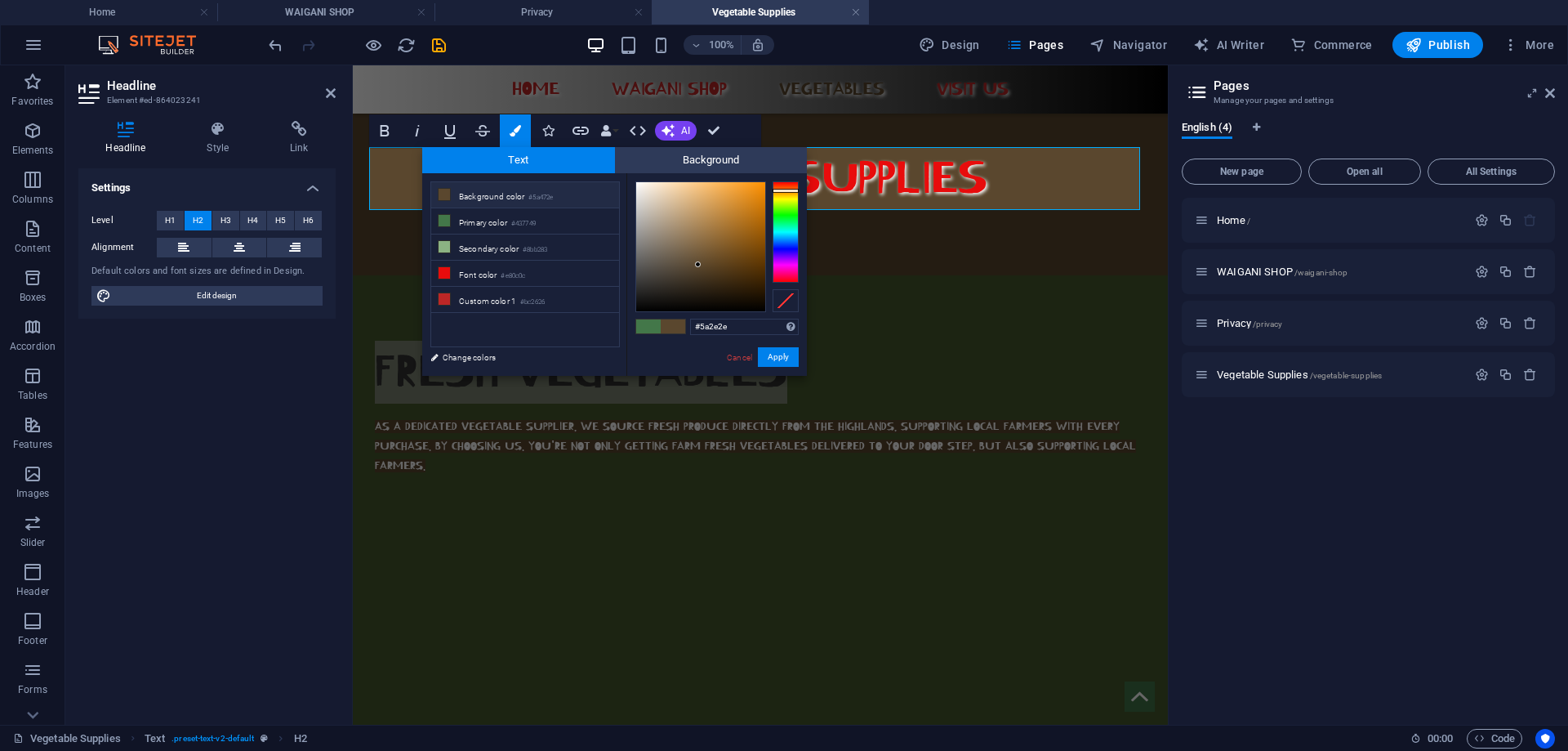
click at [777, 182] on div at bounding box center [785, 232] width 26 height 102
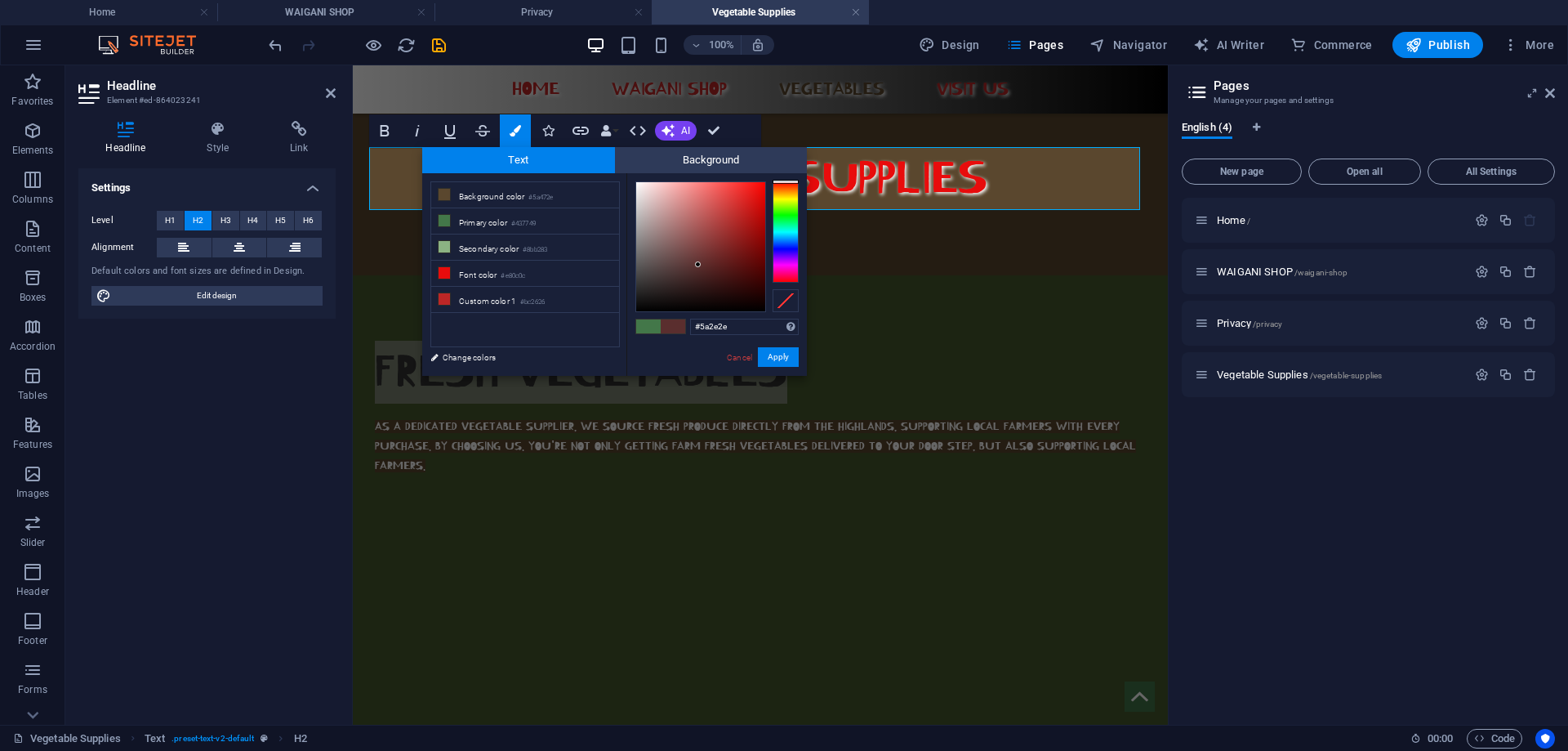
type input "#5a392e"
click at [783, 186] on div at bounding box center [785, 232] width 26 height 102
click at [790, 357] on button "Apply" at bounding box center [778, 357] width 41 height 20
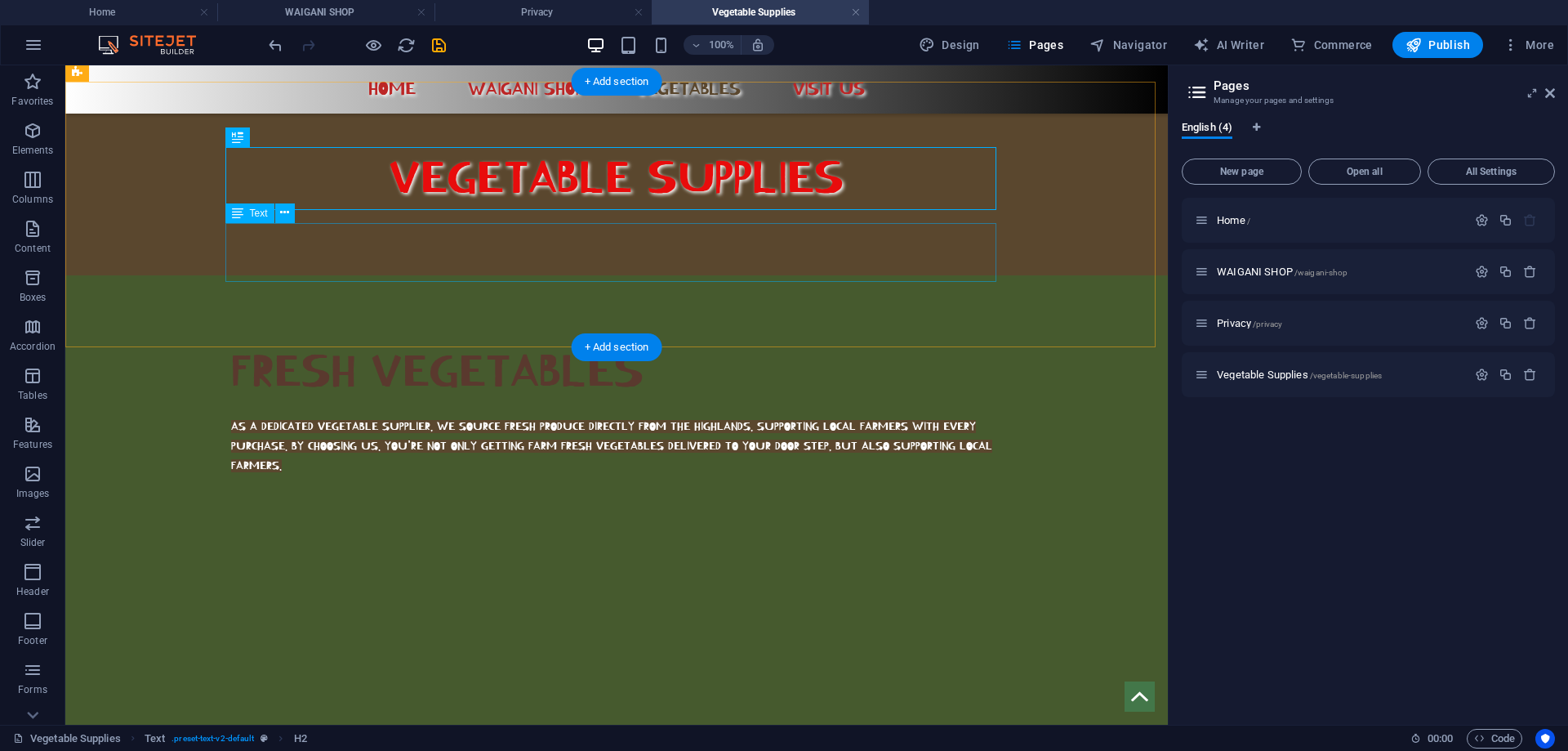
click at [275, 417] on div "AS A DEDICATED VEGETABLE SUPPLIER, WE SOURCE FRESH PRODUCE DIRECTLY FROM THE HI…" at bounding box center [617, 446] width 771 height 59
click at [272, 417] on div "AS A DEDICATED VEGETABLE SUPPLIER, WE SOURCE FRESH PRODUCE DIRECTLY FROM THE HI…" at bounding box center [617, 446] width 771 height 59
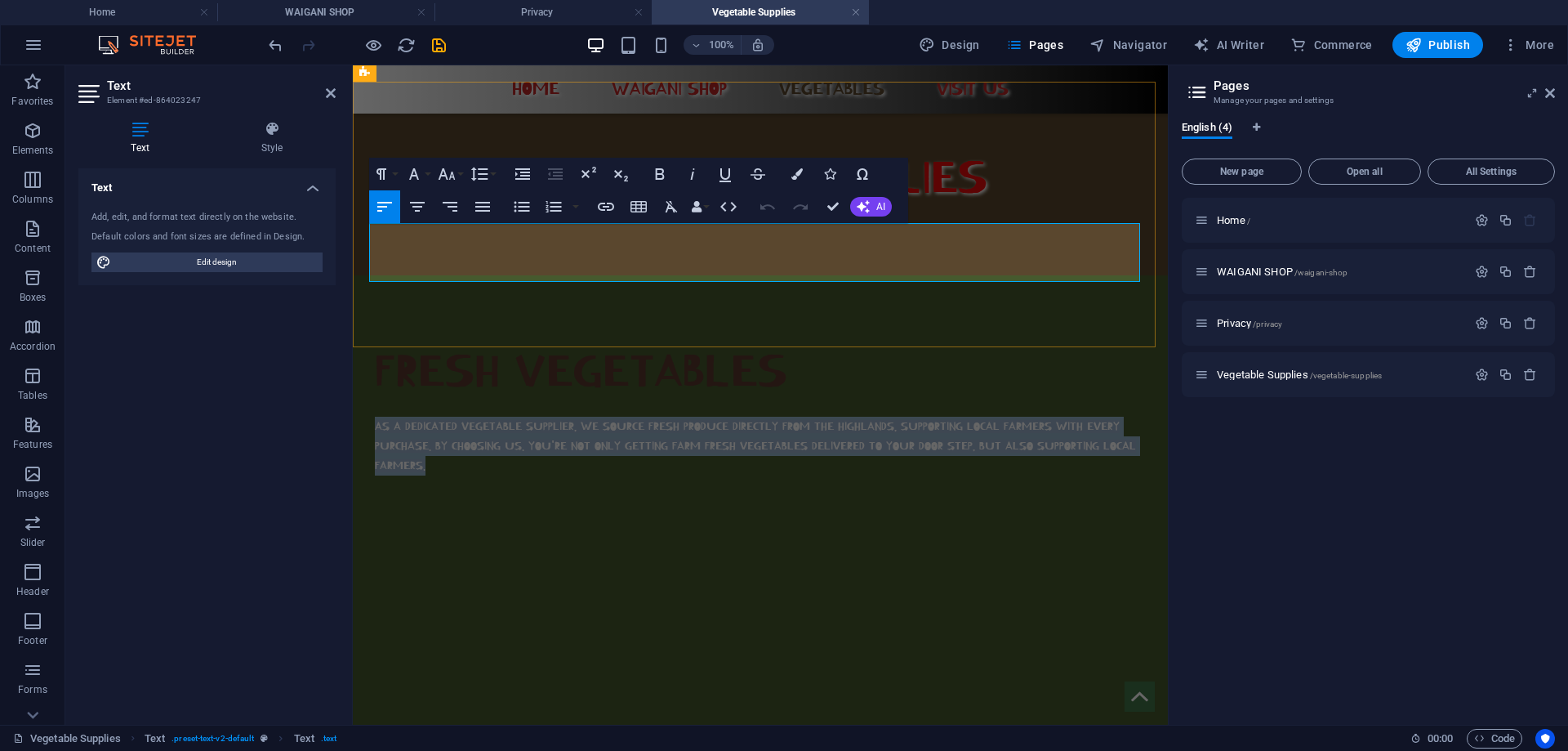
drag, startPoint x: 420, startPoint y: 266, endPoint x: 369, endPoint y: 229, distance: 63.0
click at [375, 417] on p "AS A DEDICATED VEGETABLE SUPPLIER, WE SOURCE FRESH PRODUCE DIRECTLY FROM THE HI…" at bounding box center [760, 446] width 771 height 59
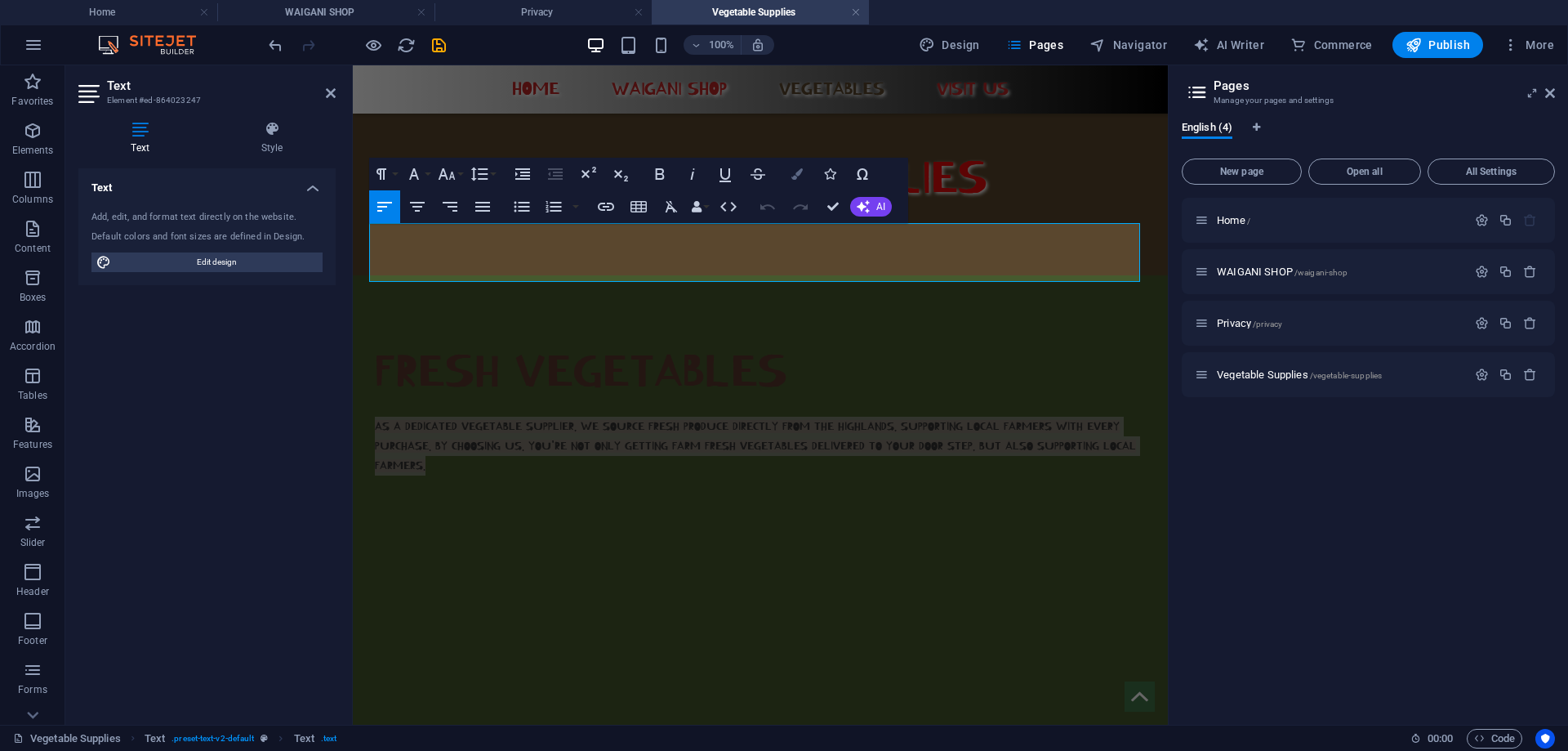
click at [796, 168] on icon "button" at bounding box center [797, 174] width 12 height 12
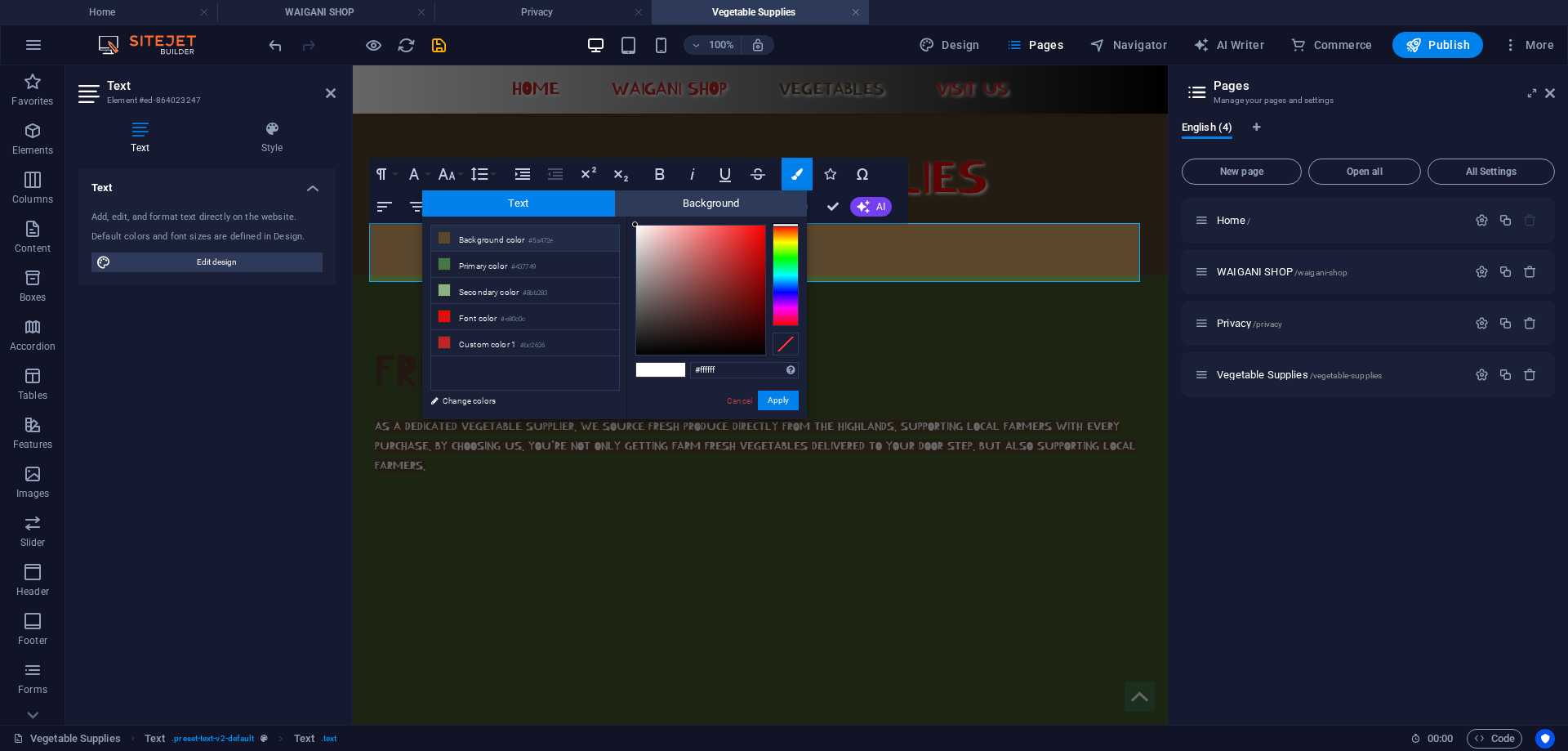
click at [474, 233] on li "Background color #5a472e" at bounding box center [525, 238] width 188 height 26
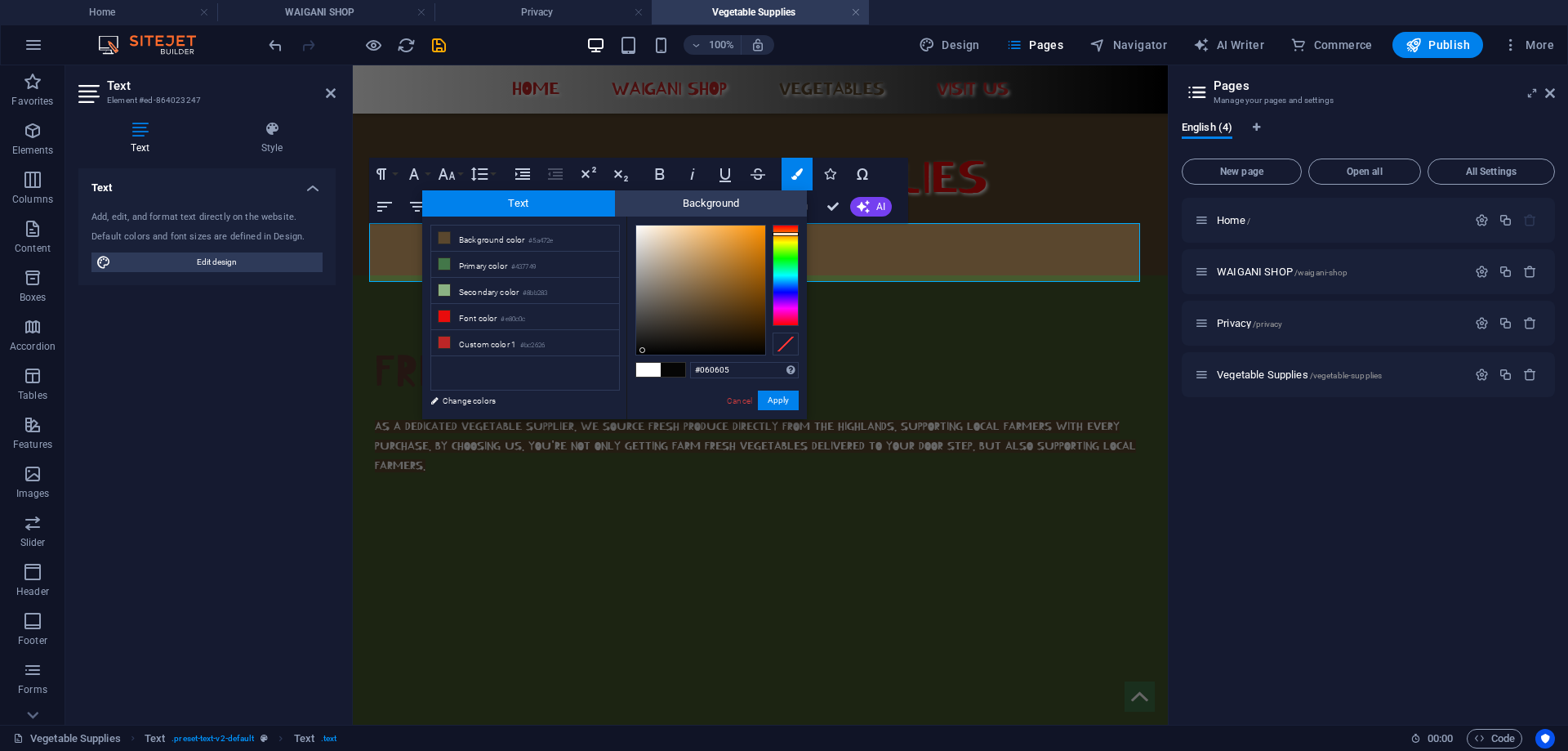
type input "#060606"
drag, startPoint x: 697, startPoint y: 309, endPoint x: 641, endPoint y: 351, distance: 70.0
click at [641, 351] on div at bounding box center [640, 350] width 6 height 6
click at [781, 399] on button "Apply" at bounding box center [778, 400] width 41 height 20
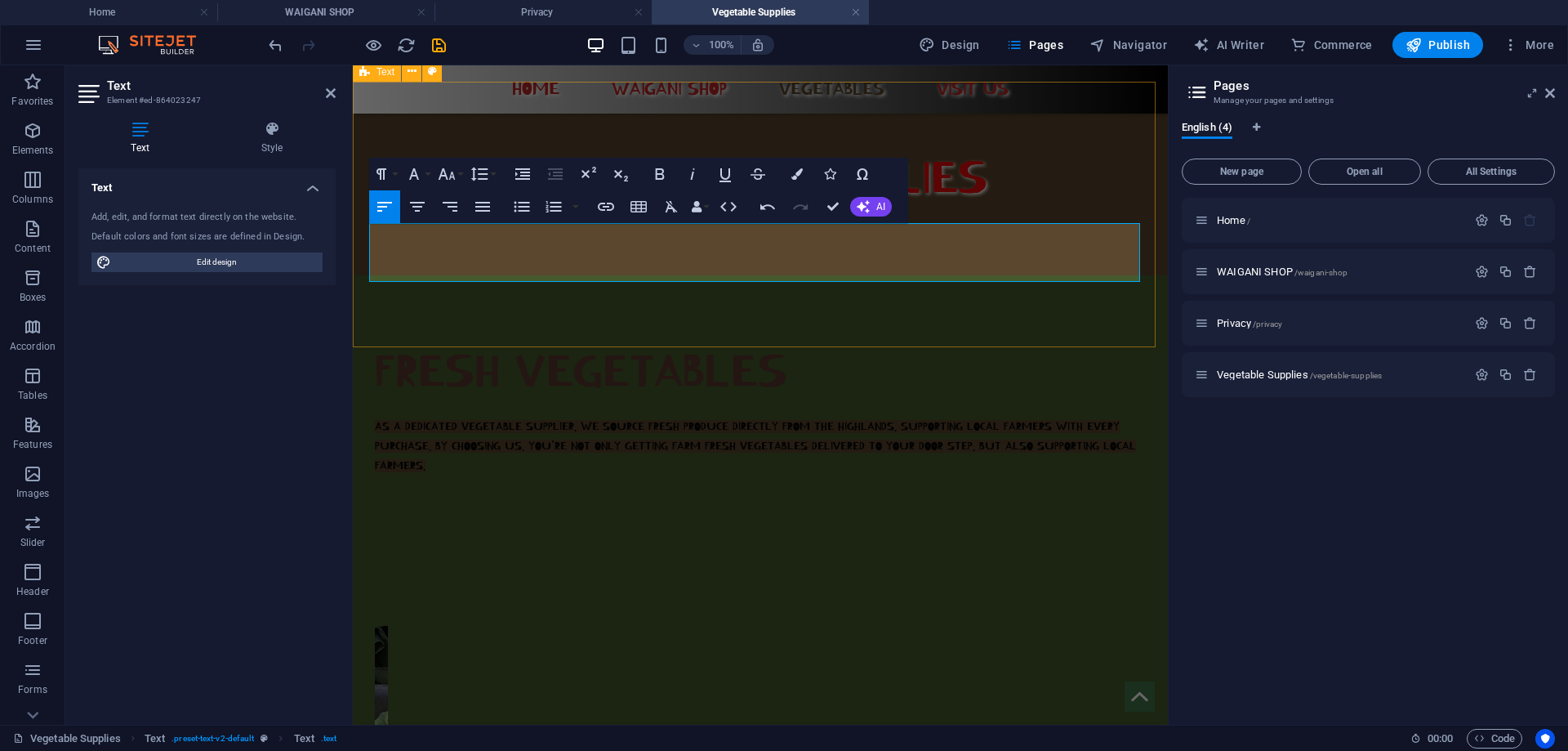
click at [768, 320] on div "FRESH VEGETABLES AS A DEDICATED VEGETABLE SUPPLIER, WE SOURCE FRESH PRODUCE DIR…" at bounding box center [760, 408] width 815 height 266
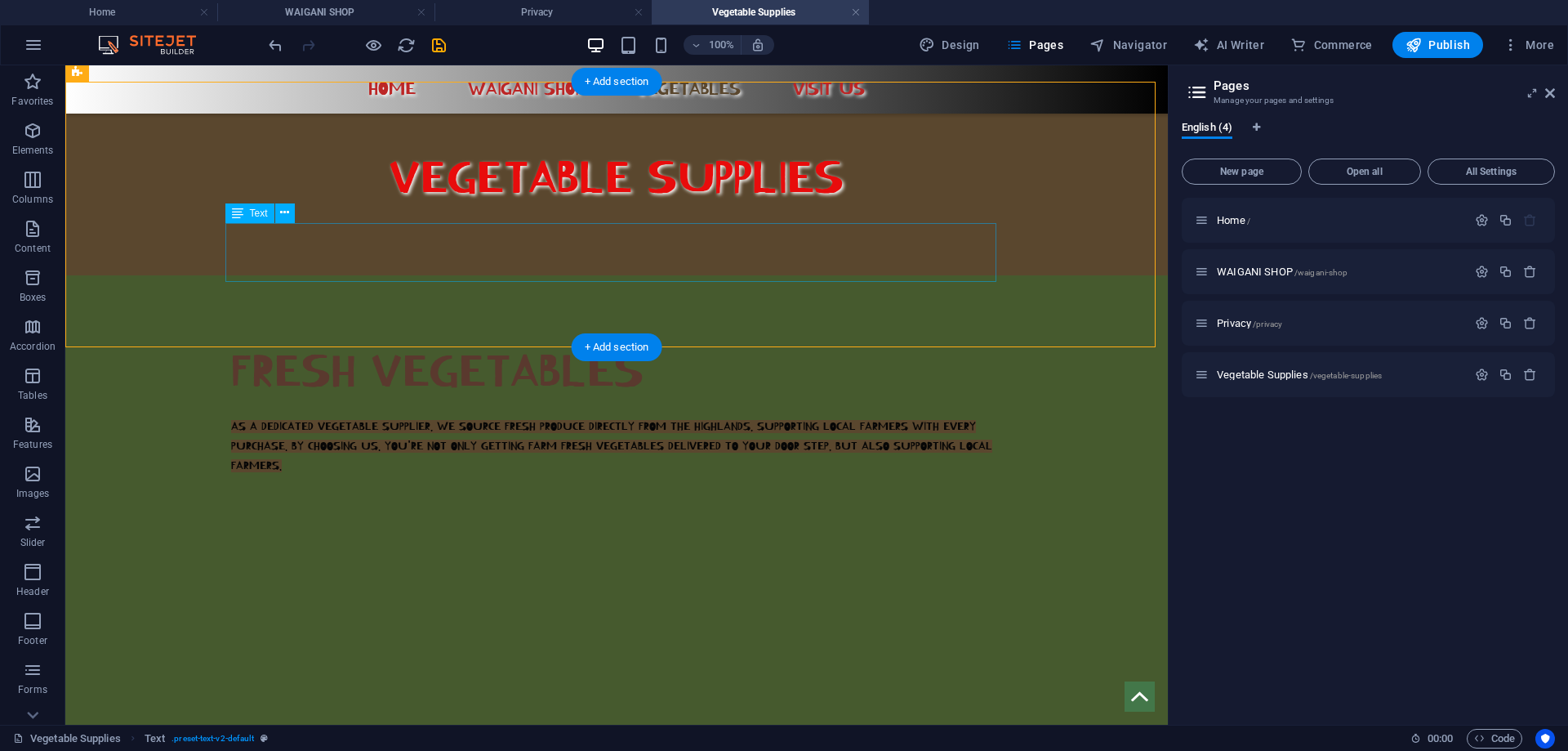
click at [280, 417] on div "AS A DEDICATED VEGETABLE SUPPLIER, WE SOURCE FRESH PRODUCE DIRECTLY FROM THE HI…" at bounding box center [617, 446] width 771 height 59
click at [288, 417] on div "AS A DEDICATED VEGETABLE SUPPLIER, WE SOURCE FRESH PRODUCE DIRECTLY FROM THE HI…" at bounding box center [617, 446] width 771 height 59
click at [286, 417] on div "AS A DEDICATED VEGETABLE SUPPLIER, WE SOURCE FRESH PRODUCE DIRECTLY FROM THE HI…" at bounding box center [617, 446] width 771 height 59
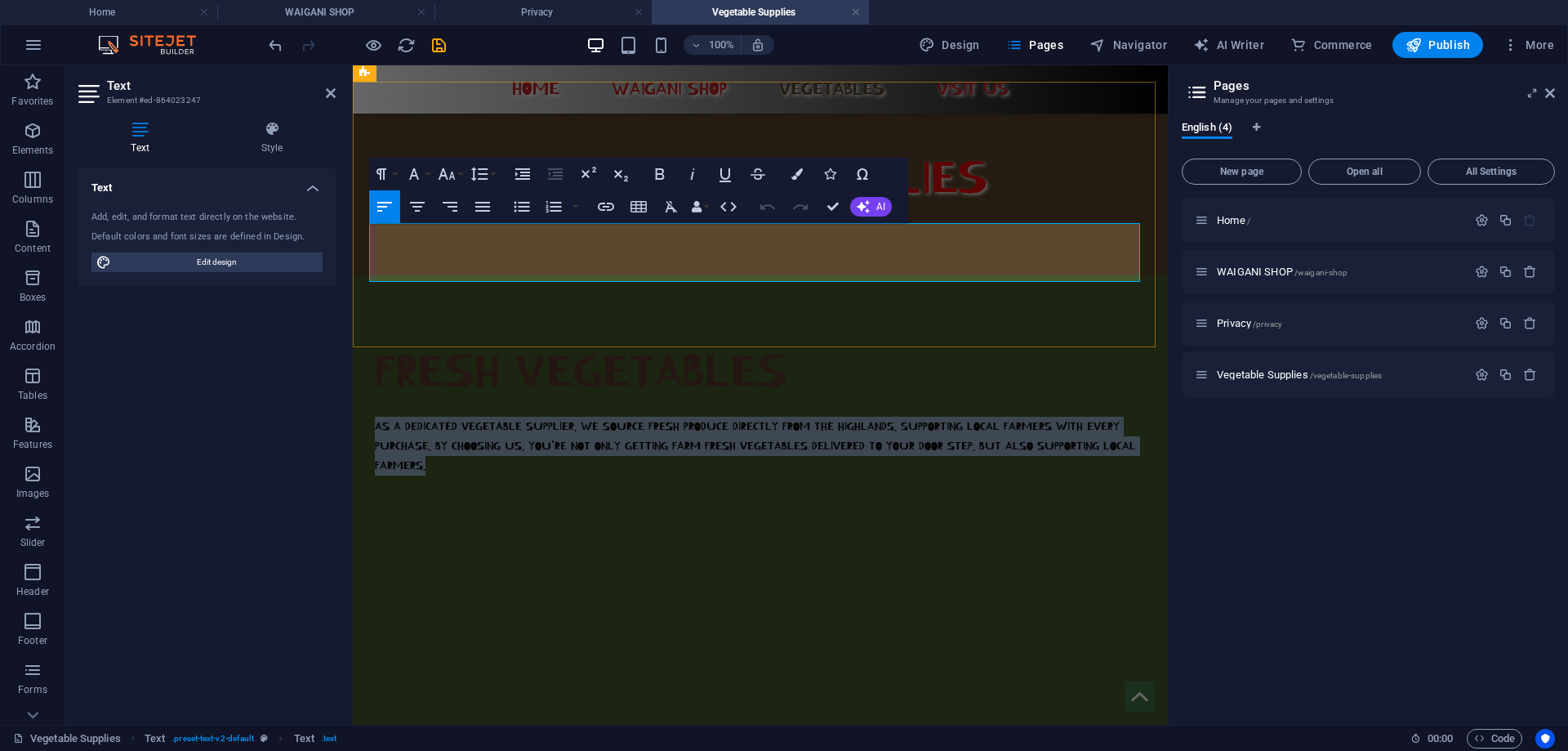
drag, startPoint x: 424, startPoint y: 271, endPoint x: 370, endPoint y: 232, distance: 66.6
click at [375, 417] on p "AS A DEDICATED VEGETABLE SUPPLIER, WE SOURCE FRESH PRODUCE DIRECTLY FROM THE HI…" at bounding box center [760, 446] width 771 height 59
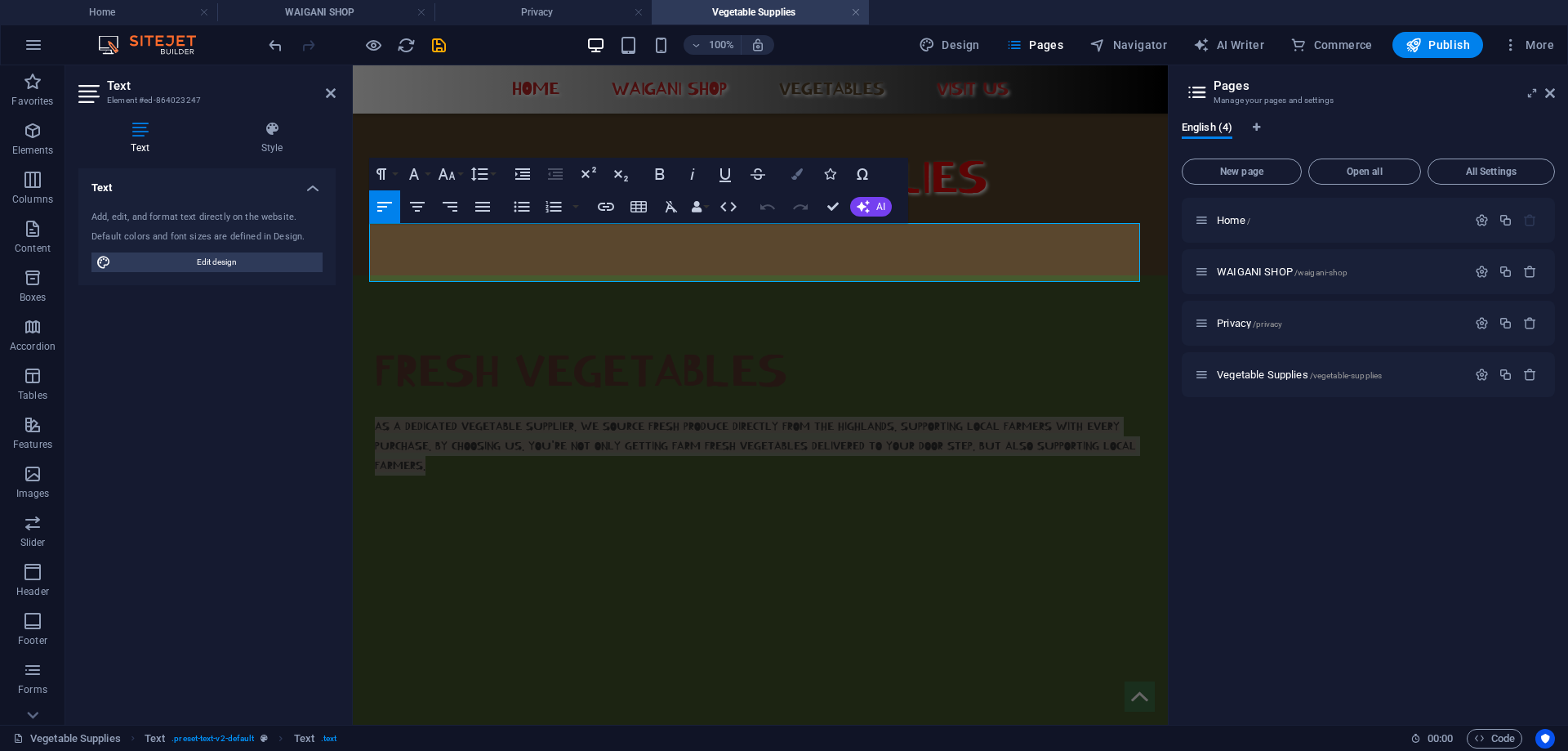
click at [796, 182] on button "Colors" at bounding box center [796, 173] width 31 height 32
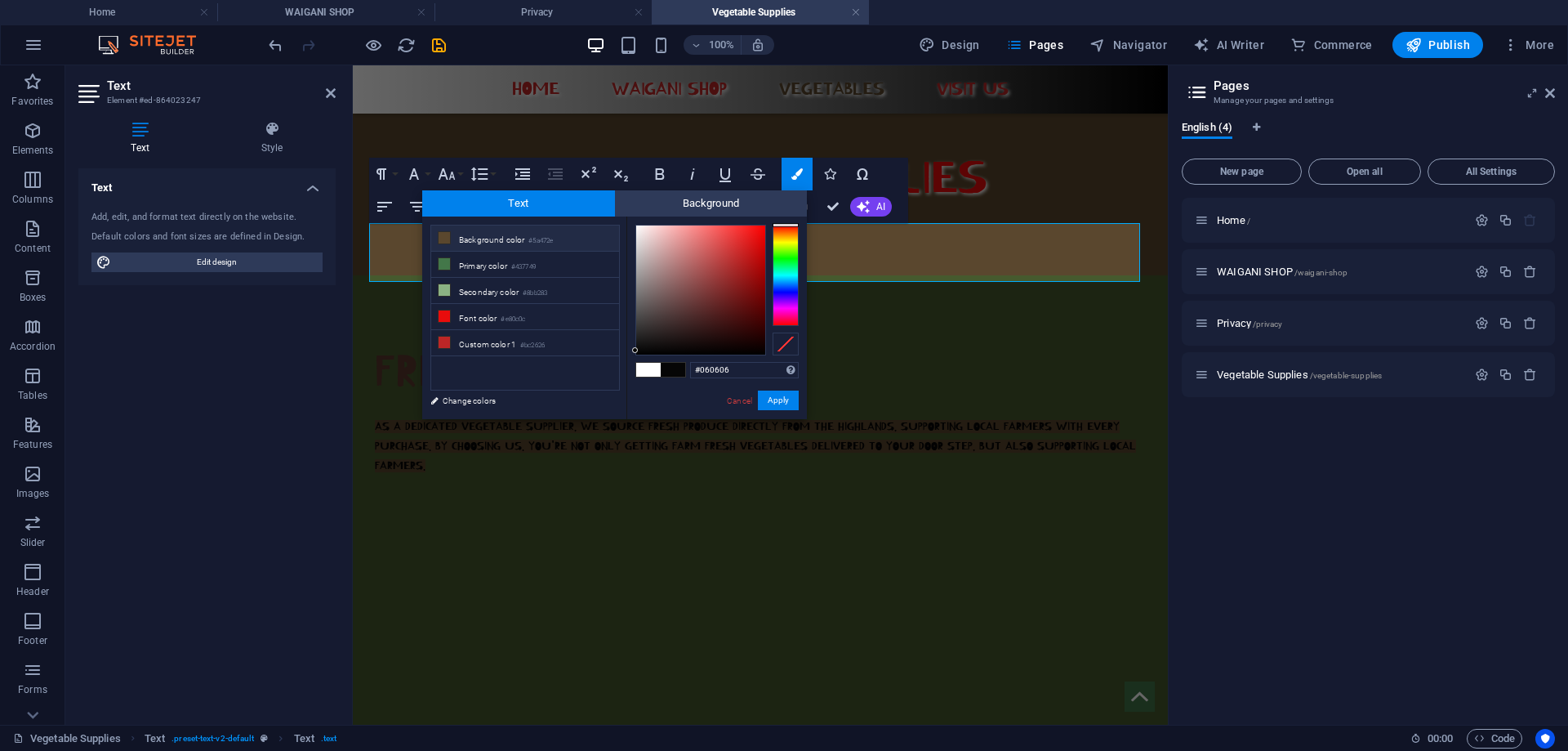
click at [548, 239] on small "#5a472e" at bounding box center [540, 241] width 24 height 12
type input "#5a472e"
drag, startPoint x: 742, startPoint y: 371, endPoint x: 675, endPoint y: 371, distance: 67.0
click at [675, 371] on div "#5a472e Supported formats #0852ed rgb(8, 82, 237) rgba(8, 82, 237, 90%) hsv(221…" at bounding box center [717, 436] width 181 height 440
paste input "#465a2e"
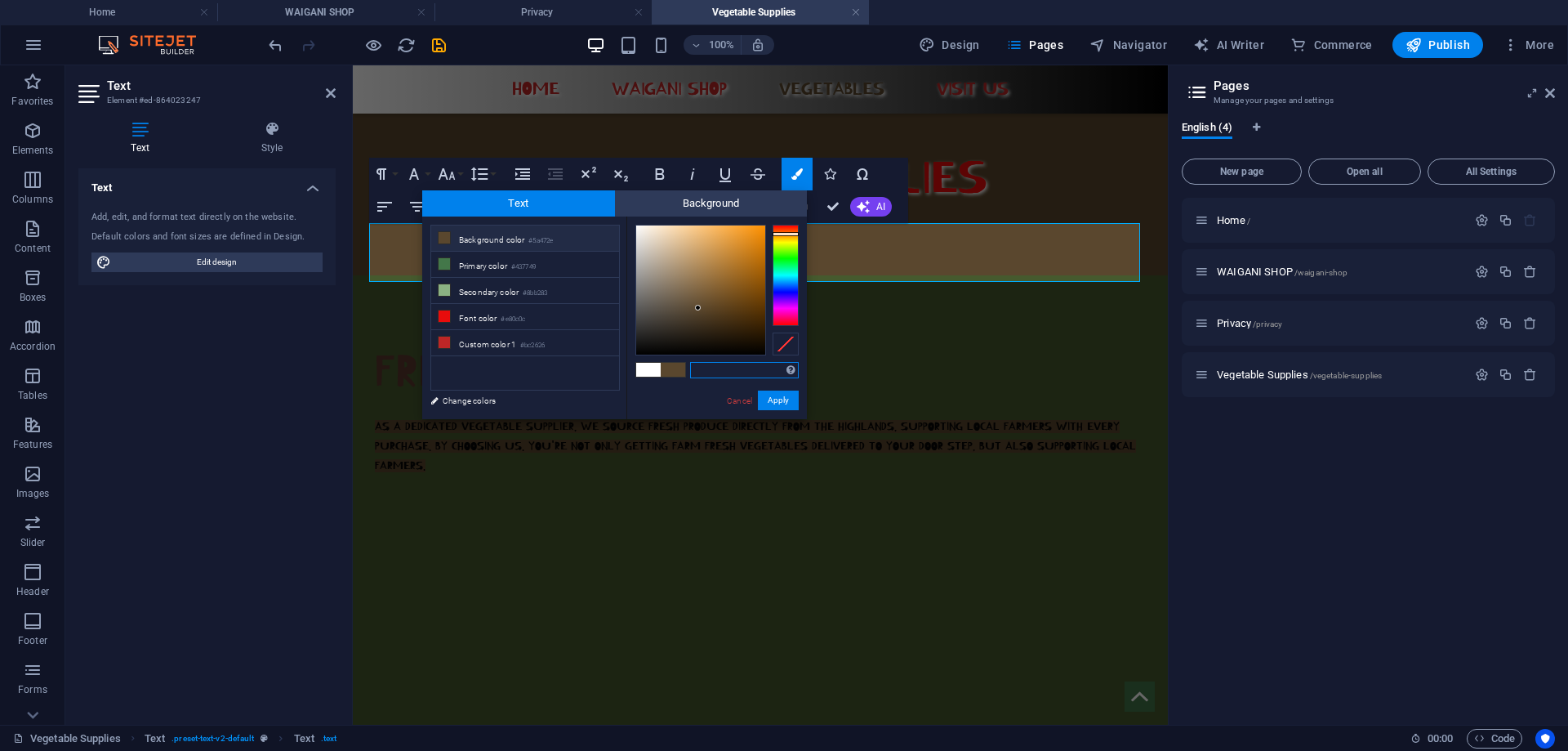
type input "#465a2e"
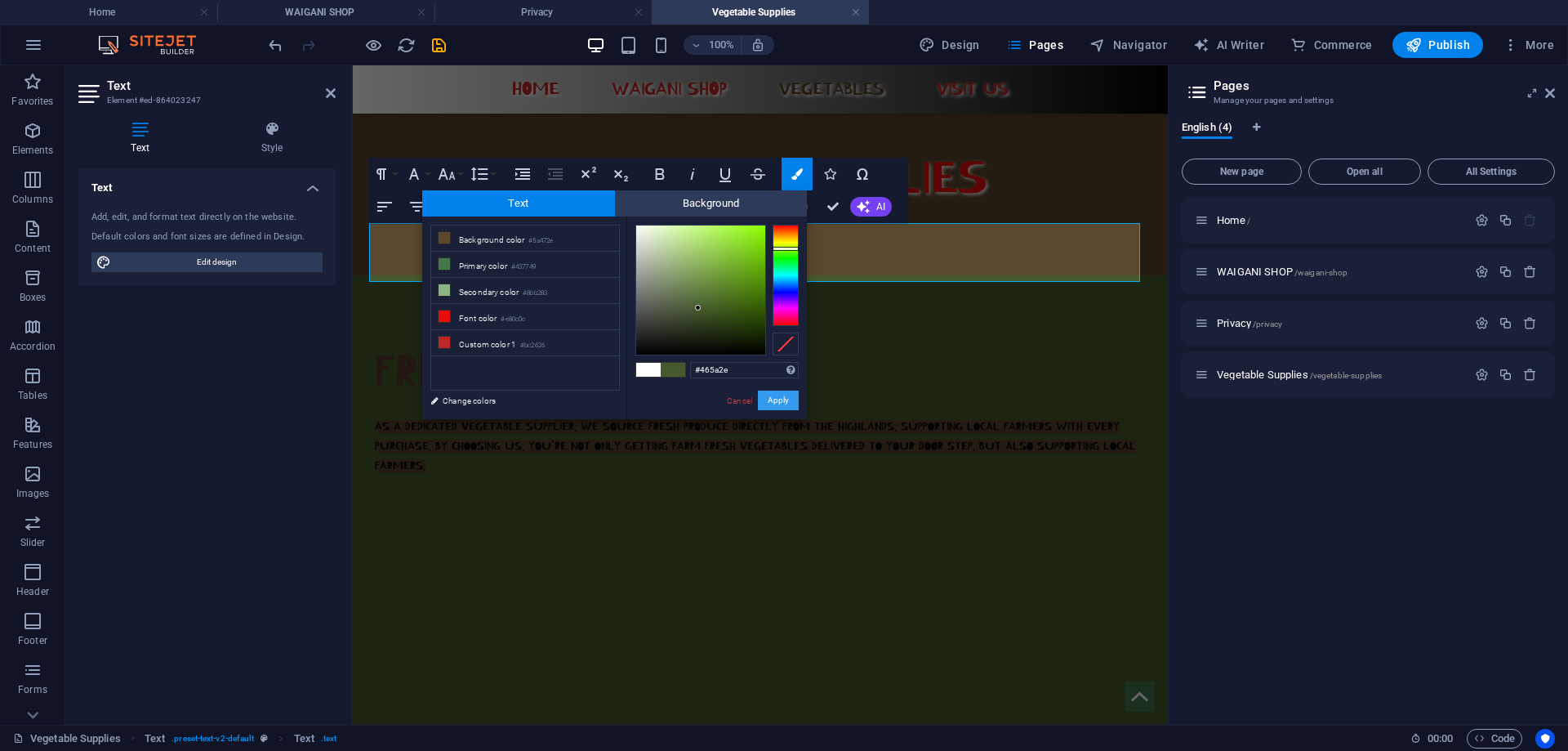
click at [770, 395] on button "Apply" at bounding box center [778, 400] width 41 height 20
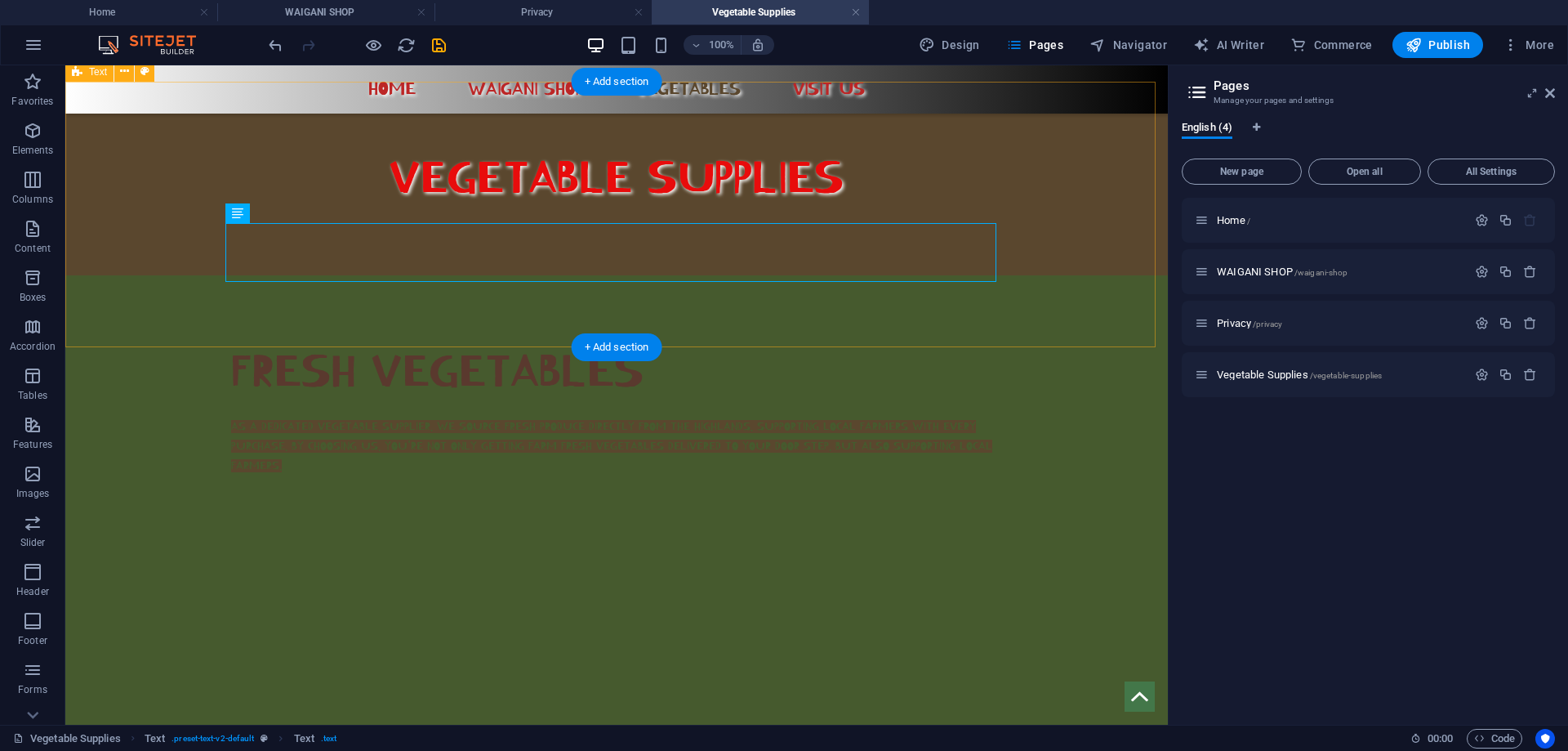
click at [850, 306] on div "FRESH VEGETABLES AS A DEDICATED VEGETABLE SUPPLIER, WE SOURCE FRESH PRODUCE DIR…" at bounding box center [617, 408] width 1103 height 266
click at [280, 417] on div "AS A DEDICATED VEGETABLE SUPPLIER, WE SOURCE FRESH PRODUCE DIRECTLY FROM THE HI…" at bounding box center [617, 446] width 771 height 59
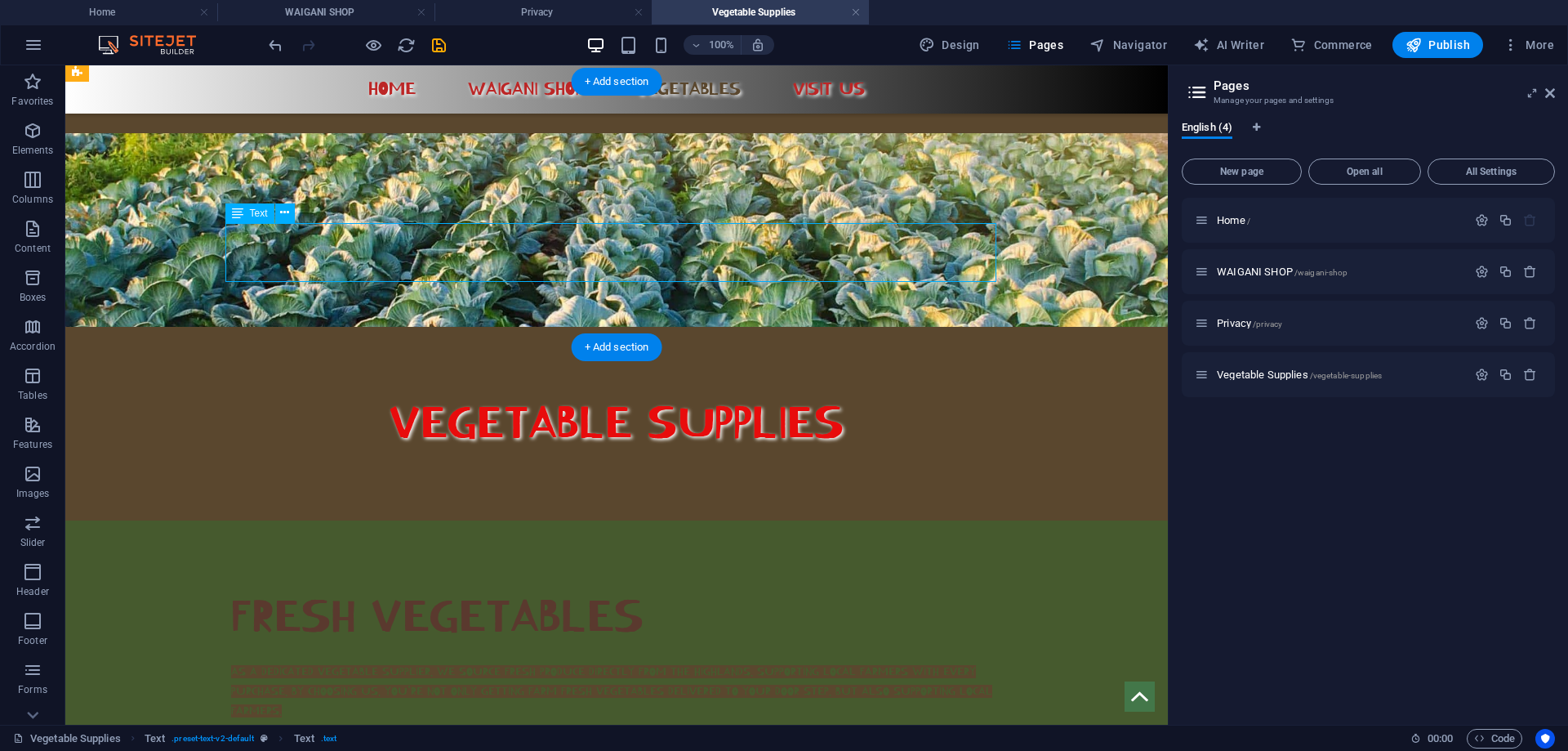
scroll to position [245, 0]
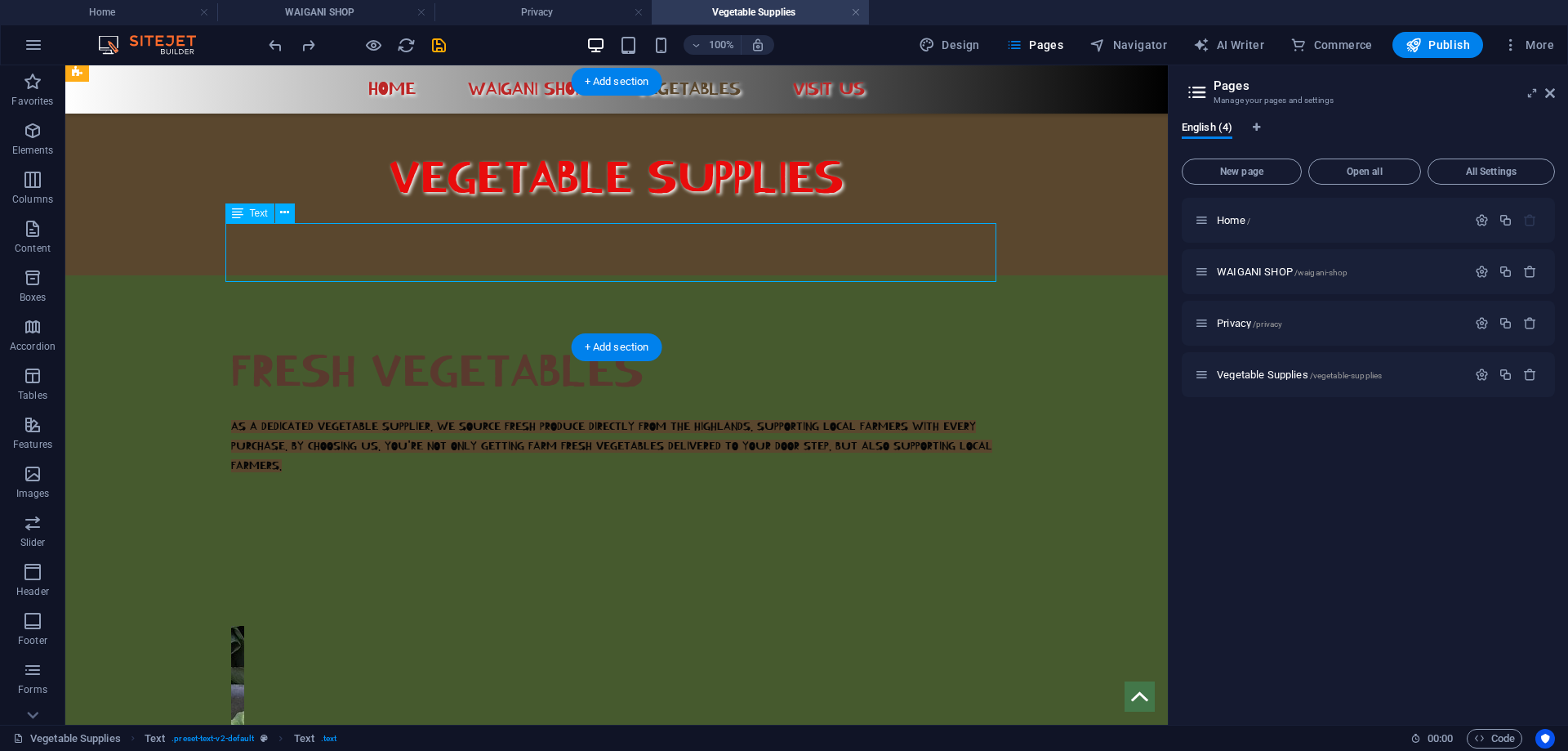
click at [292, 417] on div "AS A DEDICATED VEGETABLE SUPPLIER, WE SOURCE FRESH PRODUCE DIRECTLY FROM THE HI…" at bounding box center [617, 446] width 771 height 59
drag, startPoint x: 279, startPoint y: 271, endPoint x: 271, endPoint y: 263, distance: 11.3
click at [266, 417] on div "AS A DEDICATED VEGETABLE SUPPLIER, WE SOURCE FRESH PRODUCE DIRECTLY FROM THE HI…" at bounding box center [617, 446] width 771 height 59
drag, startPoint x: 282, startPoint y: 272, endPoint x: 265, endPoint y: 279, distance: 18.4
click at [265, 417] on div "AS A DEDICATED VEGETABLE SUPPLIER, WE SOURCE FRESH PRODUCE DIRECTLY FROM THE HI…" at bounding box center [617, 446] width 771 height 59
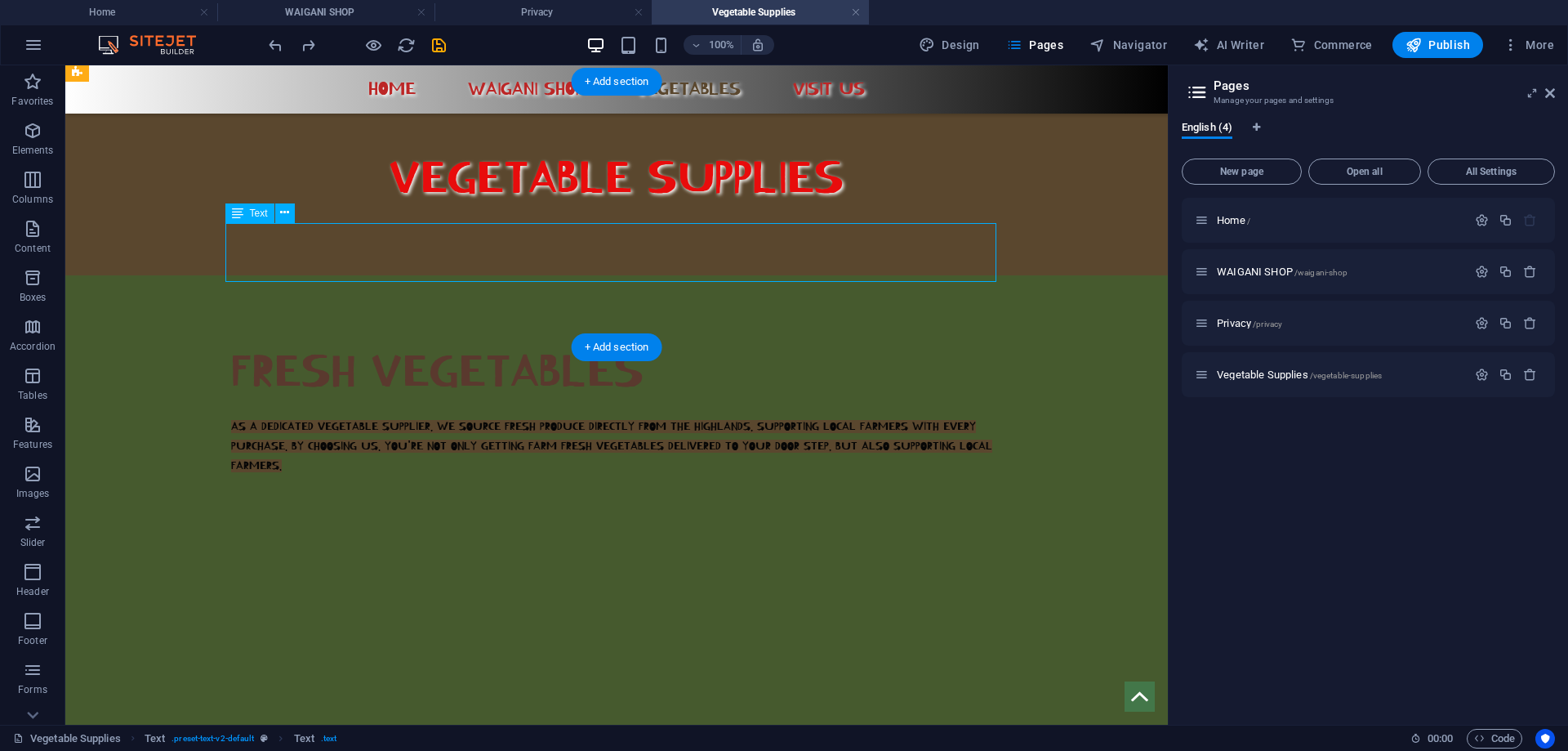
click at [280, 417] on div "AS A DEDICATED VEGETABLE SUPPLIER, WE SOURCE FRESH PRODUCE DIRECTLY FROM THE HI…" at bounding box center [617, 446] width 771 height 59
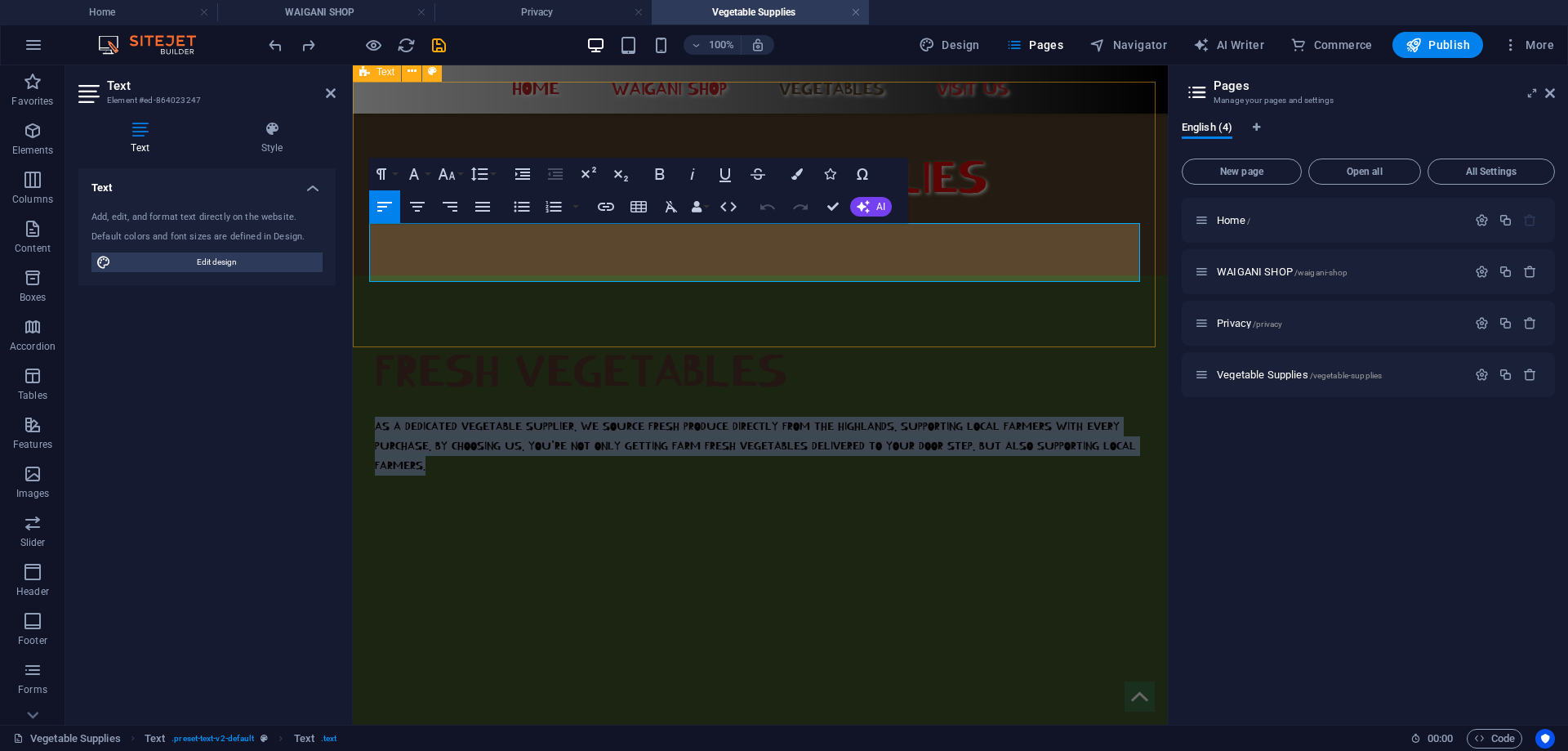
drag, startPoint x: 425, startPoint y: 271, endPoint x: 367, endPoint y: 230, distance: 71.0
click at [367, 276] on div "FRESH VEGETABLES AS A DEDICATED VEGETABLE SUPPLIER, WE SOURCE FRESH PRODUCE DIR…" at bounding box center [760, 408] width 815 height 266
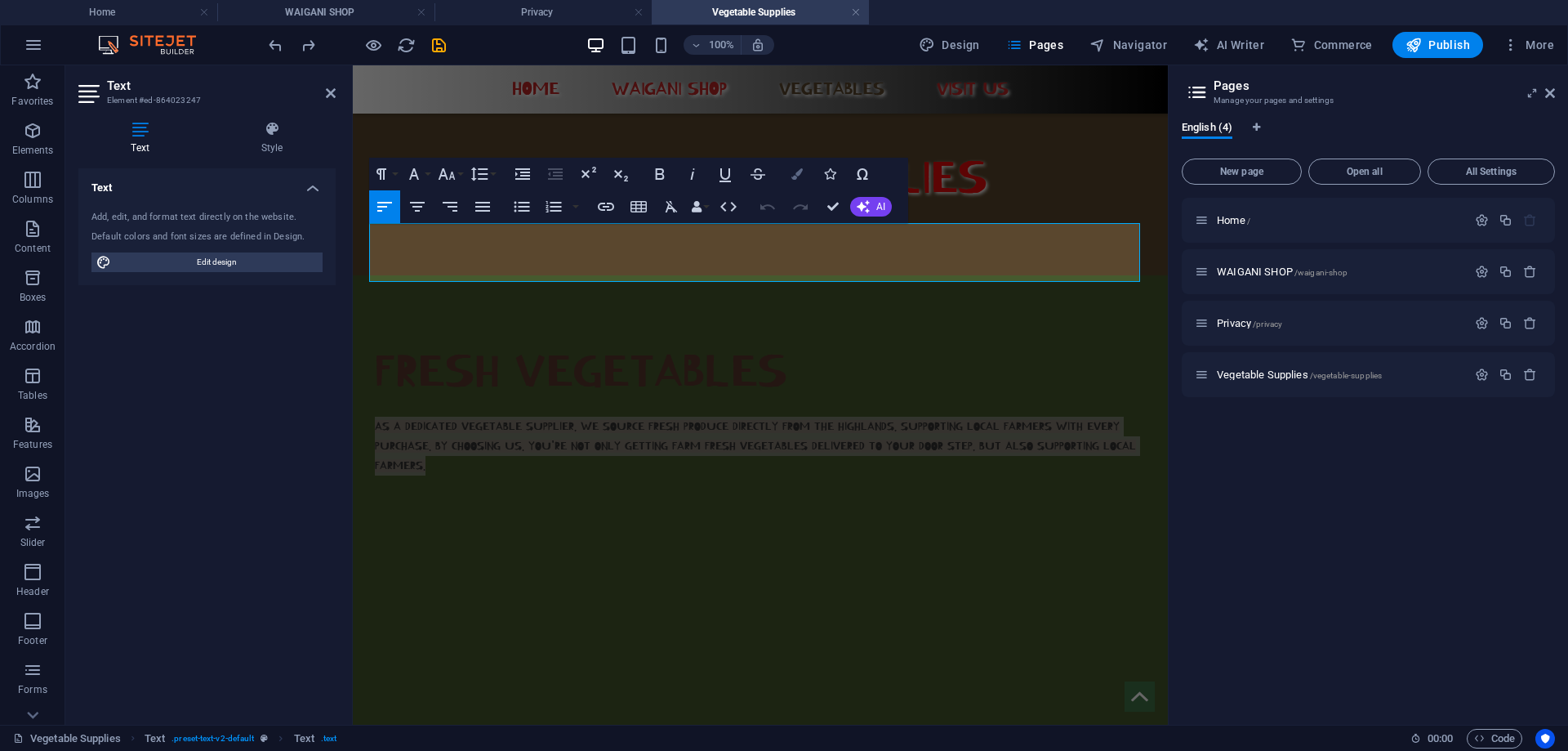
click at [791, 180] on button "Colors" at bounding box center [796, 173] width 31 height 32
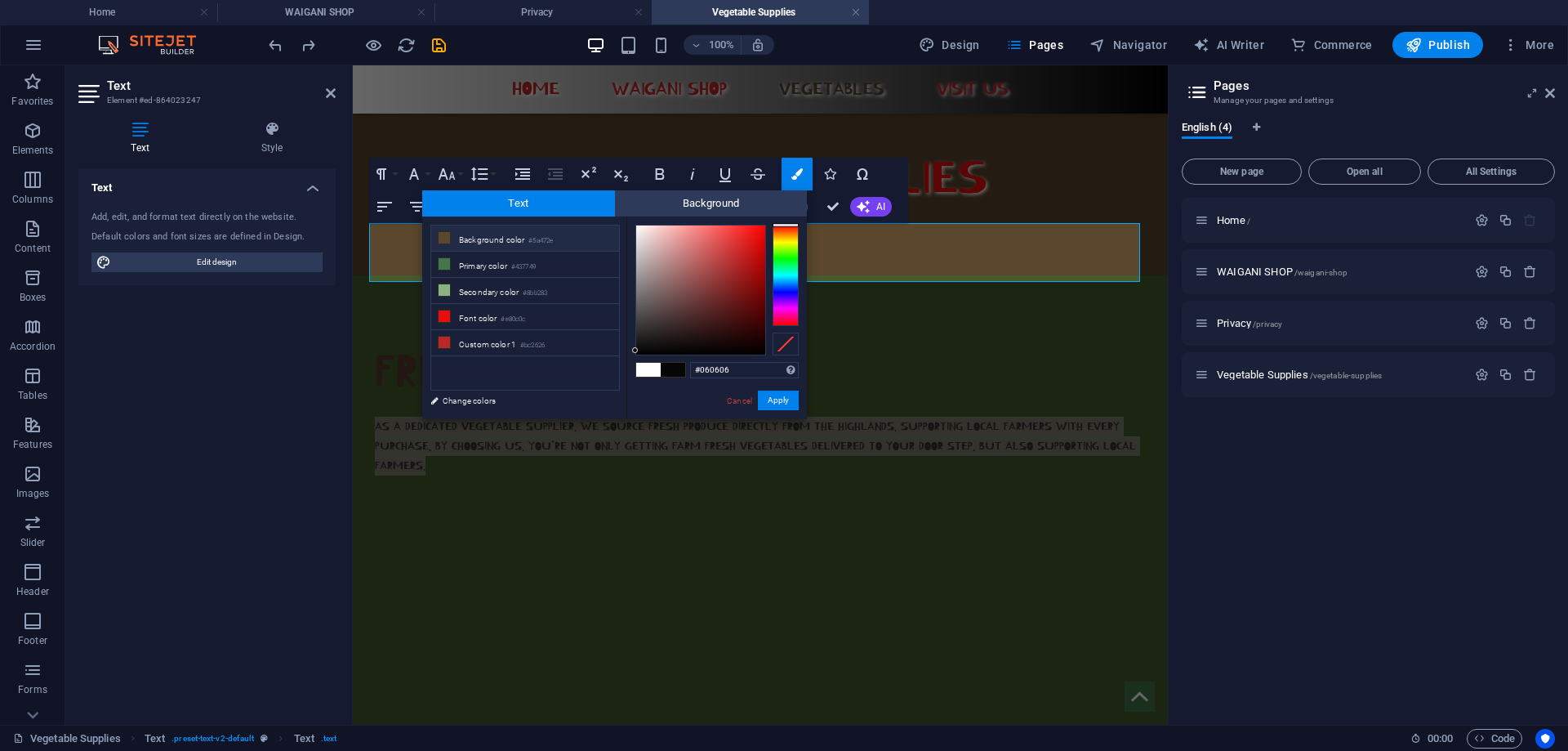
click at [582, 236] on li "Background color #5a472e" at bounding box center [525, 238] width 188 height 26
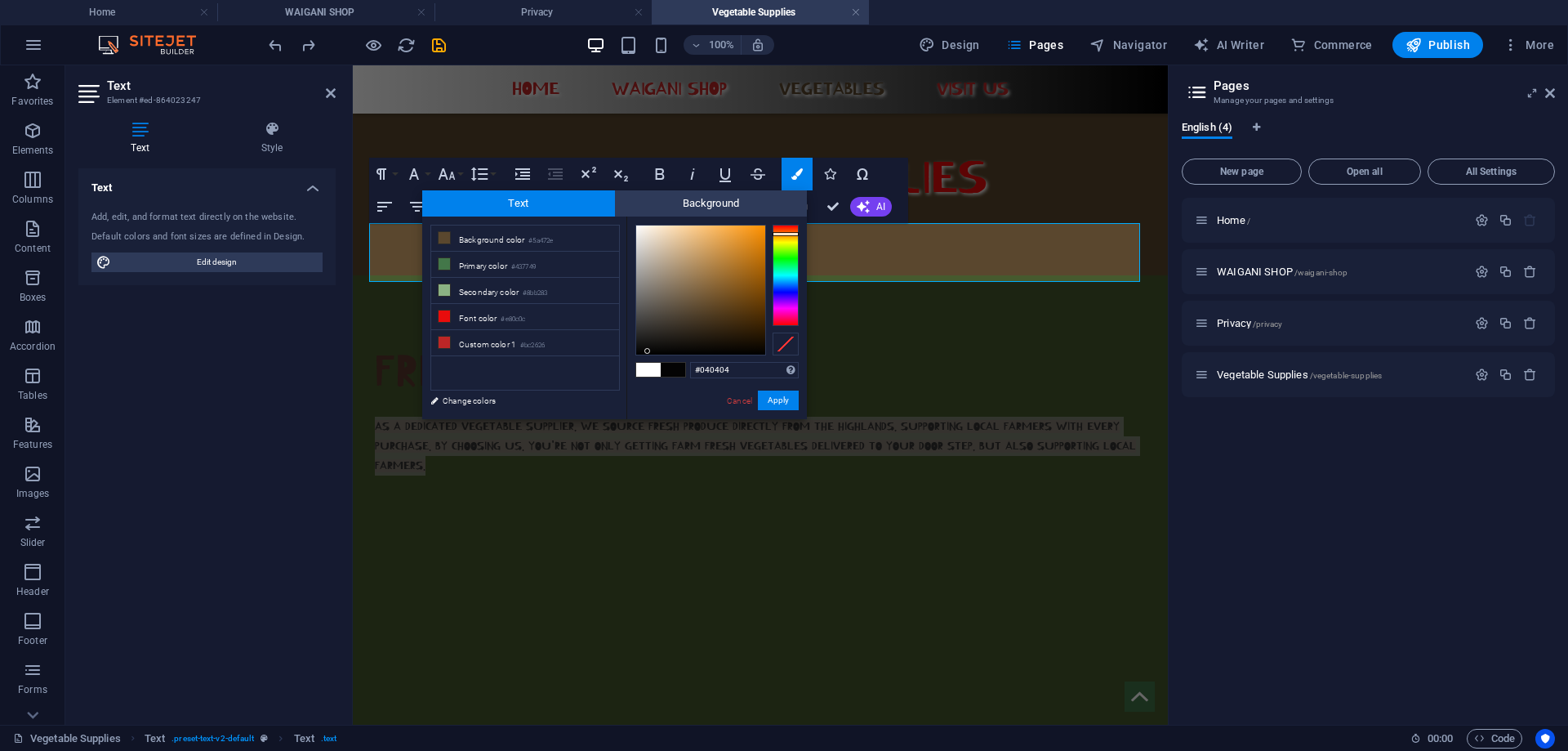
type input "#030302"
drag, startPoint x: 698, startPoint y: 307, endPoint x: 638, endPoint y: 352, distance: 75.0
click at [638, 352] on div at bounding box center [638, 351] width 6 height 6
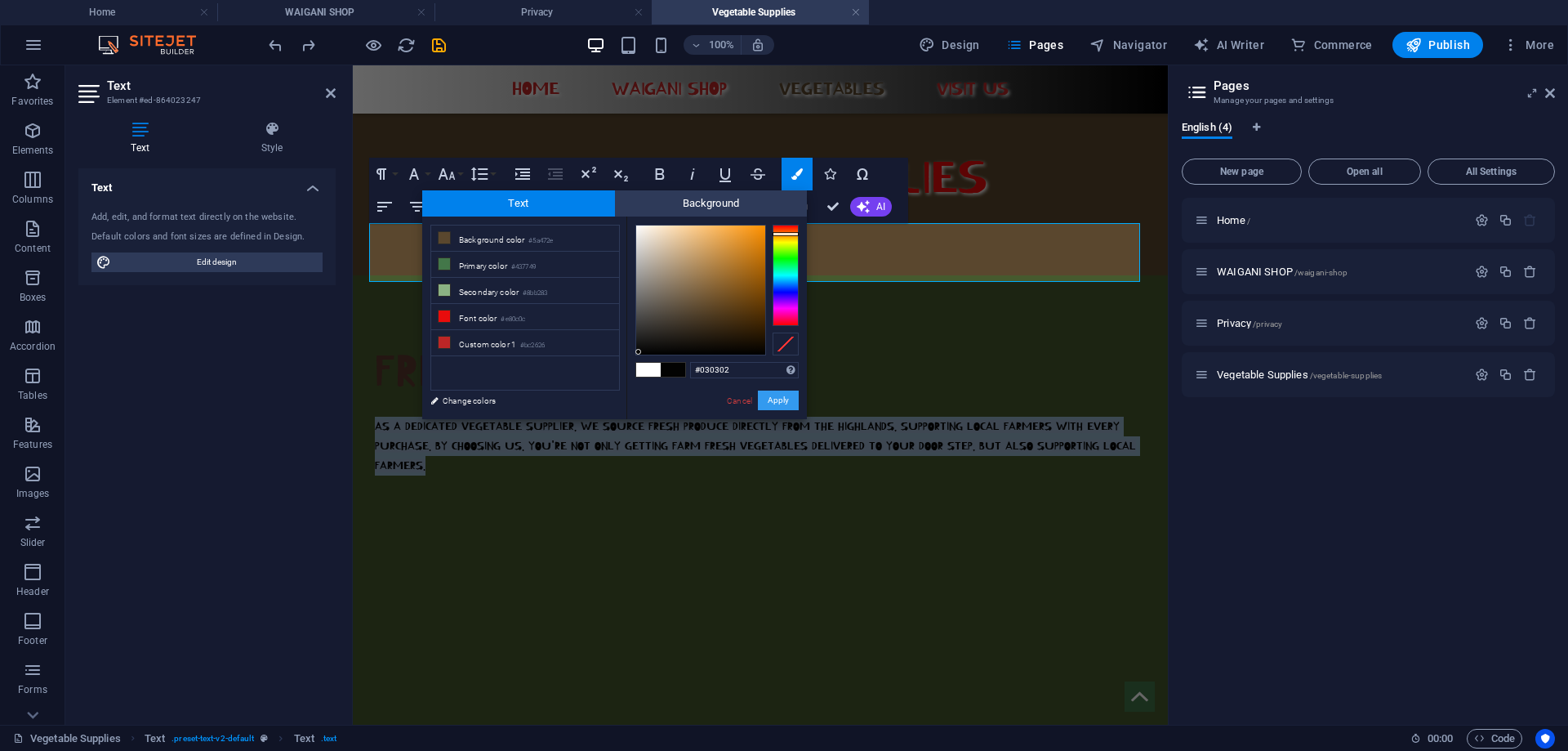
click at [768, 402] on button "Apply" at bounding box center [778, 400] width 41 height 20
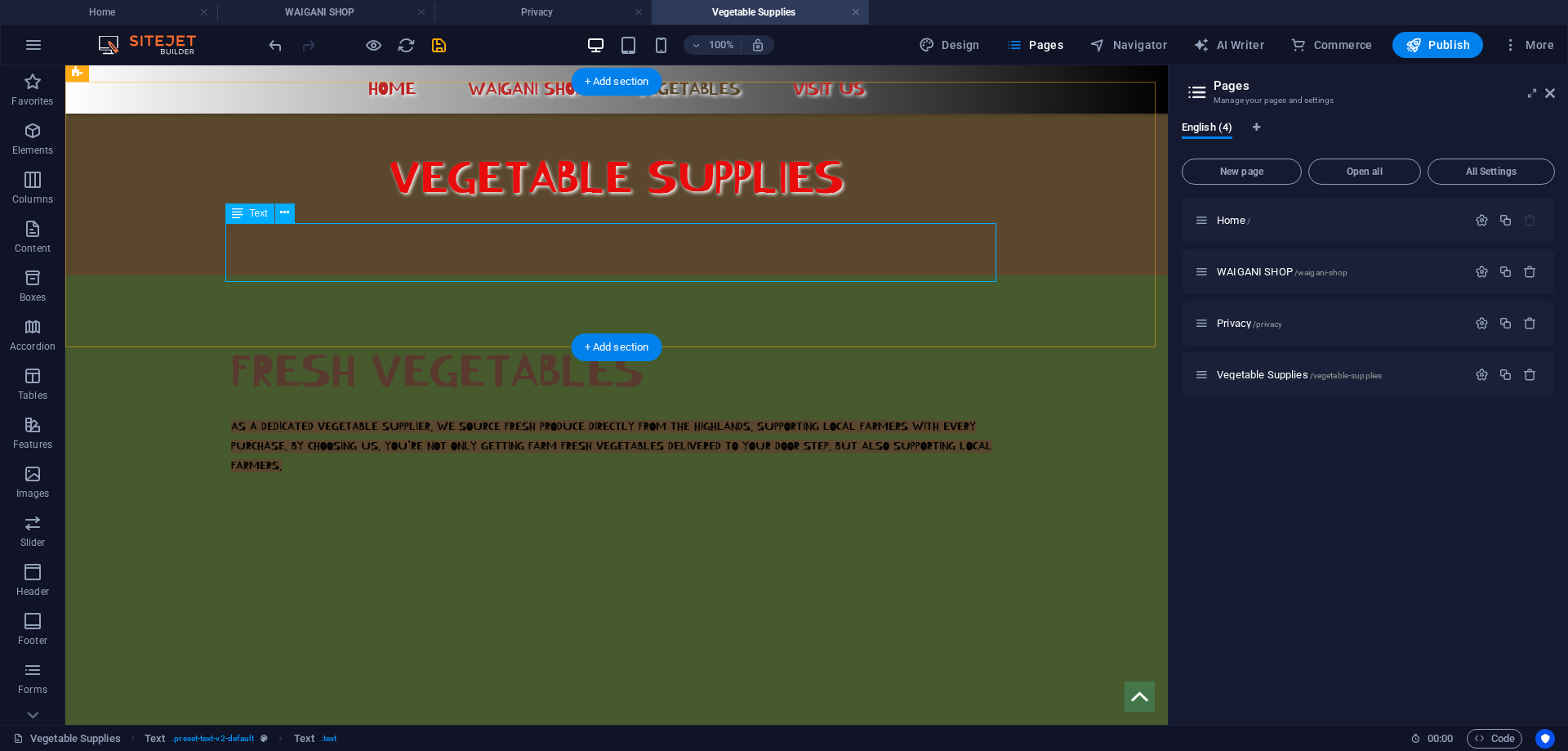
click at [297, 417] on div "AS A DEDICATED VEGETABLE SUPPLIER, WE SOURCE FRESH PRODUCE DIRECTLY FROM THE HI…" at bounding box center [617, 446] width 771 height 59
click at [280, 417] on div "AS A DEDICATED VEGETABLE SUPPLIER, WE SOURCE FRESH PRODUCE DIRECTLY FROM THE HI…" at bounding box center [617, 446] width 771 height 59
click at [278, 417] on div "AS A DEDICATED VEGETABLE SUPPLIER, WE SOURCE FRESH PRODUCE DIRECTLY FROM THE HI…" at bounding box center [617, 446] width 771 height 59
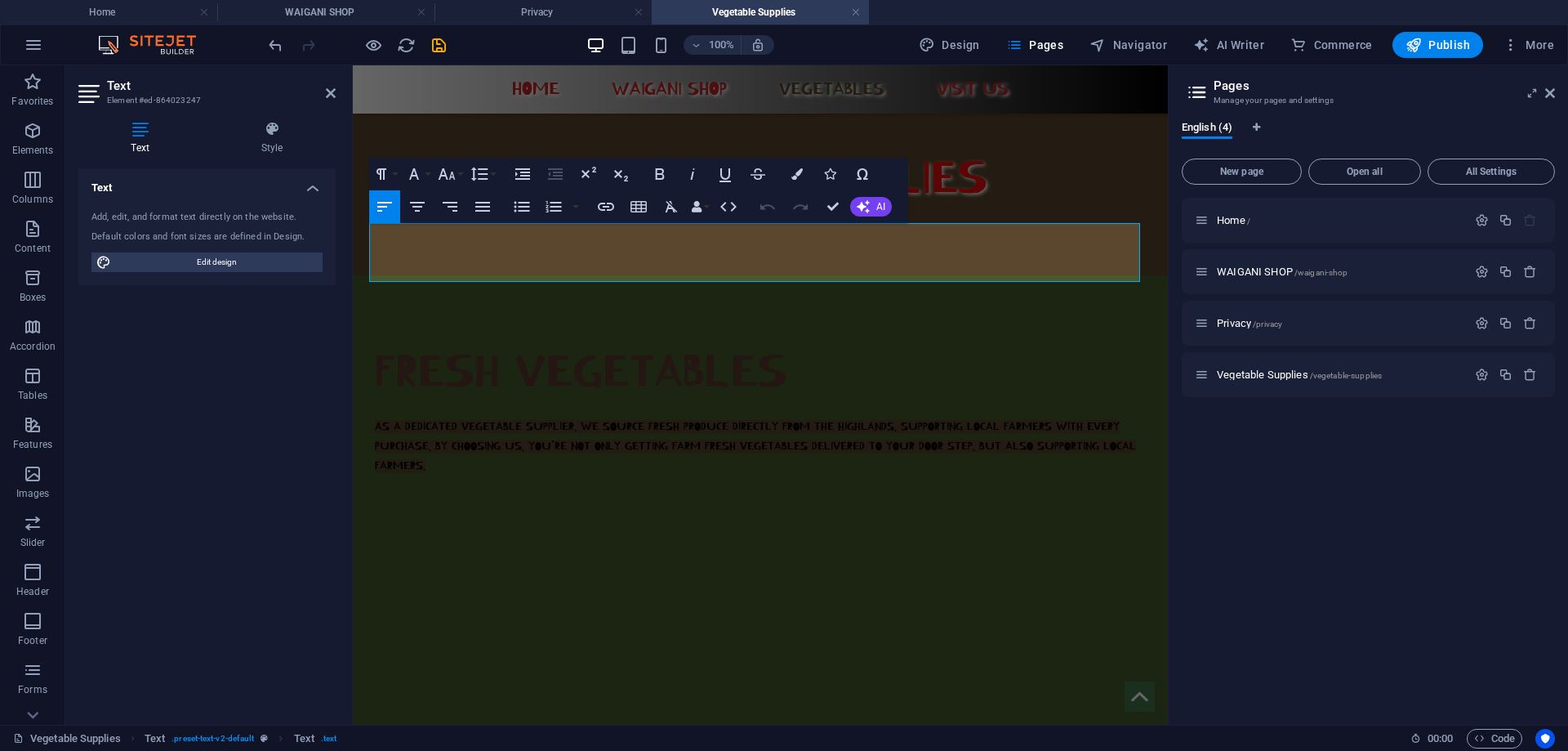
click at [278, 273] on div "Add, edit, and format text directly on the website. Default colors and font siz…" at bounding box center [206, 241] width 257 height 87
click at [439, 417] on p "AS A DEDICATED VEGETABLE SUPPLIER, WE SOURCE FRESH PRODUCE DIRECTLY FROM THE HI…" at bounding box center [760, 446] width 771 height 59
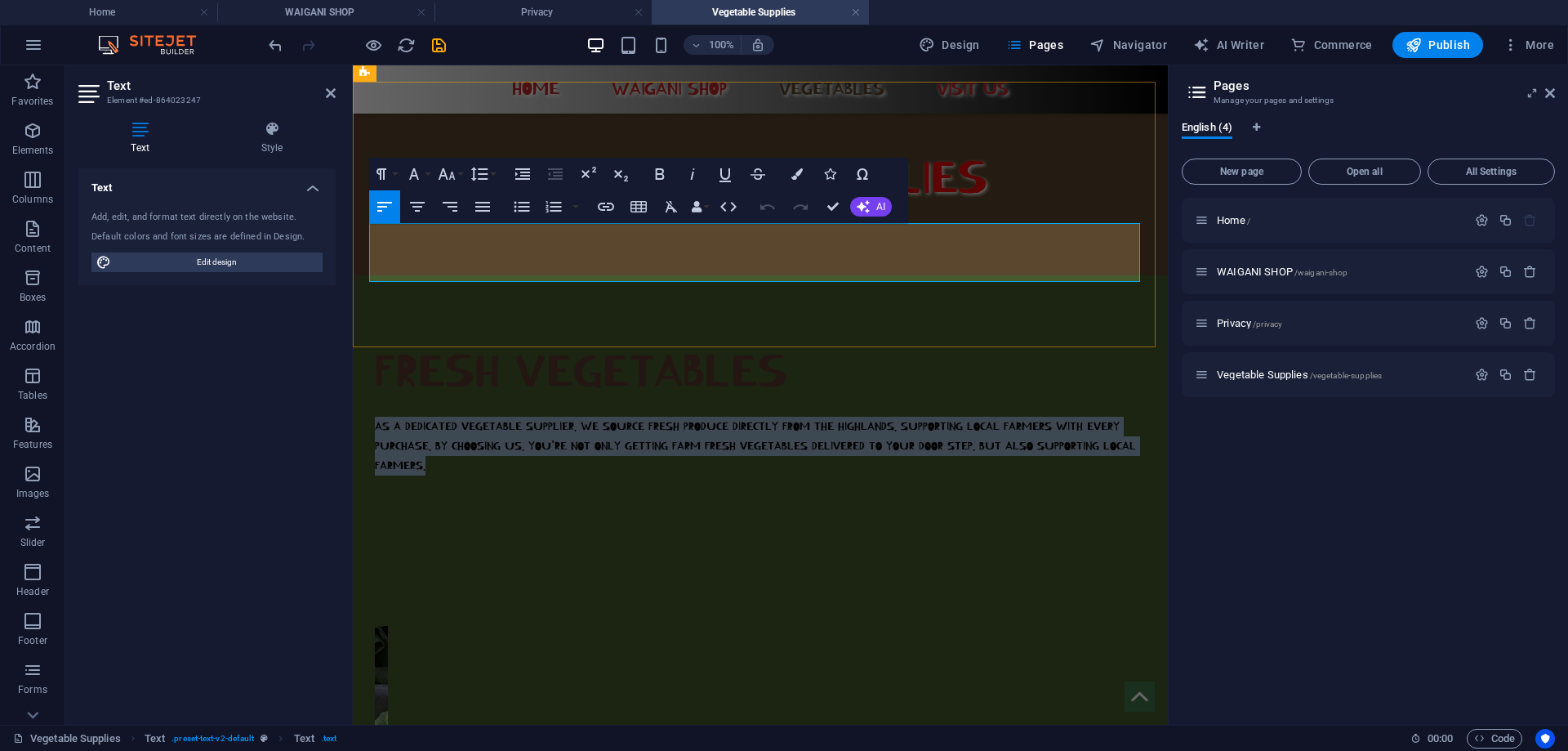
drag, startPoint x: 429, startPoint y: 271, endPoint x: 372, endPoint y: 238, distance: 65.9
click at [375, 417] on p "AS A DEDICATED VEGETABLE SUPPLIER, WE SOURCE FRESH PRODUCE DIRECTLY FROM THE HI…" at bounding box center [760, 446] width 771 height 59
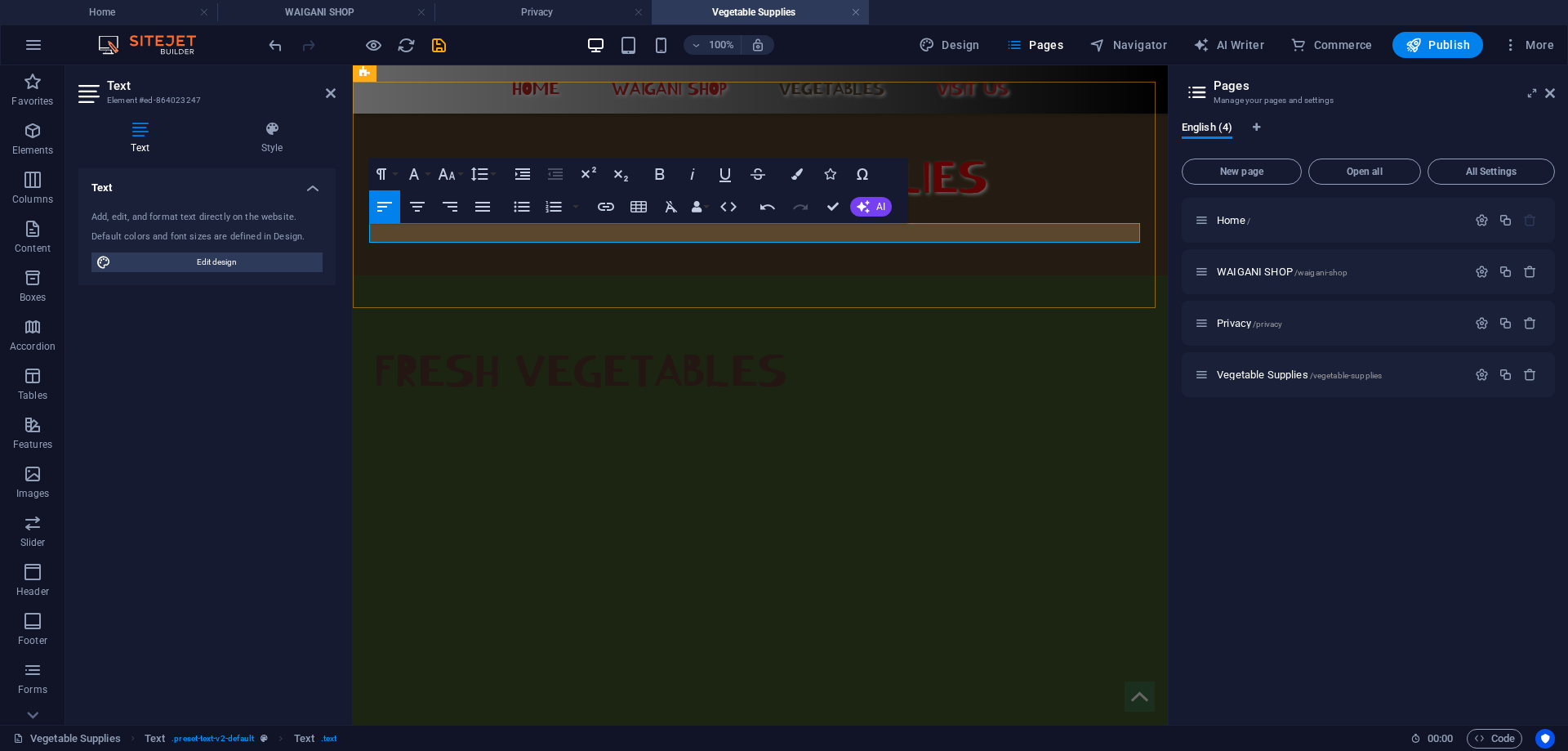
click at [395, 417] on p at bounding box center [760, 427] width 771 height 20
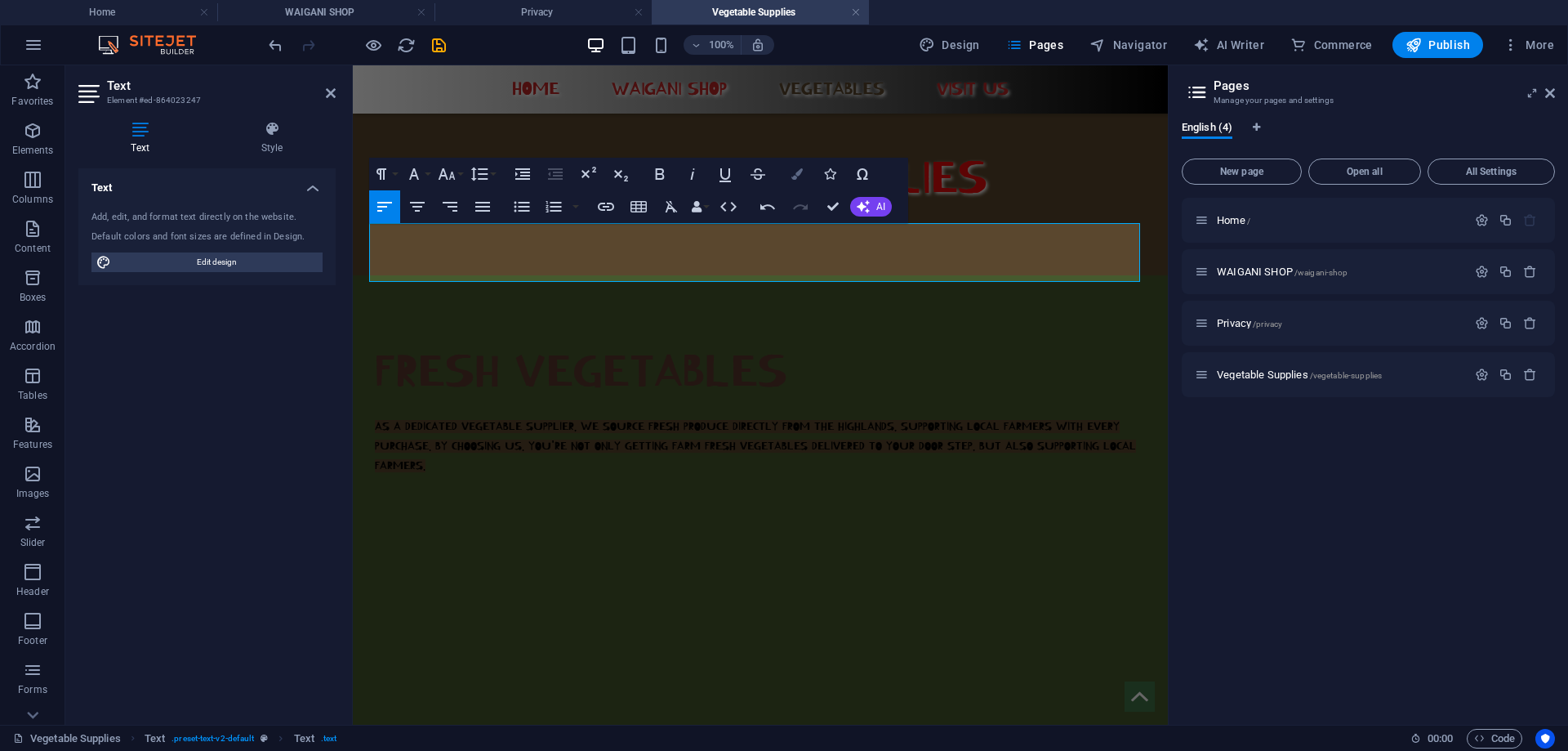
click at [801, 179] on icon "button" at bounding box center [797, 174] width 12 height 12
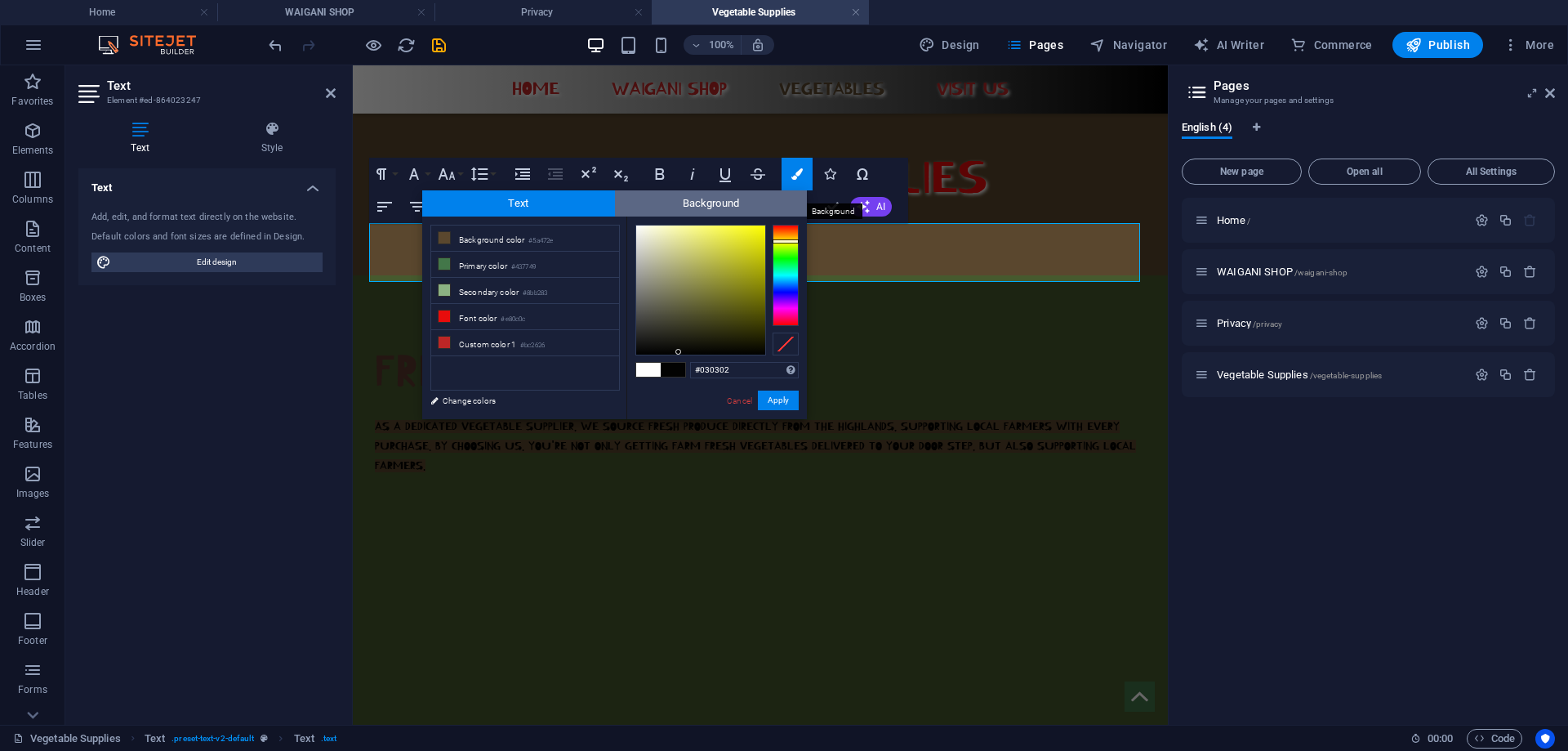
click at [690, 199] on span "Background" at bounding box center [712, 203] width 193 height 26
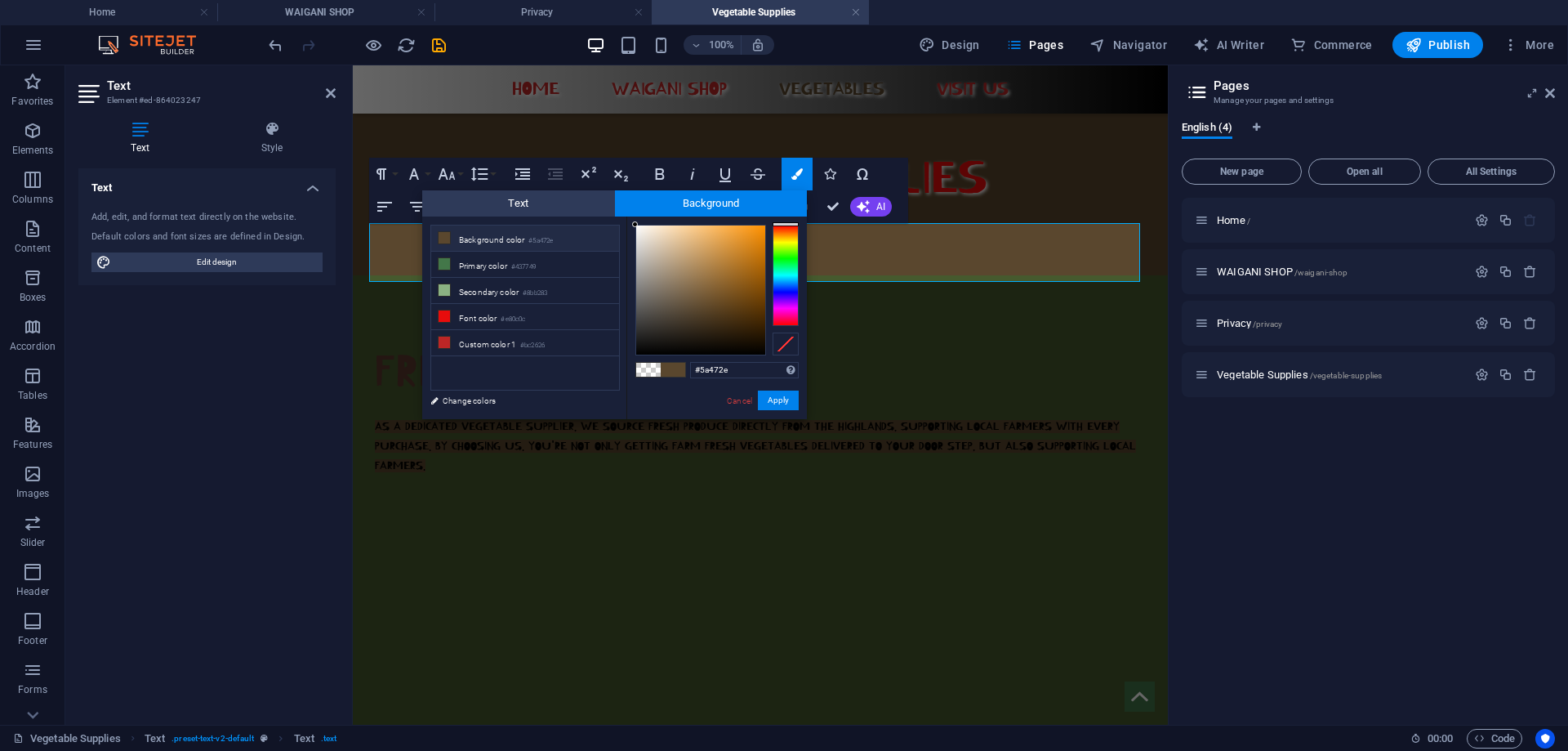
click at [578, 237] on li "Background color #5a472e" at bounding box center [525, 238] width 188 height 26
type input "rgba(90, 71, 46, 0)"
drag, startPoint x: 768, startPoint y: 369, endPoint x: 677, endPoint y: 369, distance: 91.0
click at [677, 369] on div "rgba(90, 71, 46, 0) Supported formats #0852ed rgb(8, 82, 237) rgba(8, 82, 237, …" at bounding box center [717, 436] width 181 height 440
paste input "AS A DEDICATED VEGETABLE SUPPLIER, WE SOURCE FRESH PRODUCE DIRECTLY FROM THE HI…"
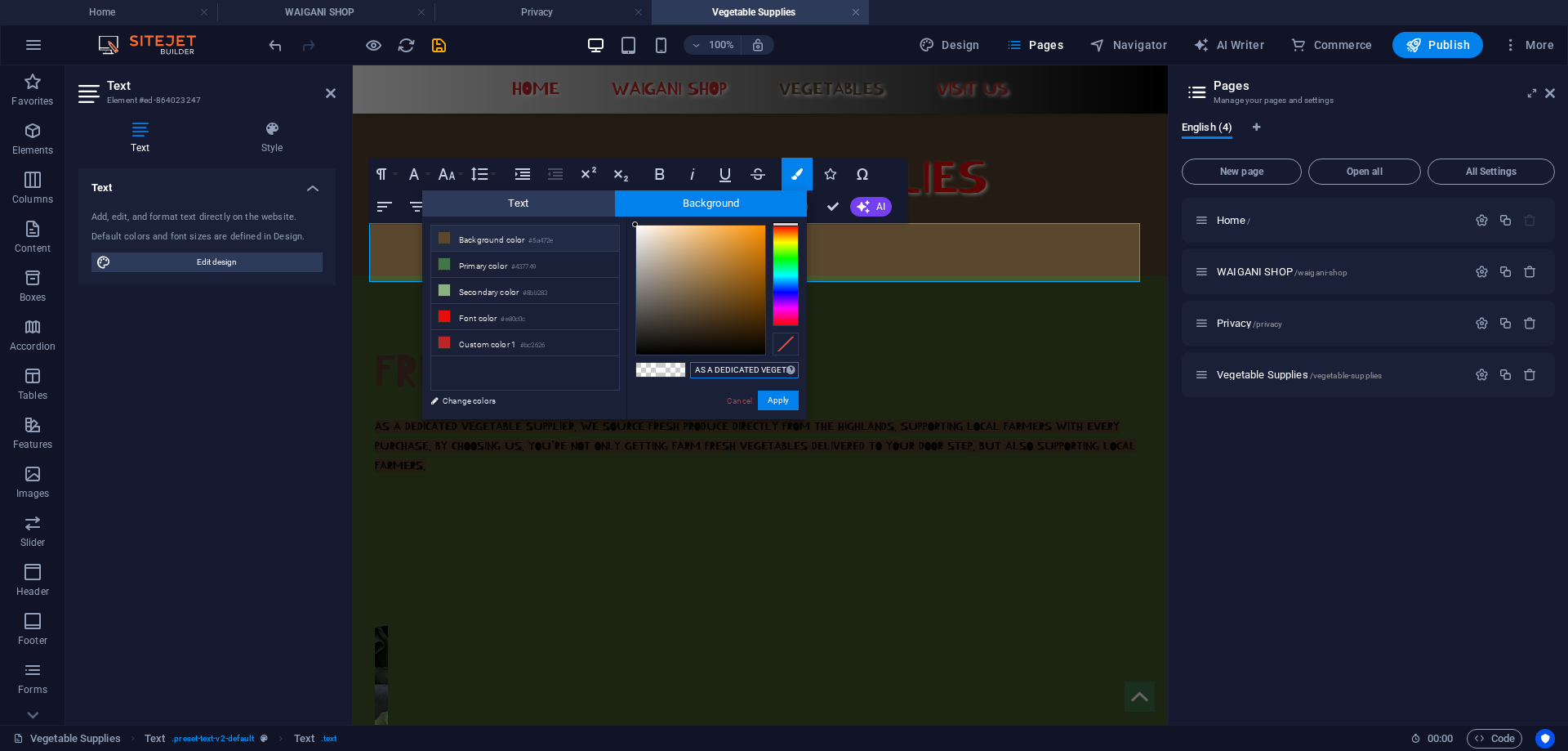
scroll to position [0, 1056]
drag, startPoint x: 1049, startPoint y: 435, endPoint x: 819, endPoint y: 372, distance: 238.5
drag, startPoint x: 696, startPoint y: 370, endPoint x: 769, endPoint y: 366, distance: 73.1
click at [769, 366] on input "AS A DEDICATED VEGETABLE SUPPLIER, WE SOURCE FRESH PRODUCE DIRECTLY FROM THE HI…" at bounding box center [744, 371] width 109 height 17
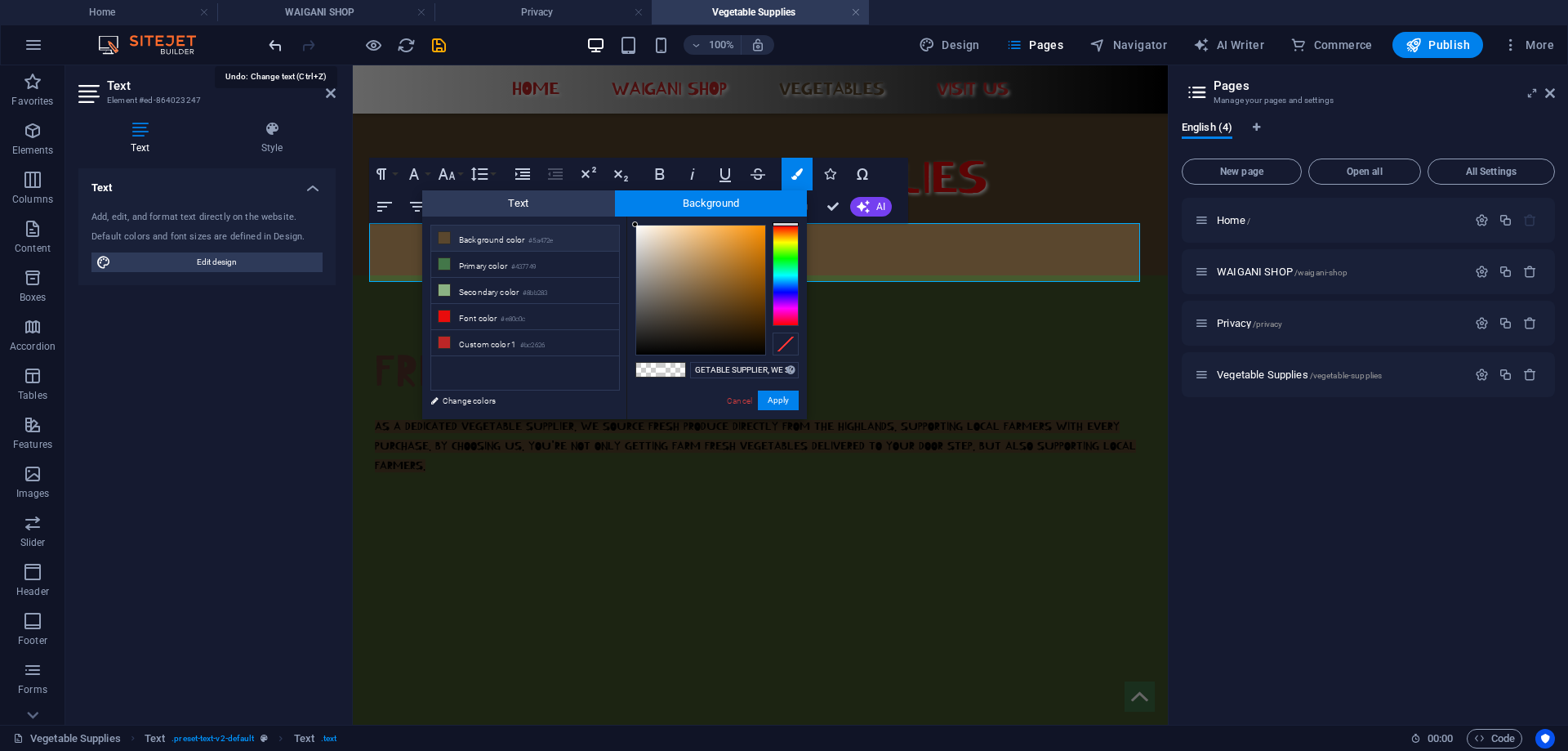
click at [273, 43] on icon "undo" at bounding box center [275, 45] width 19 height 19
drag, startPoint x: 634, startPoint y: 222, endPoint x: 747, endPoint y: 254, distance: 117.4
click at [747, 254] on div at bounding box center [746, 253] width 6 height 6
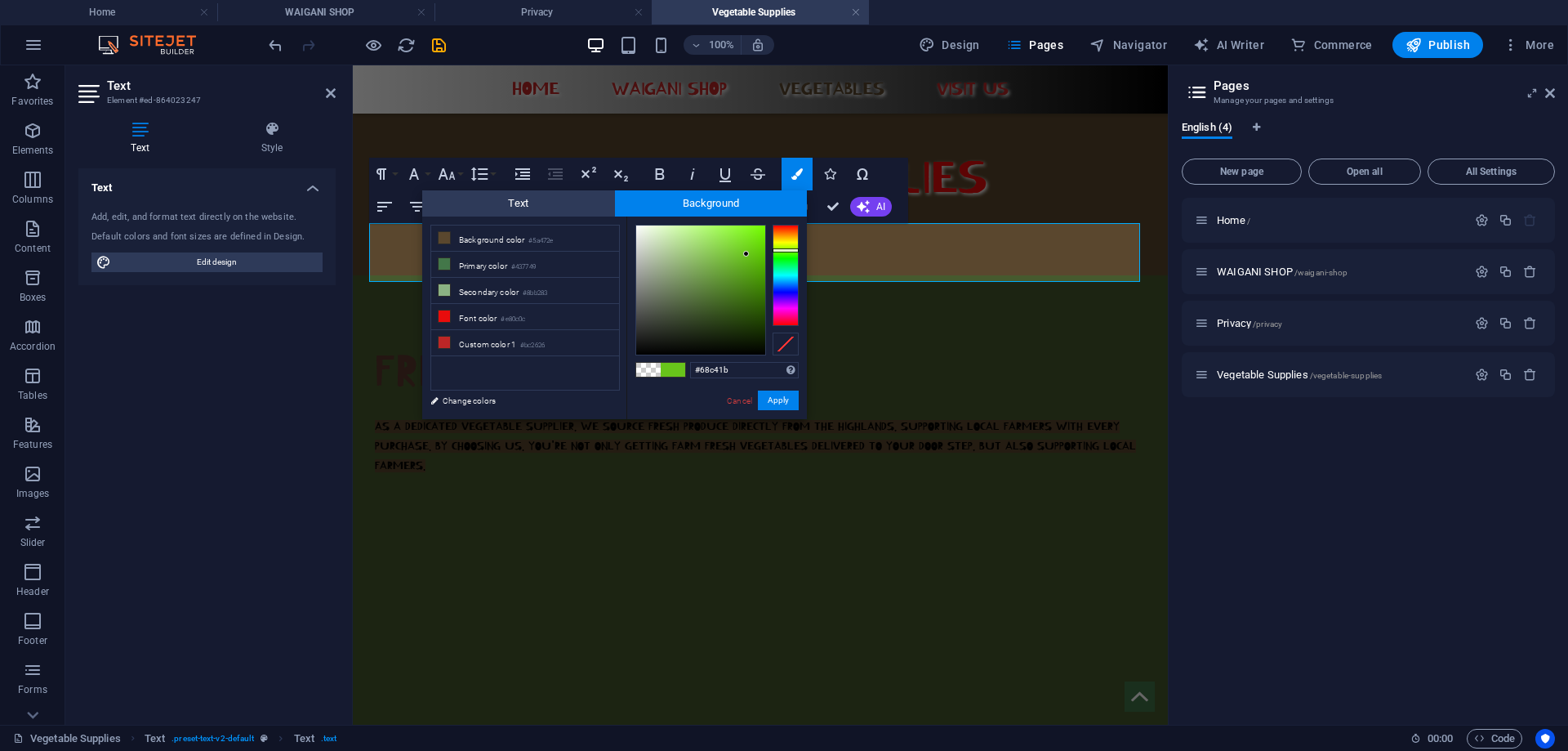
type input "#71c41b"
drag, startPoint x: 785, startPoint y: 231, endPoint x: 787, endPoint y: 249, distance: 18.1
click at [787, 249] on div at bounding box center [785, 276] width 26 height 102
click at [779, 399] on button "Apply" at bounding box center [778, 400] width 41 height 20
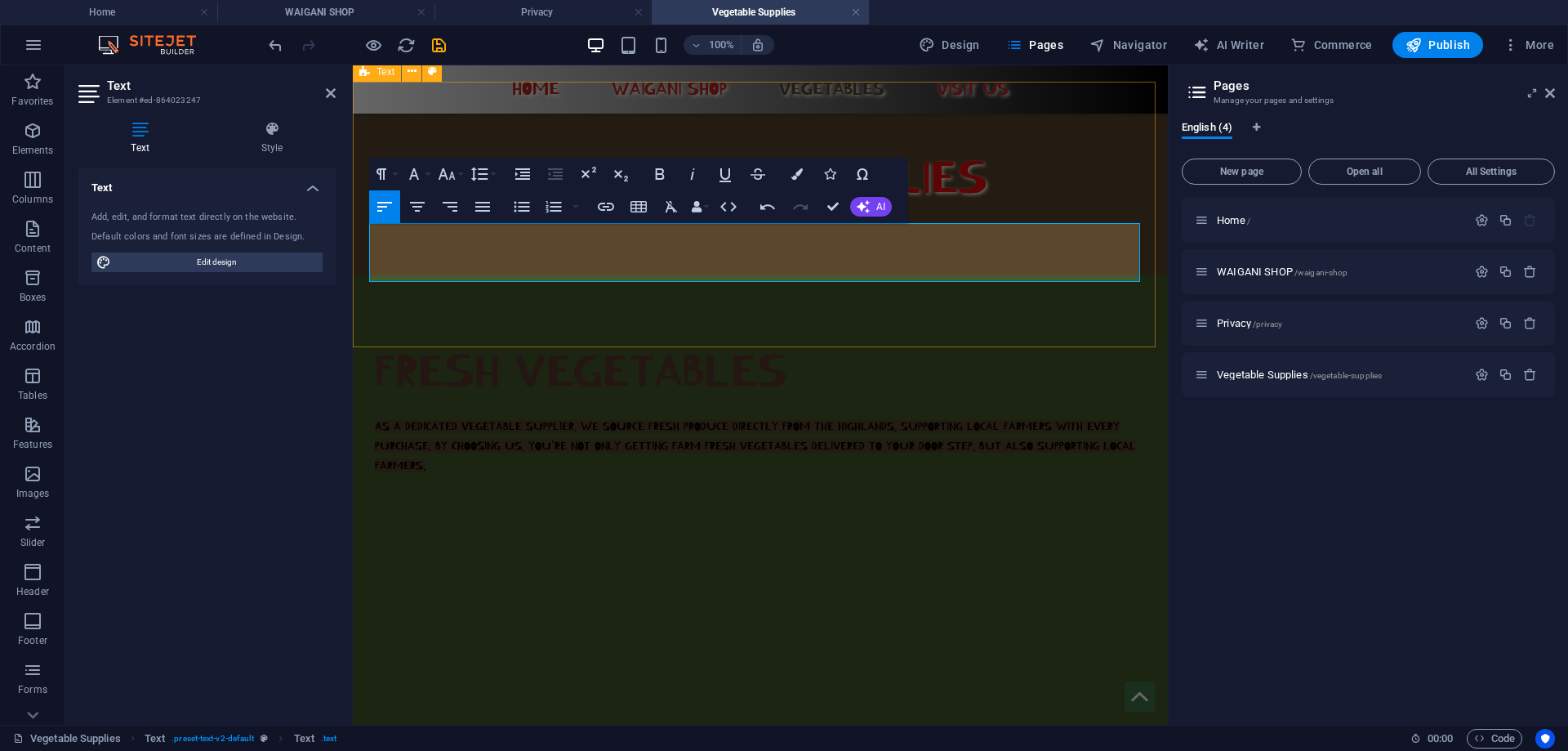
click at [765, 311] on div "FRESH VEGETABLES AS A DEDICATED VEGETABLE SUPPLIER, WE SOURCE FRESH PRODUCE DIR…" at bounding box center [760, 408] width 815 height 266
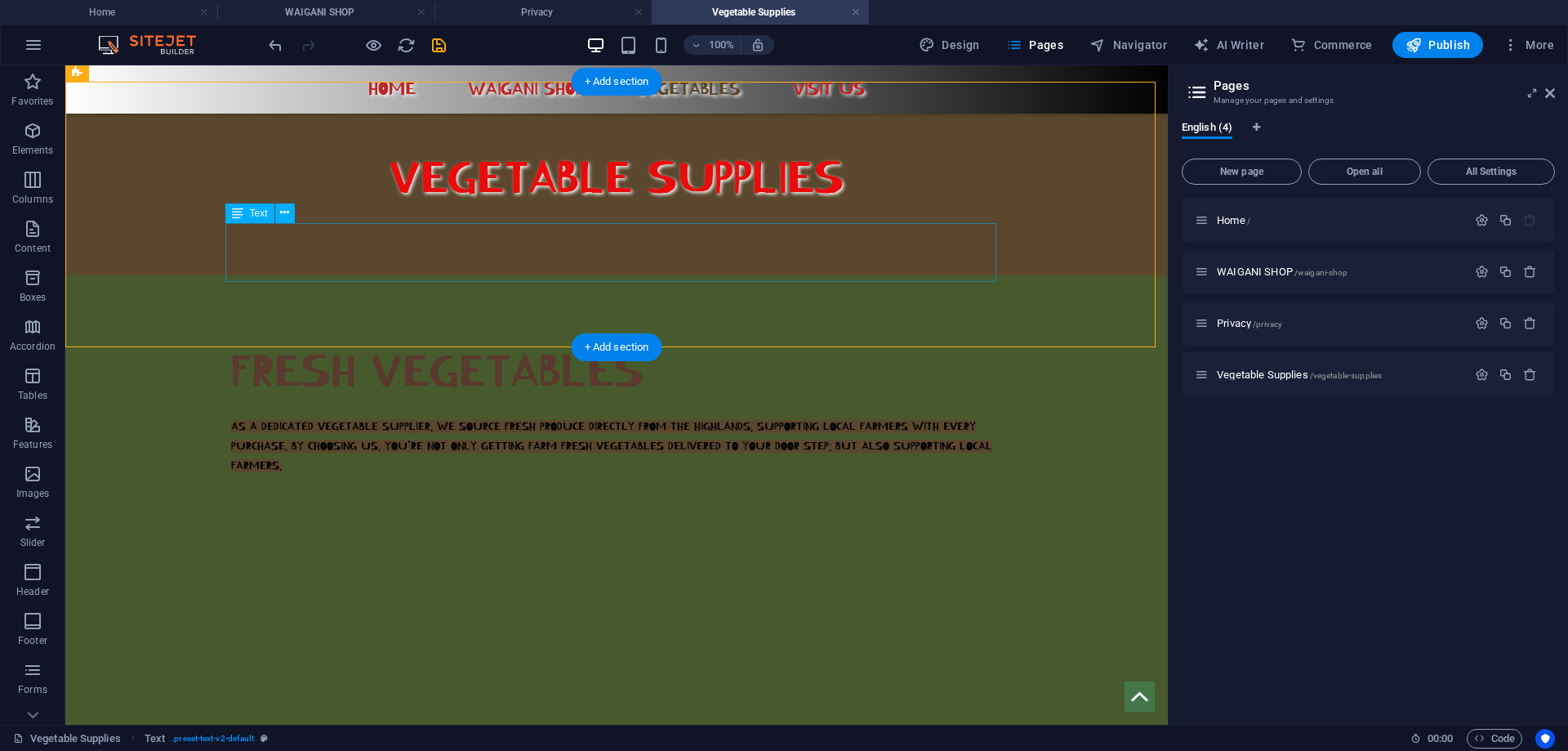
click at [261, 417] on div "AS A DEDICATED VEGETABLE SUPPLIER, WE SOURCE FRESH PRODUCE DIRECTLY FROM THE HI…" at bounding box center [617, 446] width 771 height 59
click at [281, 417] on div "AS A DEDICATED VEGETABLE SUPPLIER, WE SOURCE FRESH PRODUCE DIRECTLY FROM THE HI…" at bounding box center [617, 446] width 771 height 59
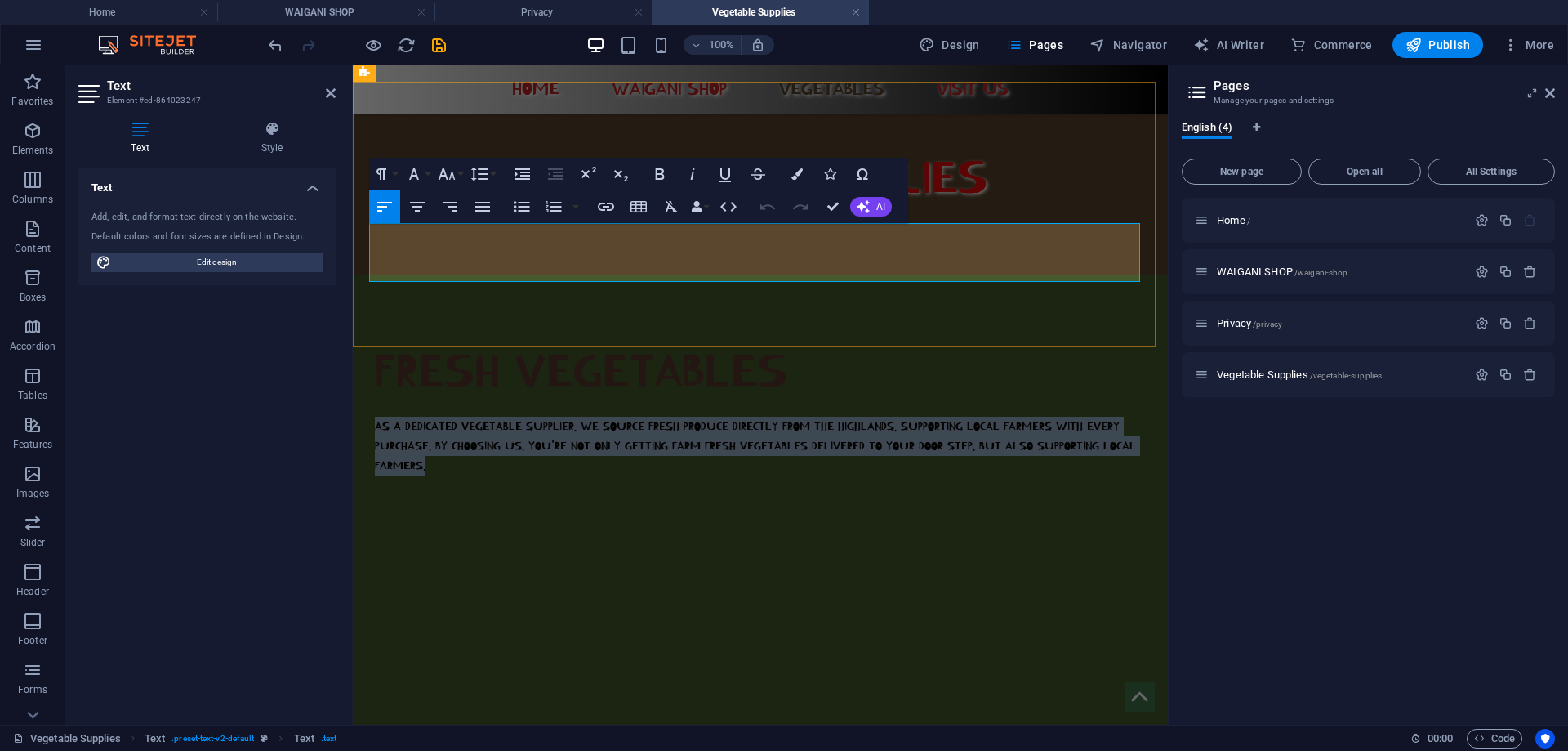
drag, startPoint x: 427, startPoint y: 274, endPoint x: 371, endPoint y: 231, distance: 70.6
click at [375, 417] on p "AS A DEDICATED VEGETABLE SUPPLIER, WE SOURCE FRESH PRODUCE DIRECTLY FROM THE HI…" at bounding box center [760, 446] width 771 height 59
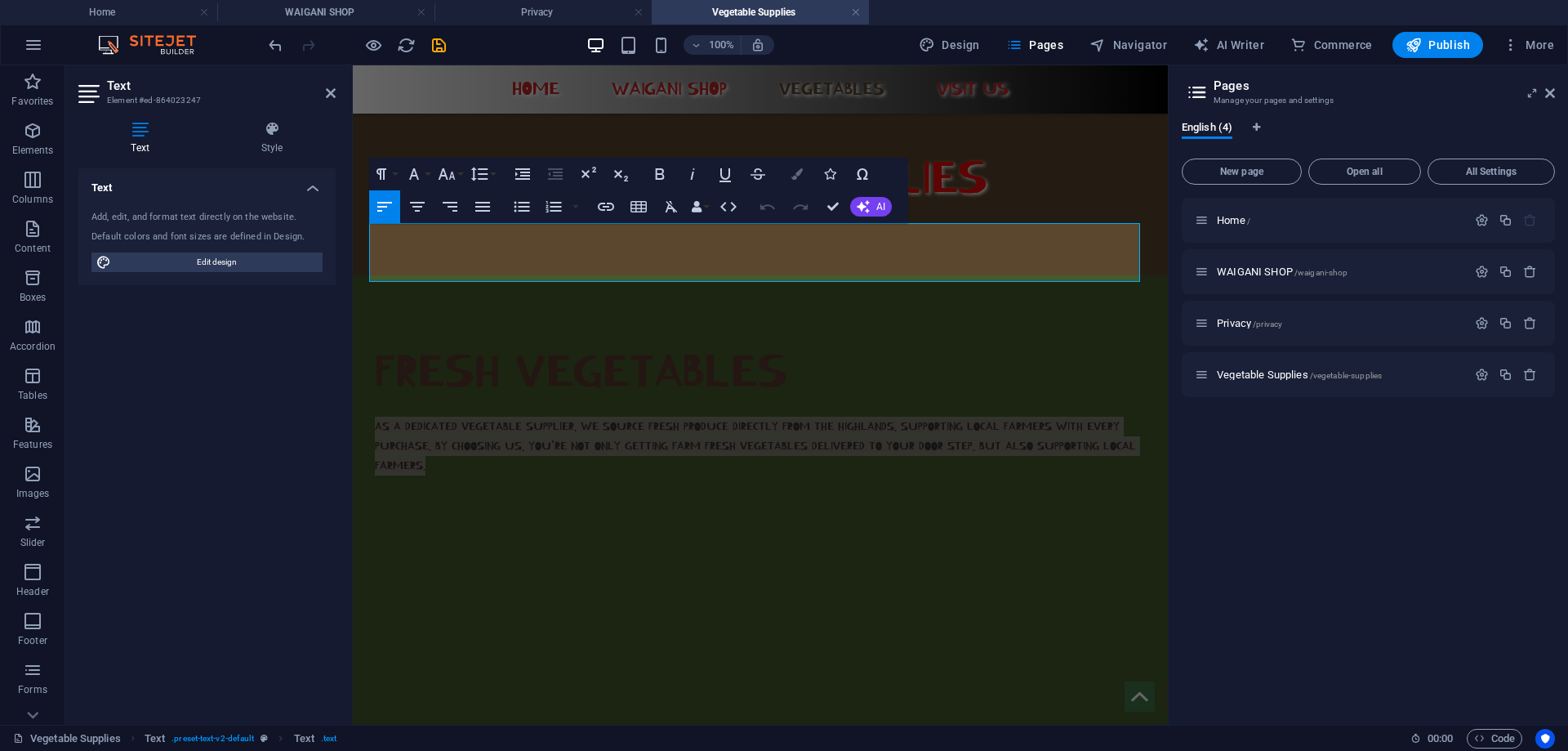
click at [803, 169] on button "Colors" at bounding box center [796, 173] width 31 height 32
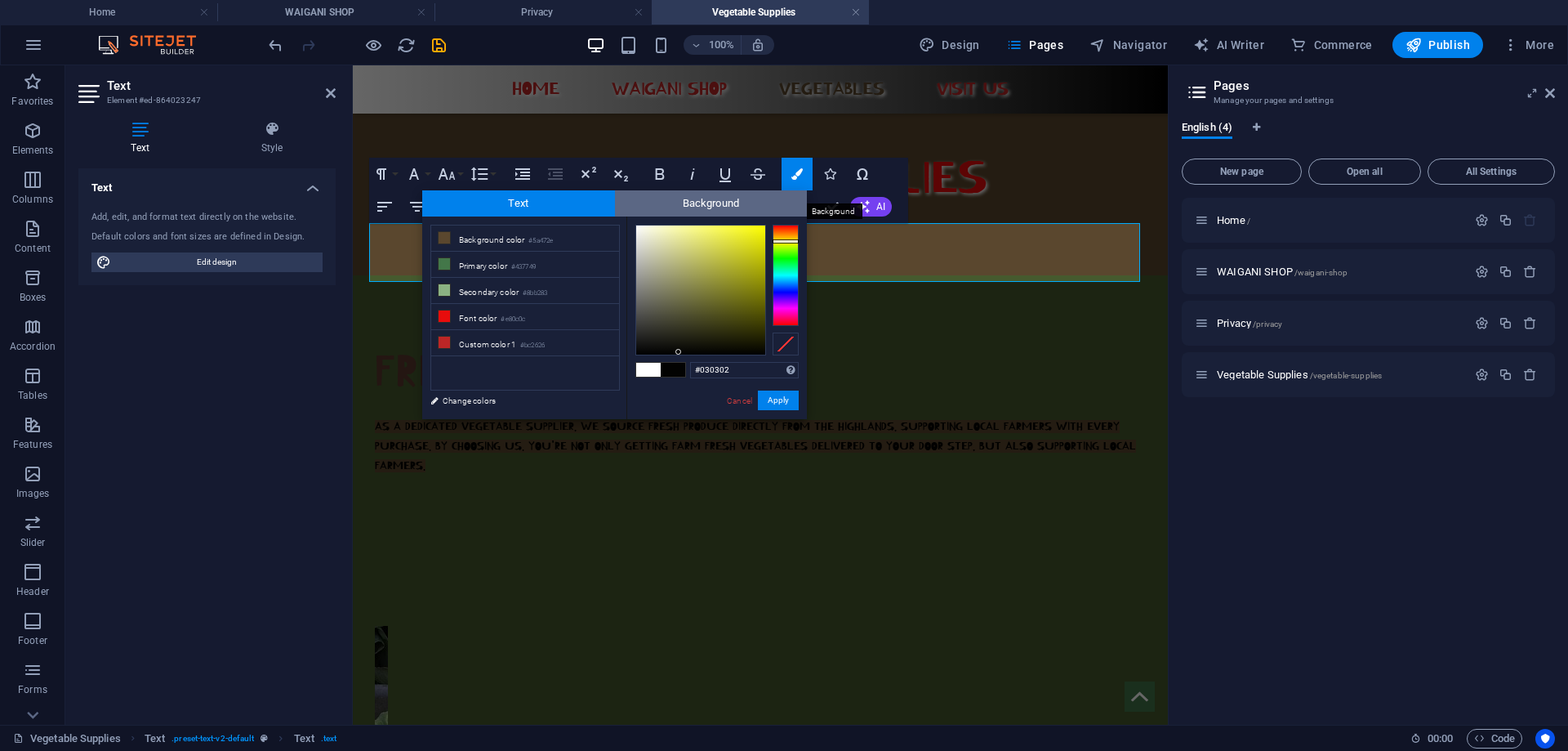
click at [757, 200] on span "Background" at bounding box center [712, 203] width 193 height 26
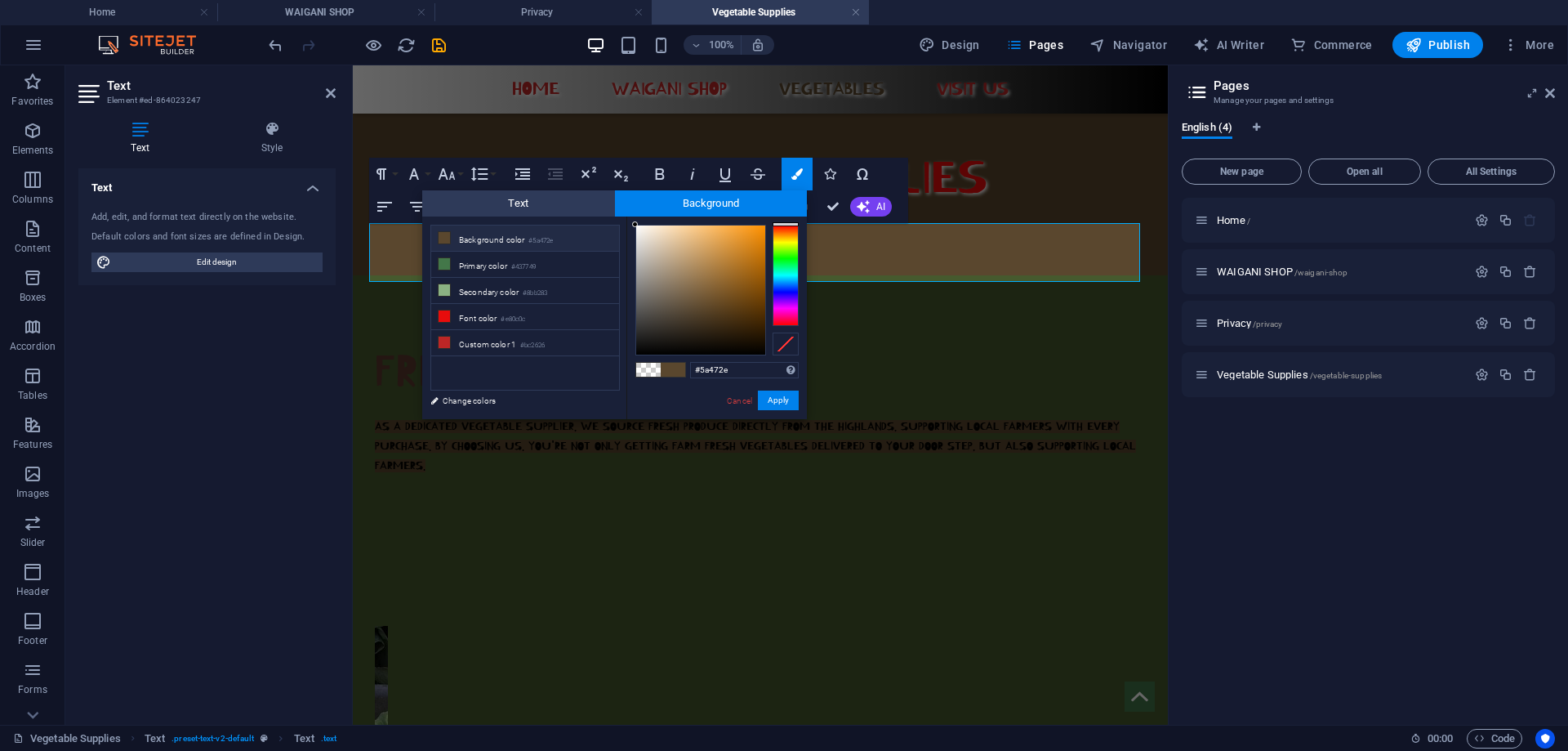
click at [526, 235] on li "Background color #5a472e" at bounding box center [525, 238] width 188 height 26
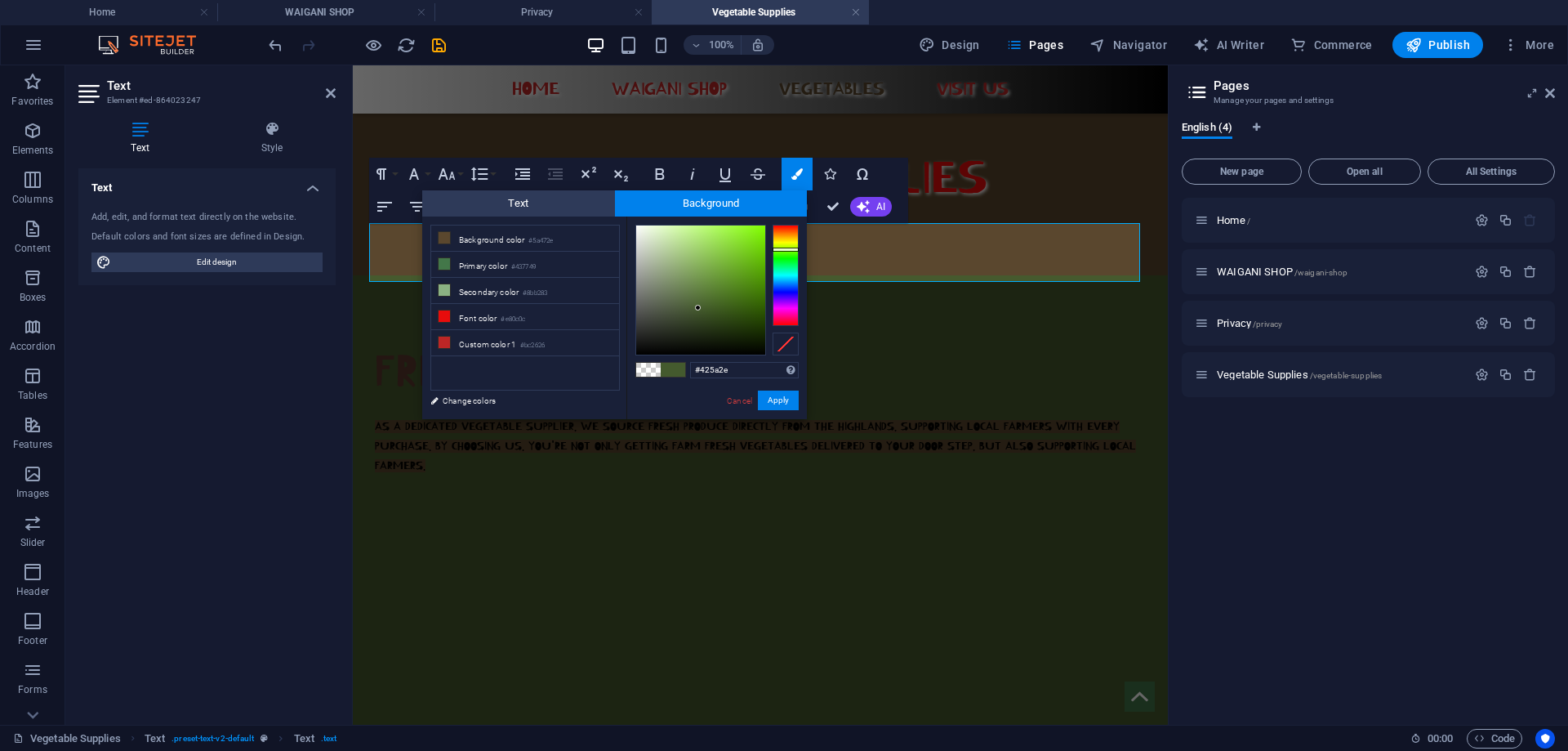
type input "#405a2e"
drag, startPoint x: 781, startPoint y: 224, endPoint x: 786, endPoint y: 251, distance: 27.5
click at [786, 251] on div at bounding box center [785, 251] width 26 height 4
click at [782, 401] on button "Apply" at bounding box center [778, 400] width 41 height 20
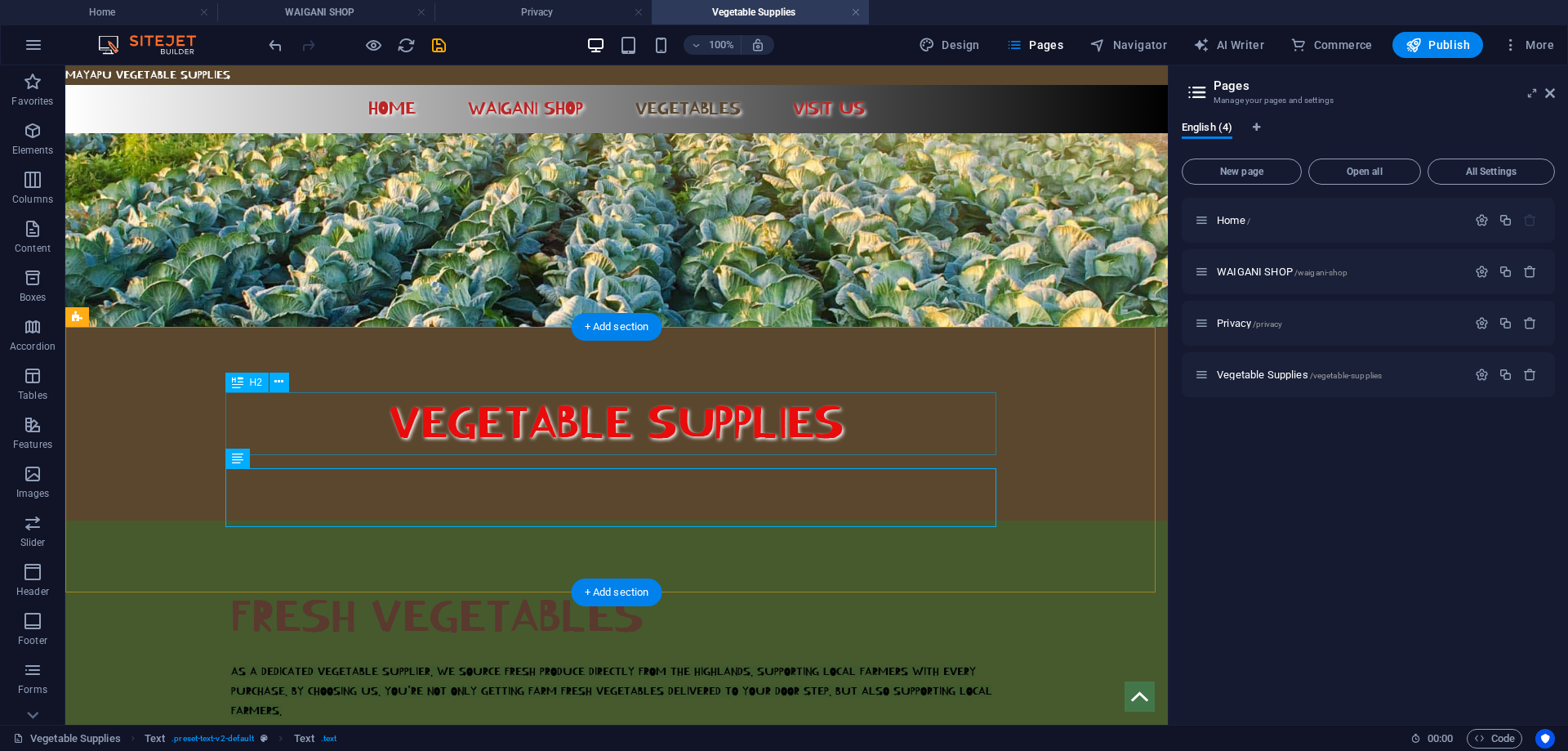
click at [891, 586] on div "FRESH VEGETABLES" at bounding box center [617, 618] width 771 height 63
click at [637, 586] on div "FRESH VEGETABLES" at bounding box center [617, 618] width 771 height 63
click at [623, 586] on div "FRESH VEGETABLES" at bounding box center [617, 618] width 771 height 63
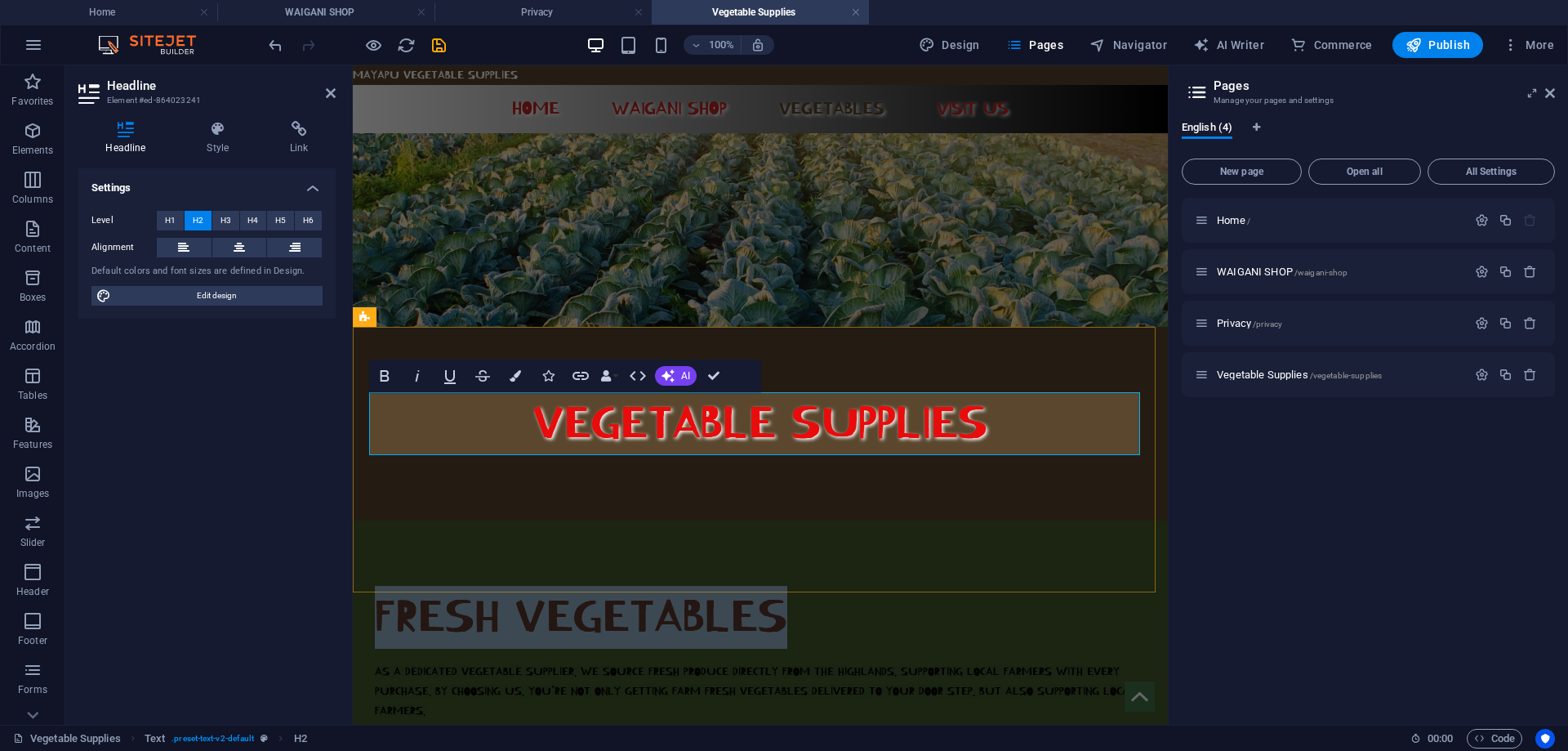
drag, startPoint x: 778, startPoint y: 425, endPoint x: 371, endPoint y: 442, distance: 407.4
click at [375, 591] on span "FRESH VEGETABLES" at bounding box center [581, 617] width 413 height 52
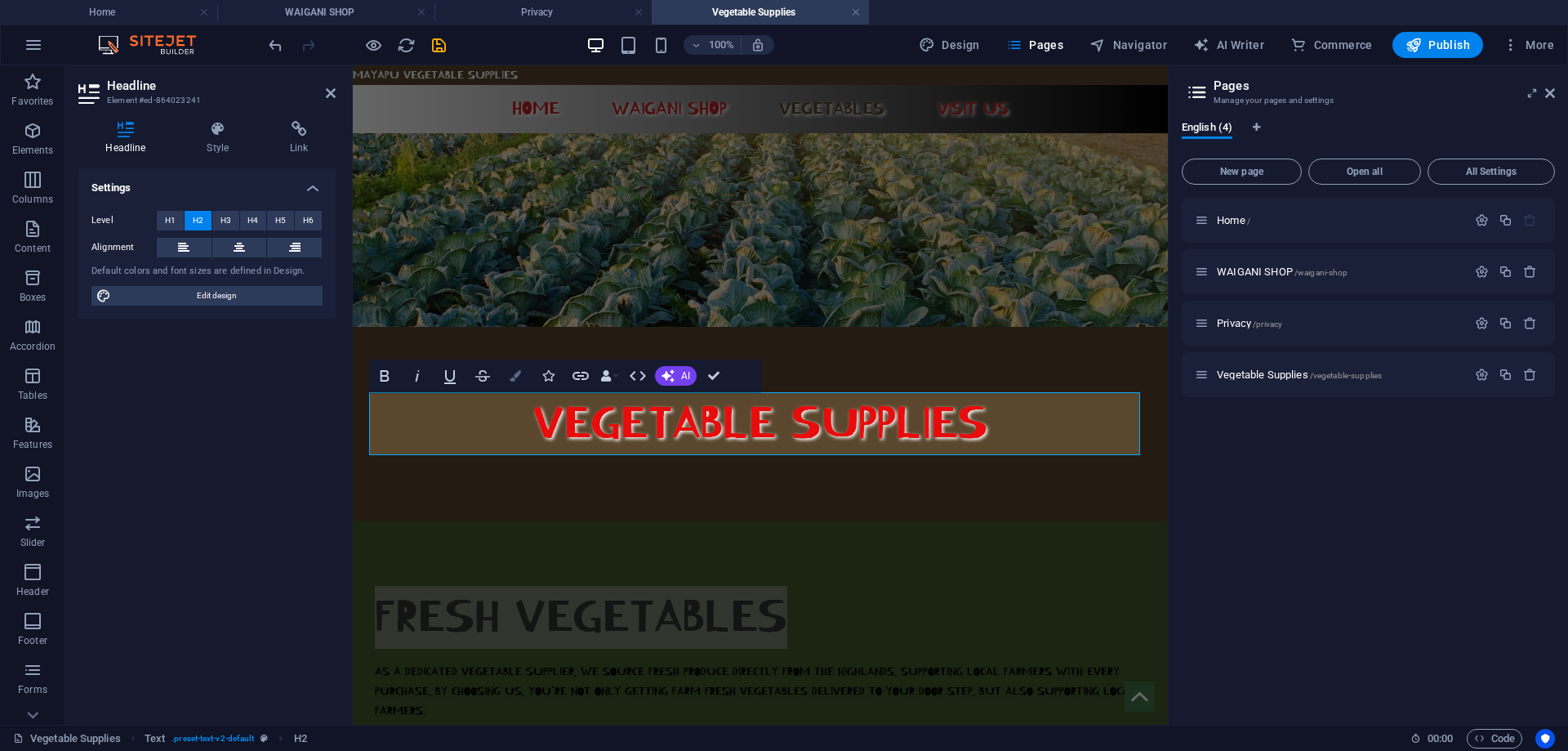
click at [519, 375] on icon "button" at bounding box center [515, 376] width 12 height 12
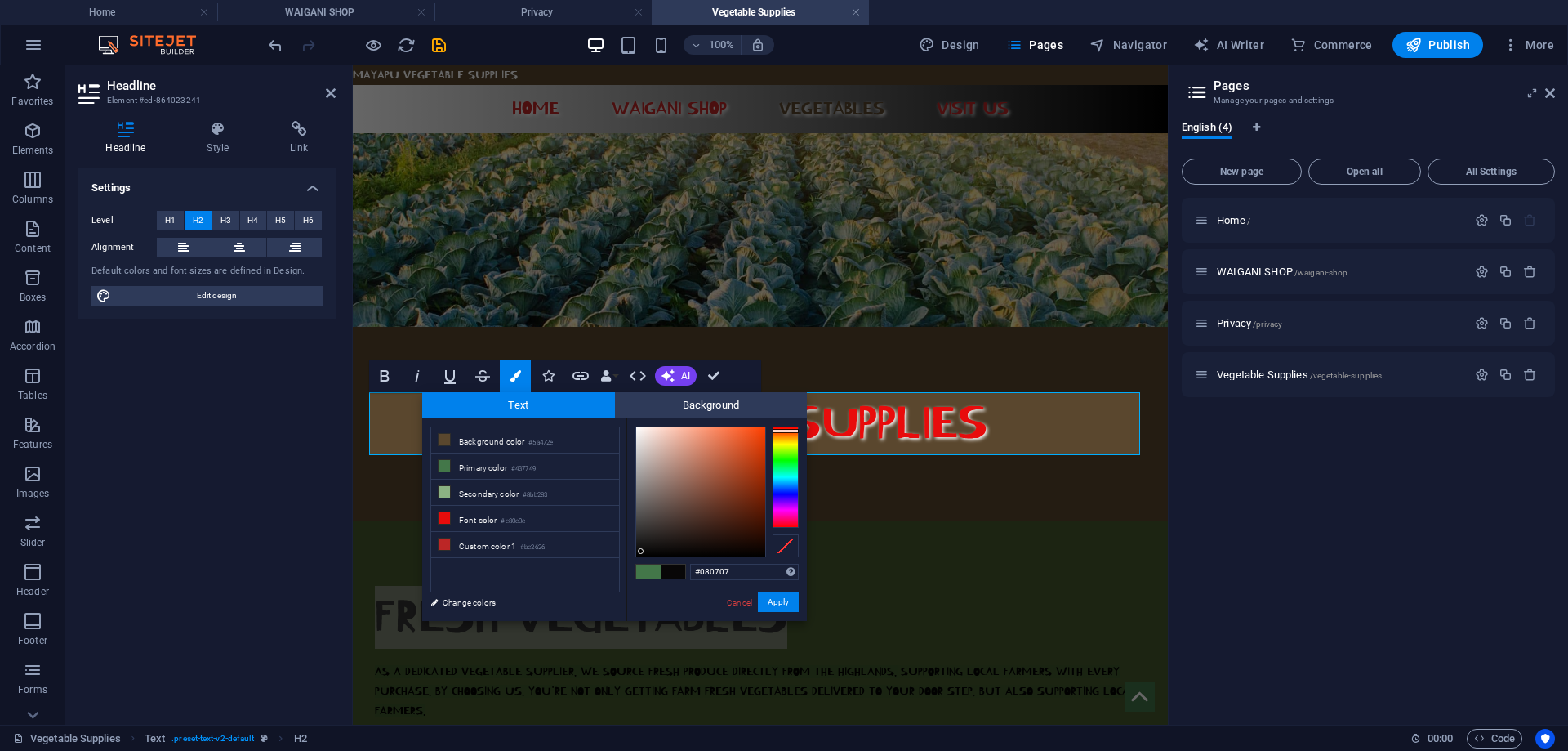
drag, startPoint x: 698, startPoint y: 505, endPoint x: 641, endPoint y: 551, distance: 73.2
click at [641, 551] on div at bounding box center [701, 491] width 129 height 129
click at [527, 438] on li "Background color #5a472e" at bounding box center [525, 440] width 188 height 26
type input "#090909"
drag, startPoint x: 699, startPoint y: 505, endPoint x: 641, endPoint y: 550, distance: 73.4
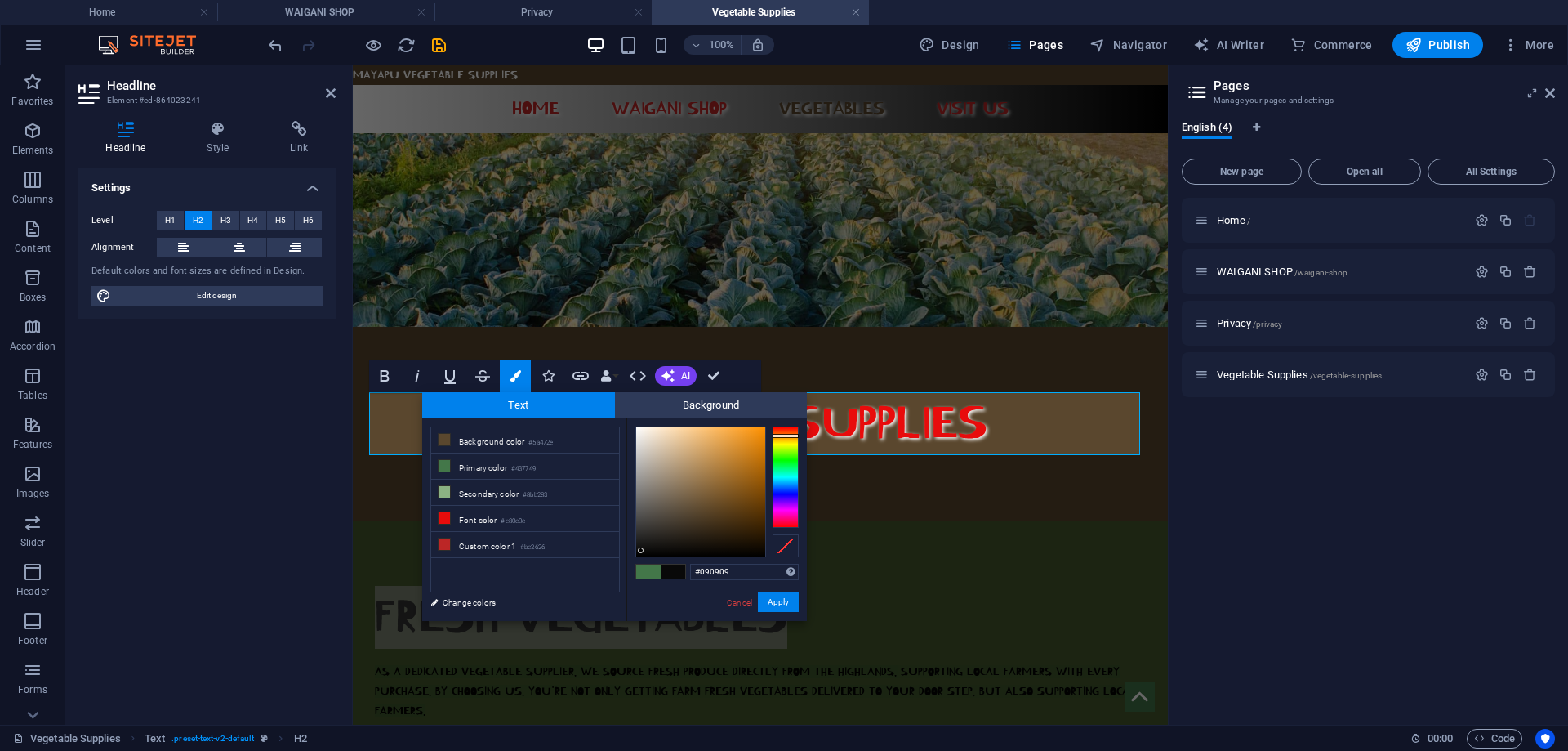
click at [641, 550] on div at bounding box center [701, 491] width 129 height 129
click at [785, 603] on button "Apply" at bounding box center [778, 603] width 41 height 20
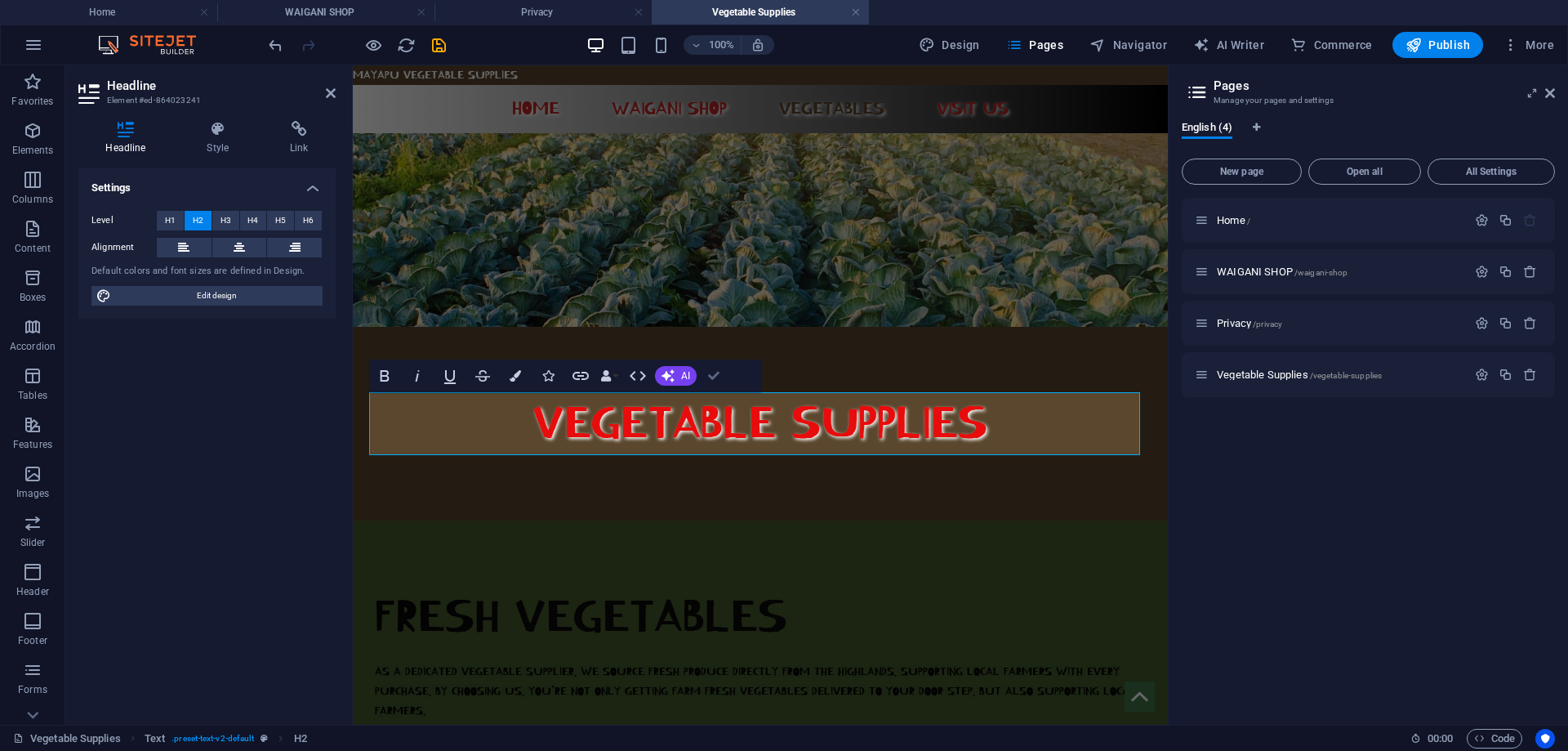
drag, startPoint x: 719, startPoint y: 372, endPoint x: 662, endPoint y: 350, distance: 61.1
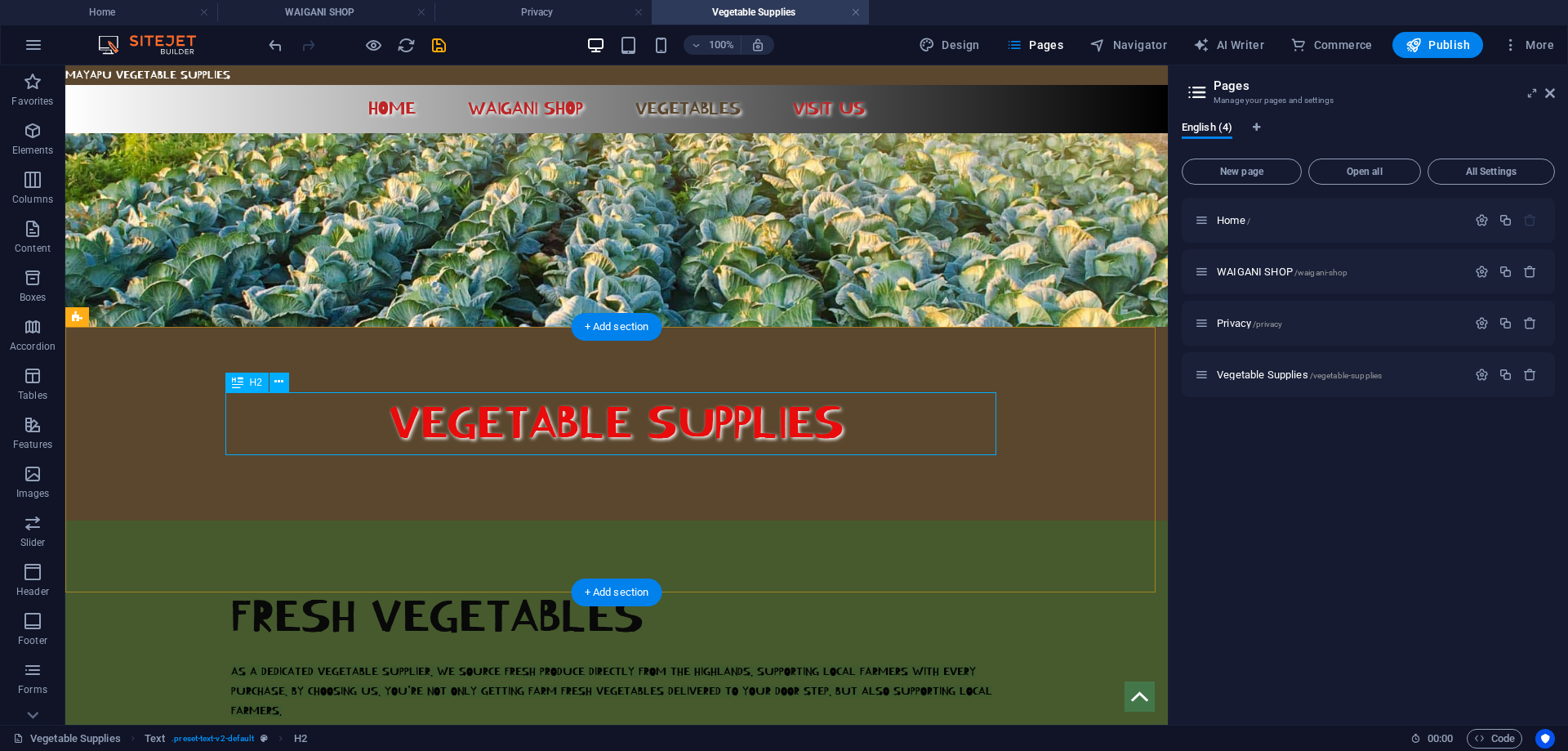
click at [613, 586] on div "FRESH VEGETABLES" at bounding box center [617, 618] width 771 height 63
click at [325, 591] on span "FRESH VEGETABLES" at bounding box center [438, 617] width 413 height 52
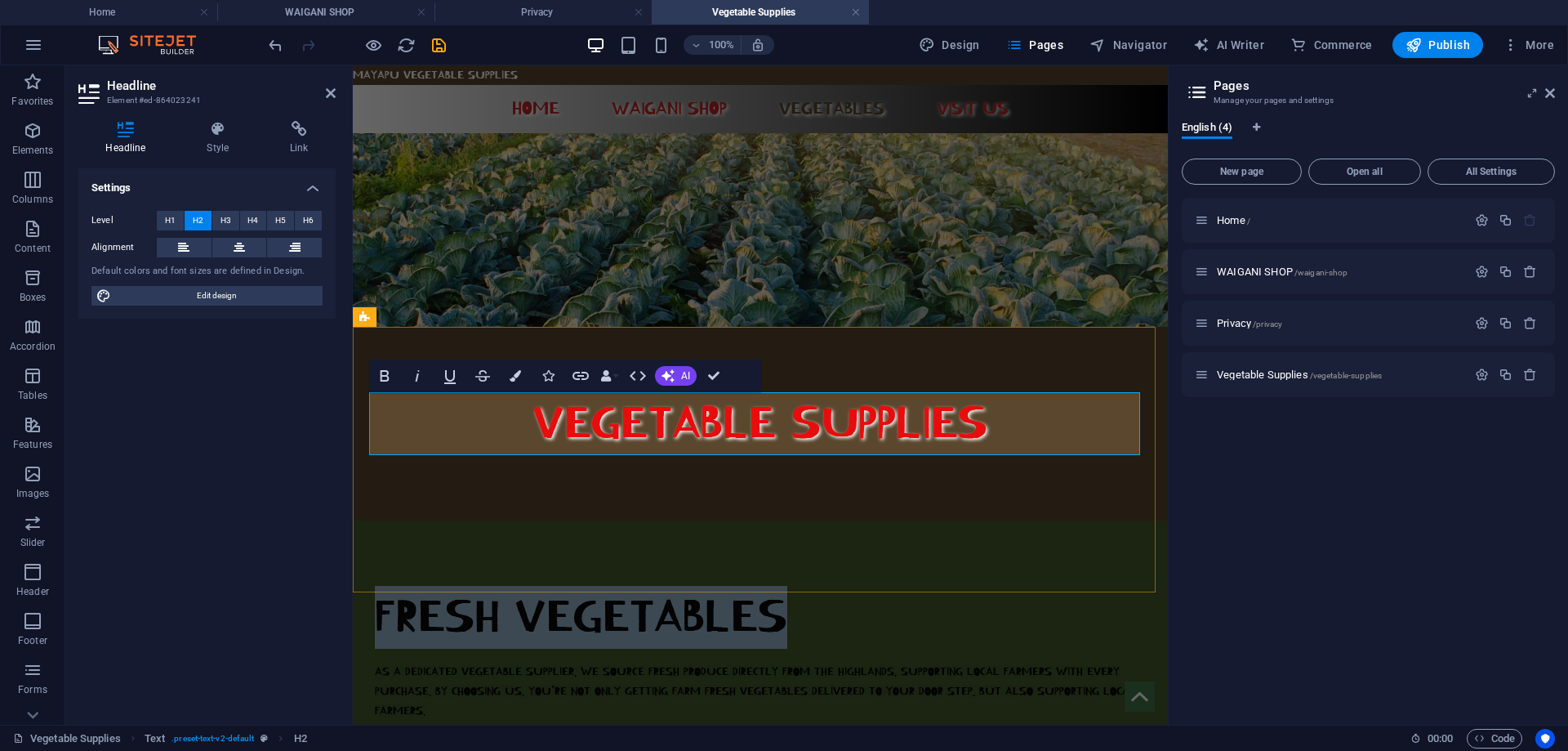
drag, startPoint x: 783, startPoint y: 428, endPoint x: 376, endPoint y: 424, distance: 407.0
click at [376, 586] on h2 "FRESH VEGETABLES" at bounding box center [760, 618] width 771 height 63
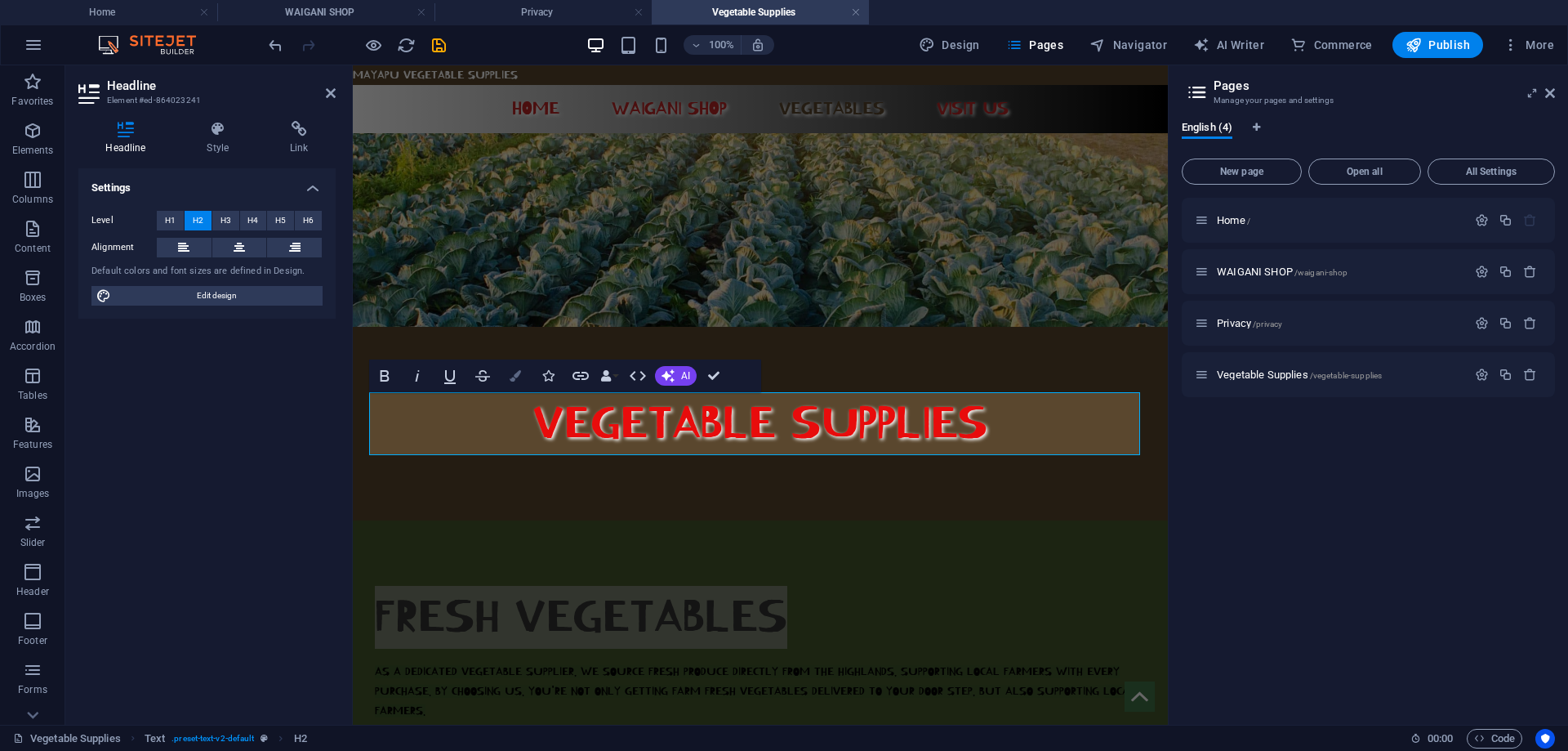
click at [519, 380] on icon "button" at bounding box center [515, 376] width 12 height 12
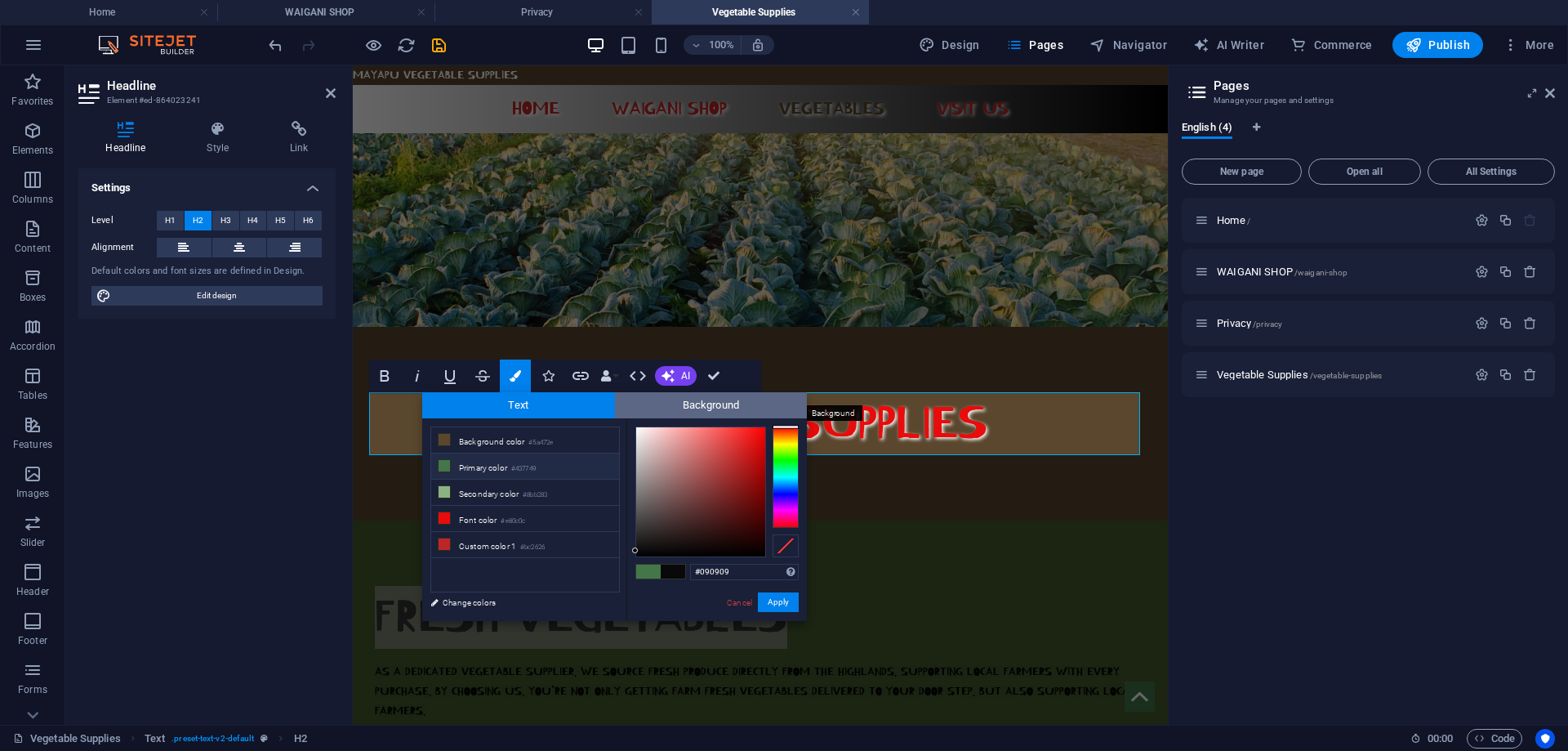
click at [663, 401] on span "Background" at bounding box center [712, 405] width 193 height 26
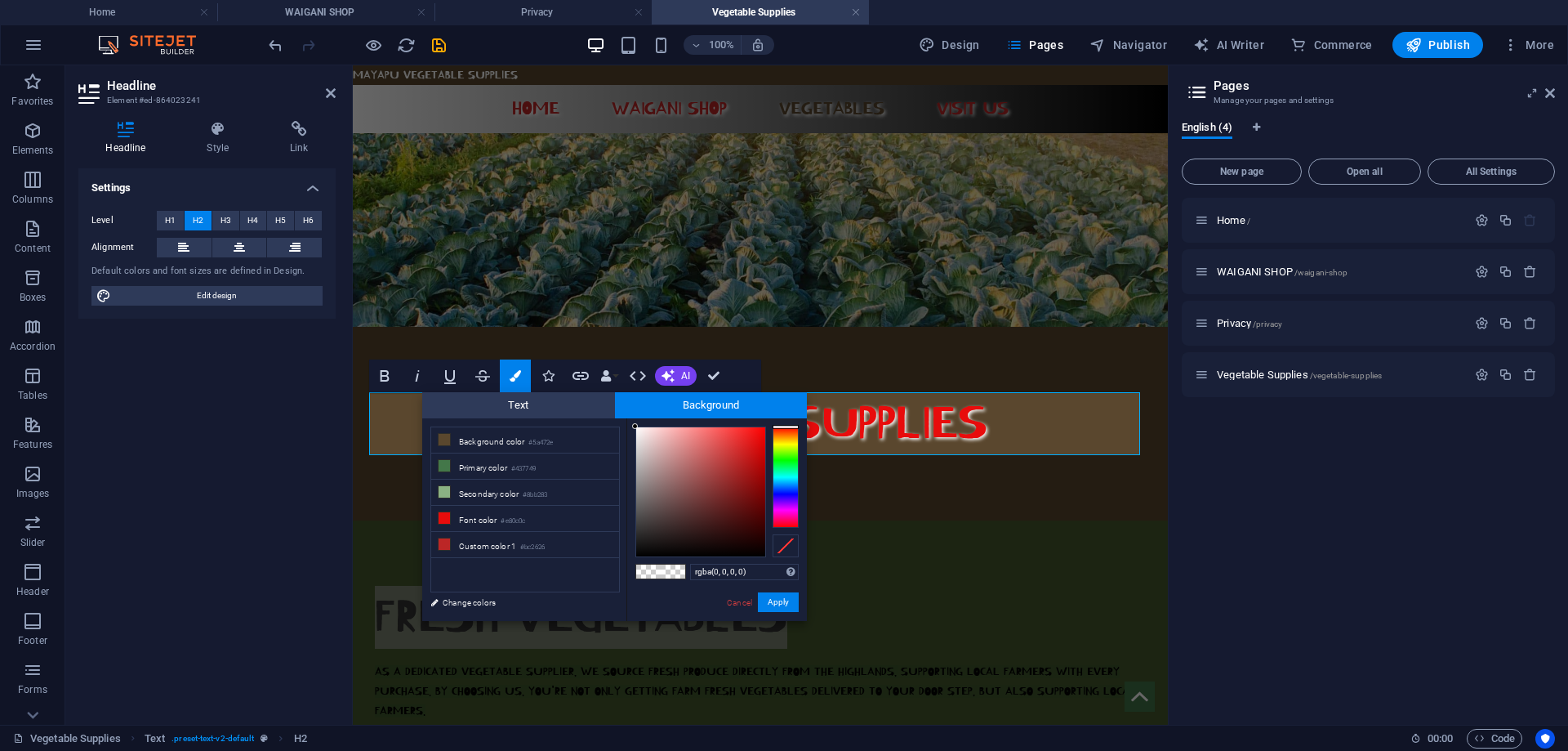
drag, startPoint x: 637, startPoint y: 422, endPoint x: 756, endPoint y: 435, distance: 119.7
click at [756, 435] on div "rgba(0, 0, 0, 0) Supported formats #0852ed rgb(8, 82, 237) rgba(8, 82, 237, 90%…" at bounding box center [717, 638] width 181 height 440
type input "#f20505"
click at [762, 433] on div at bounding box center [701, 491] width 129 height 129
click at [783, 603] on button "Apply" at bounding box center [778, 603] width 41 height 20
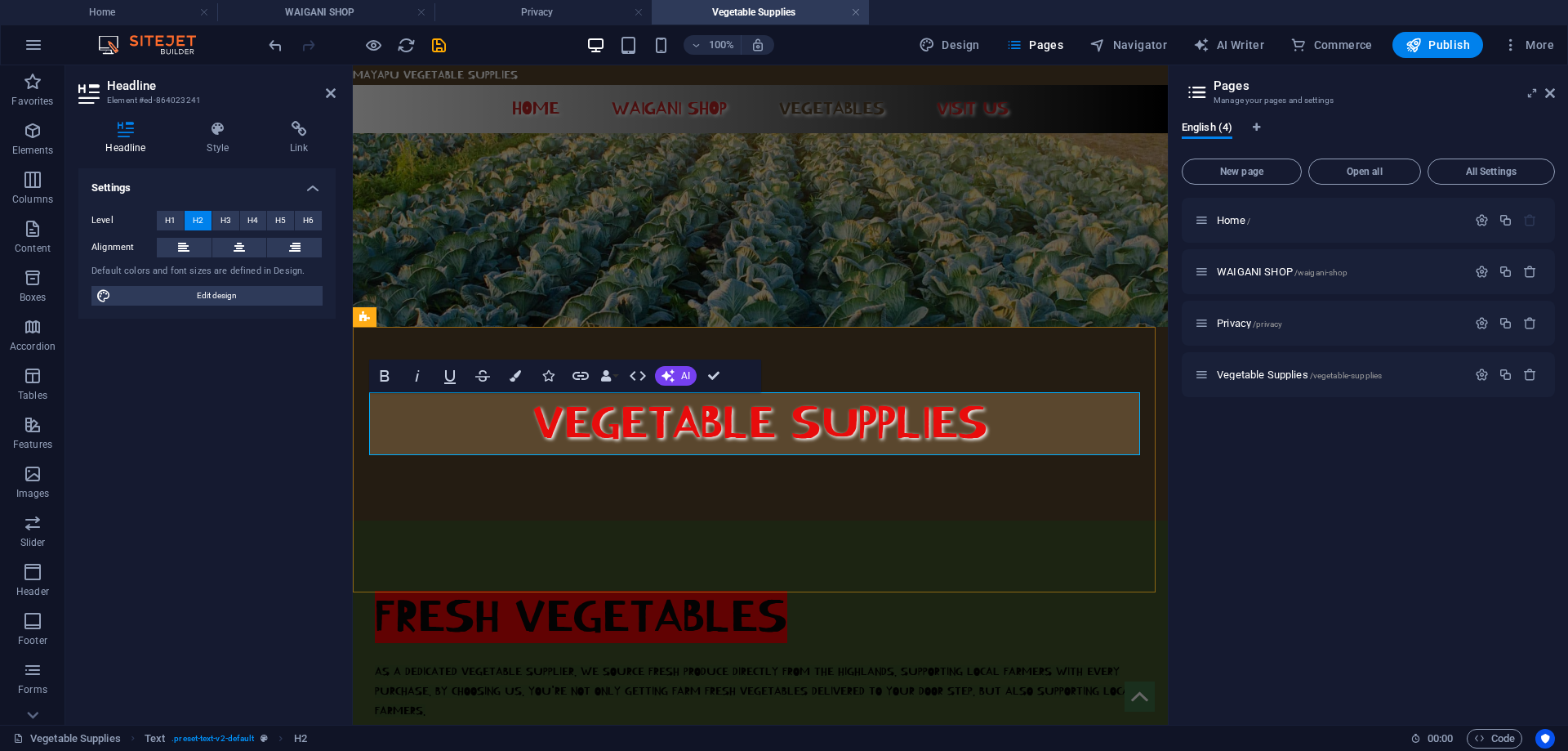
click at [792, 586] on h2 "FRESH VEGETABLES" at bounding box center [760, 618] width 771 height 63
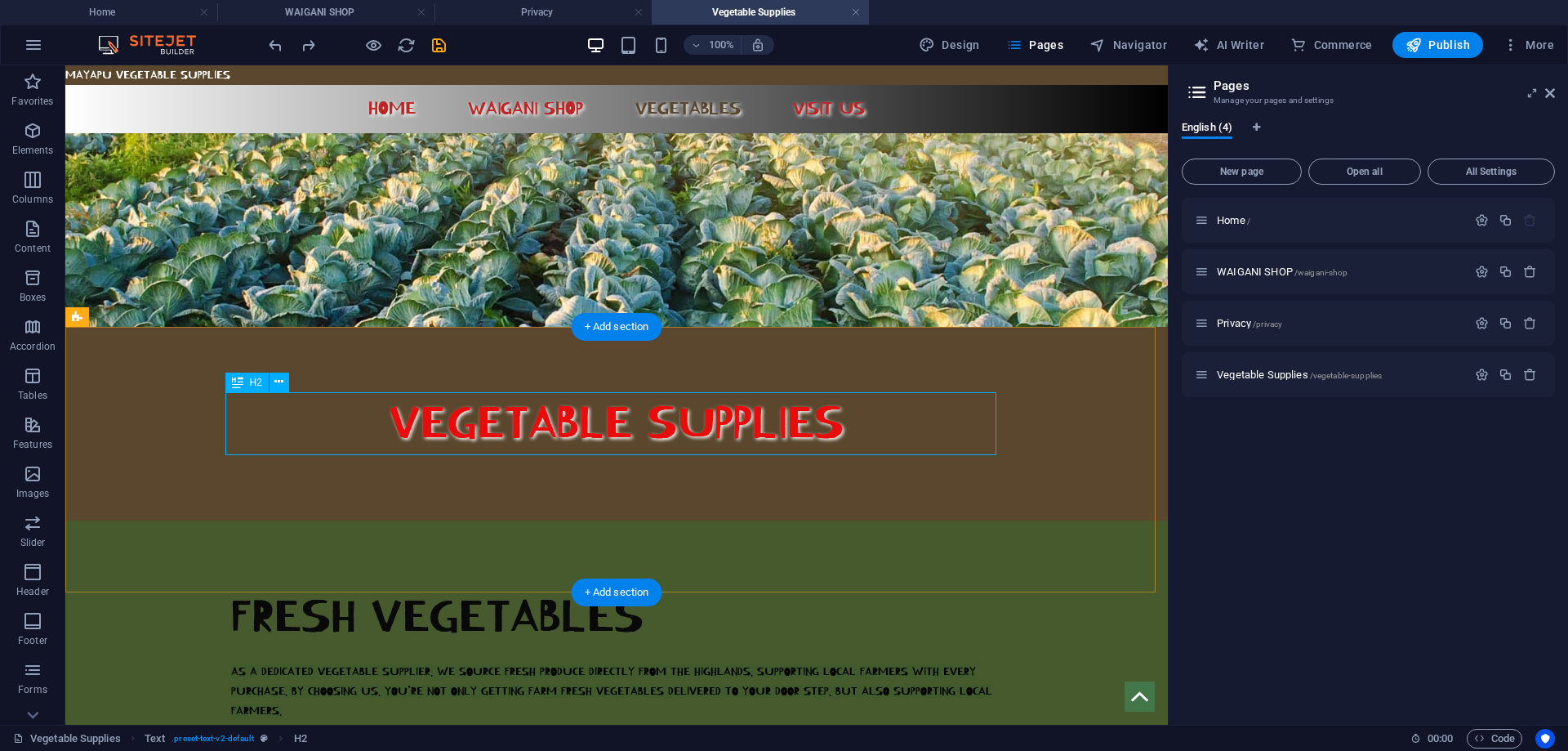
click at [628, 586] on div "FRESH VEGETABLES" at bounding box center [617, 618] width 771 height 63
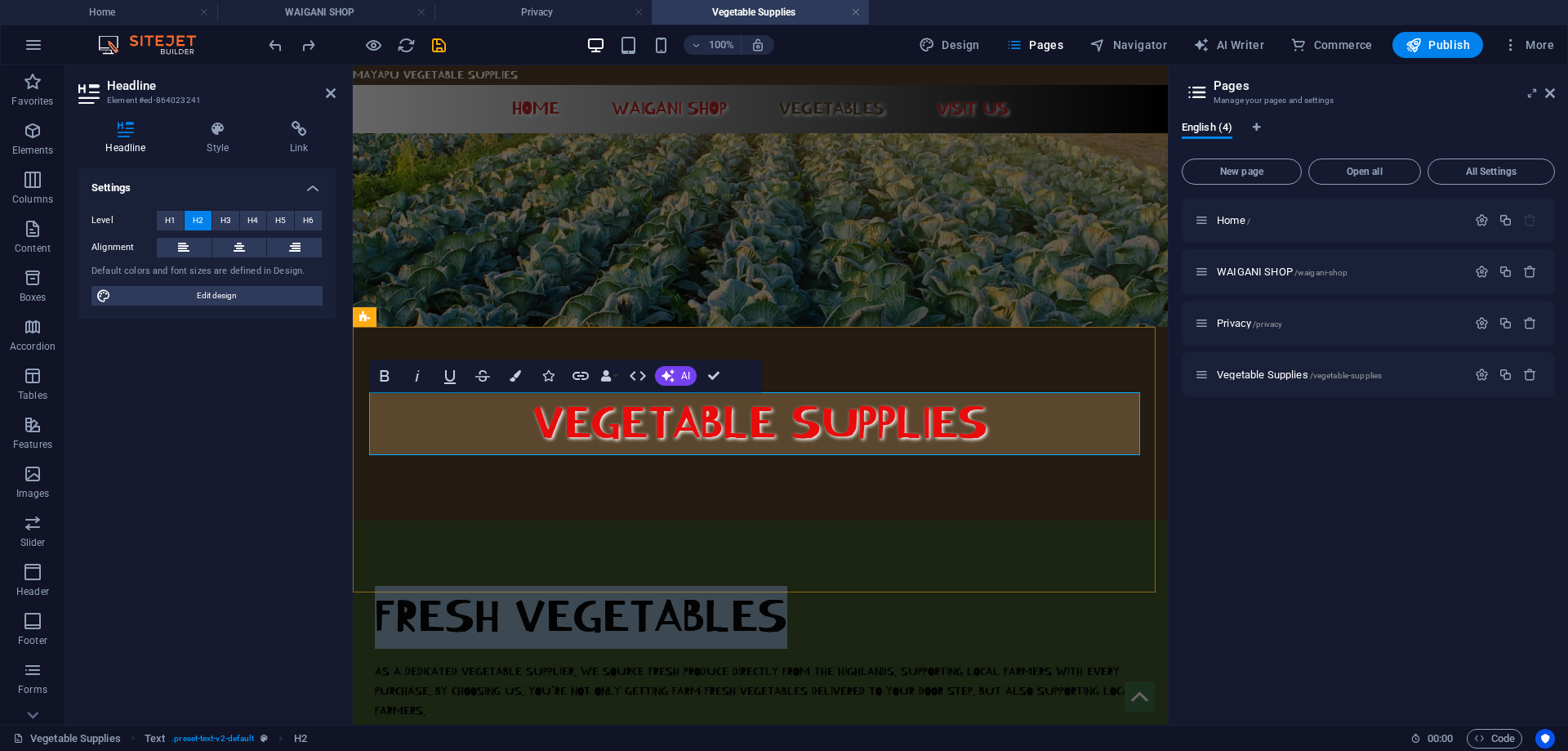
drag, startPoint x: 798, startPoint y: 418, endPoint x: 373, endPoint y: 427, distance: 425.1
click at [375, 586] on h2 "FRESH VEGETABLES" at bounding box center [760, 618] width 771 height 63
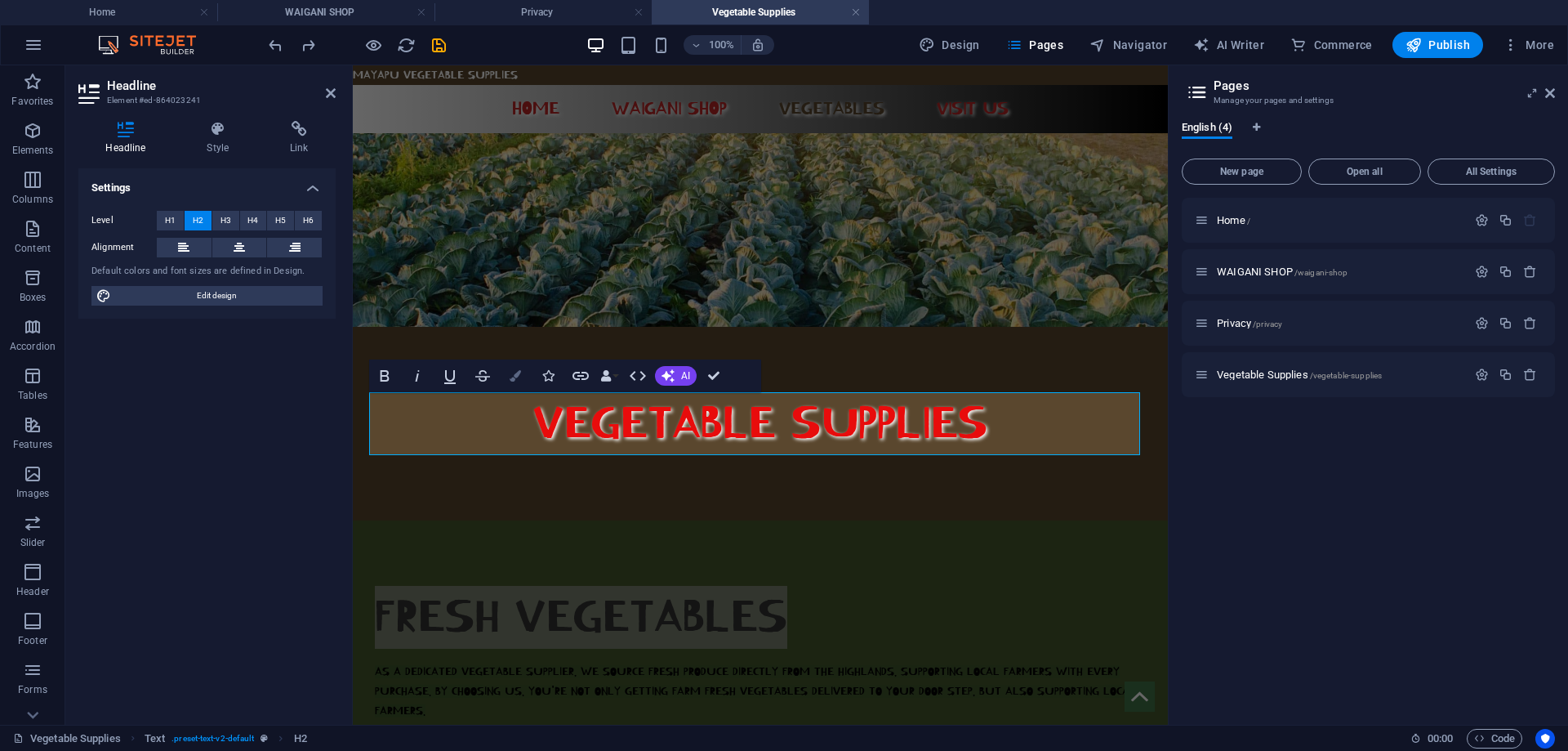
click at [516, 374] on icon "button" at bounding box center [515, 376] width 12 height 12
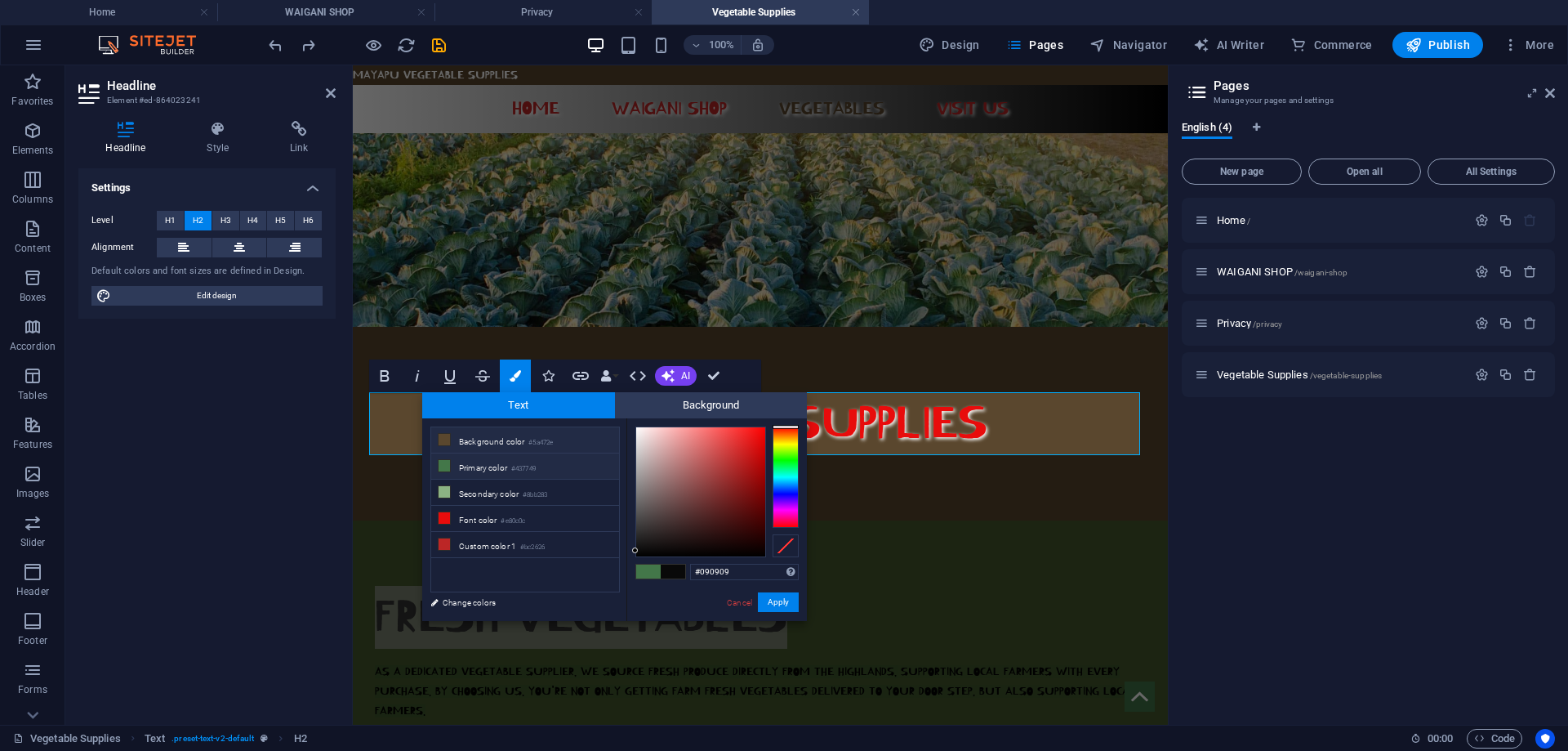
click at [542, 439] on small "#5a472e" at bounding box center [540, 443] width 24 height 12
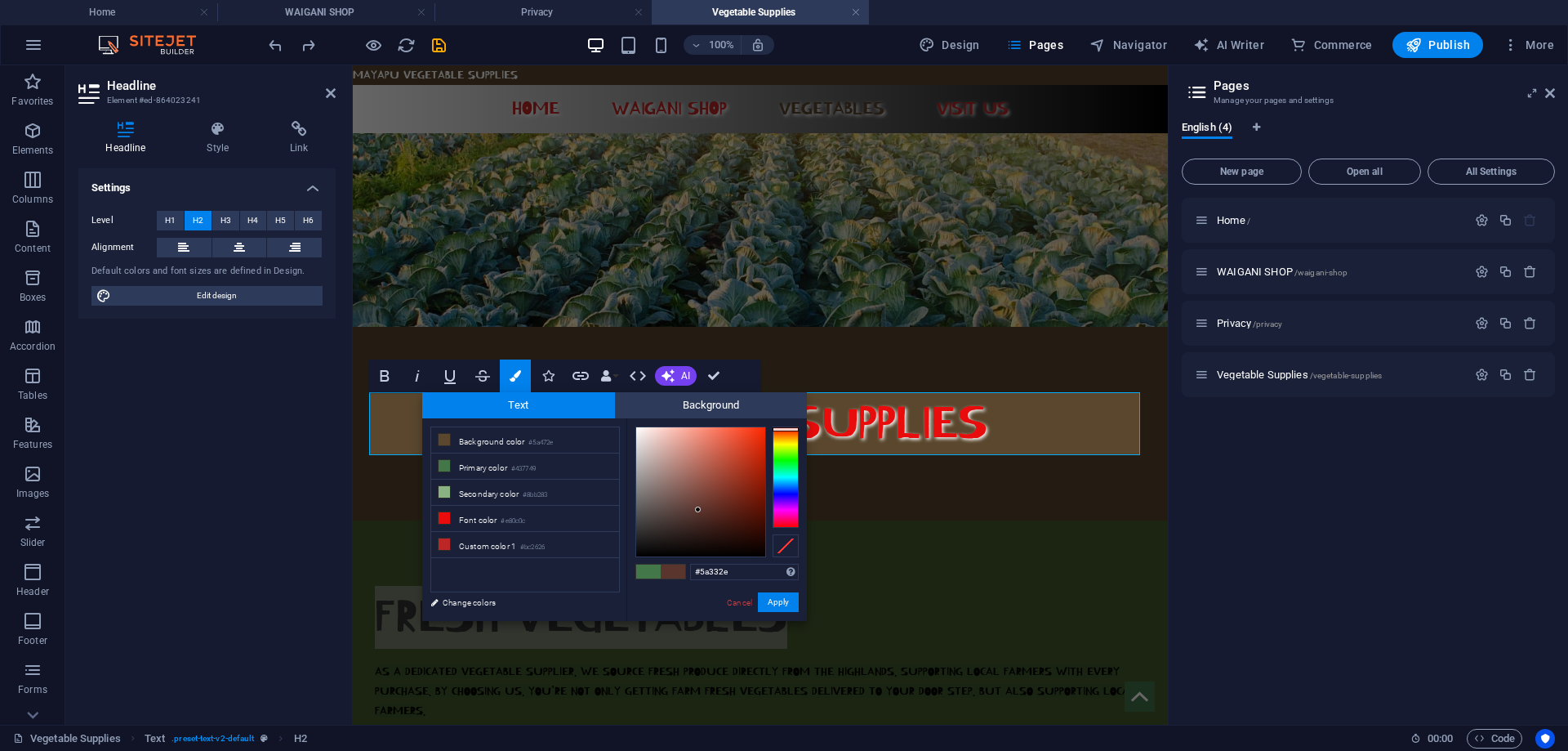
type input "#5a312e"
click at [791, 427] on div at bounding box center [785, 477] width 26 height 102
click at [782, 603] on button "Apply" at bounding box center [778, 603] width 41 height 20
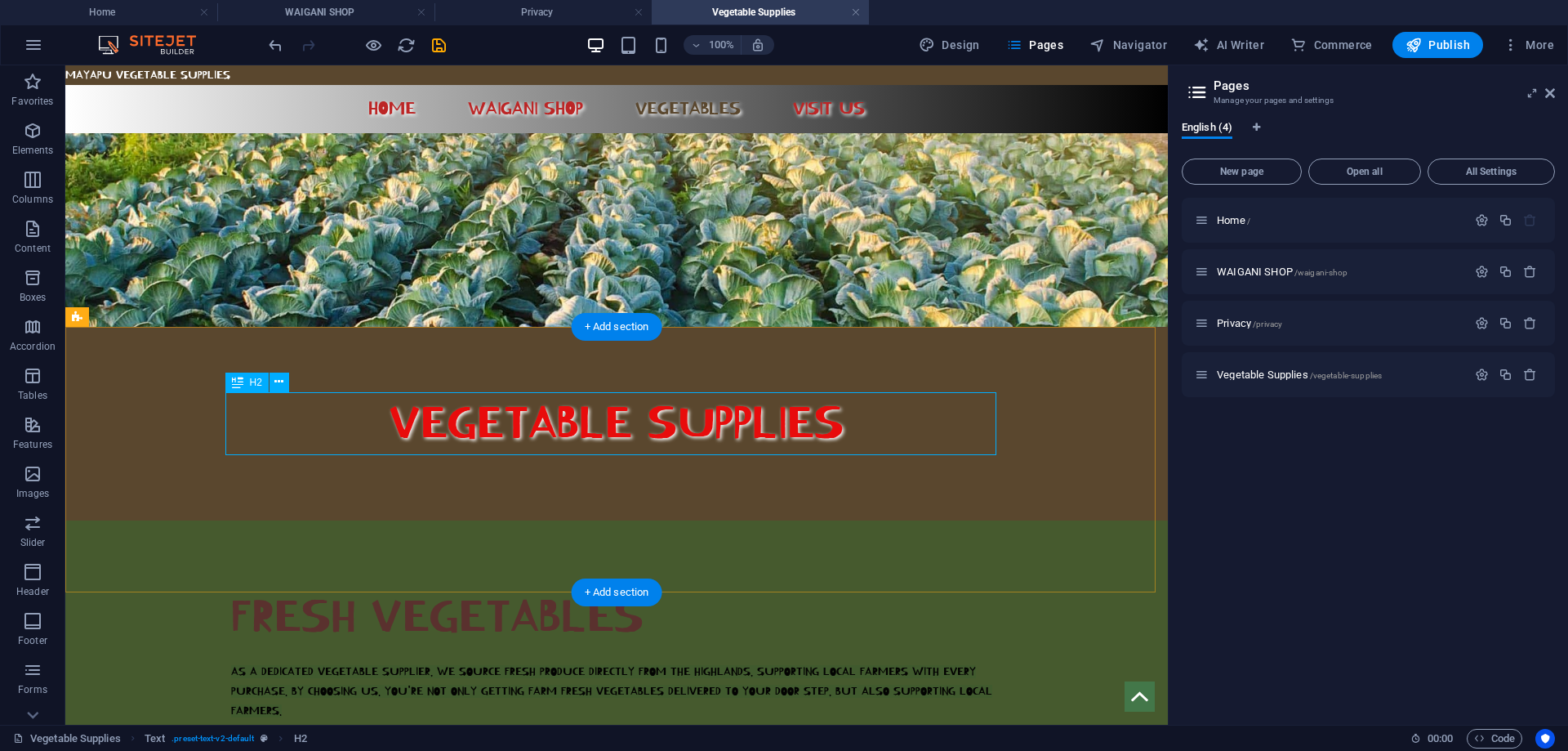
click at [461, 586] on div "FRESH VEGETABLES" at bounding box center [617, 618] width 771 height 63
click at [270, 662] on div "AS A DEDICATED VEGETABLE SUPPLIER, WE SOURCE FRESH PRODUCE DIRECTLY FROM THE HI…" at bounding box center [617, 691] width 771 height 59
click at [277, 662] on div "AS A DEDICATED VEGETABLE SUPPLIER, WE SOURCE FRESH PRODUCE DIRECTLY FROM THE HI…" at bounding box center [617, 691] width 771 height 59
click at [276, 662] on div "AS A DEDICATED VEGETABLE SUPPLIER, WE SOURCE FRESH PRODUCE DIRECTLY FROM THE HI…" at bounding box center [617, 691] width 771 height 59
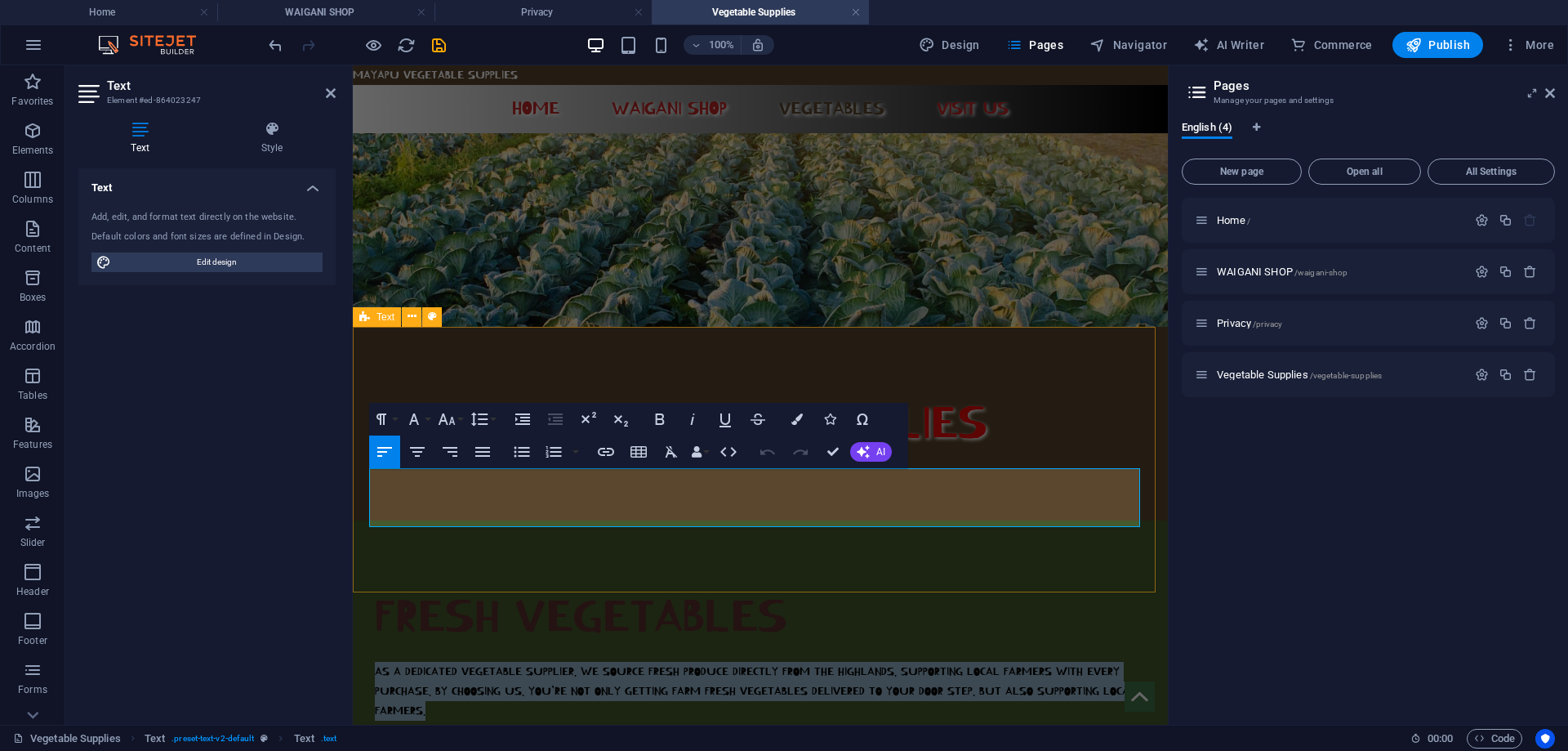
drag, startPoint x: 425, startPoint y: 519, endPoint x: 368, endPoint y: 478, distance: 70.2
click at [368, 520] on div "FRESH VEGETABLES AS A DEDICATED VEGETABLE SUPPLIER, WE SOURCE FRESH PRODUCE DIR…" at bounding box center [760, 653] width 815 height 266
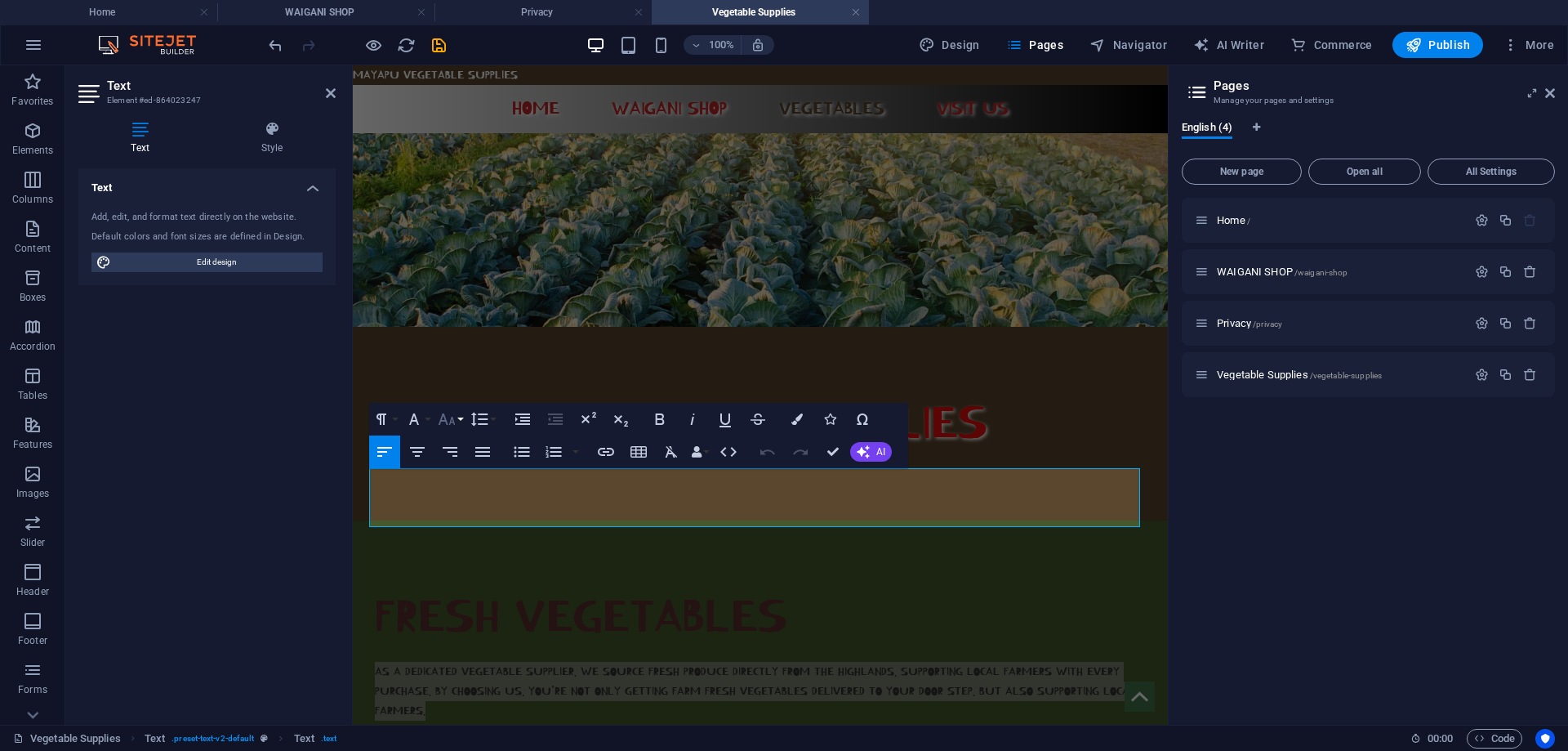
click at [464, 420] on button "Font Size" at bounding box center [449, 419] width 31 height 32
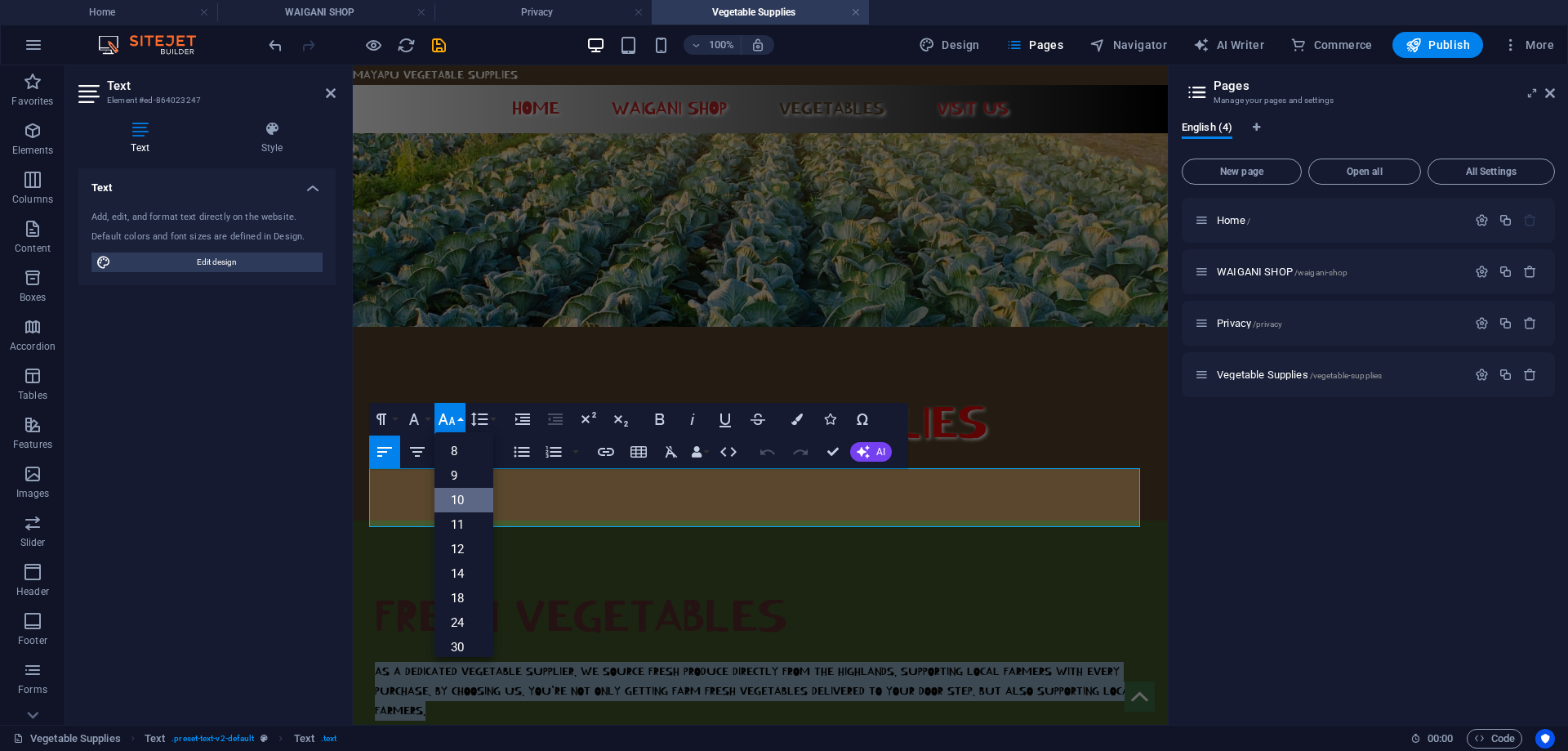
click at [461, 496] on link "10" at bounding box center [464, 500] width 59 height 24
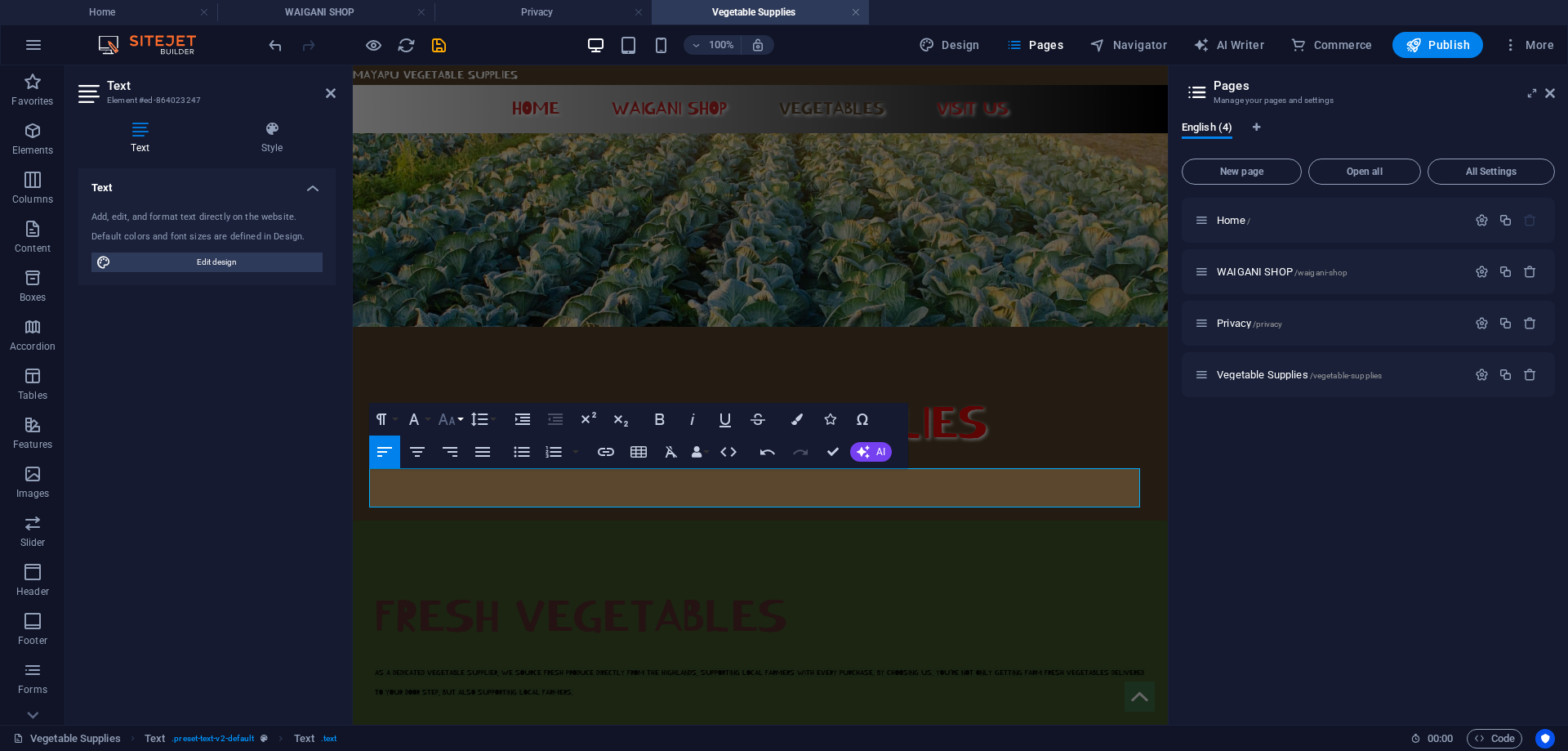
click at [459, 415] on button "Font Size" at bounding box center [449, 419] width 31 height 32
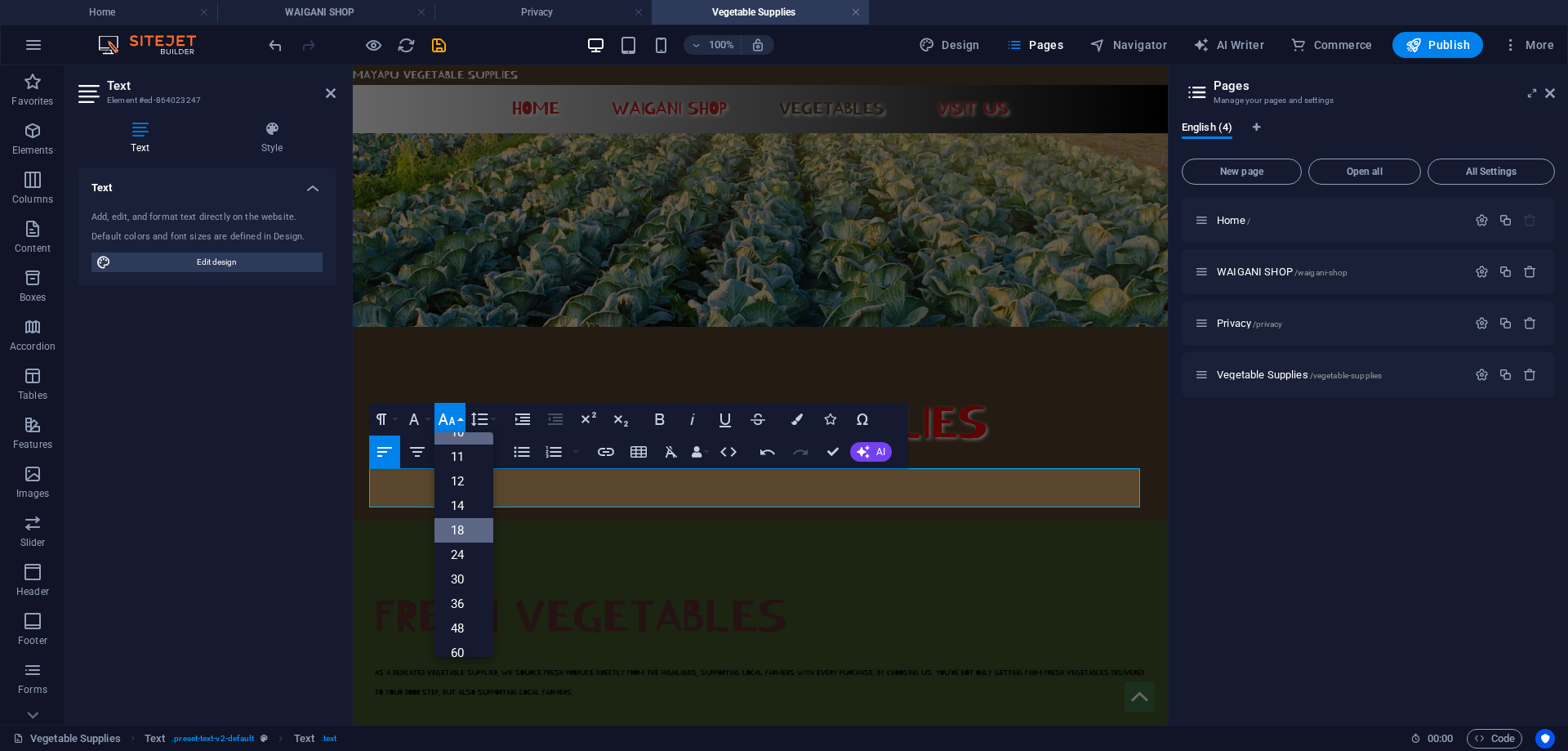
click at [458, 530] on link "18" at bounding box center [464, 530] width 59 height 24
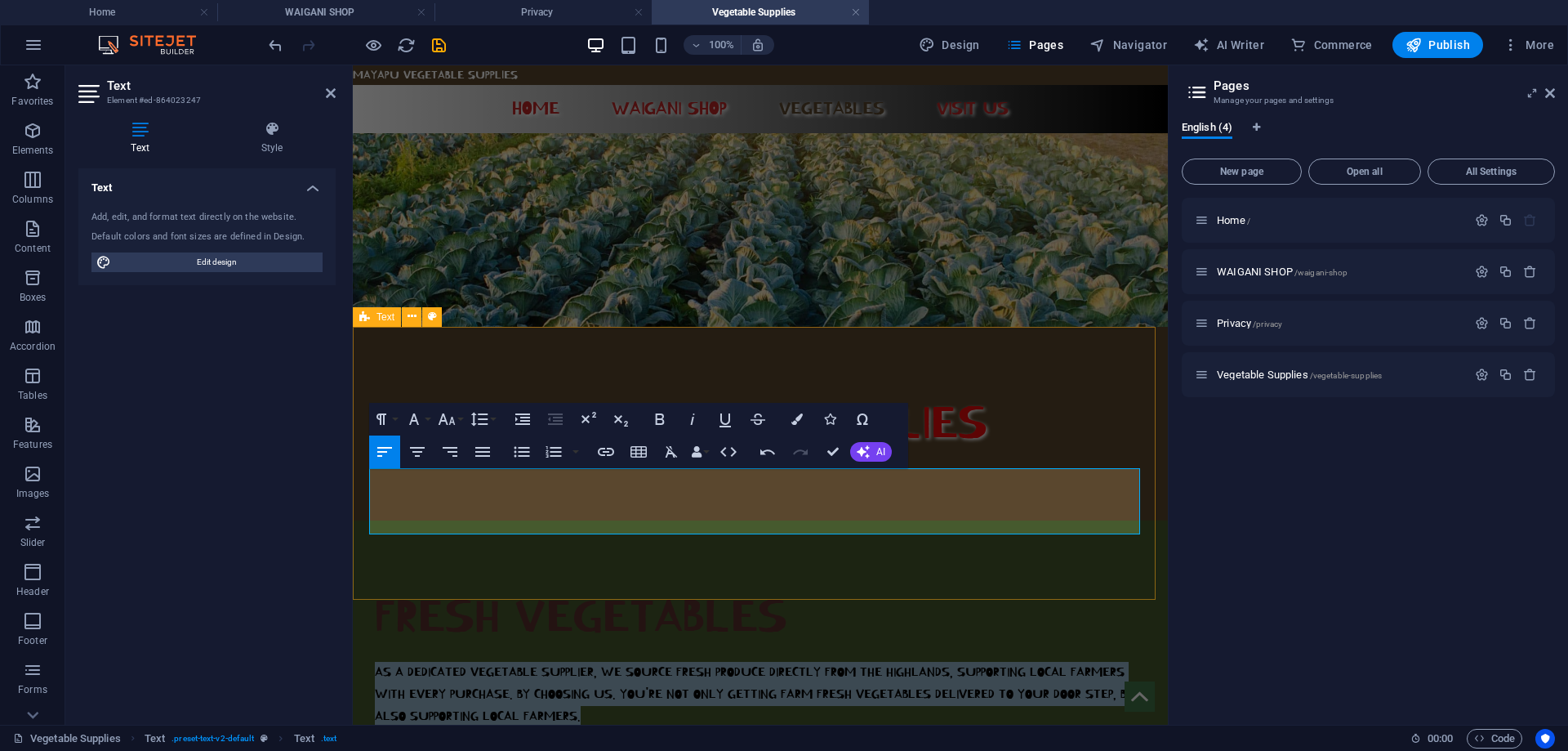
click at [1002, 520] on div "FRESH VEGETABLES AS A DEDICATED VEGETABLE SUPPLIER, WE SOURCE FRESH PRODUCE DIR…" at bounding box center [760, 657] width 815 height 273
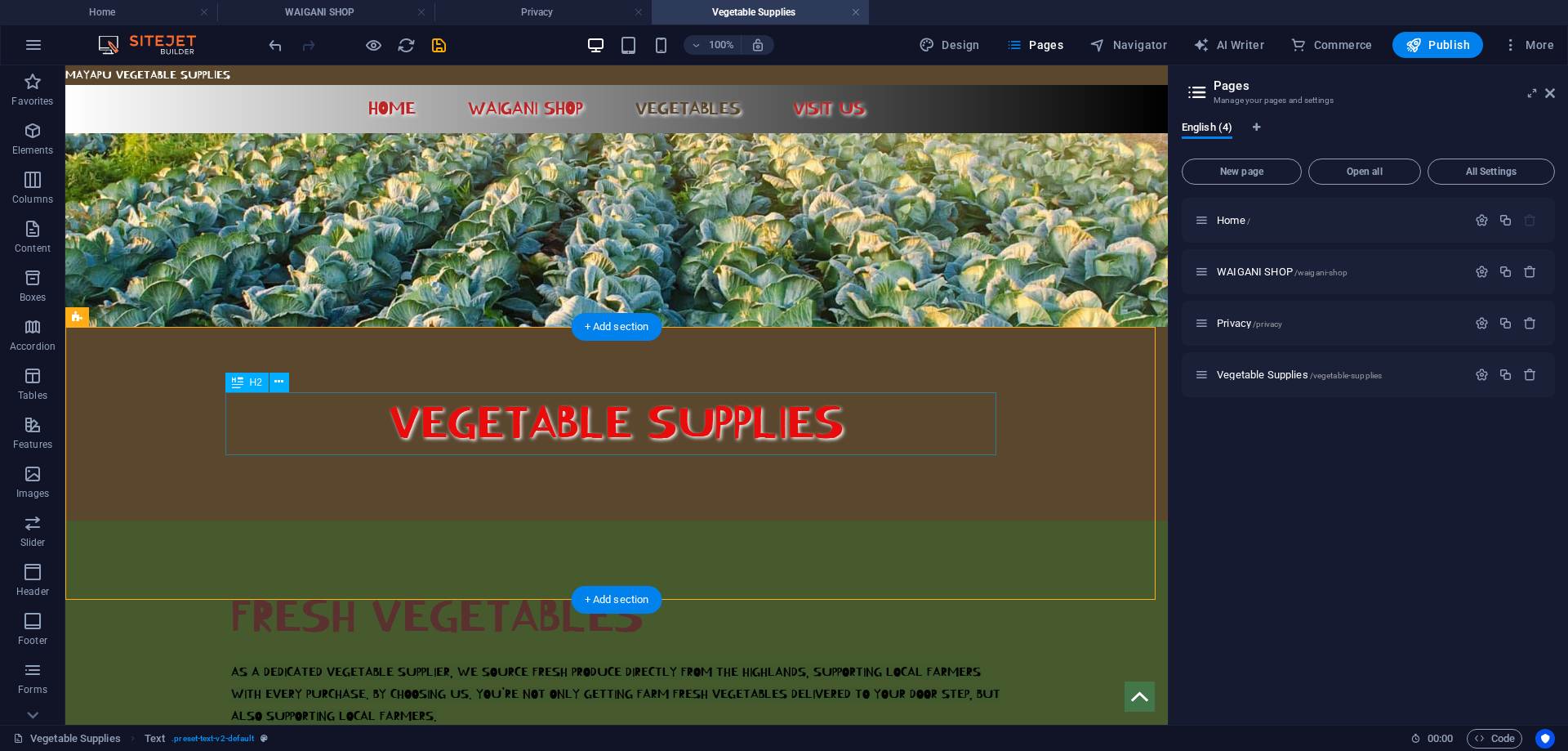
click at [628, 586] on div "FRESH VEGETABLES" at bounding box center [617, 618] width 771 height 63
click at [630, 586] on div "FRESH VEGETABLES" at bounding box center [617, 618] width 771 height 63
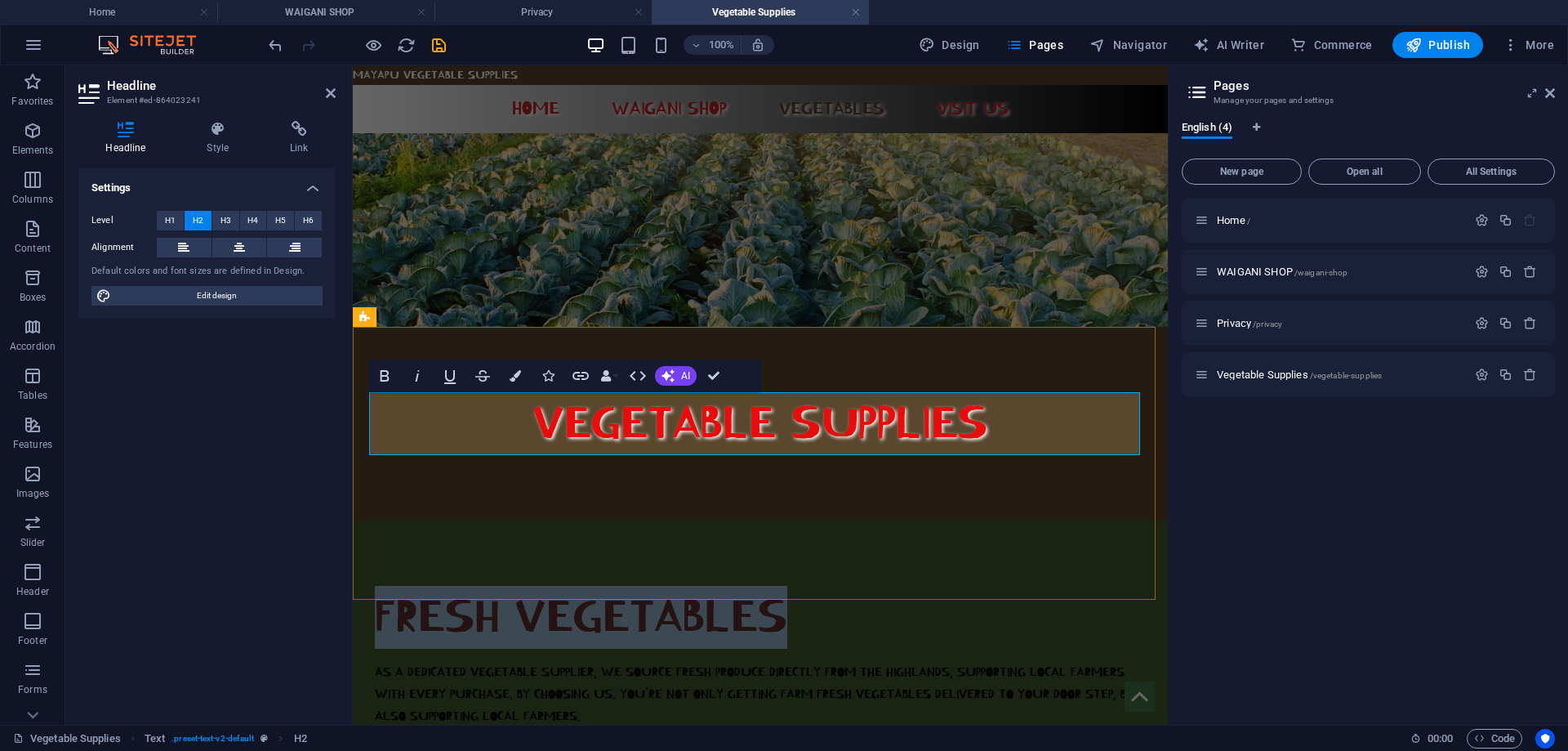
click at [722, 591] on span "FRESH VEGETABLES" at bounding box center [581, 617] width 413 height 52
drag, startPoint x: 780, startPoint y: 426, endPoint x: 378, endPoint y: 425, distance: 402.0
click at [378, 586] on h2 "FRESH VEGETABLES" at bounding box center [760, 618] width 771 height 63
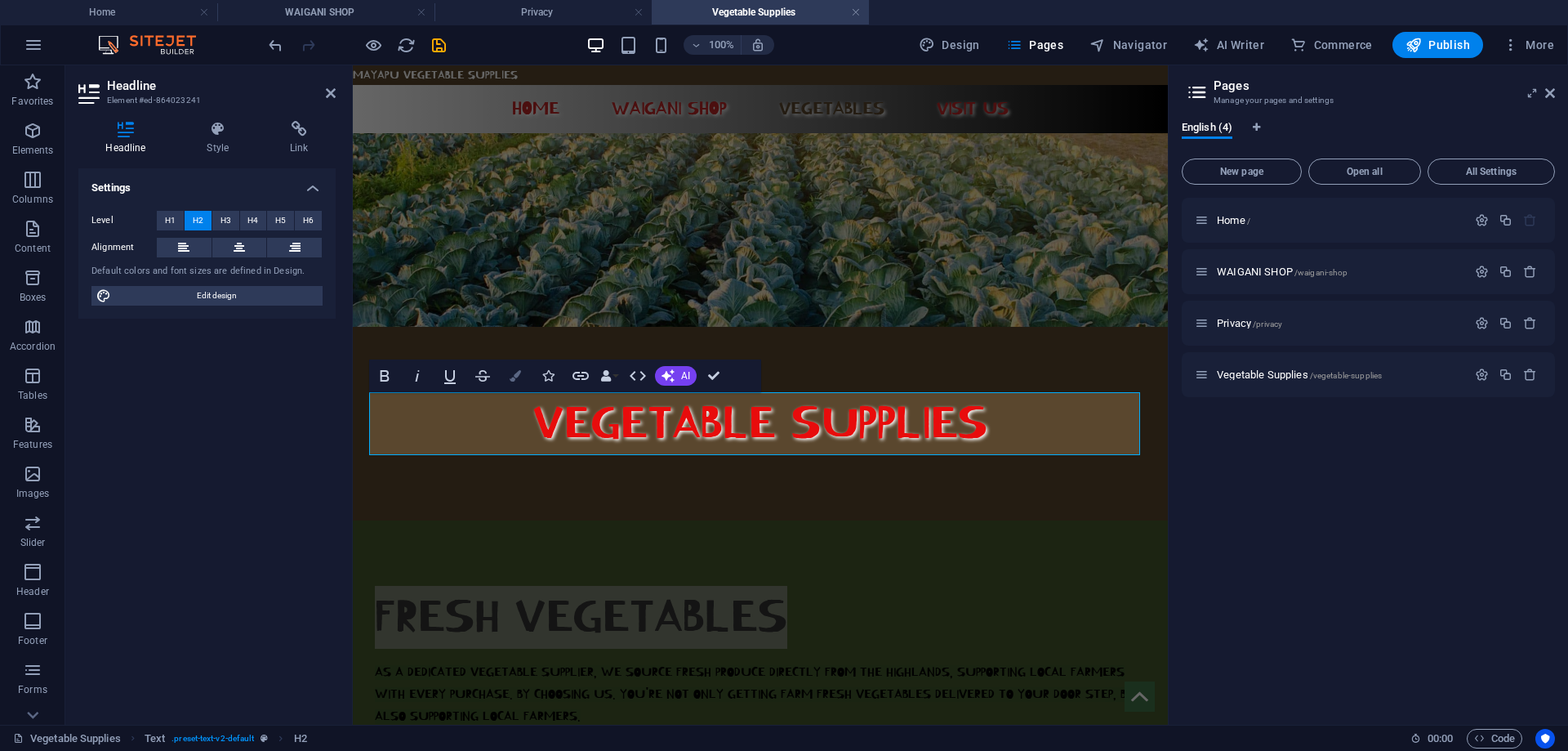
click at [517, 376] on icon "button" at bounding box center [515, 376] width 12 height 12
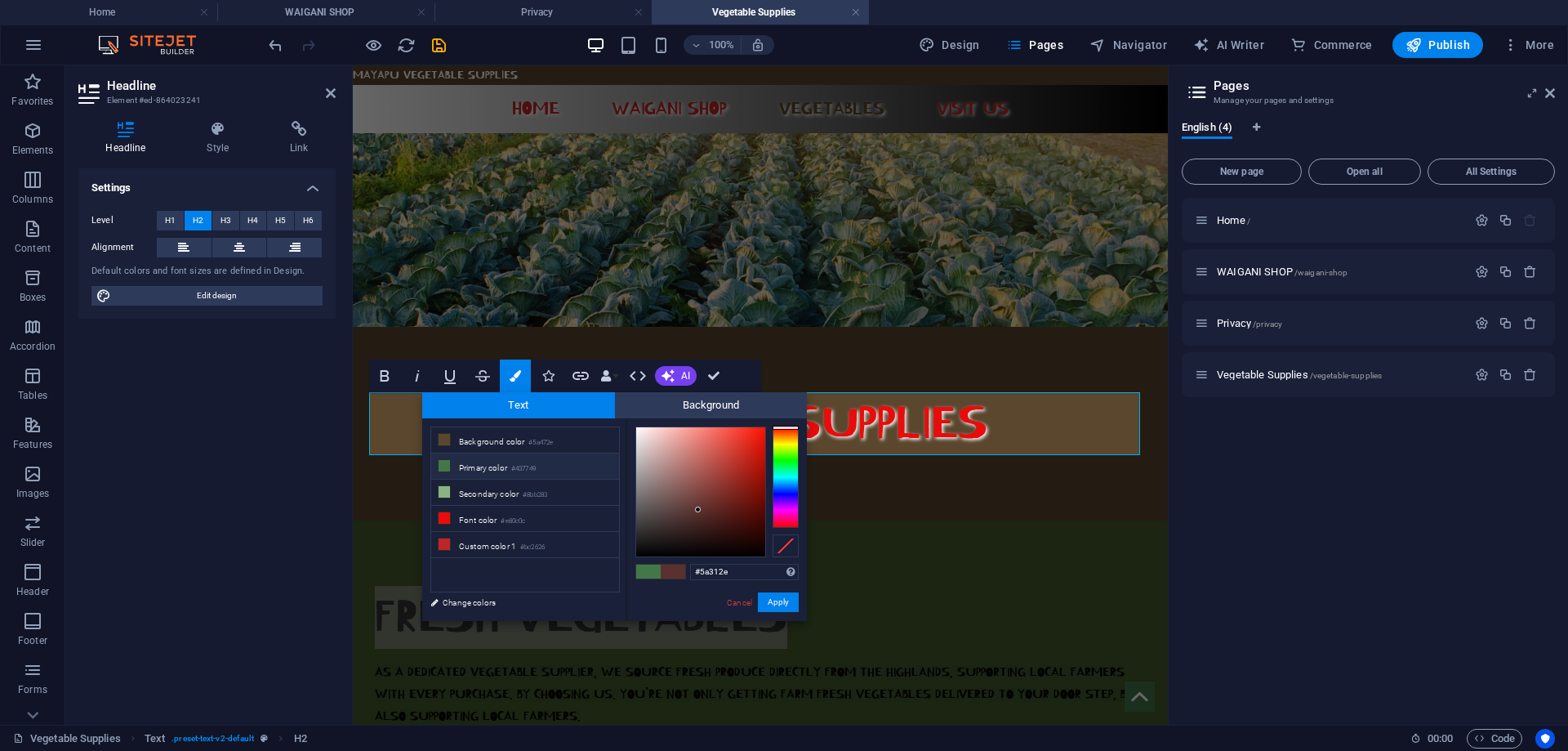
click at [493, 461] on li "Primary color #437749" at bounding box center [525, 466] width 188 height 26
type input "#774343"
drag, startPoint x: 780, startPoint y: 461, endPoint x: 785, endPoint y: 425, distance: 36.3
click at [785, 425] on div at bounding box center [785, 426] width 26 height 4
click at [782, 601] on button "Apply" at bounding box center [778, 603] width 41 height 20
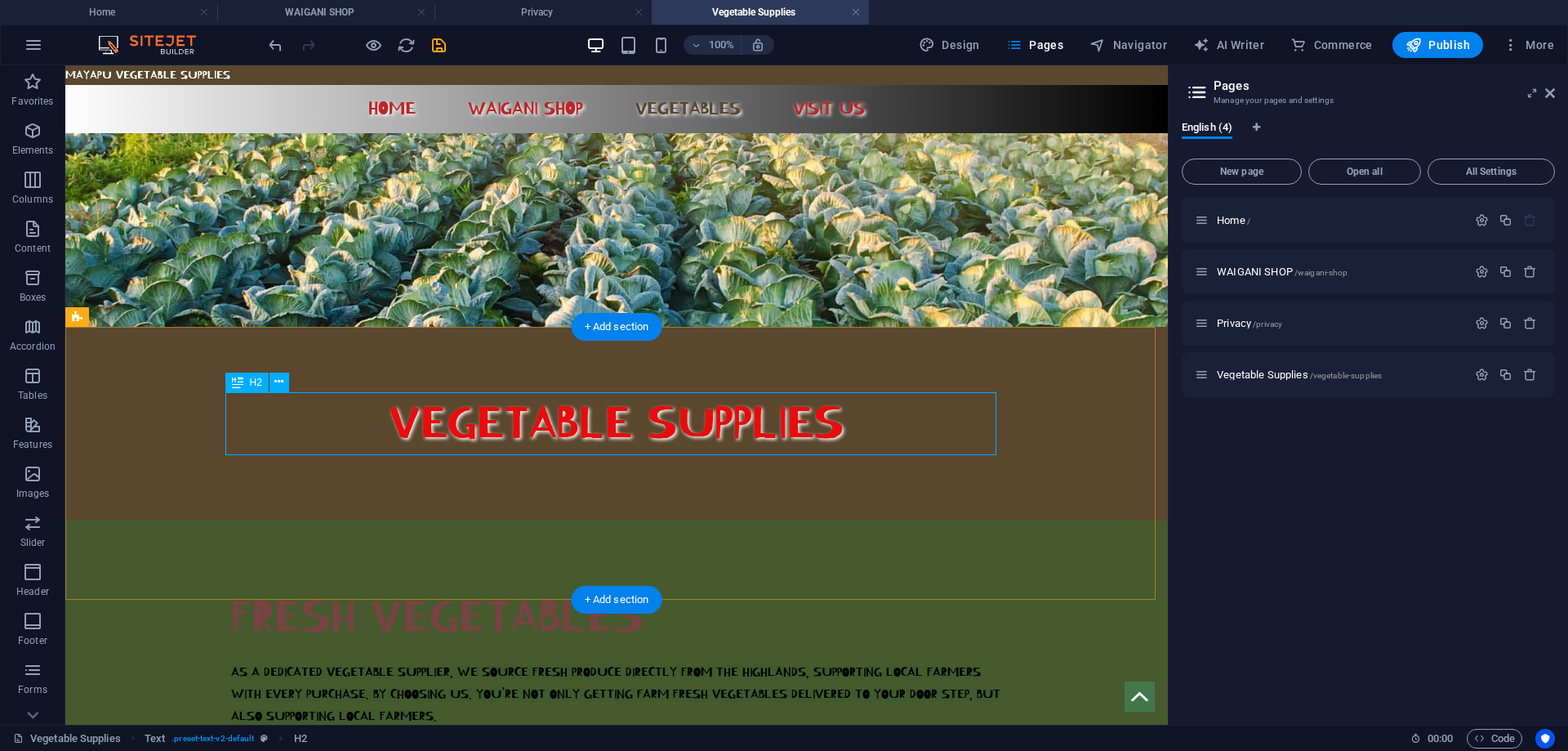
click at [712, 586] on div "FRESH VEGETABLES" at bounding box center [617, 618] width 771 height 63
click at [637, 586] on div "FRESH VEGETABLES" at bounding box center [617, 618] width 771 height 63
click at [597, 586] on div "FRESH VEGETABLES" at bounding box center [617, 618] width 771 height 63
click at [606, 586] on div "FRESH VEGETABLES" at bounding box center [617, 618] width 771 height 63
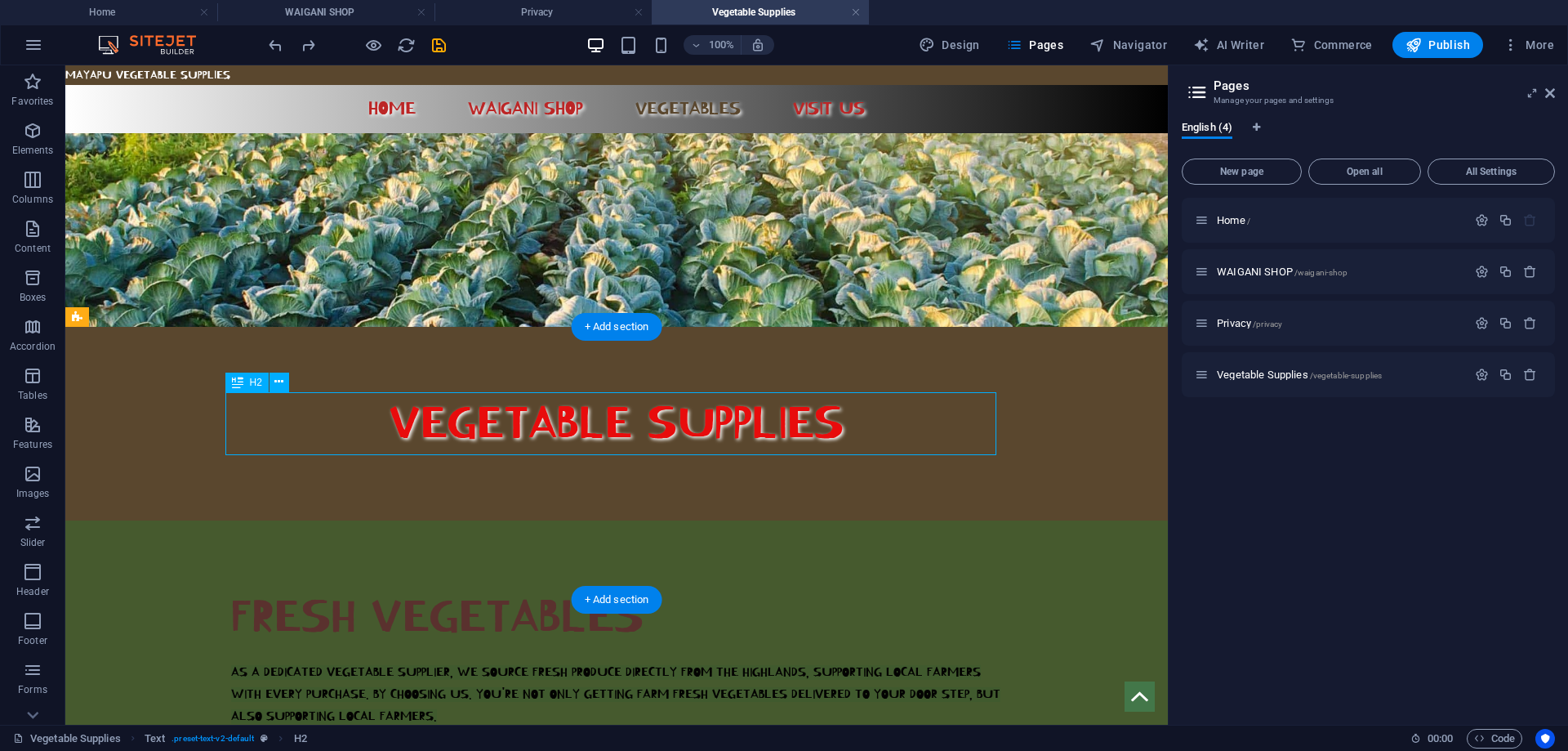
click at [606, 586] on div "FRESH VEGETABLES" at bounding box center [617, 618] width 771 height 63
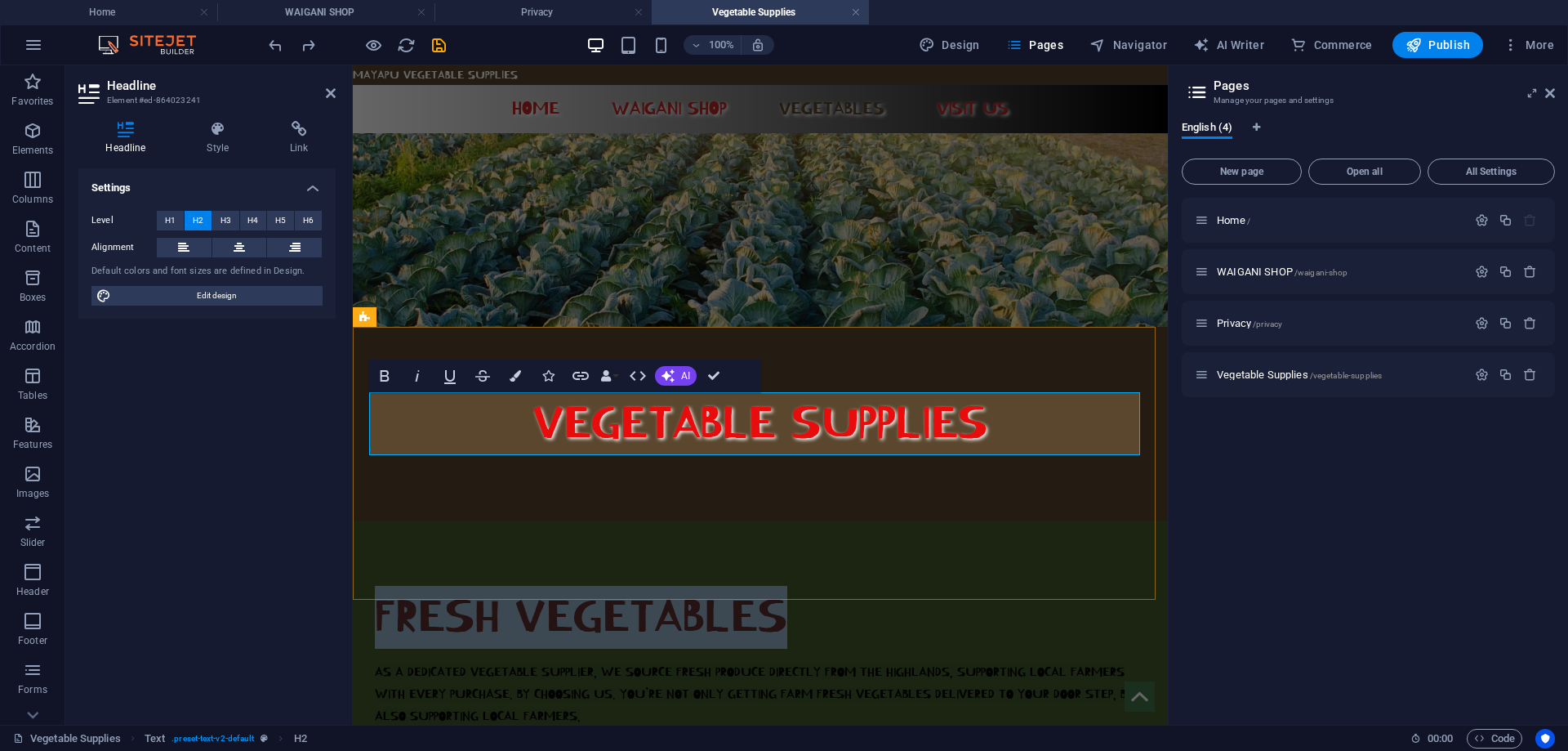
click at [773, 591] on span "FRESH VEGETABLES" at bounding box center [581, 617] width 413 height 52
drag, startPoint x: 779, startPoint y: 433, endPoint x: 370, endPoint y: 440, distance: 409.1
click at [375, 591] on span "FRESH VEGETABLES" at bounding box center [581, 617] width 413 height 52
click at [387, 377] on icon "button" at bounding box center [384, 376] width 9 height 12
click at [941, 520] on div "FRESH VEGETABLES AS A DEDICATED VEGETABLE SUPPLIER, WE SOURCE FRESH PRODUCE DIR…" at bounding box center [760, 657] width 815 height 273
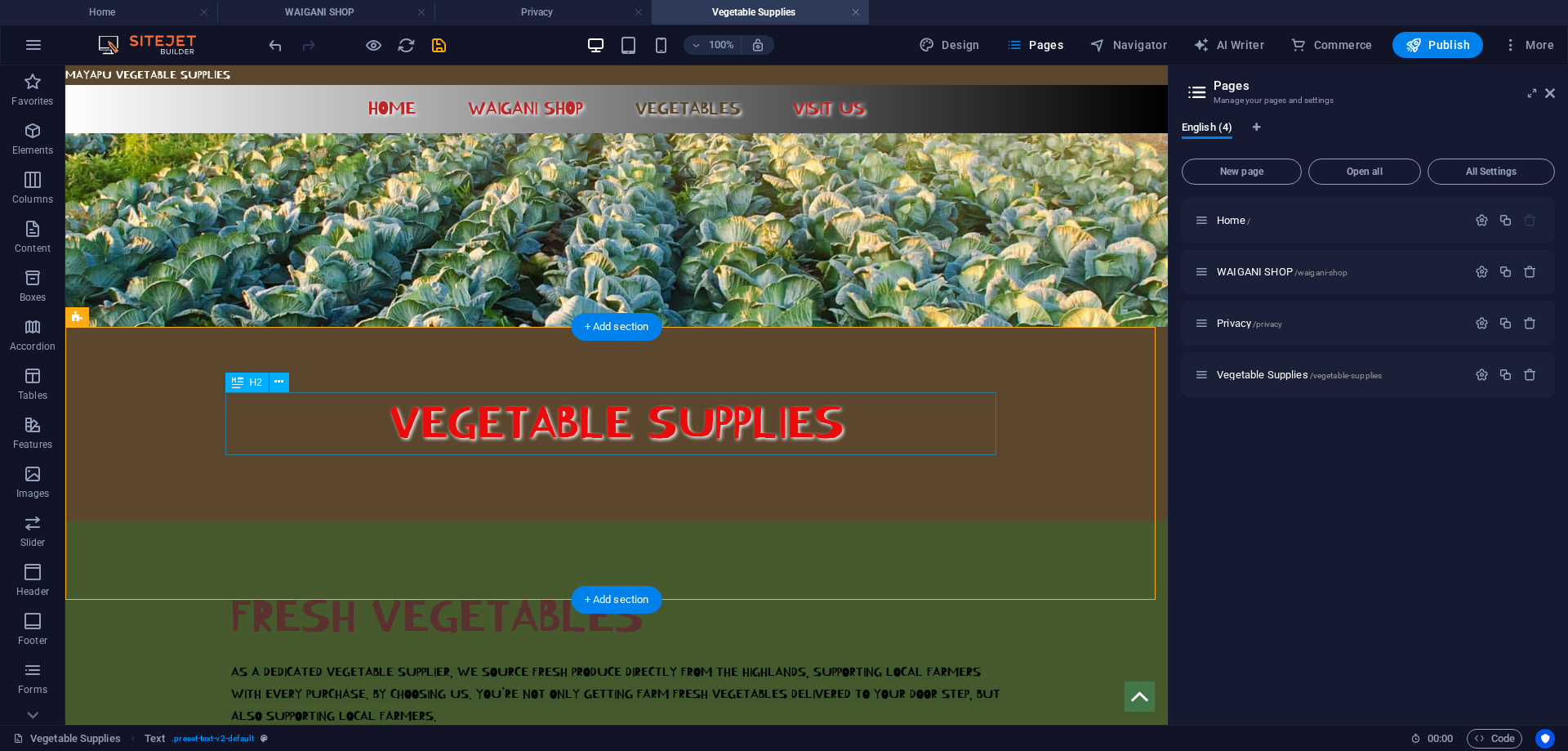
click at [628, 586] on div "FRESH VEGETABLES" at bounding box center [617, 618] width 771 height 63
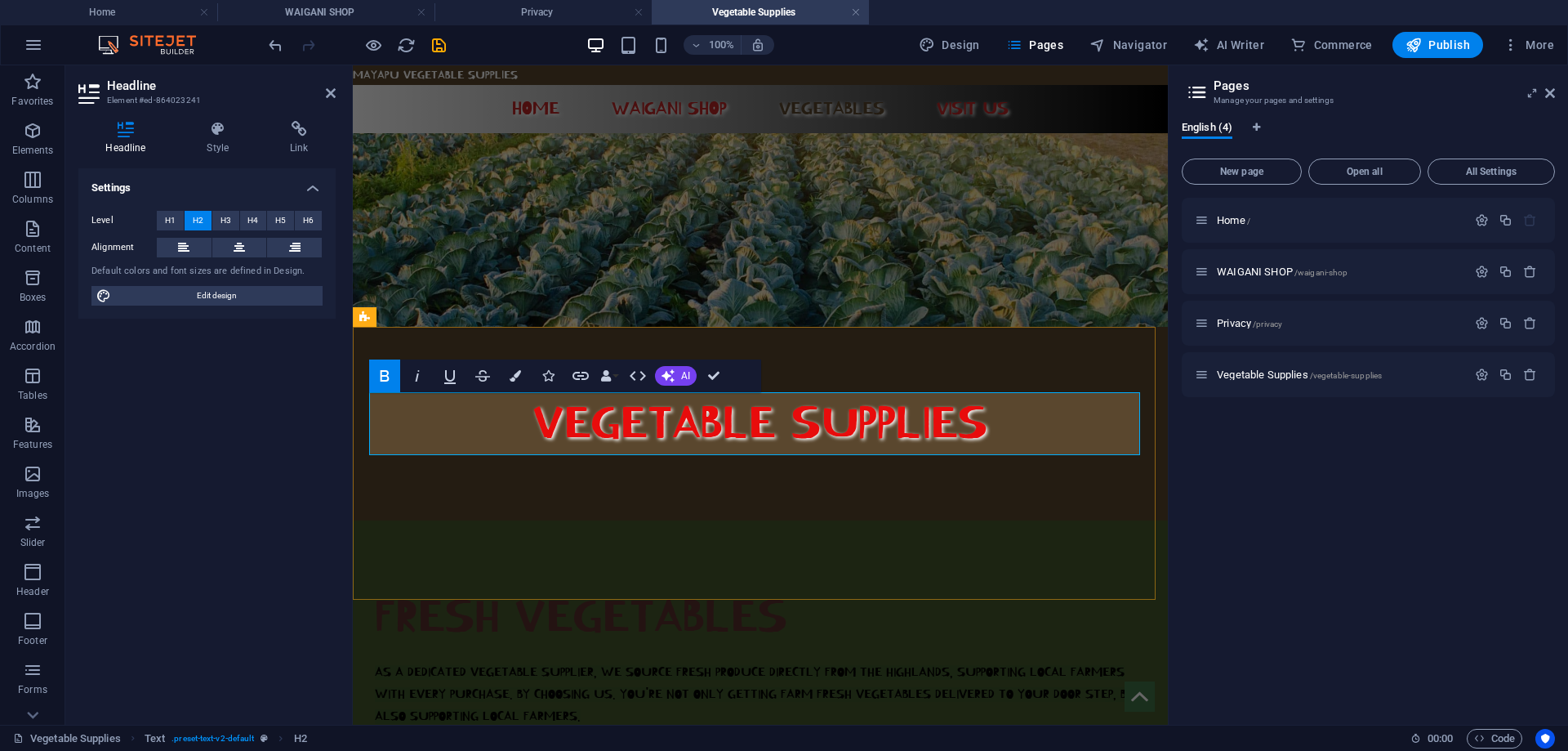
click at [720, 591] on strong "FRESH VEGETABLES" at bounding box center [581, 617] width 413 height 52
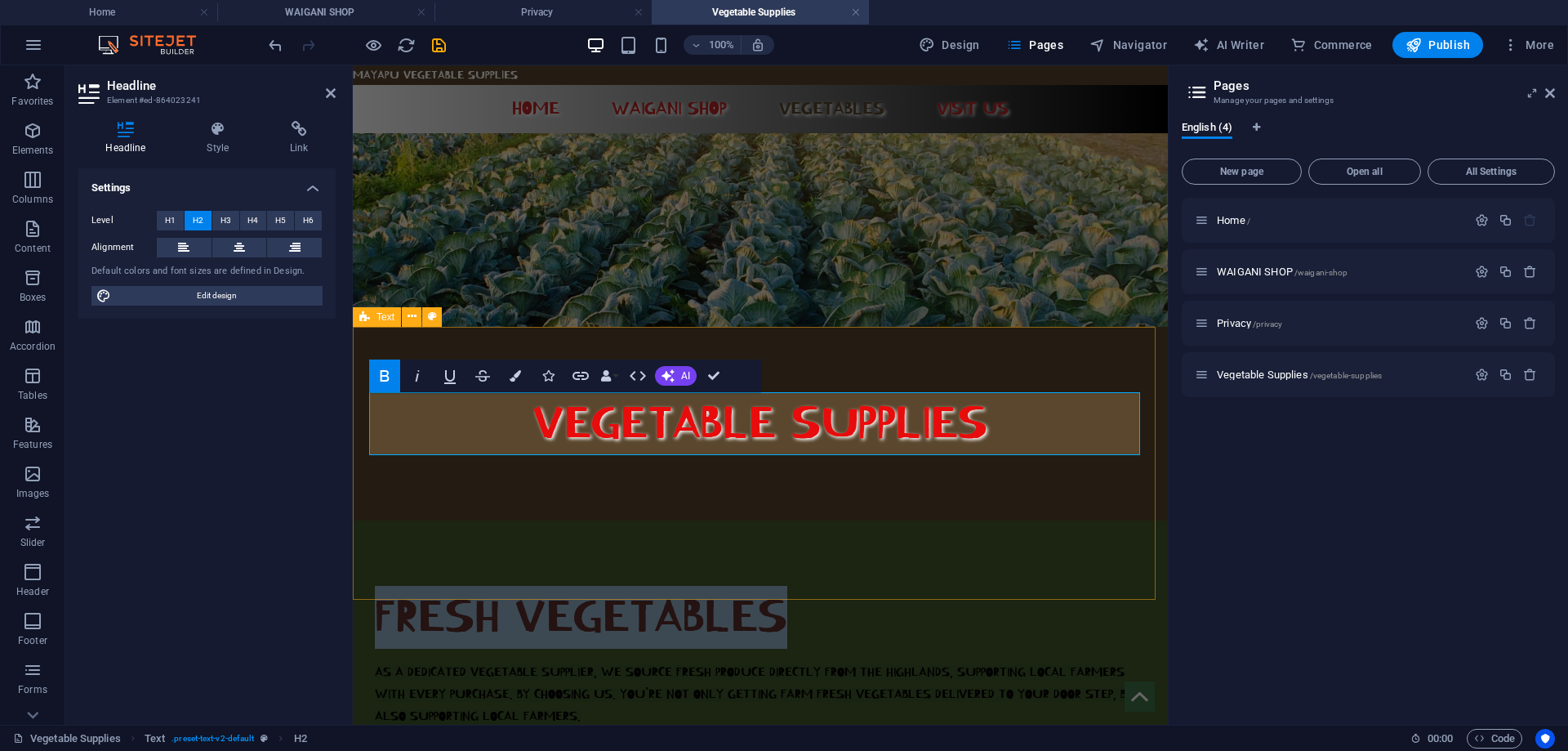
drag, startPoint x: 790, startPoint y: 431, endPoint x: 355, endPoint y: 440, distance: 435.1
click at [355, 520] on div "FRESH VEGETABLES AS A DEDICATED VEGETABLE SUPPLIER, WE SOURCE FRESH PRODUCE DIR…" at bounding box center [760, 657] width 815 height 273
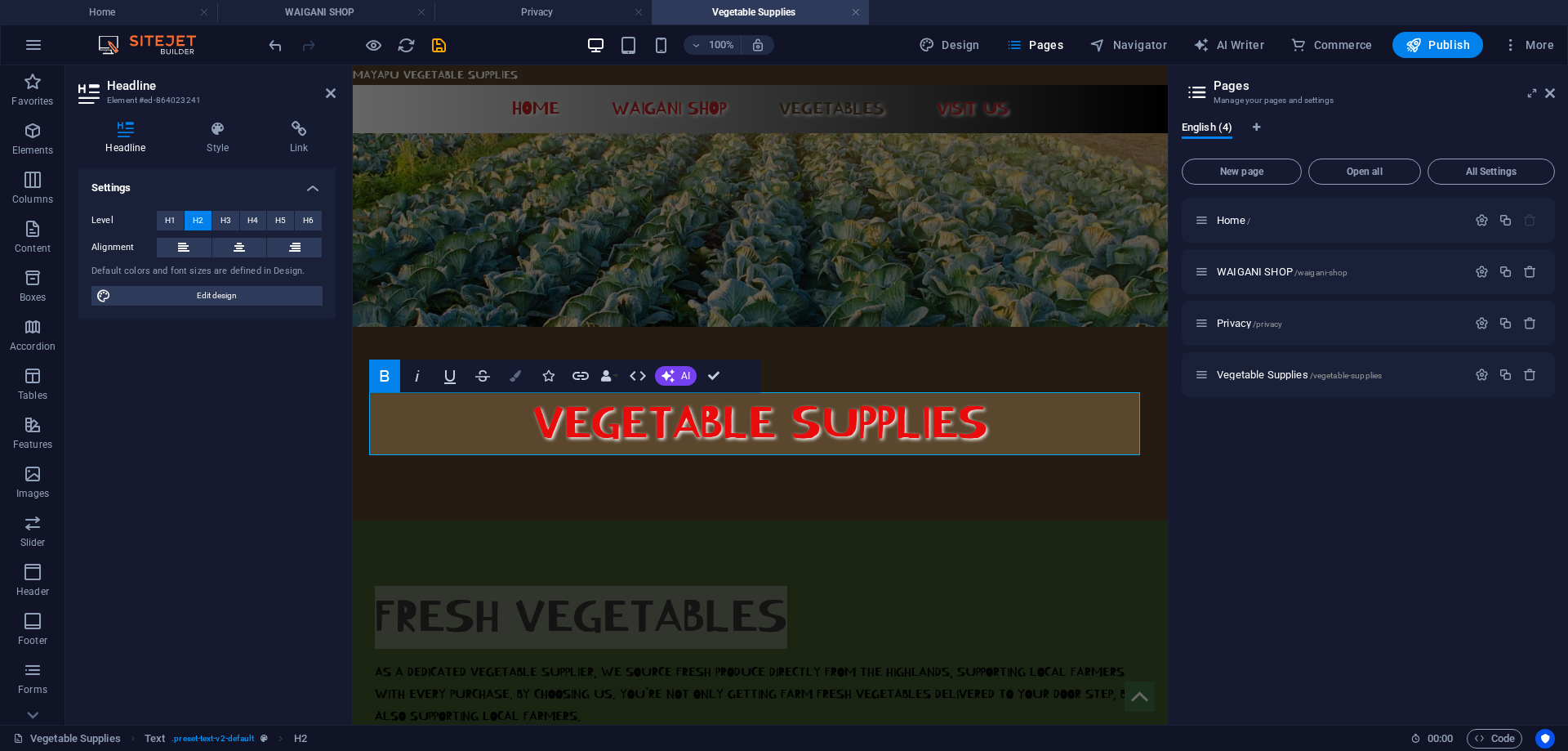
click at [515, 377] on icon "button" at bounding box center [515, 376] width 12 height 12
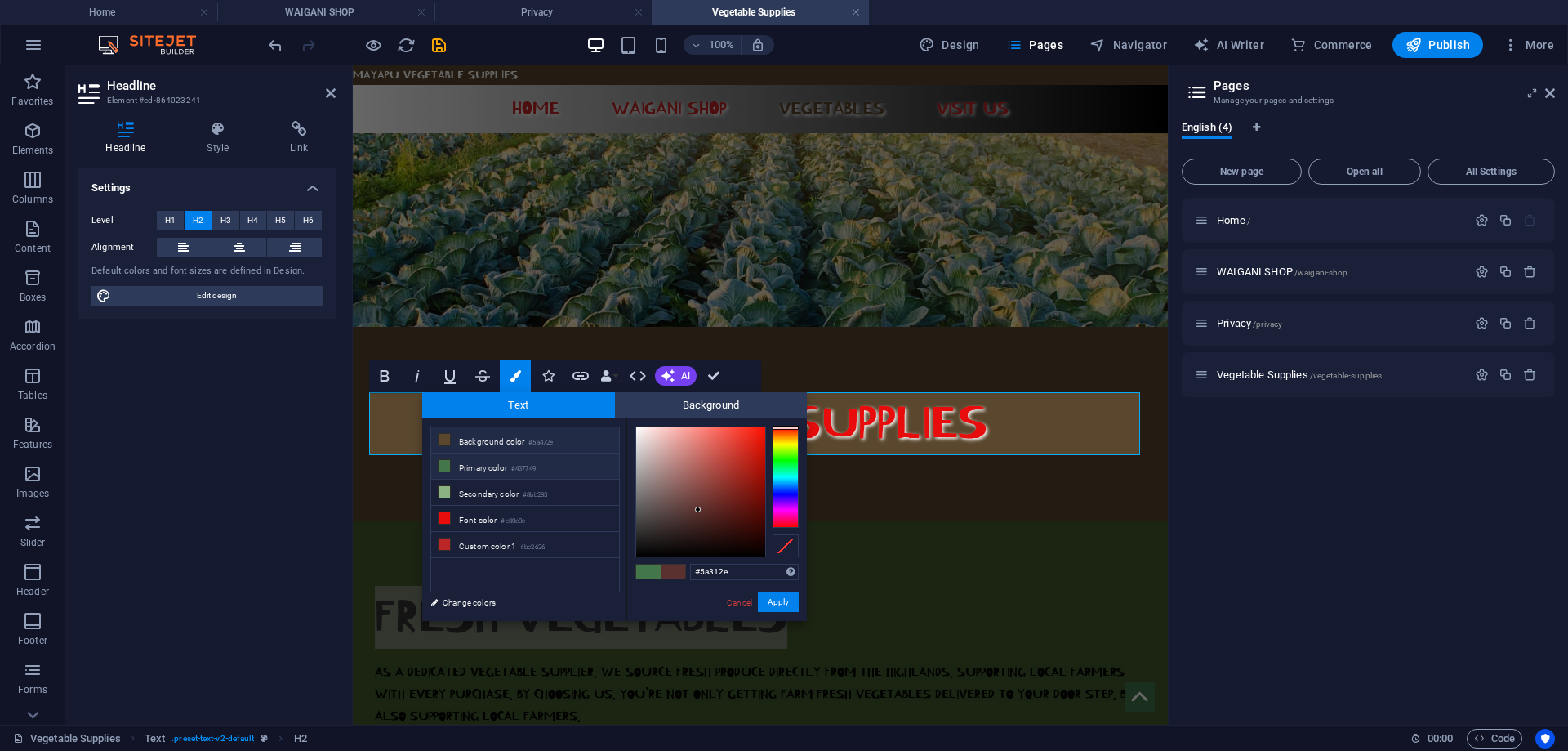
click at [523, 443] on li "Background color #5a472e" at bounding box center [525, 440] width 188 height 26
type input "#5a2e2e"
click at [786, 426] on div at bounding box center [785, 477] width 26 height 102
click at [769, 600] on button "Apply" at bounding box center [778, 603] width 41 height 20
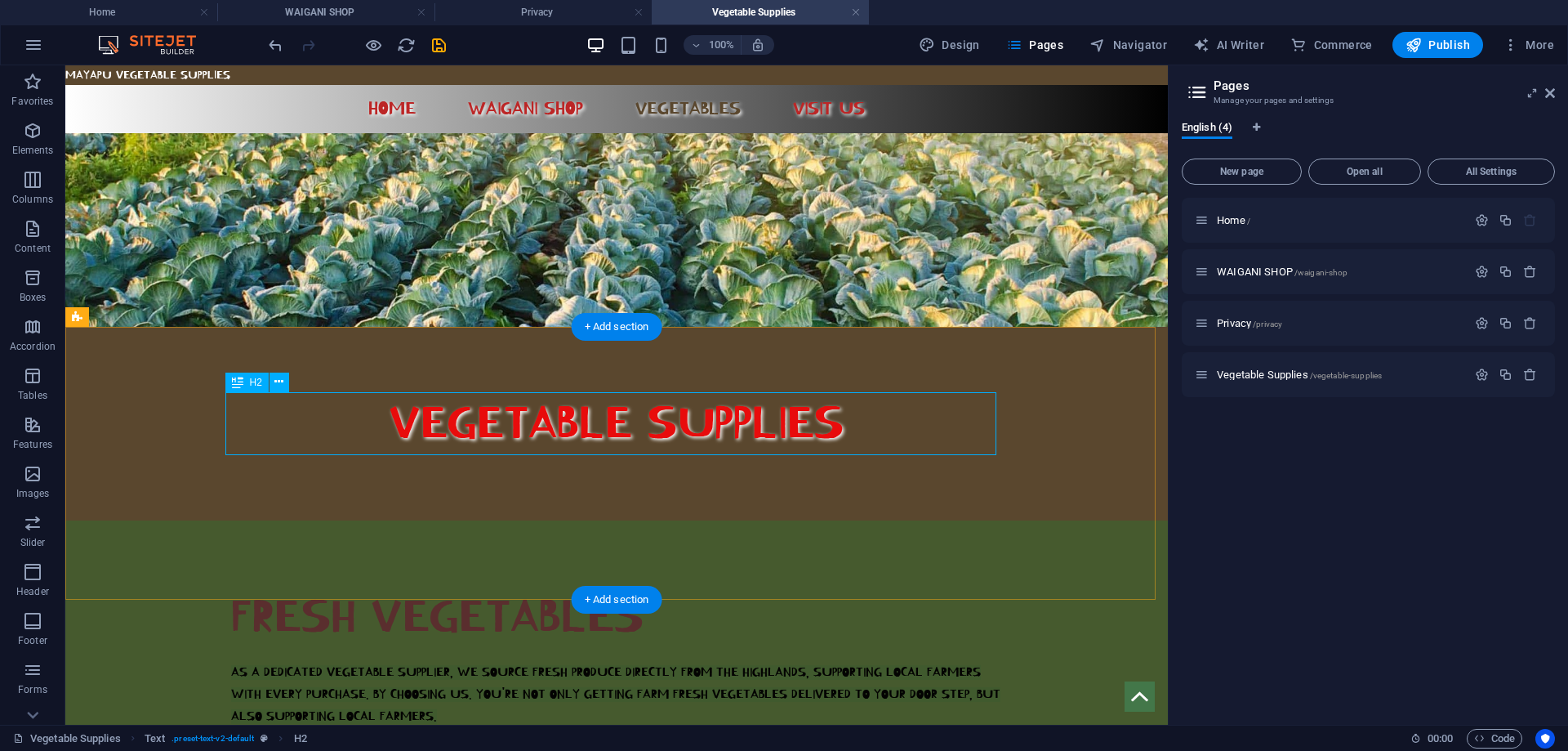
click at [630, 586] on div "FRESH VEGETABLES" at bounding box center [617, 618] width 771 height 63
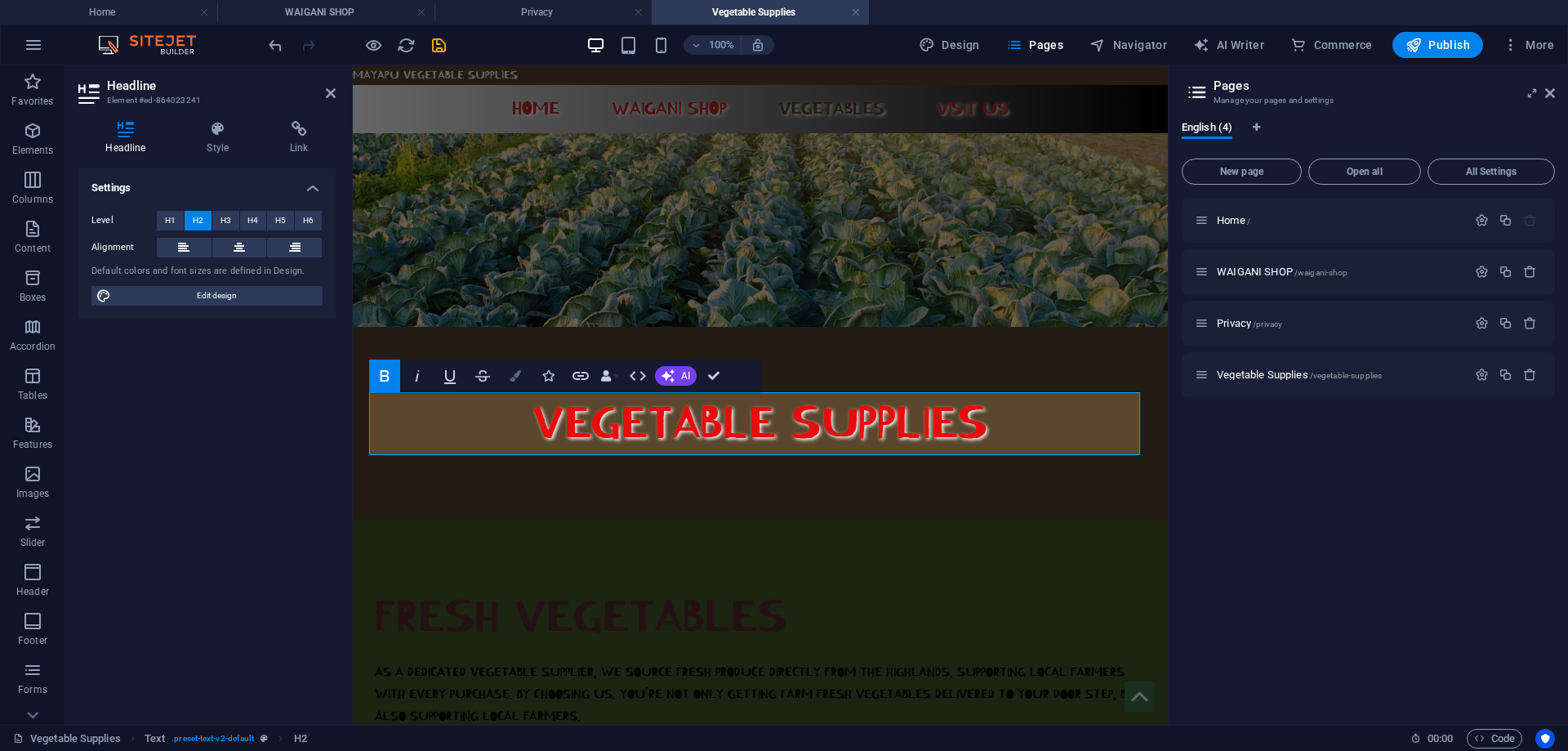
click at [520, 376] on icon "button" at bounding box center [515, 376] width 12 height 12
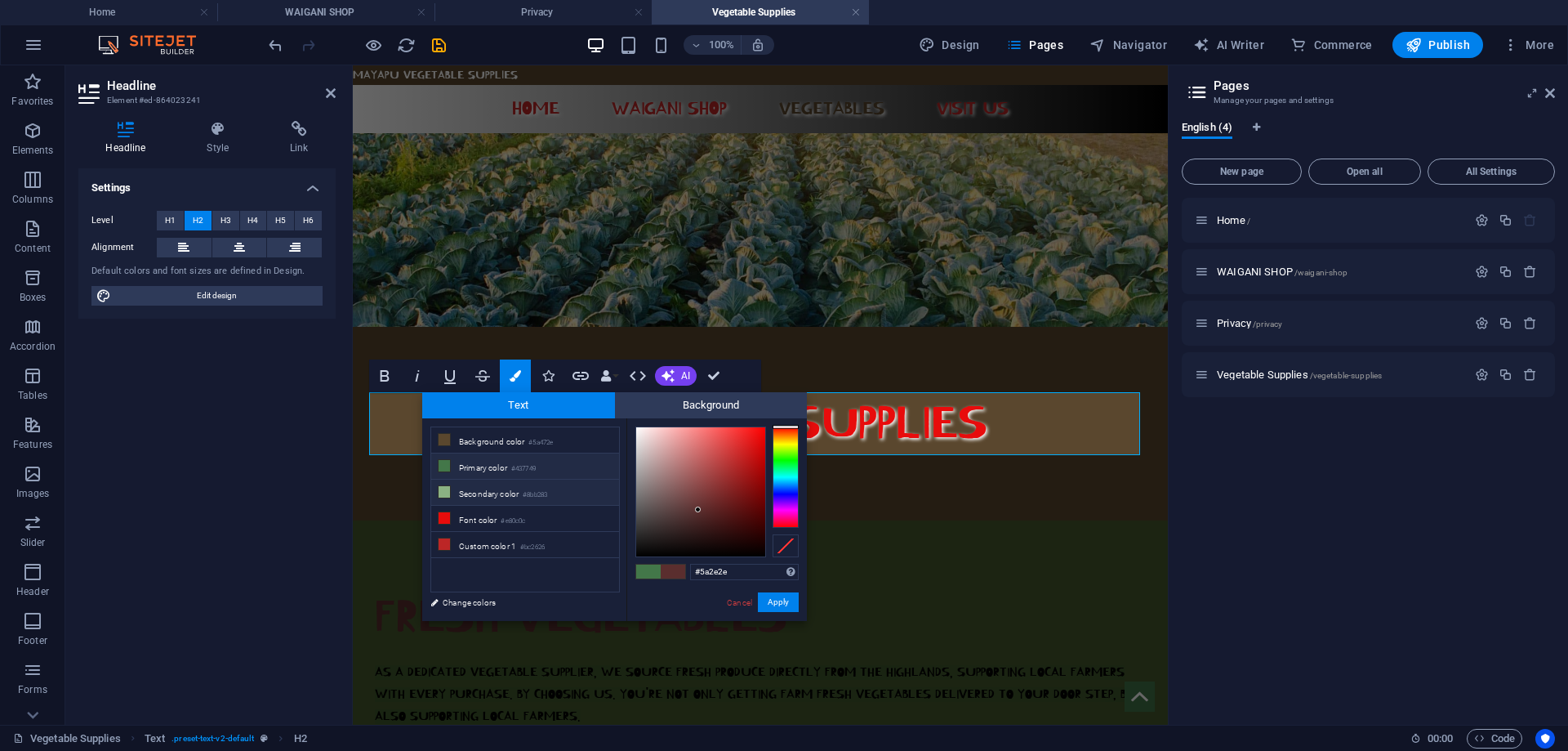
click at [492, 490] on li "Secondary color #8bb283" at bounding box center [525, 492] width 188 height 26
drag, startPoint x: 791, startPoint y: 456, endPoint x: 791, endPoint y: 428, distance: 28.0
click at [791, 428] on div at bounding box center [785, 428] width 26 height 4
click at [510, 461] on li "Primary color #437749" at bounding box center [525, 466] width 188 height 26
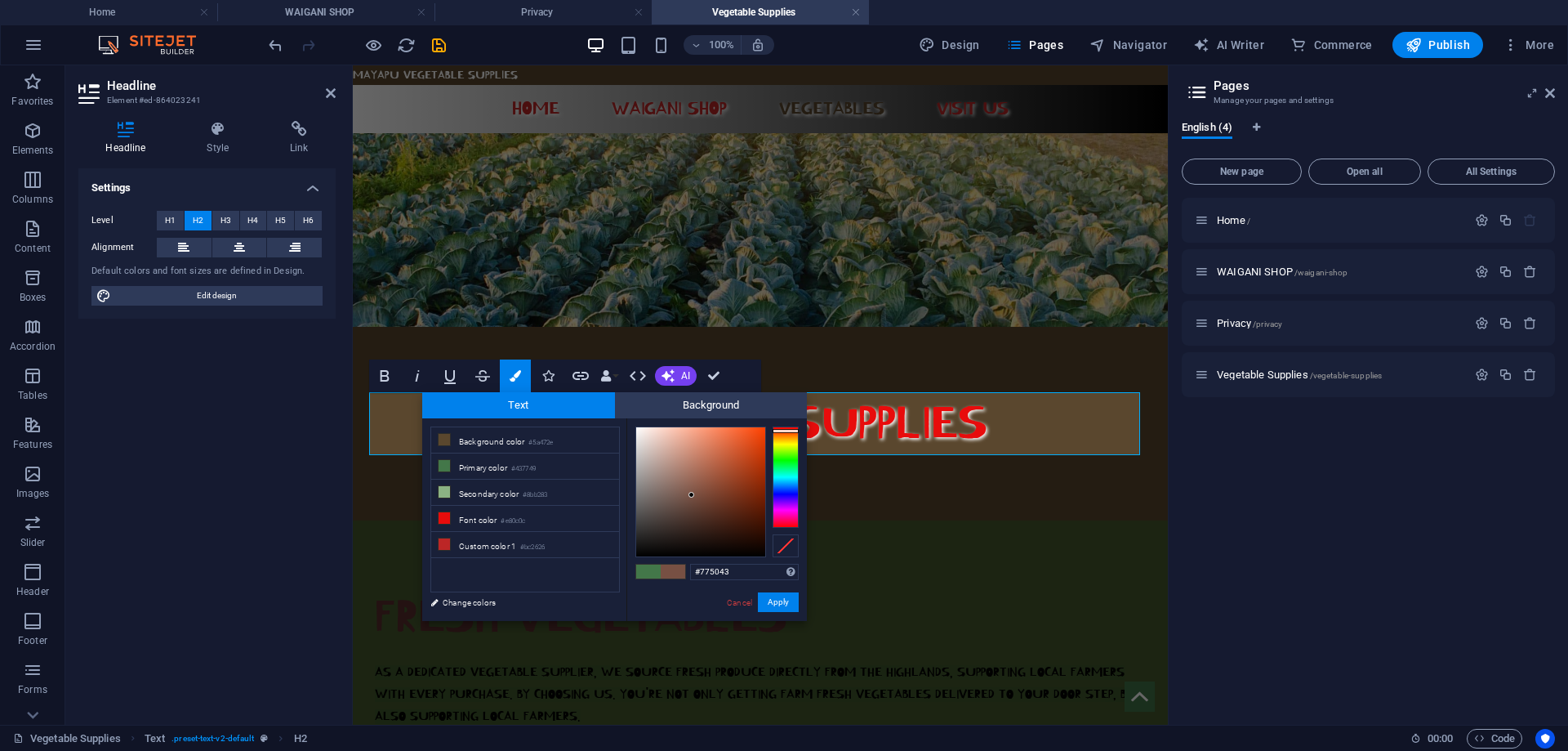
type input "#774e43"
drag, startPoint x: 793, startPoint y: 459, endPoint x: 791, endPoint y: 430, distance: 29.1
click at [791, 430] on div at bounding box center [785, 477] width 26 height 102
drag, startPoint x: 779, startPoint y: 599, endPoint x: 417, endPoint y: 530, distance: 368.5
click at [779, 599] on button "Apply" at bounding box center [778, 603] width 41 height 20
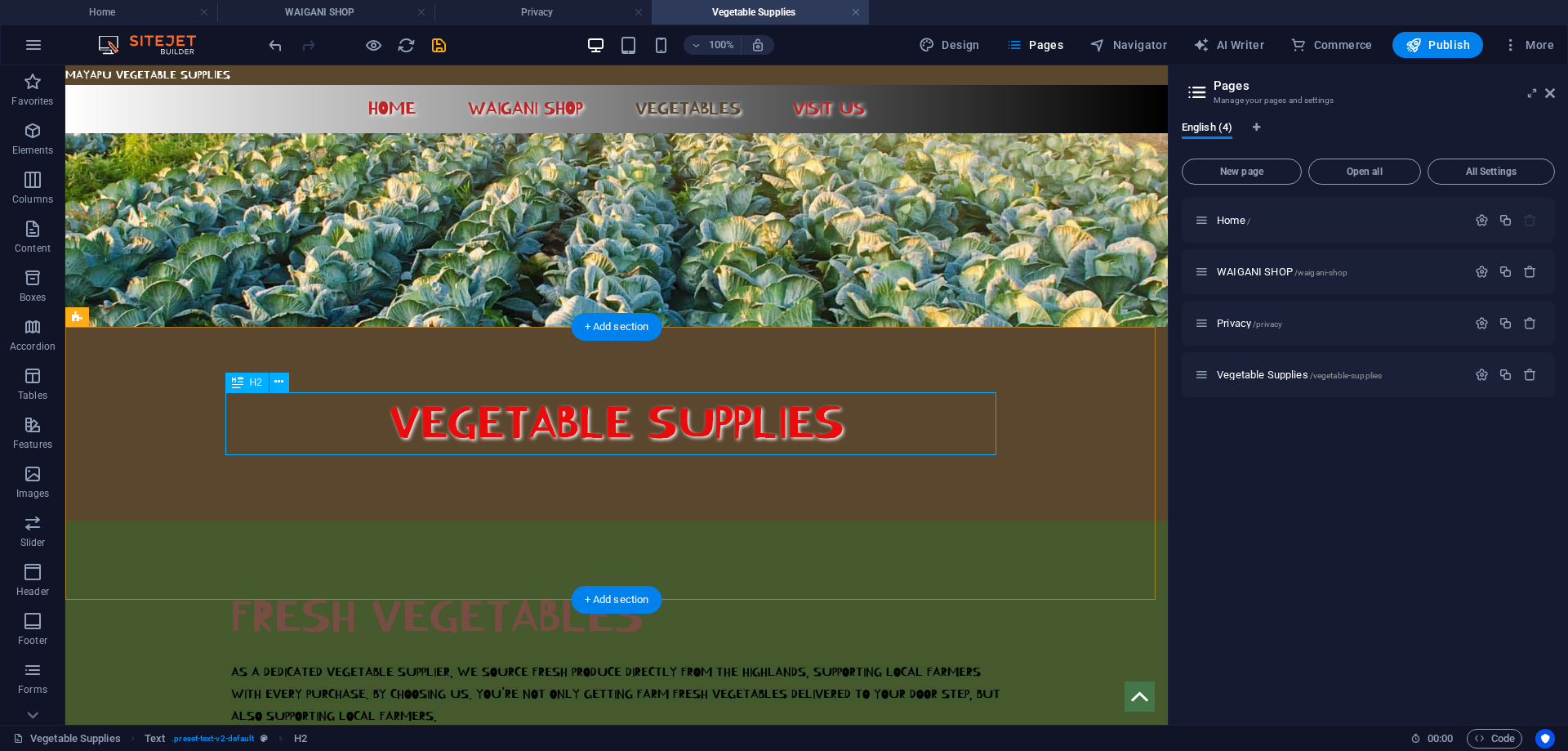
click at [616, 586] on div "FRESH VEGETABLES" at bounding box center [617, 618] width 771 height 63
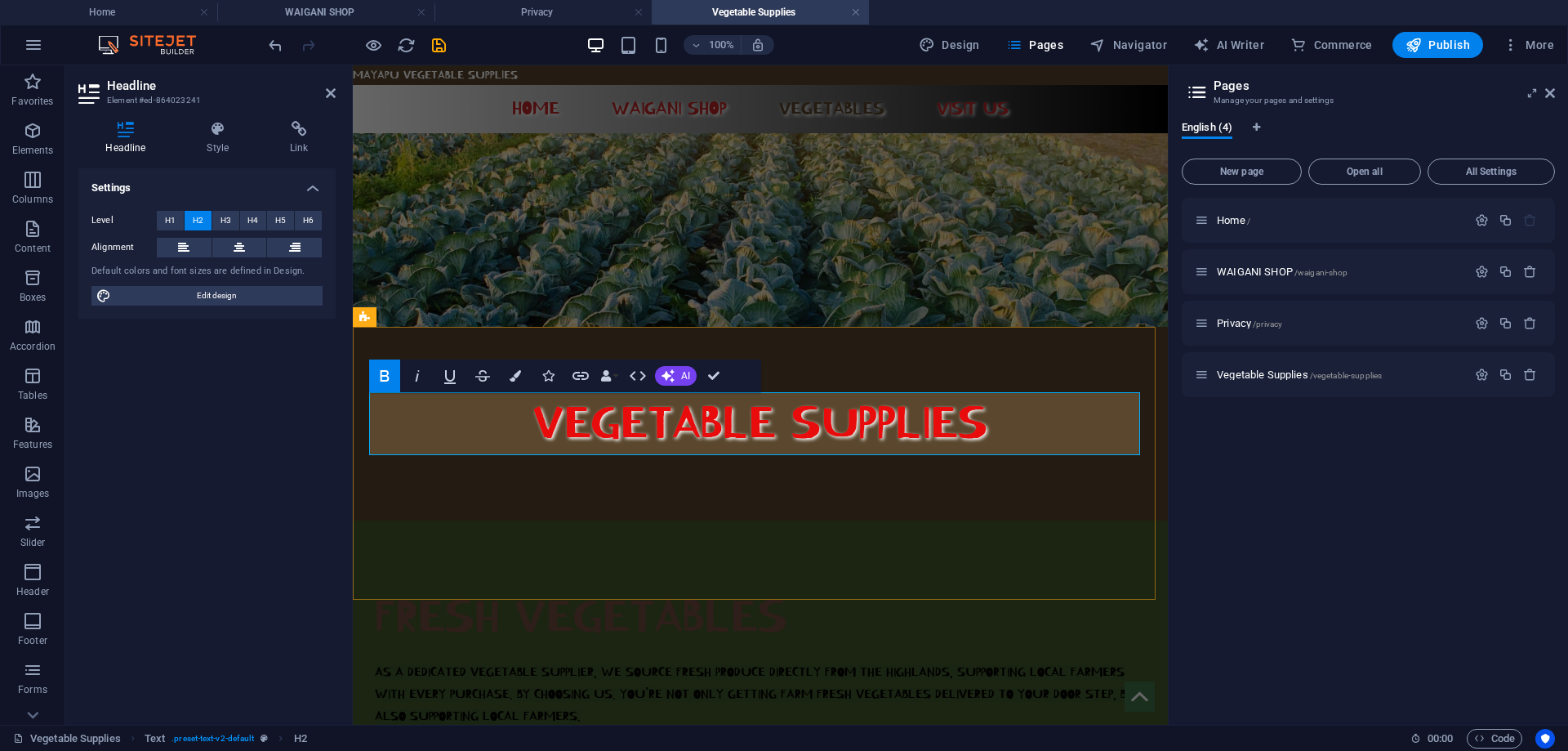
click at [782, 586] on h2 "FRESH VEGETABLES" at bounding box center [760, 618] width 771 height 63
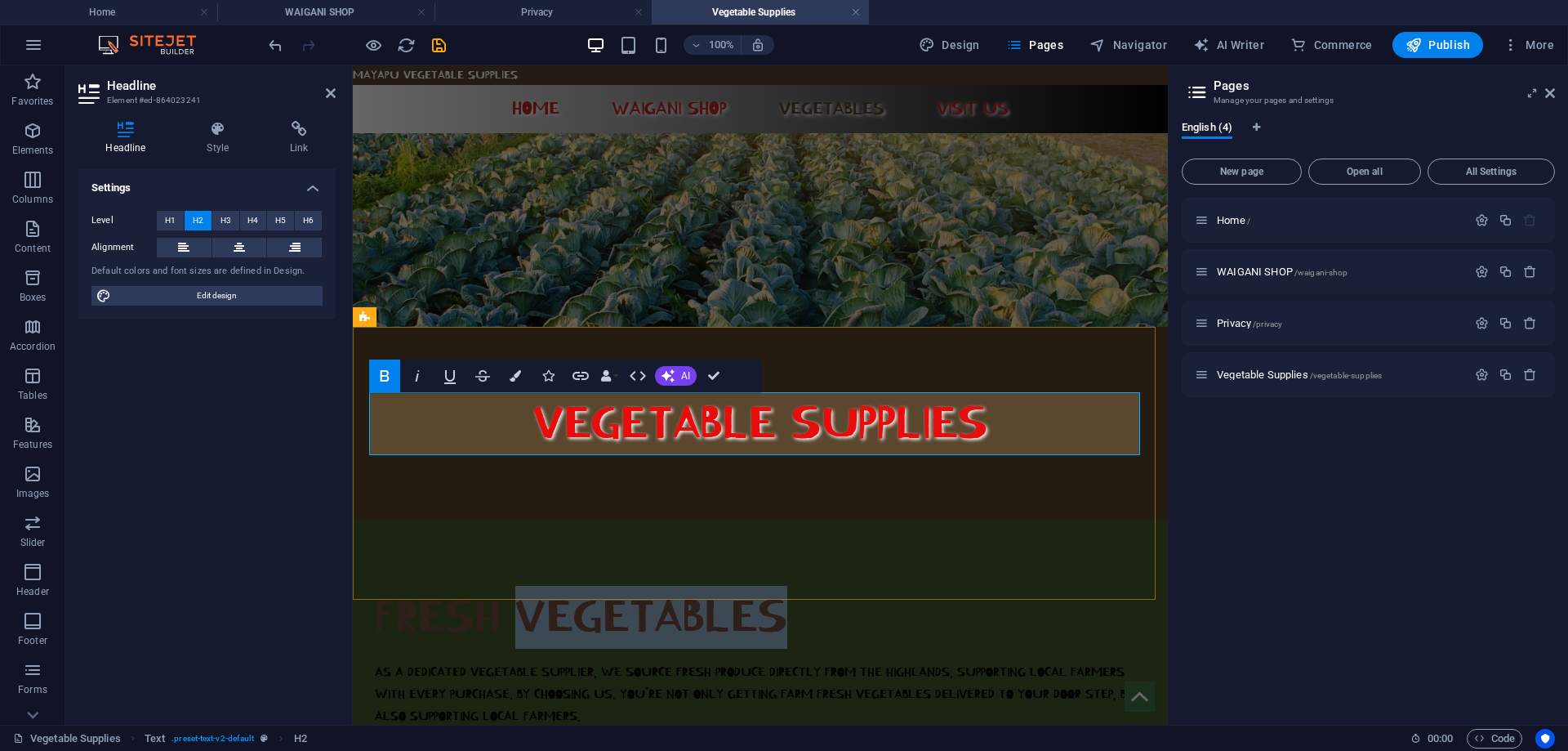
drag, startPoint x: 782, startPoint y: 436, endPoint x: 558, endPoint y: 444, distance: 224.1
click at [558, 586] on h2 "FRESH VEGETABLES" at bounding box center [760, 618] width 771 height 63
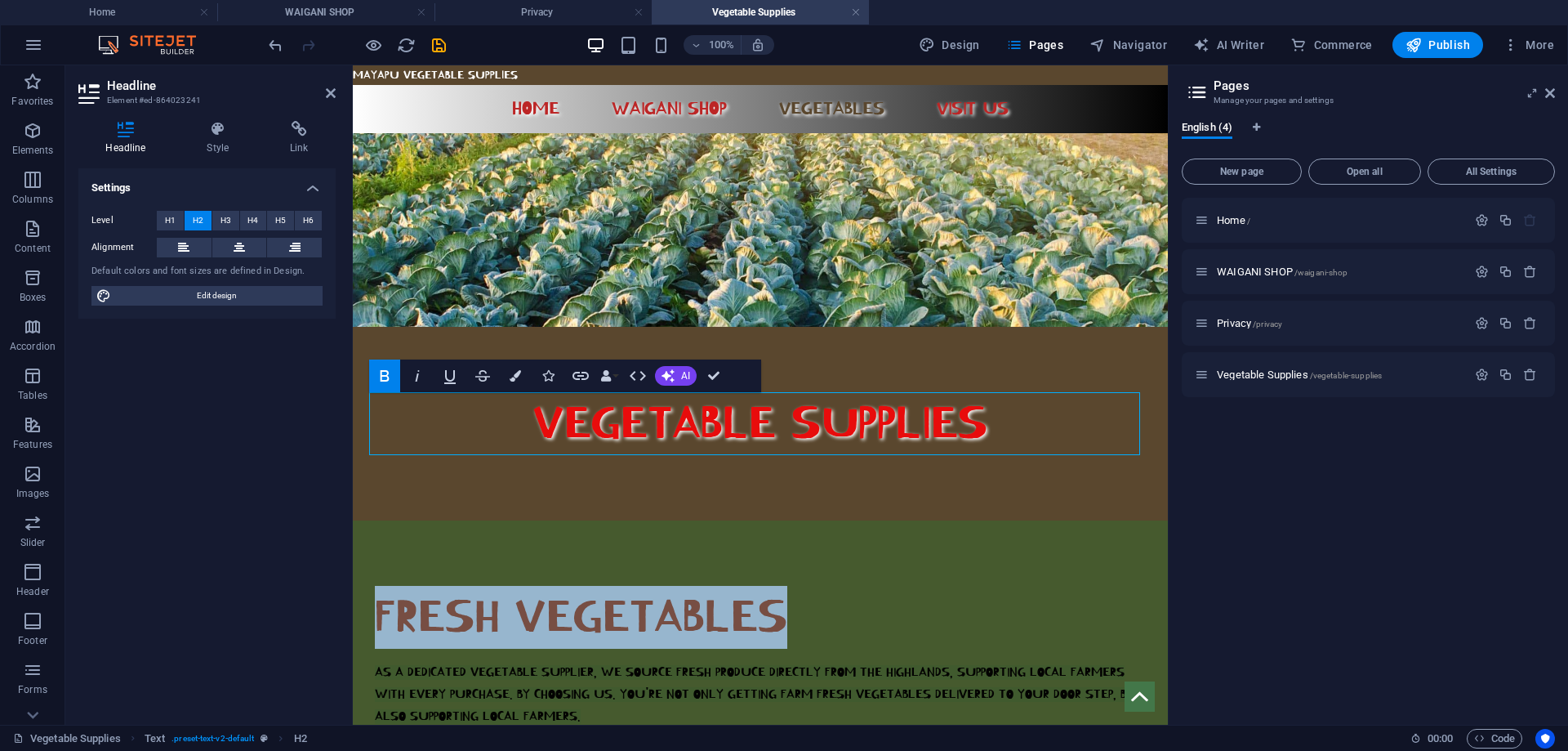
drag, startPoint x: 776, startPoint y: 427, endPoint x: 671, endPoint y: 479, distance: 117.2
click at [353, 417] on html "Mayapu Vegetable Supplies Home WAIGANI SHOP VEGETABLES Visit us VEGETABLE SUPPL…" at bounding box center [760, 699] width 815 height 1267
click at [414, 381] on icon "button" at bounding box center [418, 376] width 20 height 20
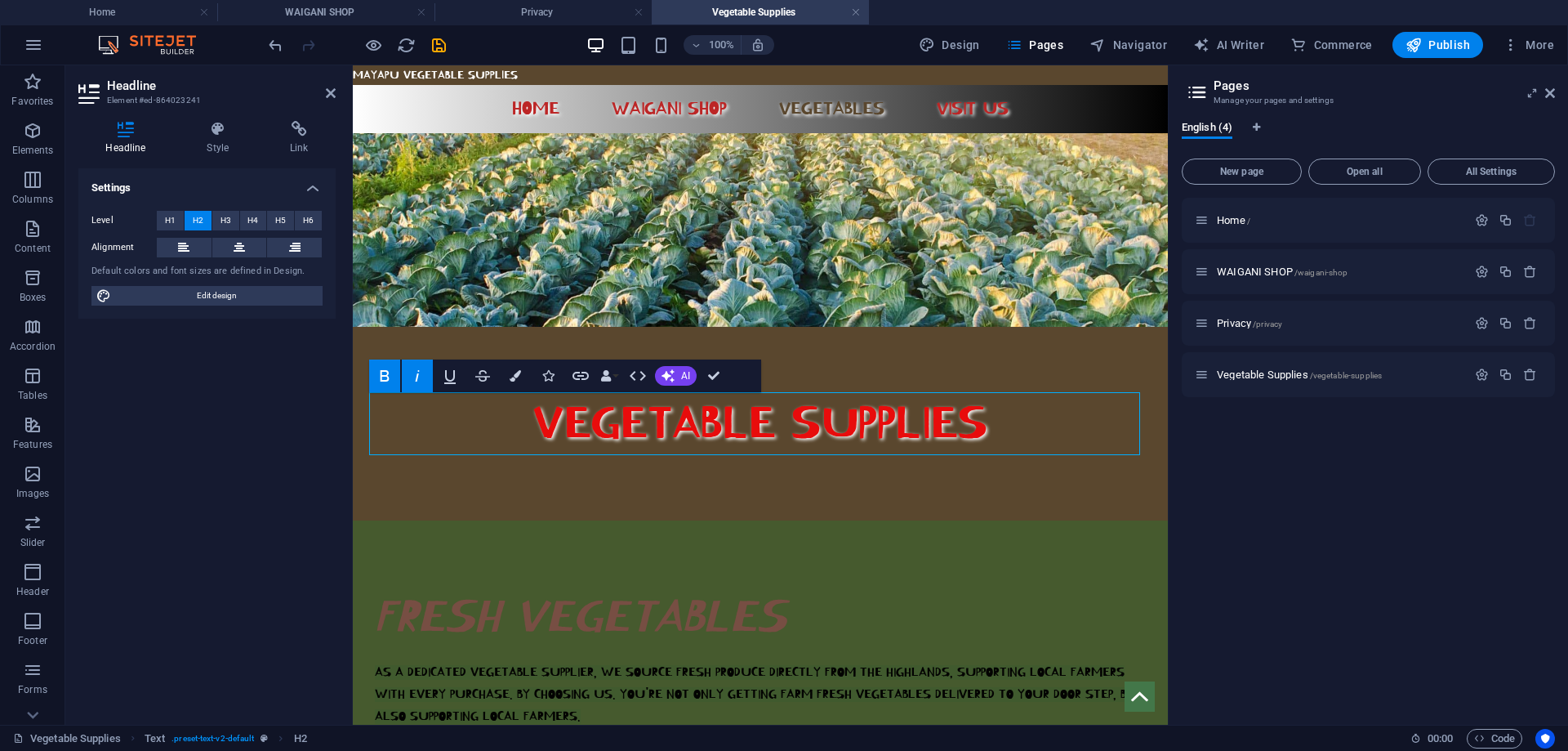
click at [414, 381] on icon "button" at bounding box center [418, 376] width 20 height 20
click at [509, 376] on icon "button" at bounding box center [515, 376] width 12 height 12
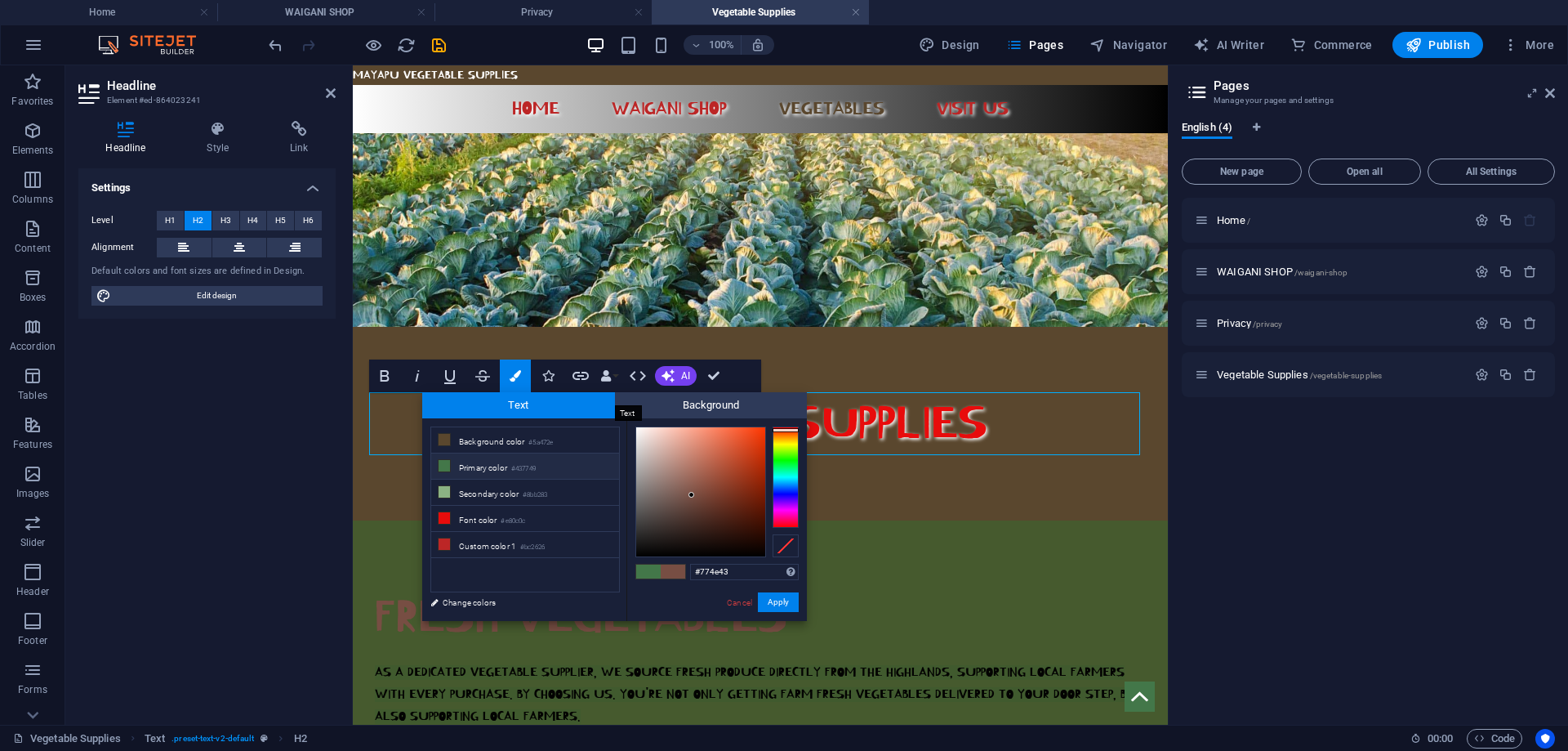
click at [480, 405] on span "Text" at bounding box center [519, 405] width 193 height 26
click at [532, 445] on small "#5a472e" at bounding box center [540, 443] width 24 height 12
type input "#5a332e"
drag, startPoint x: 791, startPoint y: 438, endPoint x: 791, endPoint y: 428, distance: 10.0
click at [791, 428] on div at bounding box center [785, 428] width 26 height 4
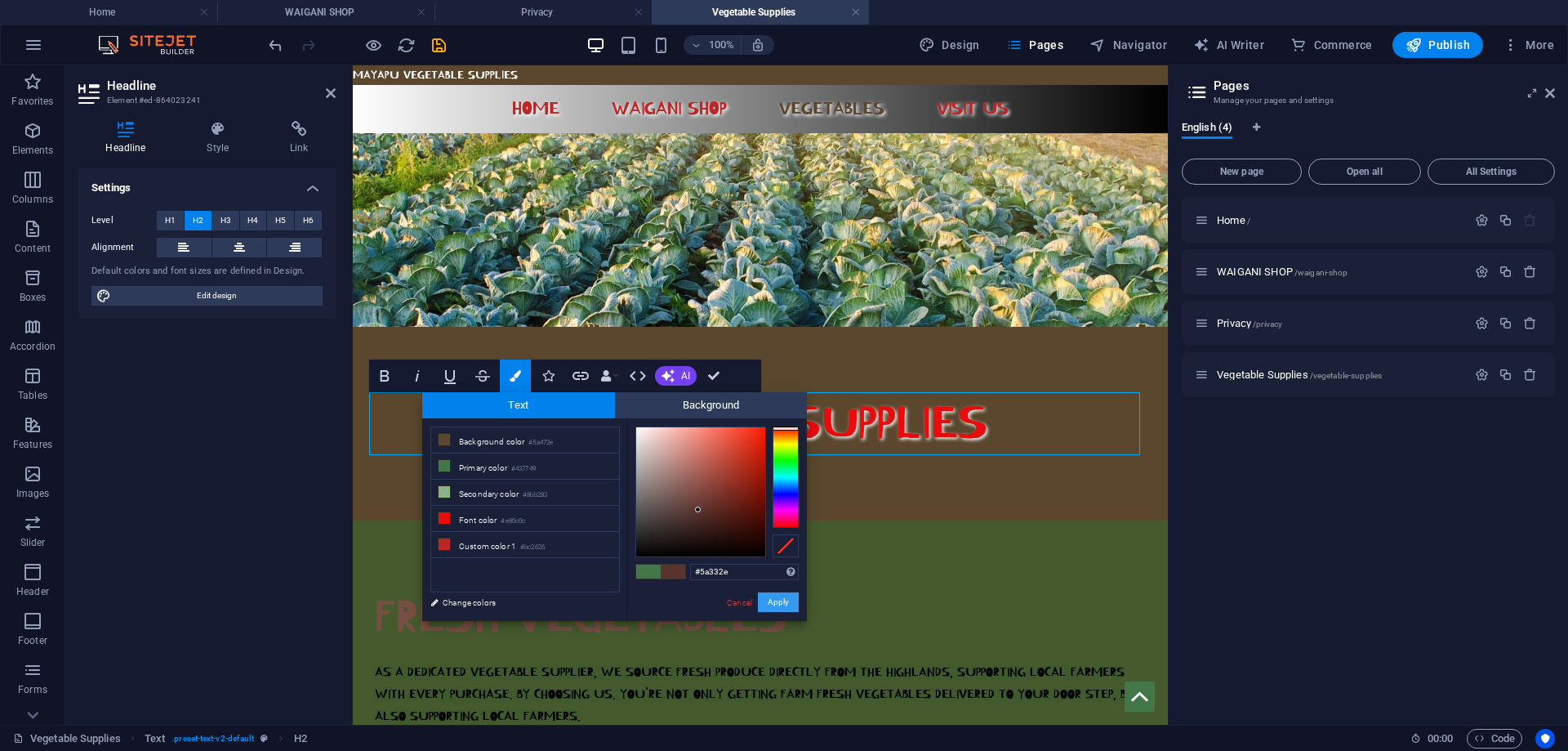
click at [783, 599] on button "Apply" at bounding box center [778, 603] width 41 height 20
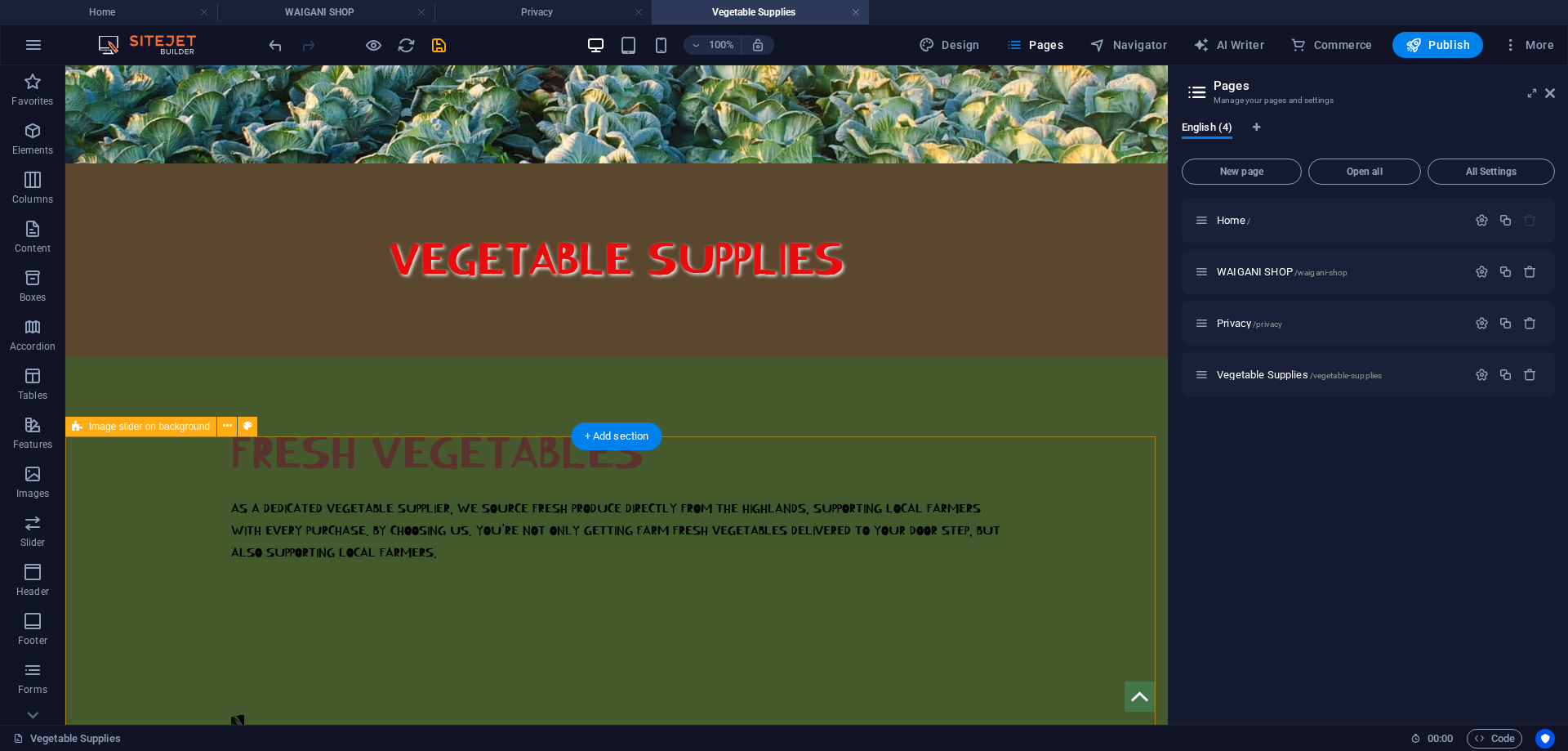
scroll to position [0, 0]
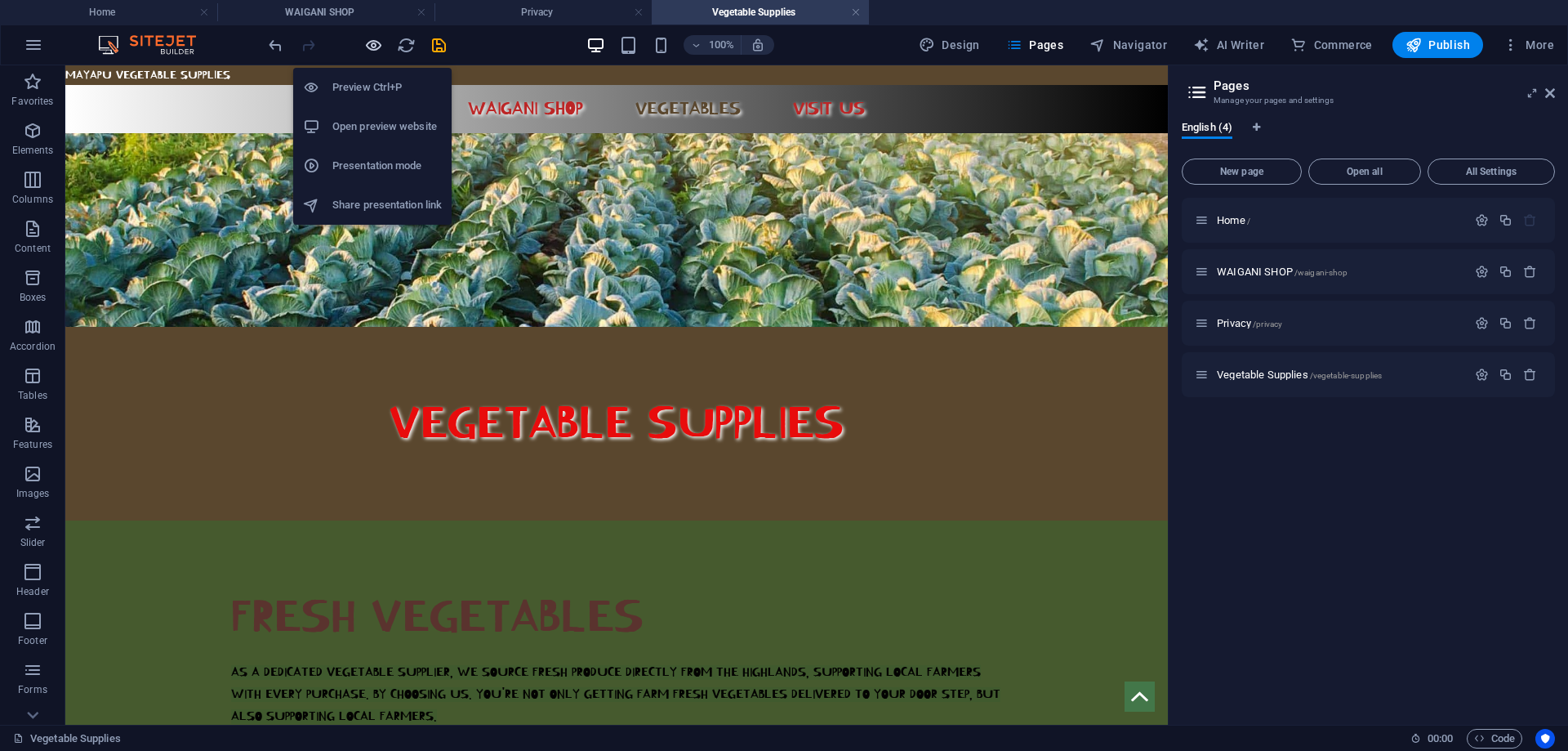
click at [375, 50] on icon "button" at bounding box center [374, 45] width 19 height 19
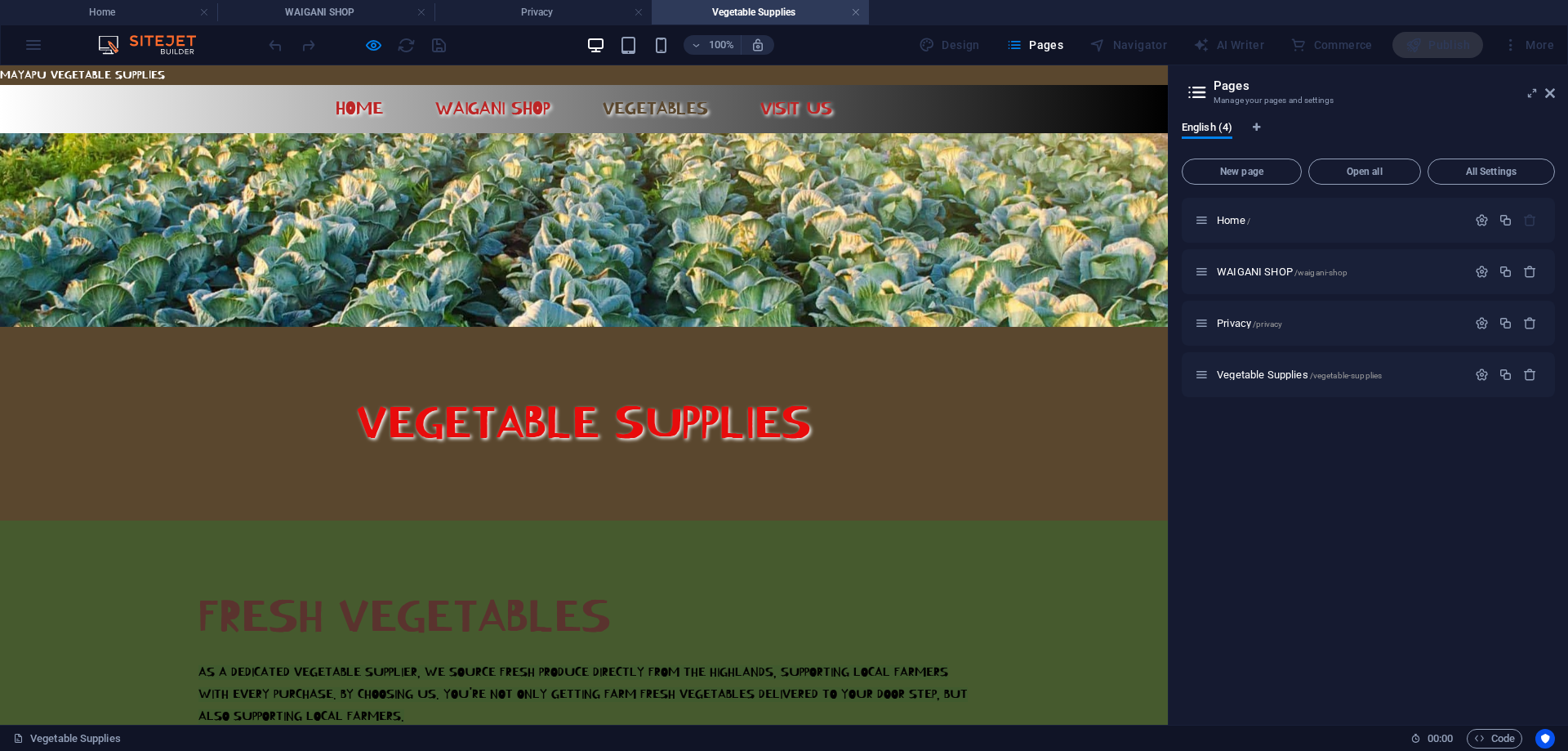
click at [937, 96] on div "Home WAIGANI SHOP VEGETABLES Visit us" at bounding box center [583, 109] width 1168 height 48
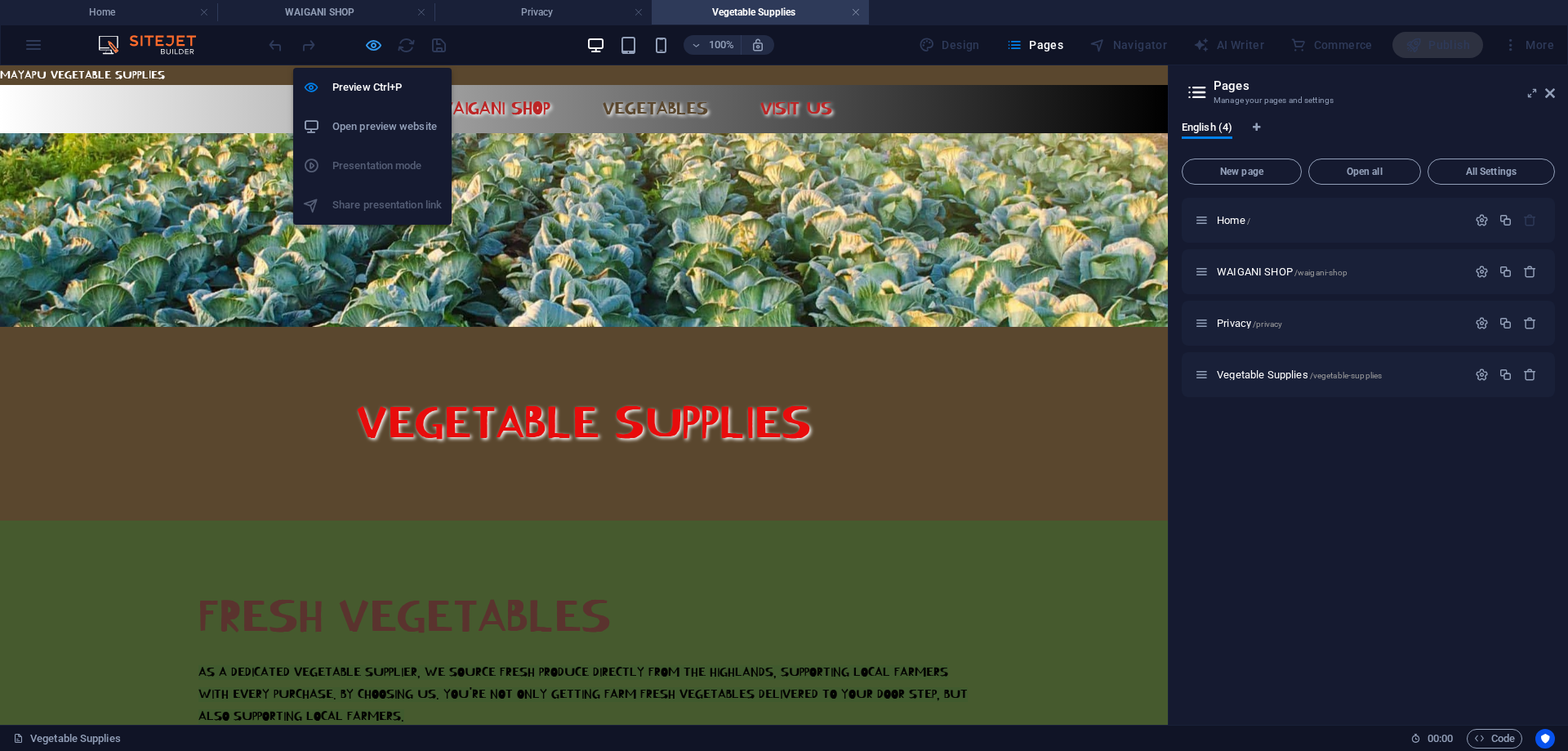
click at [375, 46] on icon "button" at bounding box center [374, 45] width 19 height 19
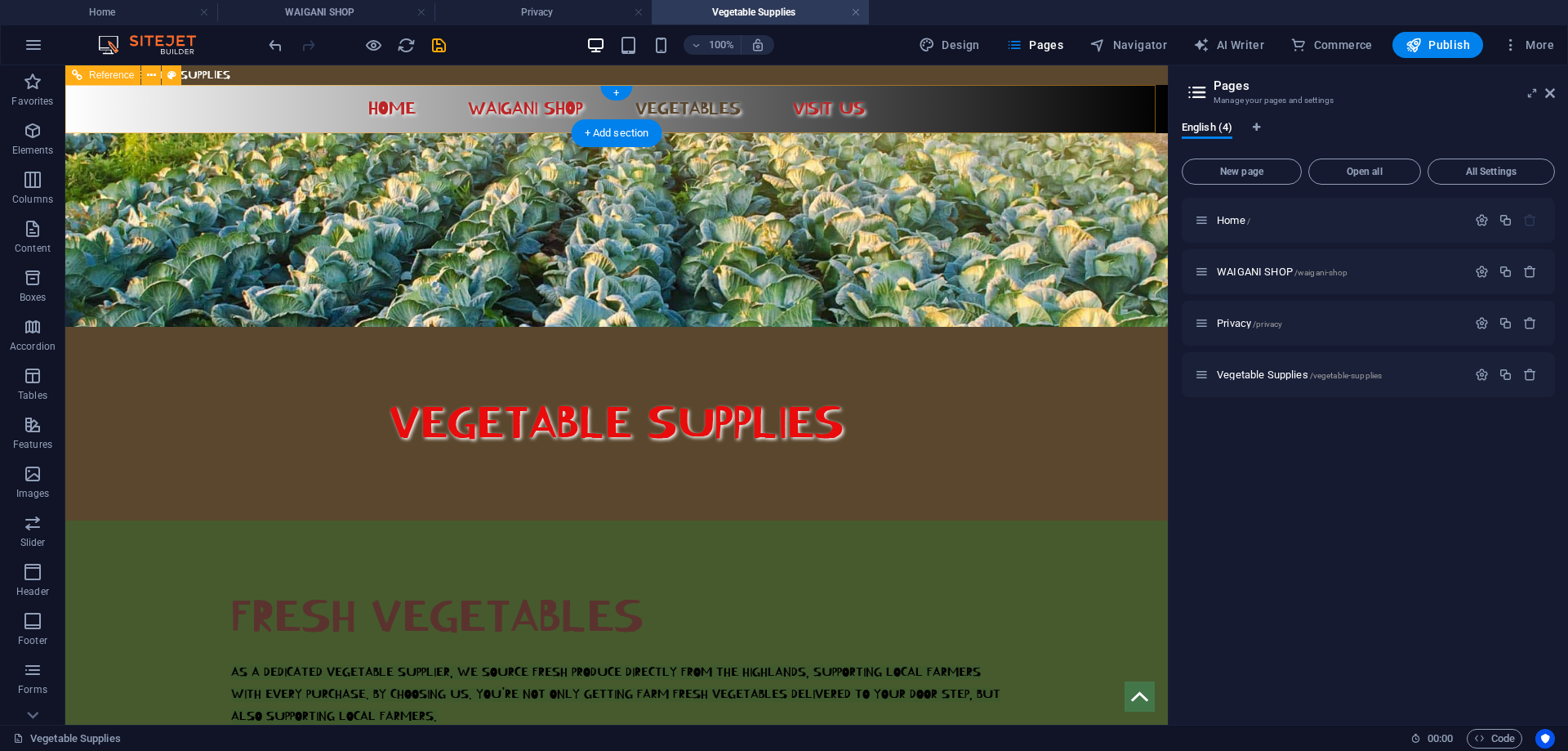
click at [886, 108] on nav "Home WAIGANI SHOP VEGETABLES Visit us" at bounding box center [617, 109] width 771 height 22
click at [171, 81] on icon at bounding box center [171, 75] width 9 height 17
select select "rem"
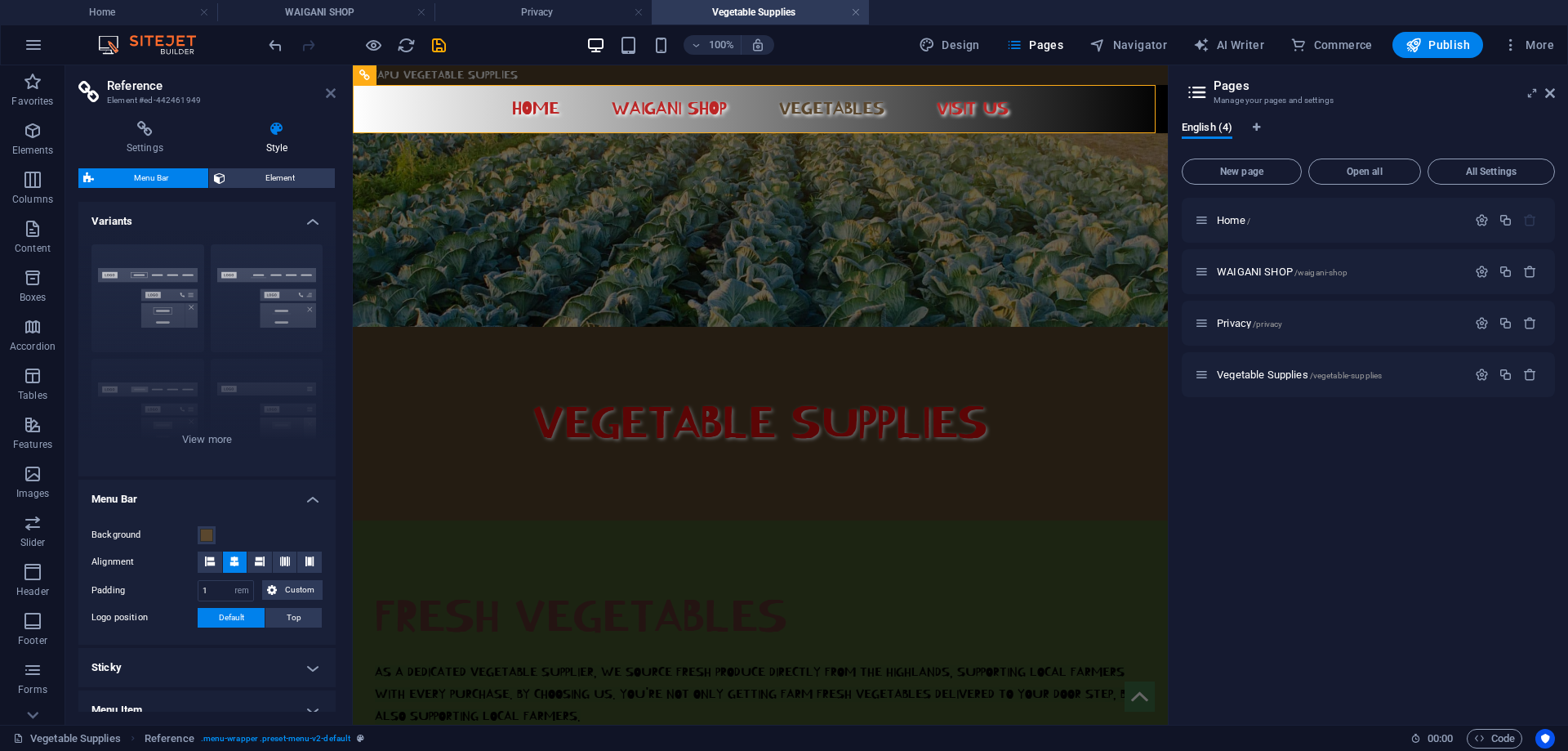
click at [333, 96] on icon at bounding box center [331, 93] width 10 height 13
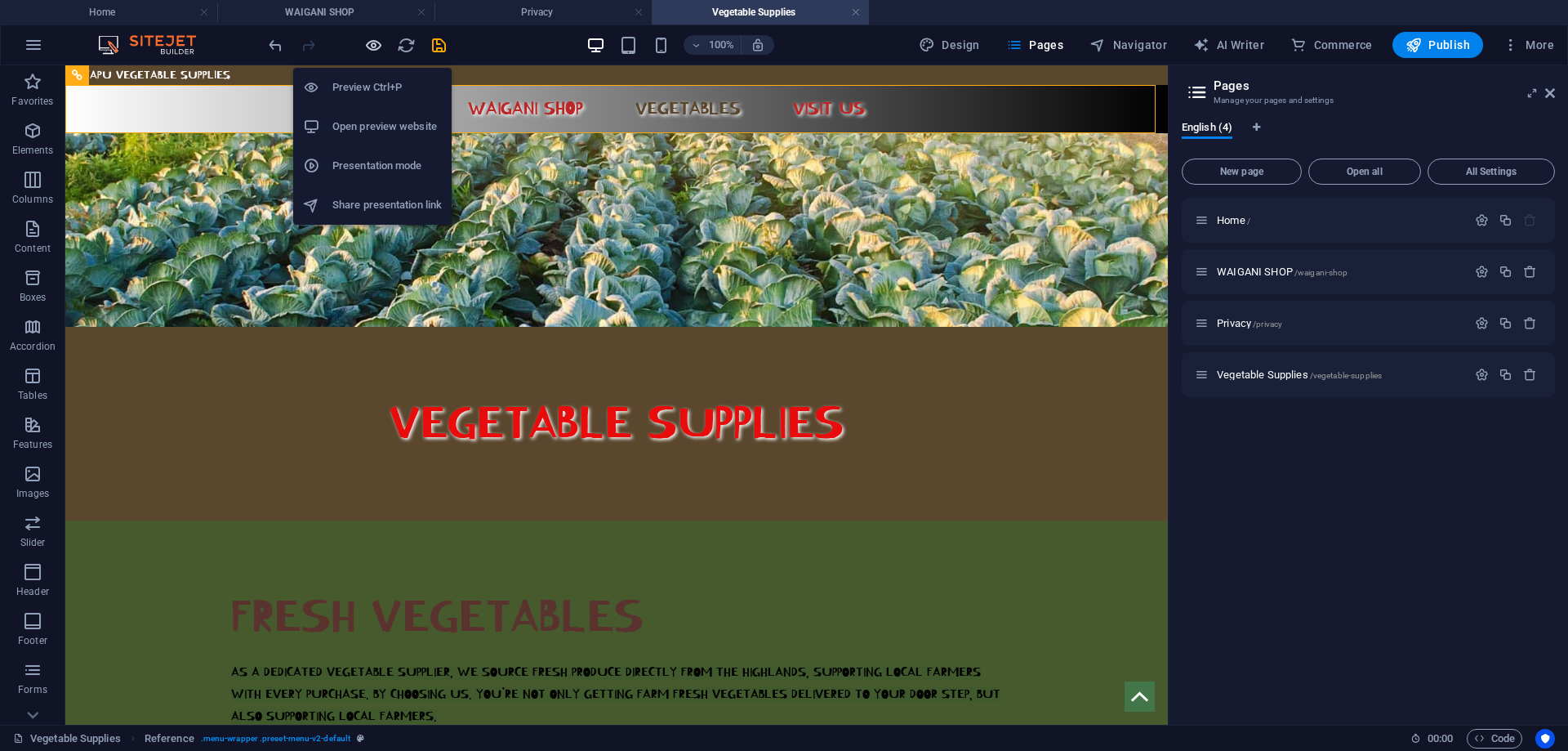
click at [369, 42] on icon "button" at bounding box center [374, 45] width 19 height 19
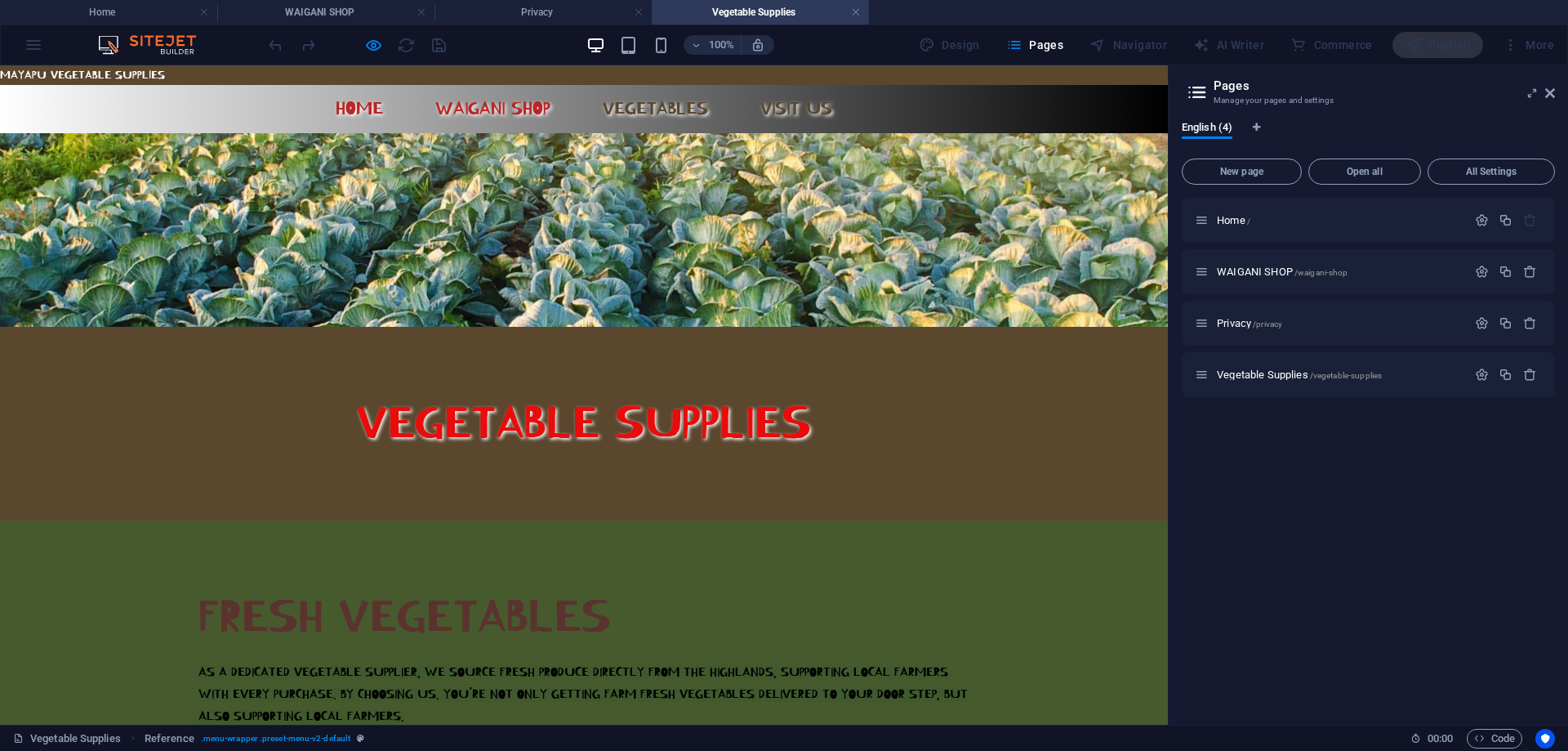
click at [786, 110] on link "Visit us" at bounding box center [796, 108] width 98 height 21
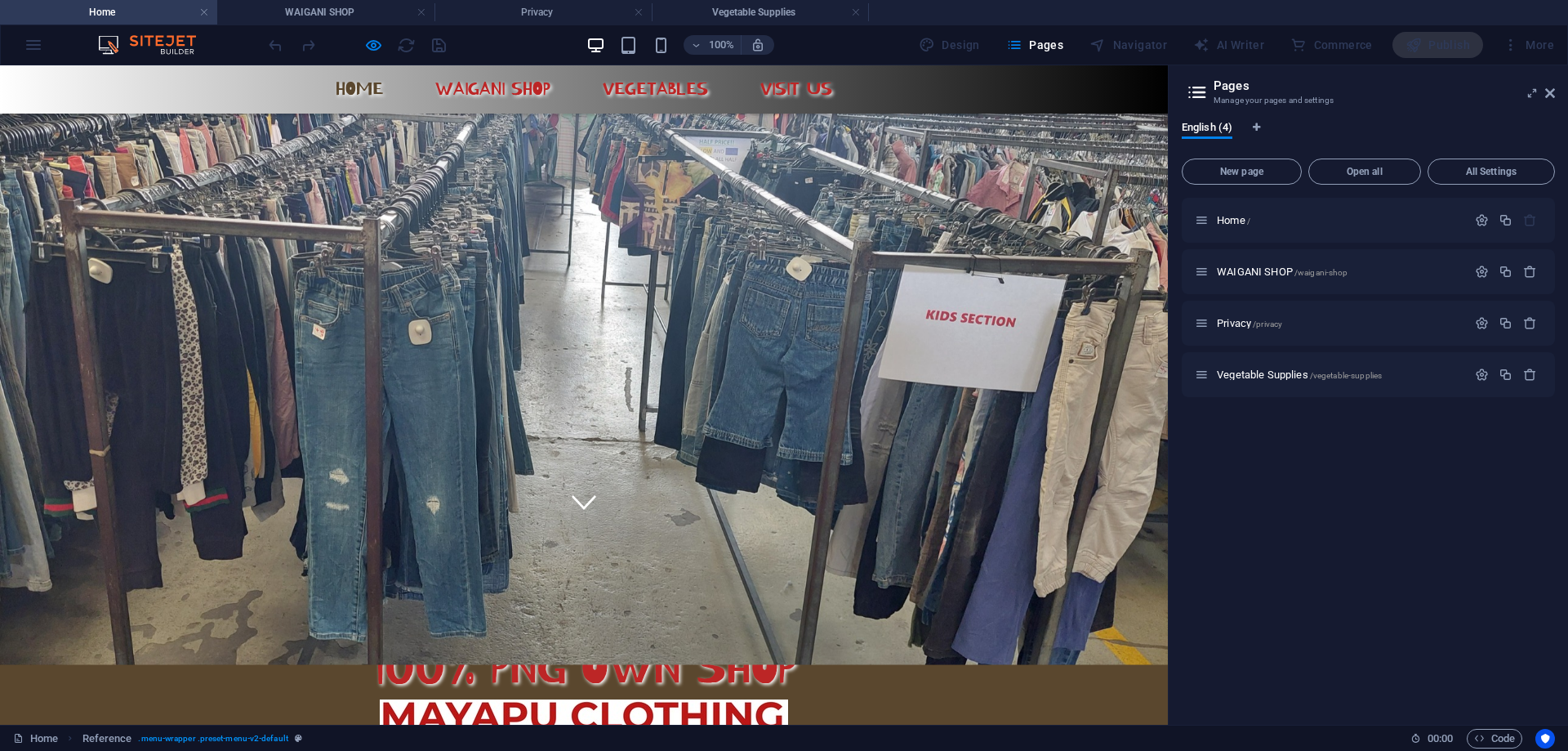
scroll to position [120, 0]
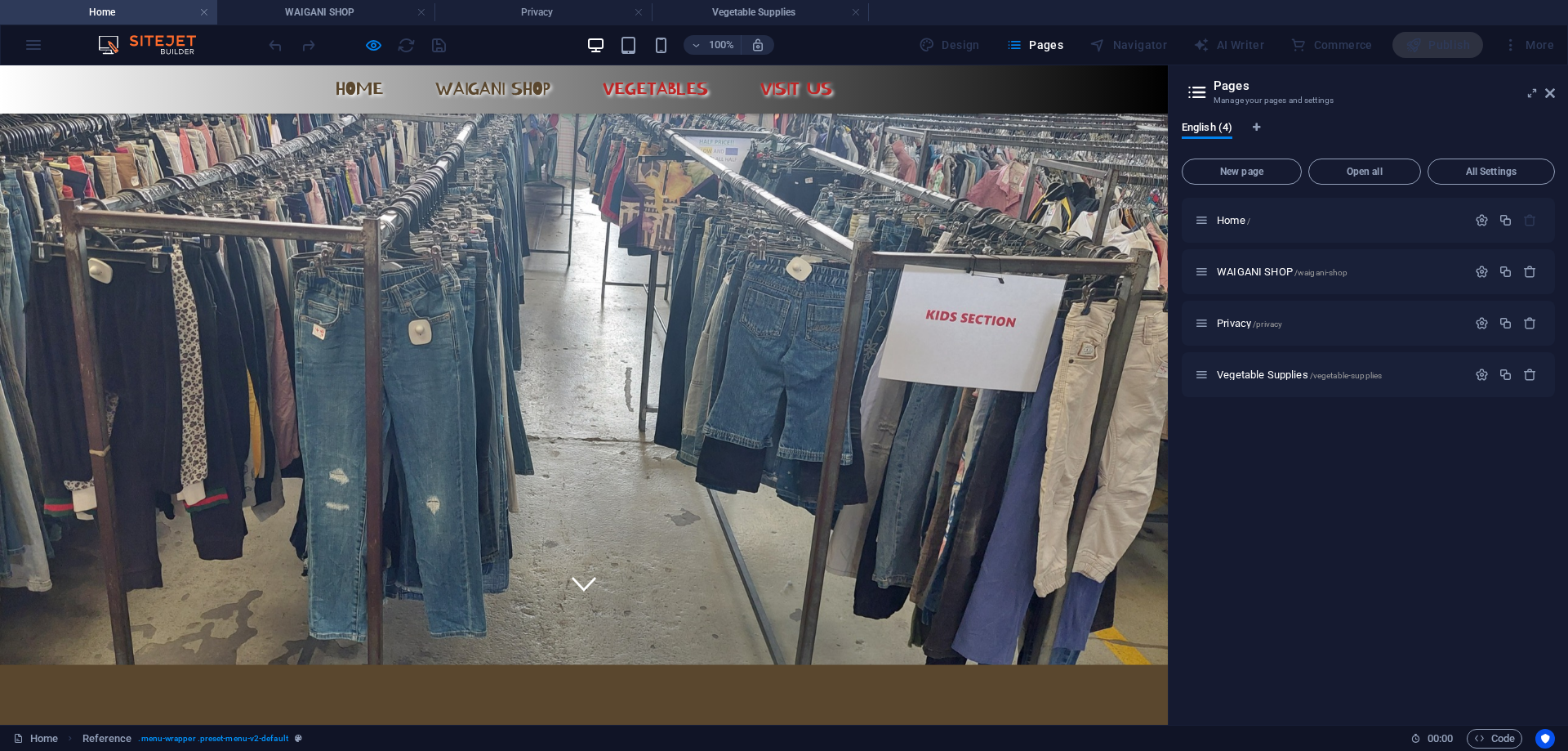
click at [474, 89] on link "WAIGANI SHOP" at bounding box center [493, 88] width 141 height 21
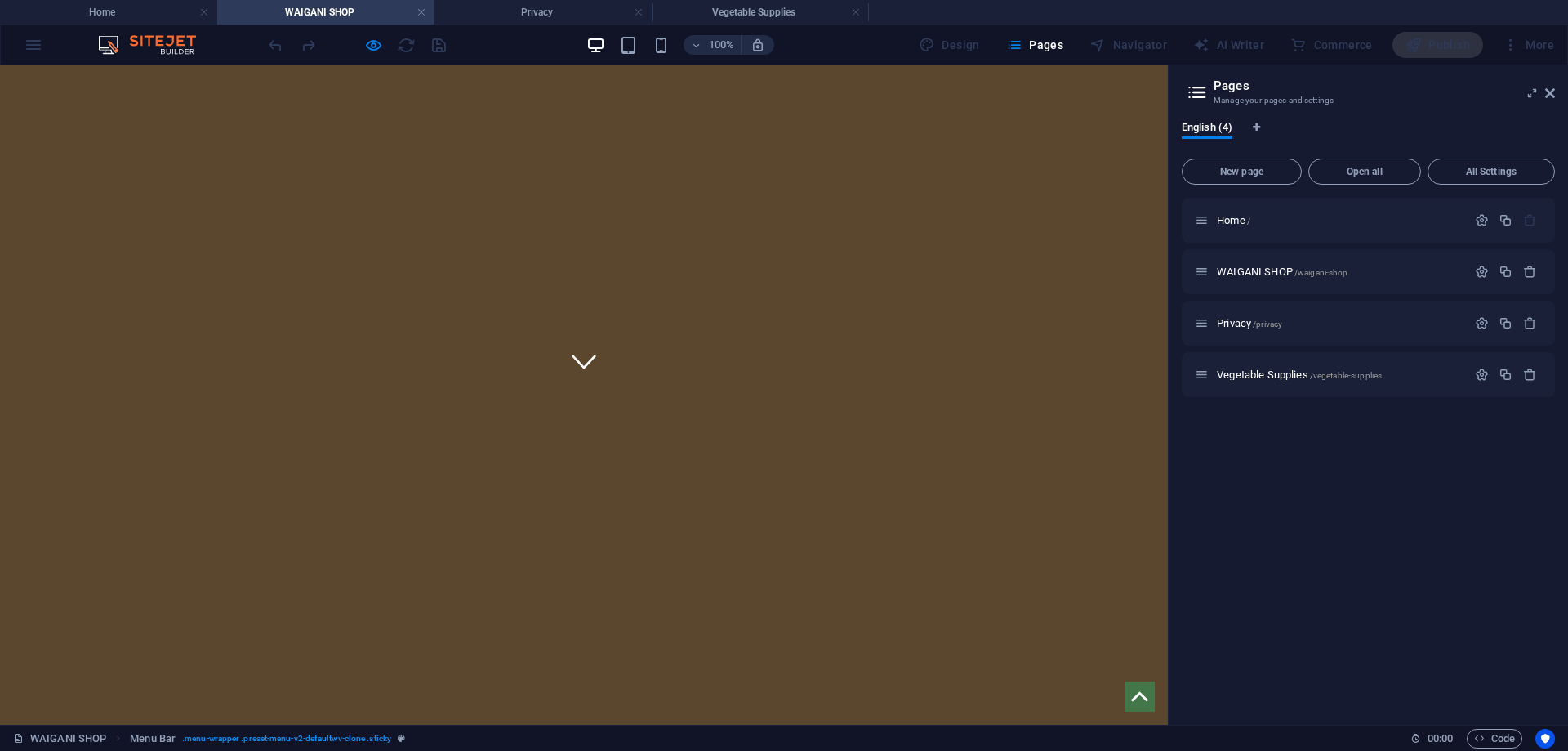
scroll to position [0, 0]
click at [409, 42] on div at bounding box center [357, 44] width 183 height 26
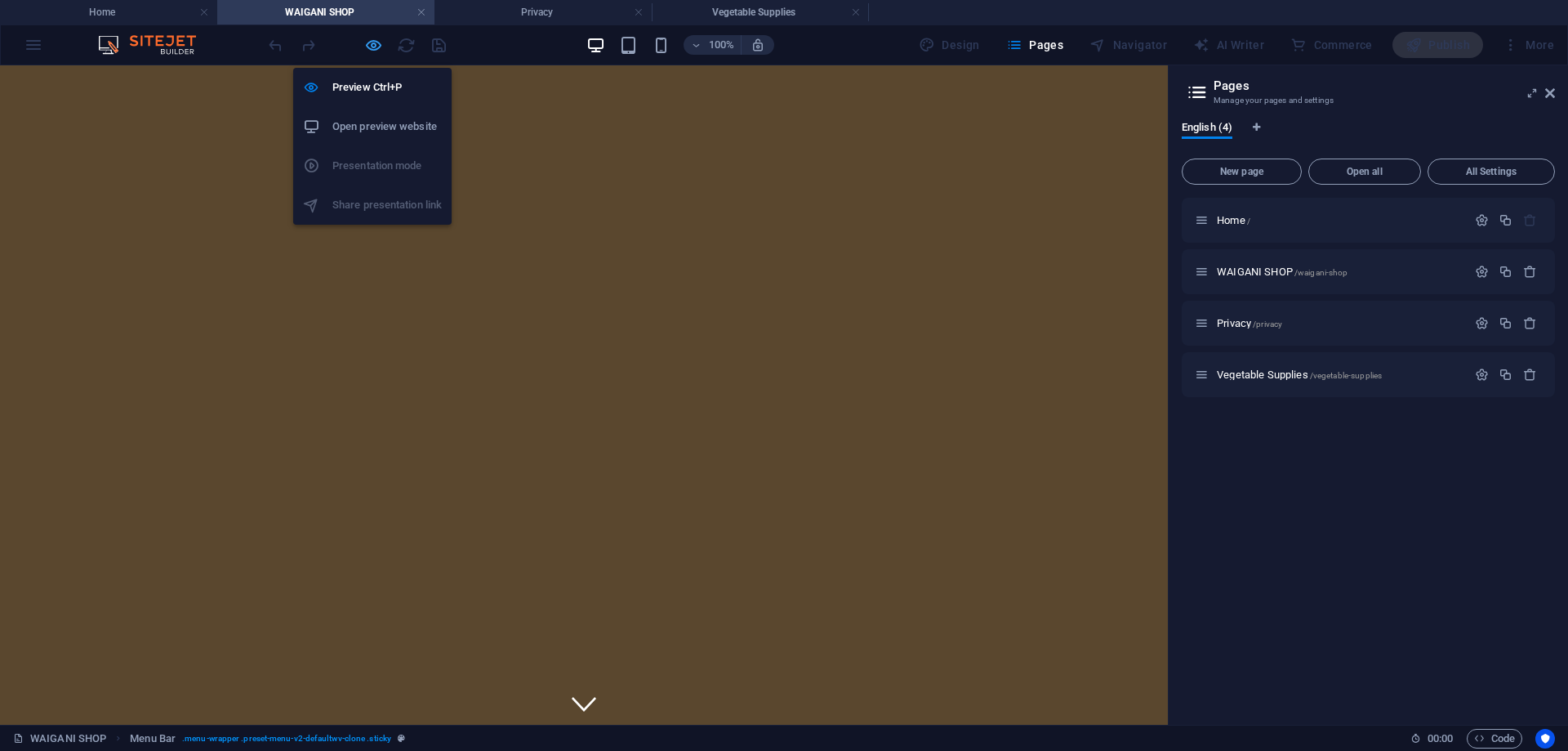
click at [373, 47] on icon "button" at bounding box center [374, 45] width 19 height 19
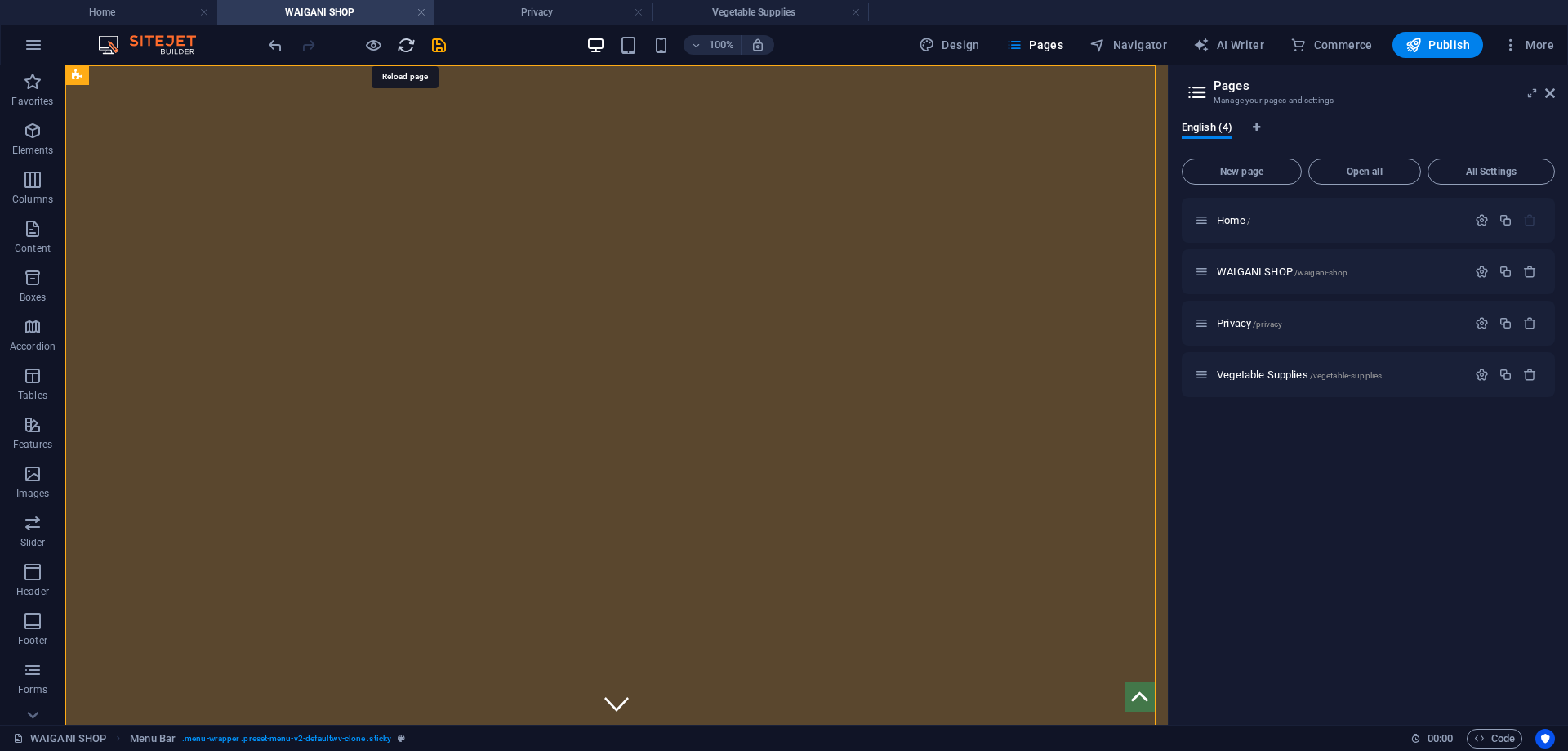
click at [403, 43] on icon "reload" at bounding box center [406, 45] width 19 height 19
click at [440, 49] on div at bounding box center [357, 44] width 183 height 26
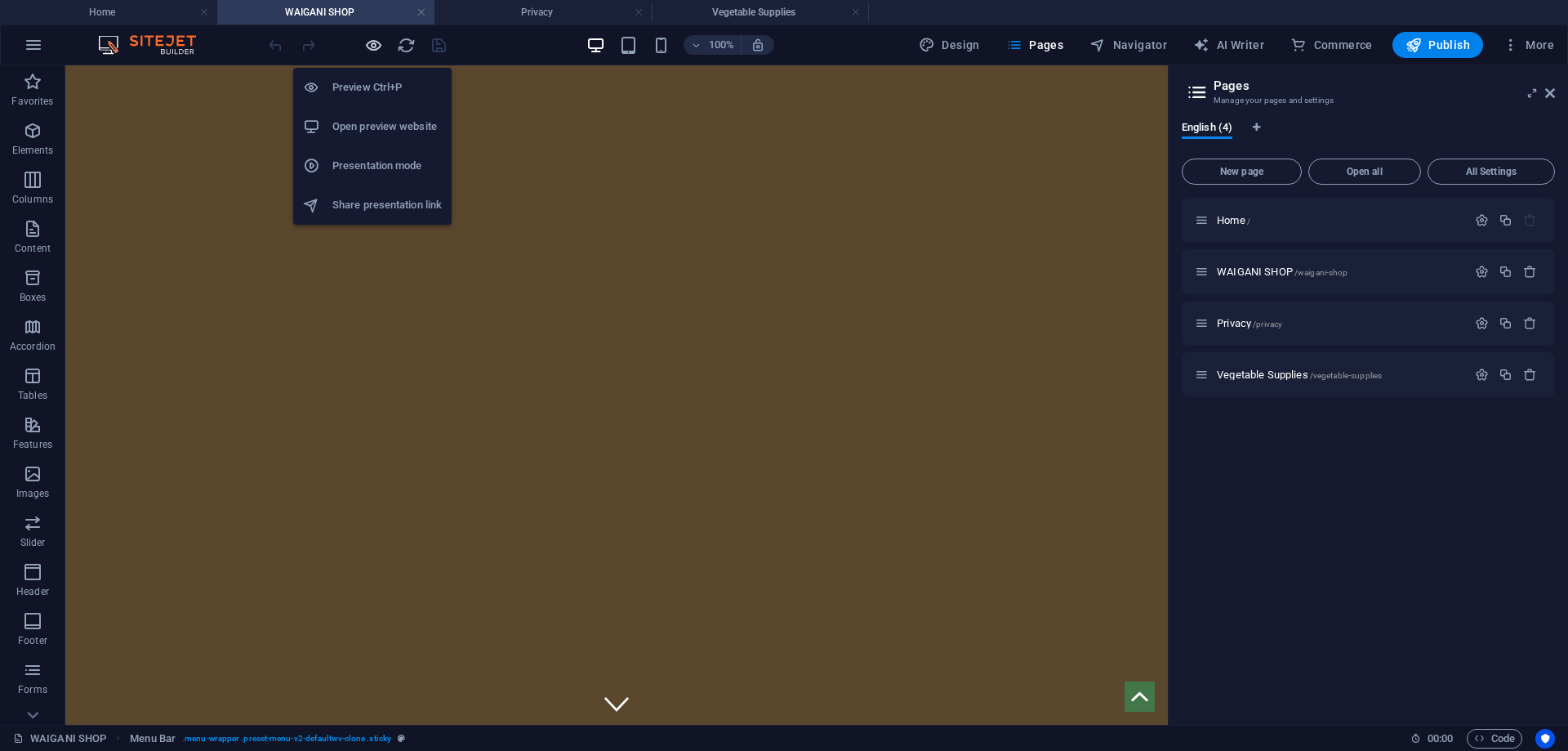
click at [372, 36] on icon "button" at bounding box center [374, 45] width 19 height 19
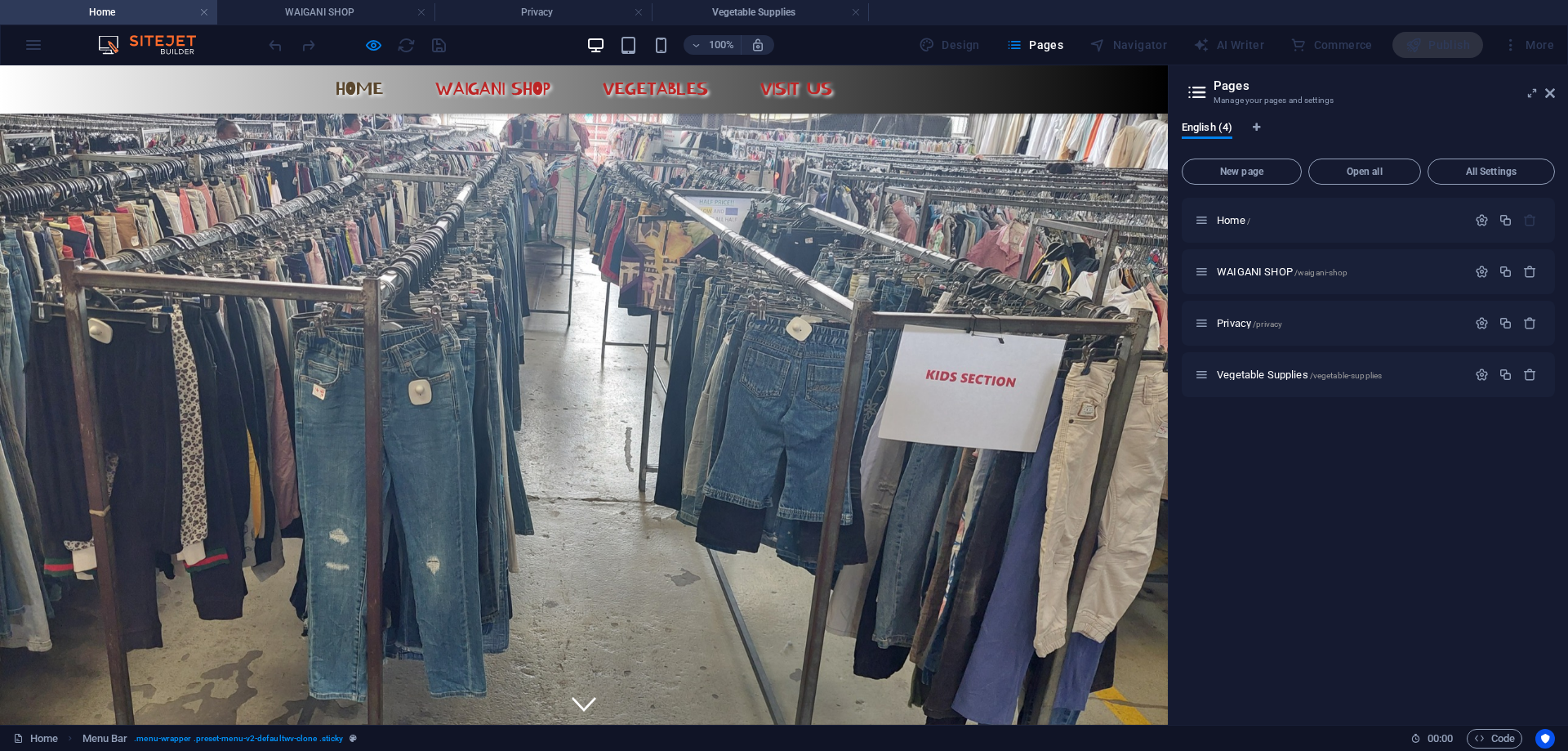
scroll to position [120, 0]
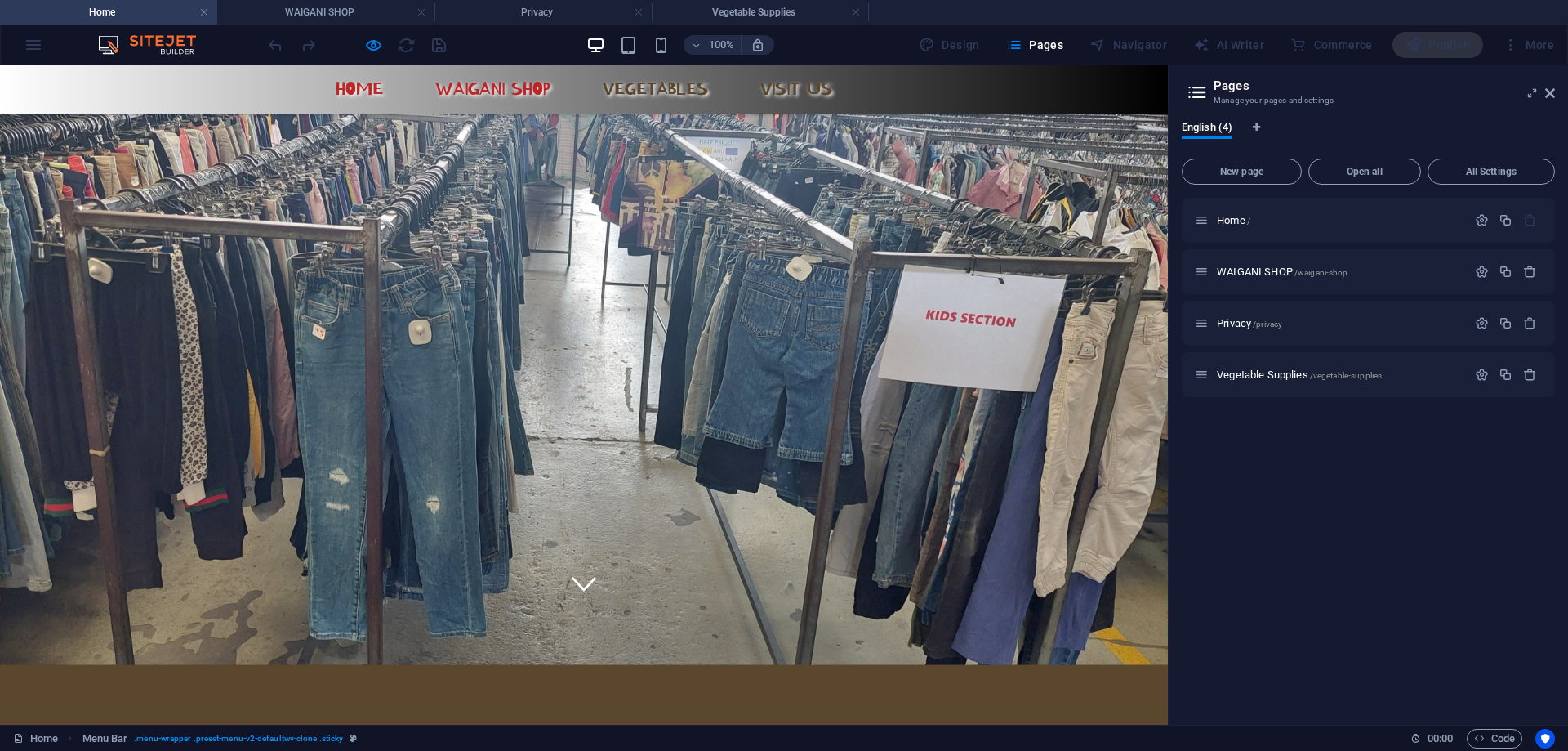
click at [677, 92] on link "VEGETABLES" at bounding box center [656, 88] width 131 height 21
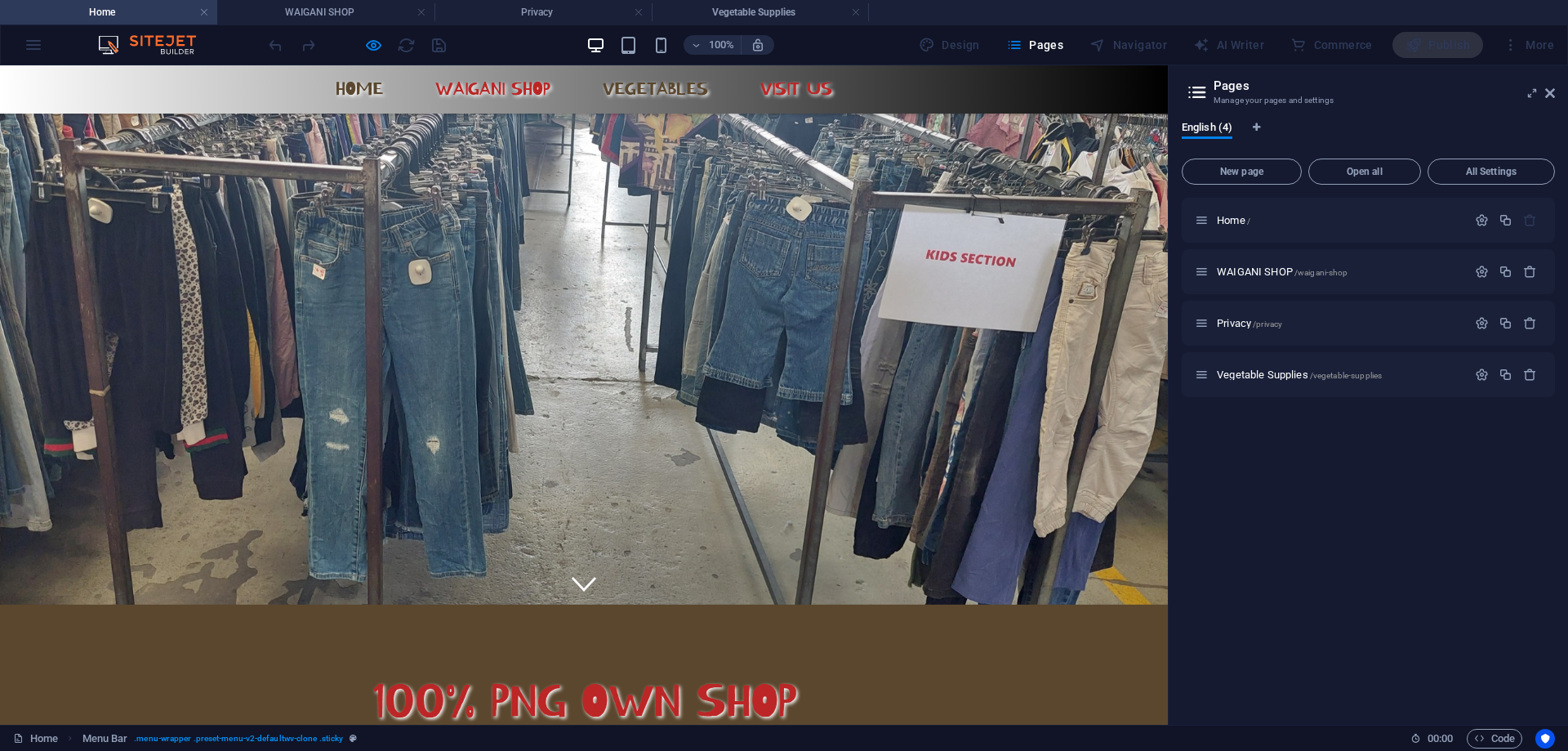
scroll to position [0, 0]
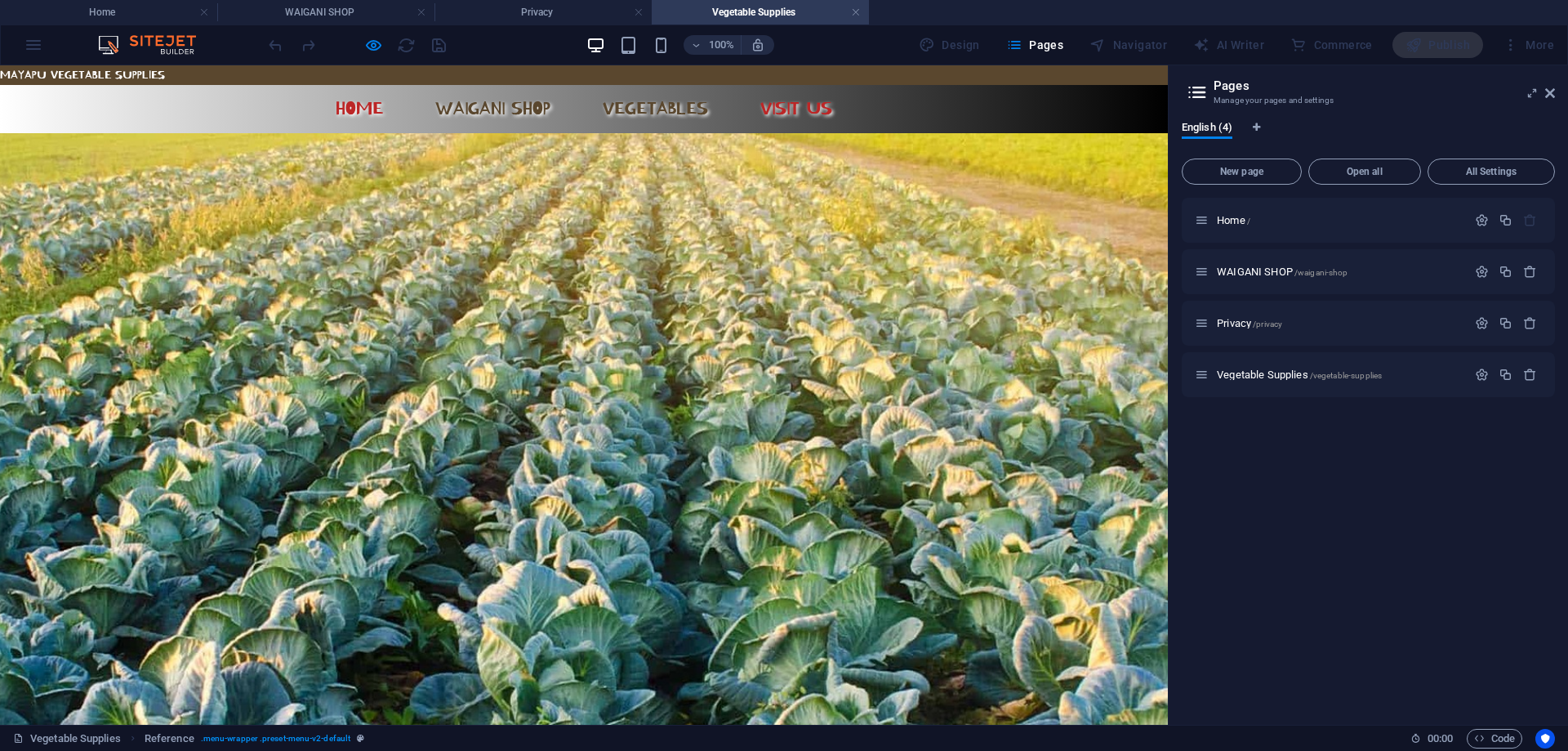
click at [506, 113] on link "WAIGANI SHOP" at bounding box center [493, 108] width 141 height 21
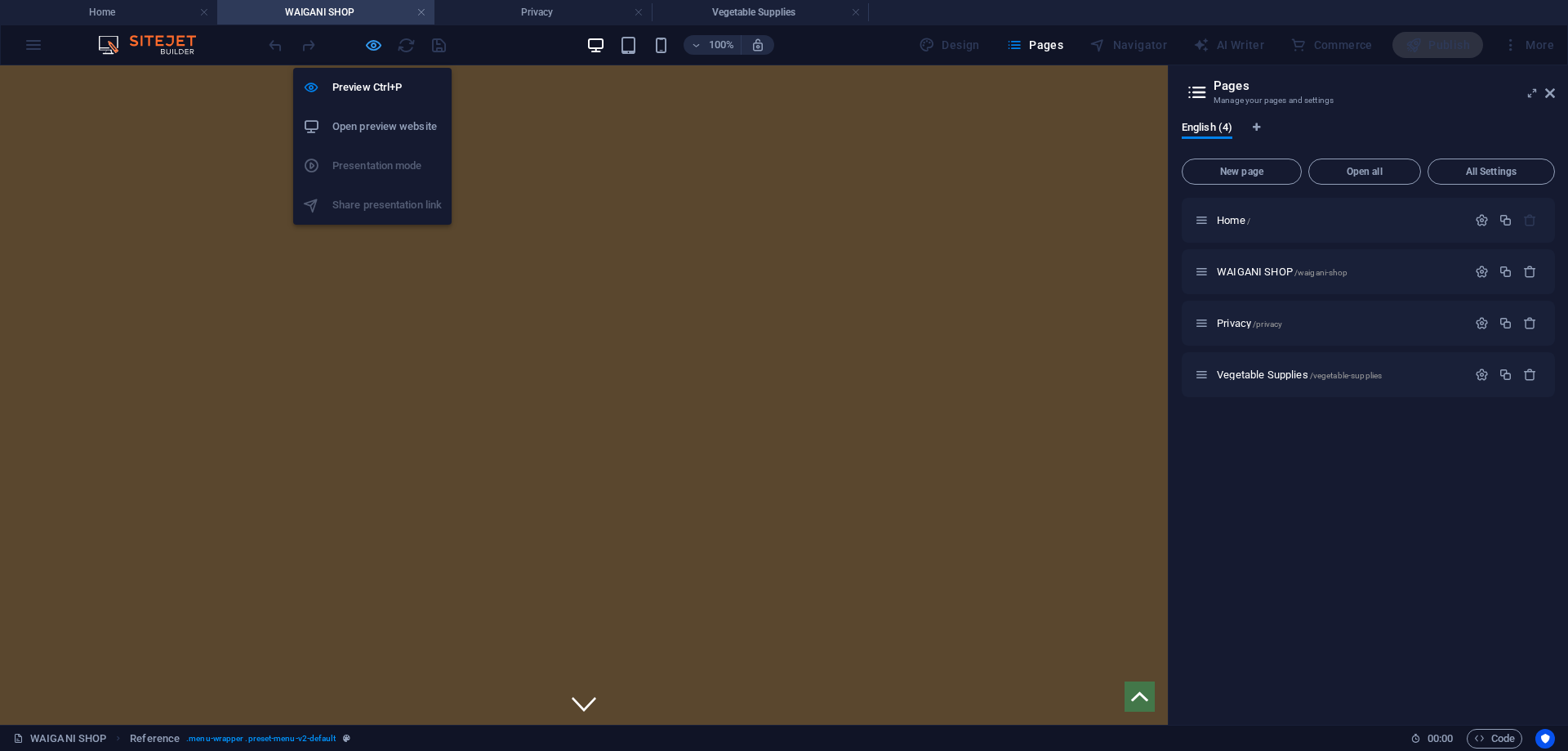
click at [372, 38] on icon "button" at bounding box center [374, 45] width 19 height 19
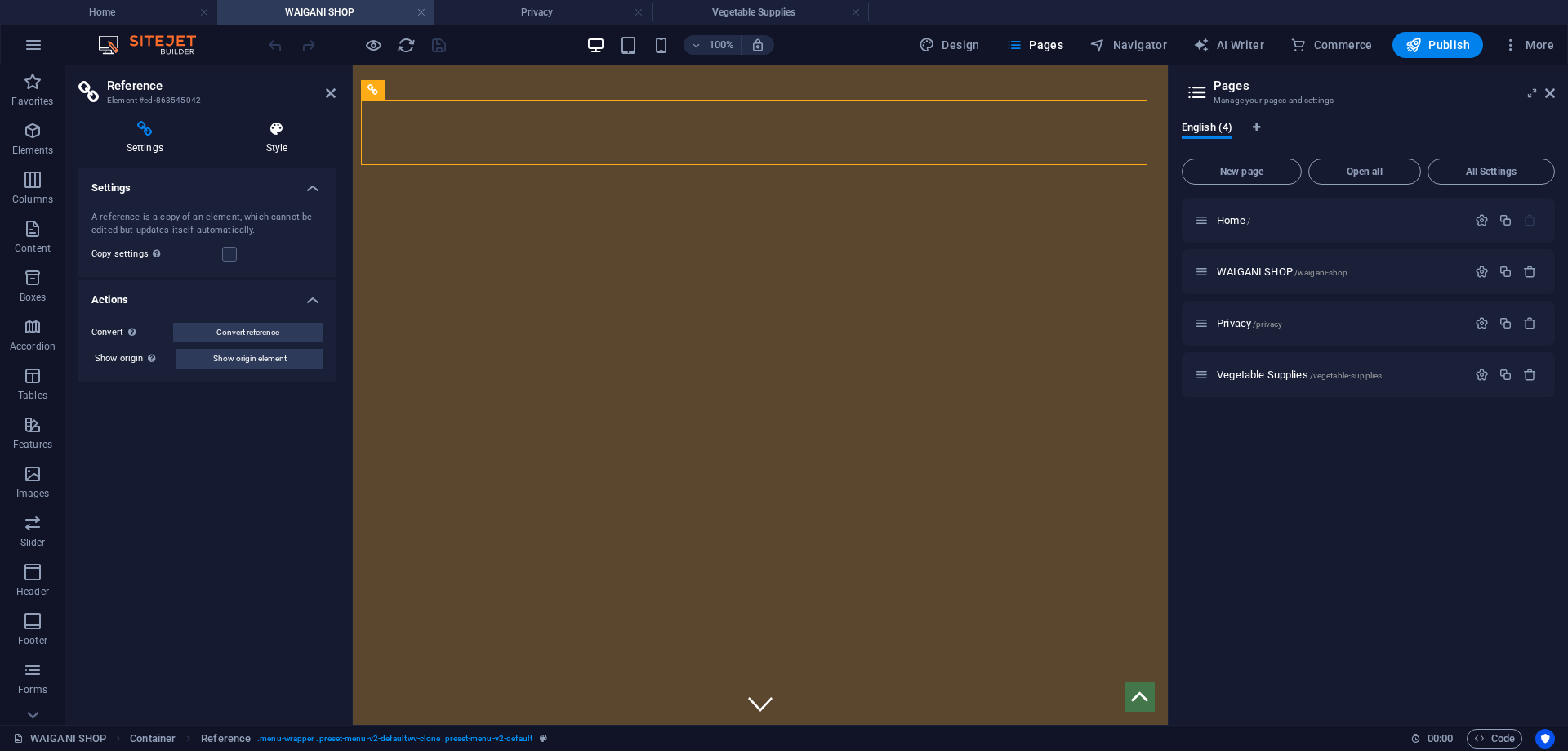
click at [276, 142] on h4 "Style" at bounding box center [276, 137] width 117 height 34
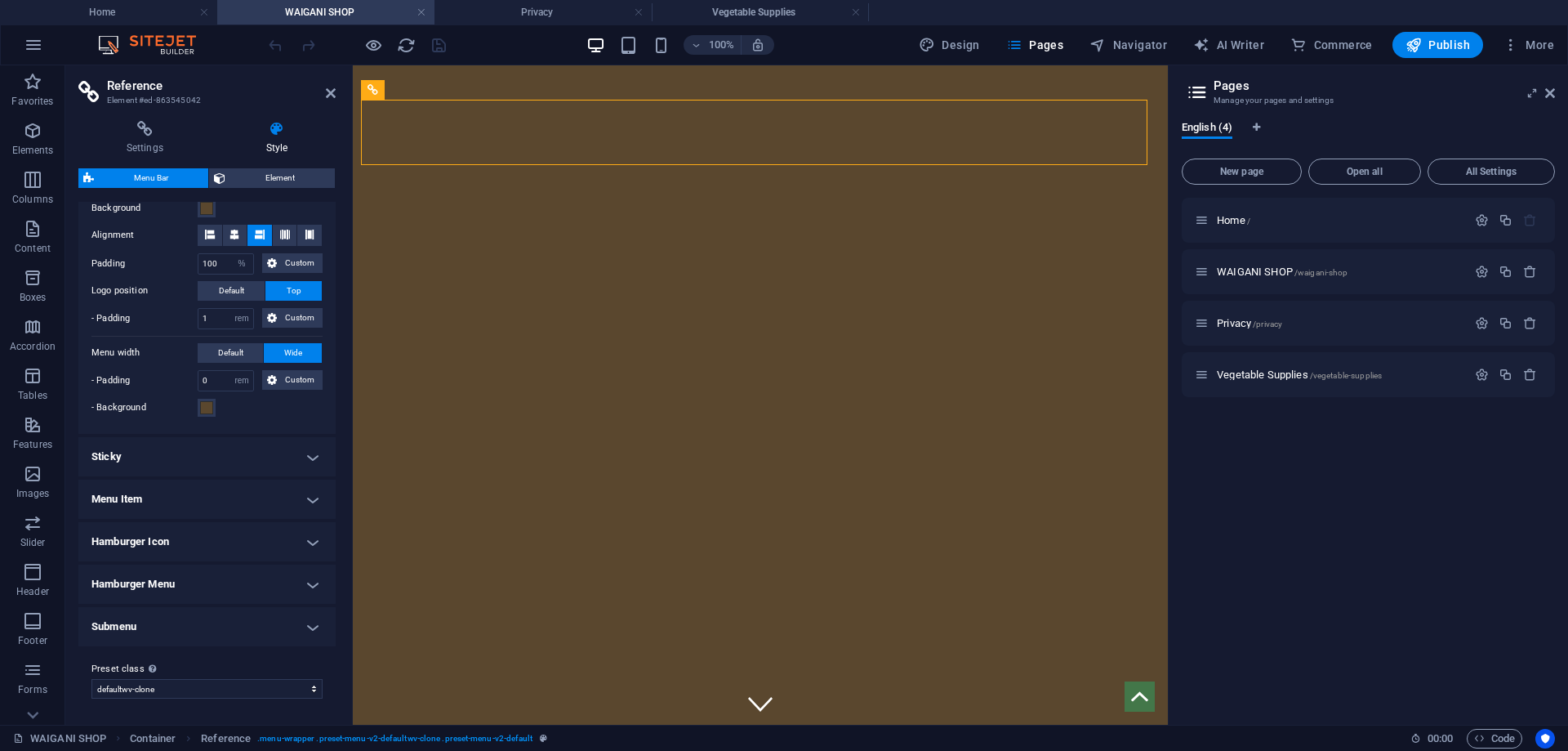
scroll to position [245, 0]
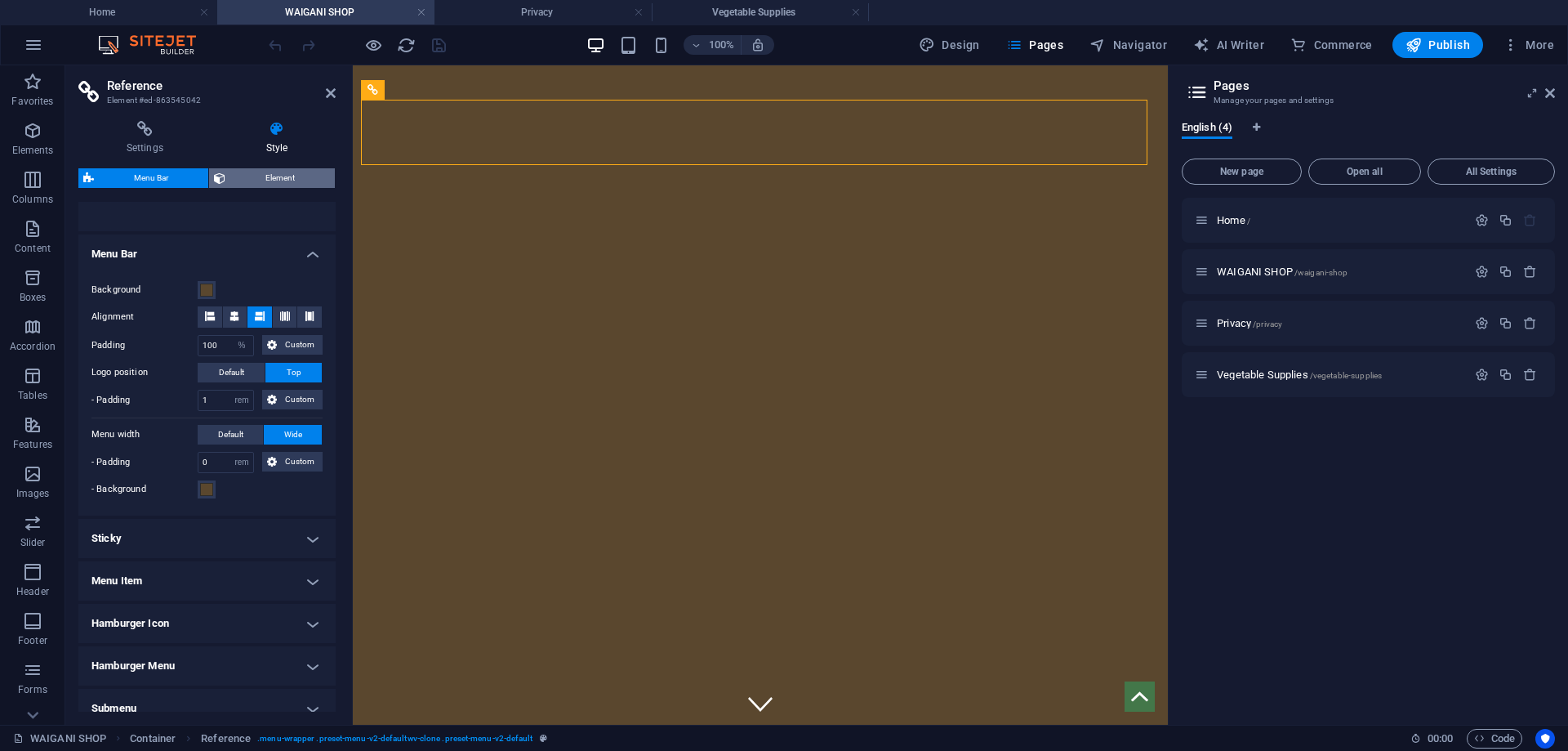
click at [247, 168] on span "Element" at bounding box center [280, 178] width 100 height 20
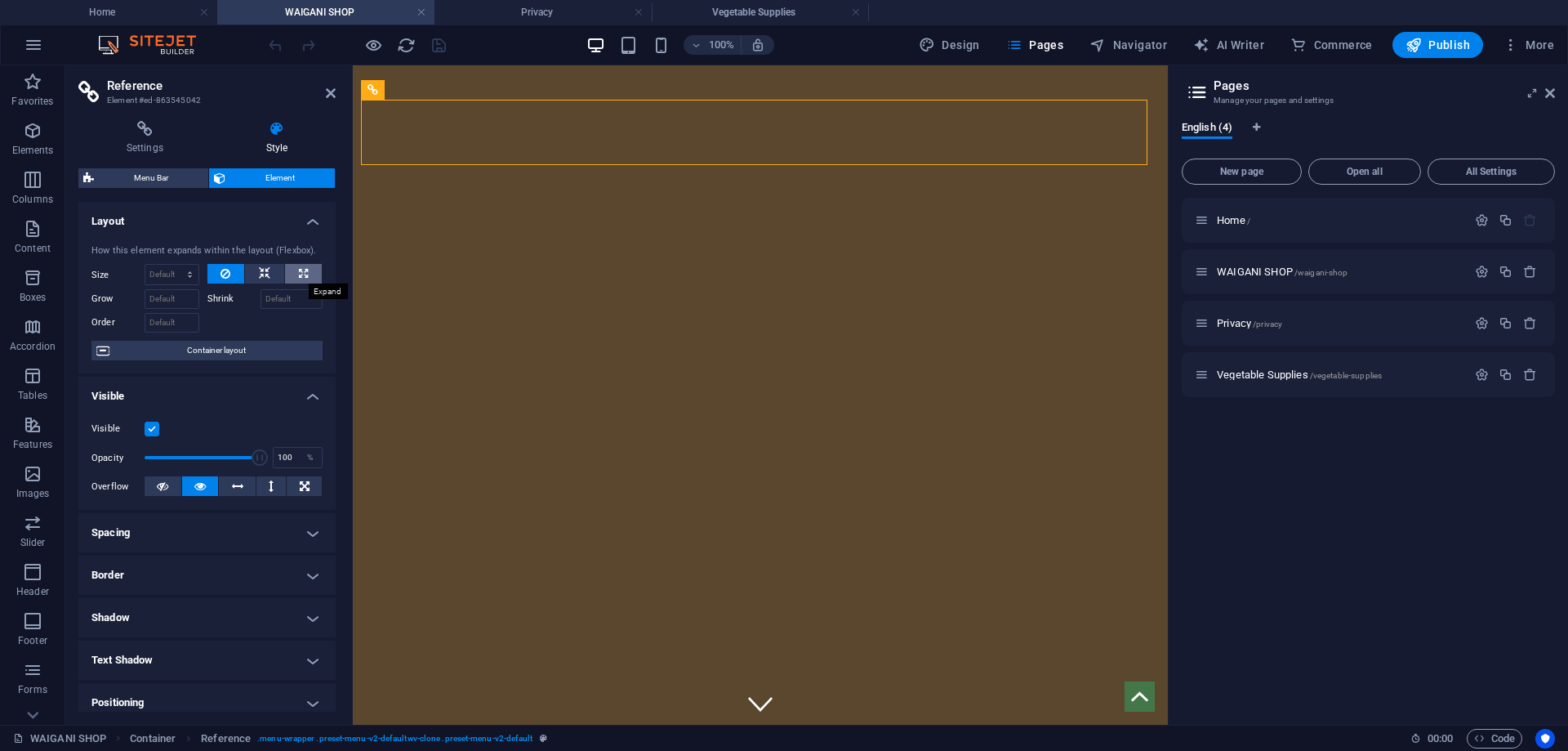
click at [299, 280] on icon at bounding box center [303, 274] width 9 height 20
type input "100"
select select "%"
click at [273, 276] on button at bounding box center [264, 274] width 39 height 20
select select "DISABLED_OPTION_VALUE"
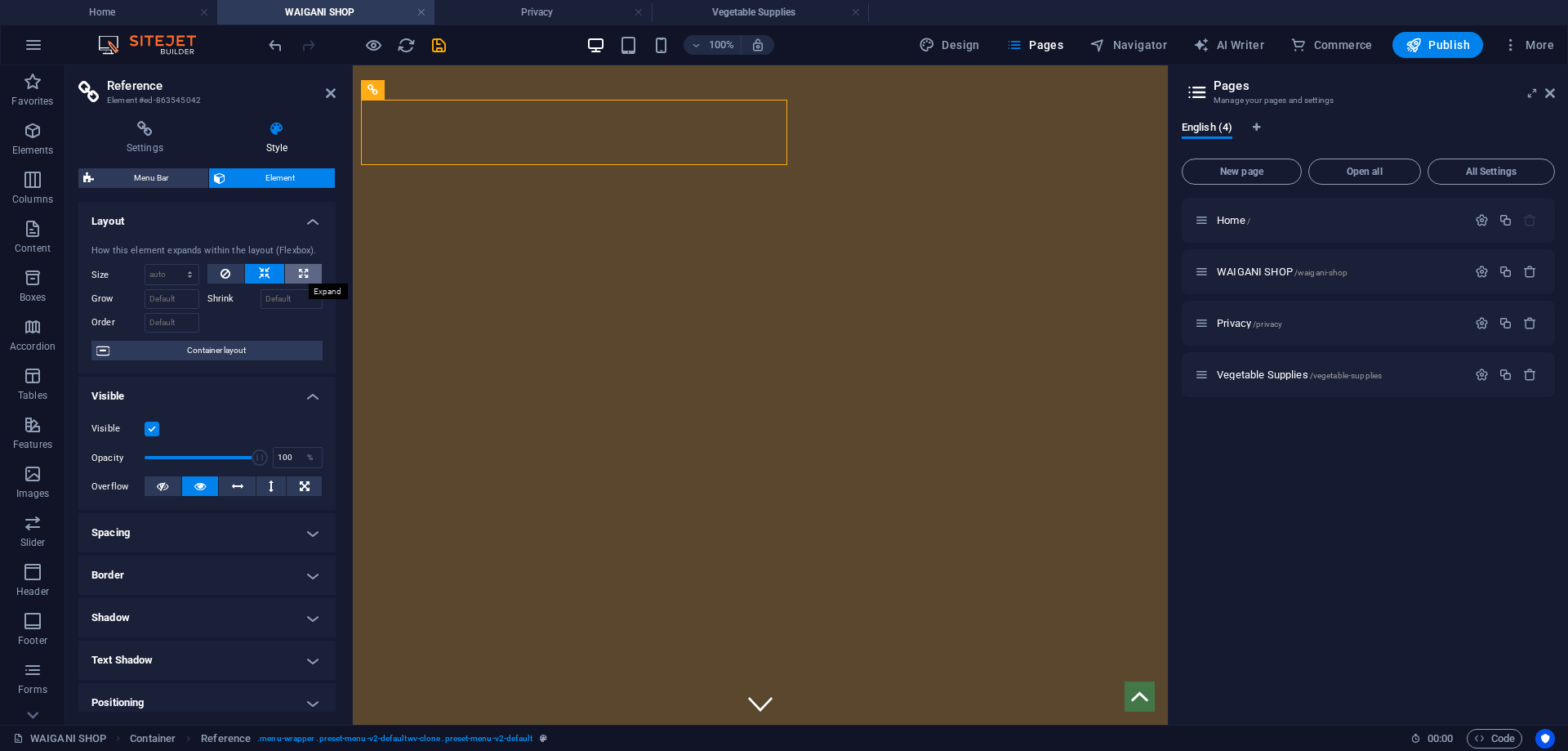
click at [286, 270] on button at bounding box center [304, 274] width 37 height 20
type input "100"
select select "%"
click at [230, 270] on button at bounding box center [226, 274] width 37 height 20
select select "DISABLED_OPTION_VALUE"
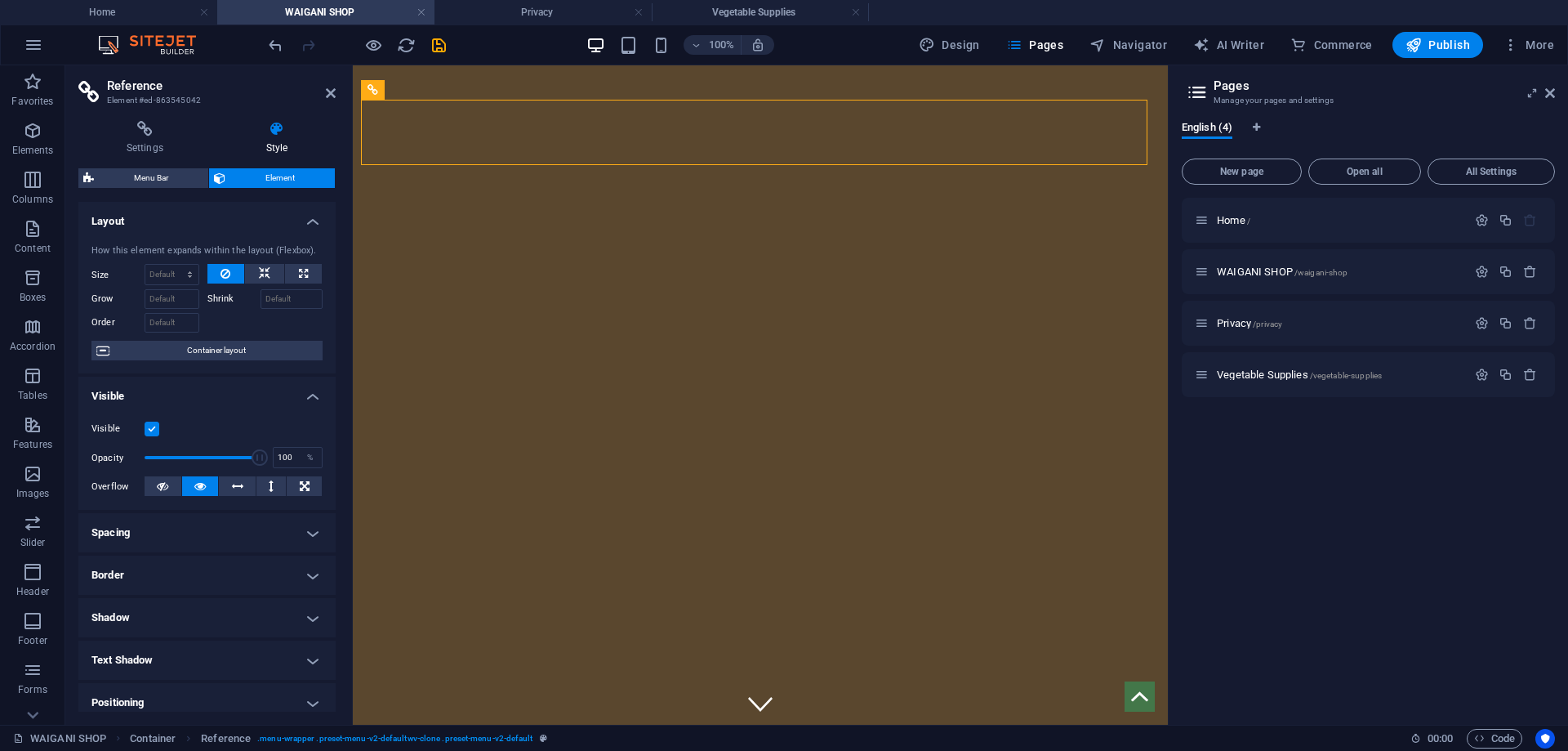
click at [216, 300] on label "Shrink" at bounding box center [234, 299] width 53 height 20
click at [261, 300] on input "Shrink" at bounding box center [292, 299] width 63 height 20
drag, startPoint x: 254, startPoint y: 455, endPoint x: 199, endPoint y: 462, distance: 55.4
click at [199, 462] on span at bounding box center [201, 458] width 17 height 17
drag, startPoint x: 199, startPoint y: 462, endPoint x: 274, endPoint y: 462, distance: 75.0
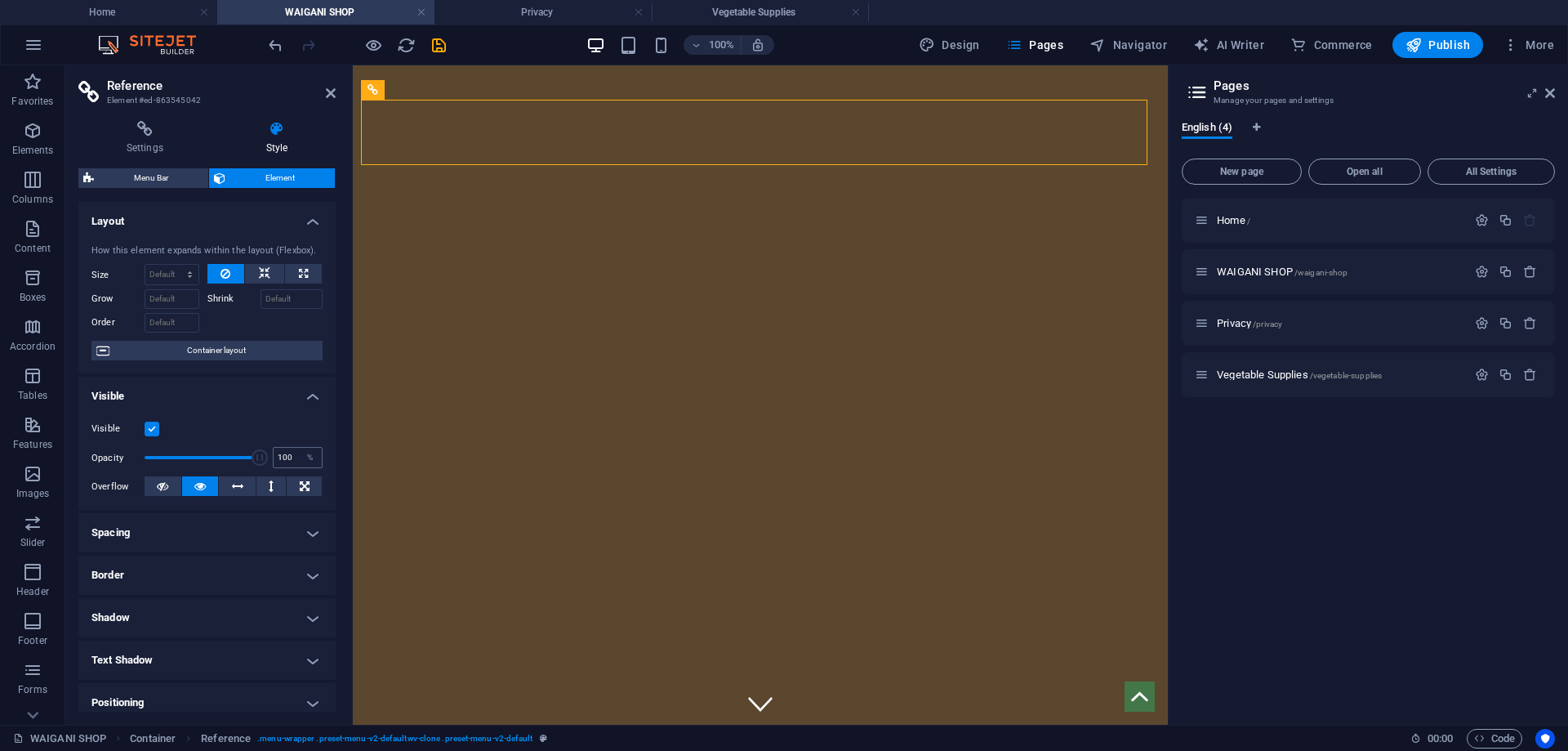
click at [274, 462] on div "Opacity 100 %" at bounding box center [207, 457] width 231 height 24
drag, startPoint x: 251, startPoint y: 455, endPoint x: 198, endPoint y: 461, distance: 53.3
click at [198, 461] on span at bounding box center [201, 458] width 17 height 17
type input "100"
drag, startPoint x: 201, startPoint y: 457, endPoint x: 260, endPoint y: 463, distance: 59.3
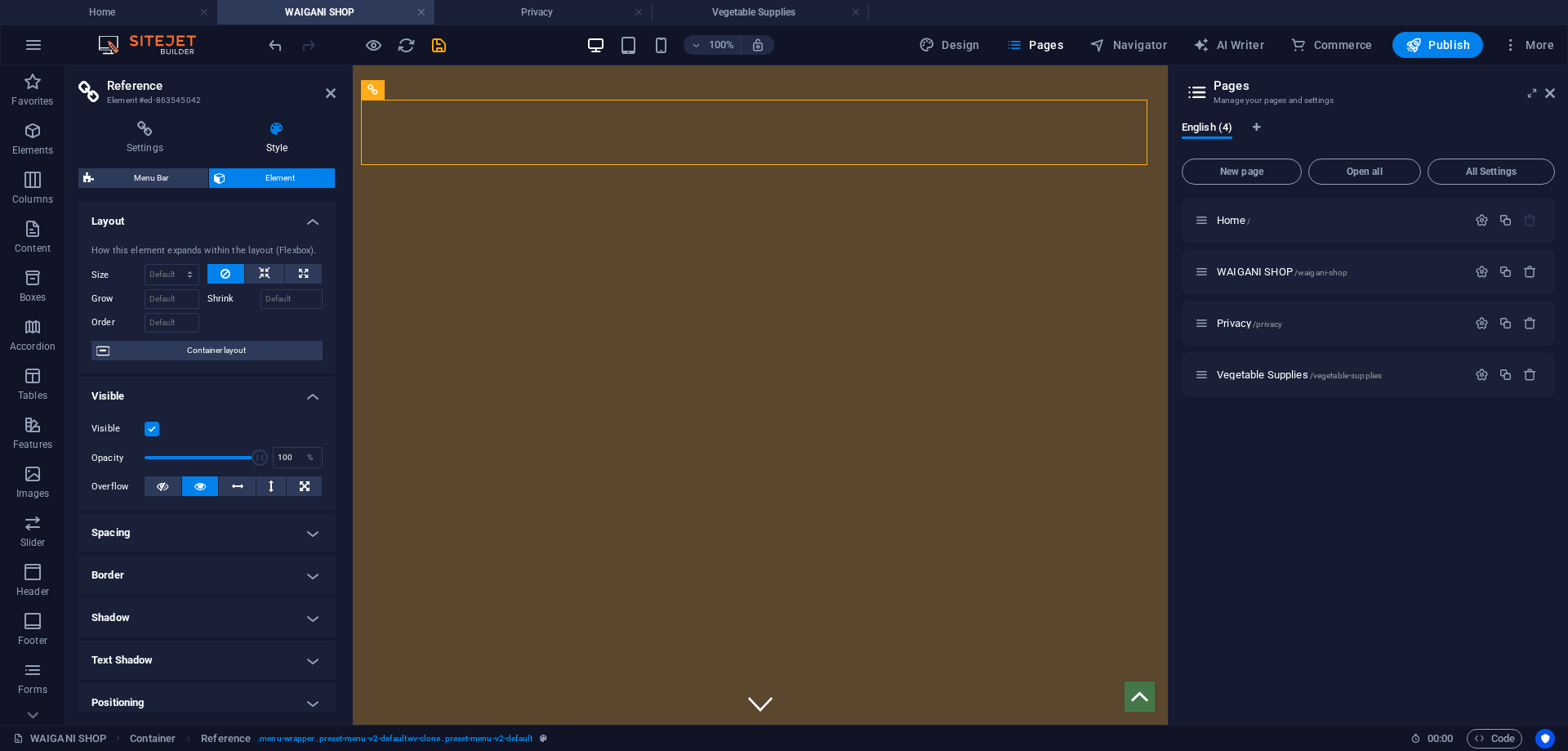
click at [260, 463] on span at bounding box center [260, 458] width 17 height 17
click at [159, 489] on icon at bounding box center [162, 486] width 12 height 20
click at [236, 486] on icon at bounding box center [238, 486] width 12 height 20
click at [270, 487] on icon at bounding box center [271, 486] width 5 height 20
click at [300, 485] on icon at bounding box center [305, 486] width 10 height 20
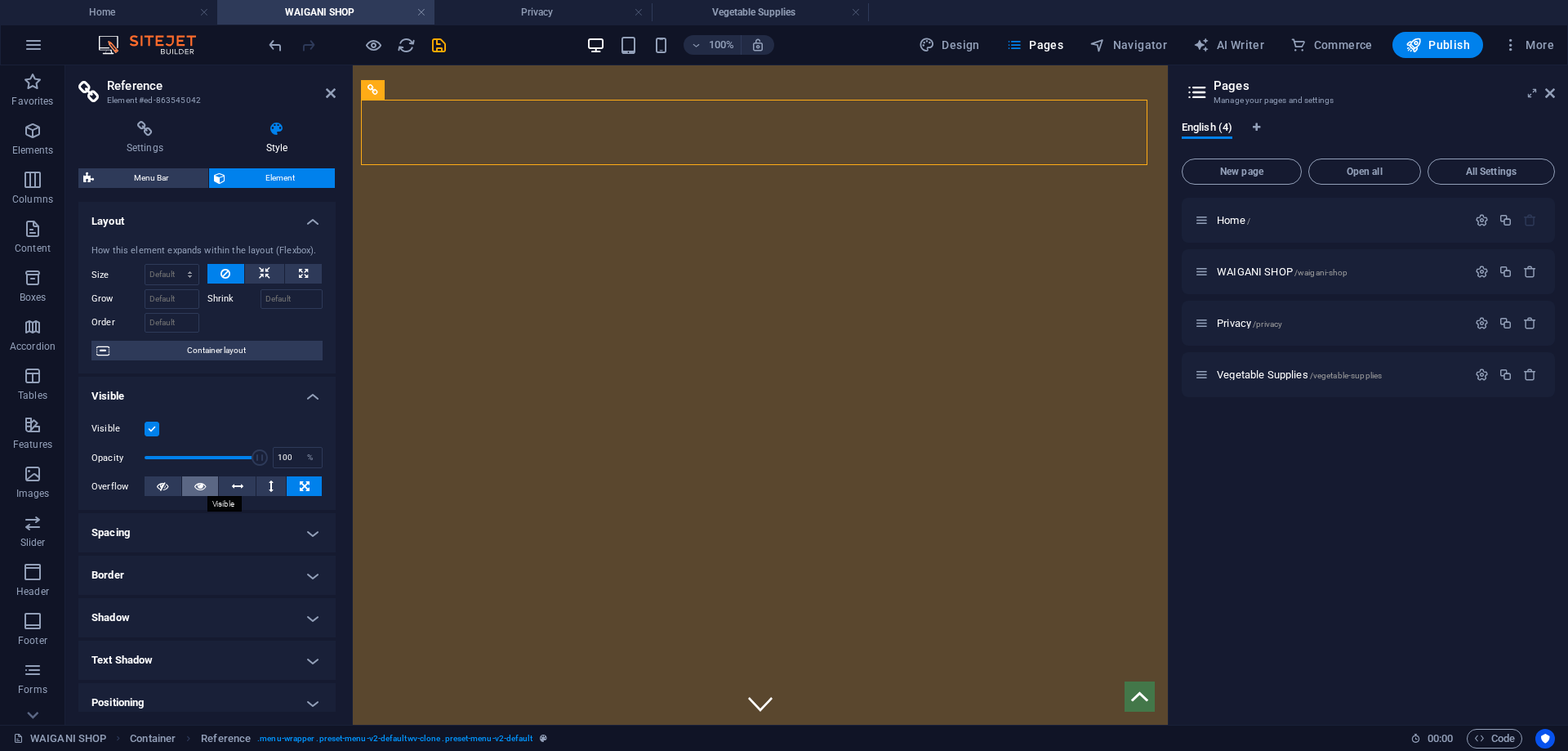
click at [205, 486] on button at bounding box center [201, 486] width 37 height 20
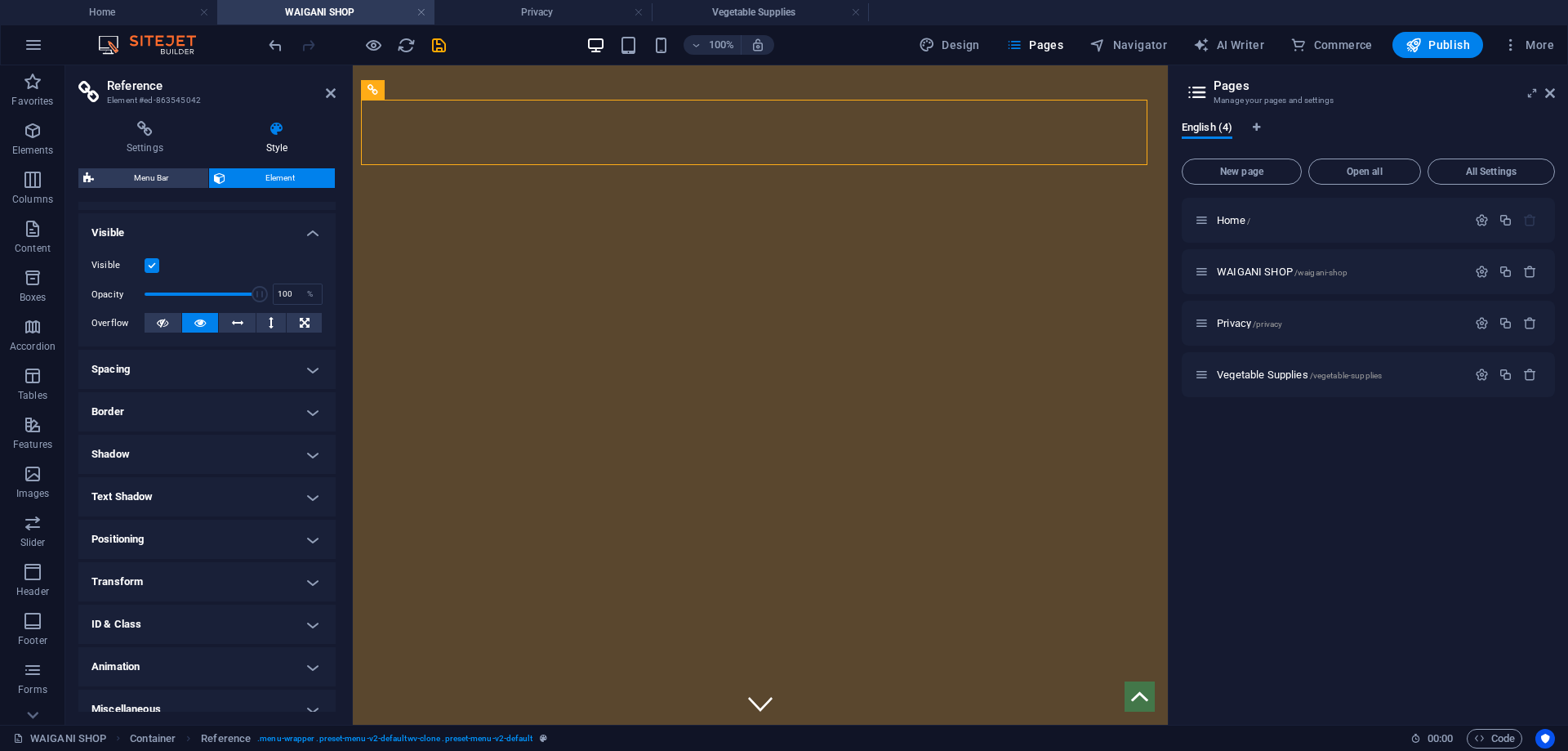
scroll to position [181, 0]
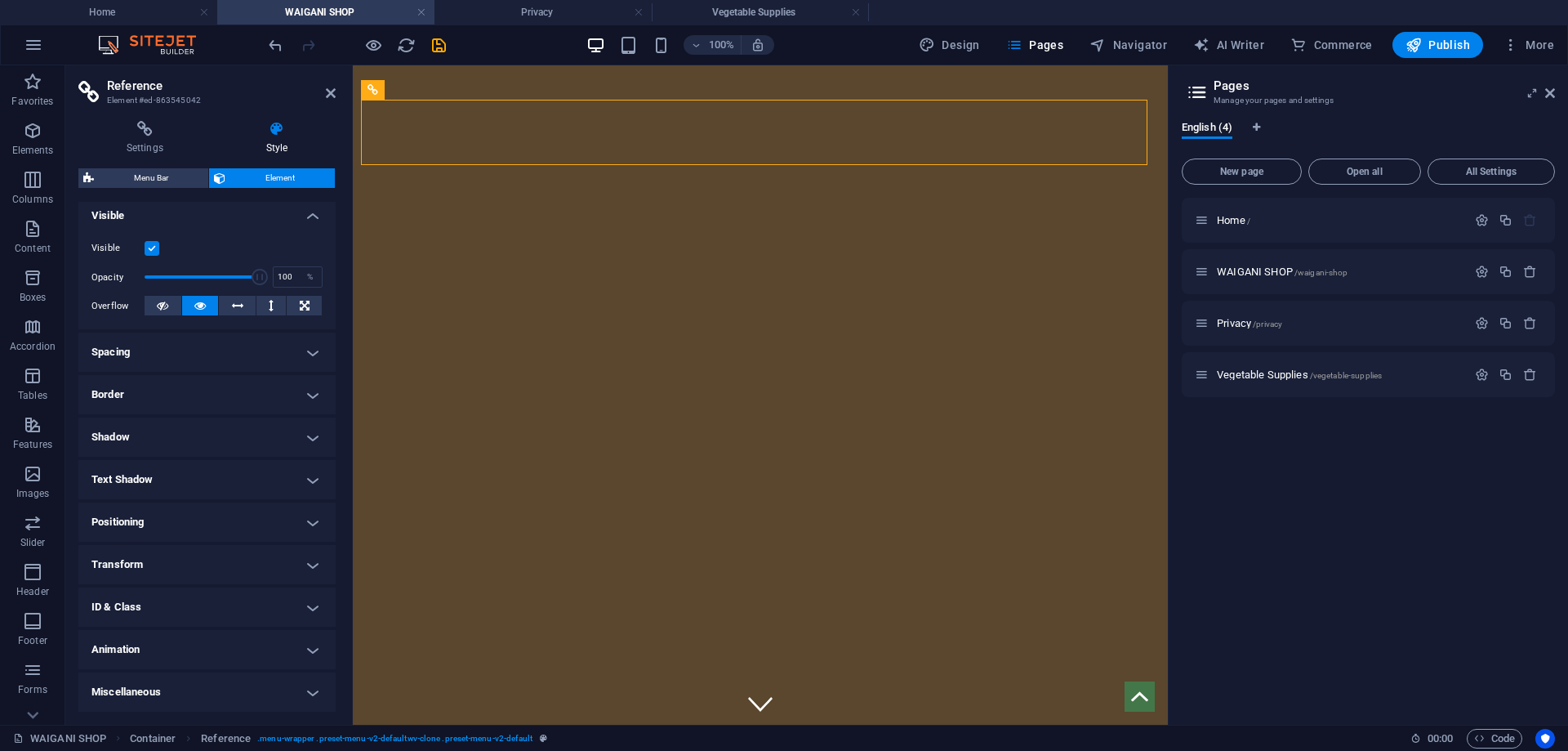
click at [266, 348] on h4 "Spacing" at bounding box center [206, 351] width 257 height 39
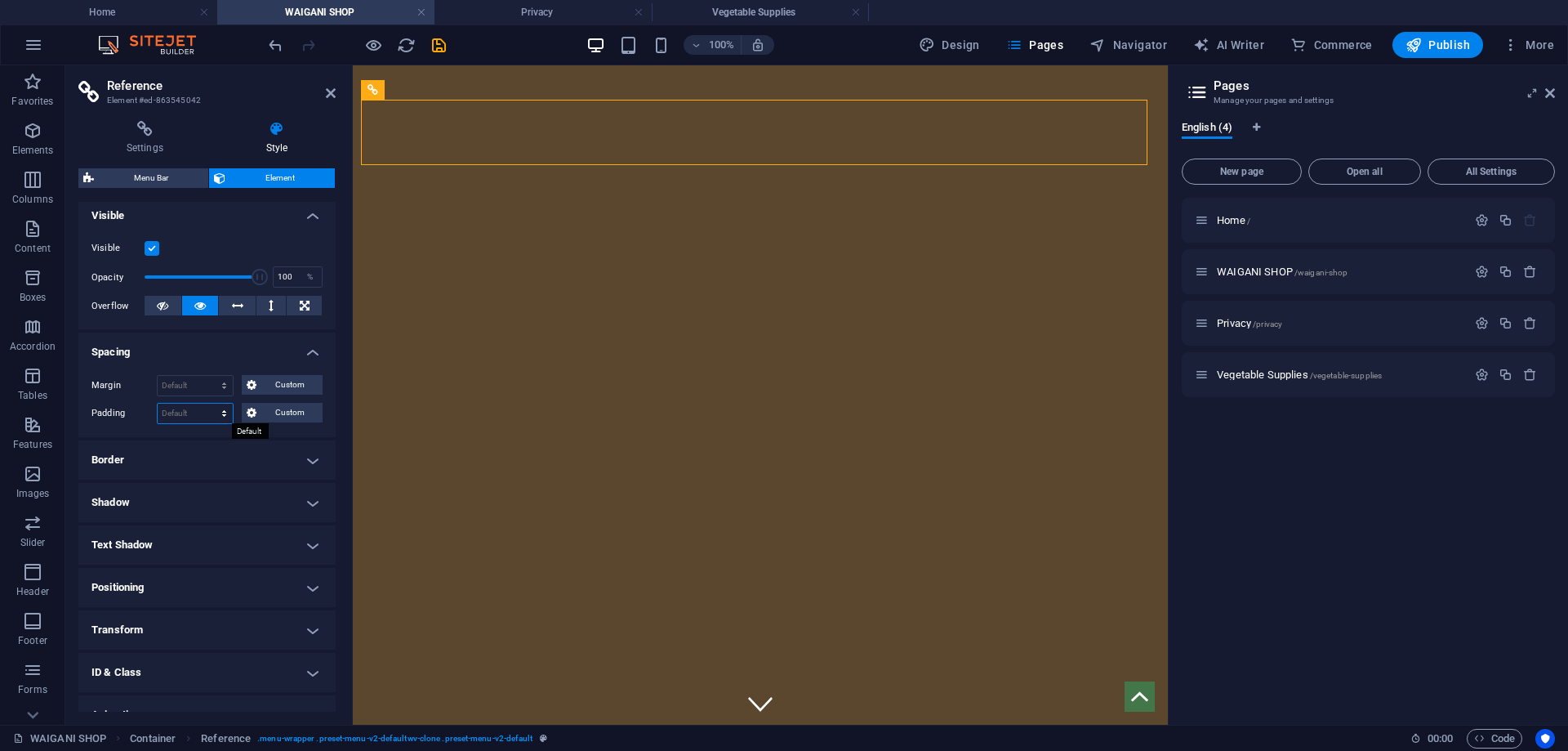
click at [226, 414] on select "Default px rem % vh vw Custom" at bounding box center [195, 414] width 75 height 20
select select "%"
click at [208, 404] on select "Default px rem % vh vw Custom" at bounding box center [195, 414] width 75 height 20
type input "100"
click at [212, 413] on select "Default px rem % vh vw Custom" at bounding box center [221, 414] width 22 height 20
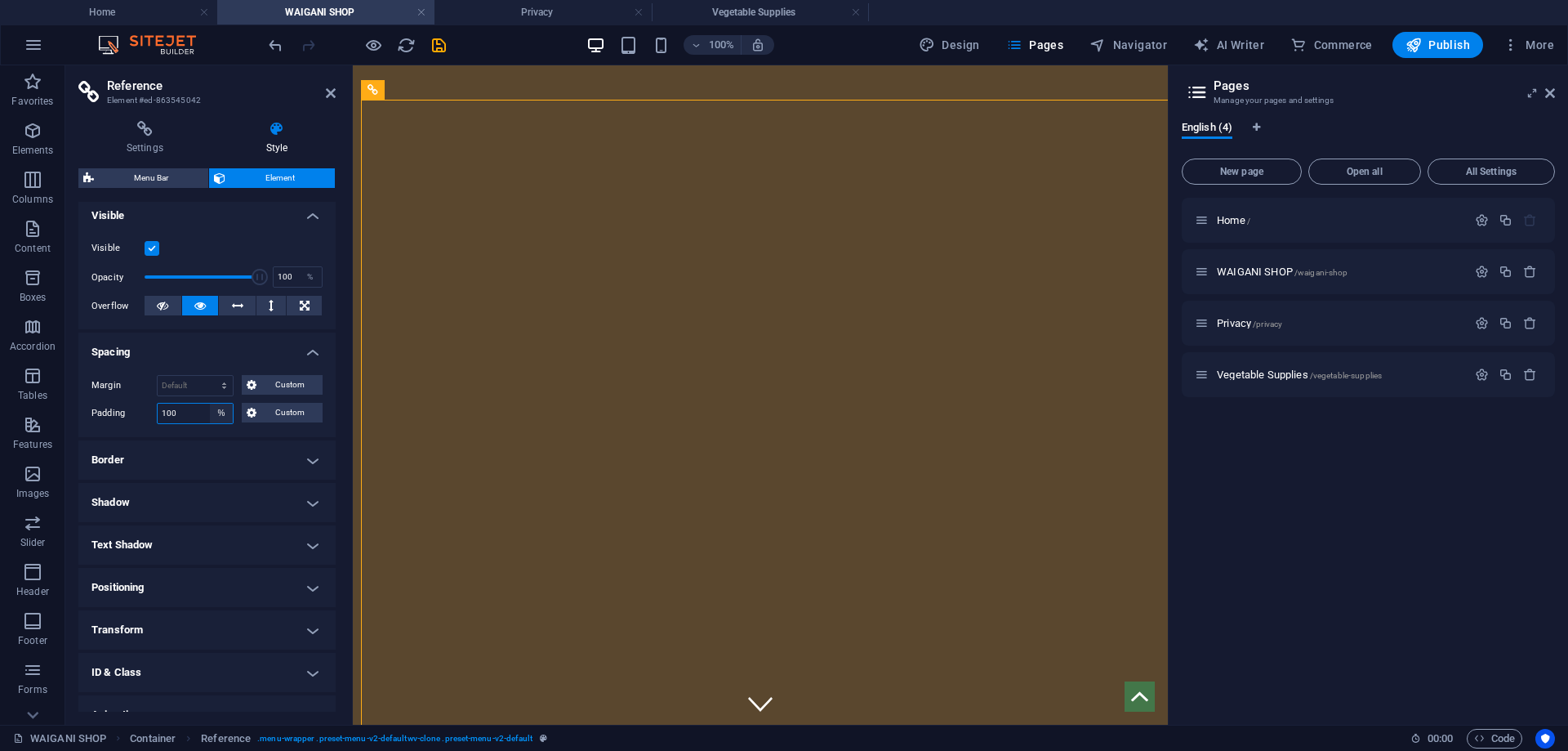
select select "default"
click at [210, 404] on select "Default px rem % vh vw Custom" at bounding box center [221, 414] width 22 height 20
click at [227, 414] on select "Default px rem % vh vw Custom" at bounding box center [195, 414] width 75 height 20
select select "%"
click at [208, 404] on select "Default px rem % vh vw Custom" at bounding box center [195, 414] width 75 height 20
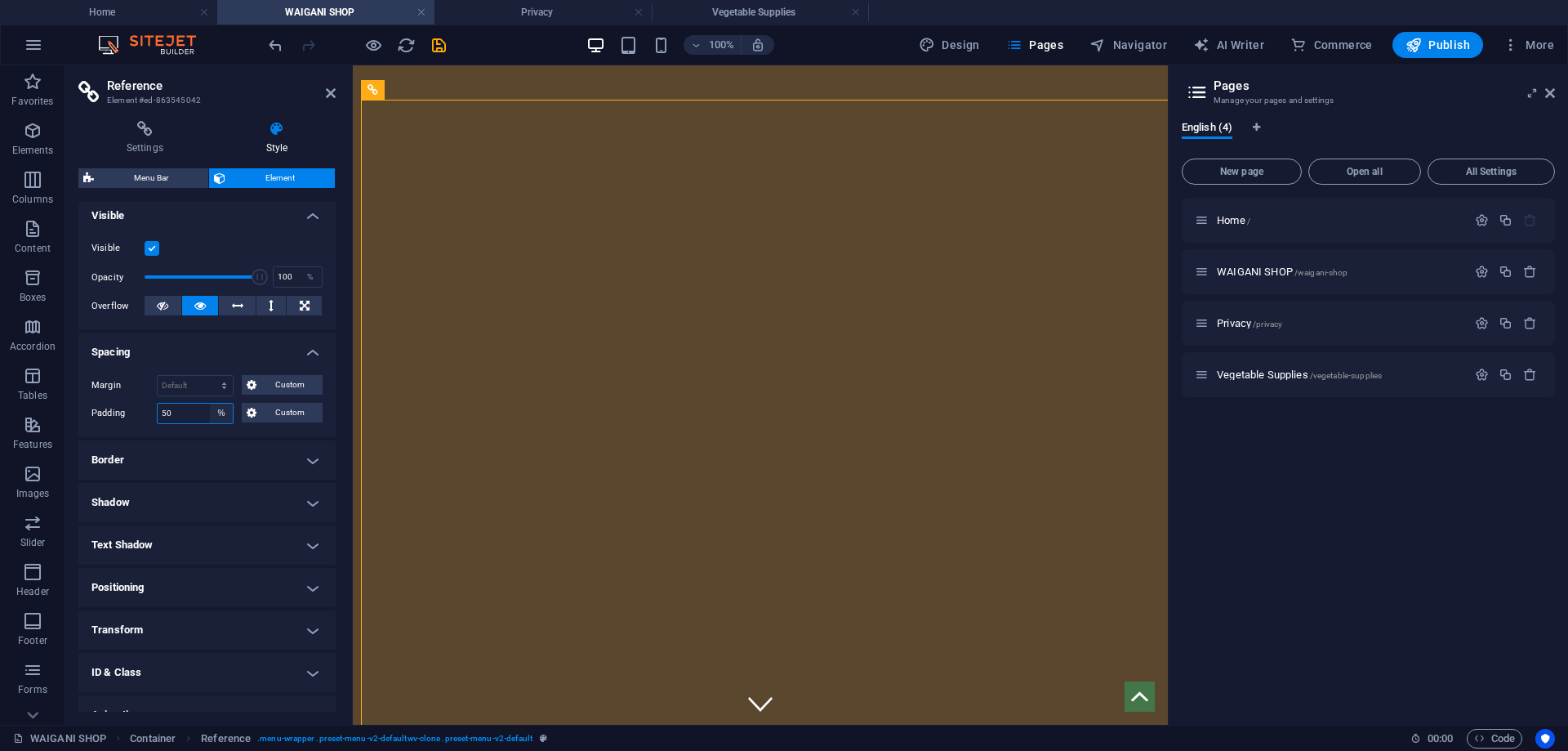
type input "5"
type input "1"
type input "0"
click at [223, 410] on select "Default px rem % vh vw Custom" at bounding box center [221, 414] width 22 height 20
select select "default"
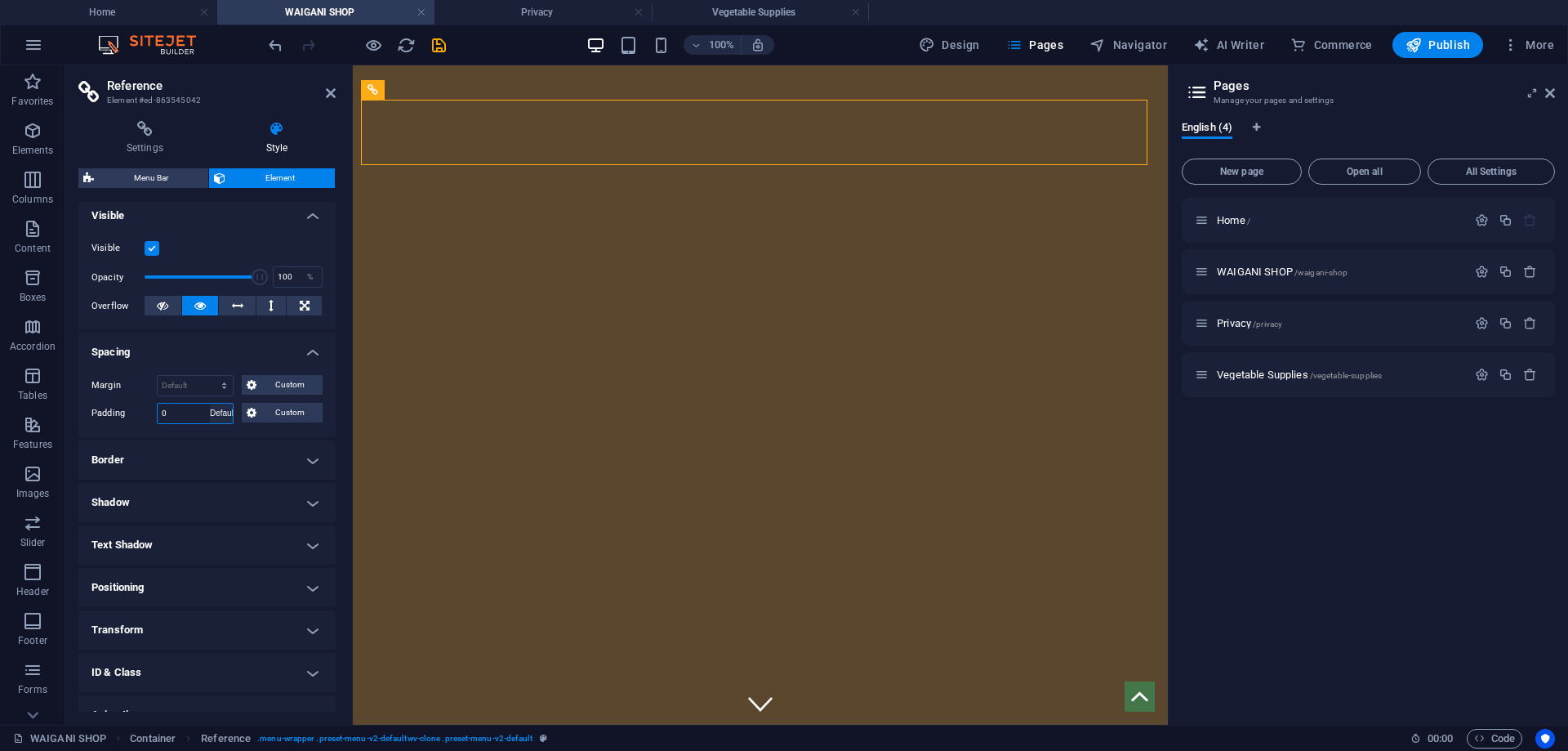
click at [210, 404] on select "Default px rem % vh vw Custom" at bounding box center [221, 414] width 22 height 20
select select "DISABLED_OPTION_VALUE"
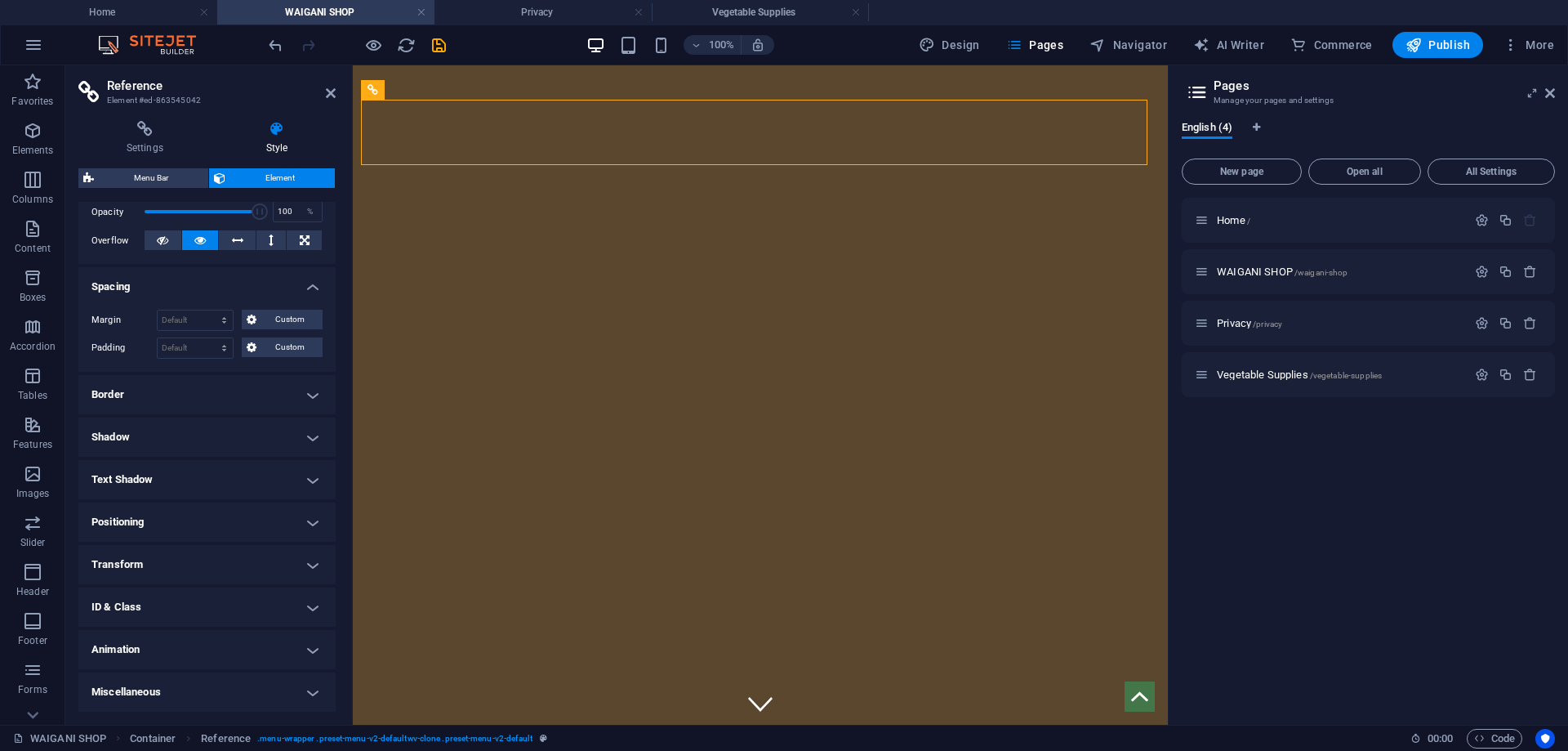
click at [187, 379] on h4 "Border" at bounding box center [206, 394] width 257 height 39
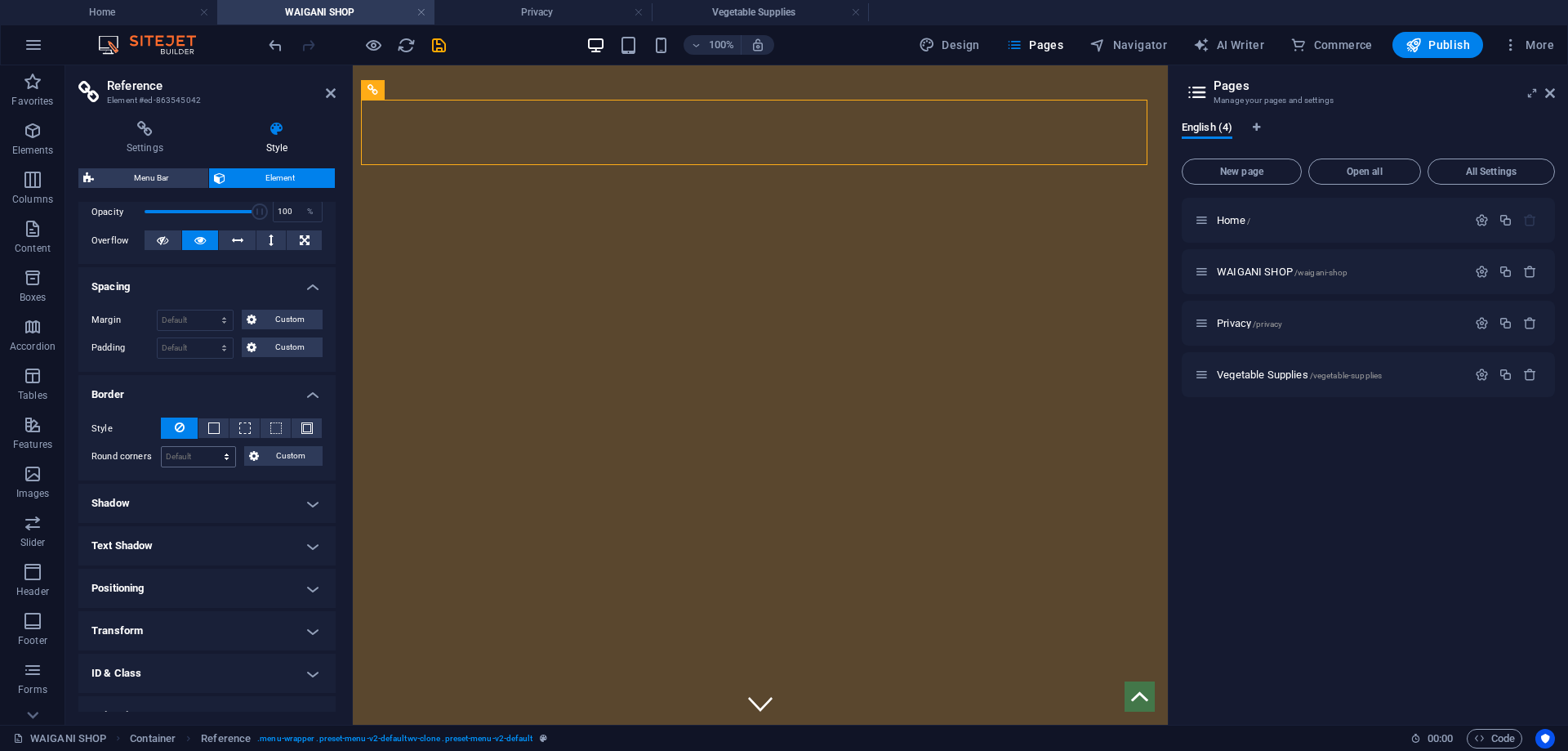
scroll to position [312, 0]
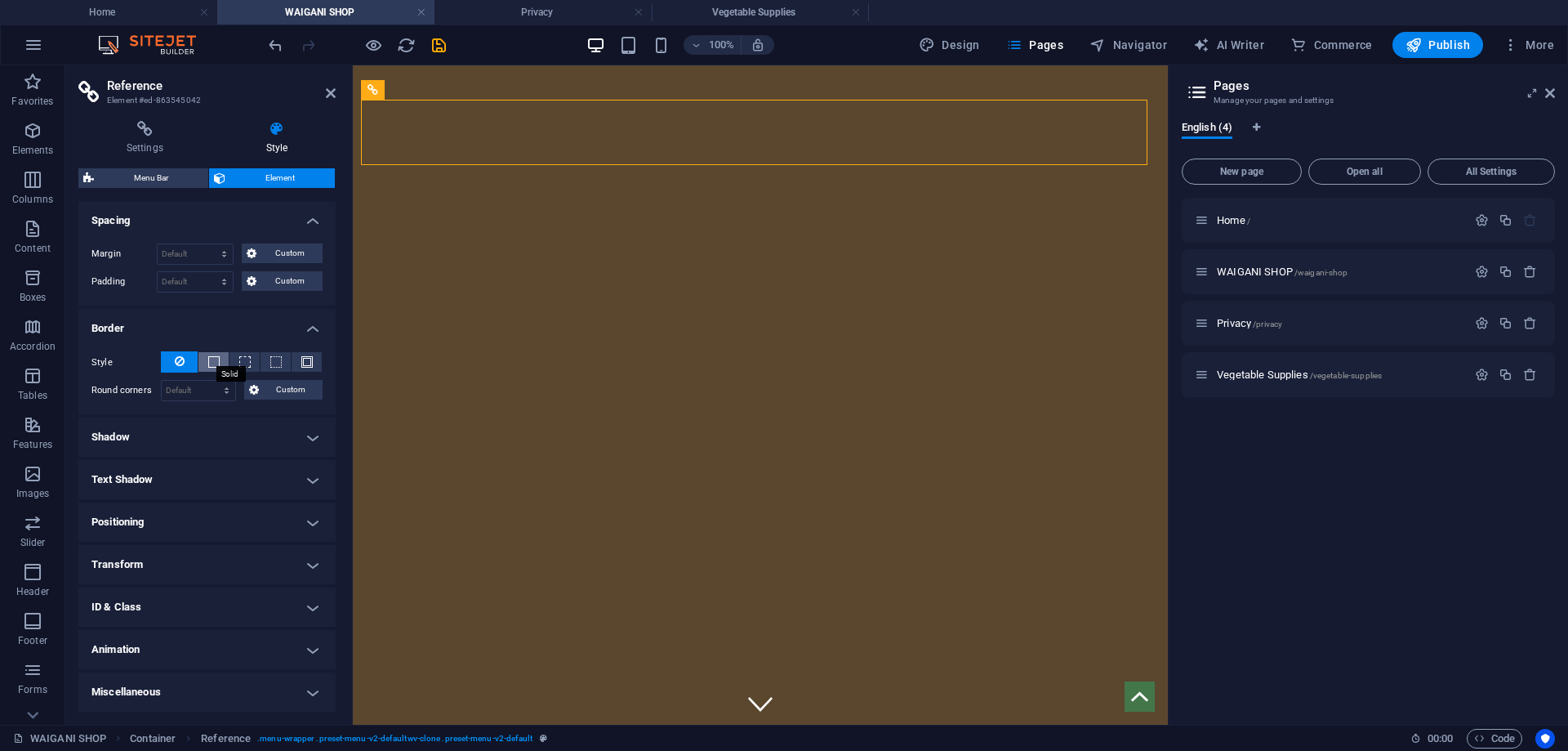
click at [208, 362] on span at bounding box center [214, 362] width 12 height 12
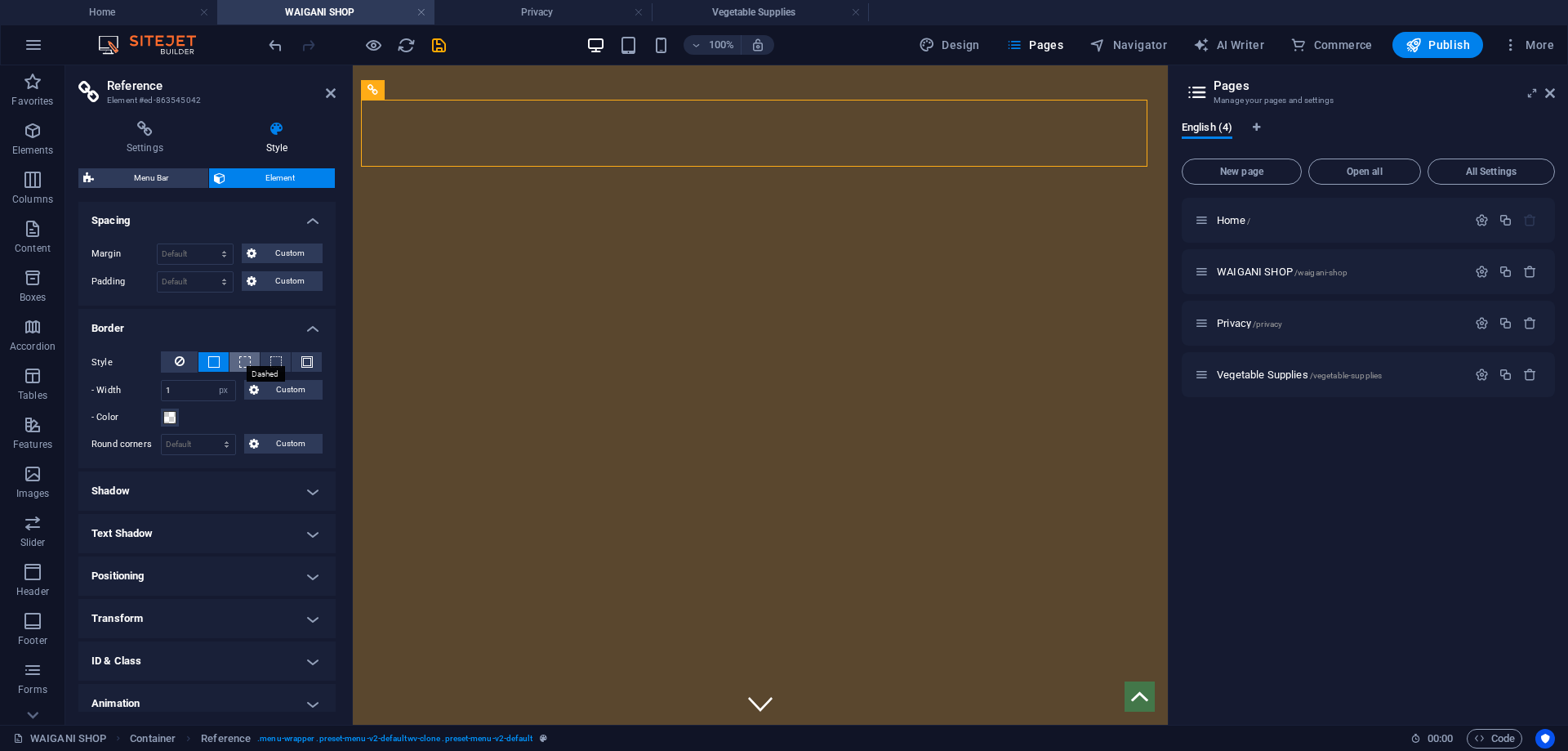
click at [241, 361] on span at bounding box center [246, 362] width 12 height 12
click at [270, 361] on span at bounding box center [276, 362] width 12 height 12
click at [306, 363] on span at bounding box center [307, 362] width 12 height 12
click at [187, 359] on button at bounding box center [179, 362] width 37 height 22
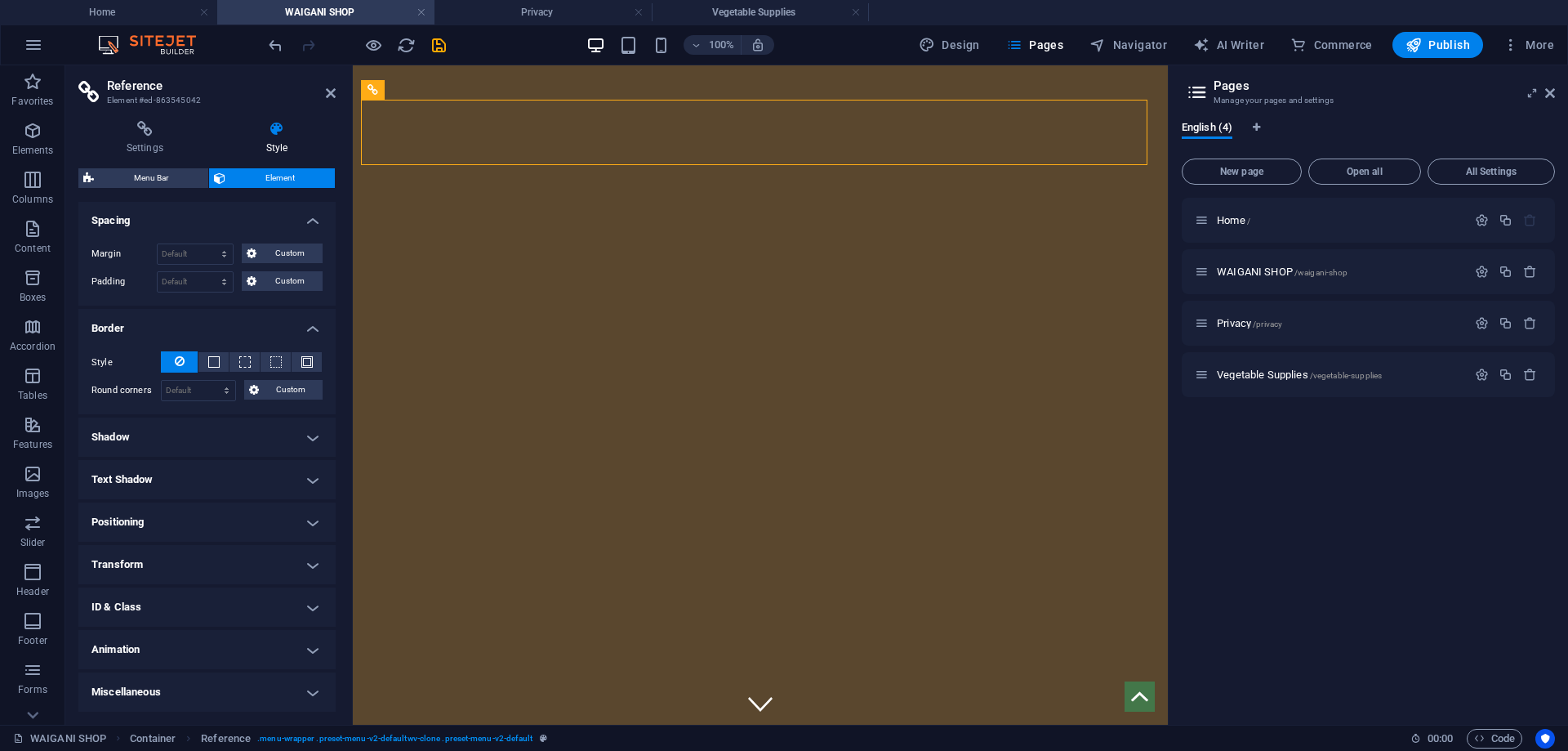
click at [227, 441] on h4 "Shadow" at bounding box center [206, 436] width 257 height 39
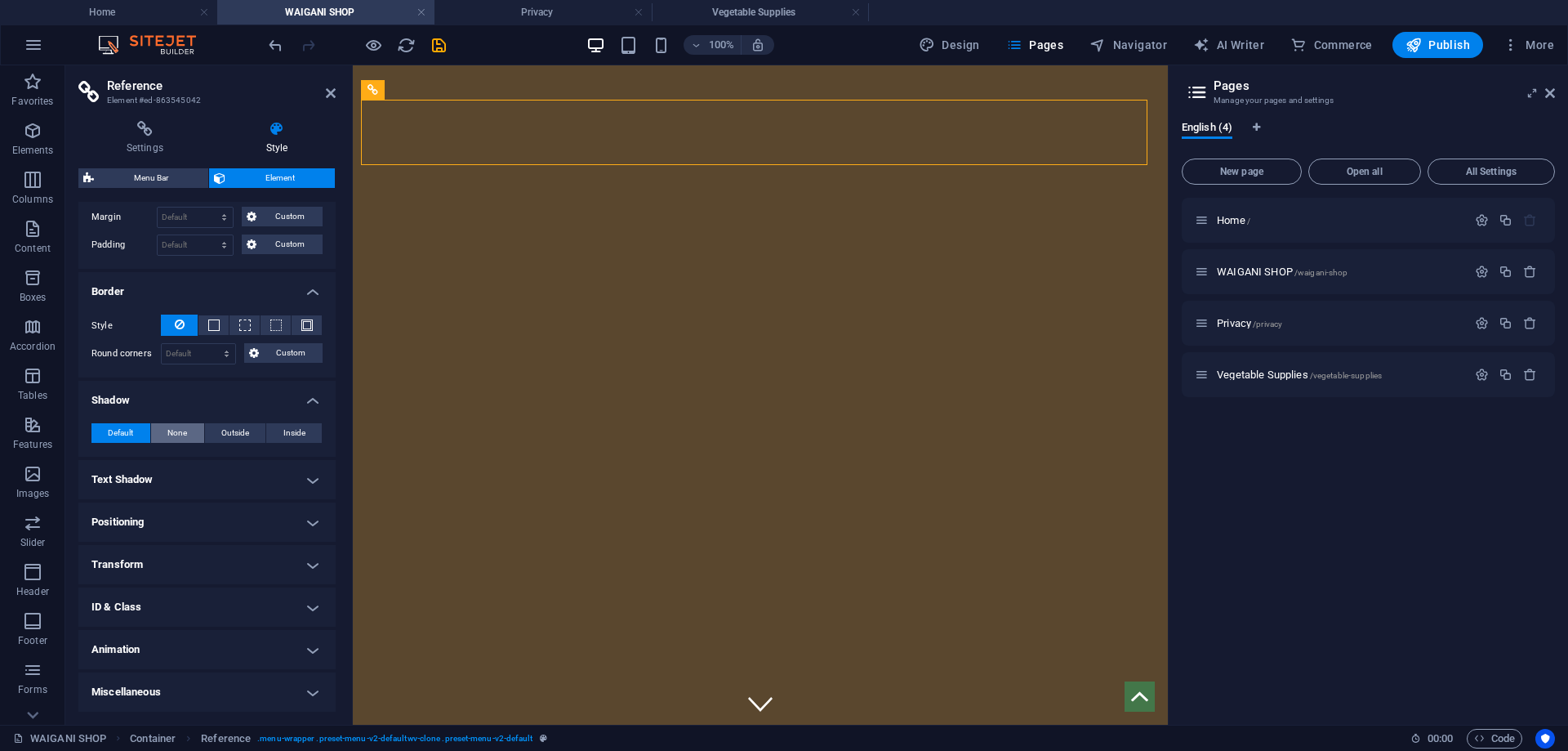
click at [186, 425] on span "None" at bounding box center [177, 433] width 20 height 20
click at [229, 430] on span "Outside" at bounding box center [235, 433] width 27 height 20
type input "2"
type input "4"
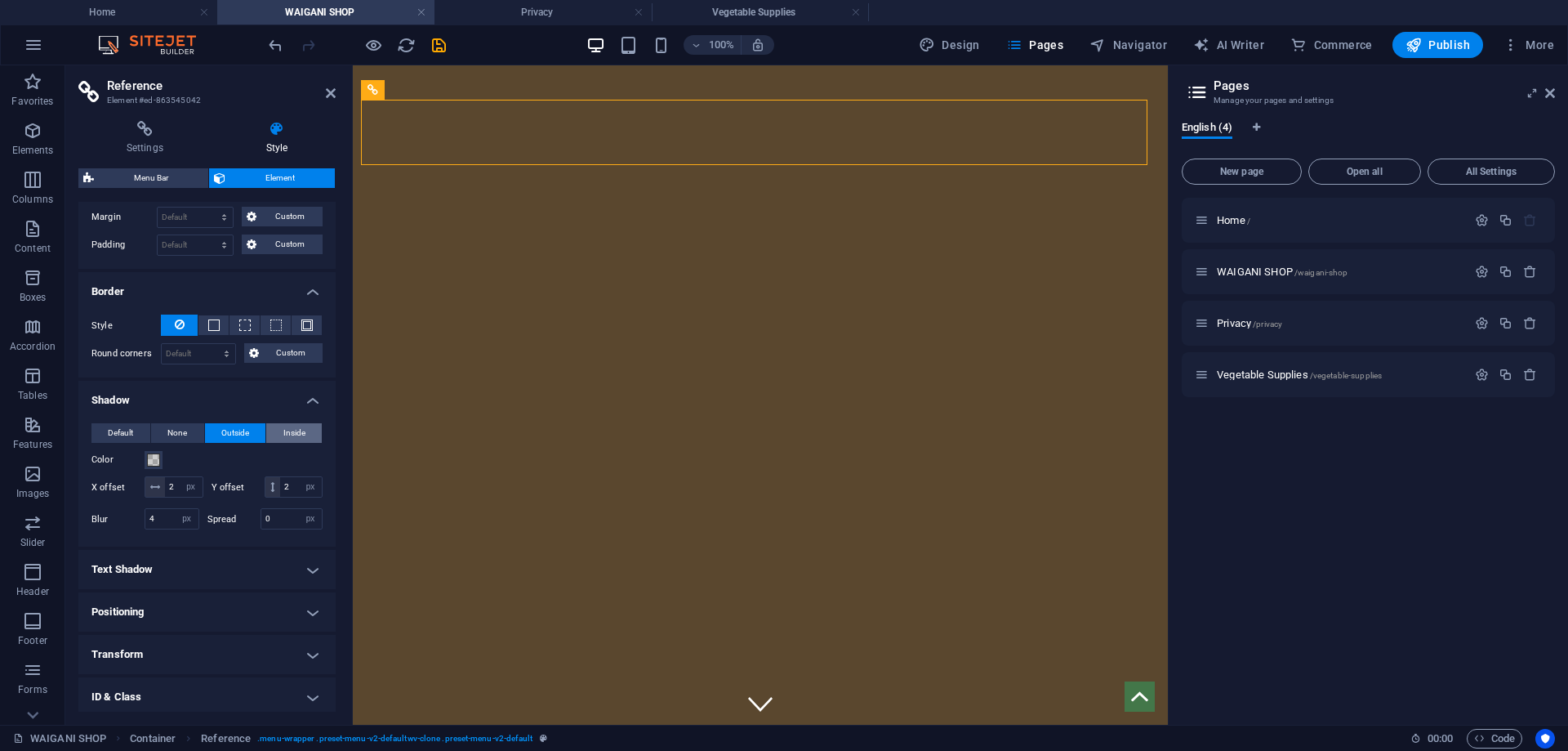
click at [290, 431] on span "Inside" at bounding box center [295, 433] width 22 height 20
click at [127, 431] on span "Default" at bounding box center [121, 433] width 25 height 20
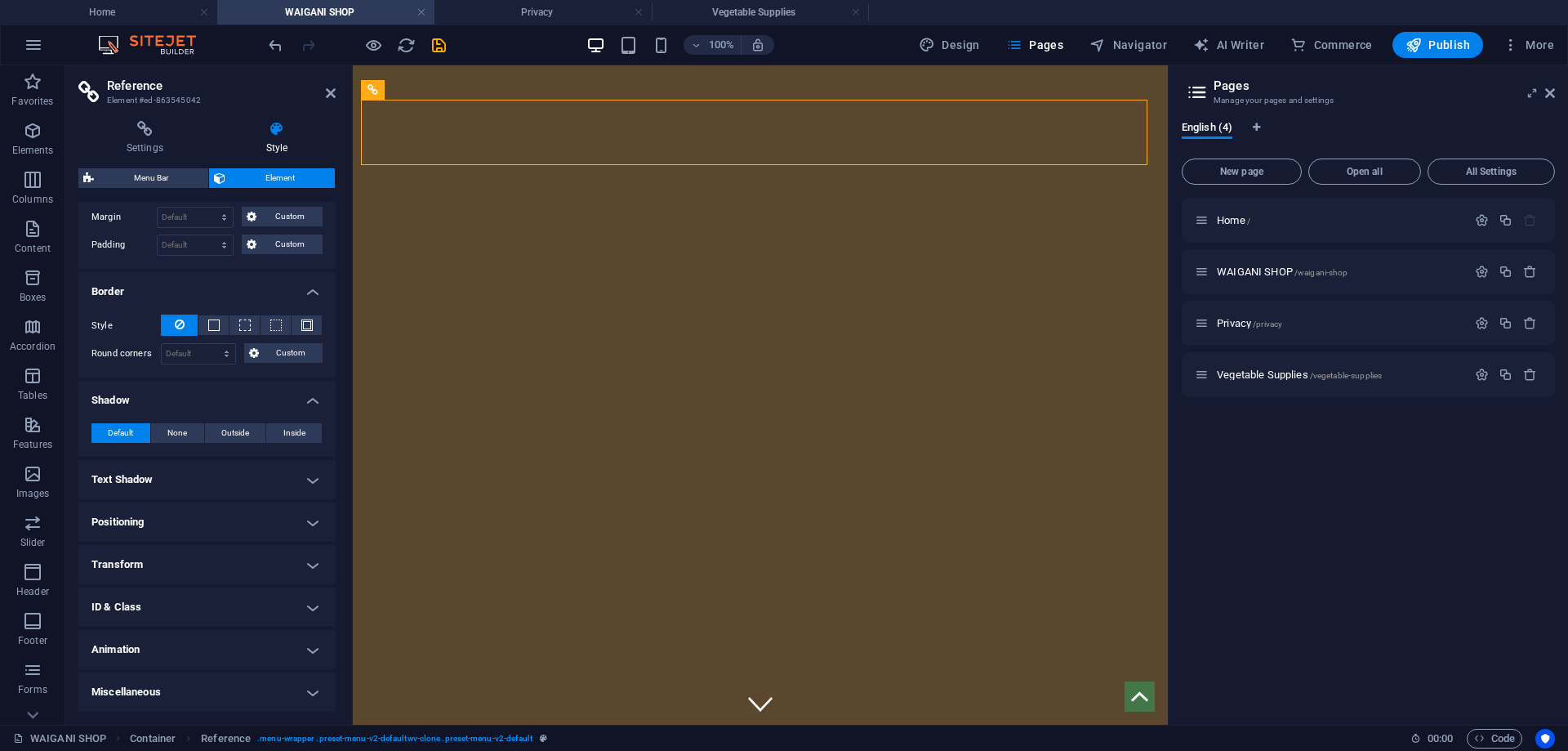
click at [217, 475] on h4 "Text Shadow" at bounding box center [206, 480] width 257 height 39
click at [215, 508] on button "None" at bounding box center [206, 513] width 72 height 20
click at [270, 510] on span "Outside" at bounding box center [281, 513] width 27 height 20
type input "2"
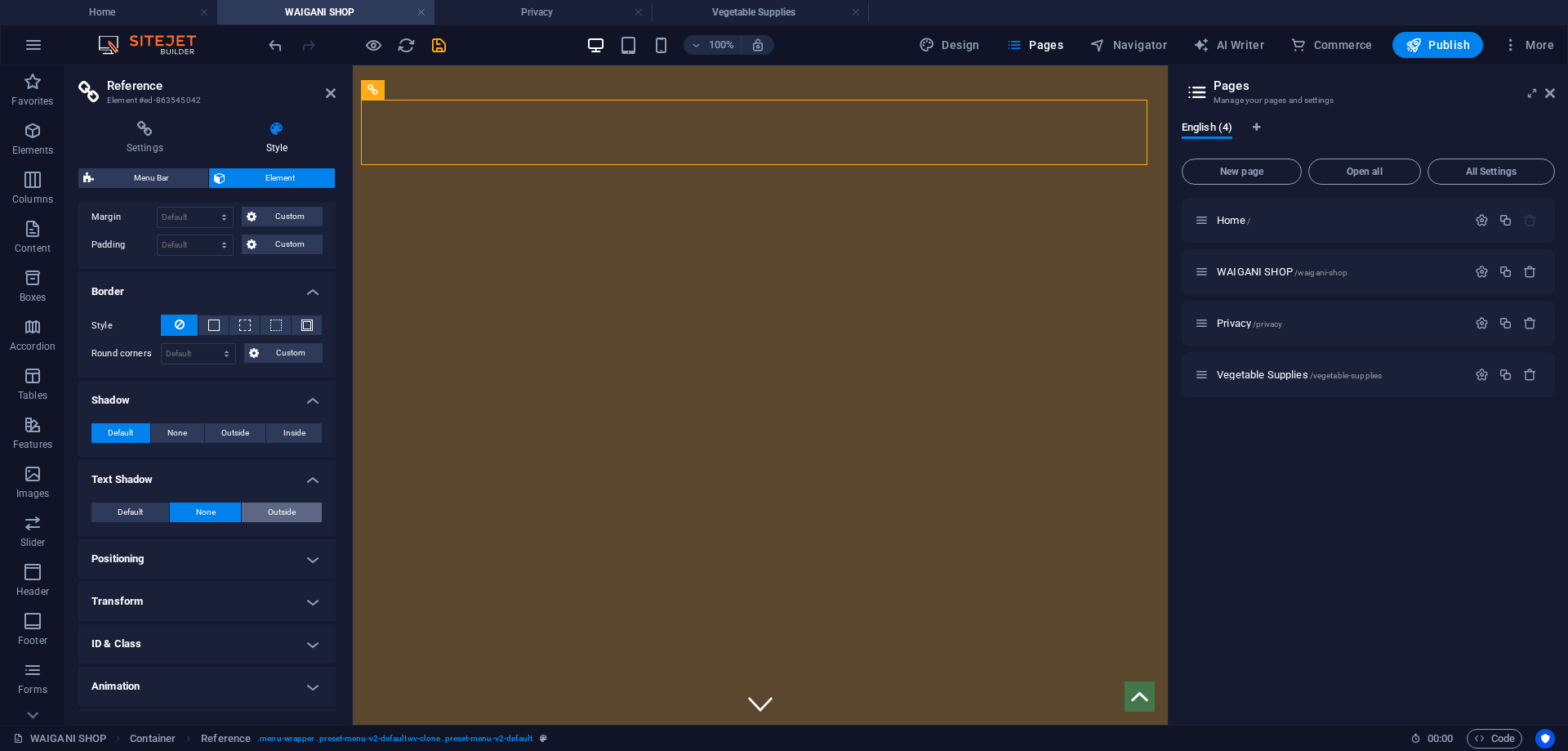
type input "4"
click at [137, 505] on span "Default" at bounding box center [130, 513] width 25 height 20
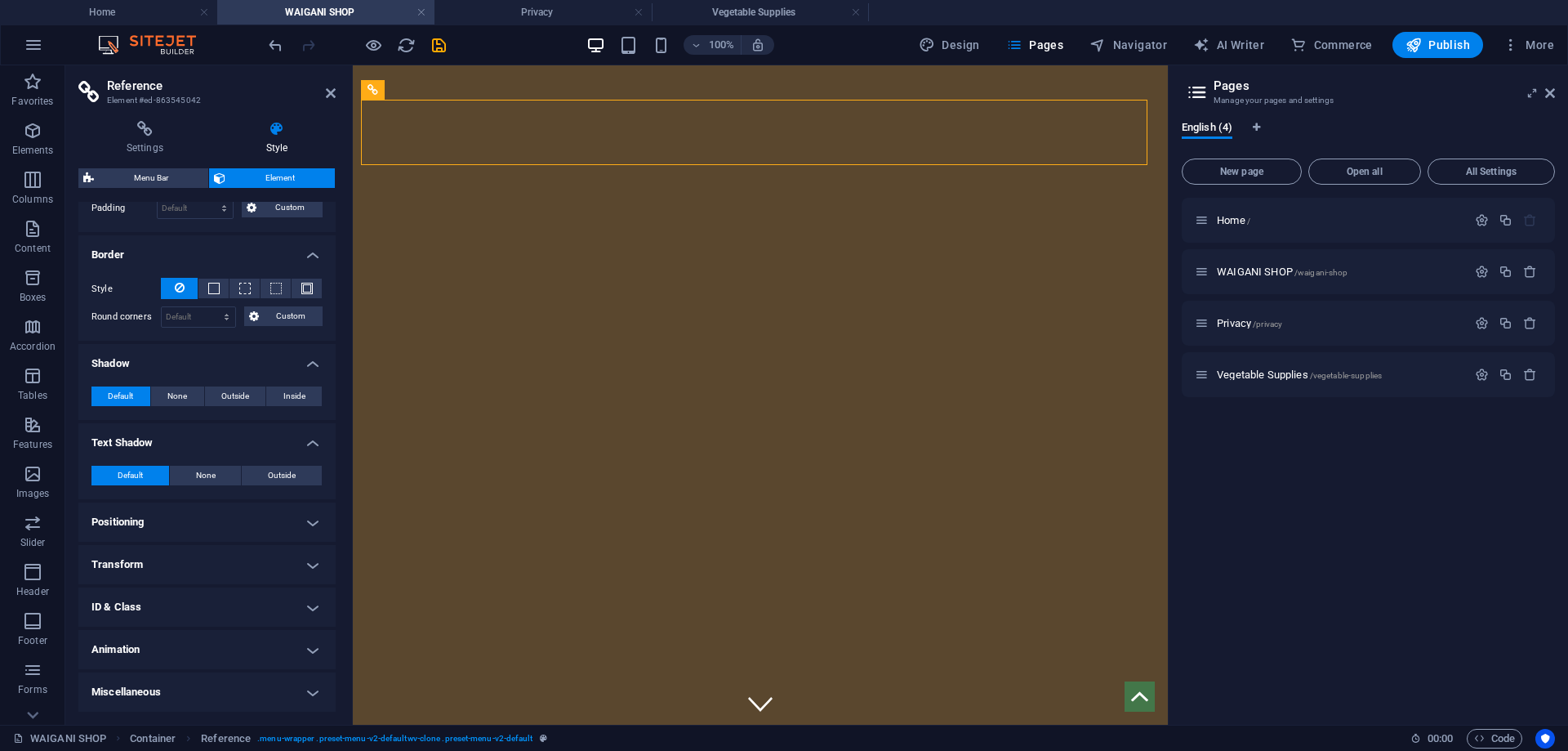
click at [222, 561] on h4 "Transform" at bounding box center [206, 564] width 257 height 39
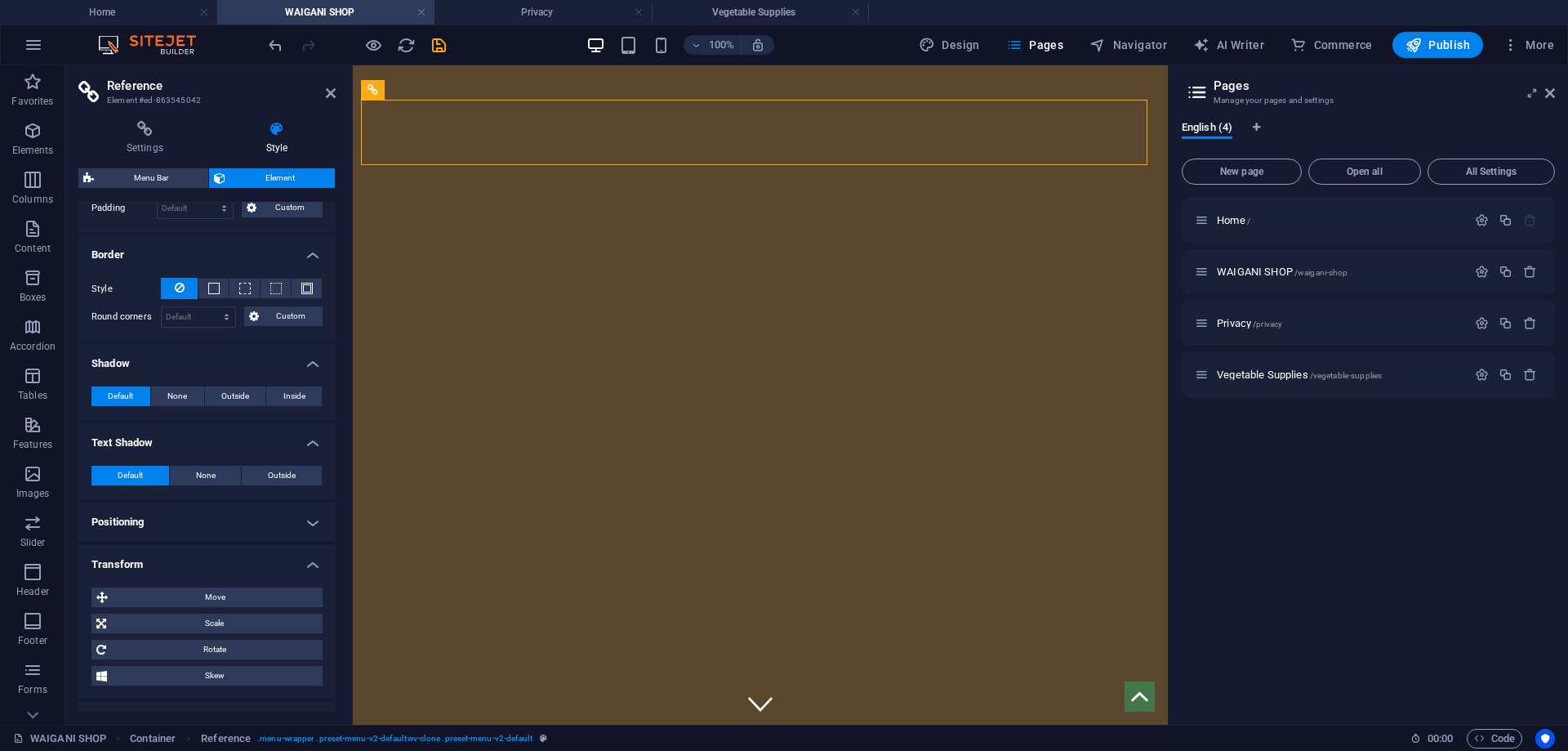
scroll to position [500, 0]
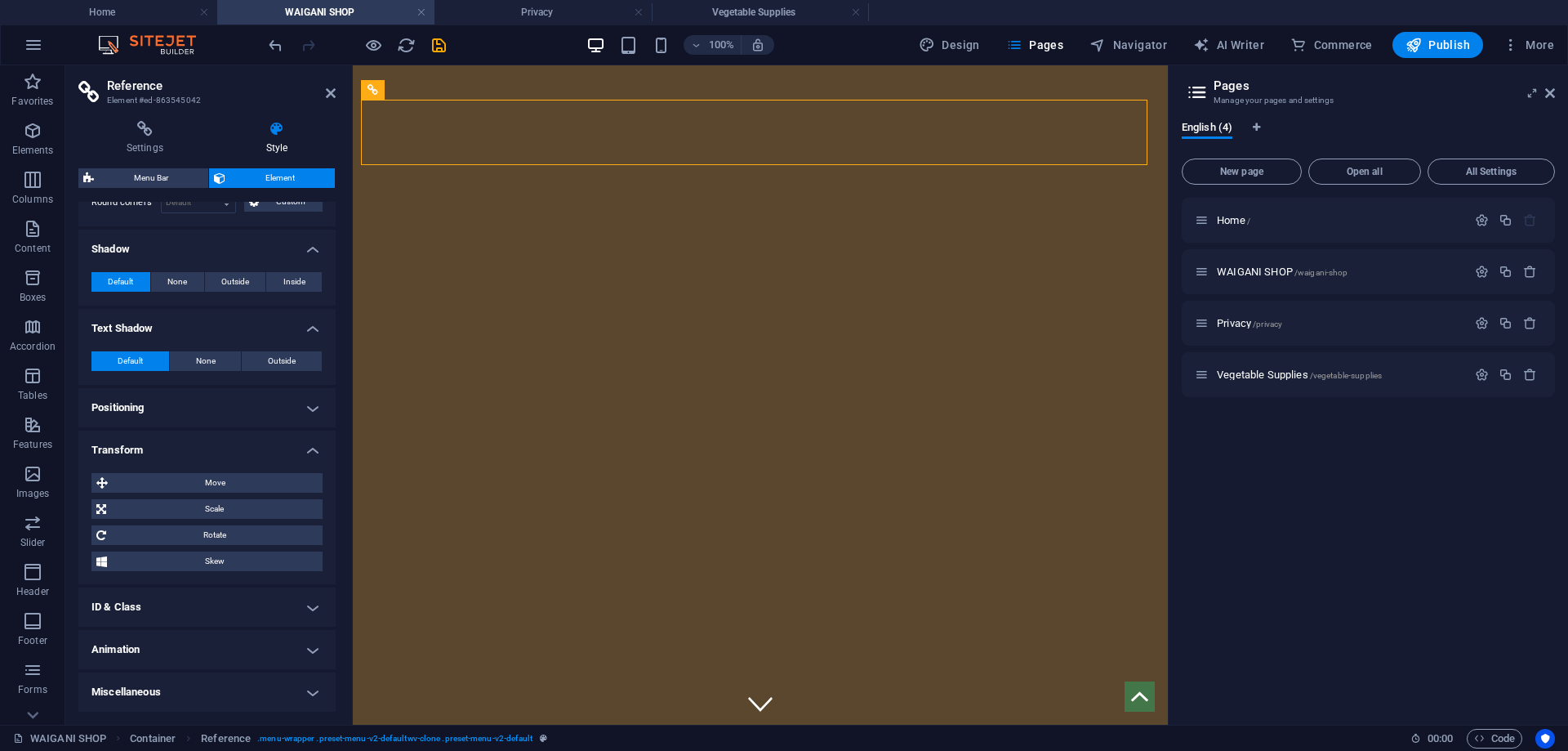
click at [267, 648] on h4 "Animation" at bounding box center [206, 649] width 257 height 39
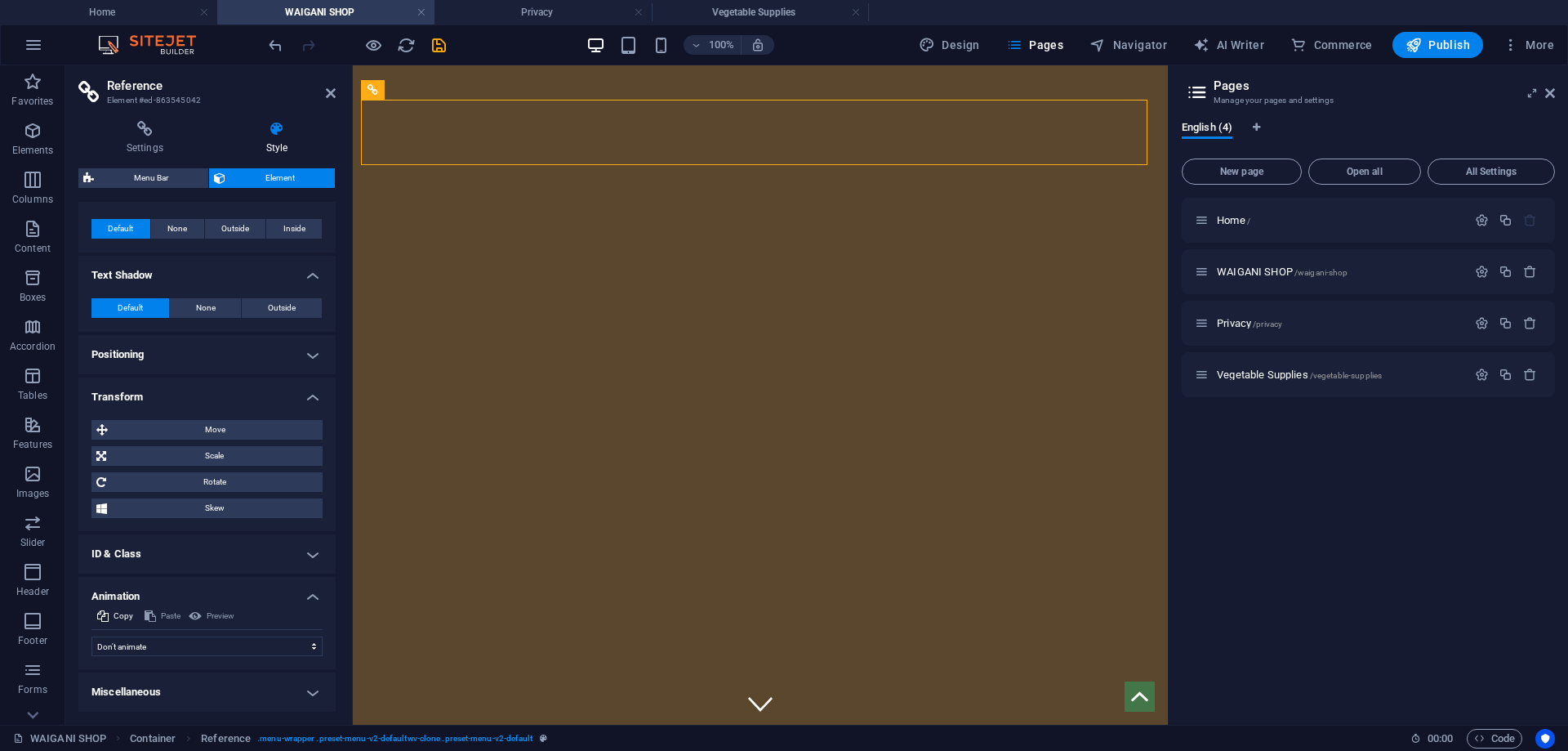
click at [276, 683] on h4 "Miscellaneous" at bounding box center [206, 692] width 257 height 39
drag, startPoint x: 330, startPoint y: 467, endPoint x: 329, endPoint y: 340, distance: 127.0
click at [329, 340] on ul "Layout How this element expands within the layout (Flexbox). Size Default auto …" at bounding box center [206, 231] width 257 height 1165
click at [350, 282] on div at bounding box center [350, 395] width 3 height 659
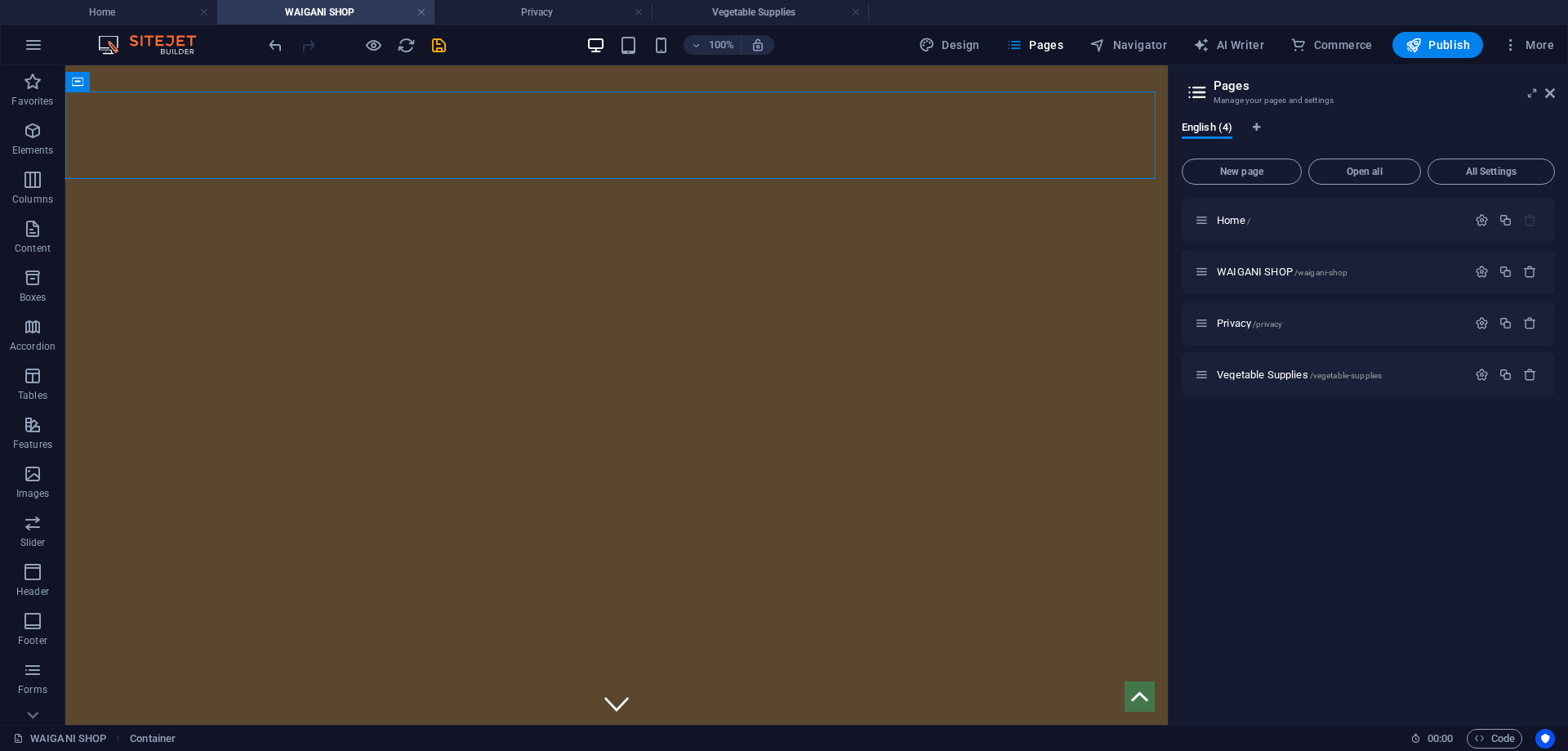
click at [1544, 87] on h2 "Pages" at bounding box center [1384, 86] width 341 height 15
click at [189, 92] on icon at bounding box center [191, 92] width 9 height 17
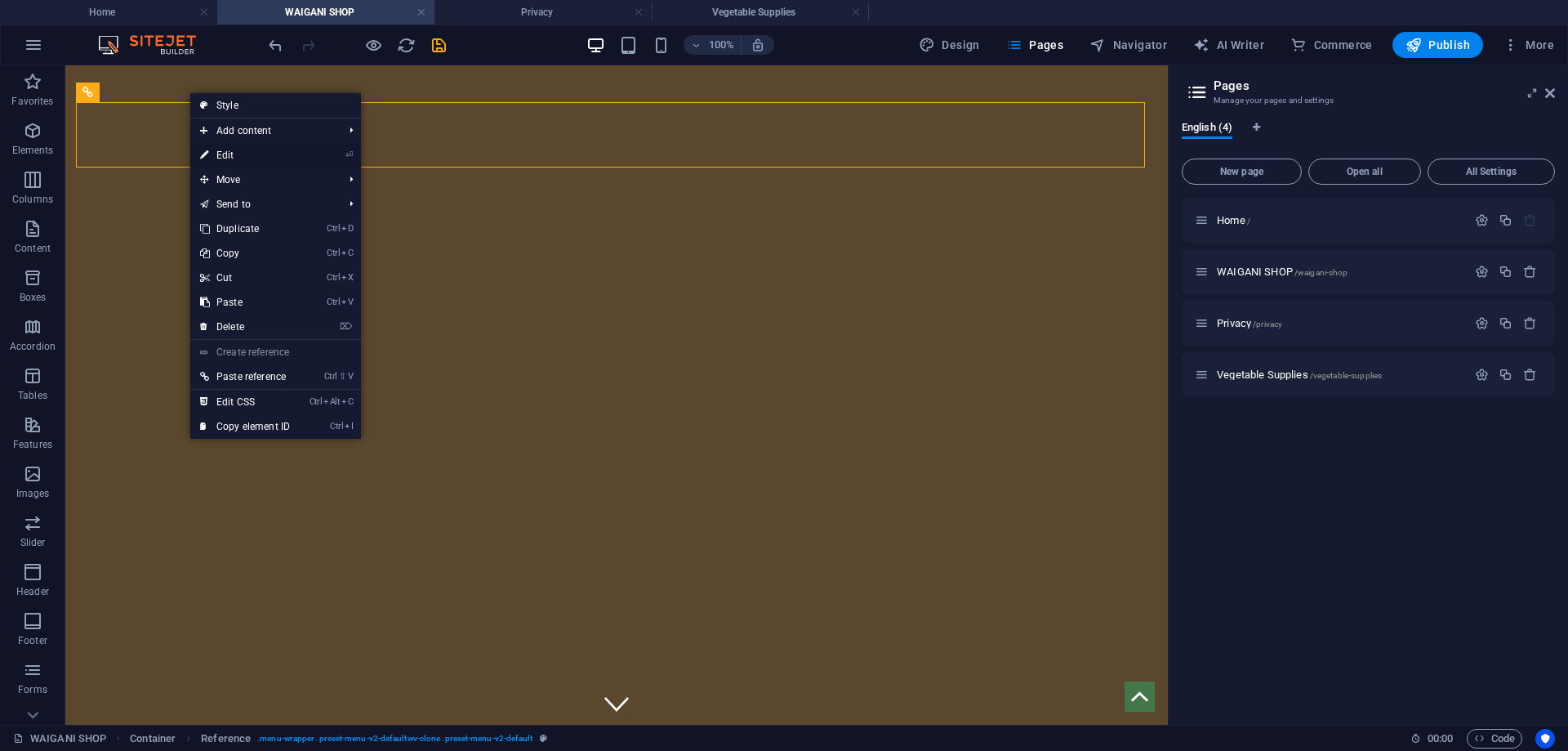
click at [249, 152] on link "⏎ Edit" at bounding box center [246, 155] width 110 height 24
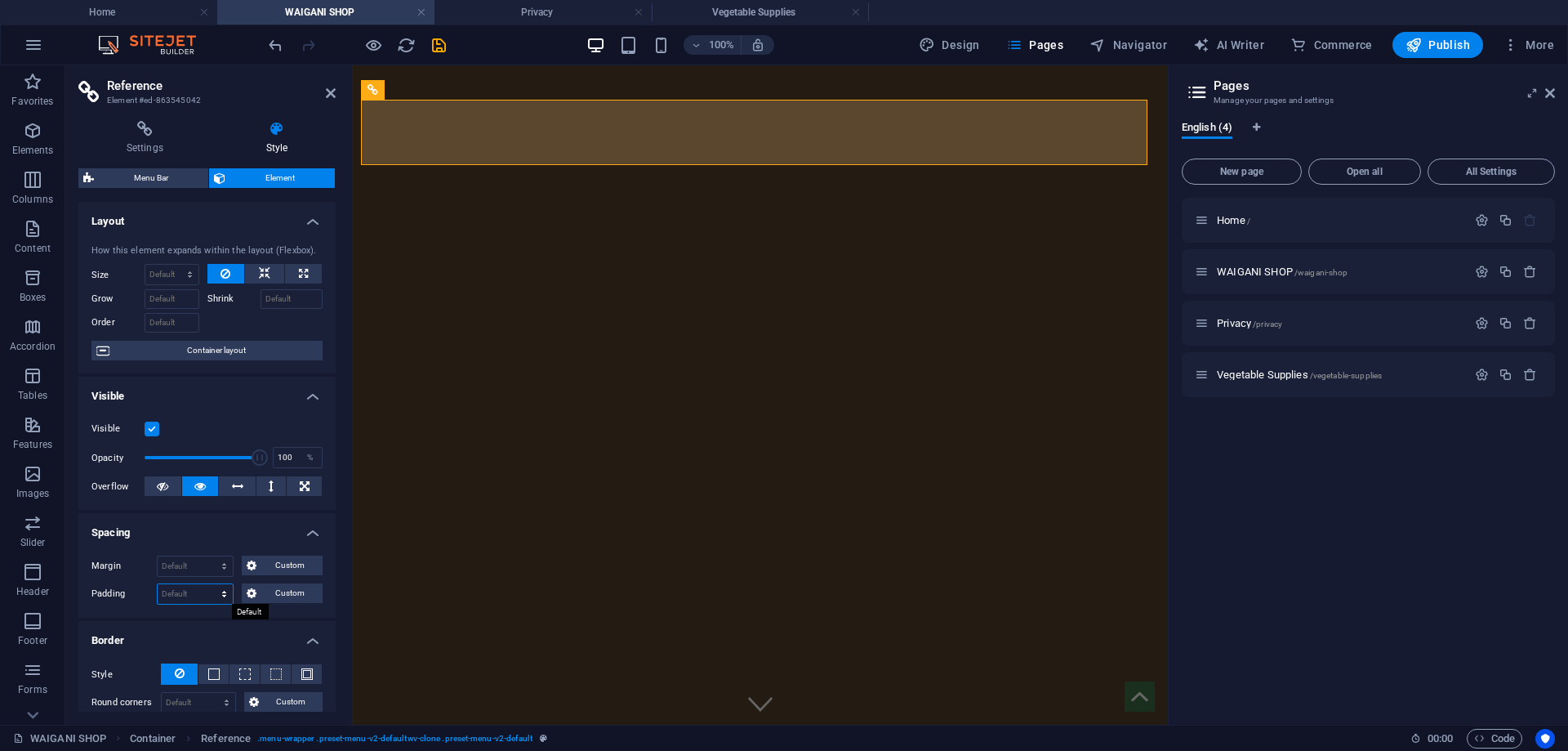
click at [225, 597] on select "Default px rem % vh vw Custom" at bounding box center [195, 594] width 75 height 20
select select "px"
click at [208, 584] on select "Default px rem % vh vw Custom" at bounding box center [195, 594] width 75 height 20
type input "0"
click at [217, 595] on select "Default px rem % vh vw Custom" at bounding box center [221, 594] width 22 height 20
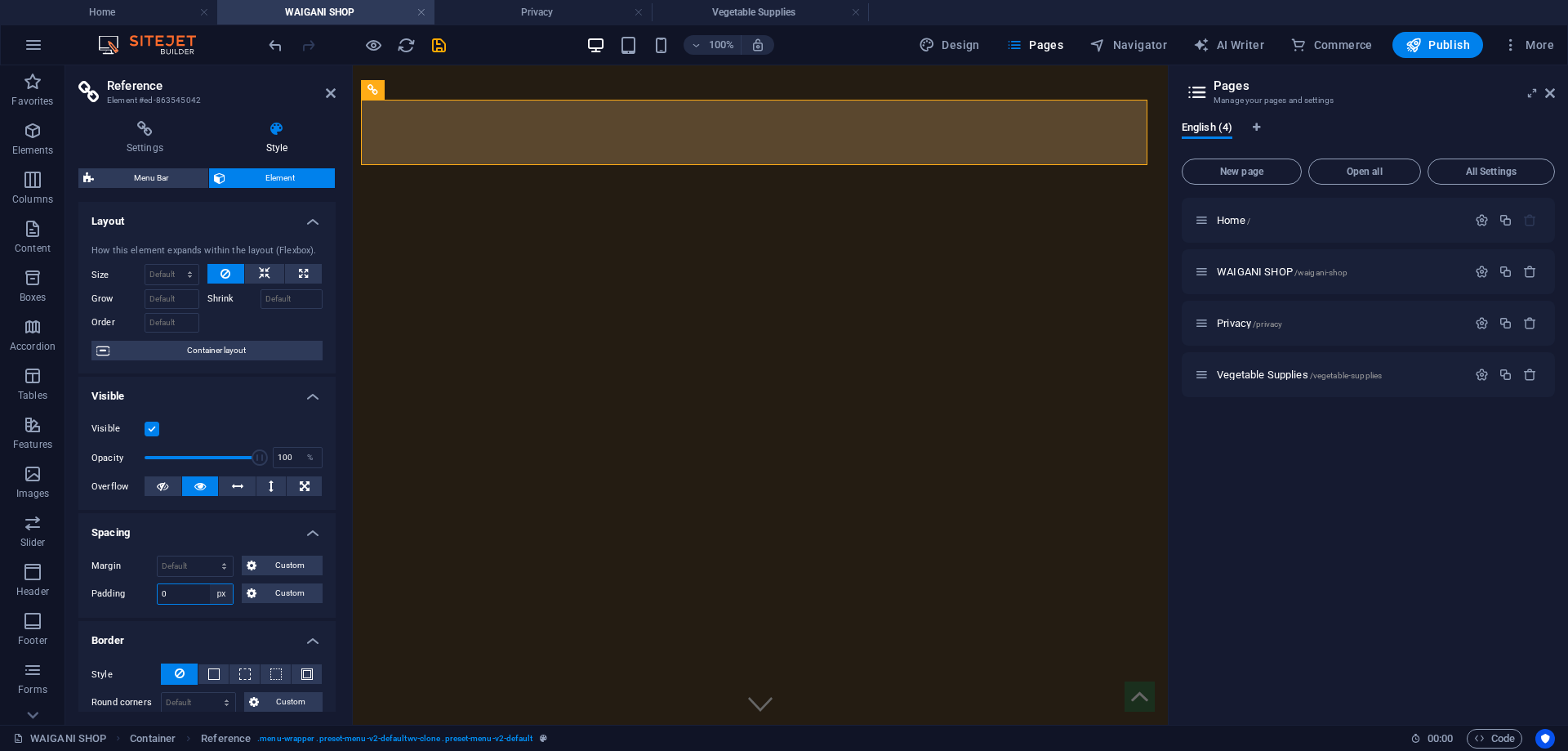
select select "%"
click at [210, 584] on select "Default px rem % vh vw Custom" at bounding box center [221, 594] width 22 height 20
type input "0"
click at [218, 597] on select "Default px rem % vh vw Custom" at bounding box center [221, 594] width 22 height 20
select select "default"
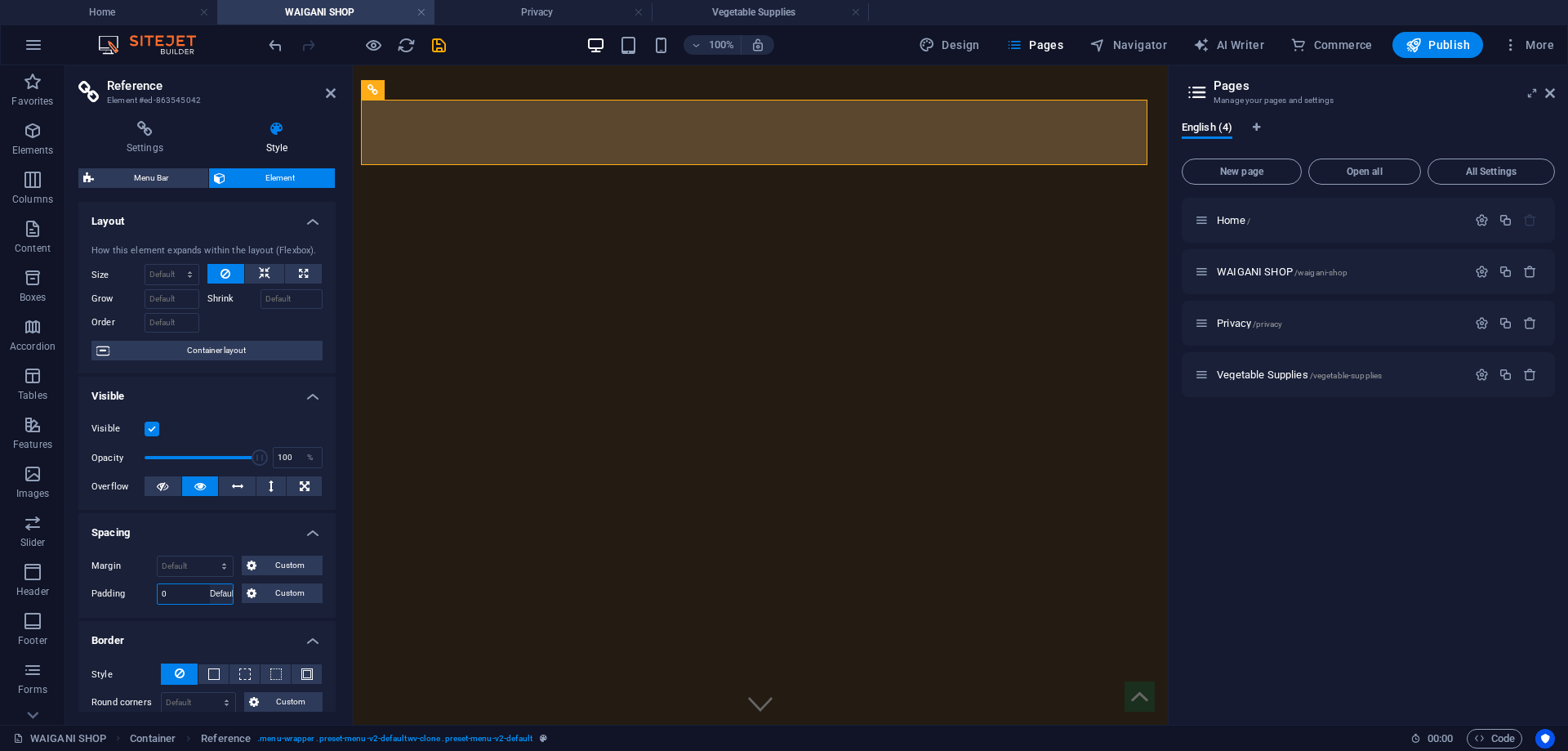
click at [210, 584] on select "Default px rem % vh vw Custom" at bounding box center [221, 594] width 22 height 20
select select "DISABLED_OPTION_VALUE"
click at [225, 565] on select "Default auto px % rem vw vh Custom" at bounding box center [195, 566] width 75 height 20
select select "%"
click at [208, 556] on select "Default auto px % rem vw vh Custom" at bounding box center [195, 566] width 75 height 20
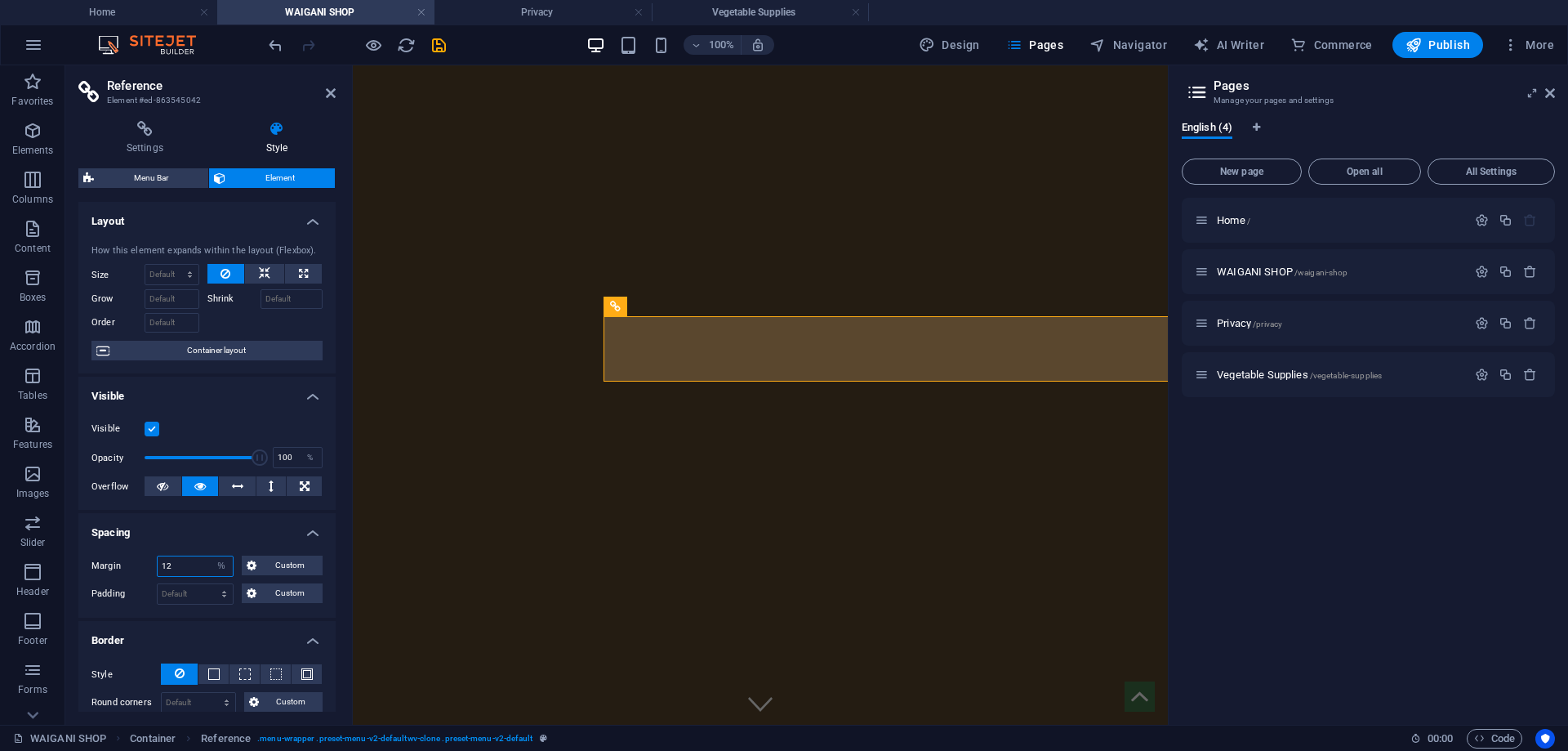
type input "1"
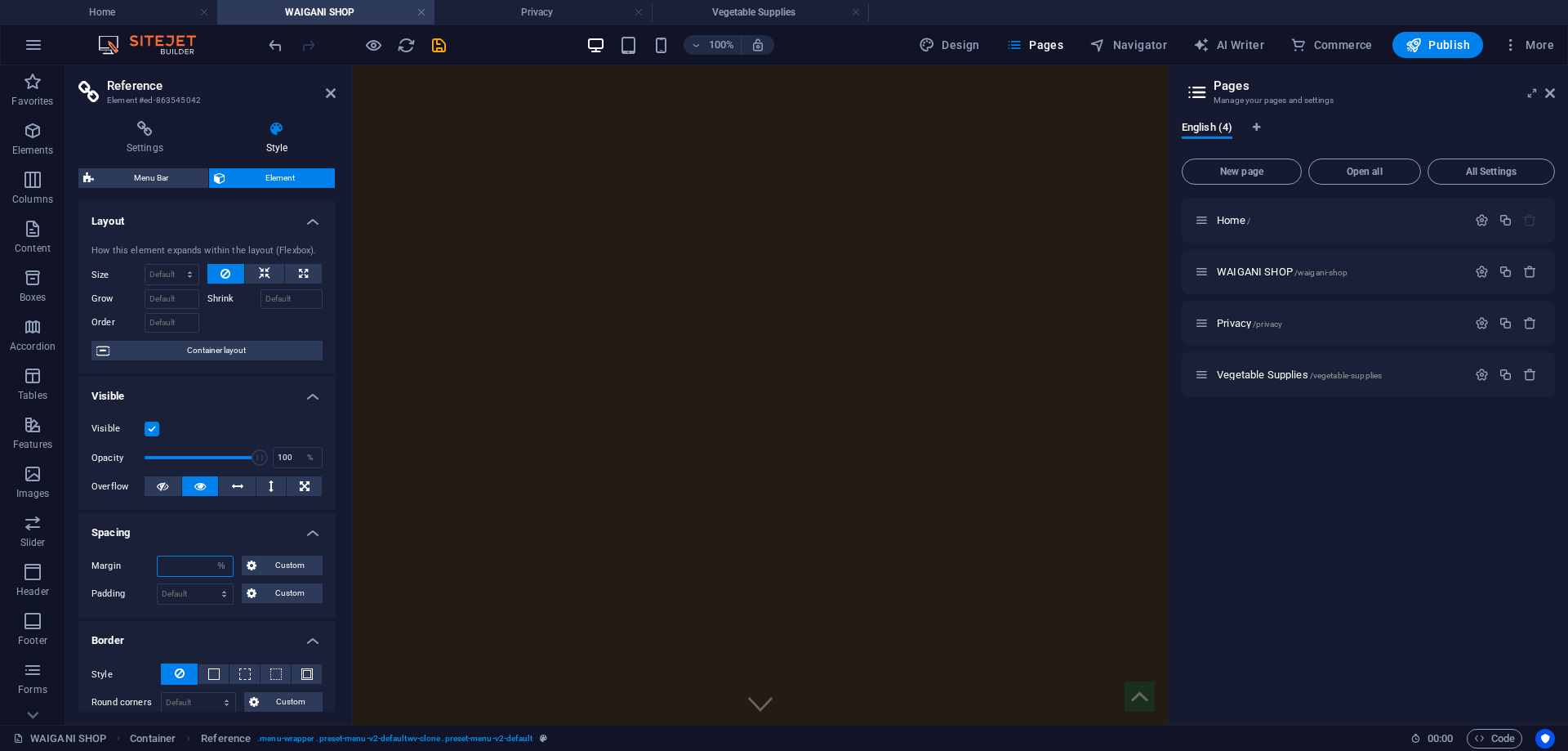
type input "0"
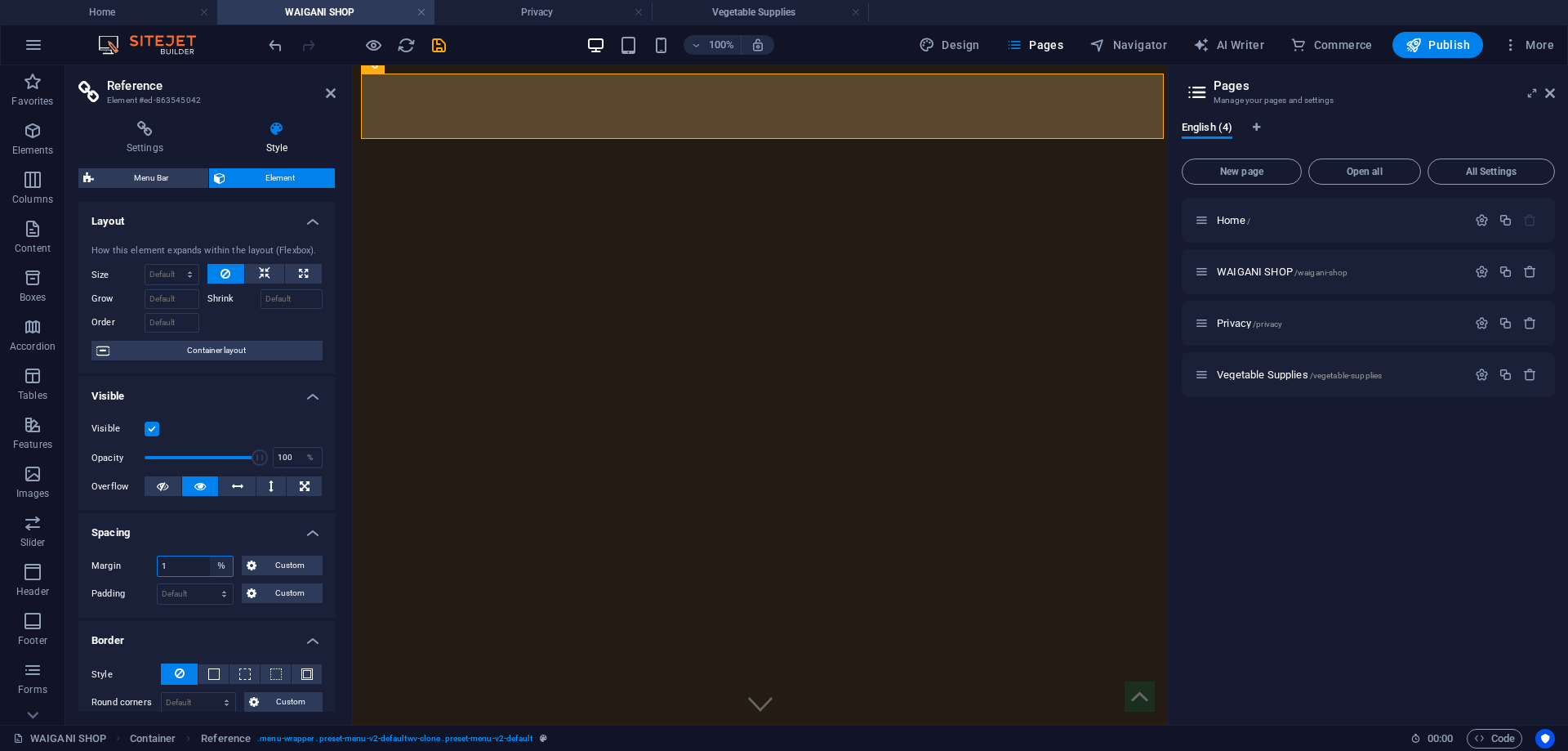
type input "1"
click at [224, 564] on select "Default auto px % rem vw vh Custom" at bounding box center [221, 566] width 22 height 20
select select "default"
click at [210, 556] on select "Default auto px % rem vw vh Custom" at bounding box center [221, 566] width 22 height 20
select select "DISABLED_OPTION_VALUE"
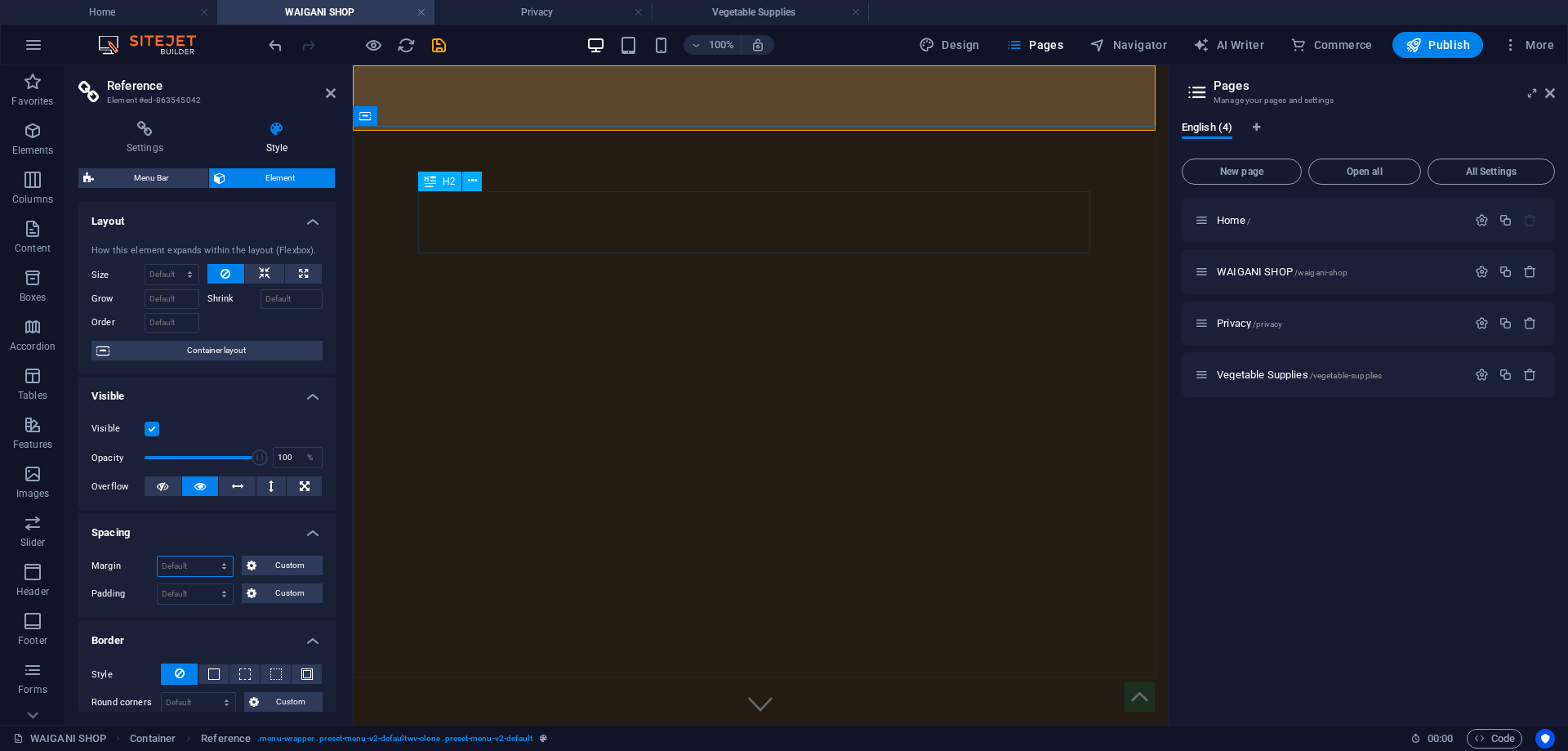
type input "1"
select select "%"
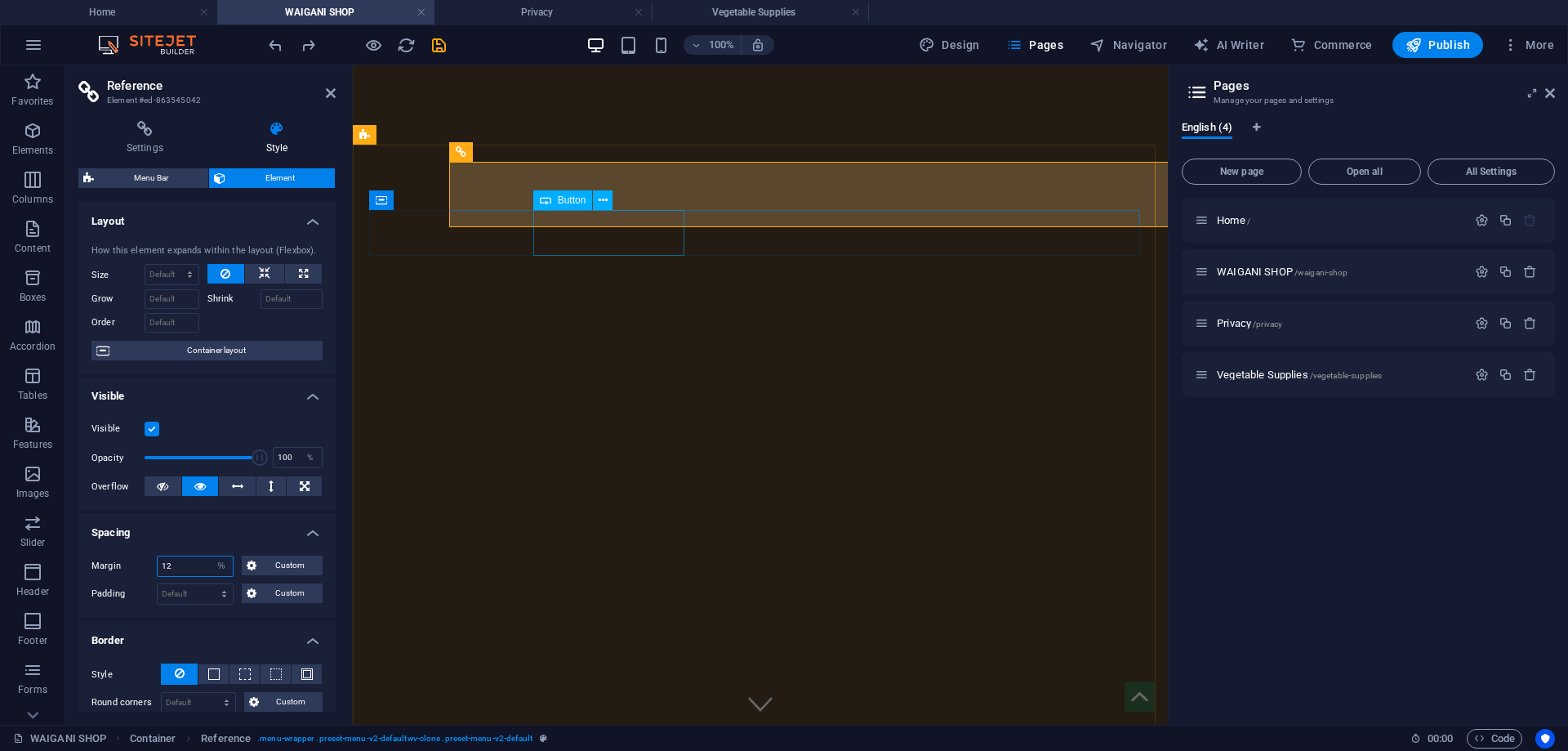
type input "1"
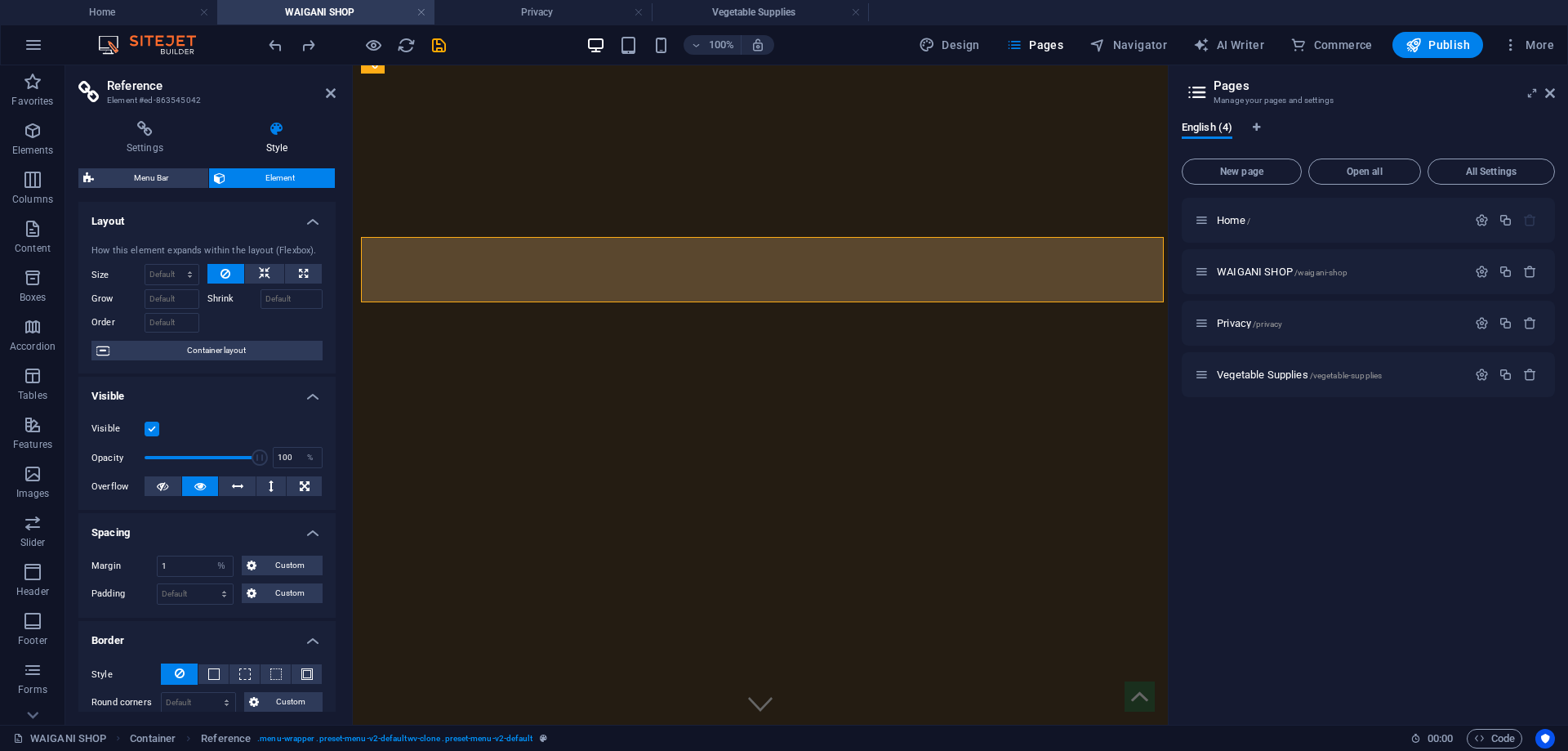
click at [241, 381] on h4 "Visible" at bounding box center [206, 390] width 257 height 29
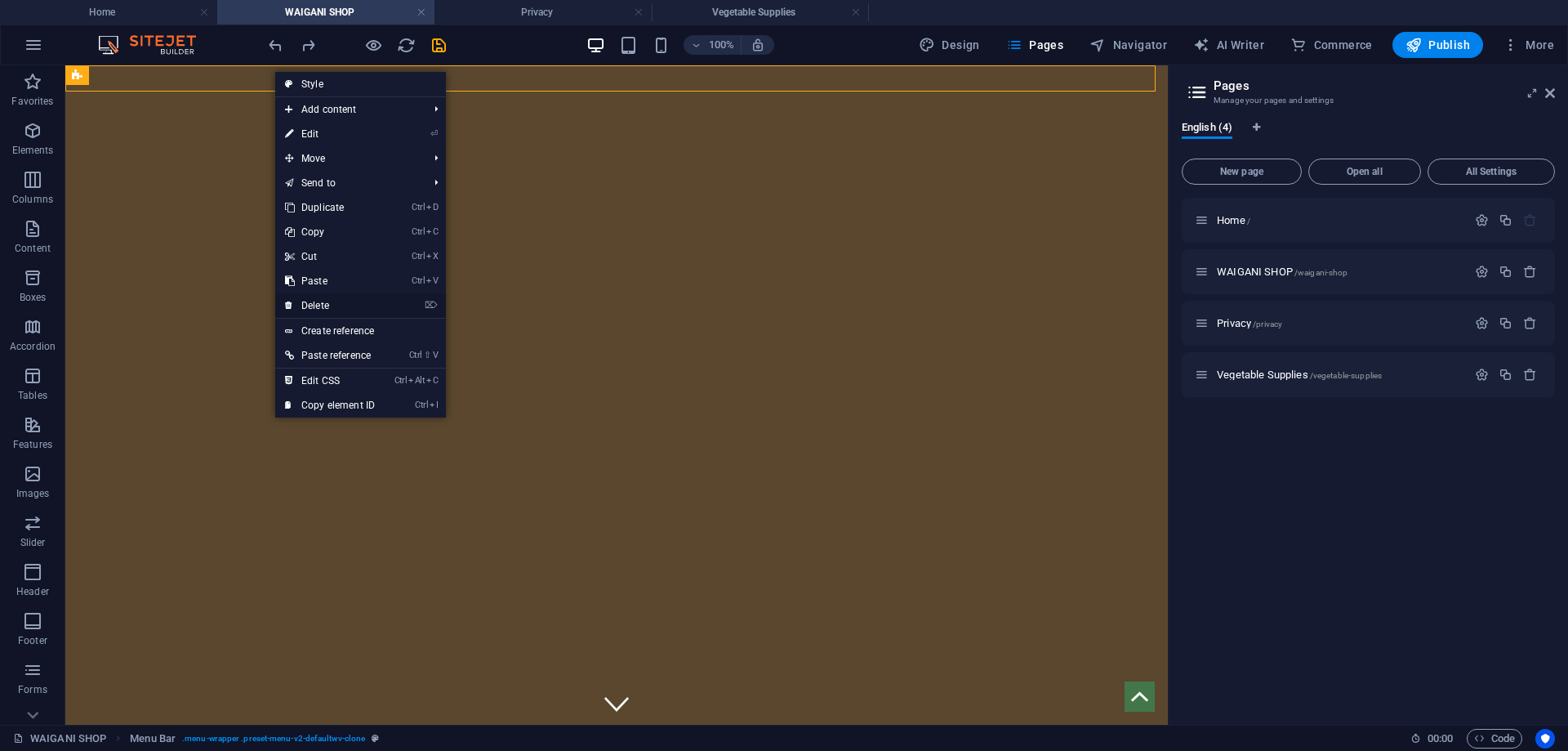
click at [331, 302] on link "⌦ Delete" at bounding box center [330, 305] width 110 height 24
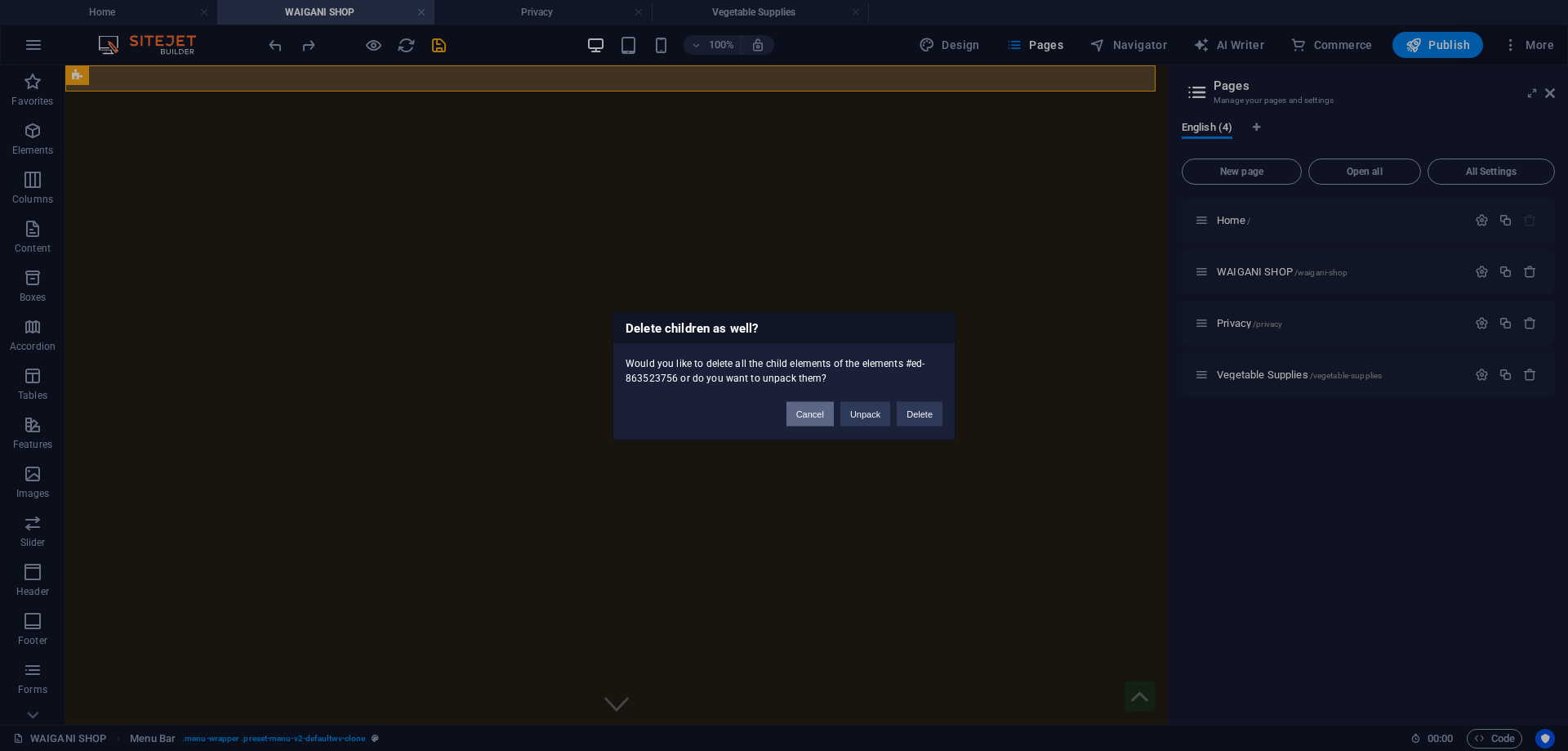
click at [797, 415] on button "Cancel" at bounding box center [810, 413] width 47 height 24
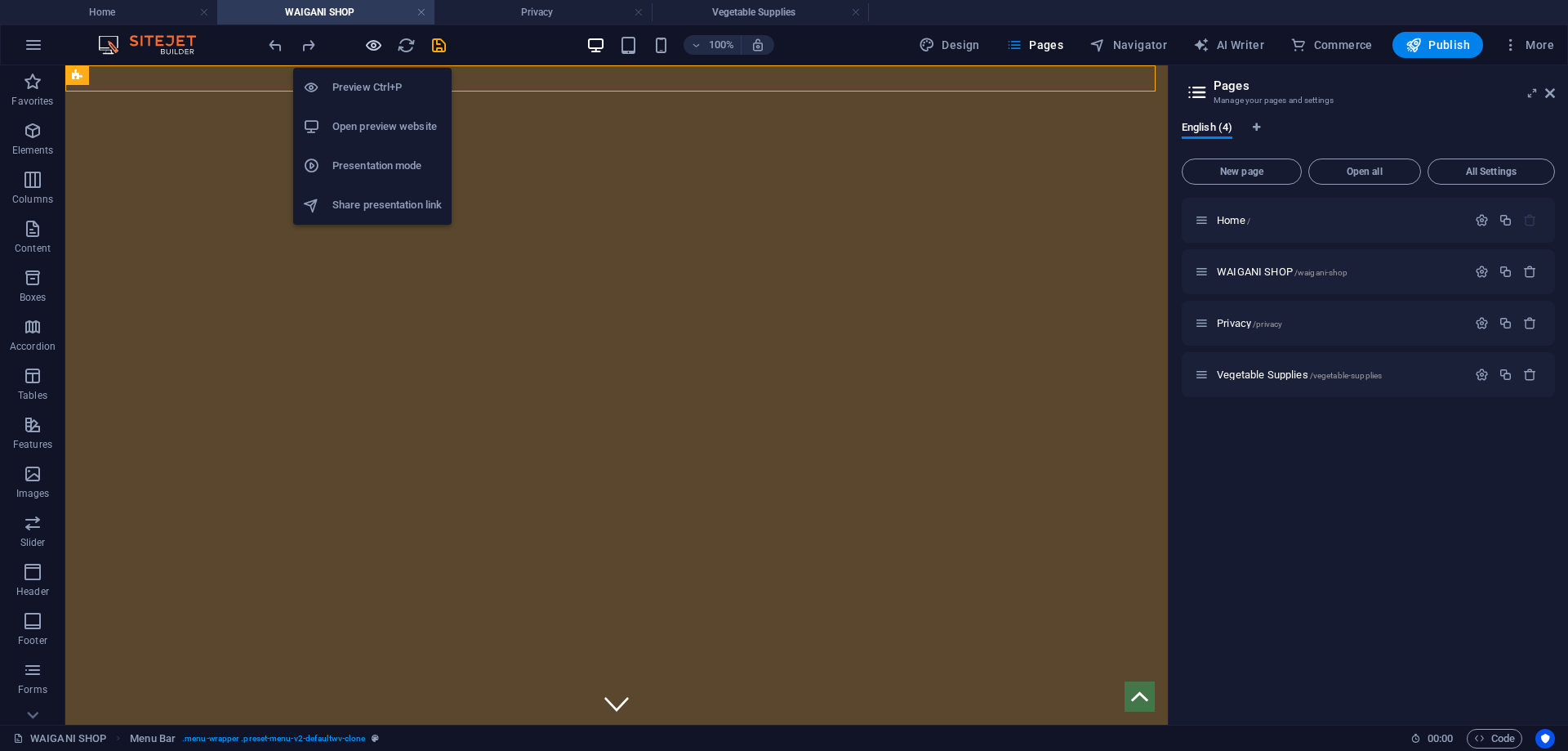
click at [376, 47] on icon "button" at bounding box center [374, 45] width 19 height 19
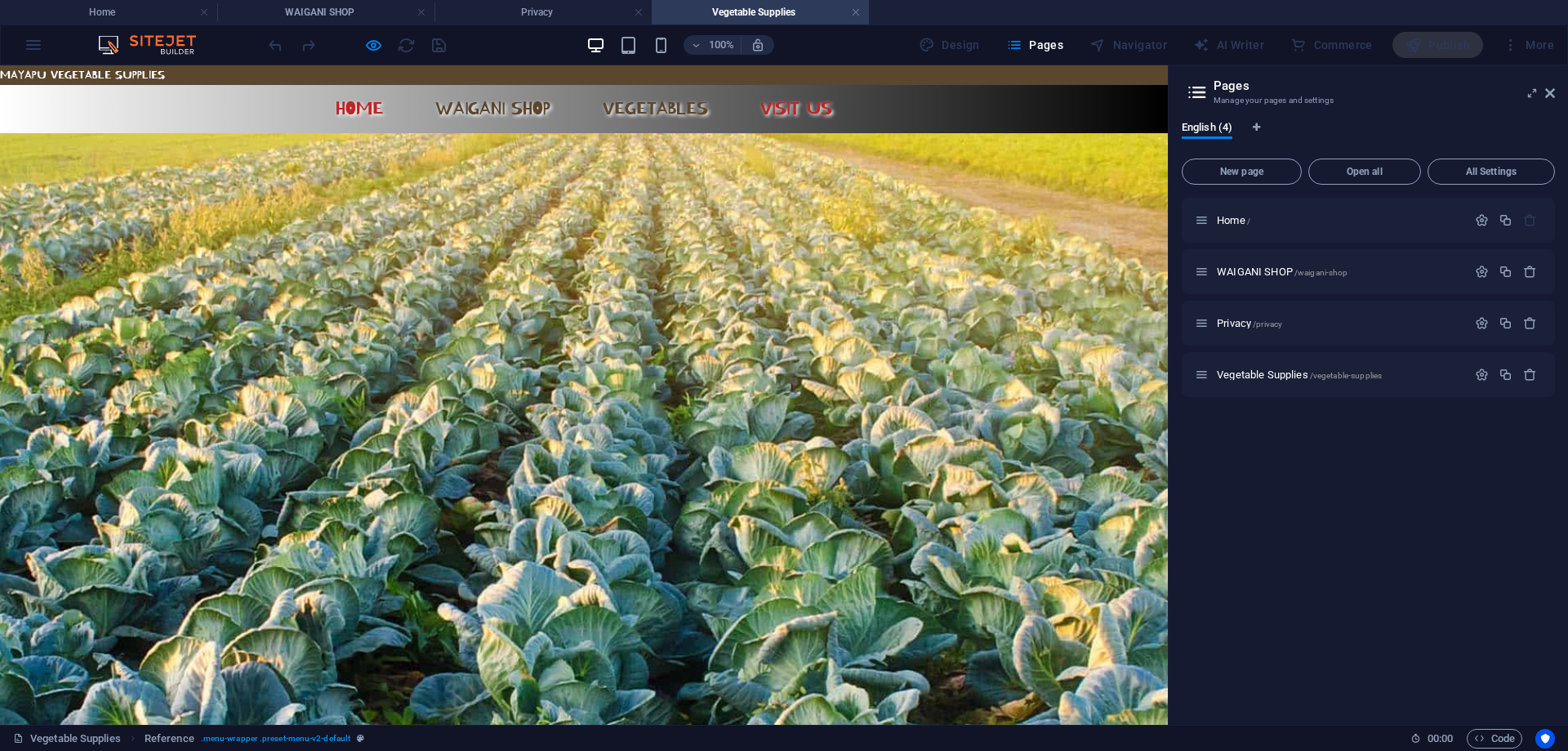
click at [520, 108] on link "WAIGANI SHOP" at bounding box center [493, 108] width 141 height 21
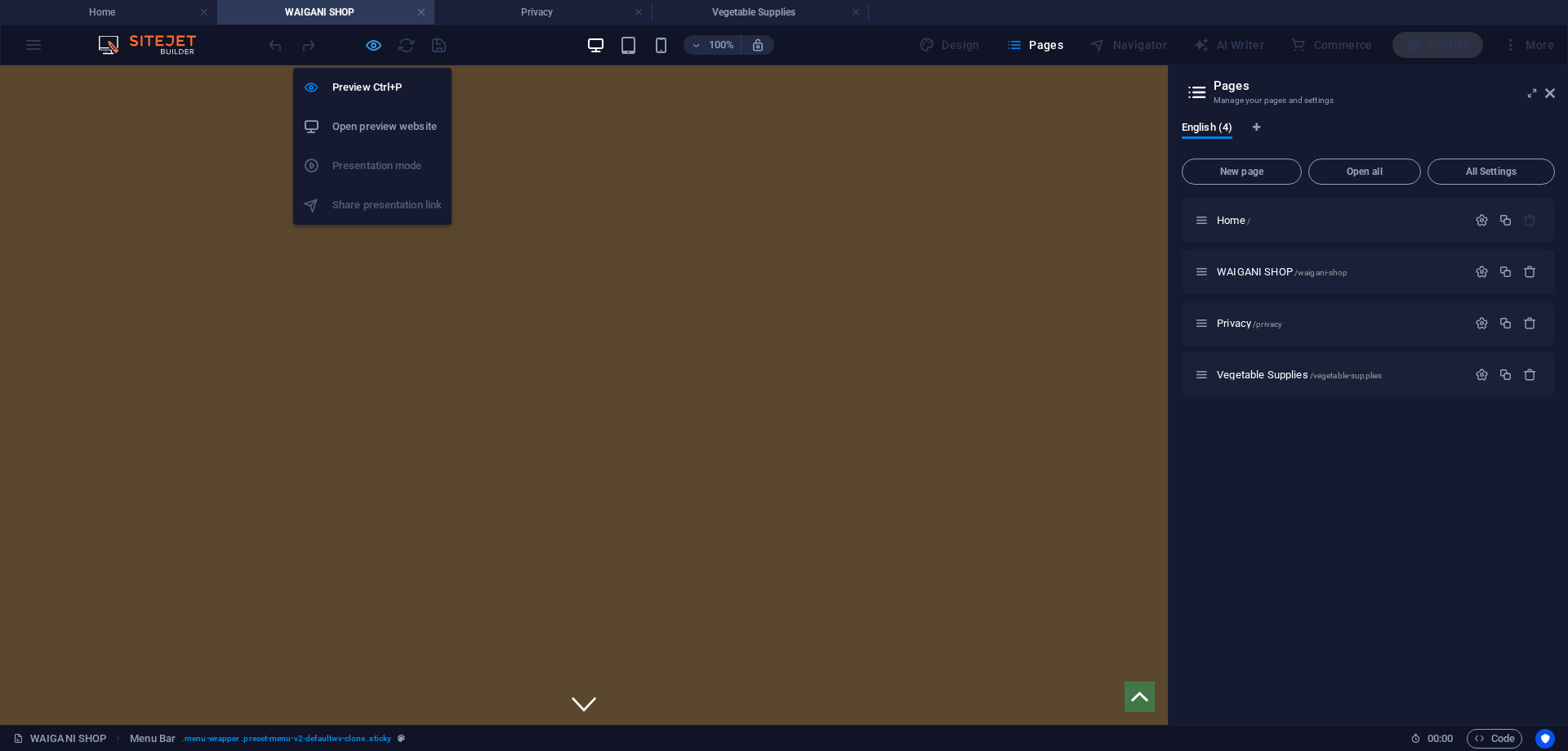
click at [373, 42] on icon "button" at bounding box center [374, 45] width 19 height 19
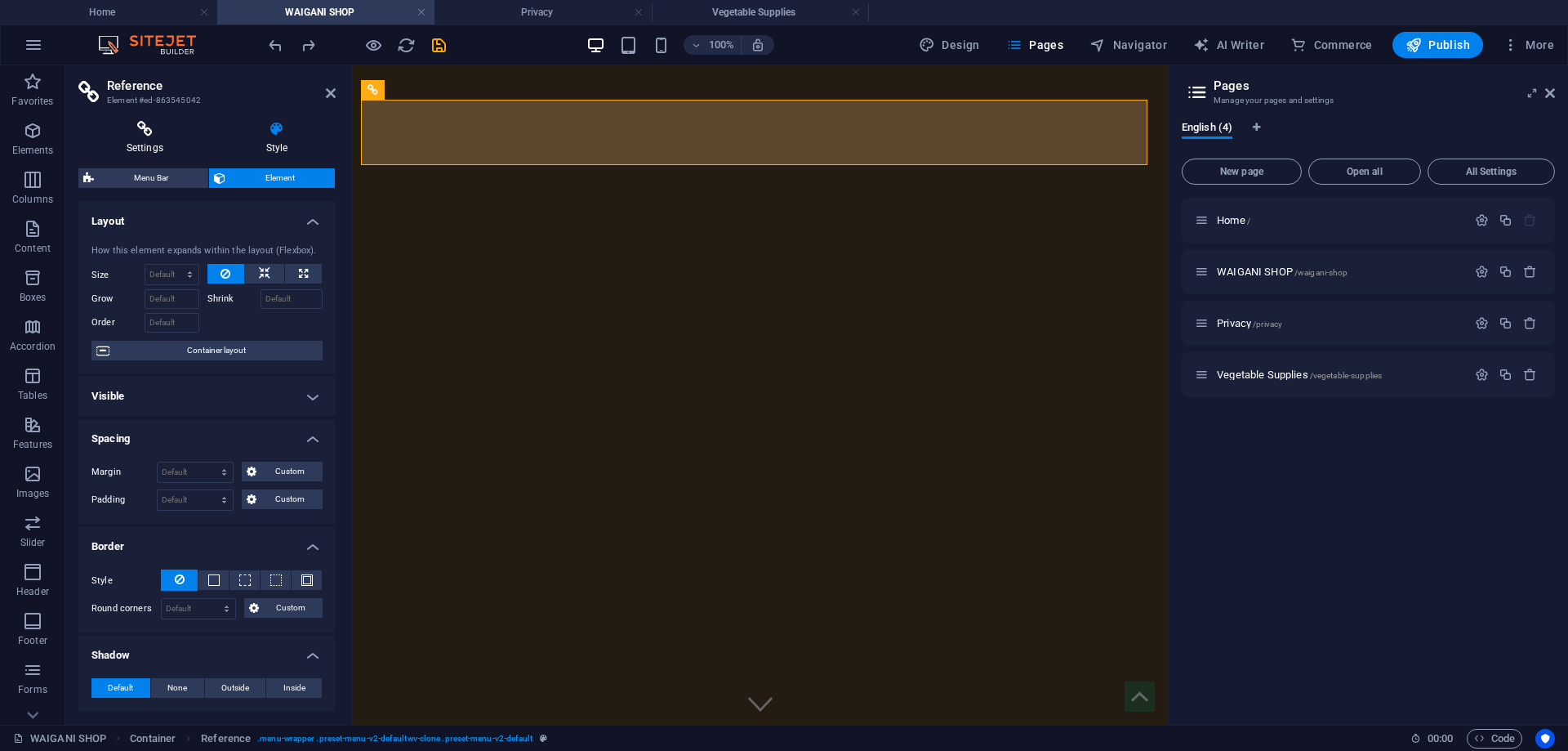
click at [162, 137] on h4 "Settings" at bounding box center [148, 137] width 140 height 34
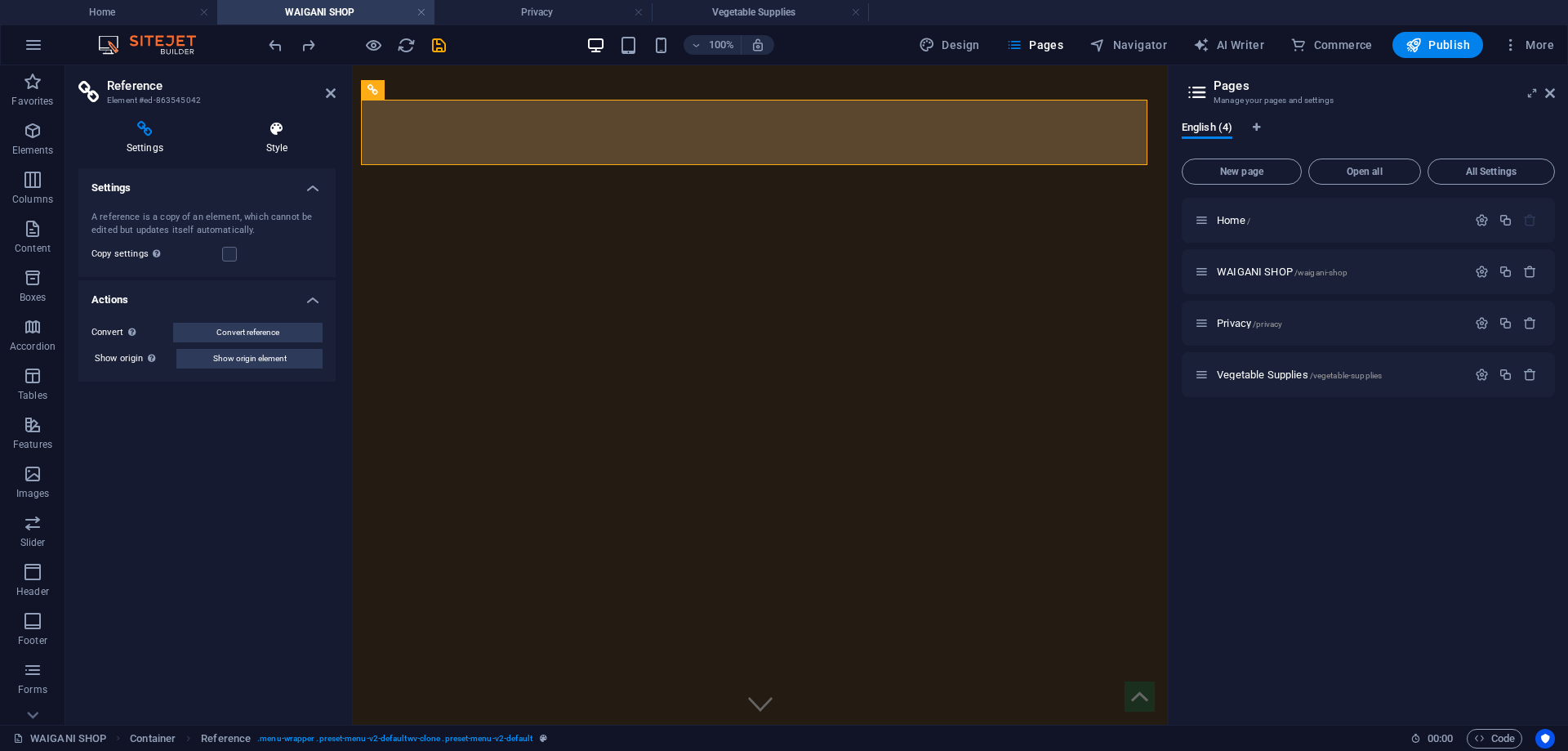
click at [261, 137] on icon at bounding box center [276, 129] width 117 height 17
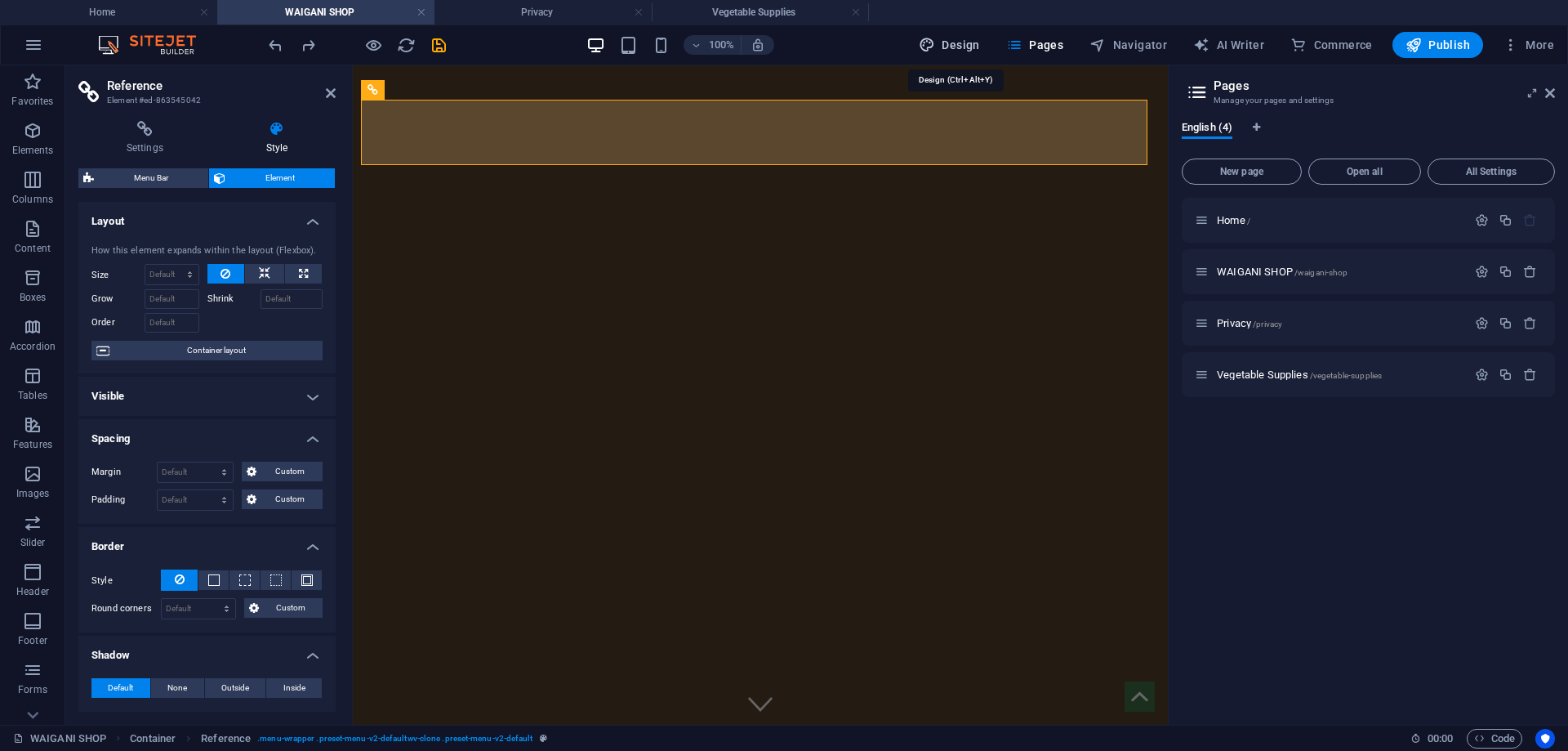
click at [968, 47] on span "Design" at bounding box center [950, 45] width 62 height 17
select select "rem"
select select "ease-out"
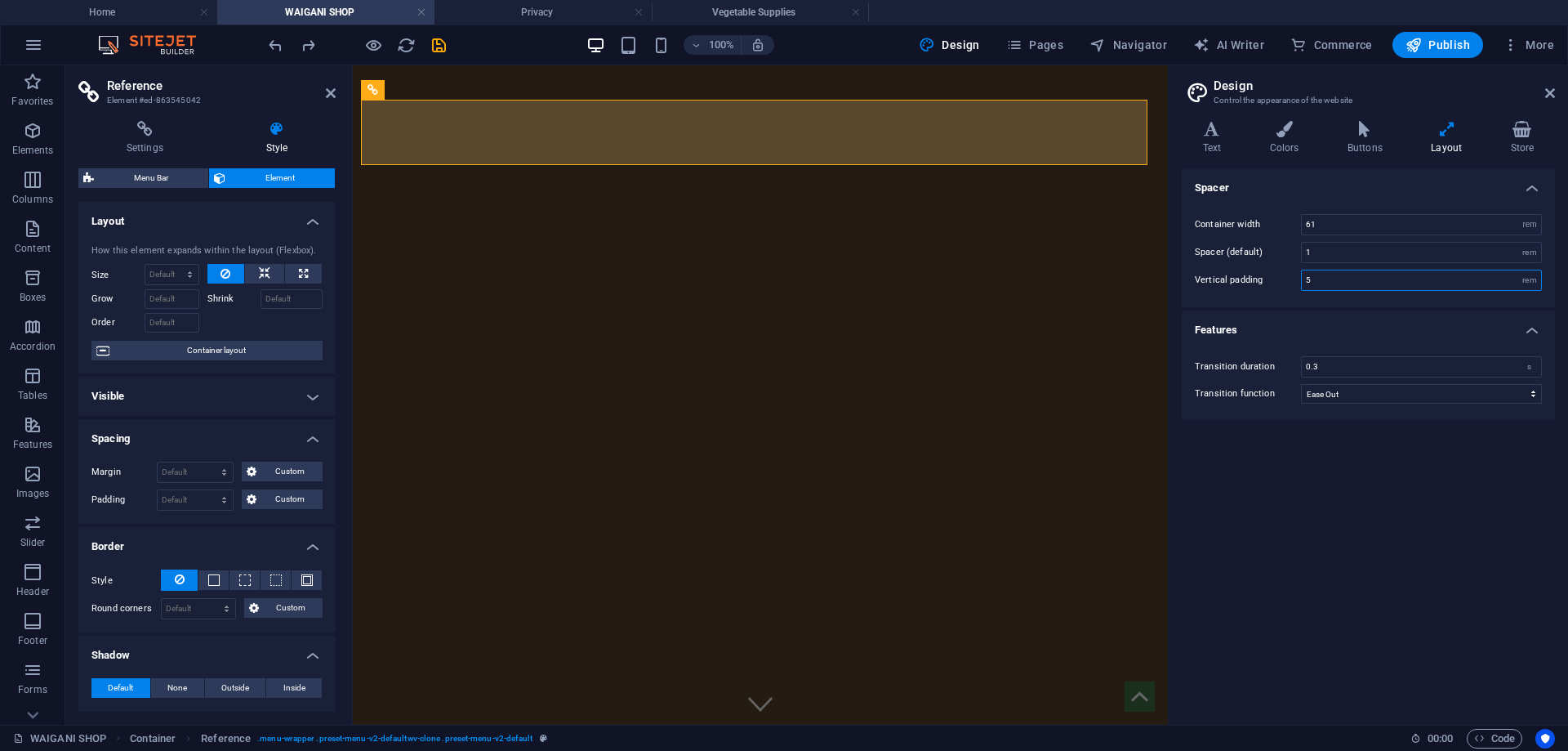
click at [1334, 280] on input "5" at bounding box center [1422, 281] width 240 height 20
click at [1536, 284] on div "rem" at bounding box center [1529, 281] width 22 height 20
drag, startPoint x: 1537, startPoint y: 263, endPoint x: 1527, endPoint y: 285, distance: 24.2
click at [1537, 264] on div "Container width 61 rem px Spacer (default) 1 rem Vertical padding 5 rem" at bounding box center [1368, 252] width 380 height 110
click at [1527, 285] on div "rem" at bounding box center [1529, 281] width 22 height 20
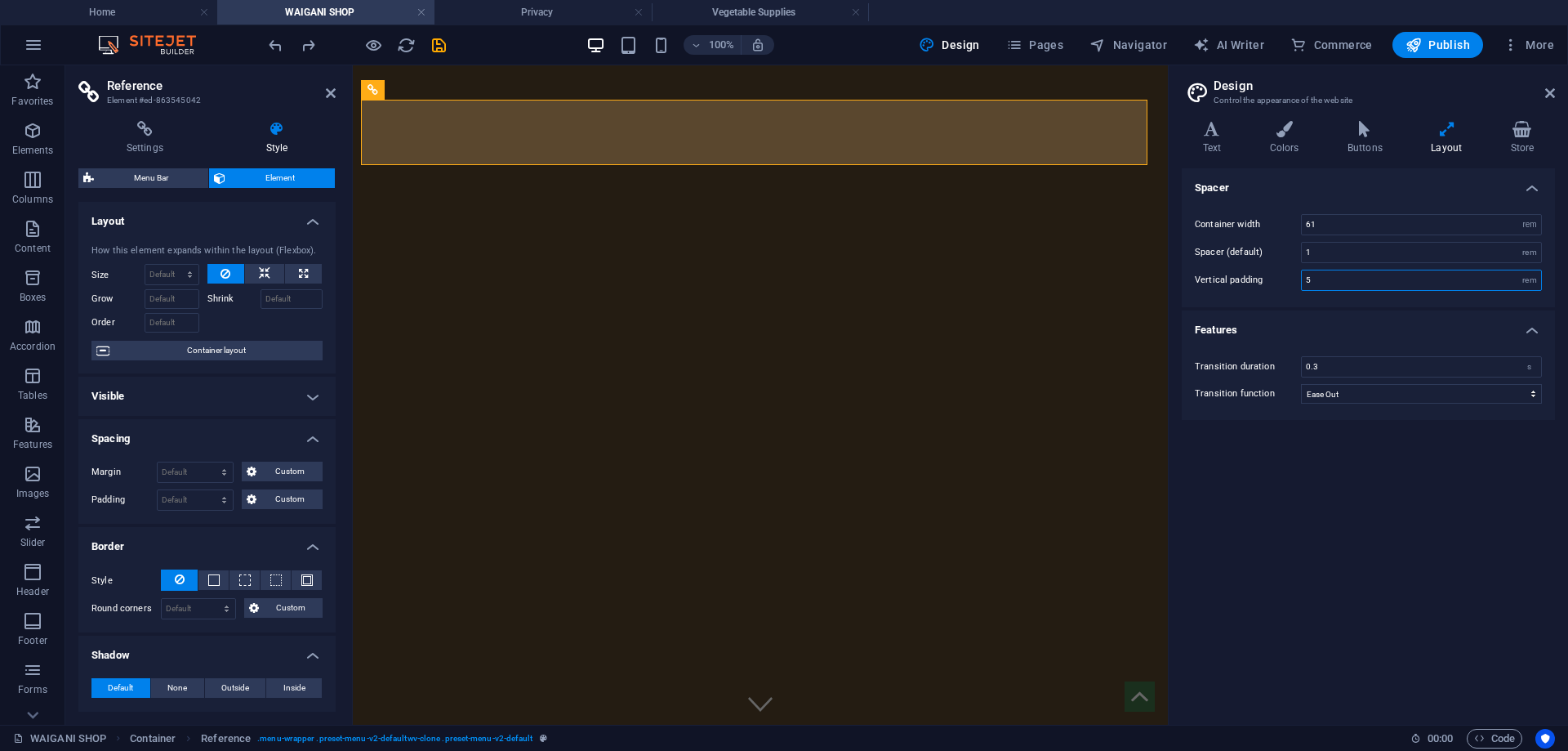
click at [1372, 281] on input "5" at bounding box center [1422, 281] width 240 height 20
type input "3"
type input "2"
type input "3"
type input "4"
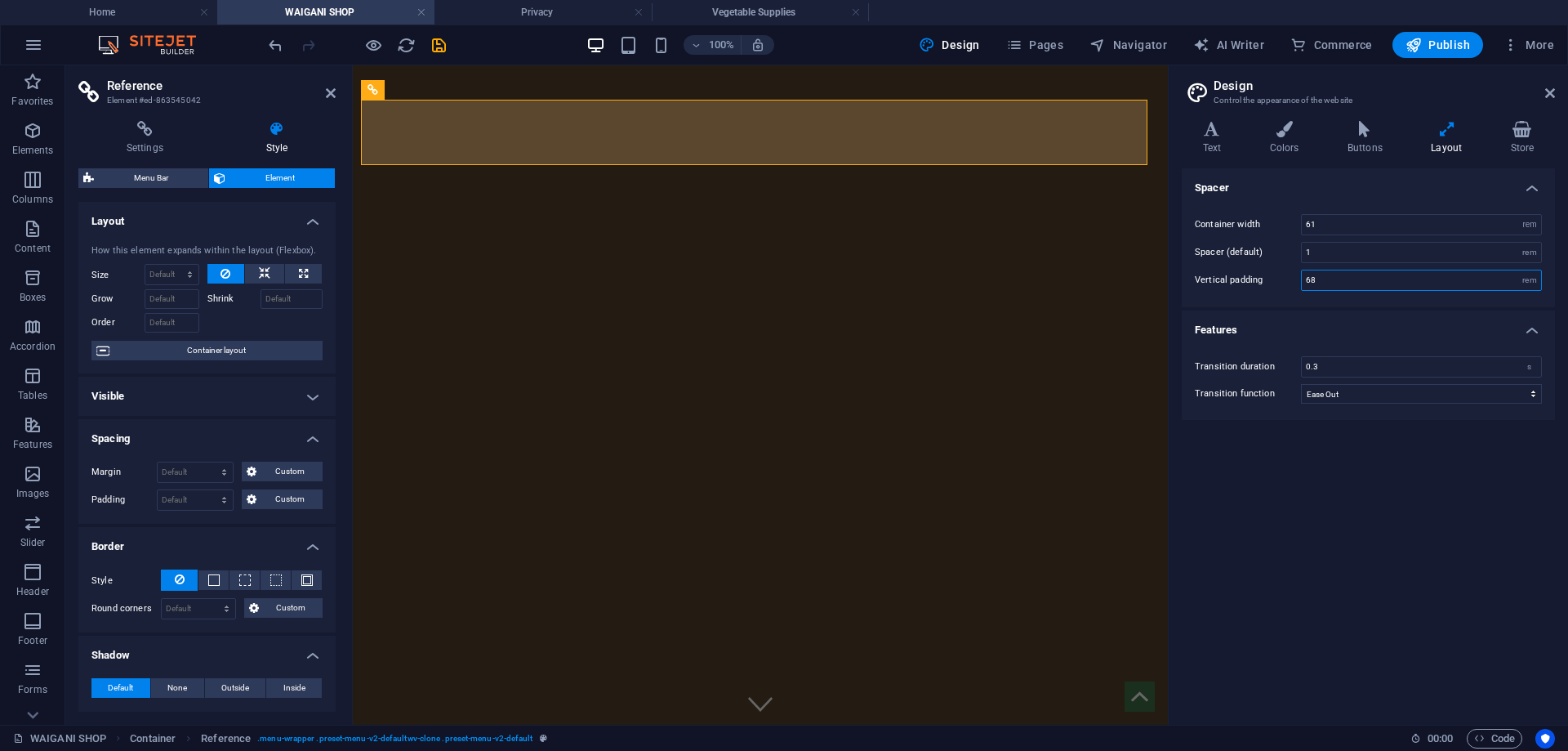
type input "6"
type input "5"
click at [1394, 246] on input "1" at bounding box center [1422, 252] width 240 height 20
click at [1229, 130] on icon at bounding box center [1212, 129] width 61 height 17
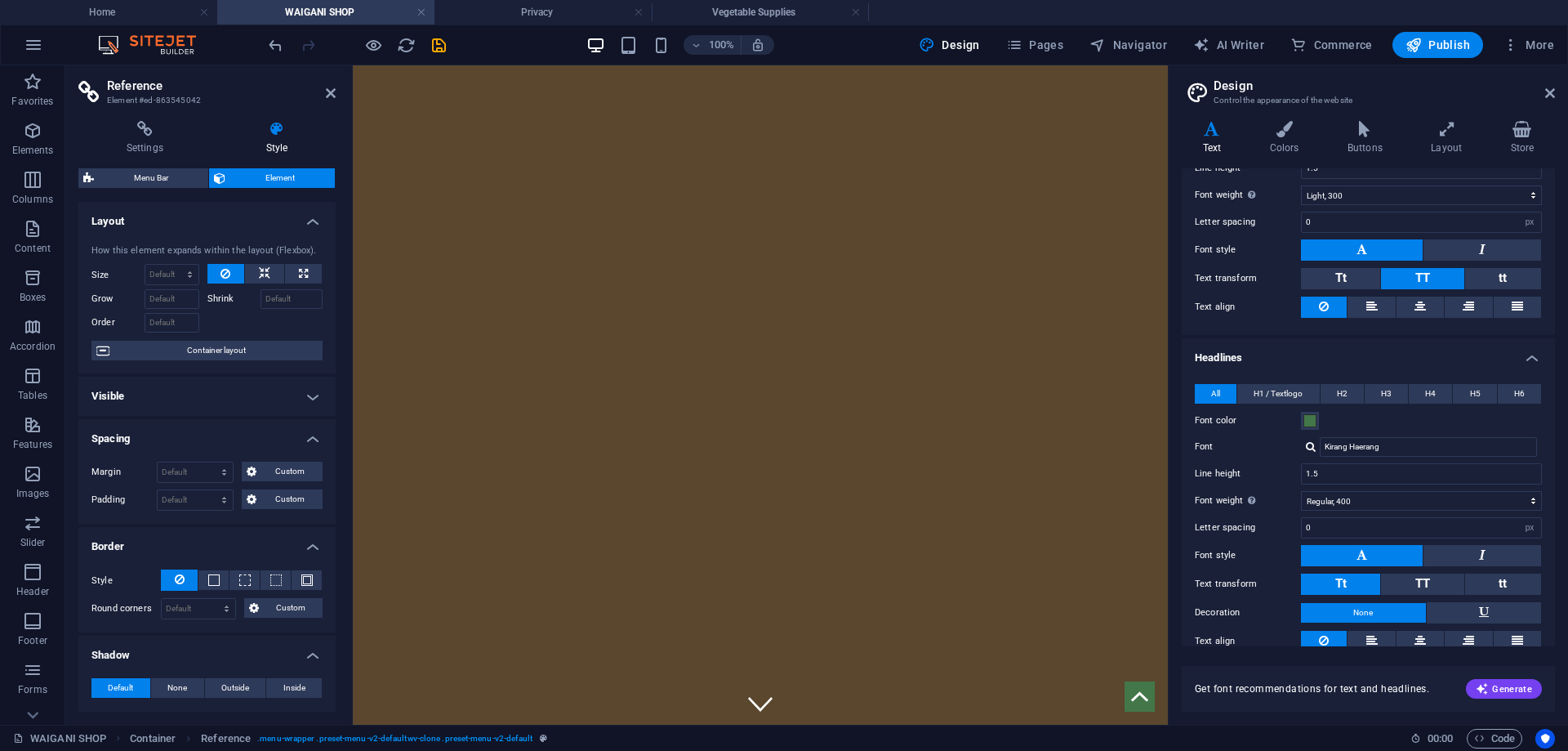
scroll to position [0, 0]
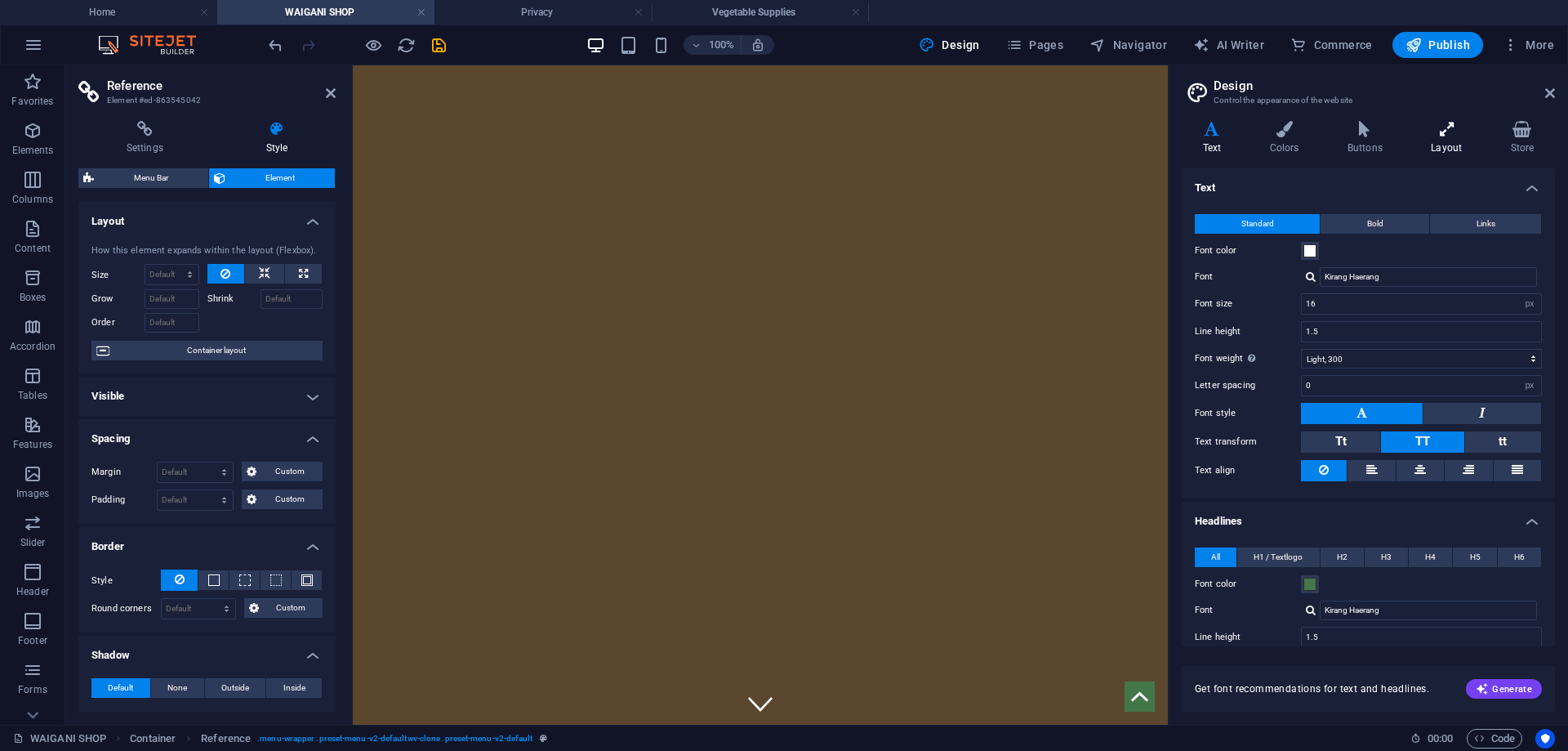
click at [1442, 137] on icon at bounding box center [1446, 129] width 72 height 17
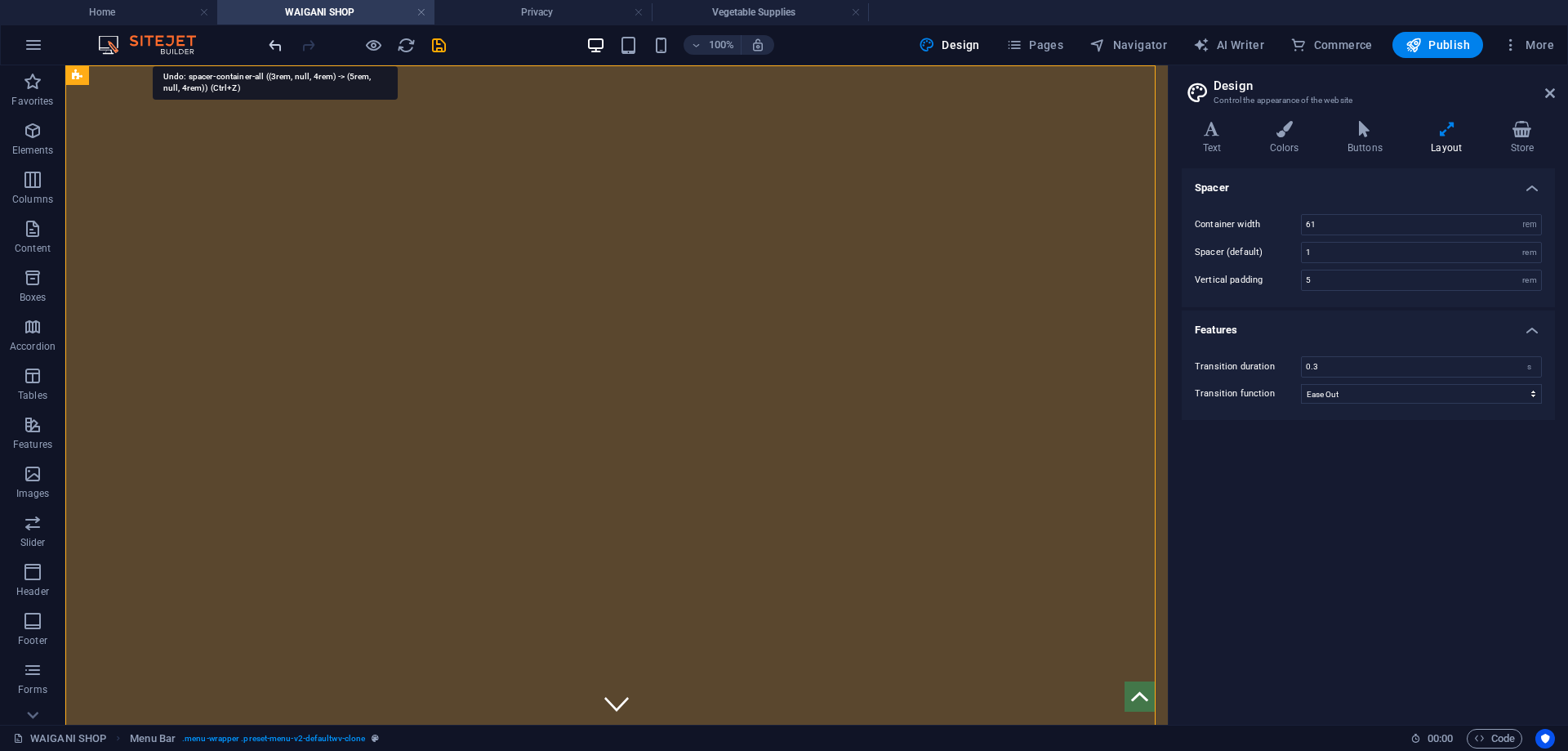
click at [280, 40] on icon "undo" at bounding box center [275, 45] width 19 height 19
click at [415, 47] on icon "reload" at bounding box center [406, 45] width 19 height 19
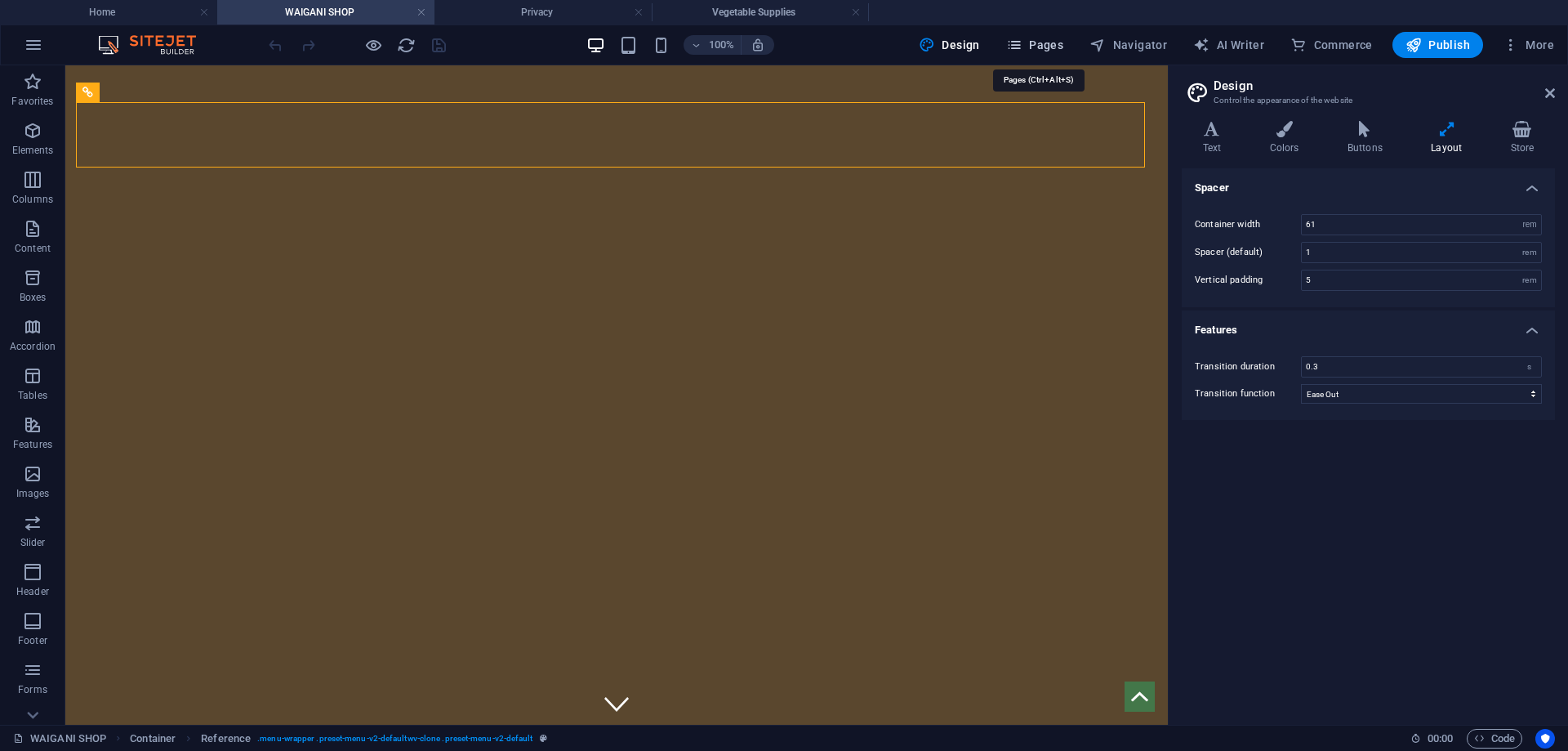
click at [1039, 42] on span "Pages" at bounding box center [1035, 45] width 57 height 17
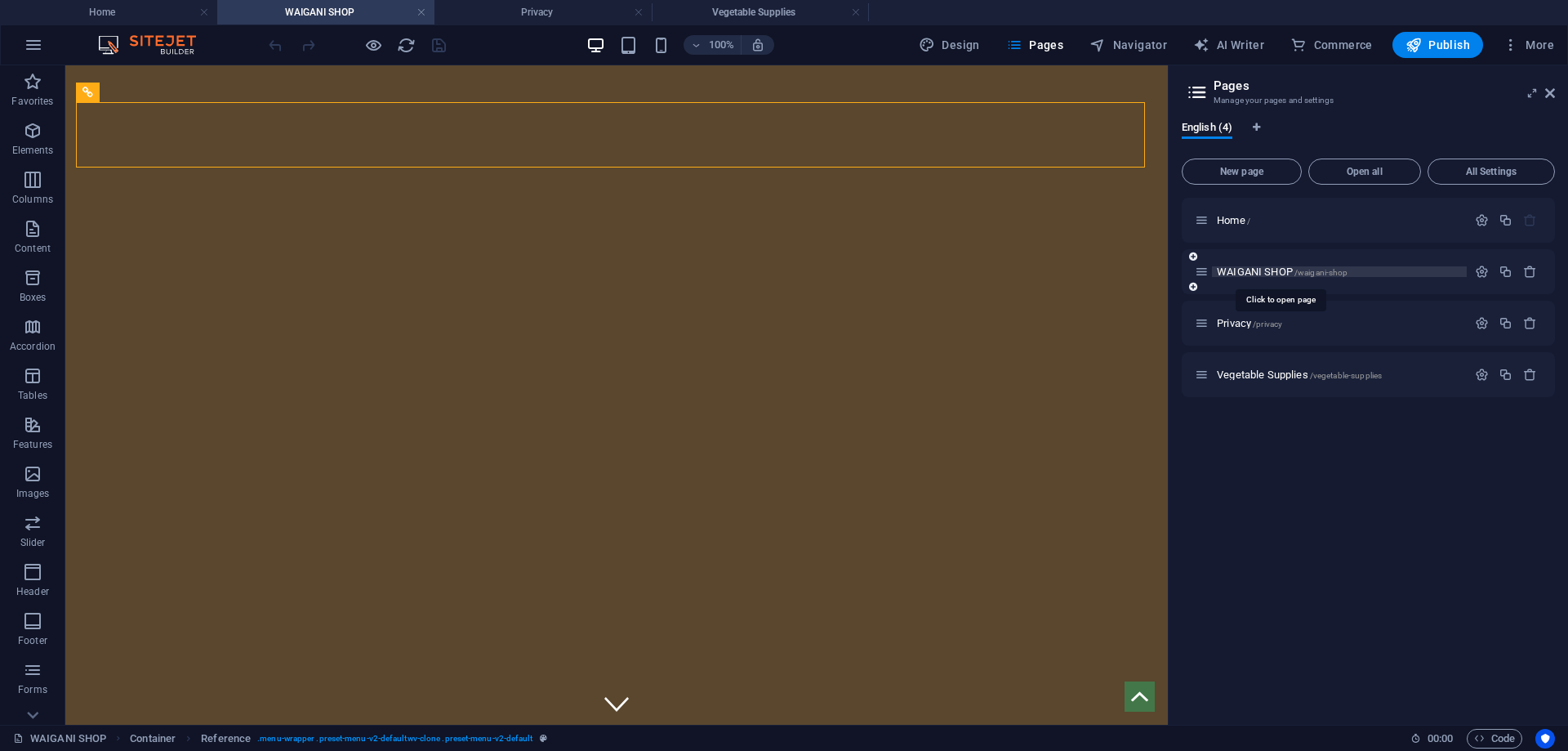
click at [1244, 272] on span "WAIGANI SHOP /waigani-shop" at bounding box center [1282, 271] width 131 height 12
click at [957, 42] on span "Design" at bounding box center [950, 45] width 62 height 17
select select "rem"
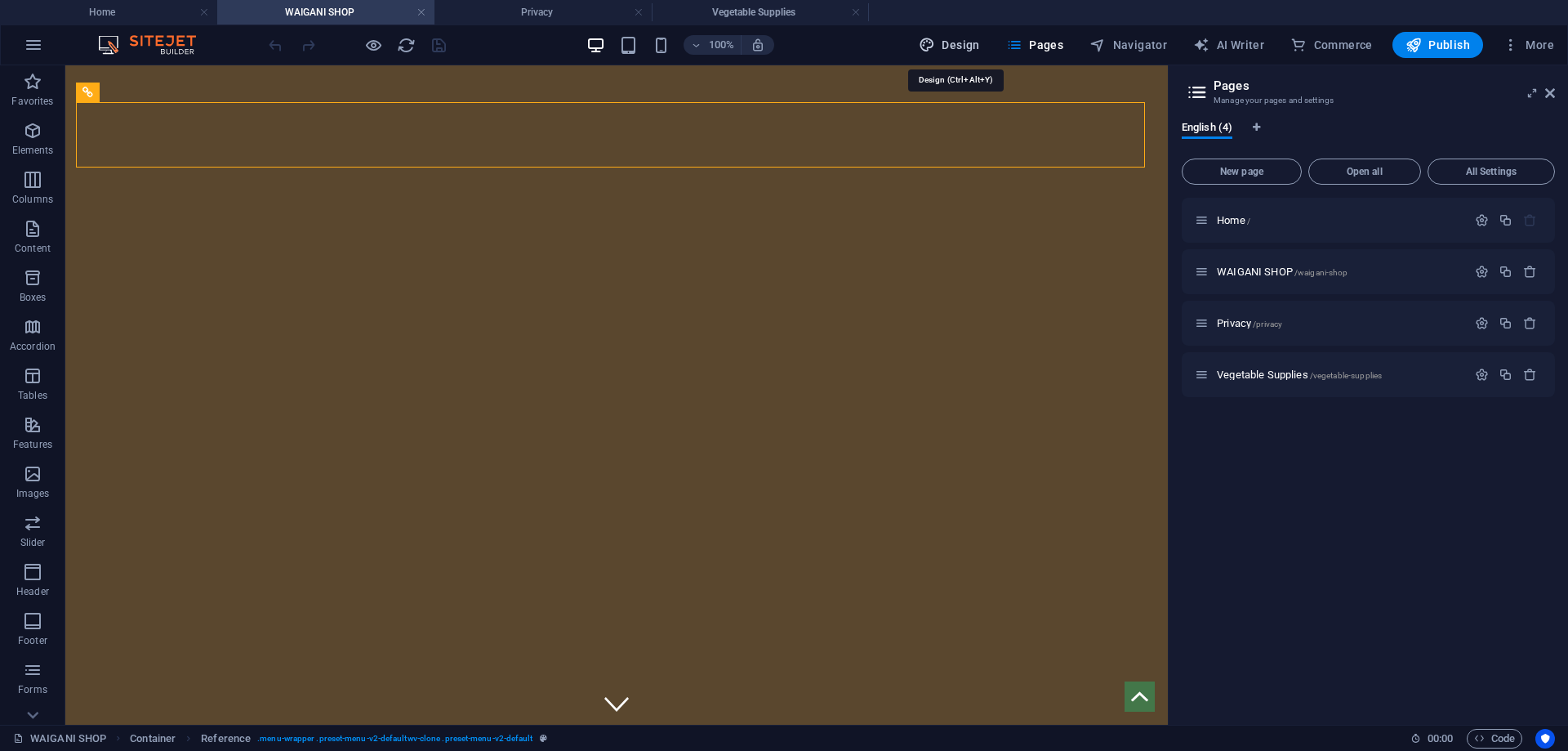
select select "ease-out"
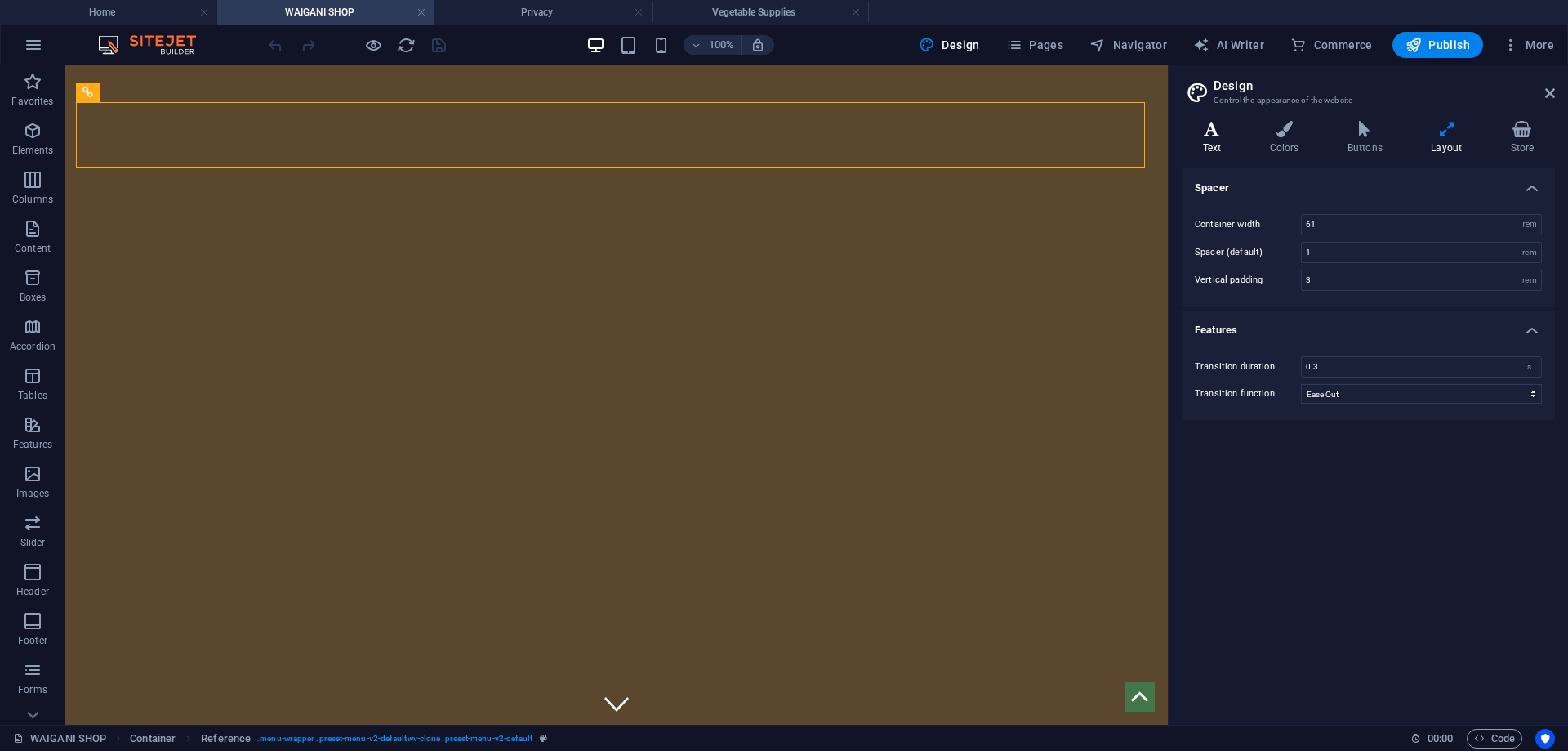
click at [1208, 136] on icon at bounding box center [1212, 129] width 61 height 17
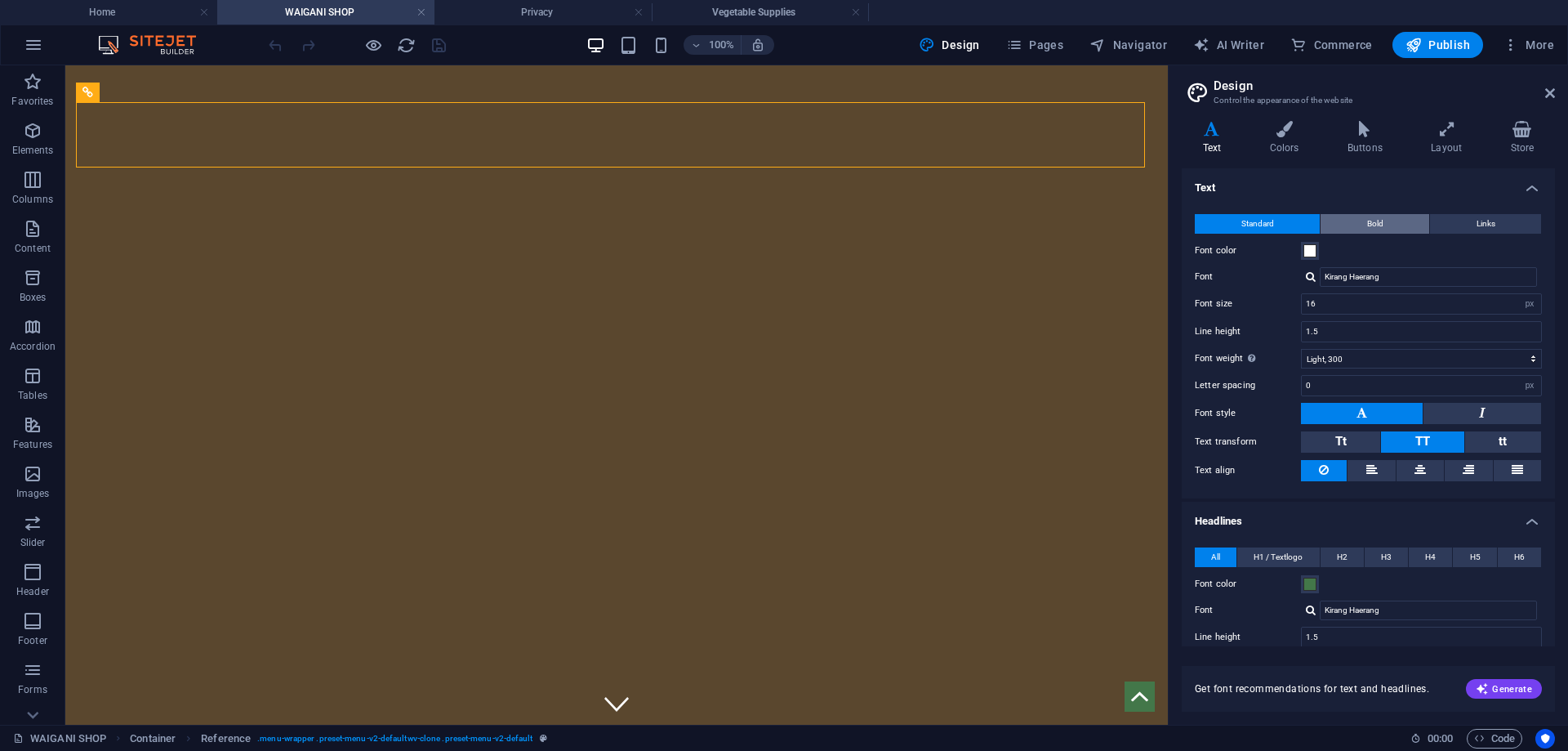
click at [1362, 223] on button "Bold" at bounding box center [1375, 224] width 109 height 20
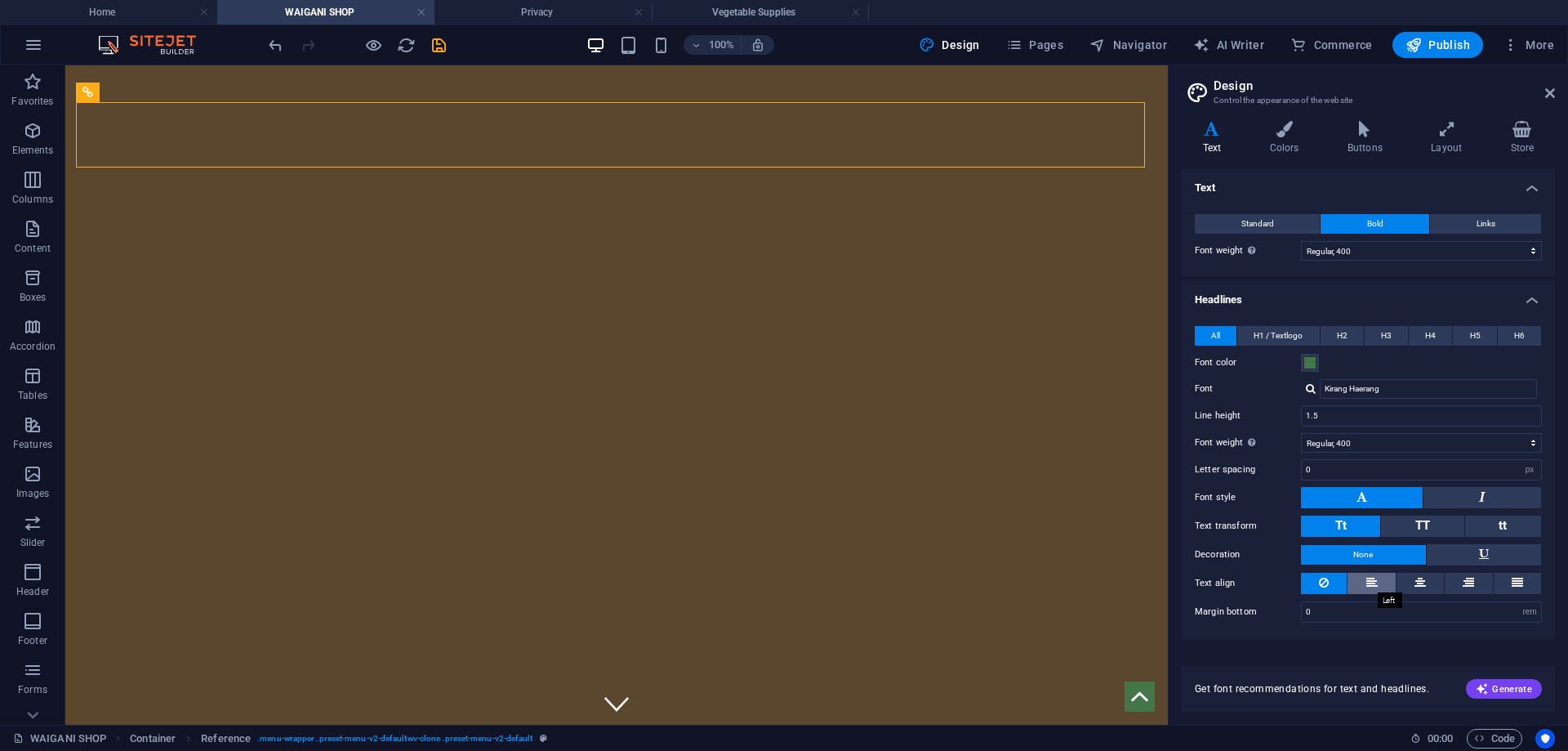
click at [1375, 579] on icon at bounding box center [1372, 583] width 12 height 20
click at [1412, 581] on button at bounding box center [1420, 584] width 47 height 22
click at [1457, 583] on button at bounding box center [1468, 584] width 47 height 22
click at [1516, 582] on icon at bounding box center [1518, 583] width 12 height 20
click at [1332, 583] on button at bounding box center [1323, 584] width 46 height 22
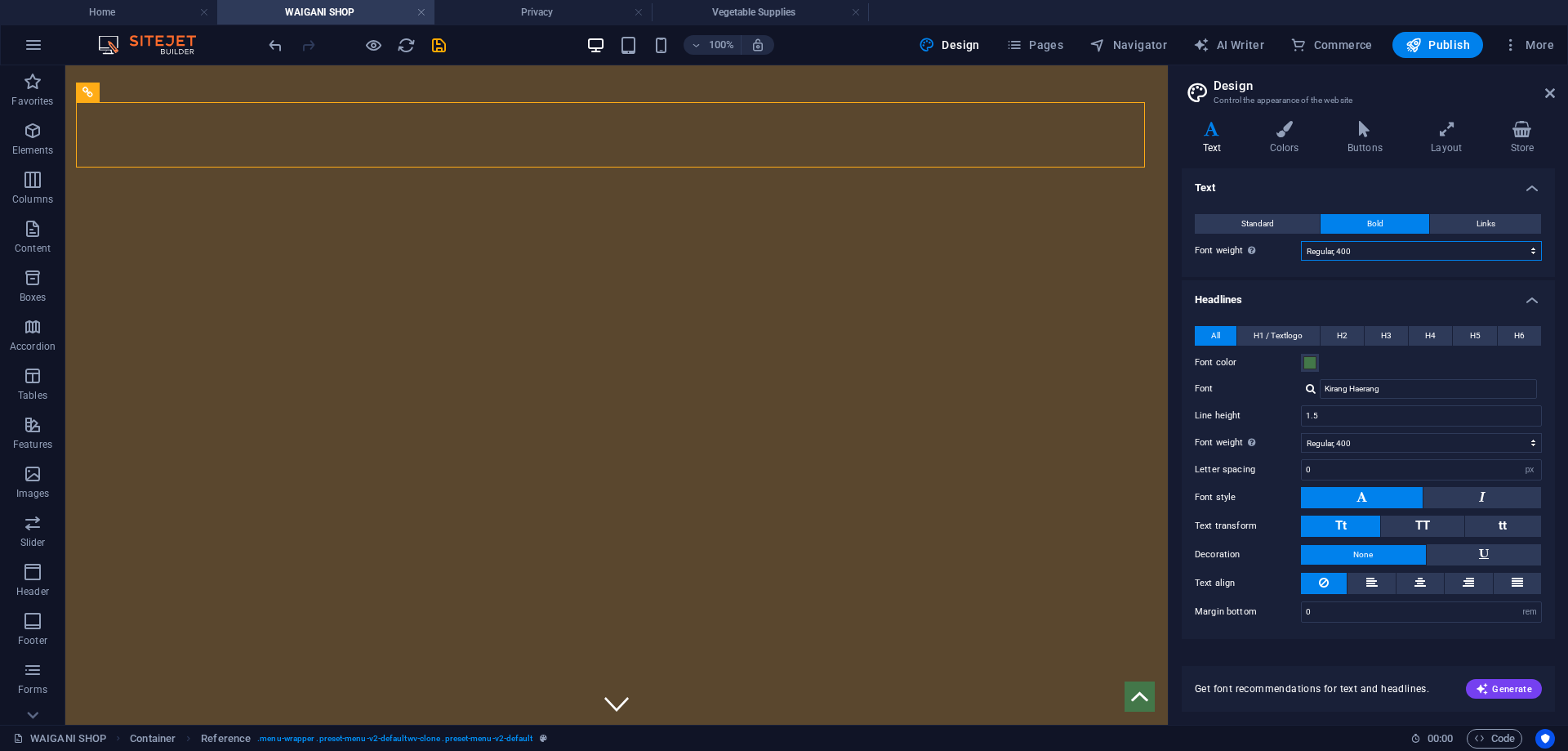
click at [1388, 249] on select "Thin, 100 Extra-light, 200 Light, 300 Regular, 400 Medium, 500 Semi-bold, 600 B…" at bounding box center [1422, 251] width 241 height 20
click at [1301, 241] on select "Thin, 100 Extra-light, 200 Light, 300 Regular, 400 Medium, 500 Semi-bold, 600 B…" at bounding box center [1422, 251] width 241 height 20
click at [1326, 293] on h4 "Headlines" at bounding box center [1368, 295] width 373 height 29
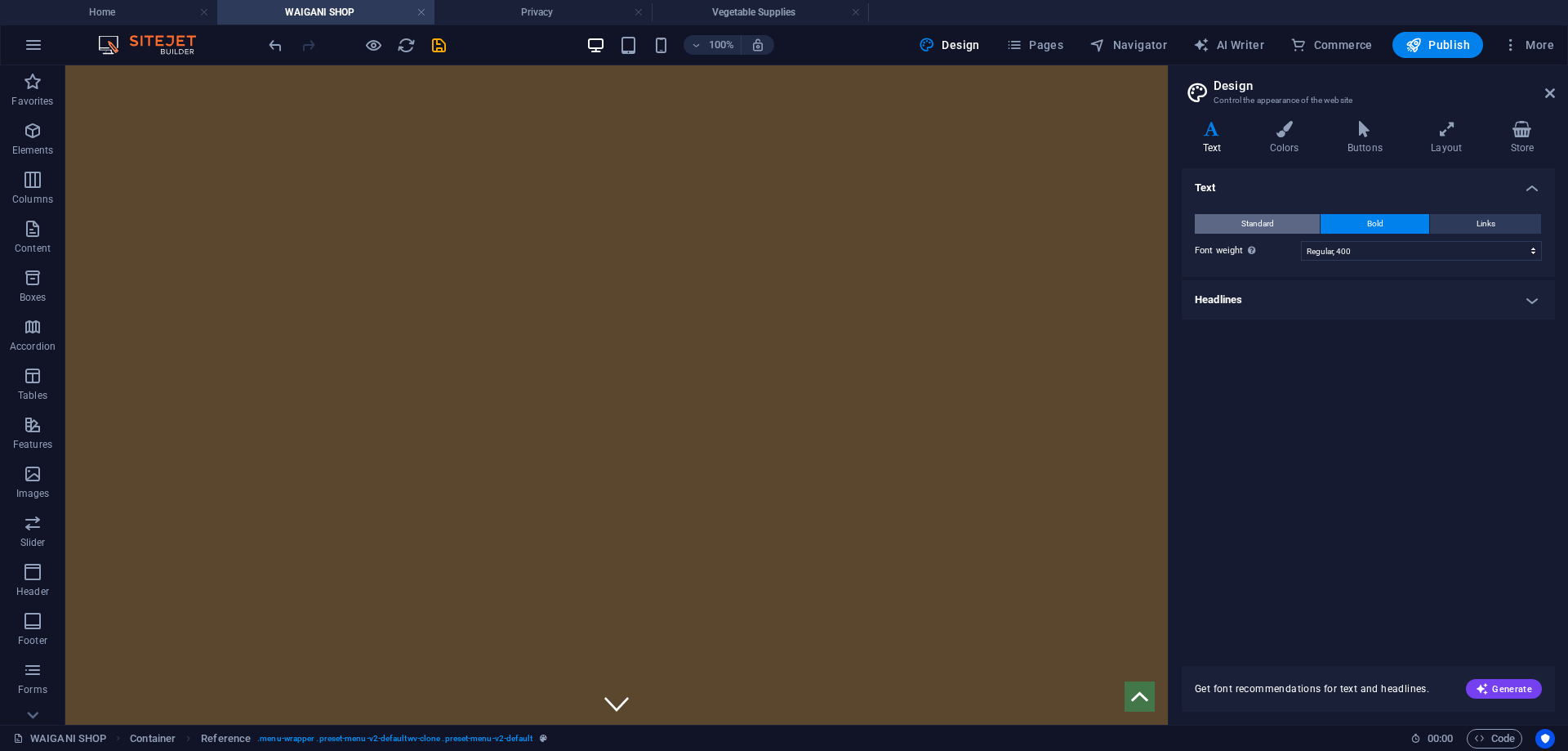
click at [1258, 229] on span "Standard" at bounding box center [1258, 224] width 32 height 20
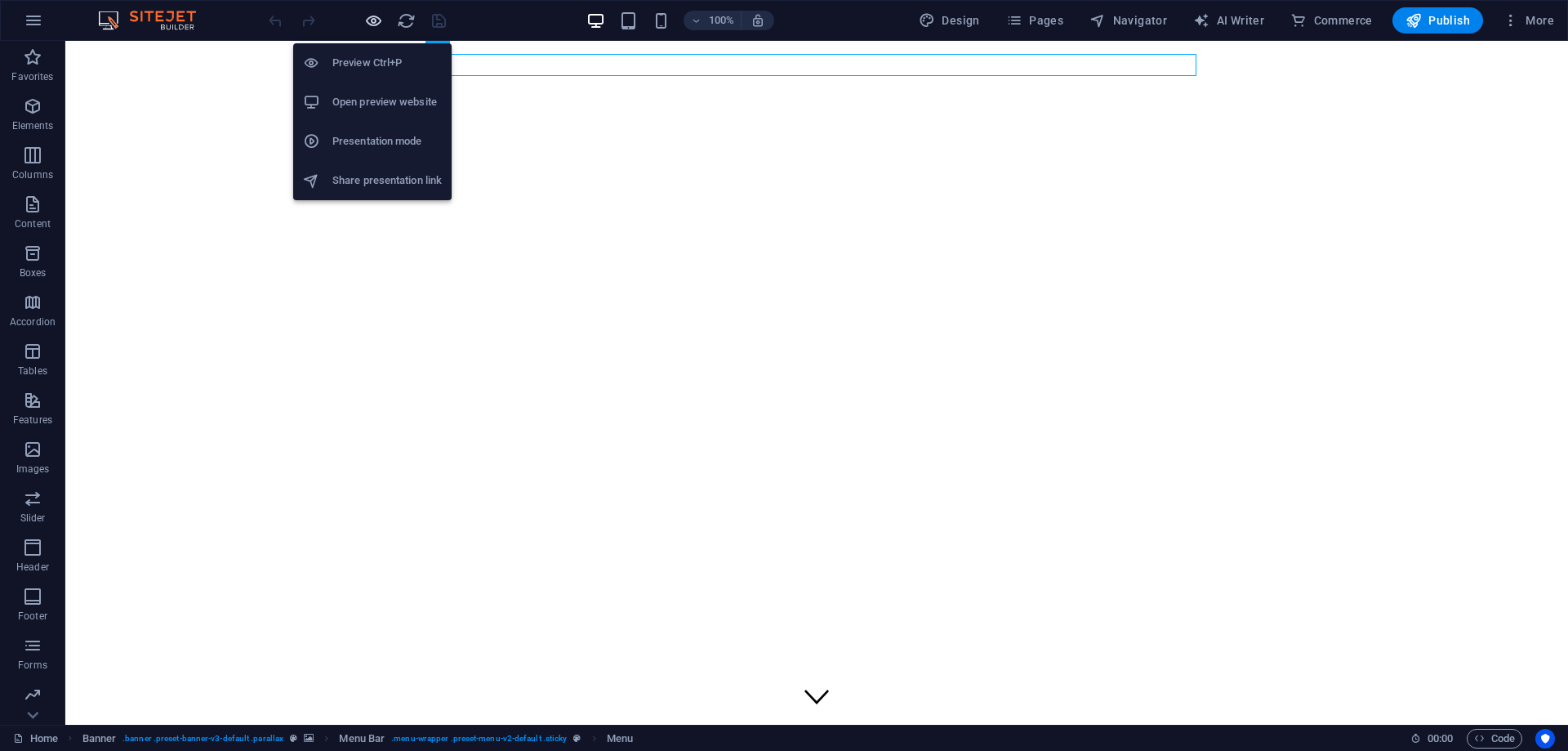
click at [375, 22] on icon "button" at bounding box center [374, 21] width 19 height 19
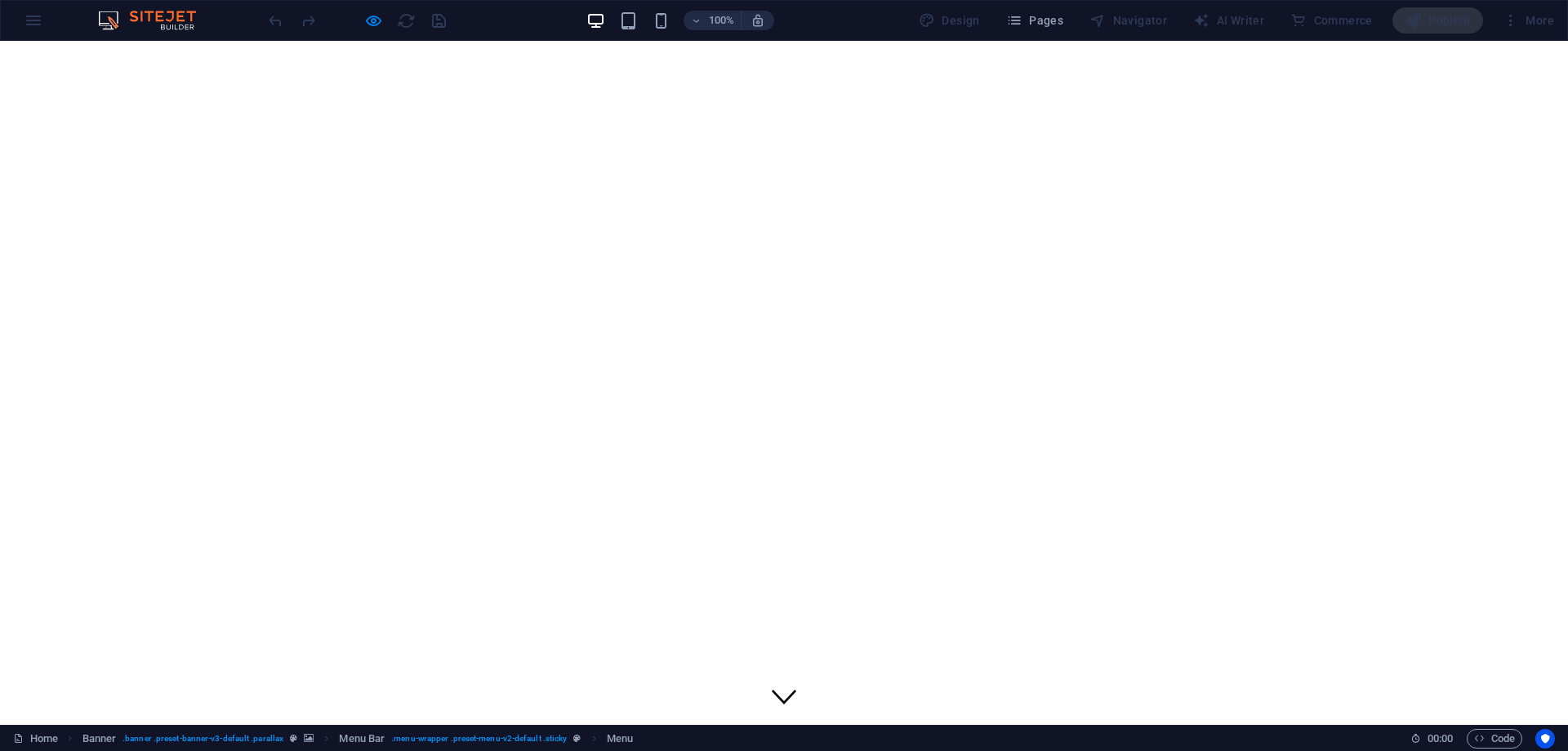
click at [71, 744] on link "Home" at bounding box center [55, 751] width 32 height 14
click at [133, 750] on link "WAIGANI SHOP" at bounding box center [86, 766] width 94 height 14
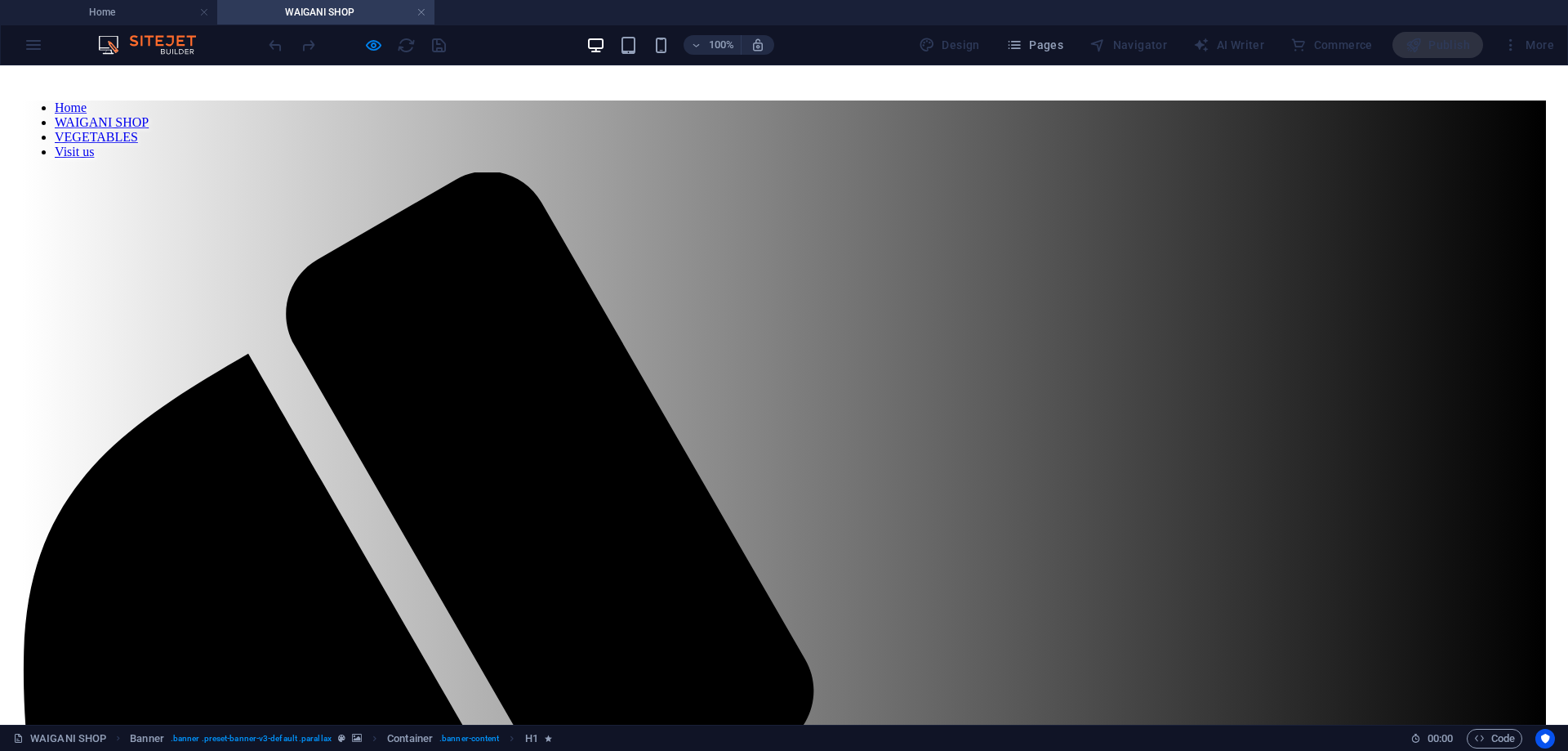
click at [1002, 136] on nav "Home WAIGANI SHOP VEGETABLES Visit us" at bounding box center [783, 130] width 1524 height 59
click at [1012, 137] on nav "Home WAIGANI SHOP VEGETABLES Visit us" at bounding box center [783, 130] width 1524 height 59
click at [1120, 139] on nav "Home WAIGANI SHOP VEGETABLES Visit us" at bounding box center [783, 130] width 1524 height 59
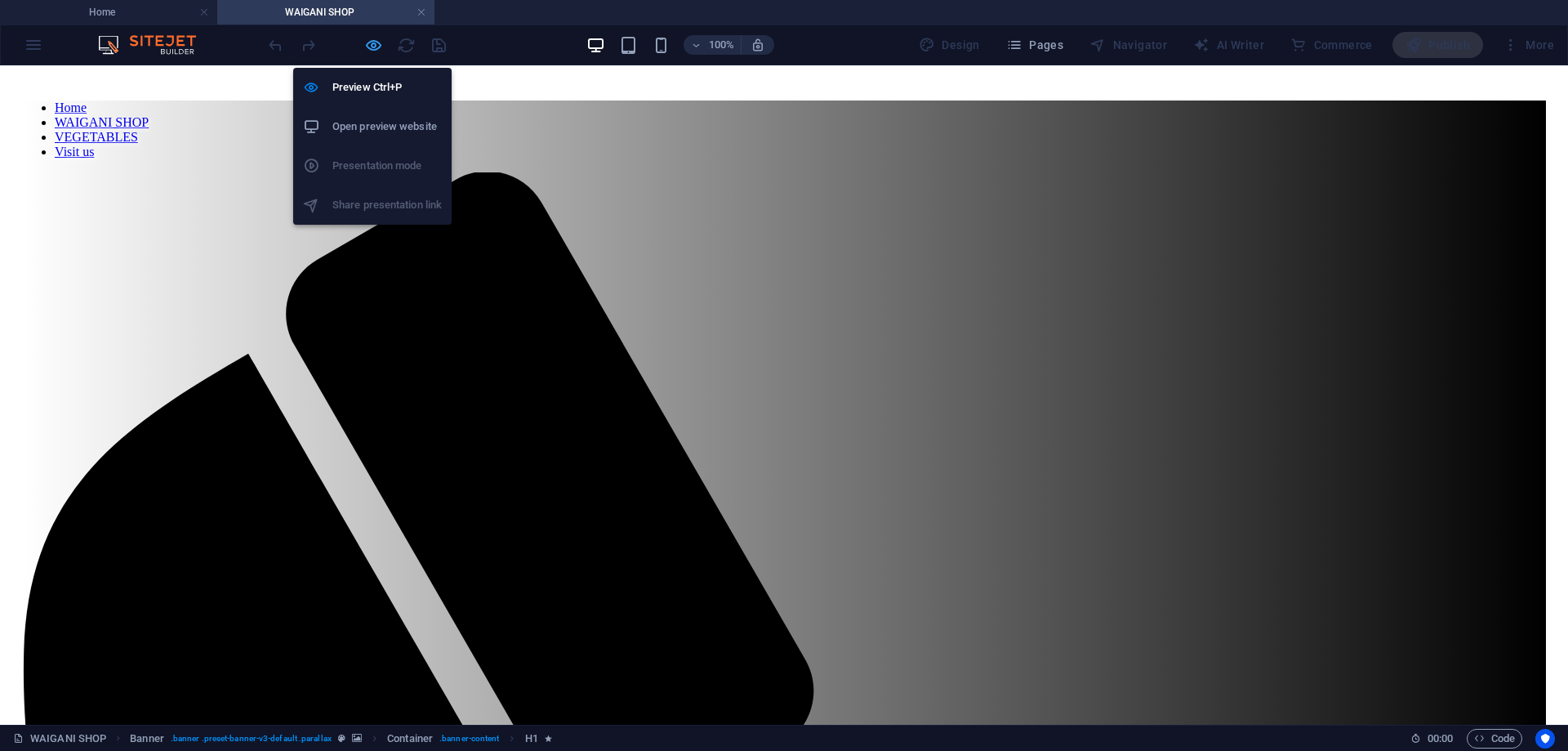
click at [374, 45] on icon "button" at bounding box center [374, 45] width 19 height 19
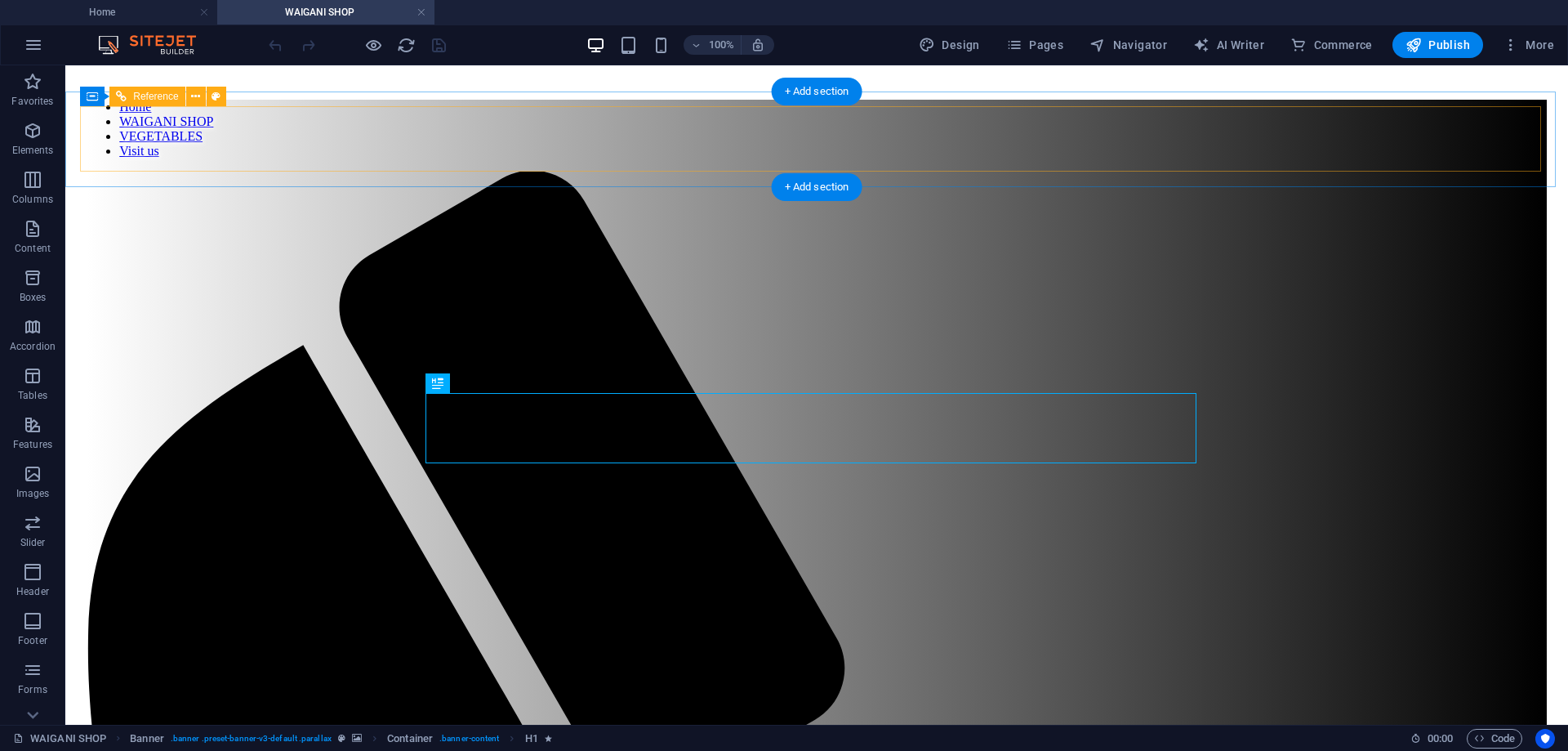
click at [623, 149] on nav "Home WAIGANI SHOP VEGETABLES Visit us" at bounding box center [816, 129] width 1461 height 59
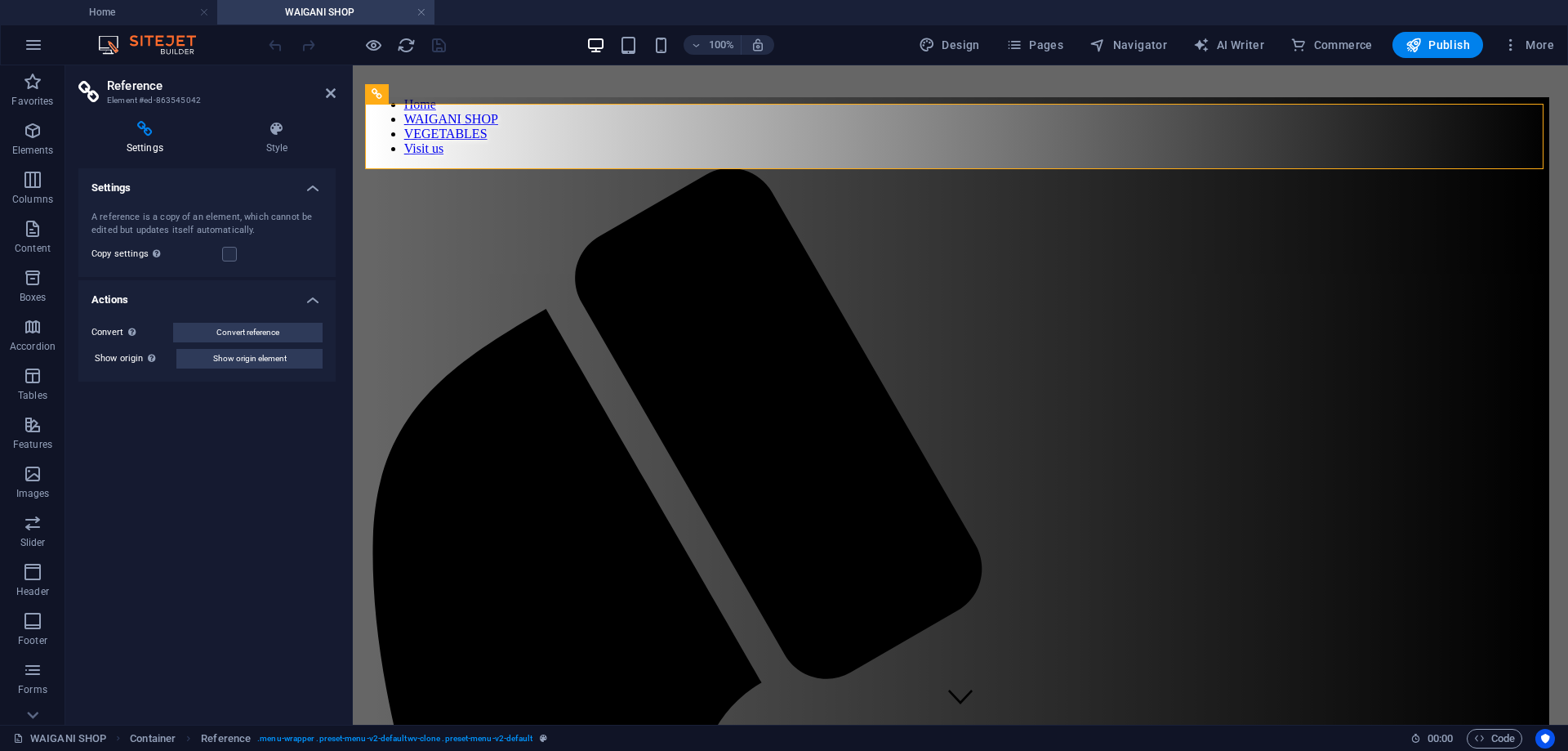
click at [156, 127] on icon at bounding box center [145, 129] width 133 height 17
click at [275, 127] on icon at bounding box center [276, 129] width 117 height 17
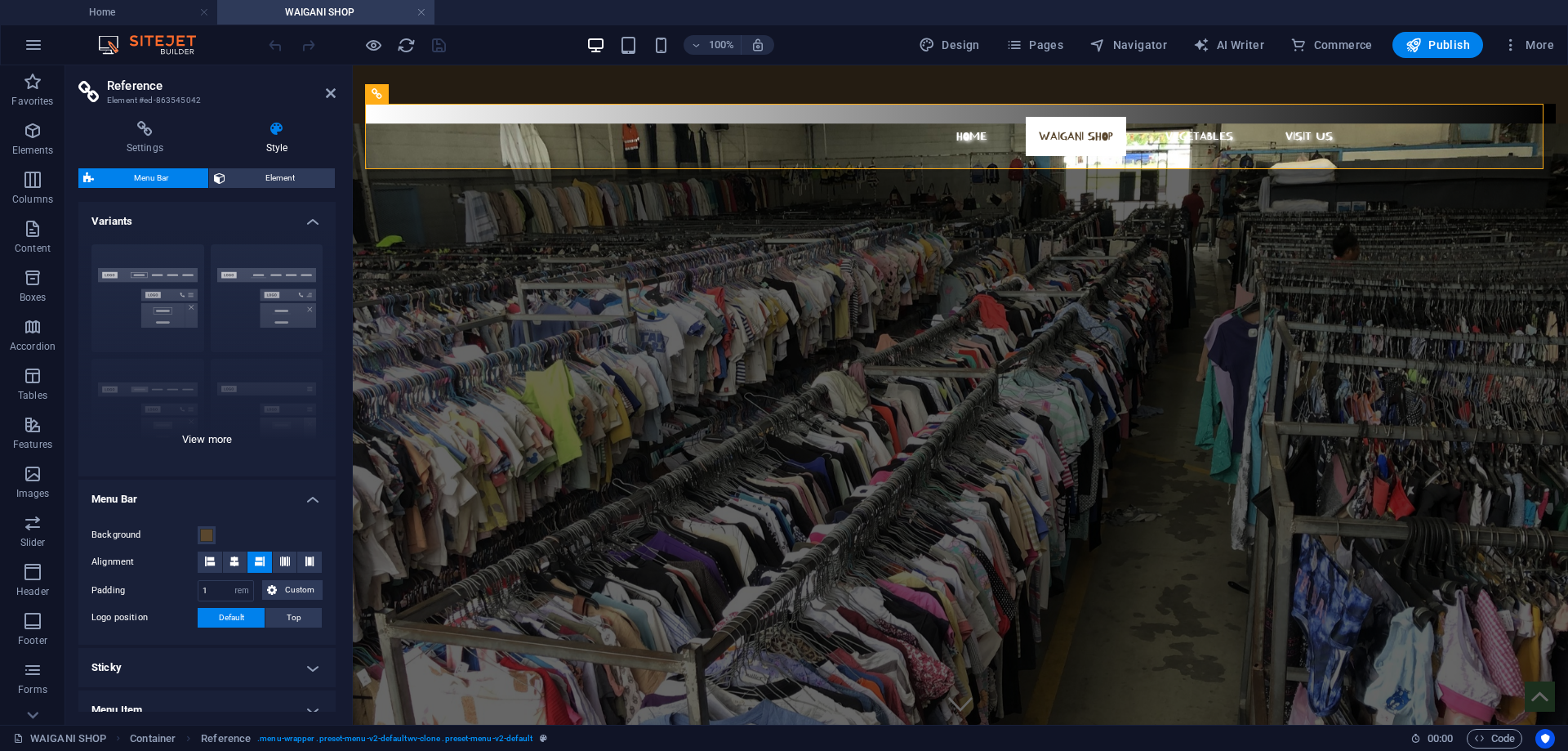
click at [208, 445] on div "Border Centered Default Fixed Loki Trigger Wide XXL" at bounding box center [206, 354] width 257 height 245
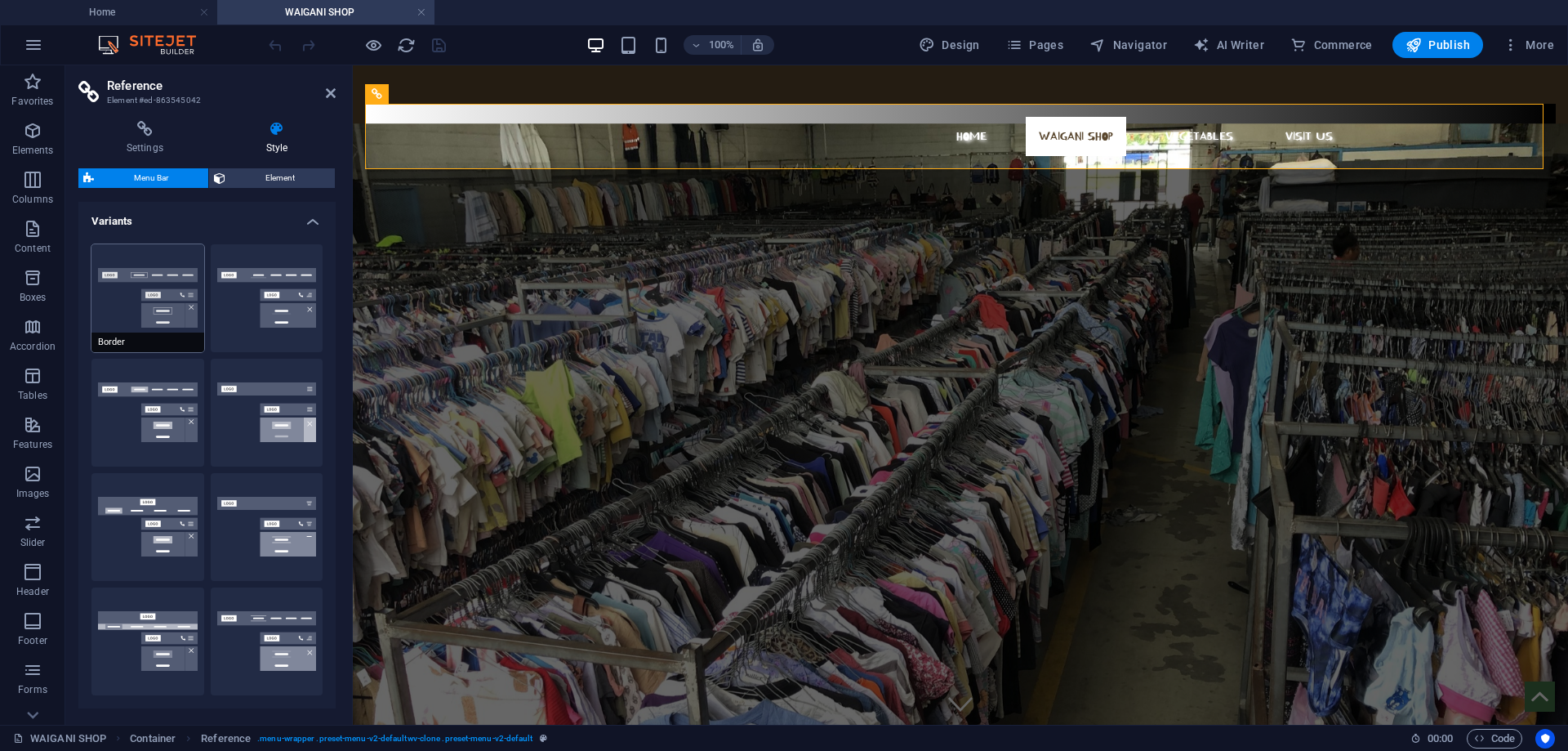
click at [107, 289] on button "Border" at bounding box center [147, 298] width 112 height 108
click at [265, 286] on button "Centered" at bounding box center [266, 298] width 112 height 108
click at [287, 400] on button "Fixed" at bounding box center [266, 413] width 112 height 108
click at [156, 540] on button "Loki" at bounding box center [147, 527] width 112 height 108
type input "0"
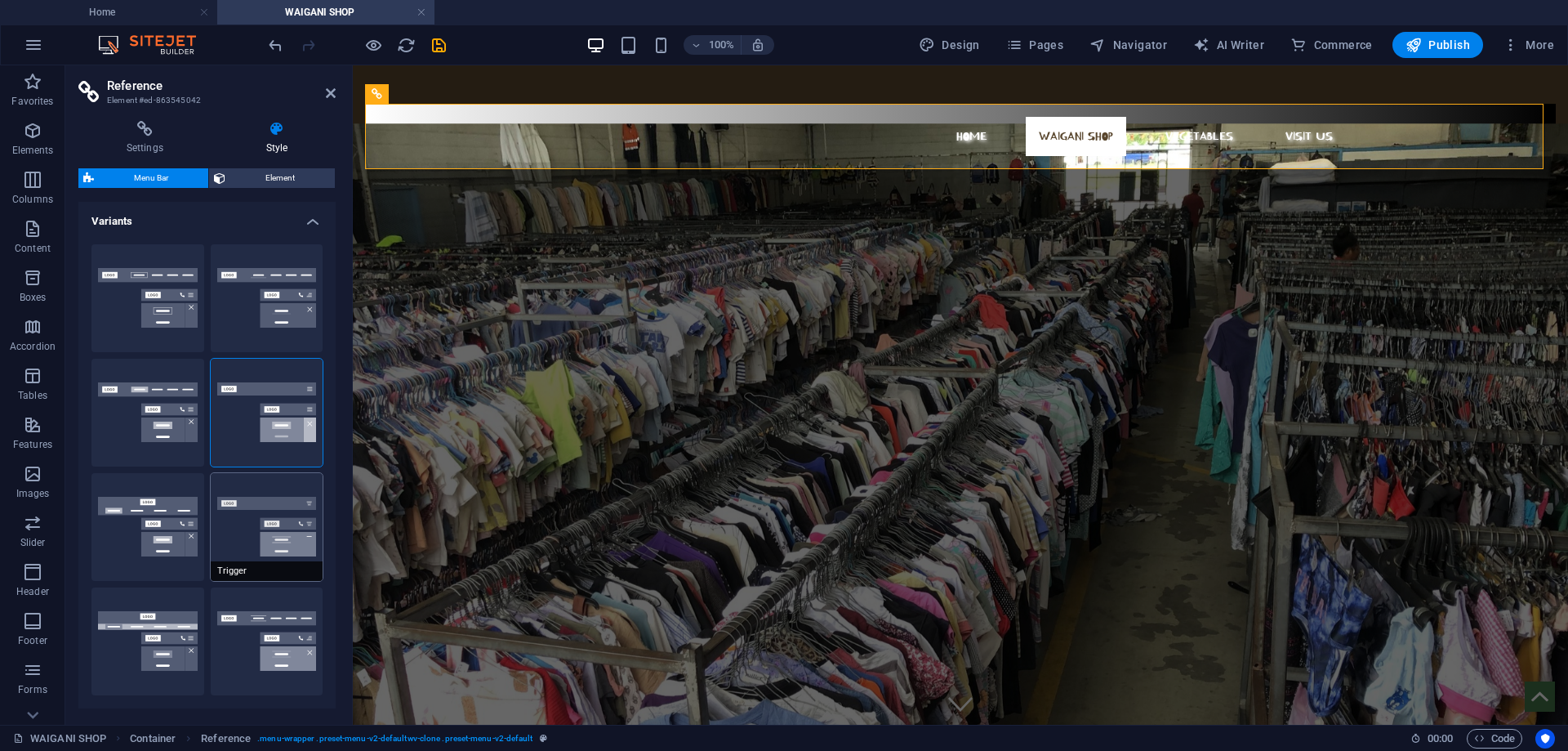
select select "DISABLED_OPTION_VALUE"
type input "2"
type input "1"
click at [282, 526] on button "Trigger" at bounding box center [266, 527] width 112 height 108
type input "1"
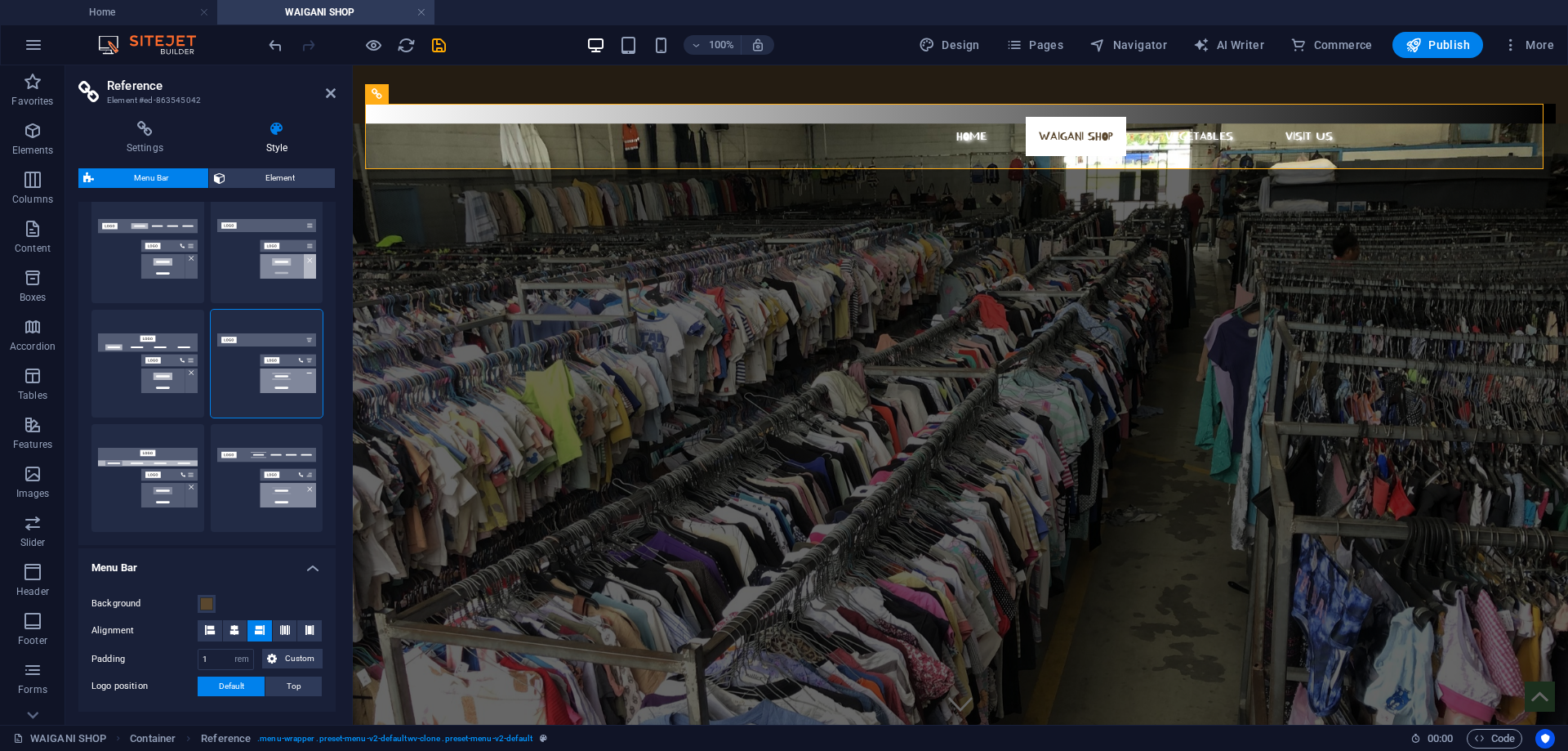
scroll to position [409, 0]
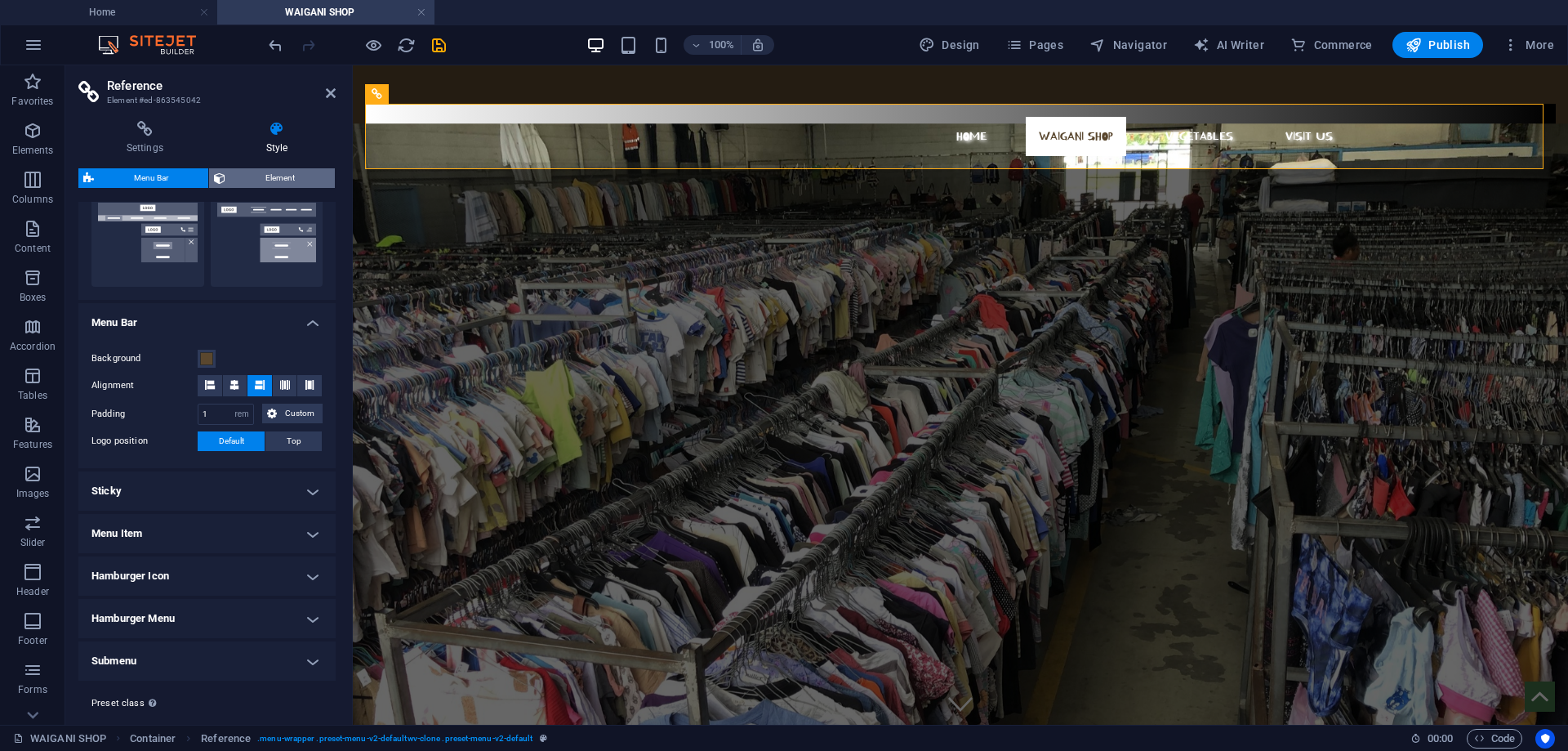
click at [269, 177] on span "Element" at bounding box center [280, 178] width 100 height 20
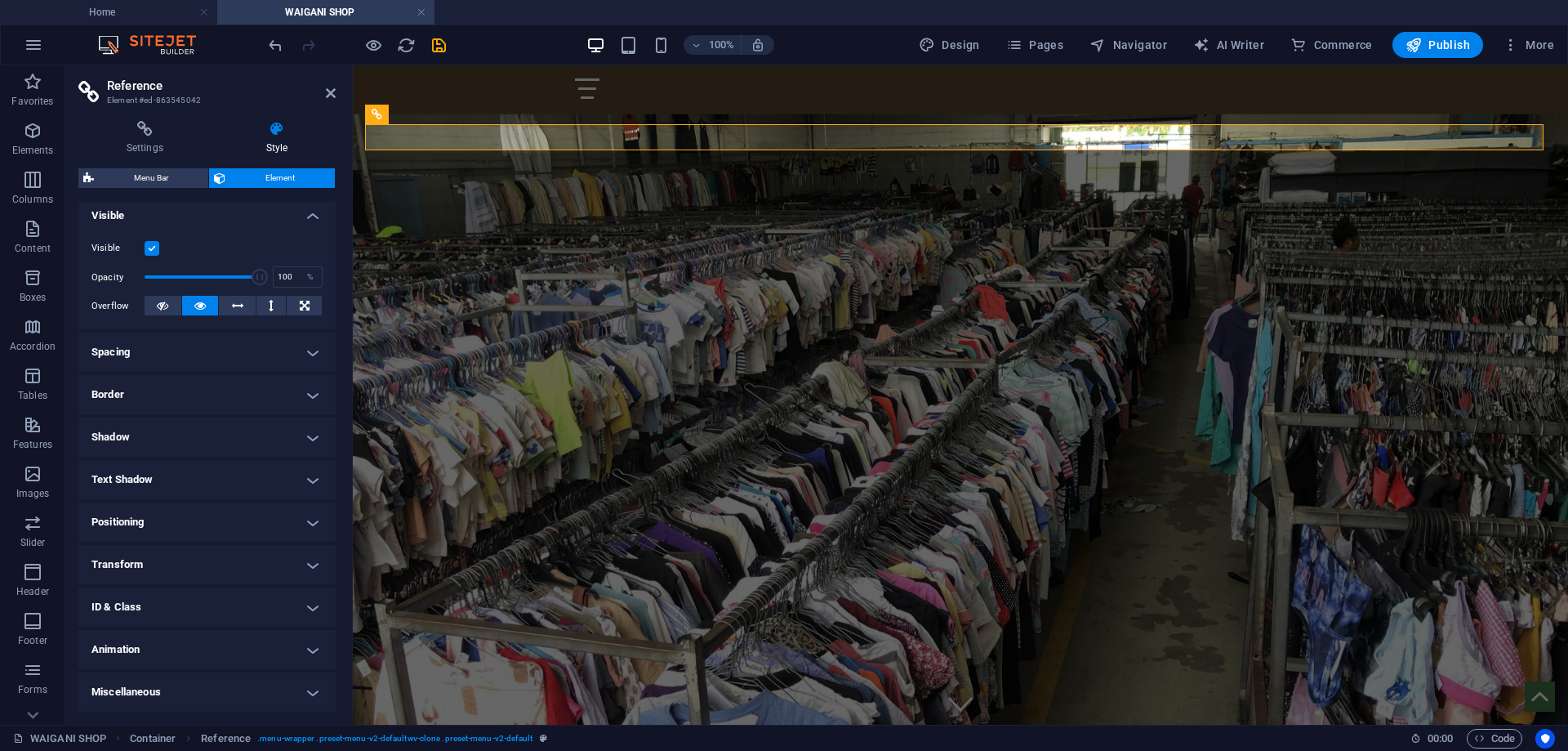
scroll to position [99, 0]
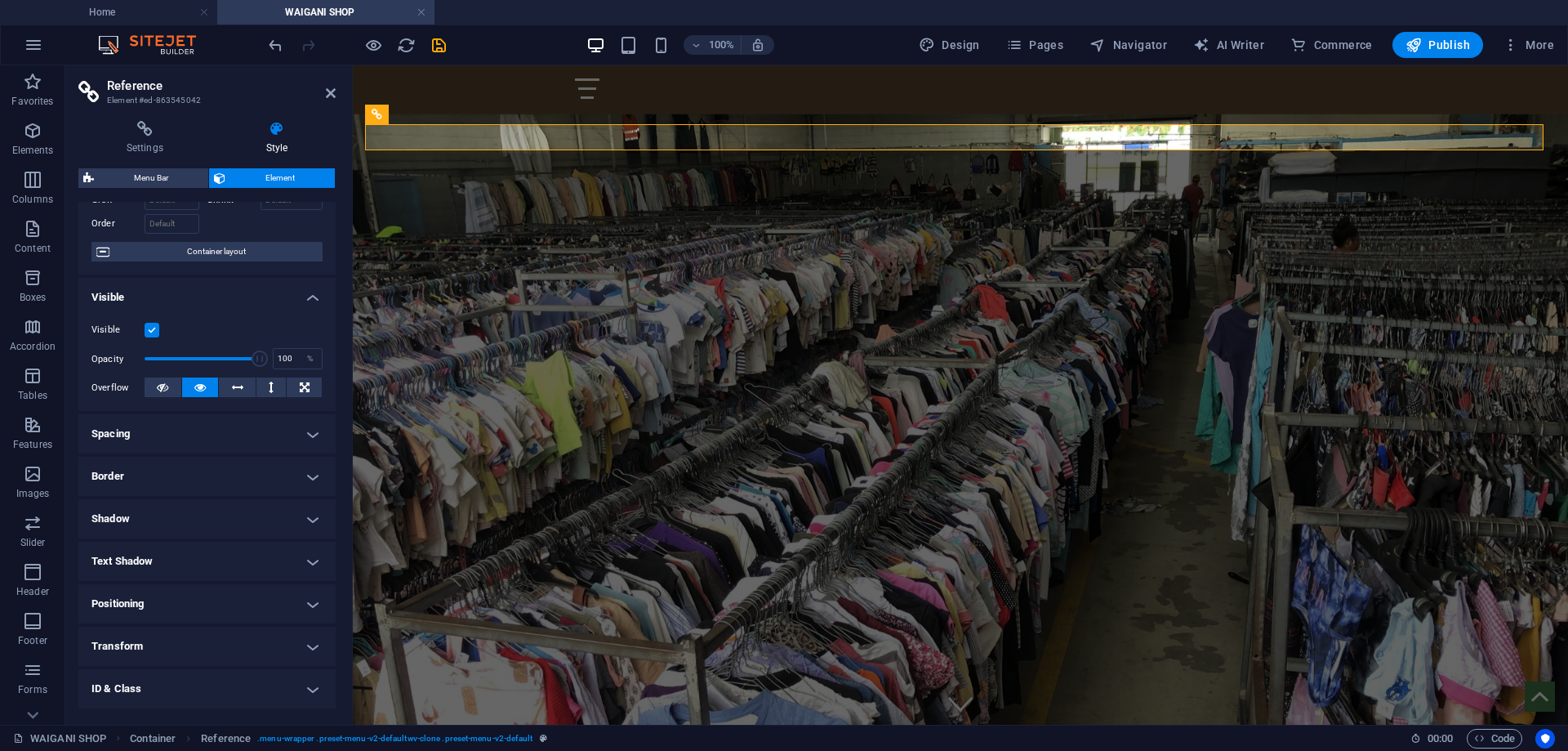
click at [151, 329] on label at bounding box center [152, 331] width 15 height 15
click at [0, 0] on input "Visible" at bounding box center [0, 0] width 0 height 0
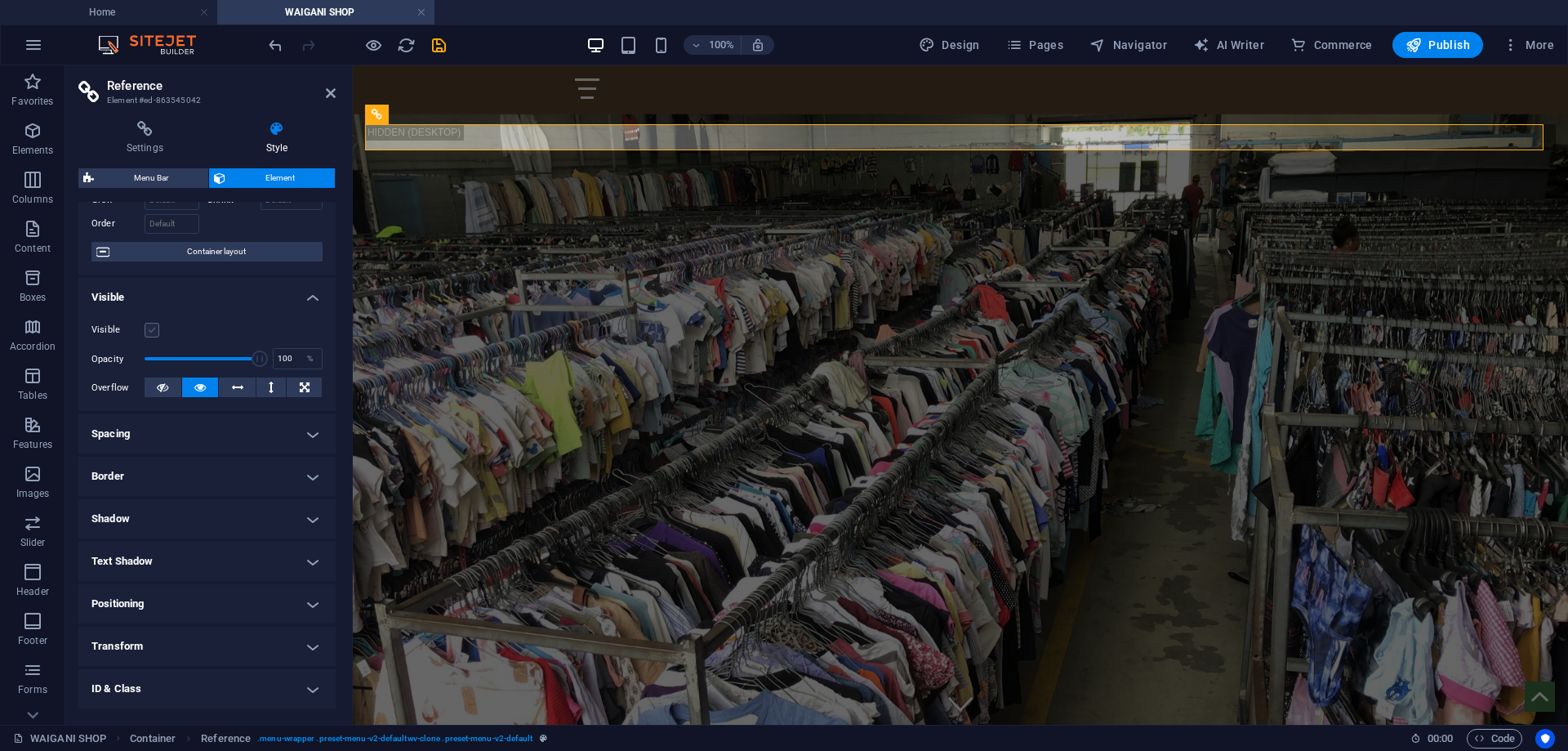
click at [151, 329] on label at bounding box center [152, 331] width 15 height 15
click at [0, 0] on input "Visible" at bounding box center [0, 0] width 0 height 0
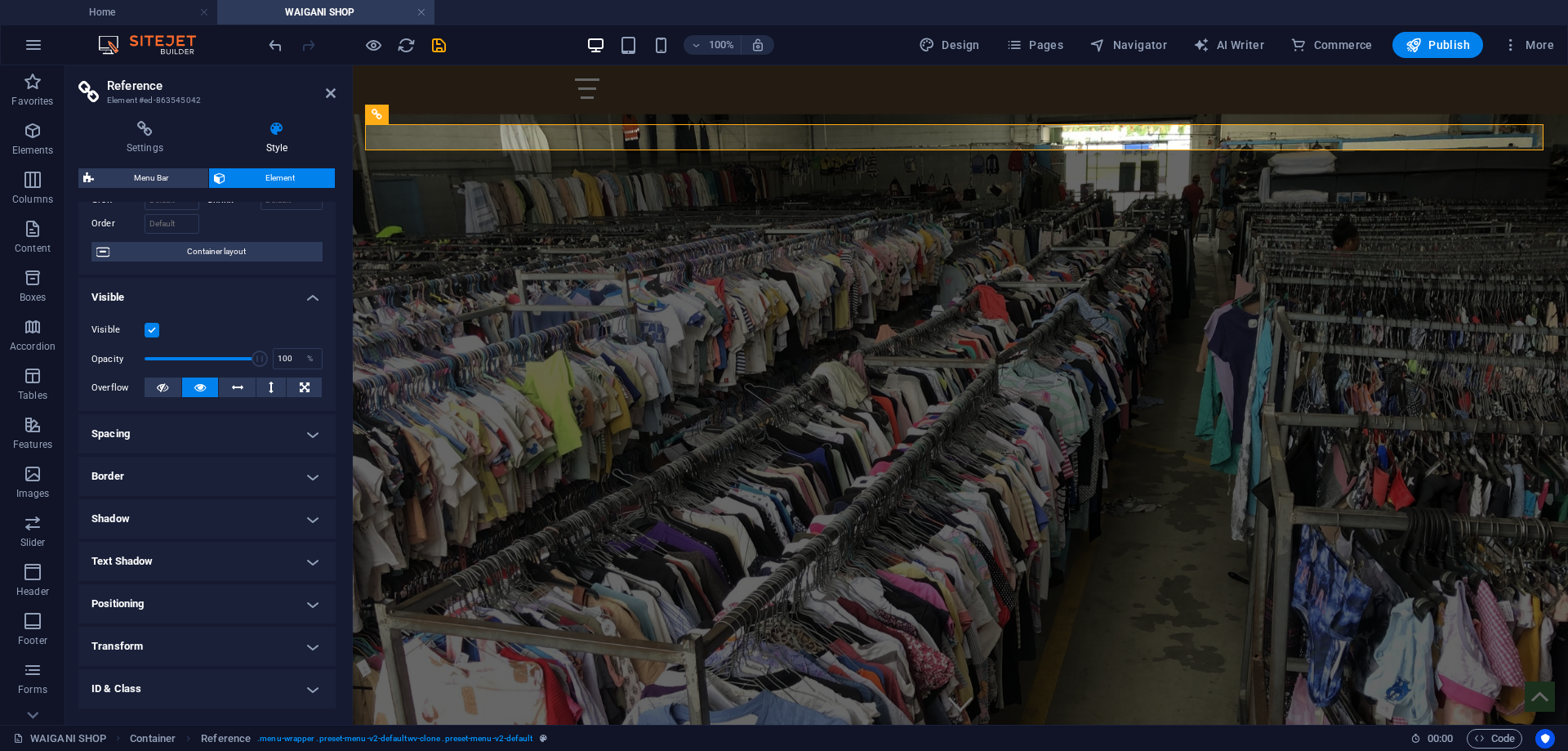
click at [151, 329] on label at bounding box center [152, 331] width 15 height 15
click at [0, 0] on input "Visible" at bounding box center [0, 0] width 0 height 0
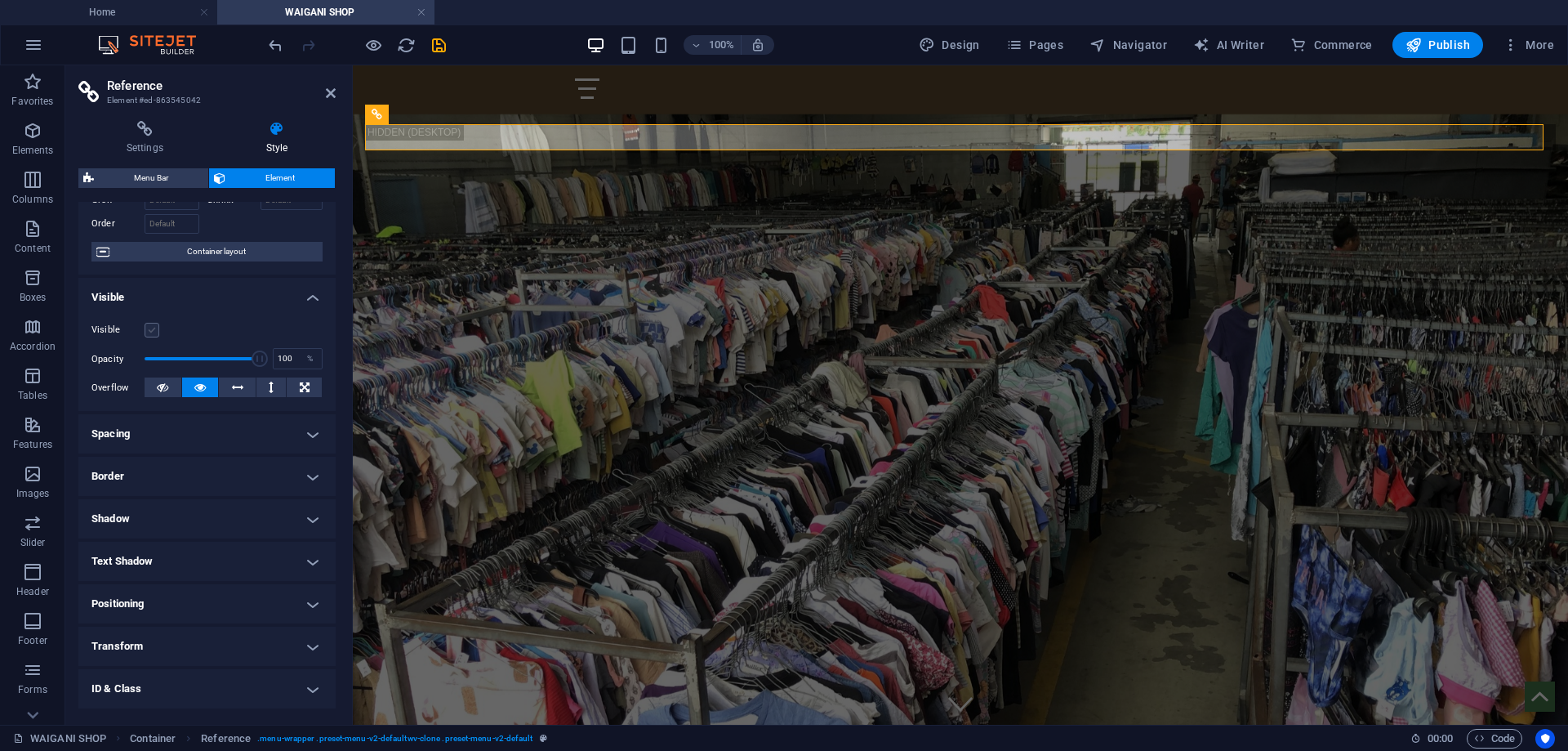
click at [151, 329] on label at bounding box center [152, 331] width 15 height 15
click at [0, 0] on input "Visible" at bounding box center [0, 0] width 0 height 0
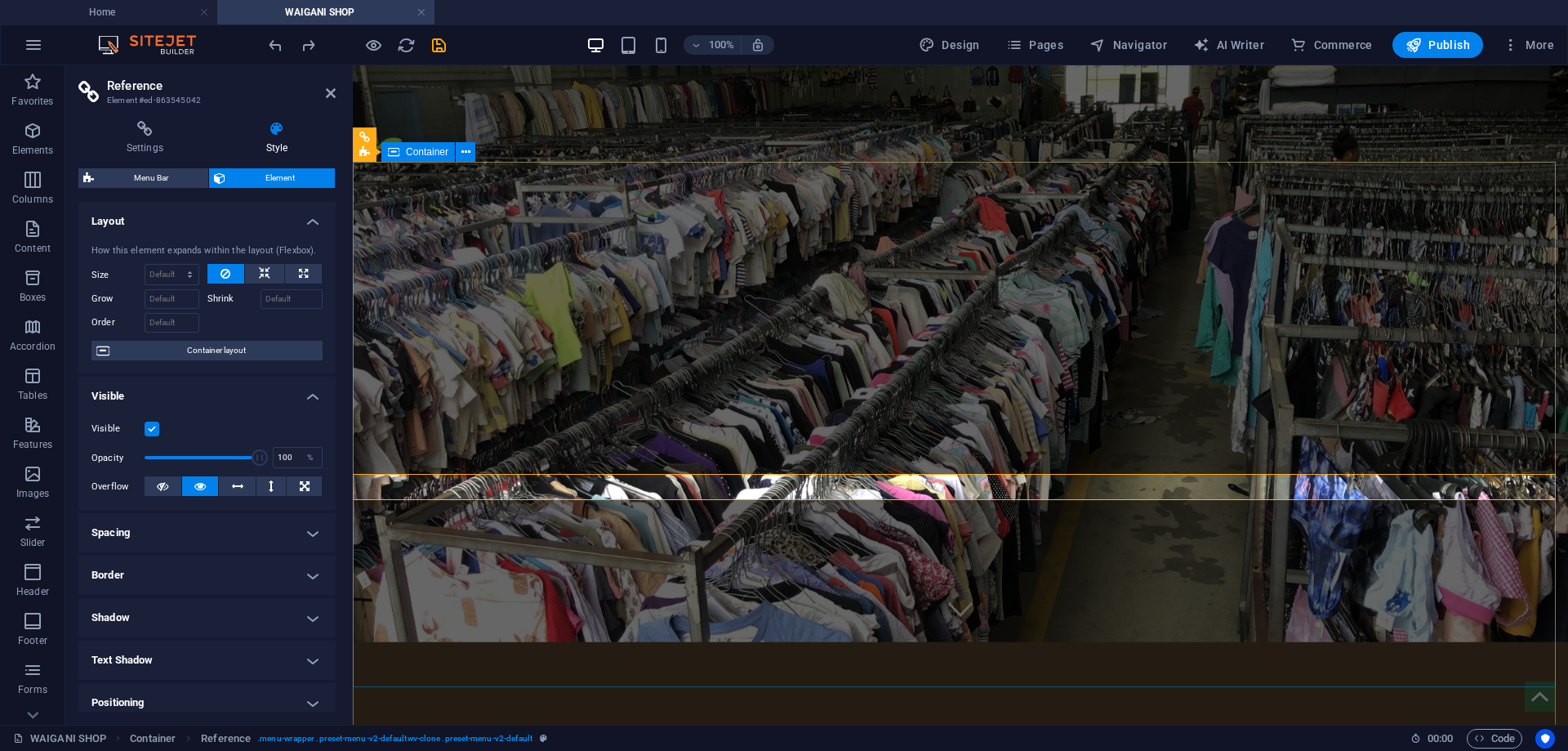
scroll to position [13, 0]
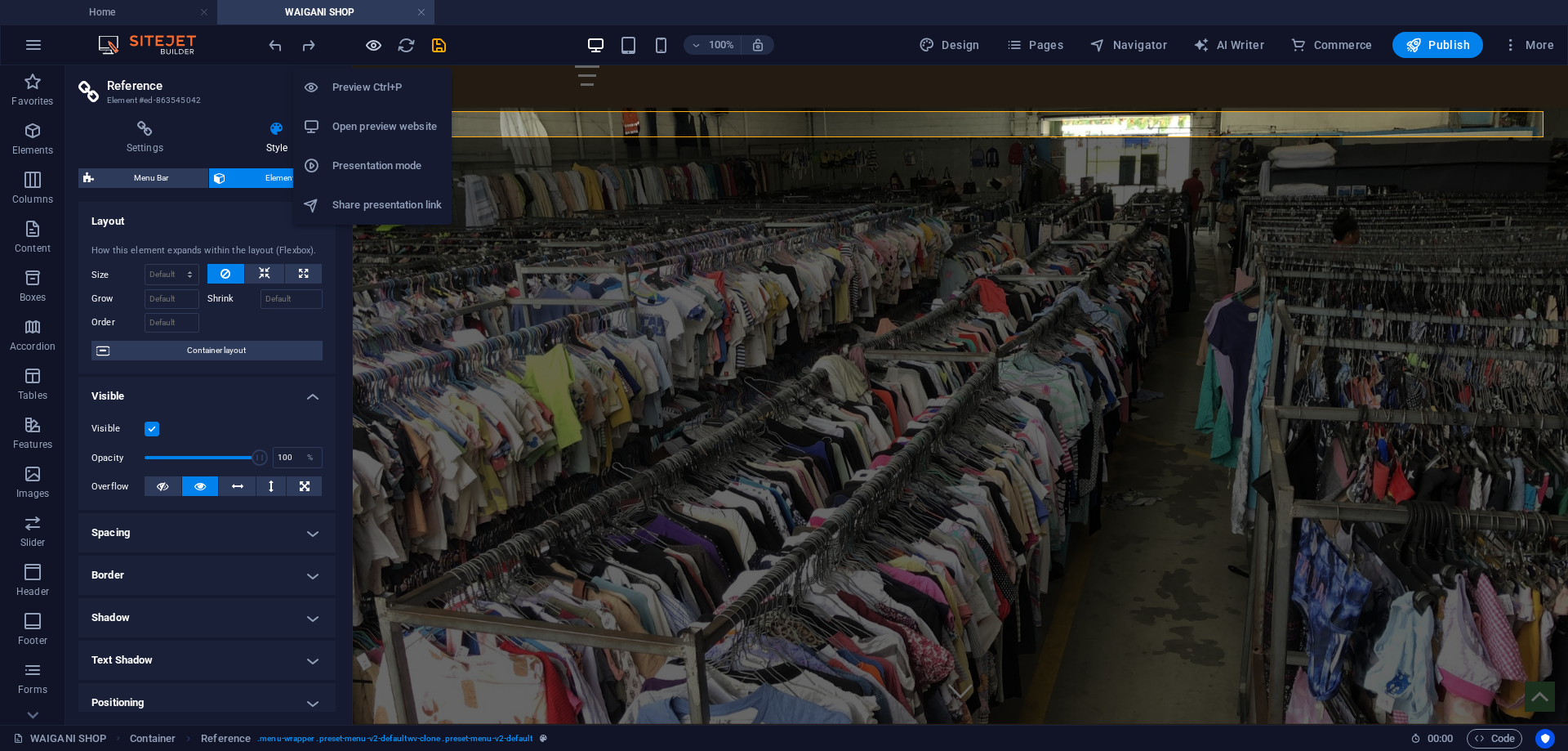
click at [378, 48] on icon "button" at bounding box center [374, 45] width 19 height 19
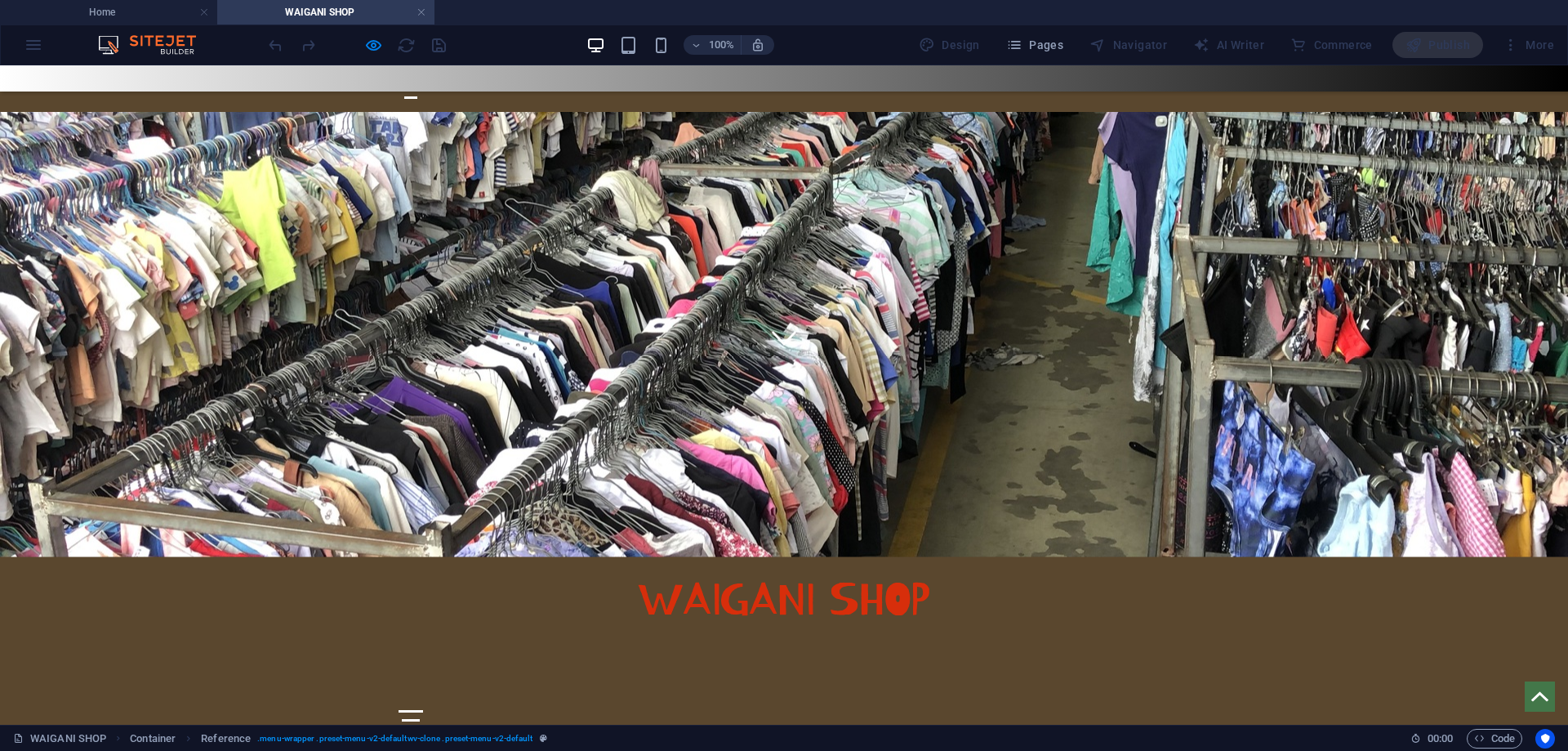
scroll to position [0, 0]
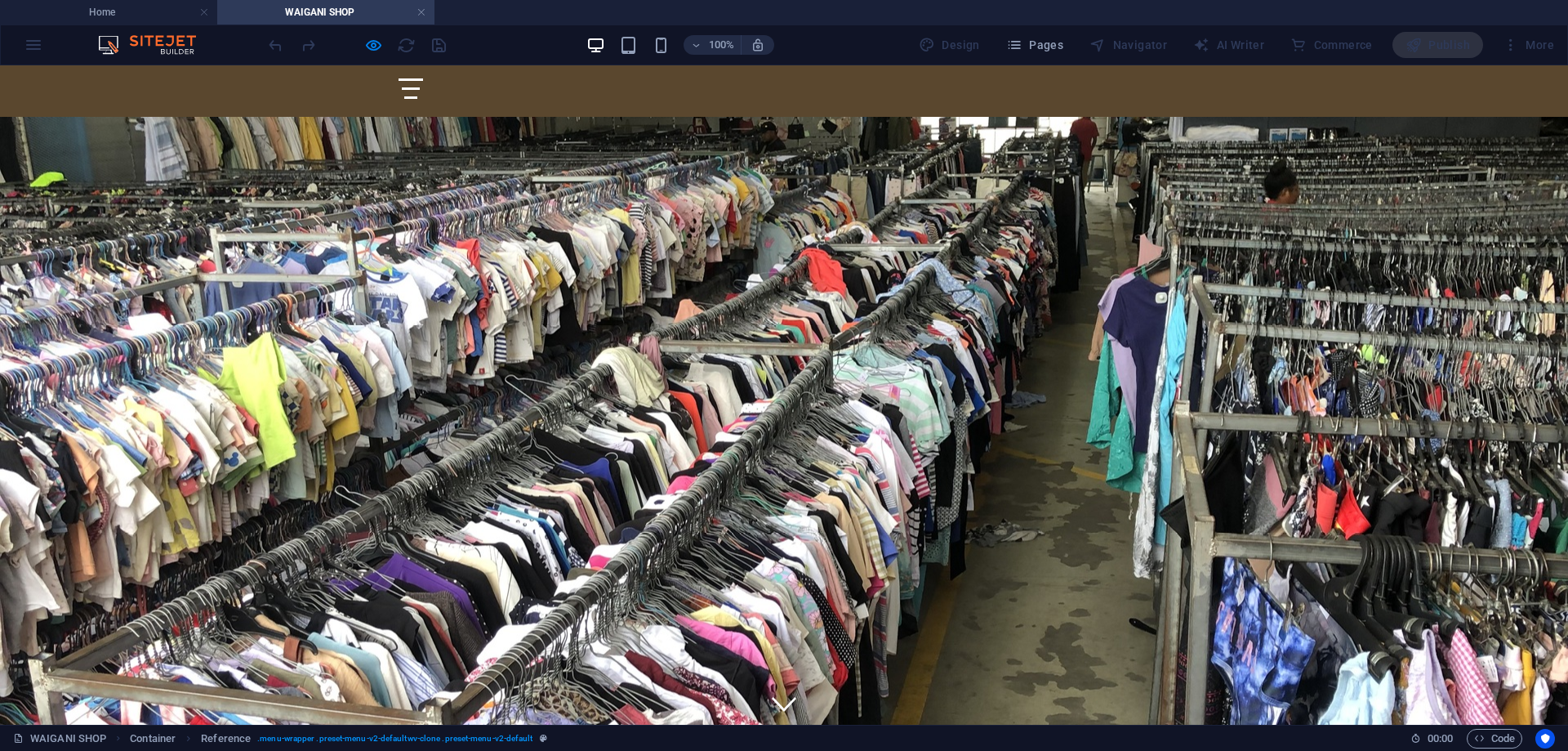
click at [1150, 72] on div at bounding box center [784, 89] width 1568 height 47
click at [423, 84] on div at bounding box center [410, 88] width 24 height 21
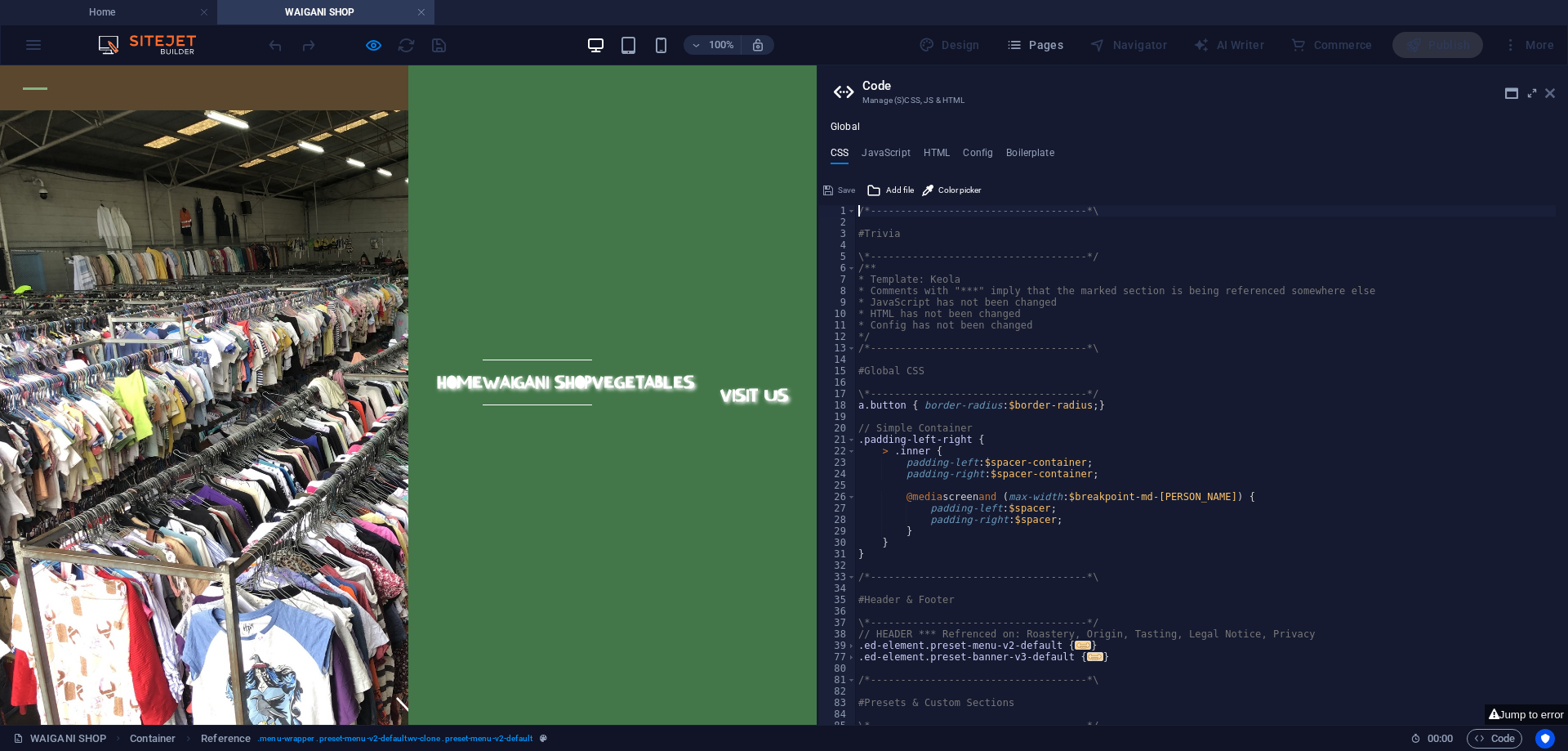
click at [1555, 92] on icon at bounding box center [1551, 93] width 10 height 13
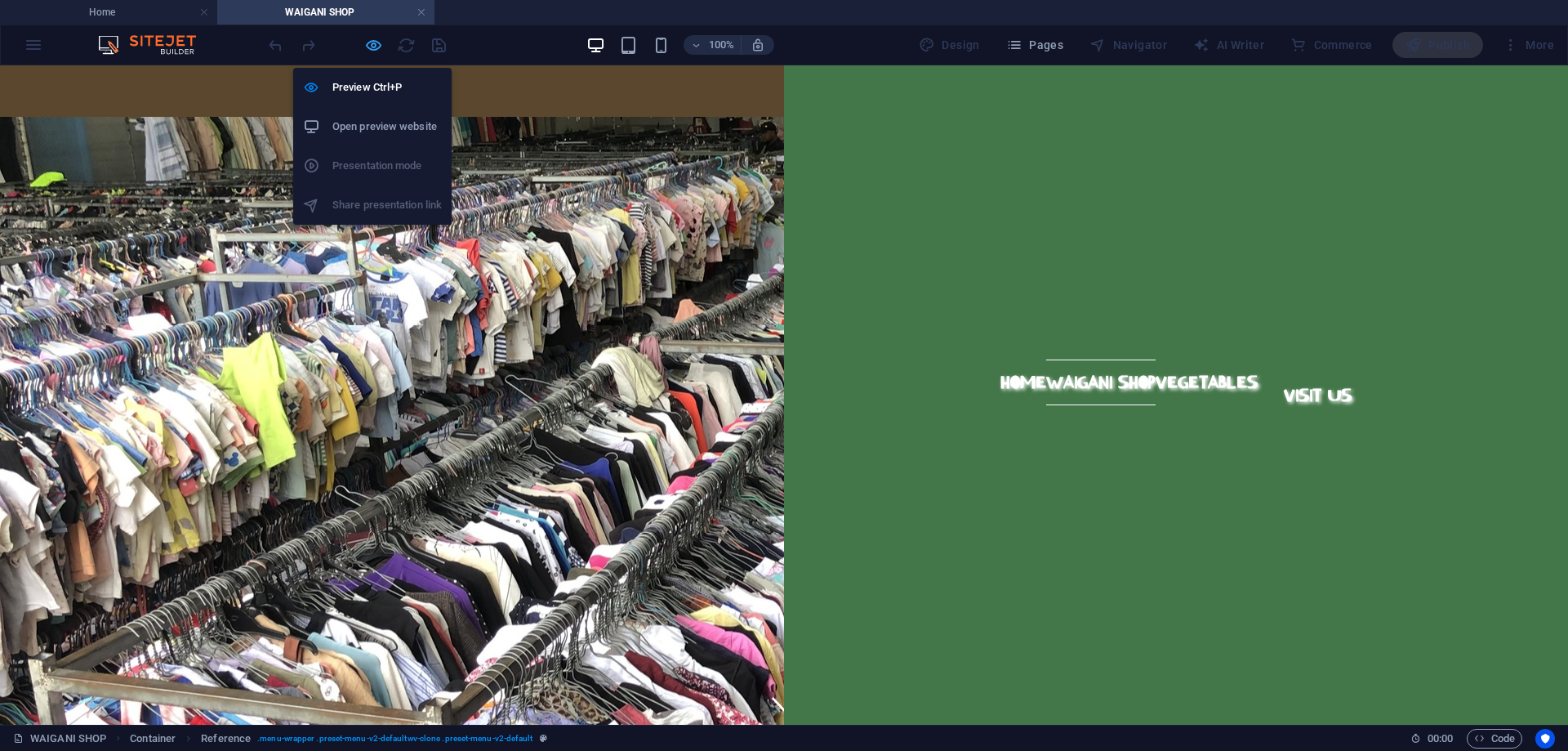
click at [375, 42] on icon "button" at bounding box center [374, 45] width 19 height 19
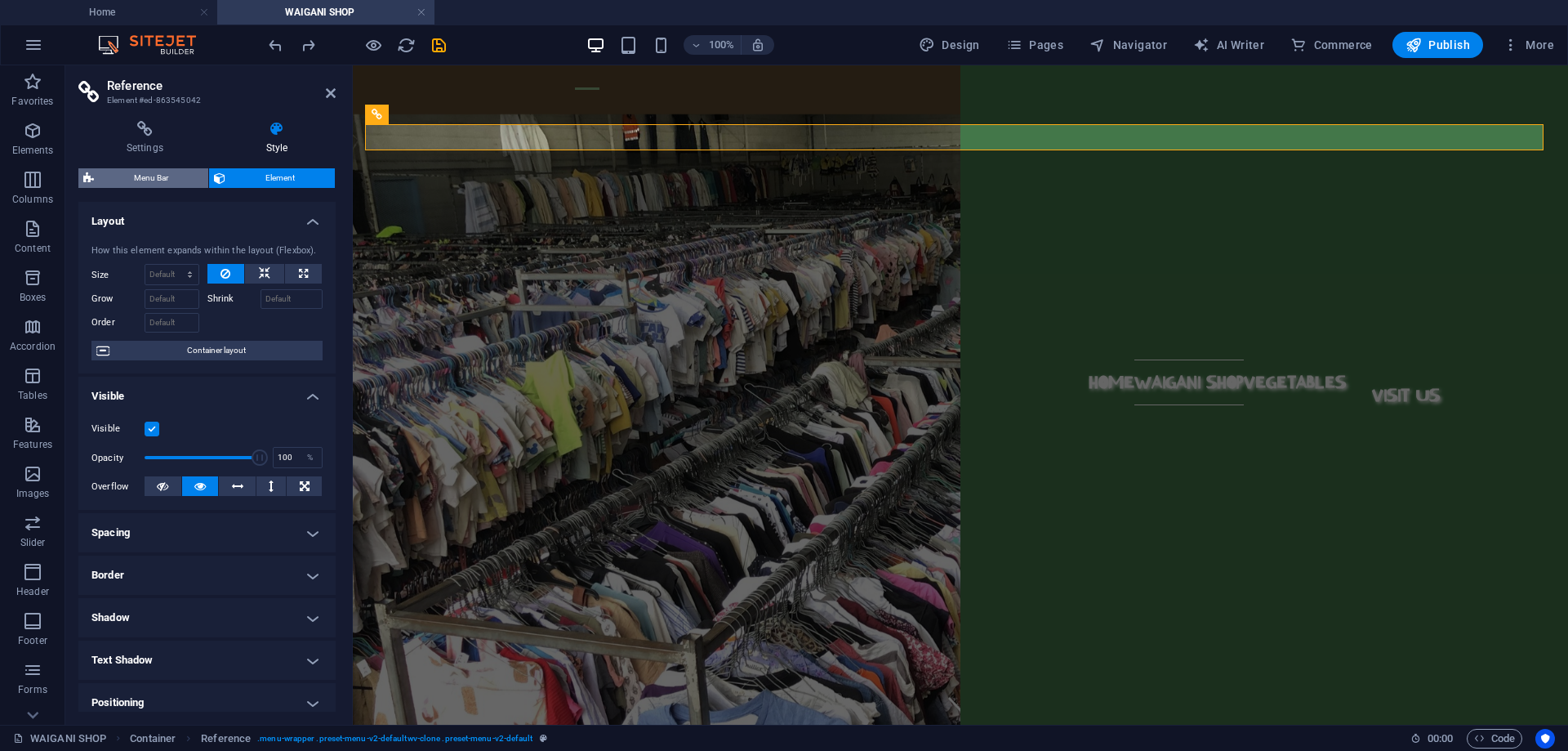
click at [160, 176] on span "Menu Bar" at bounding box center [151, 178] width 105 height 20
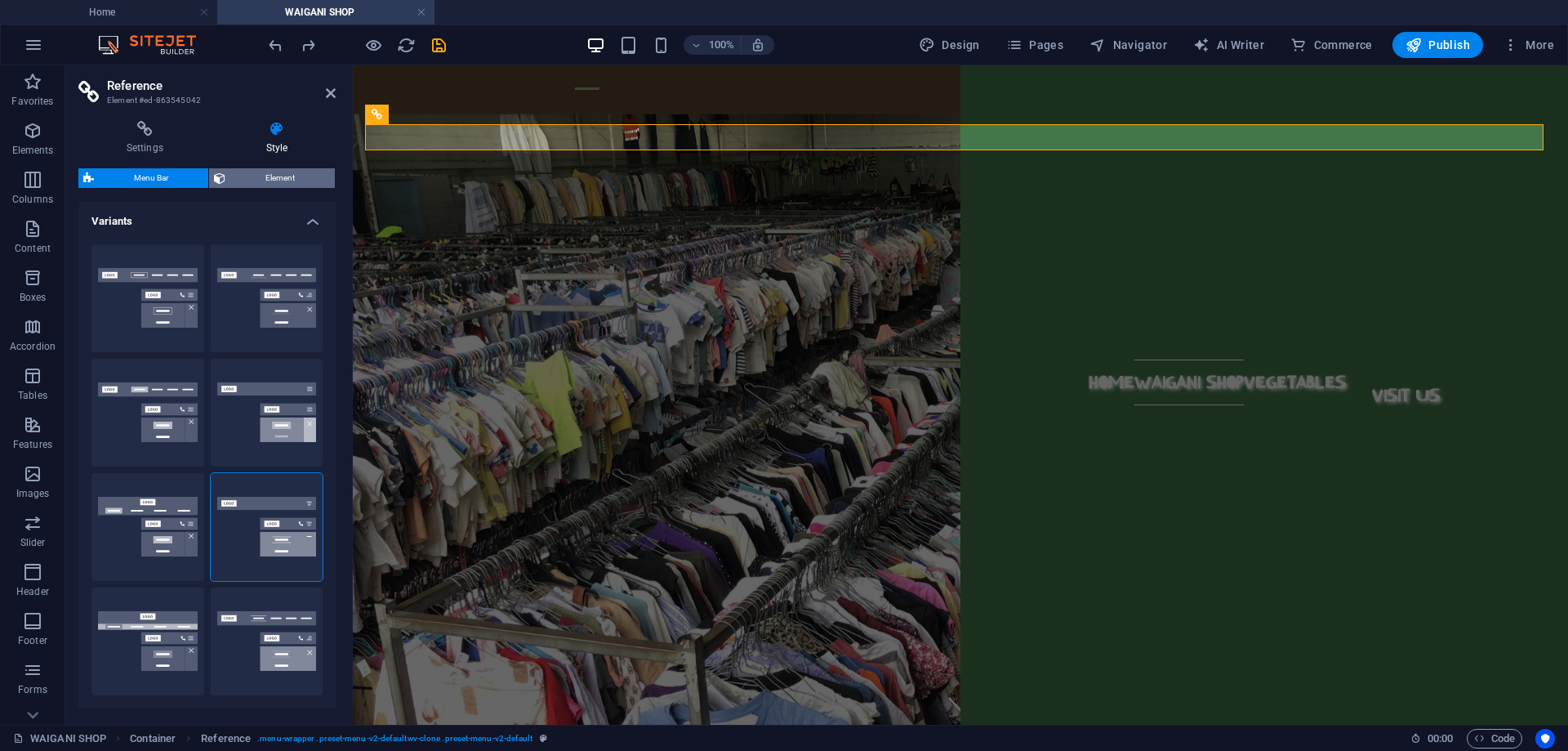
click at [289, 175] on span "Element" at bounding box center [280, 178] width 100 height 20
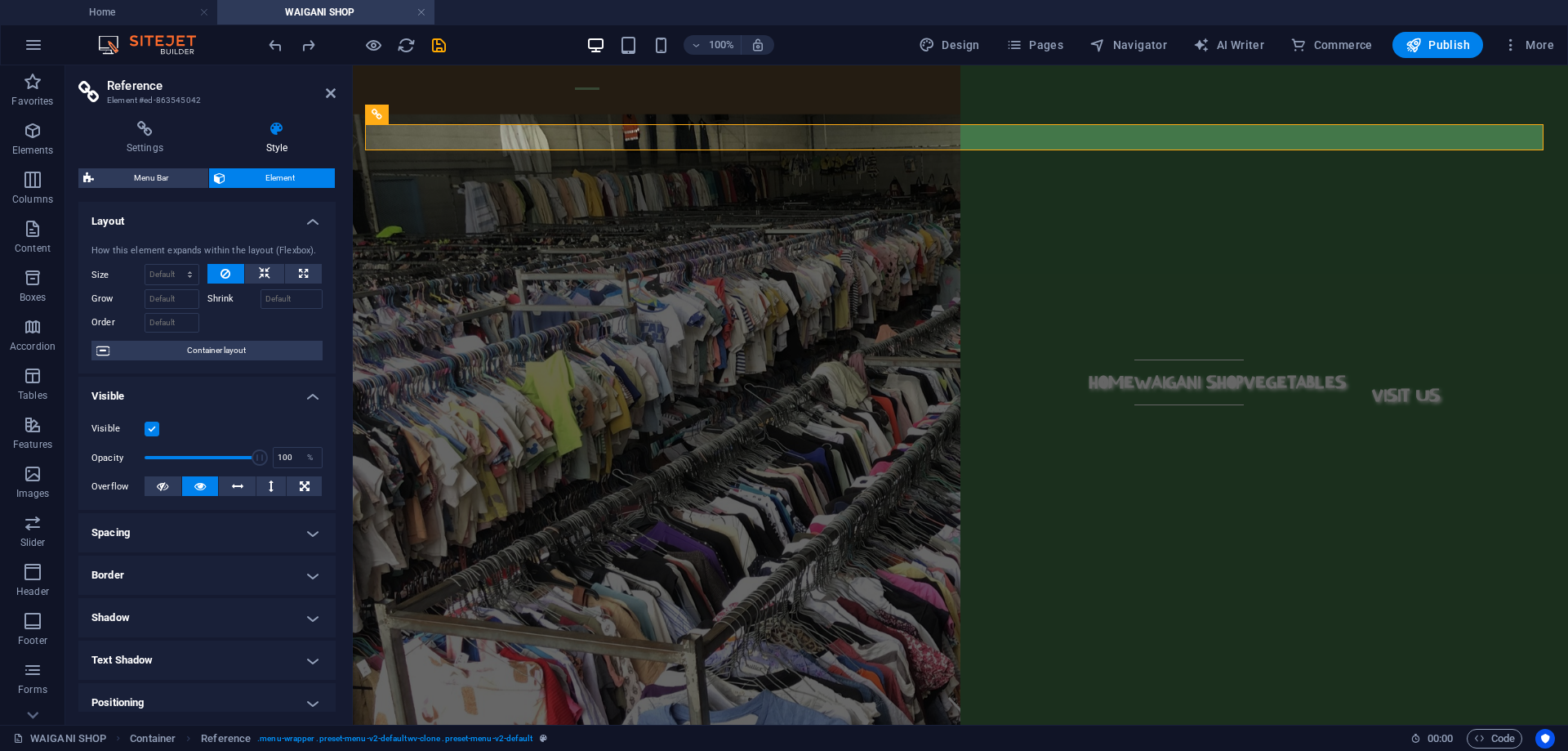
click at [254, 177] on span "Element" at bounding box center [280, 178] width 100 height 20
click at [165, 183] on span "Menu Bar" at bounding box center [151, 178] width 105 height 20
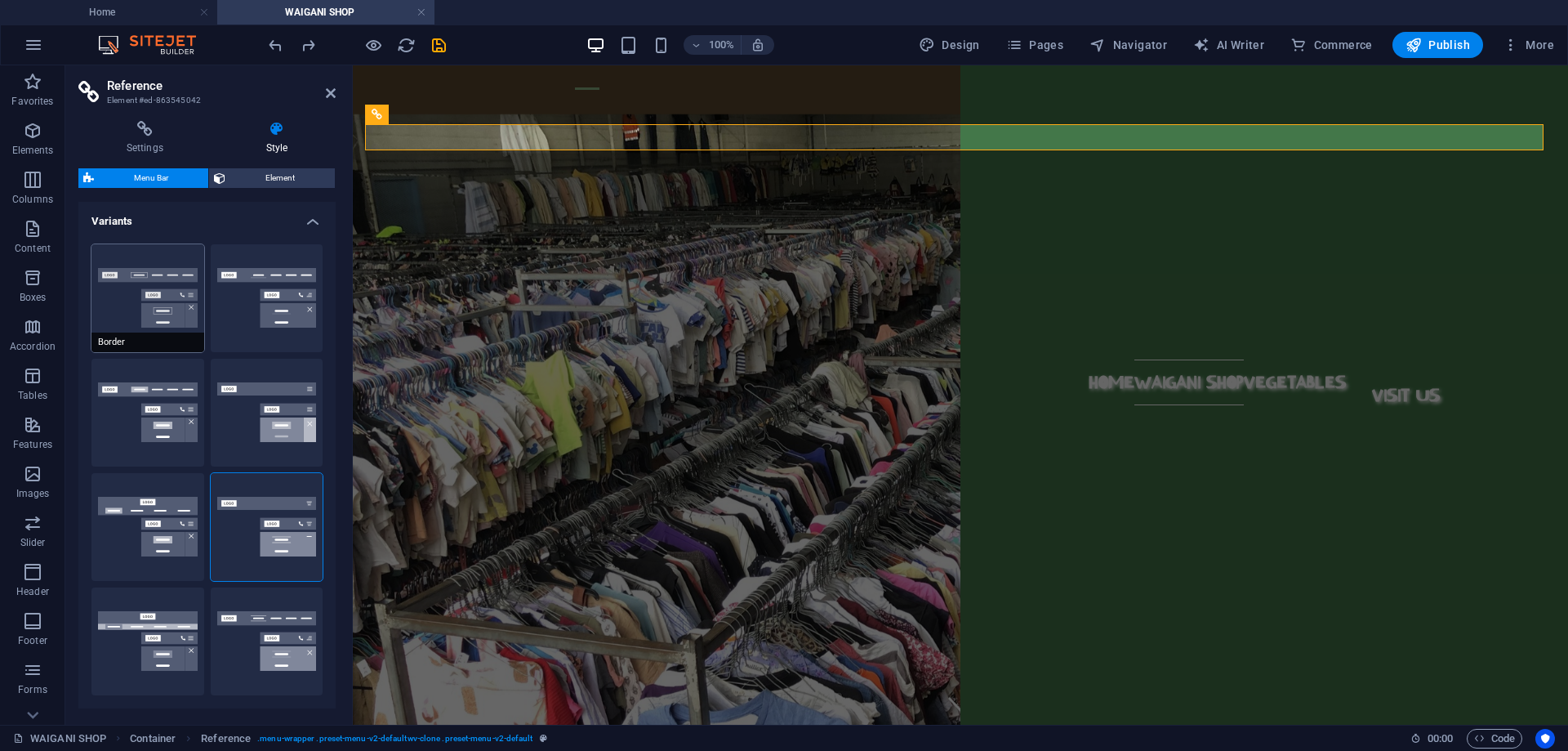
click at [173, 308] on button "Border" at bounding box center [147, 298] width 112 height 108
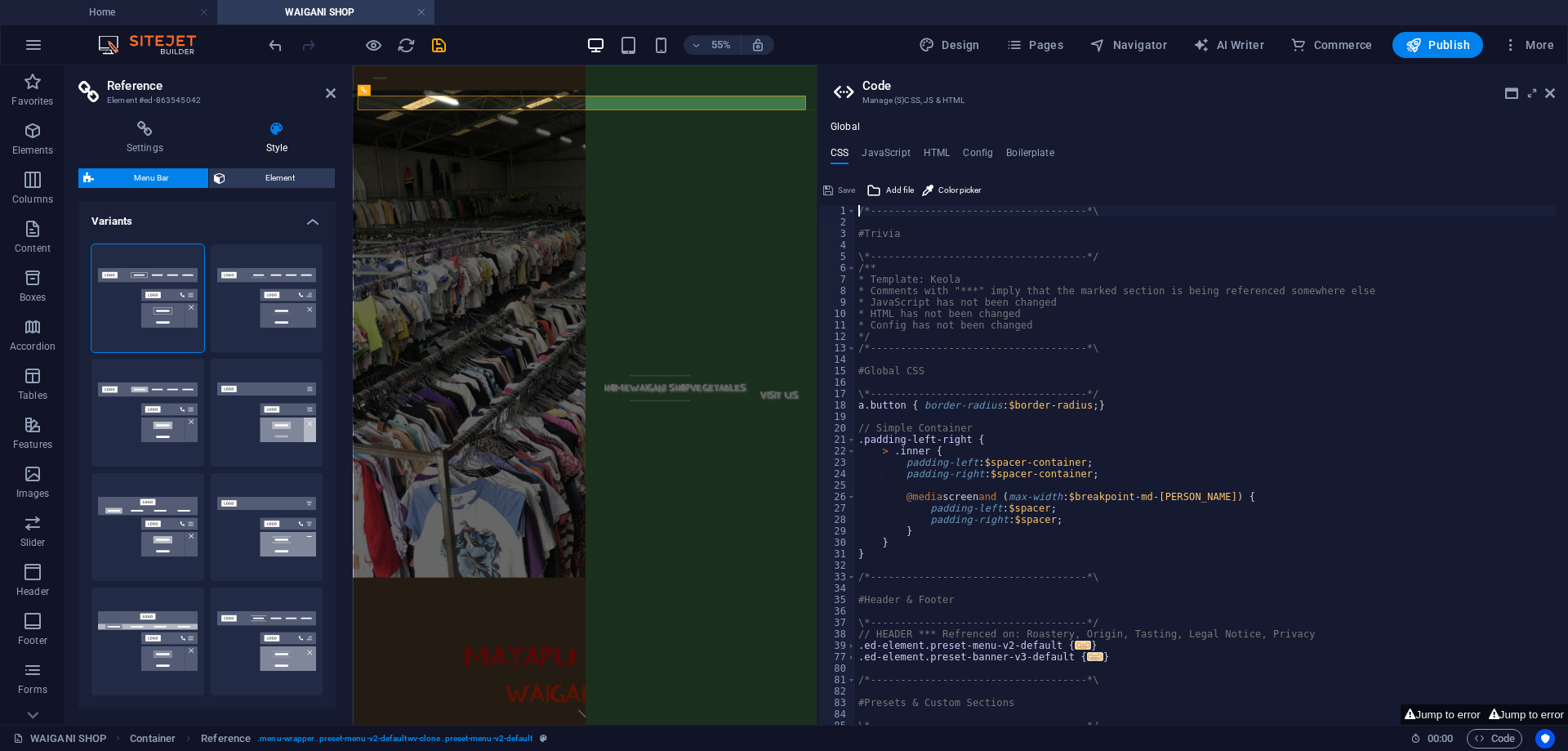
click at [1544, 89] on h2 "Code" at bounding box center [1208, 86] width 692 height 15
click at [1546, 89] on icon at bounding box center [1551, 93] width 10 height 13
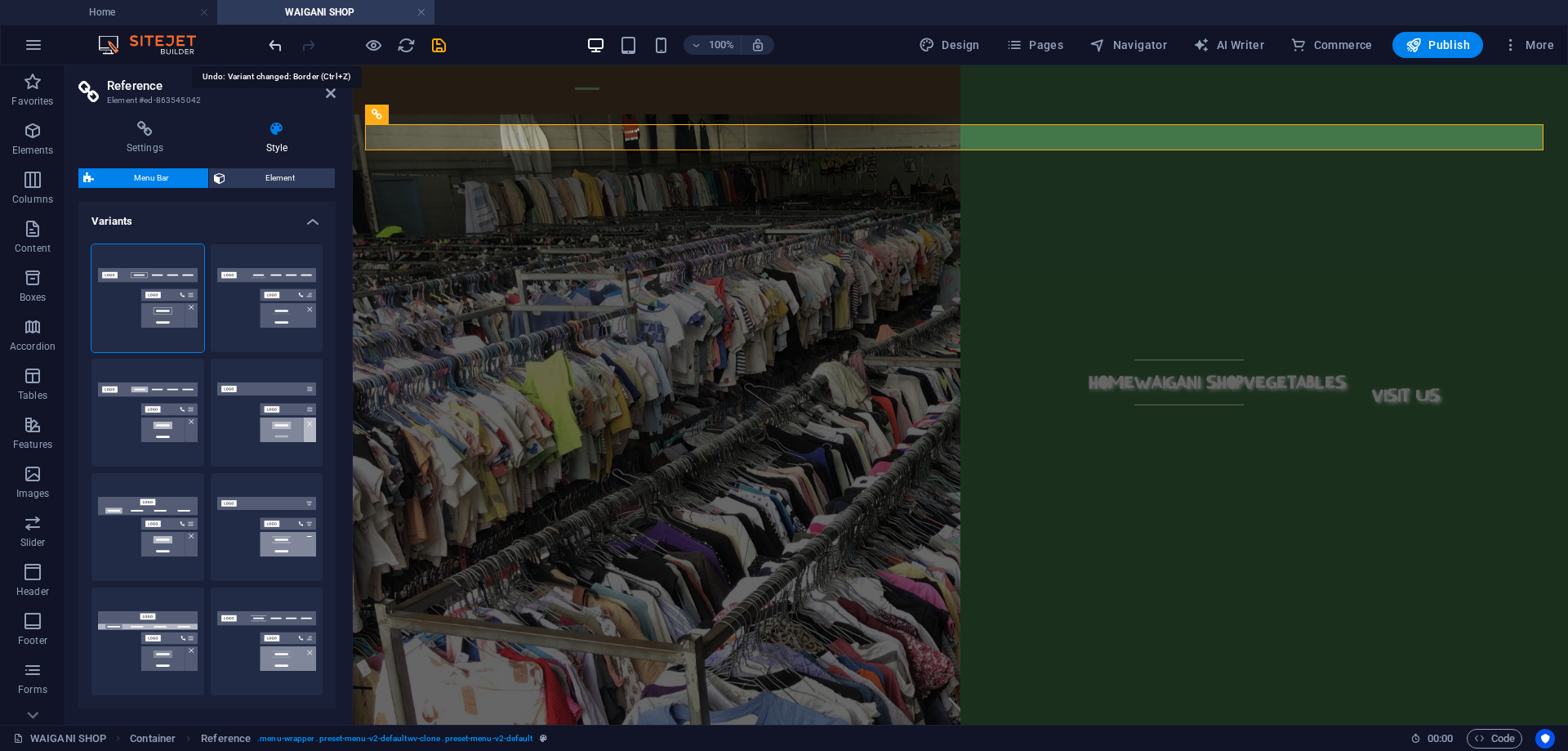
click at [279, 41] on icon "undo" at bounding box center [275, 45] width 19 height 19
click at [279, 41] on div at bounding box center [357, 44] width 183 height 26
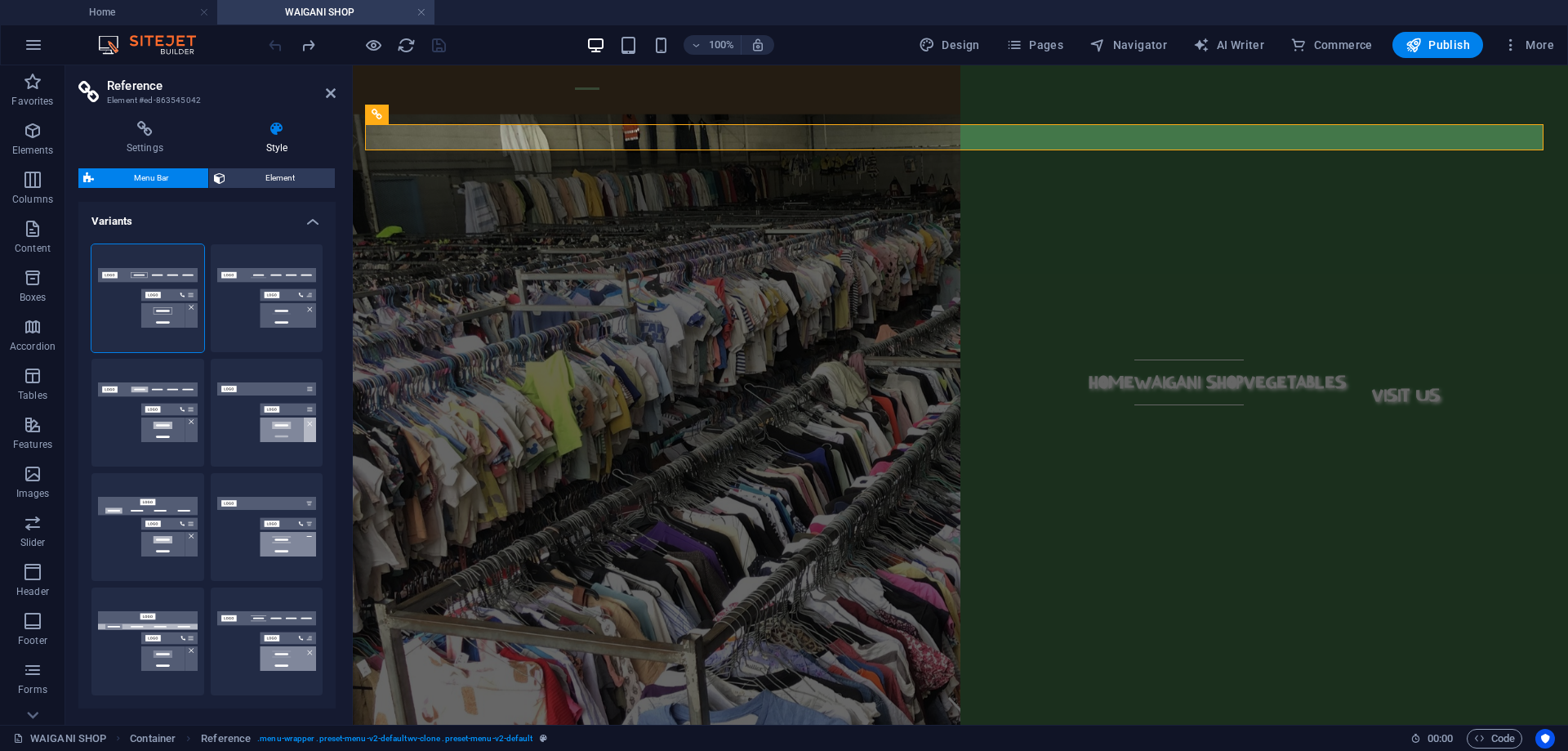
click at [279, 41] on div at bounding box center [357, 44] width 183 height 26
click at [409, 42] on icon "reload" at bounding box center [406, 45] width 19 height 19
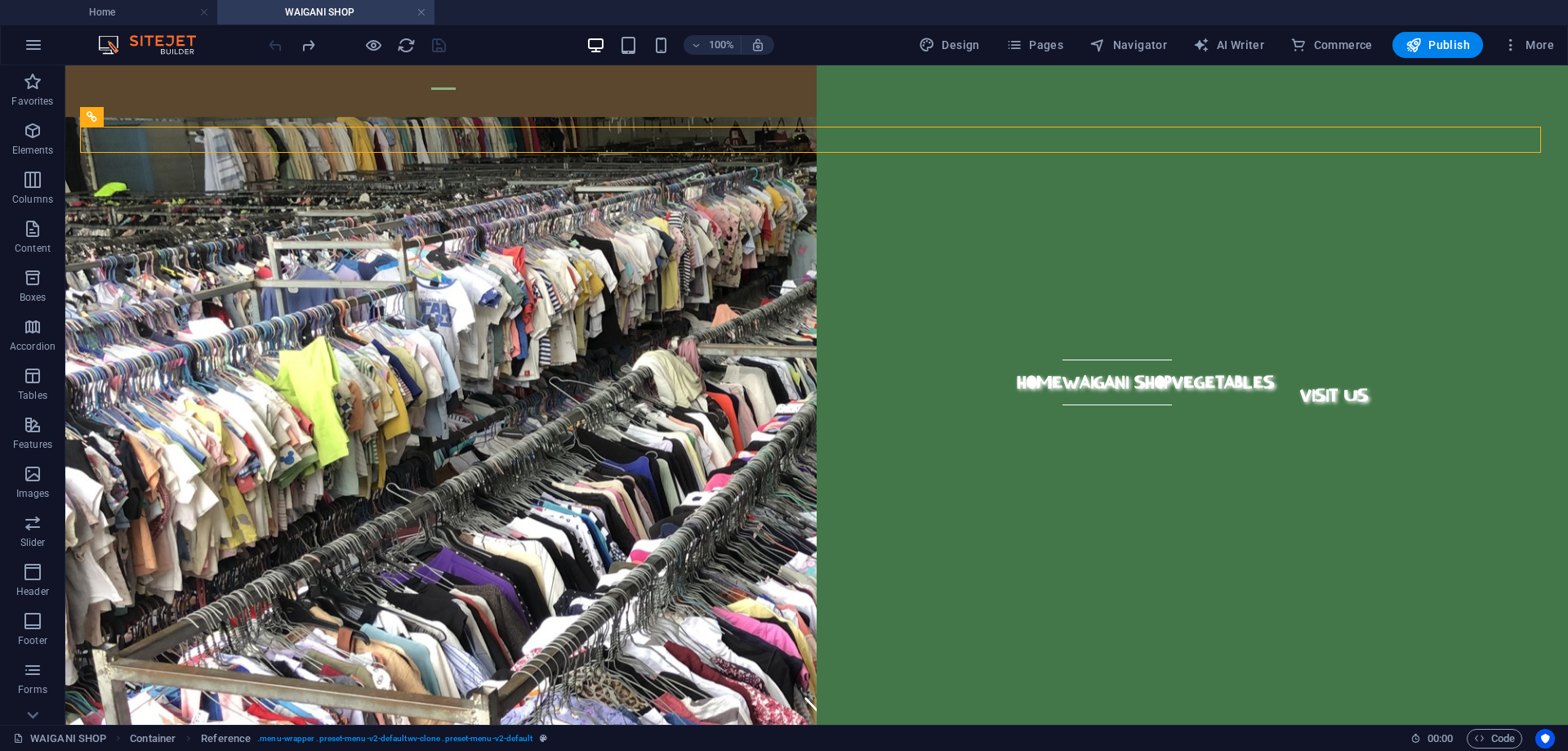
click at [417, 45] on div at bounding box center [357, 44] width 183 height 26
click at [407, 45] on icon "reload" at bounding box center [406, 45] width 19 height 19
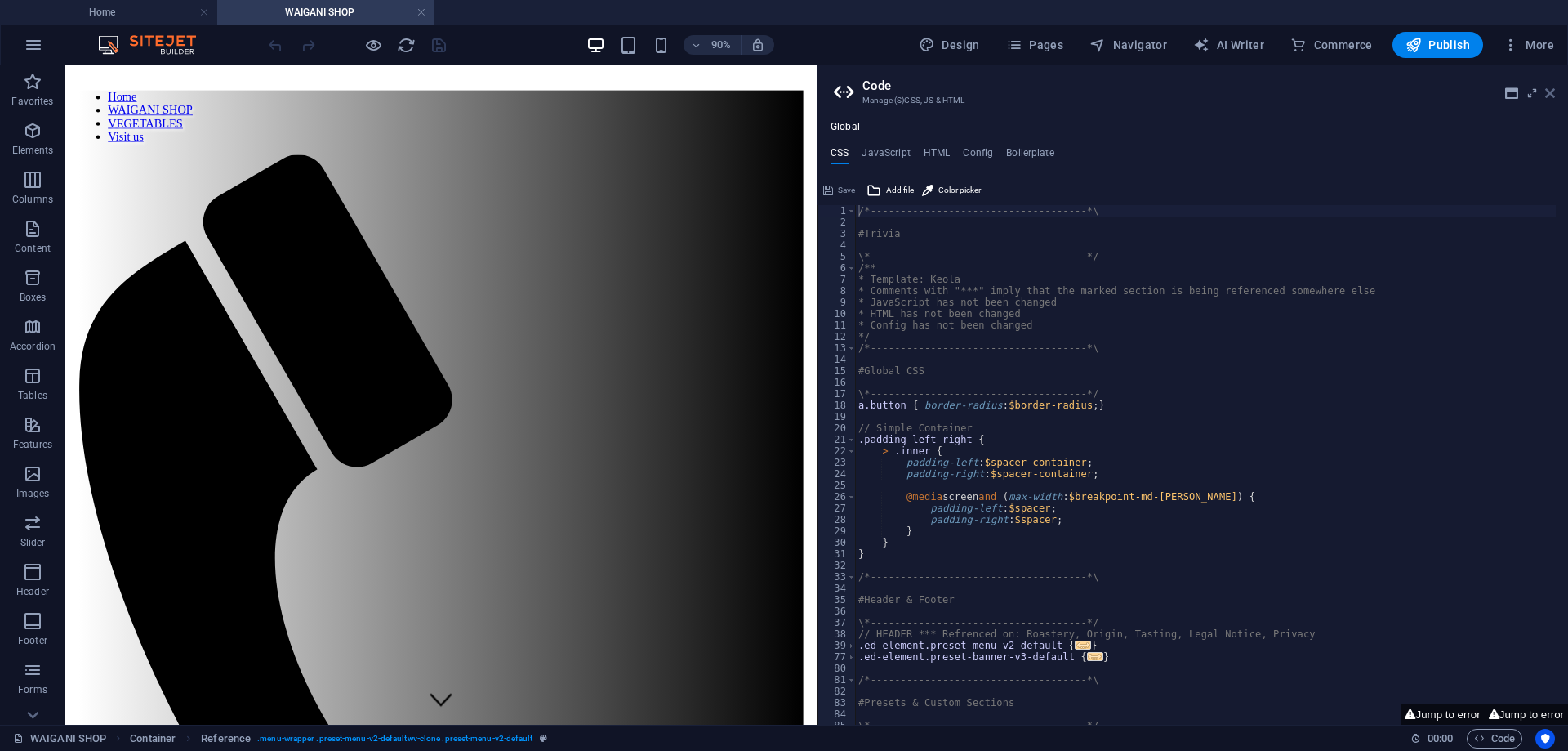
click at [1553, 93] on icon at bounding box center [1551, 93] width 10 height 13
click at [1550, 91] on icon at bounding box center [1551, 93] width 10 height 13
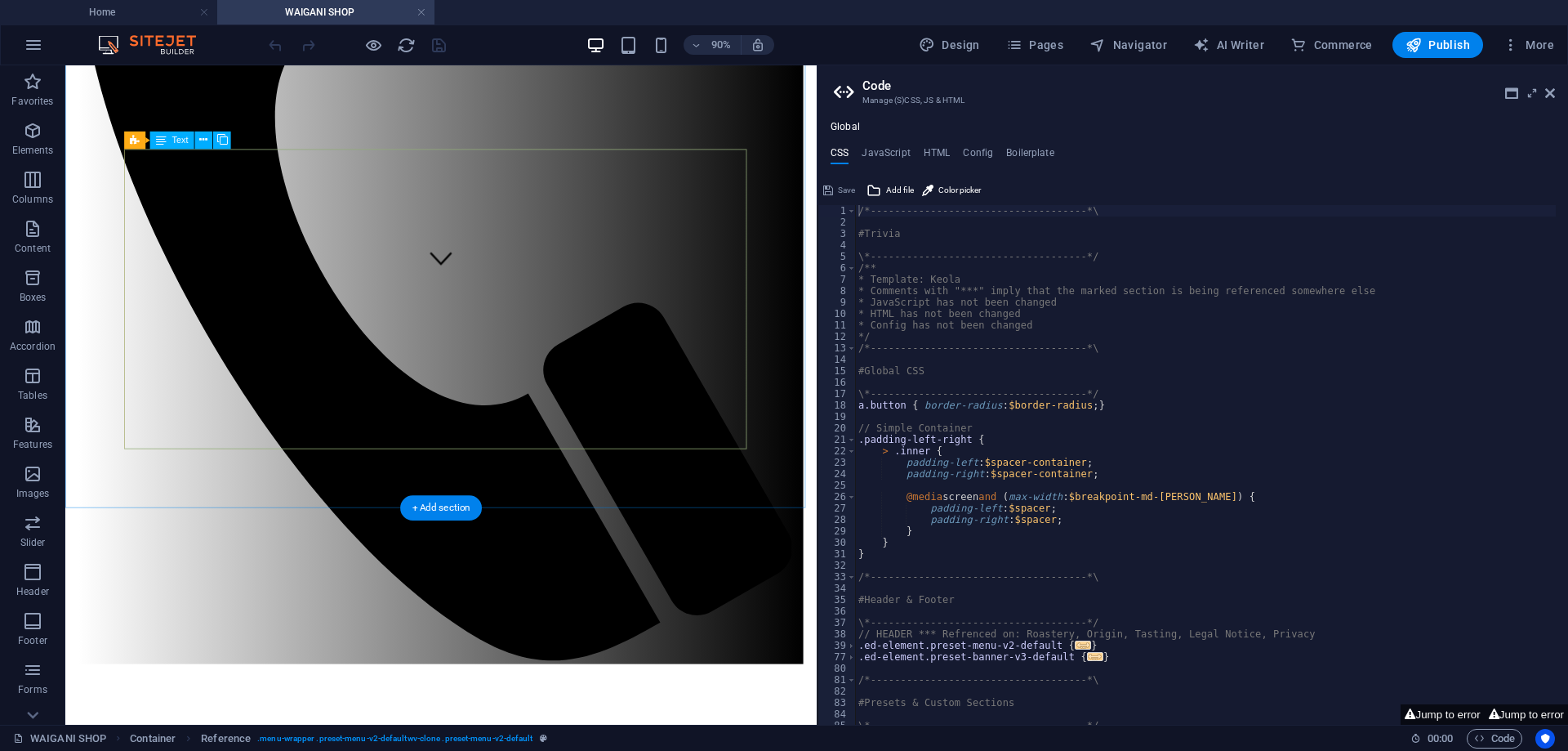
scroll to position [899, 0]
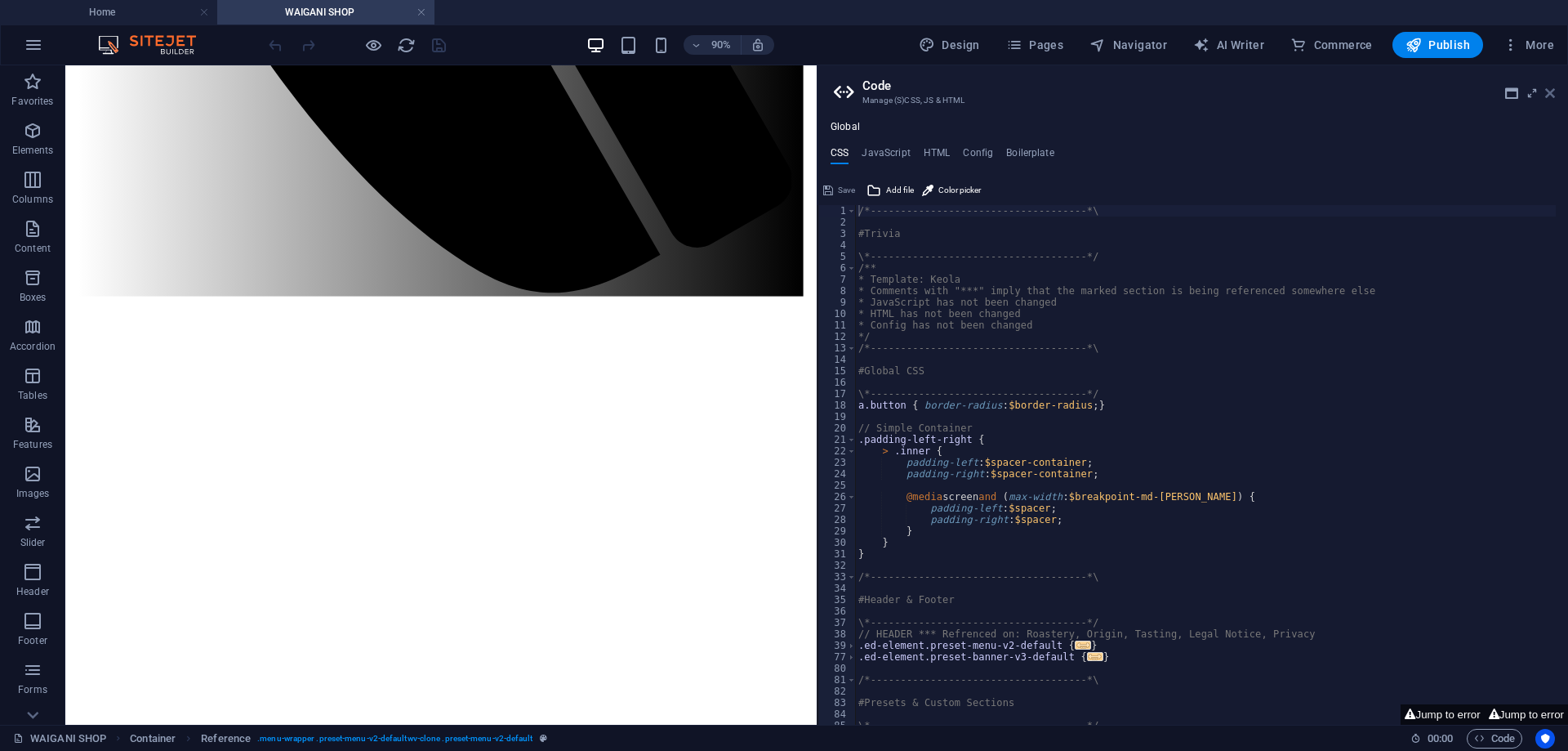
click at [1548, 94] on icon at bounding box center [1551, 93] width 10 height 13
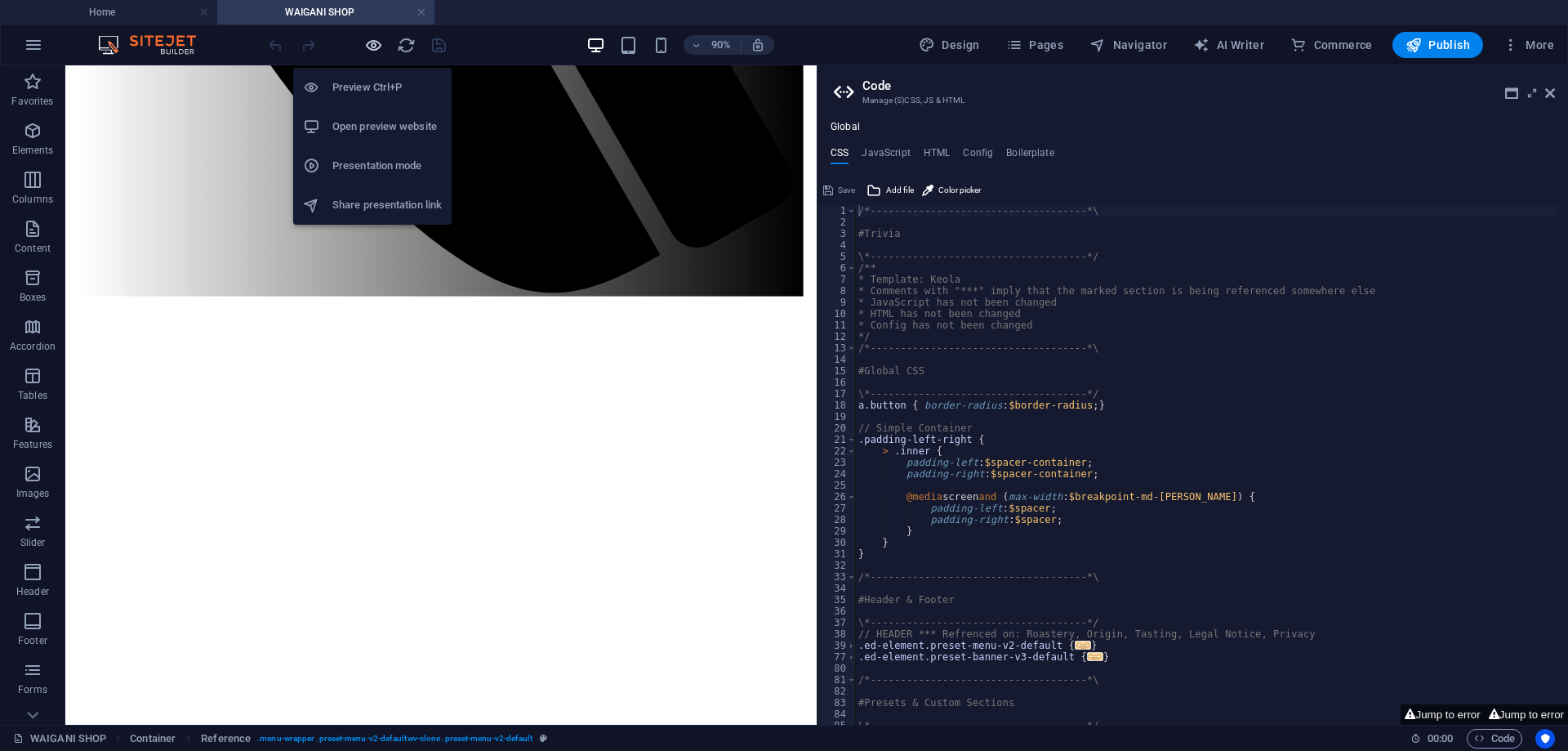
click at [380, 50] on icon "button" at bounding box center [374, 45] width 19 height 19
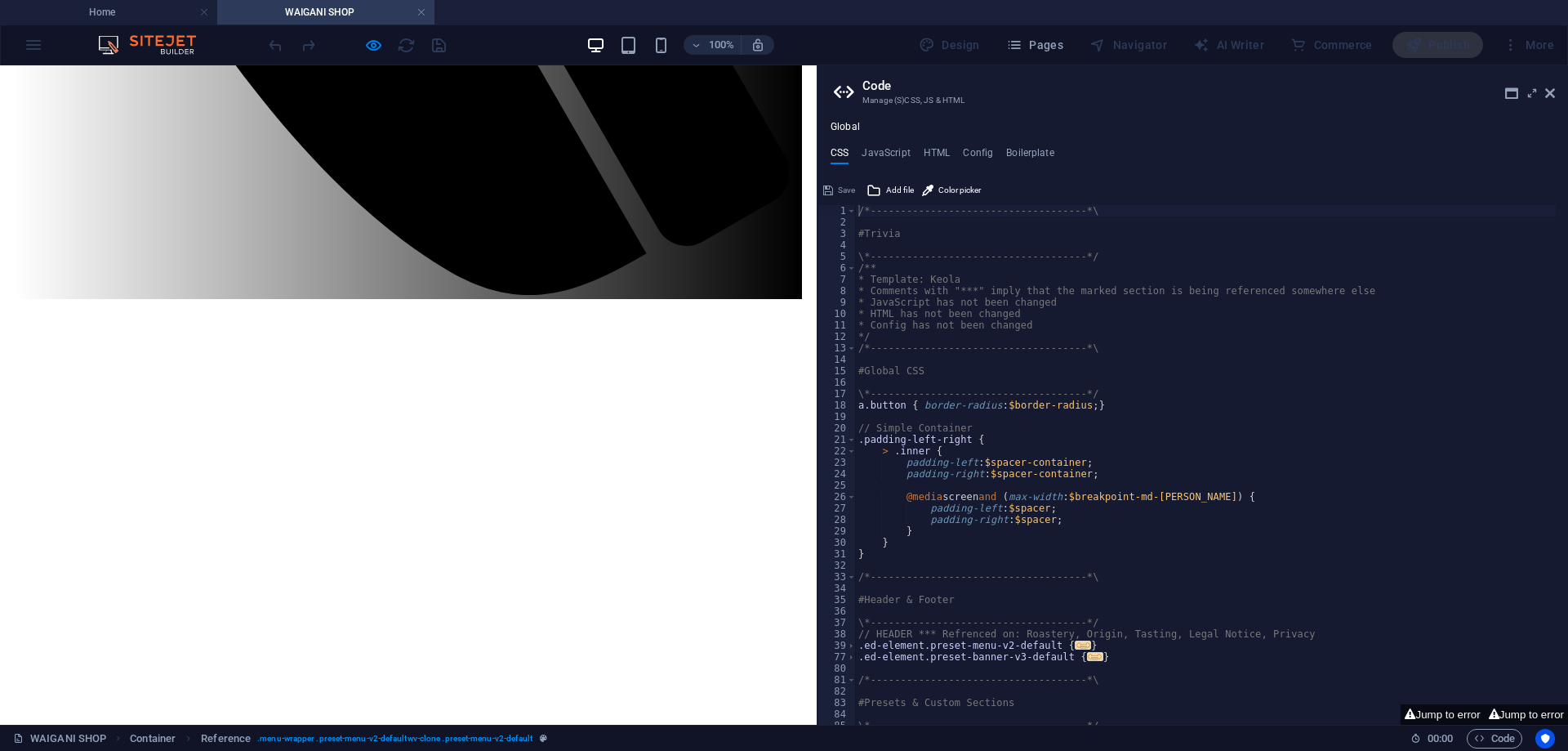
scroll to position [1306, 0]
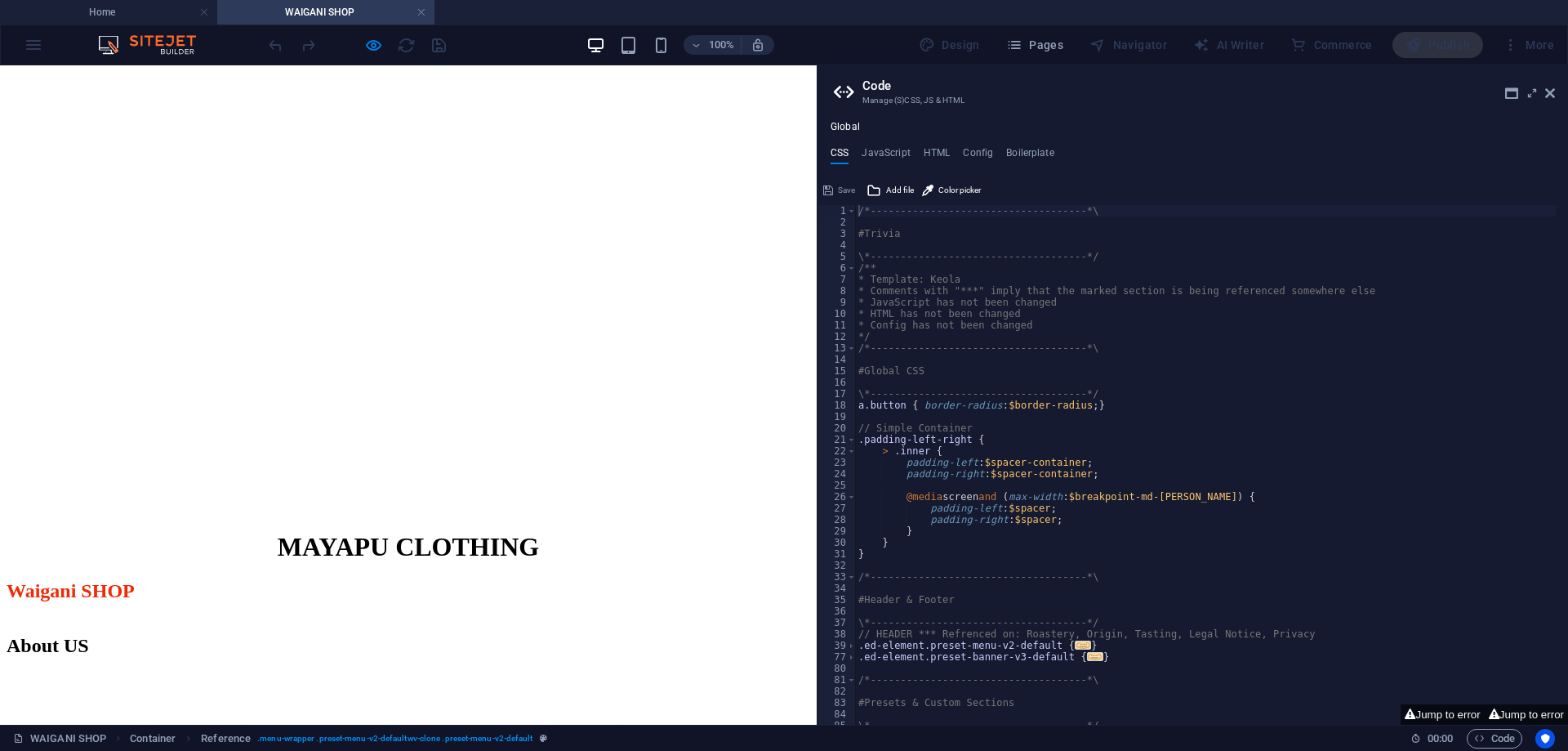
click at [832, 91] on aside "Code Manage (S)CSS, JS & HTML Global CSS JavaScript HTML Config Boilerplate /*-…" at bounding box center [1192, 395] width 752 height 659
click at [840, 90] on icon at bounding box center [846, 92] width 24 height 22
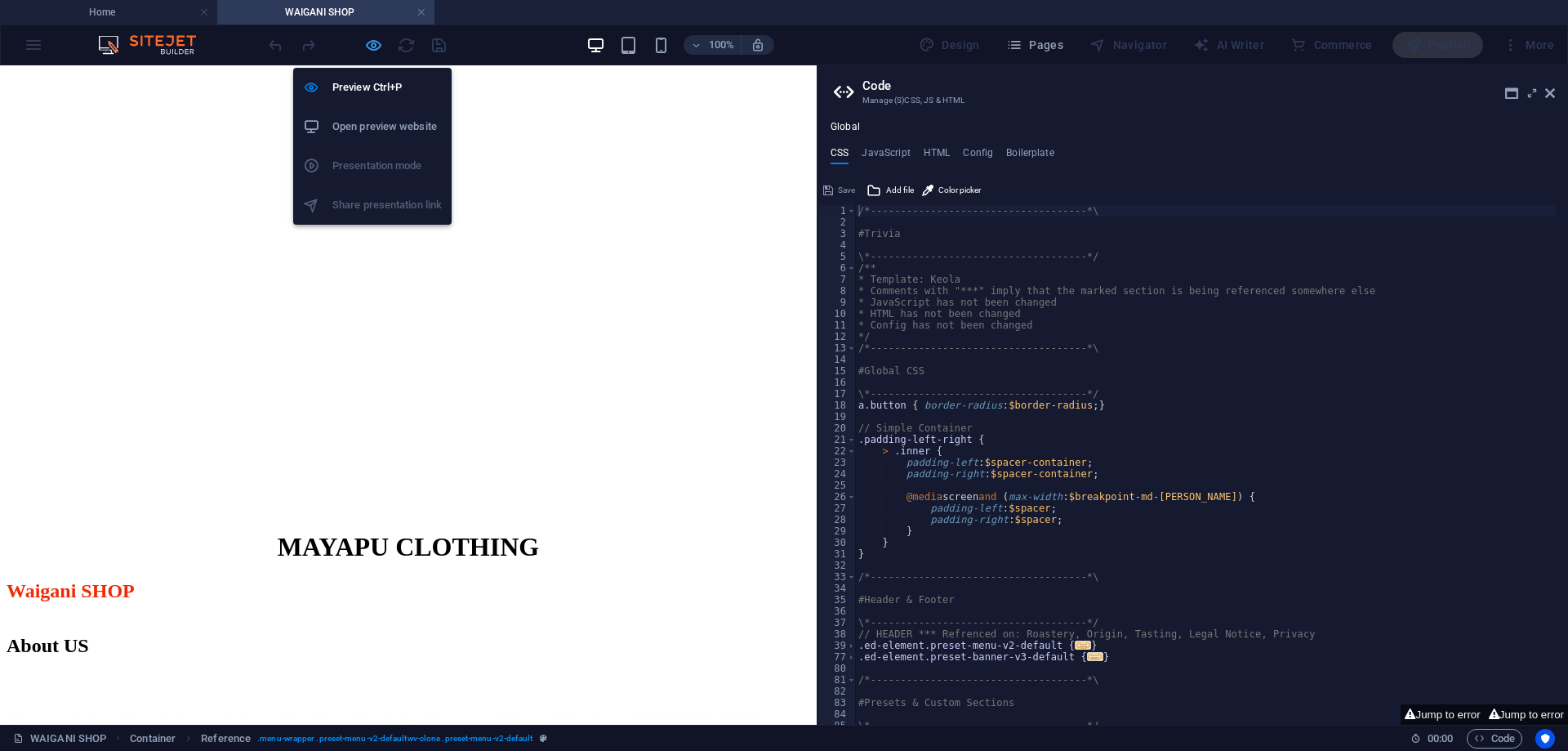
click at [377, 47] on icon "button" at bounding box center [374, 45] width 19 height 19
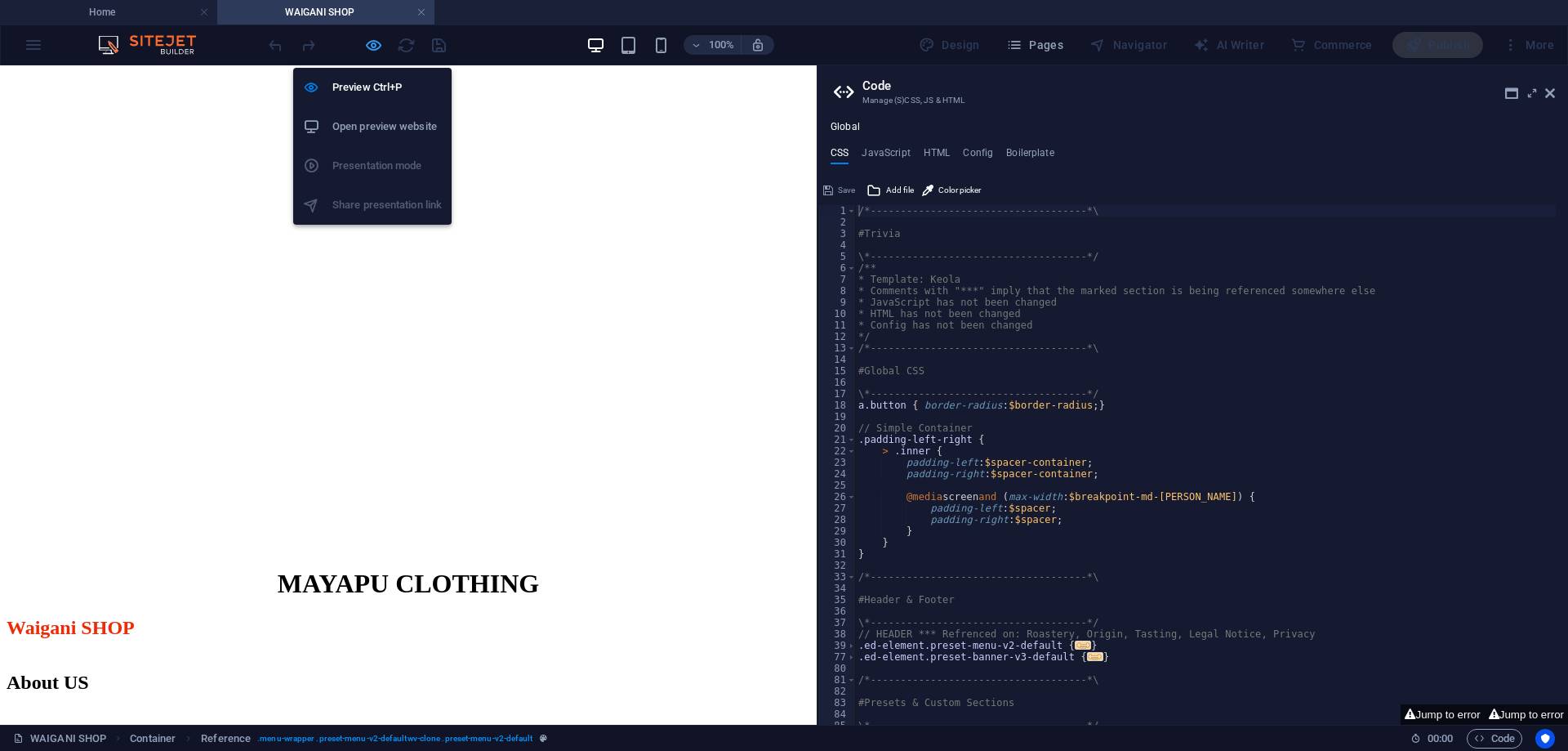
scroll to position [1308, 0]
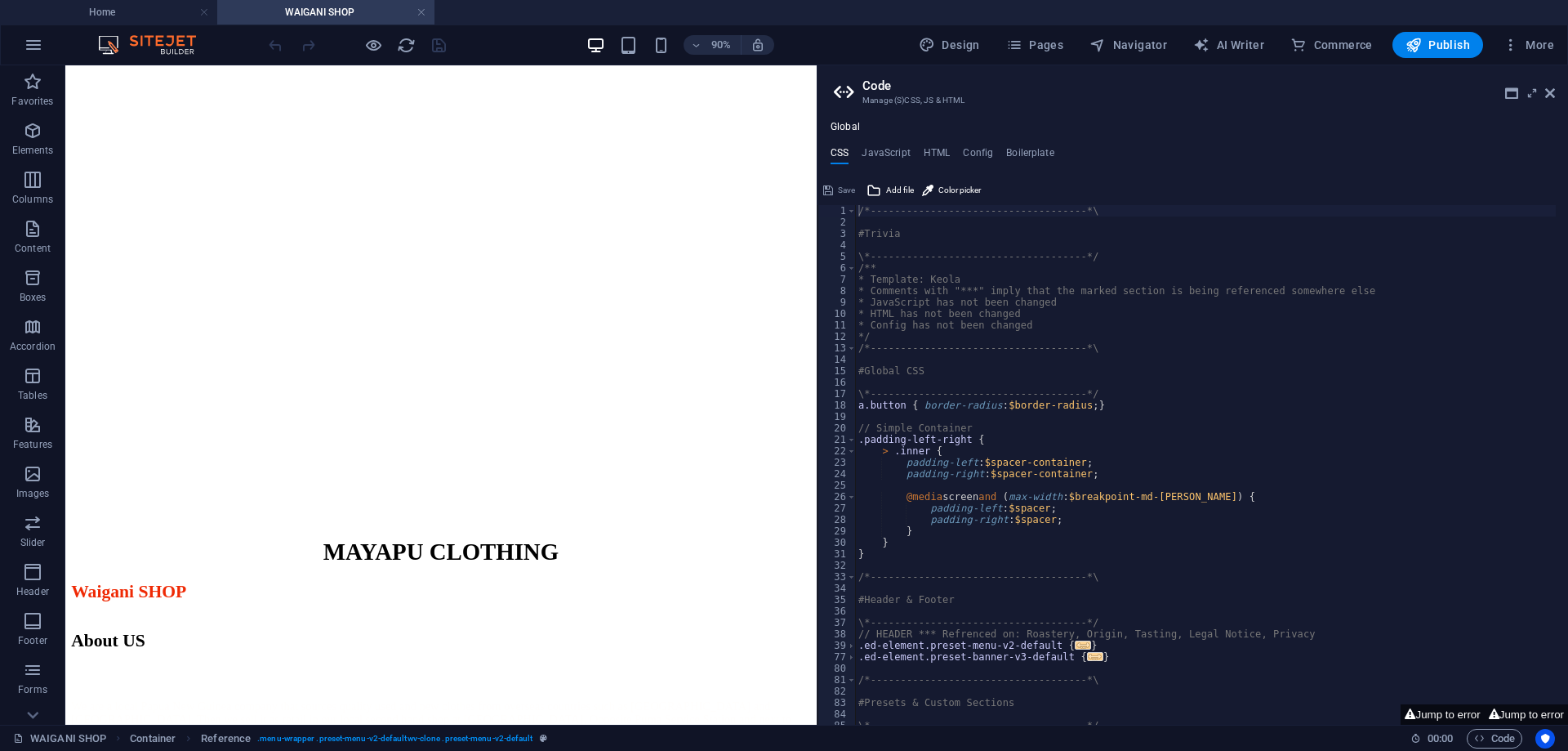
click at [846, 93] on icon at bounding box center [846, 92] width 24 height 22
click at [874, 154] on h4 "JavaScript" at bounding box center [886, 157] width 48 height 18
type textarea "/* JS for preset "Menu V2" */"
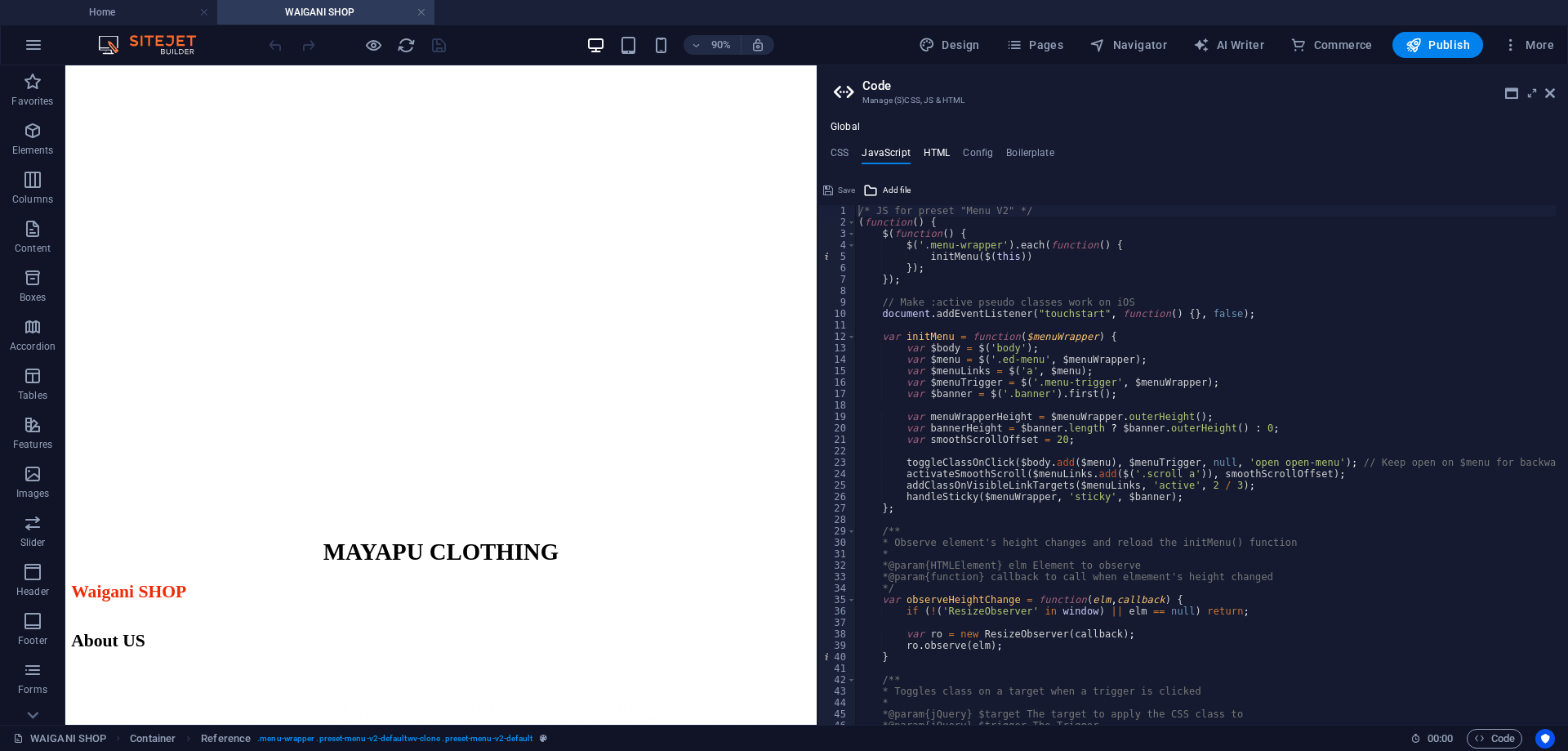
click at [942, 157] on h4 "HTML" at bounding box center [937, 157] width 27 height 18
type textarea "<!-- Google Tag Manager -->"
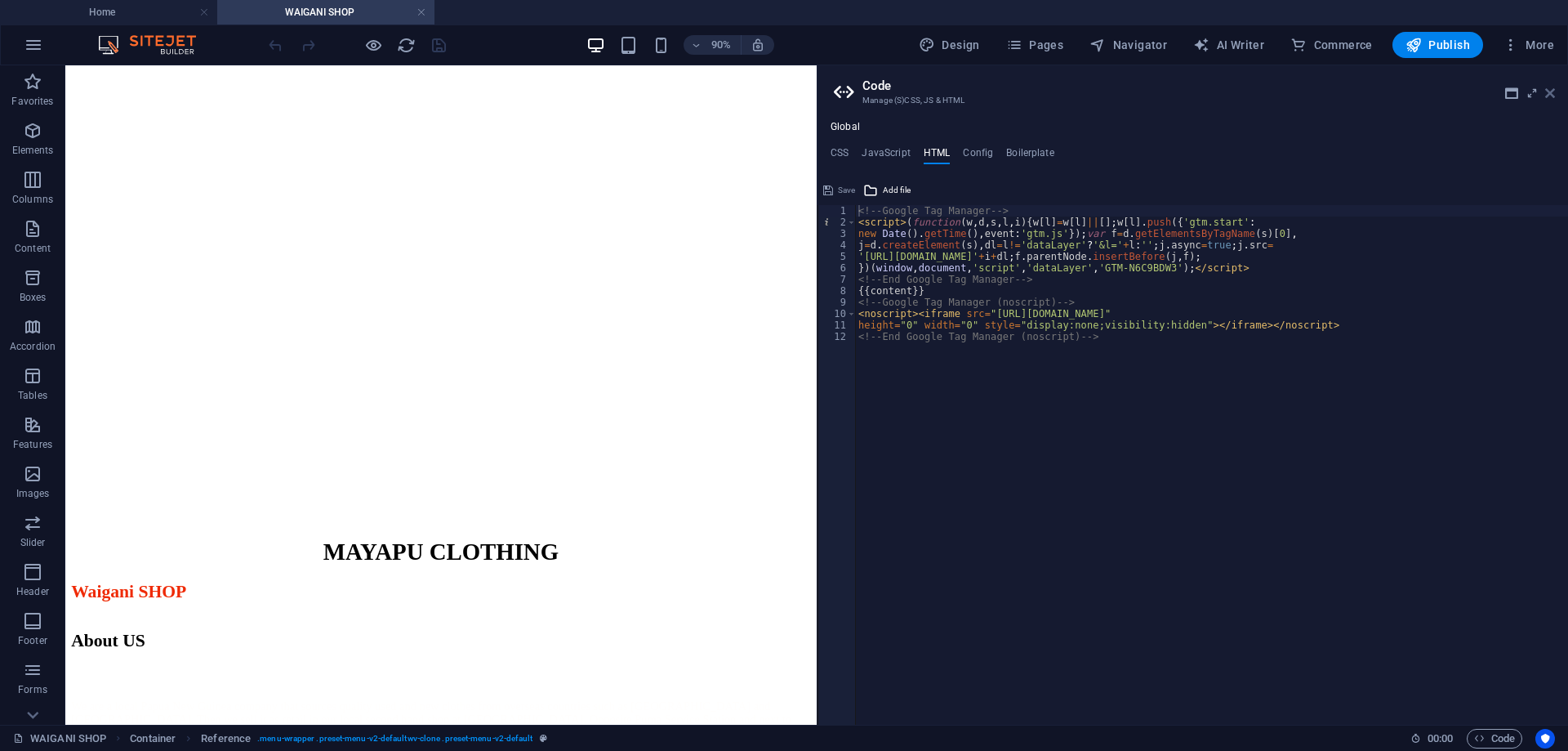
click at [1546, 91] on icon at bounding box center [1551, 93] width 10 height 13
click at [984, 156] on h4 "Config" at bounding box center [978, 157] width 30 height 18
type textarea "$color-background: #5a472e;"
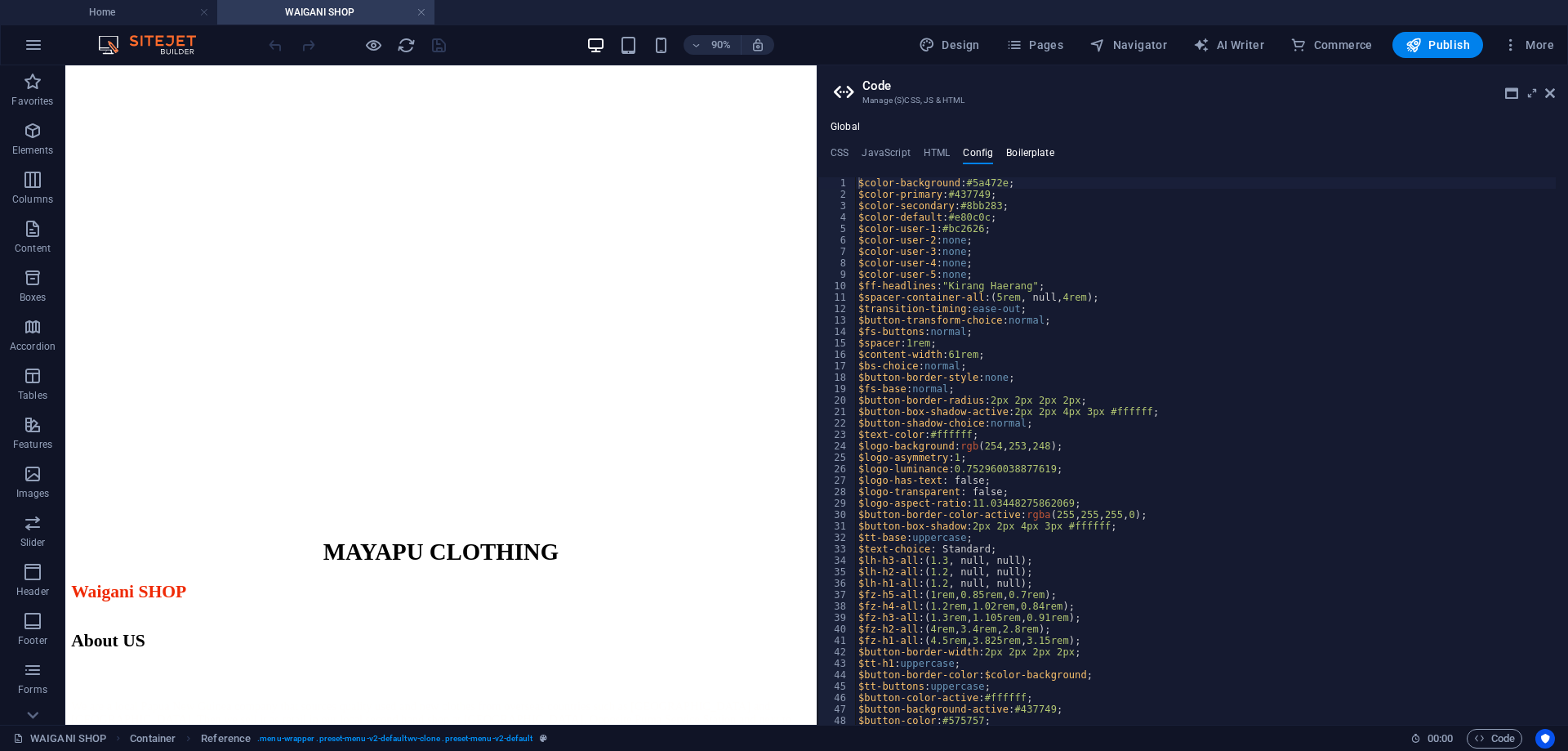
click at [1010, 155] on h4 "Boilerplate" at bounding box center [1030, 157] width 48 height 18
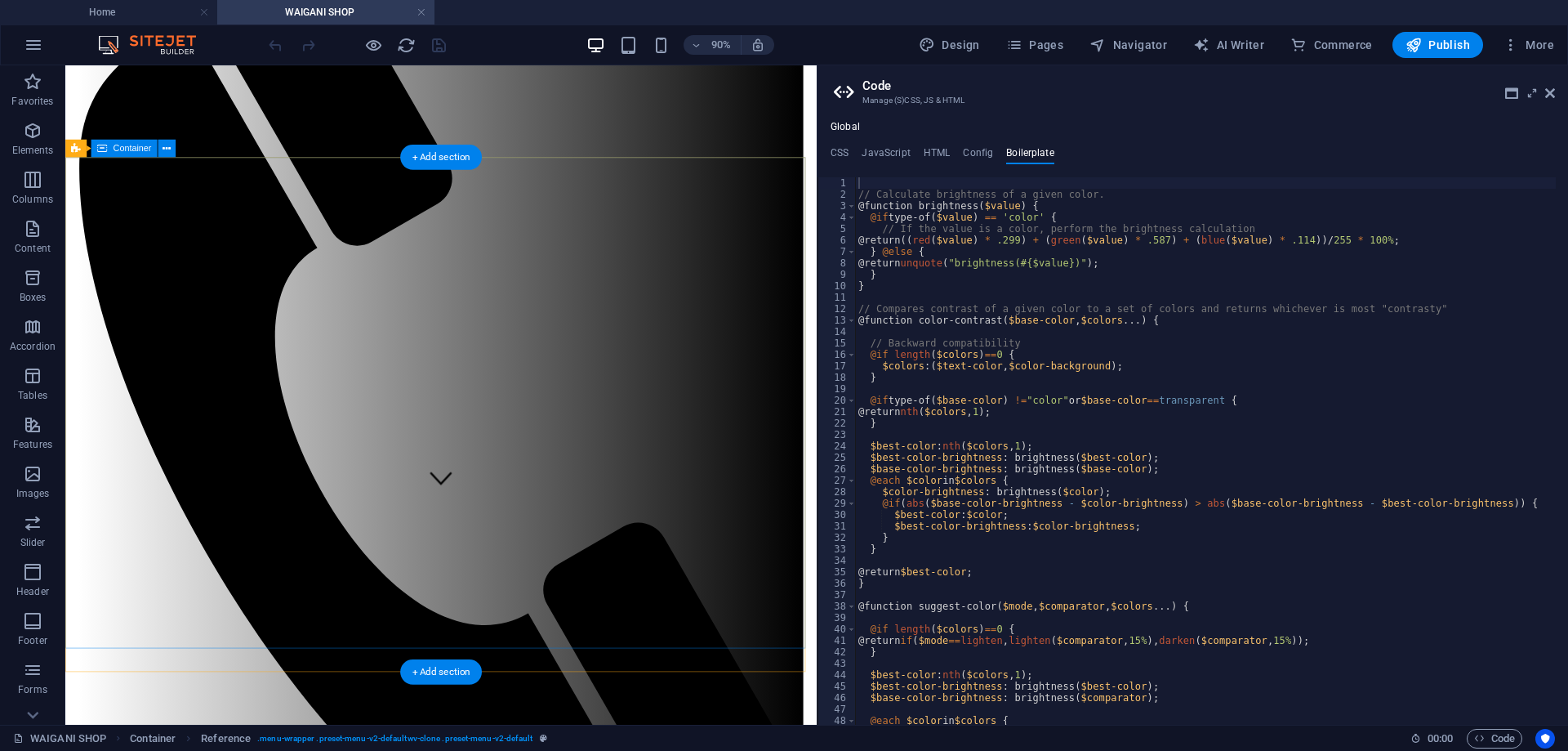
scroll to position [0, 0]
